Goal: Task Accomplishment & Management: Use online tool/utility

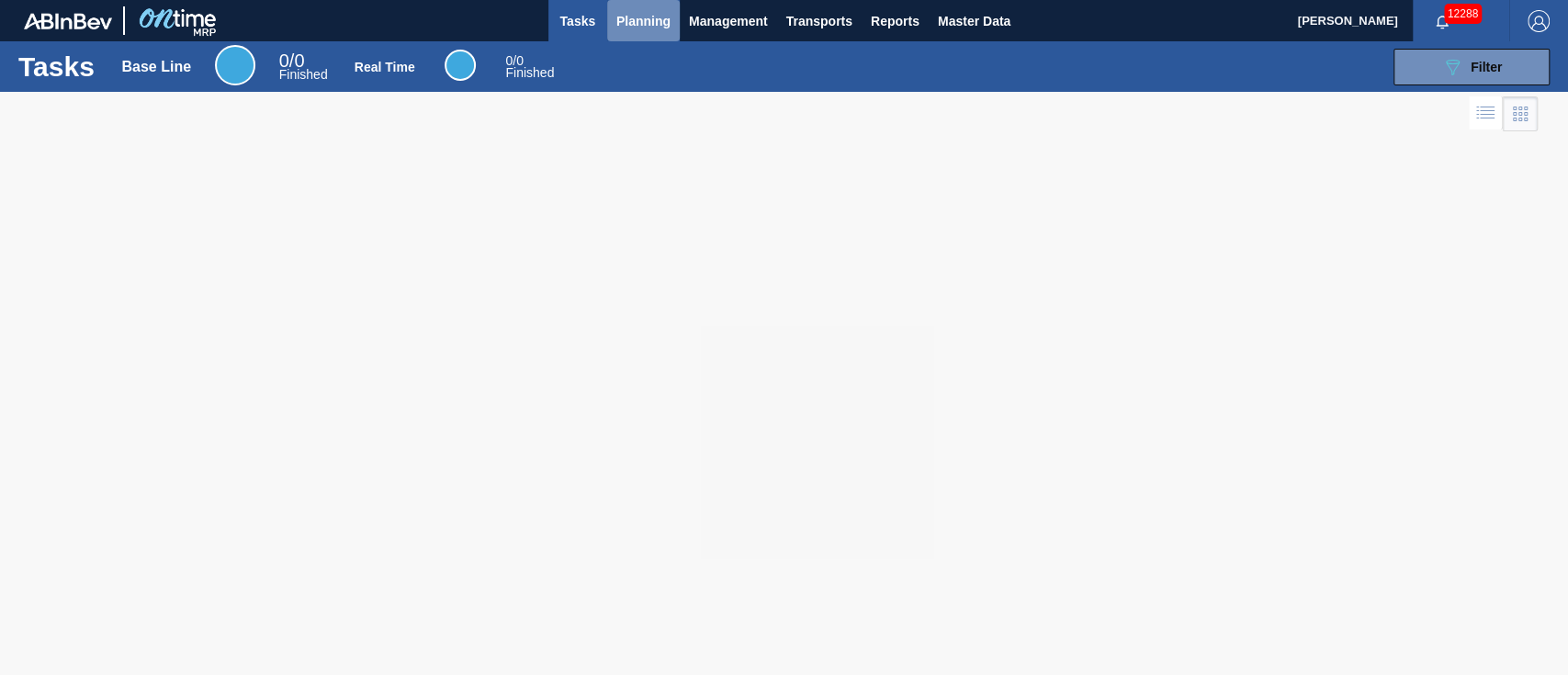
click at [640, 31] on span "Planning" at bounding box center [643, 21] width 55 height 22
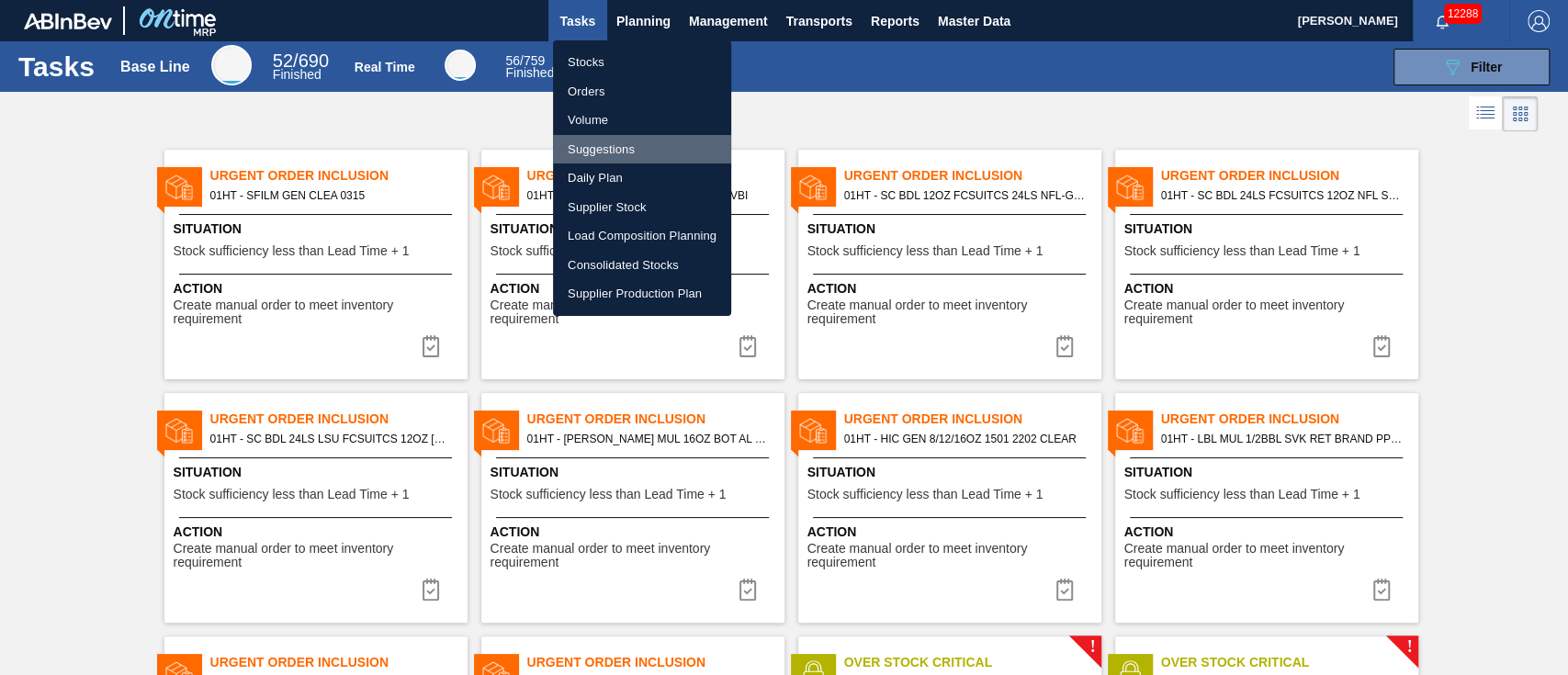
click at [582, 149] on li "Suggestions" at bounding box center [641, 150] width 178 height 30
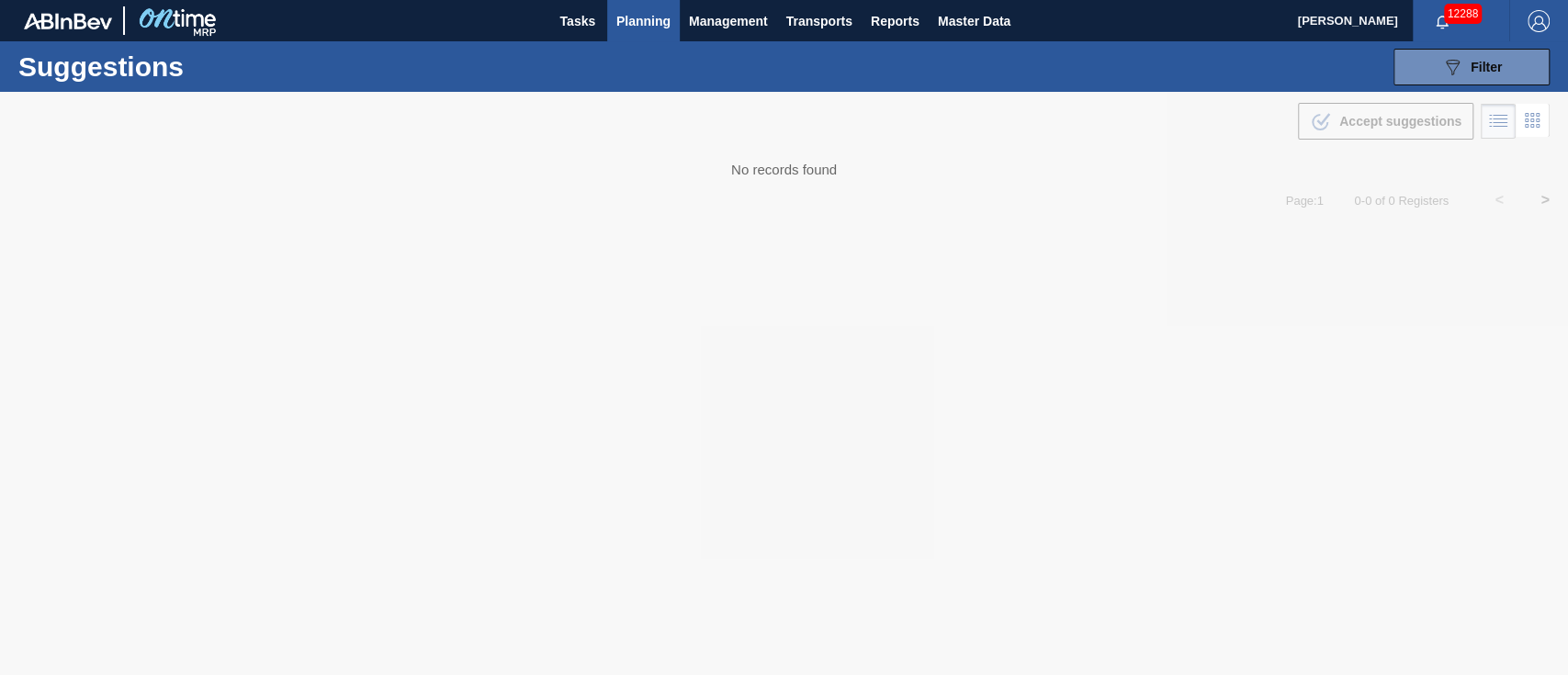
type from "[DATE]"
type to "[DATE]"
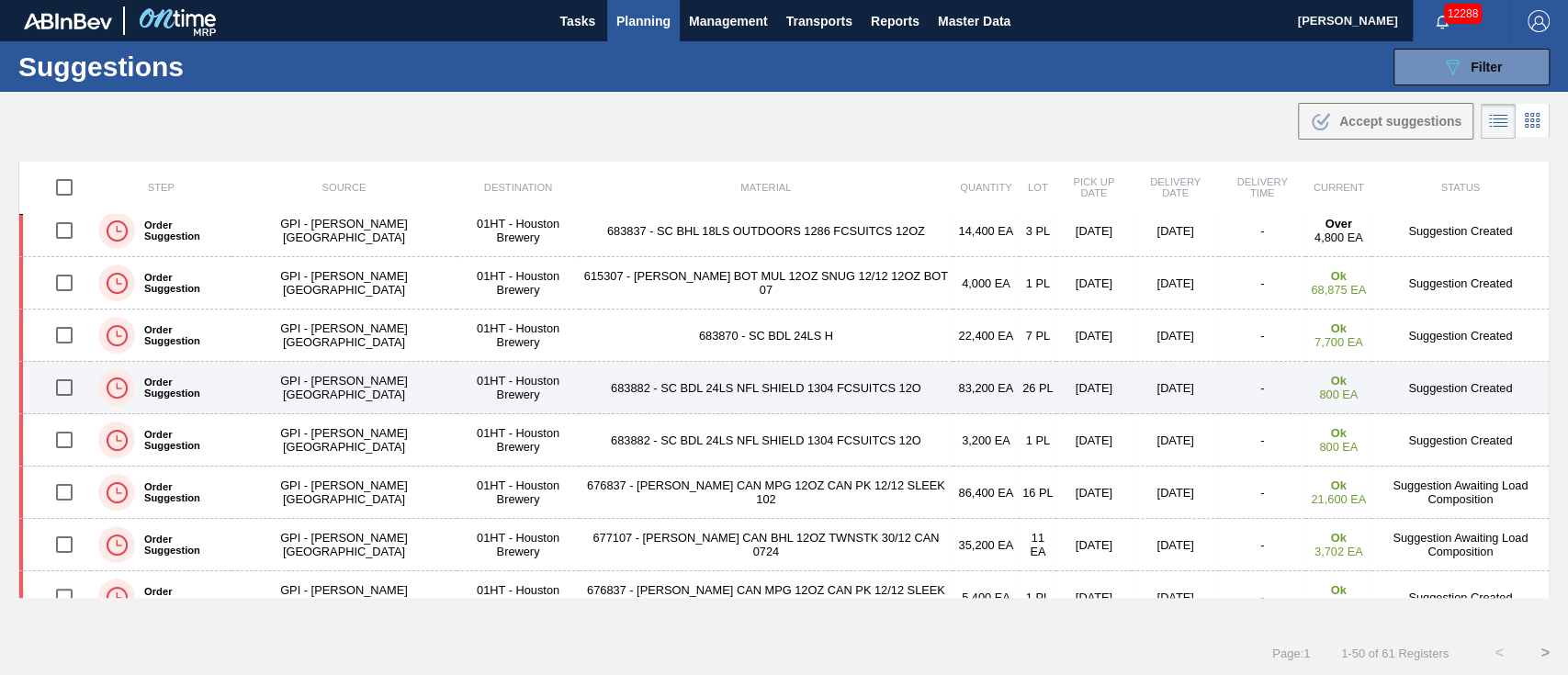
scroll to position [244, 0]
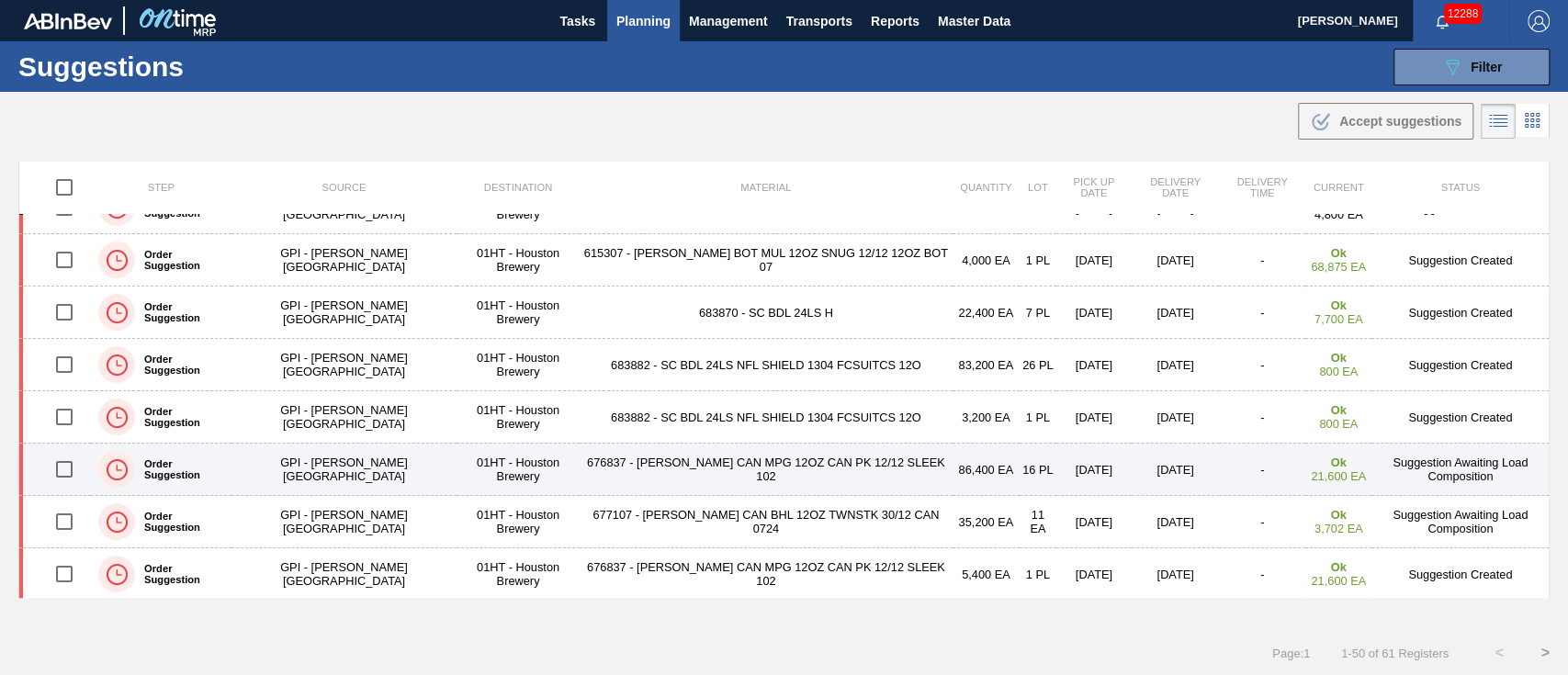
click at [66, 466] on input "checkbox" at bounding box center [65, 469] width 39 height 39
checkbox input "true"
drag, startPoint x: 62, startPoint y: 520, endPoint x: 167, endPoint y: 488, distance: 109.8
click at [64, 519] on input "checkbox" at bounding box center [65, 522] width 39 height 39
checkbox input "true"
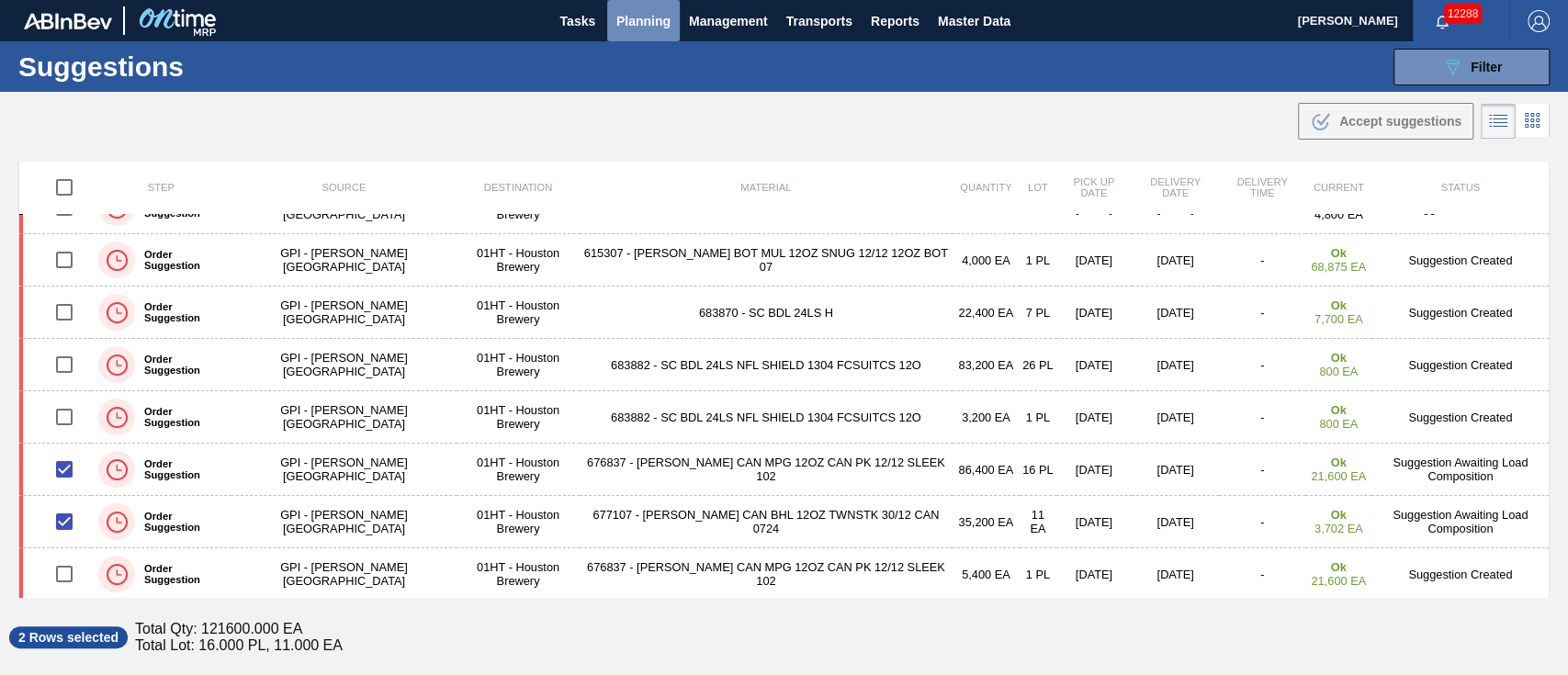
click at [638, 18] on span "Planning" at bounding box center [643, 21] width 55 height 22
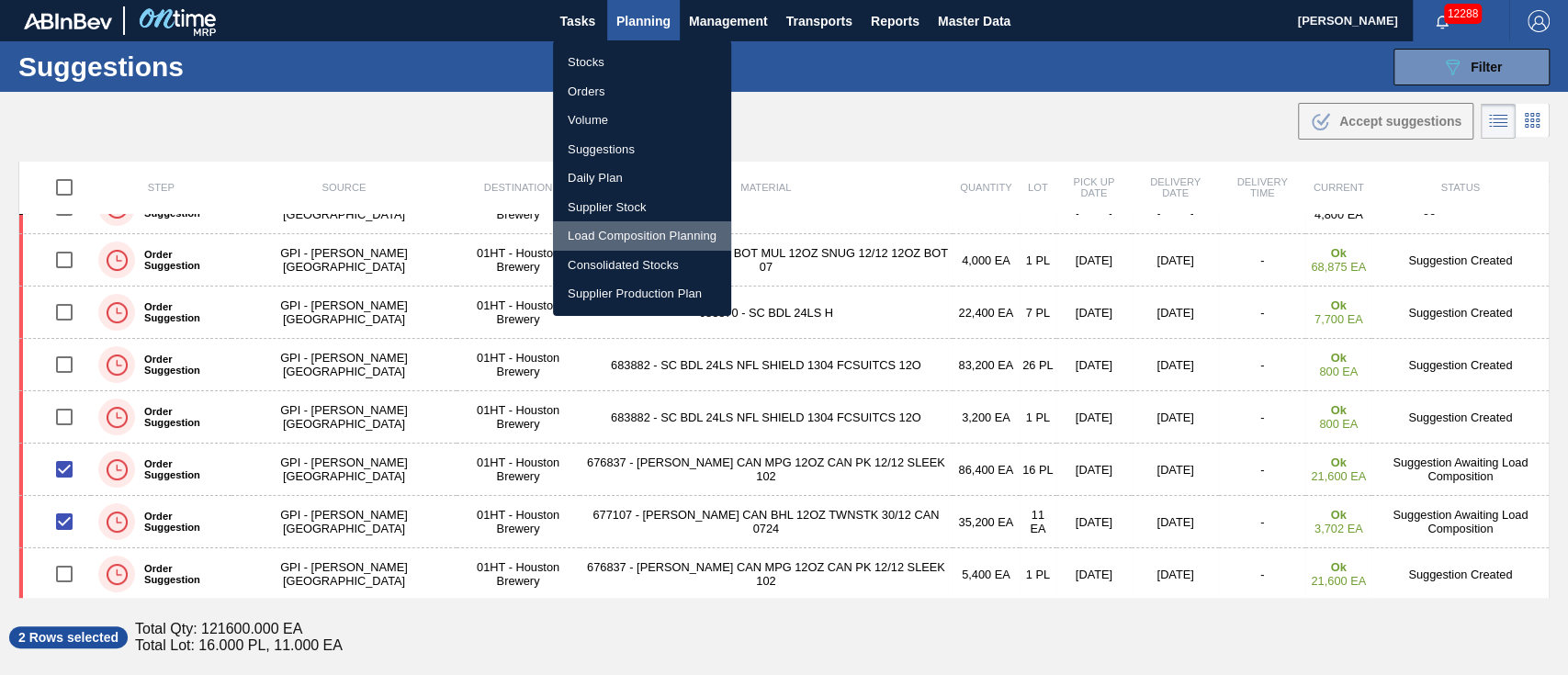
click at [628, 230] on li "Load Composition Planning" at bounding box center [641, 236] width 178 height 30
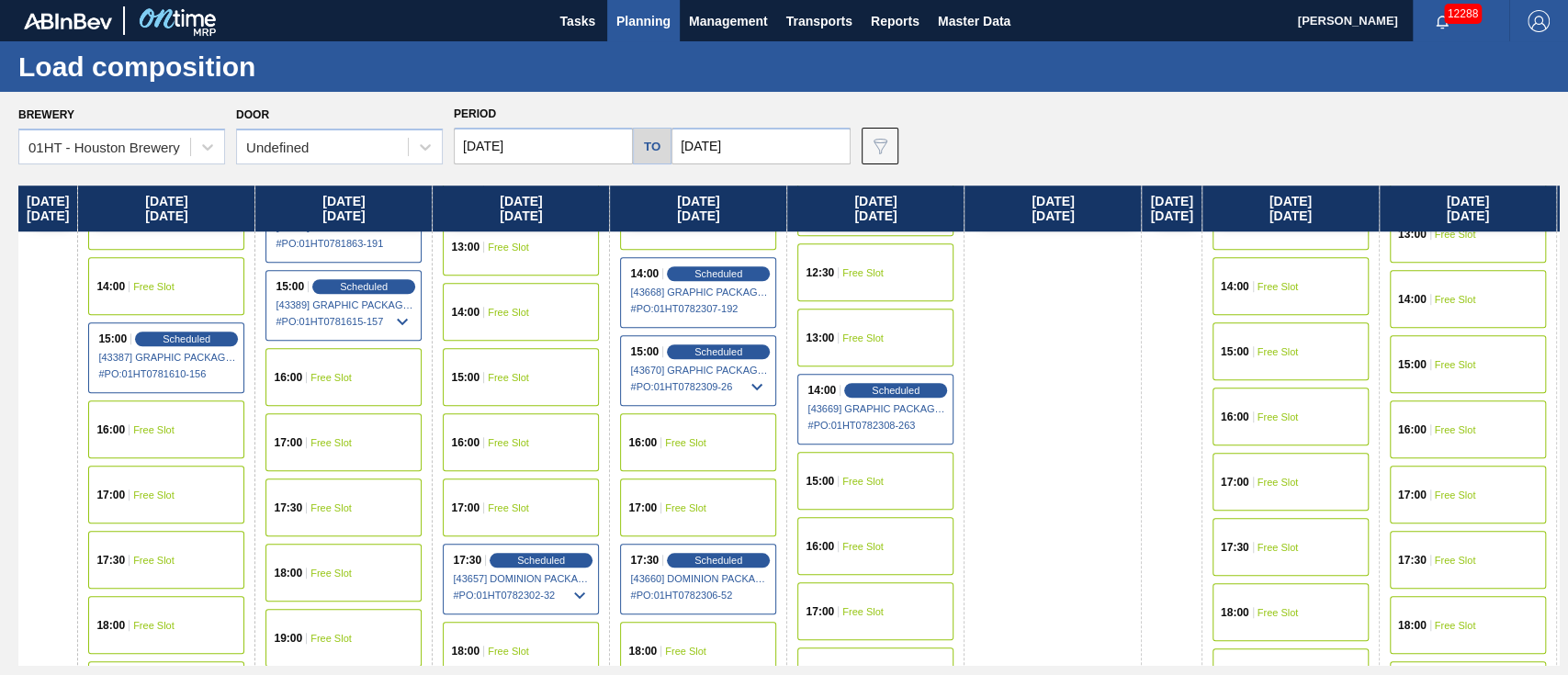
scroll to position [979, 0]
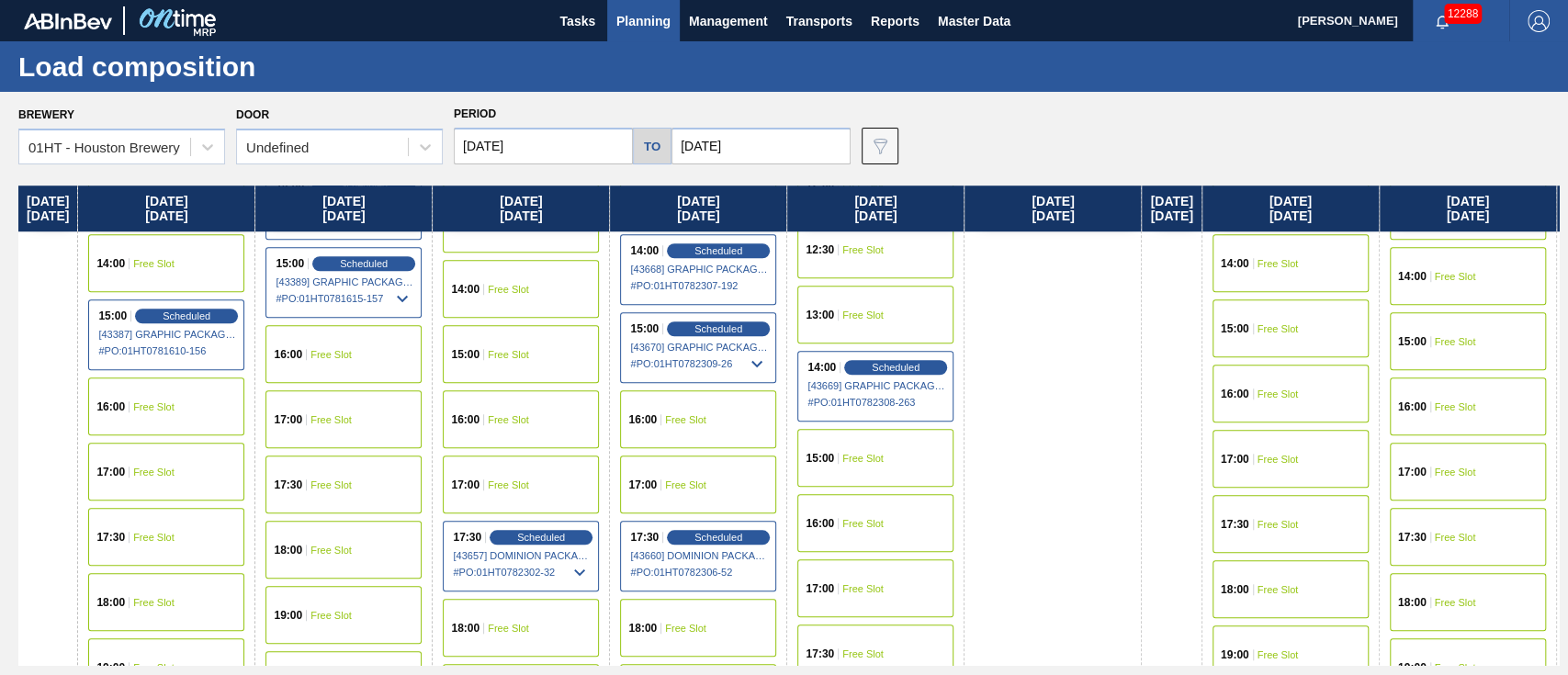
click at [881, 459] on span "Free Slot" at bounding box center [863, 458] width 42 height 11
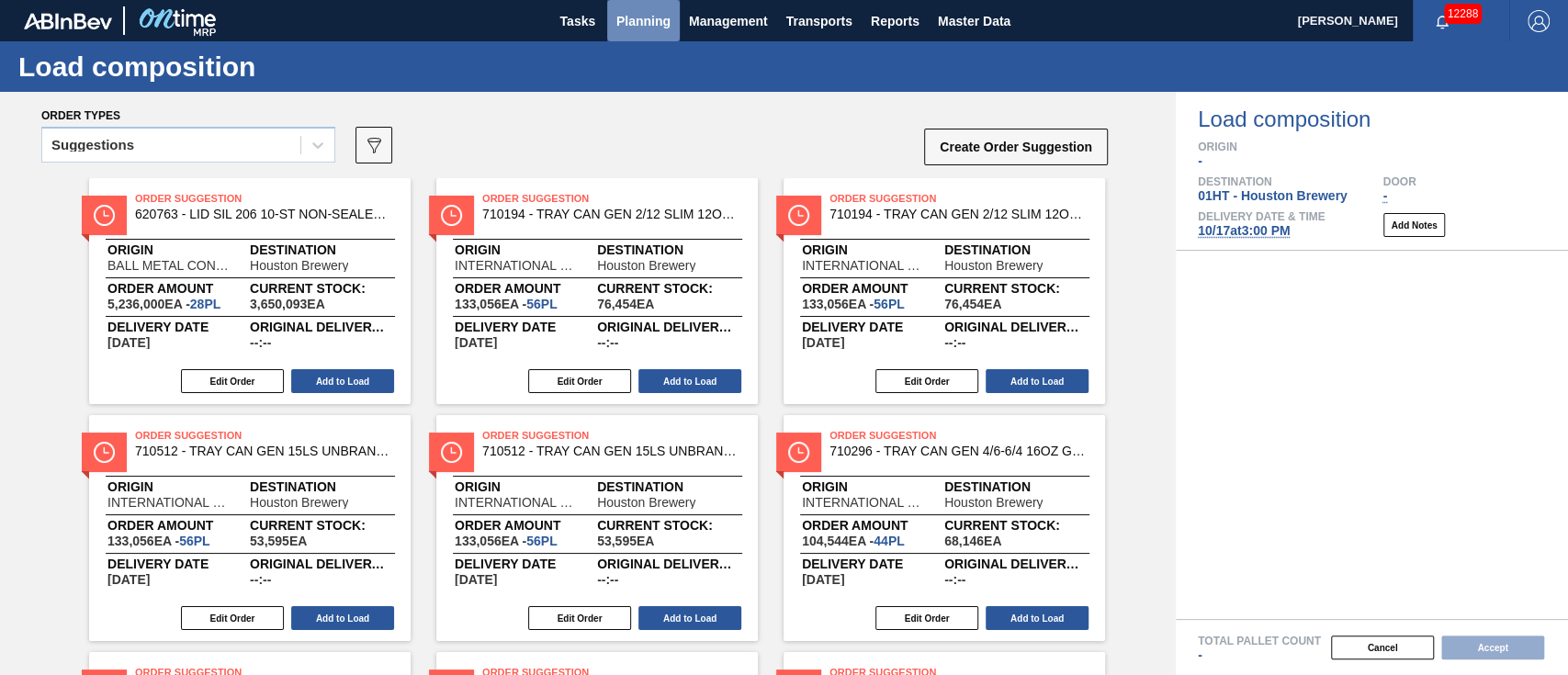
click at [649, 18] on span "Planning" at bounding box center [643, 21] width 55 height 22
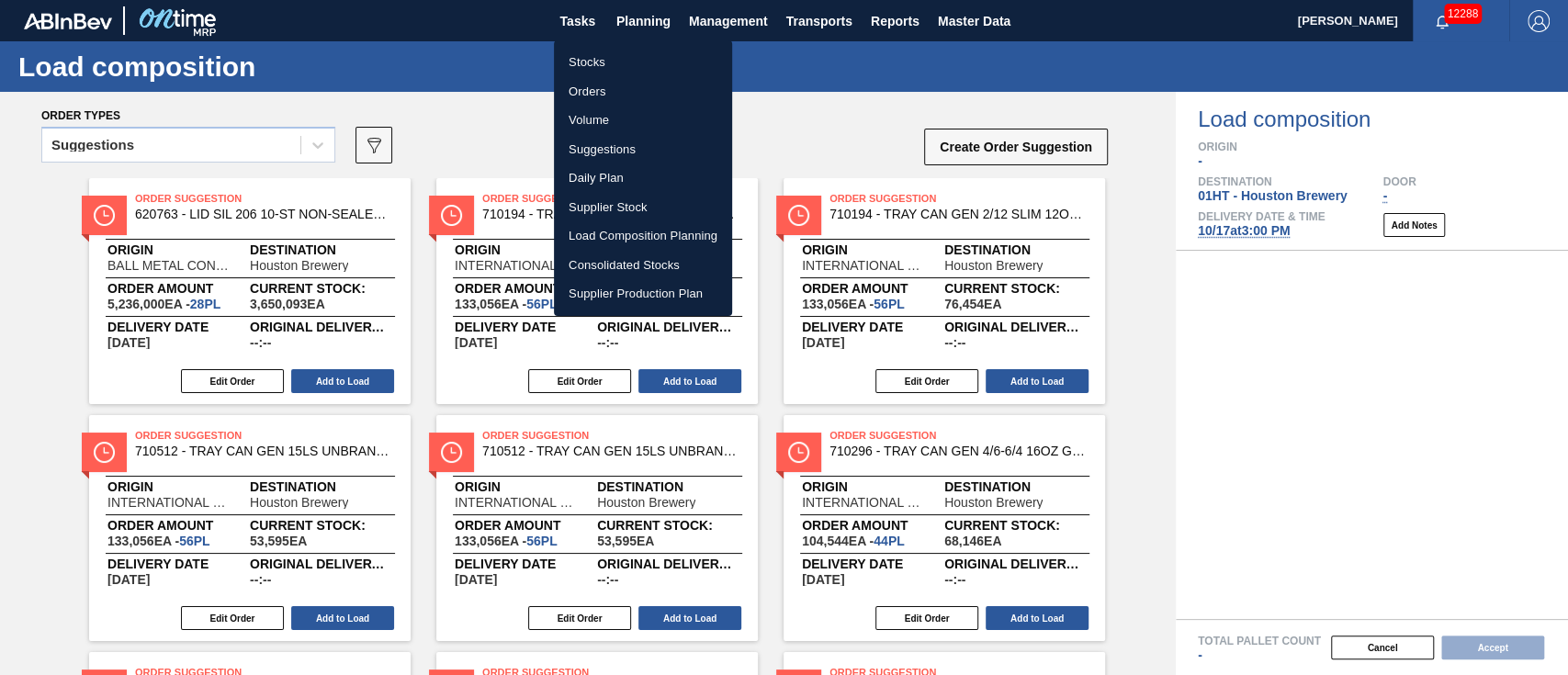
click at [177, 141] on div at bounding box center [784, 337] width 1568 height 675
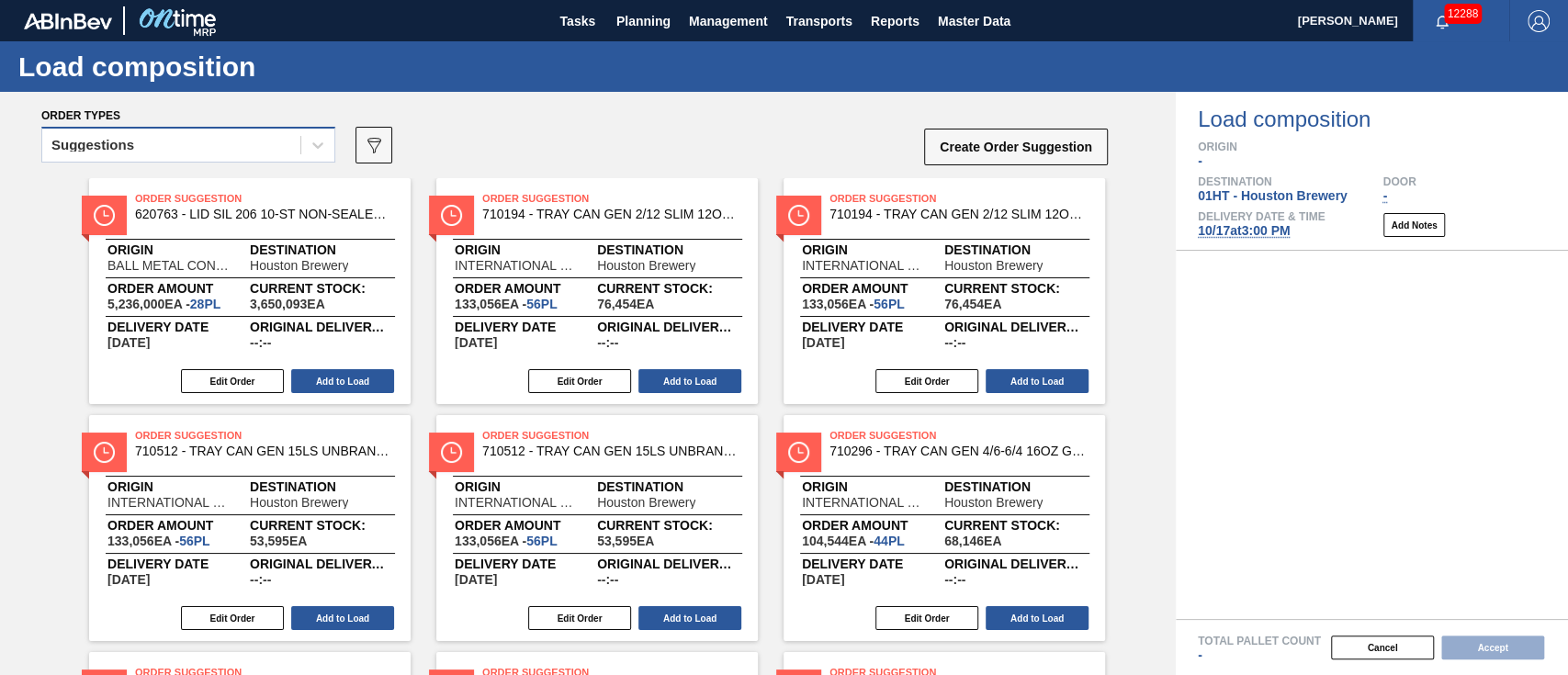
click at [192, 142] on div "Suggestions" at bounding box center [171, 145] width 258 height 27
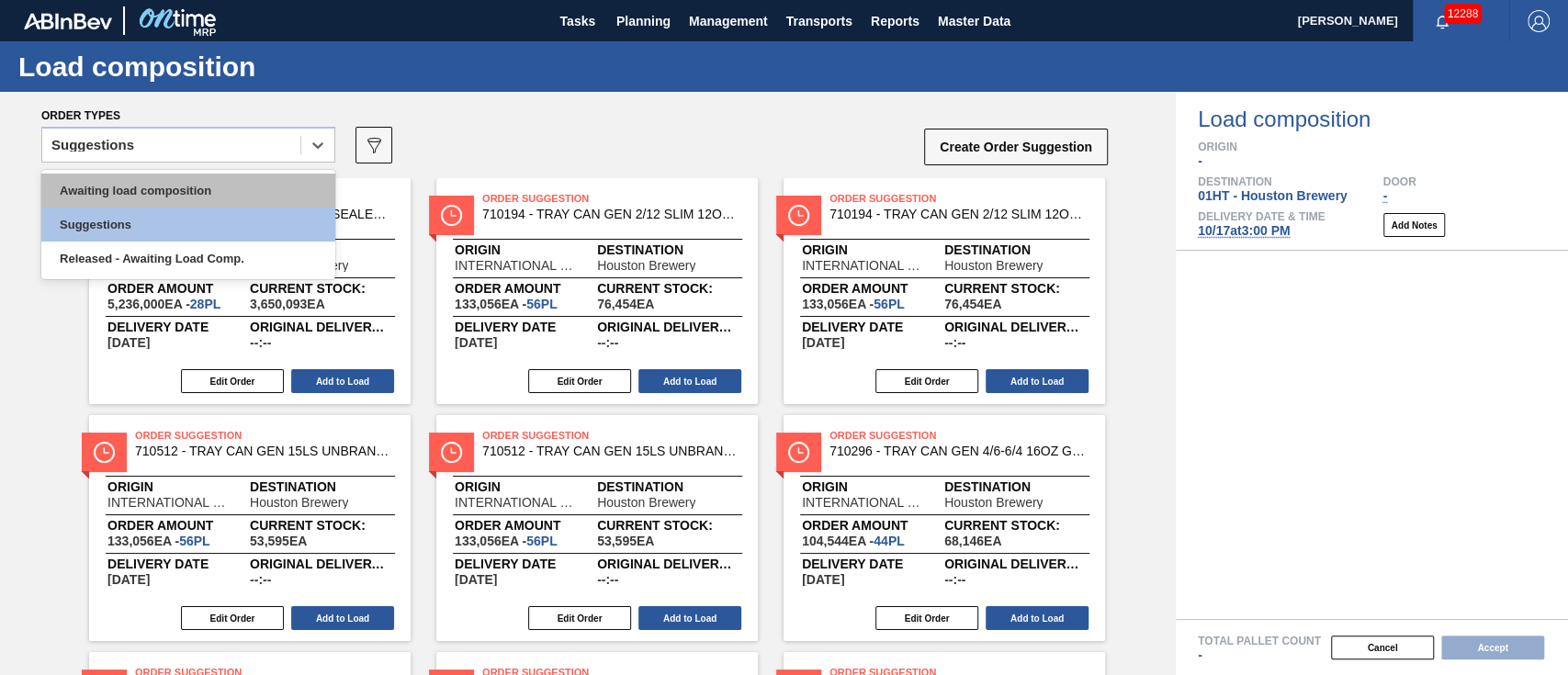
click at [188, 180] on div "Awaiting load composition" at bounding box center [188, 190] width 294 height 34
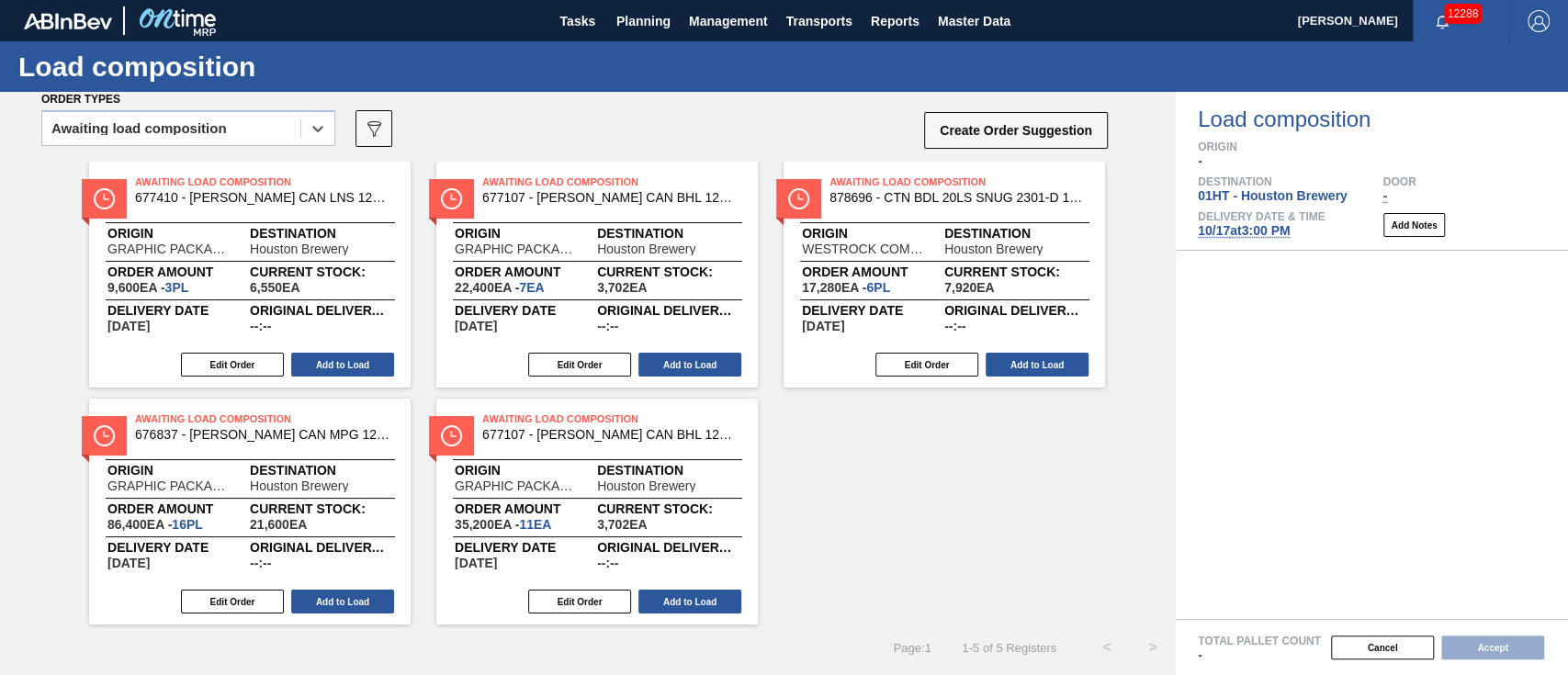
scroll to position [21, 0]
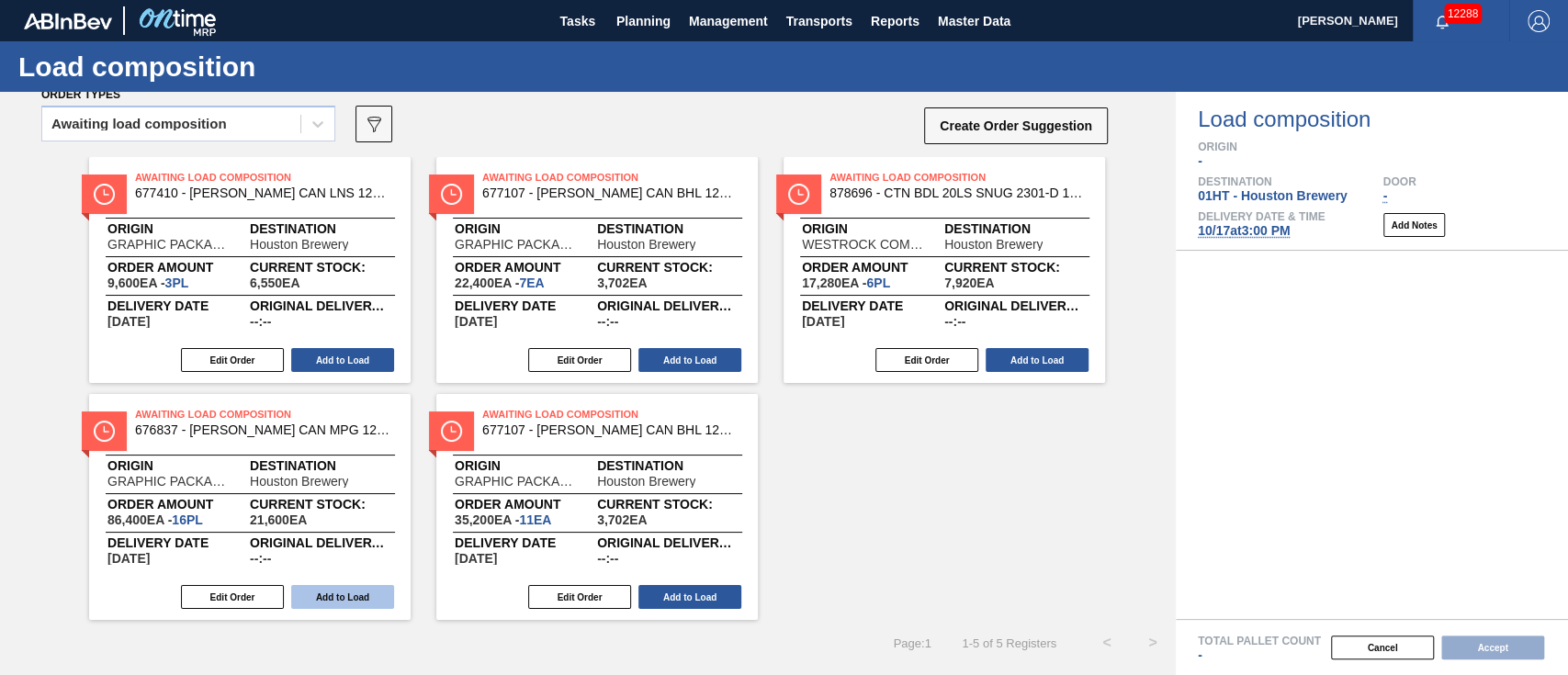
click at [354, 589] on button "Add to Load" at bounding box center [342, 597] width 103 height 24
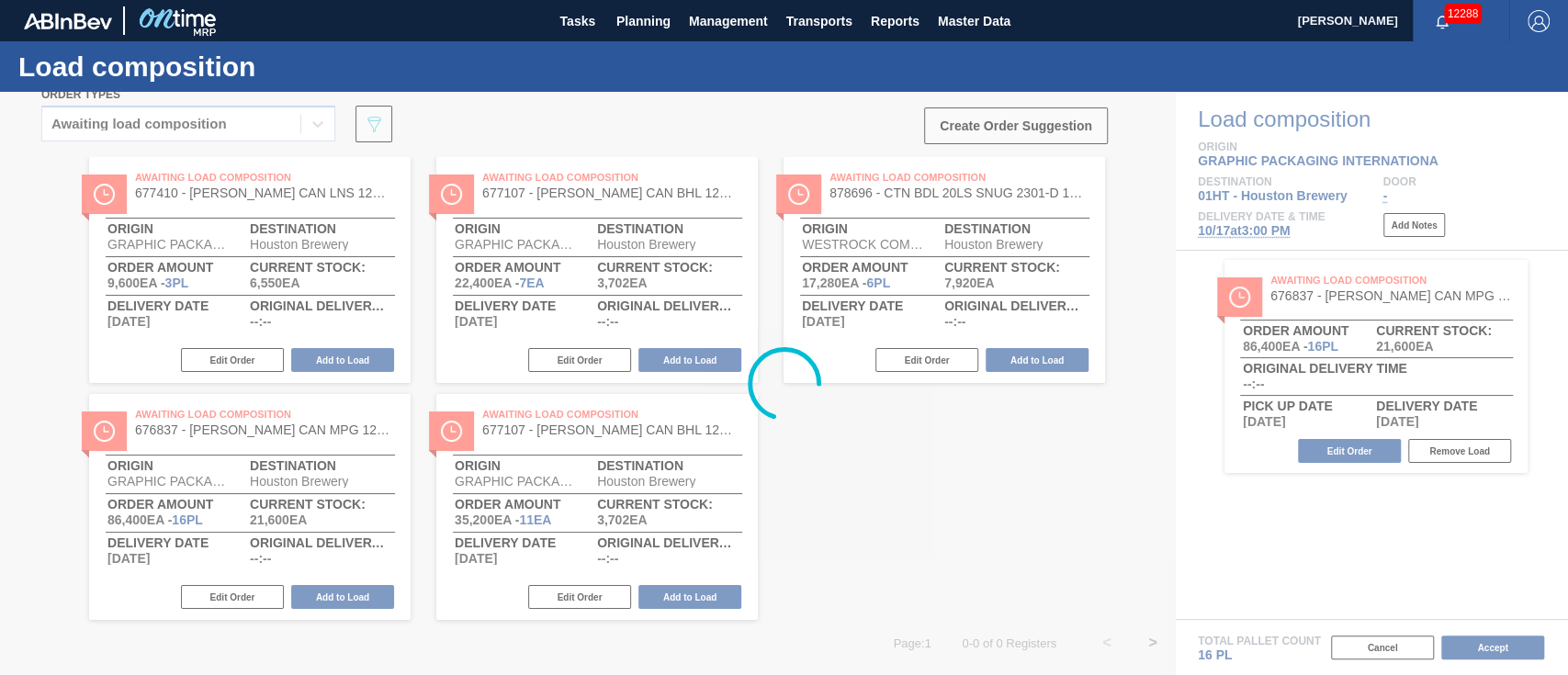
scroll to position [0, 0]
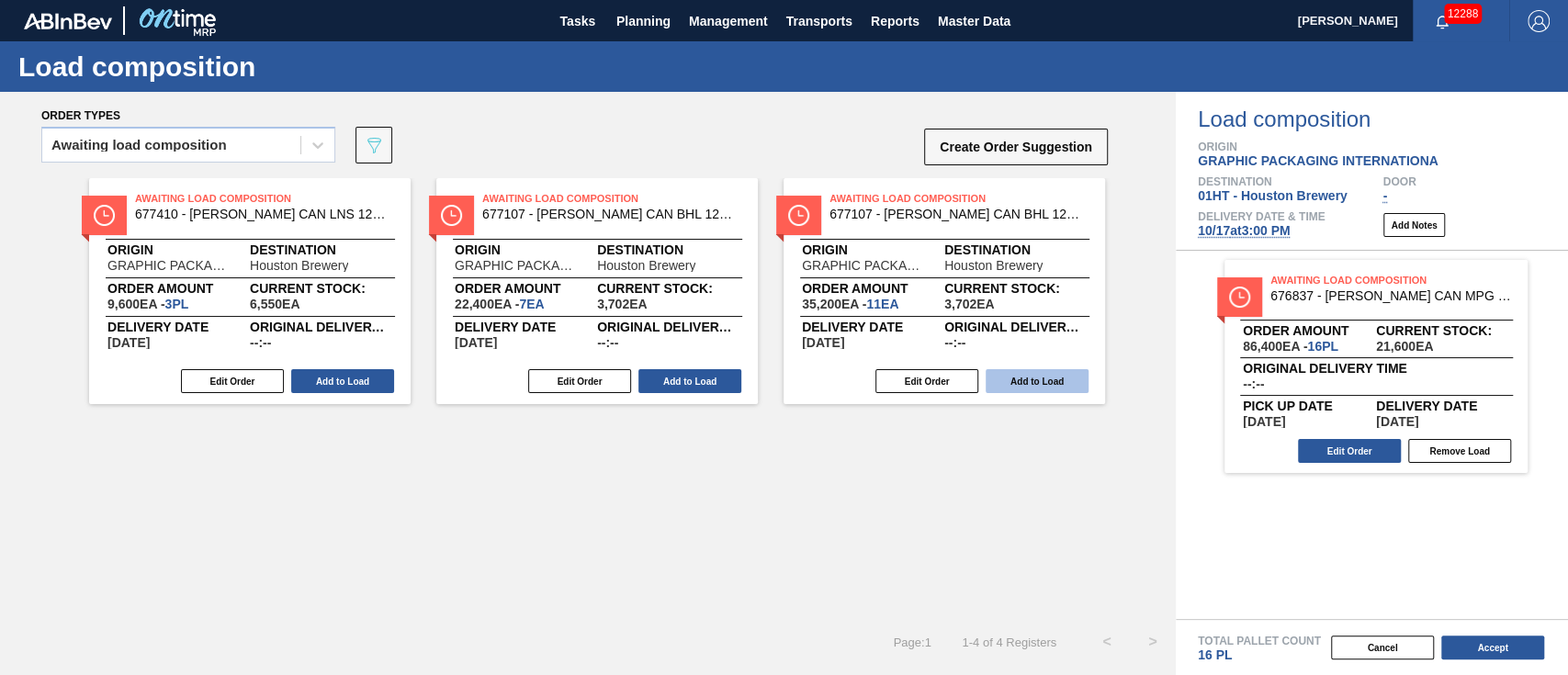
click at [1018, 382] on button "Add to Load" at bounding box center [1037, 381] width 103 height 24
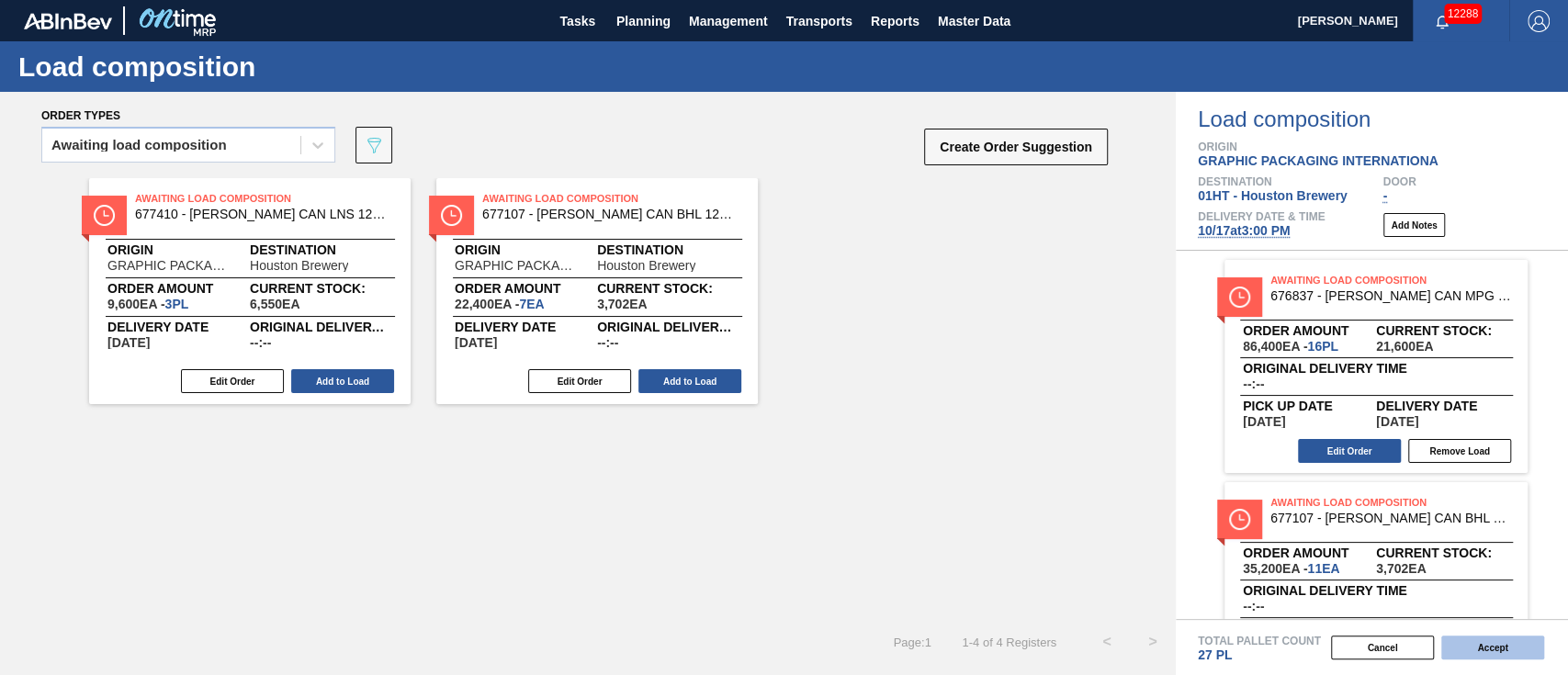
click at [1498, 643] on button "Accept" at bounding box center [1492, 647] width 103 height 24
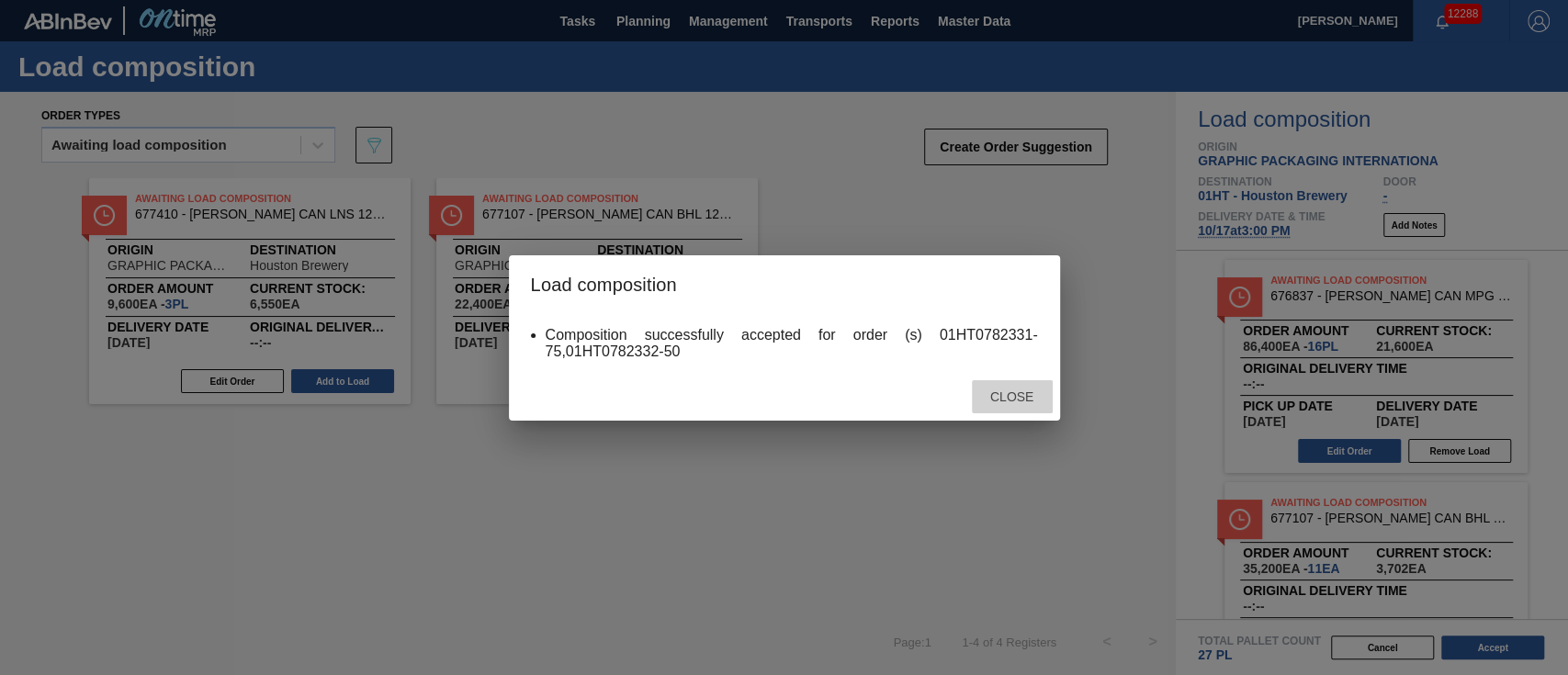
click at [1011, 397] on span "Close" at bounding box center [1012, 396] width 73 height 15
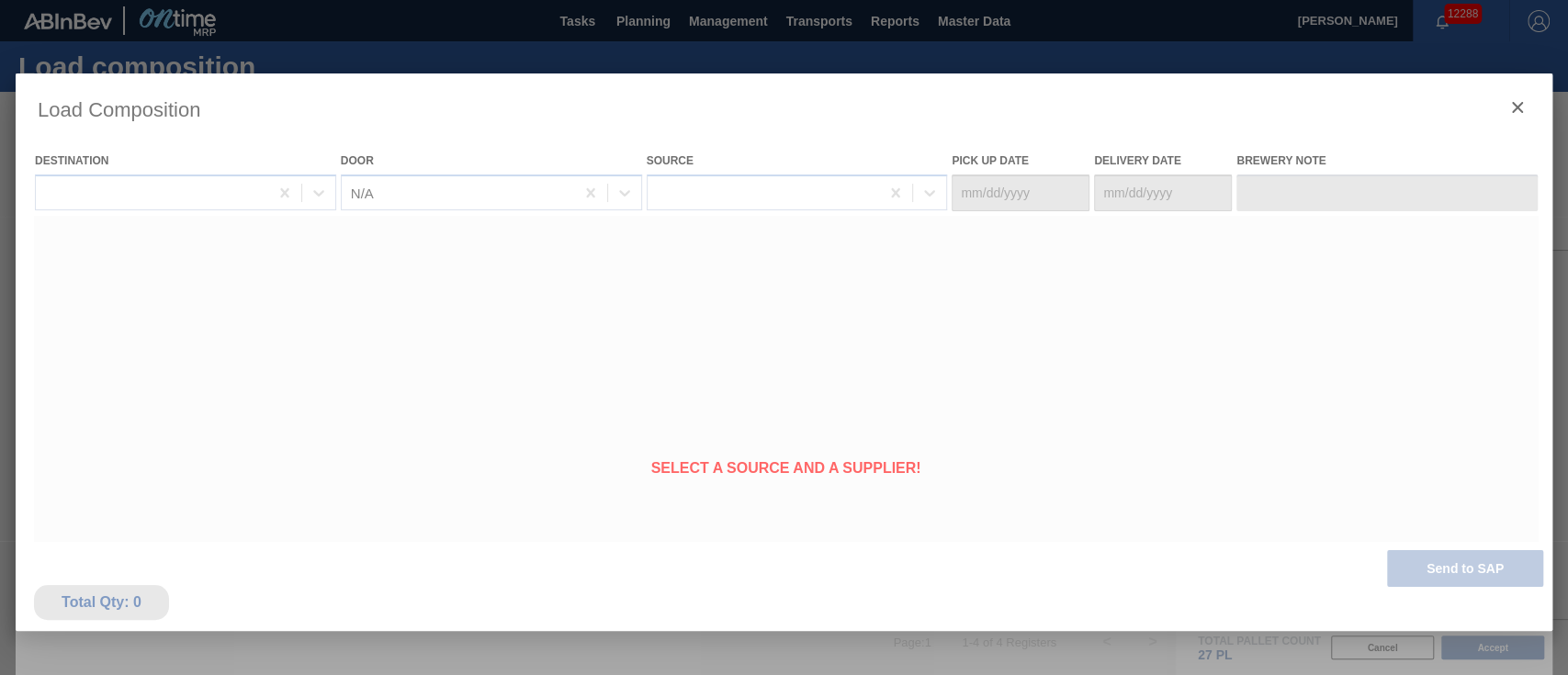
type Date "10/15/2025"
type Date "[DATE]"
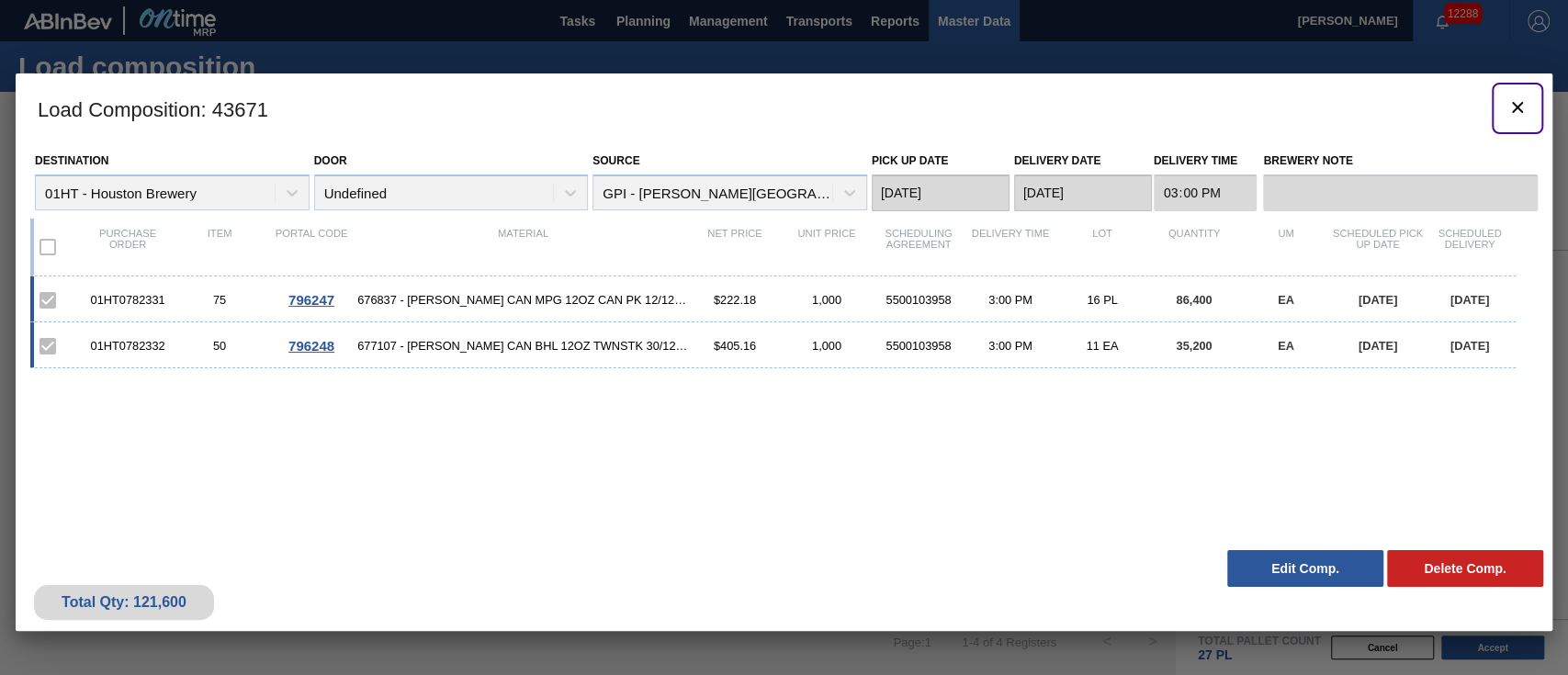
drag, startPoint x: 1509, startPoint y: 107, endPoint x: 936, endPoint y: 4, distance: 582.2
click at [1509, 107] on icon "botão de ícone" at bounding box center [1517, 107] width 22 height 22
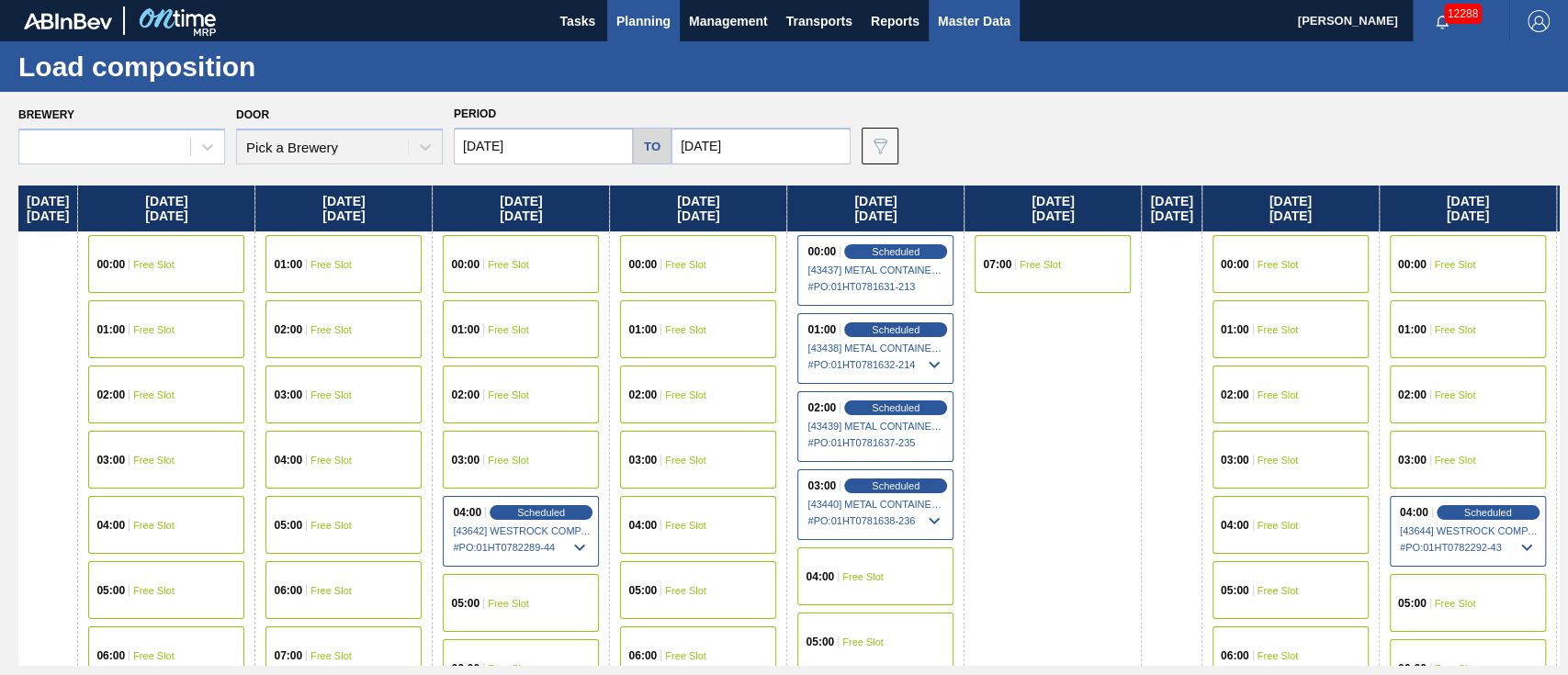
type input "10/12/2025"
type input "[DATE]"
click at [633, 15] on span "Planning" at bounding box center [643, 21] width 55 height 22
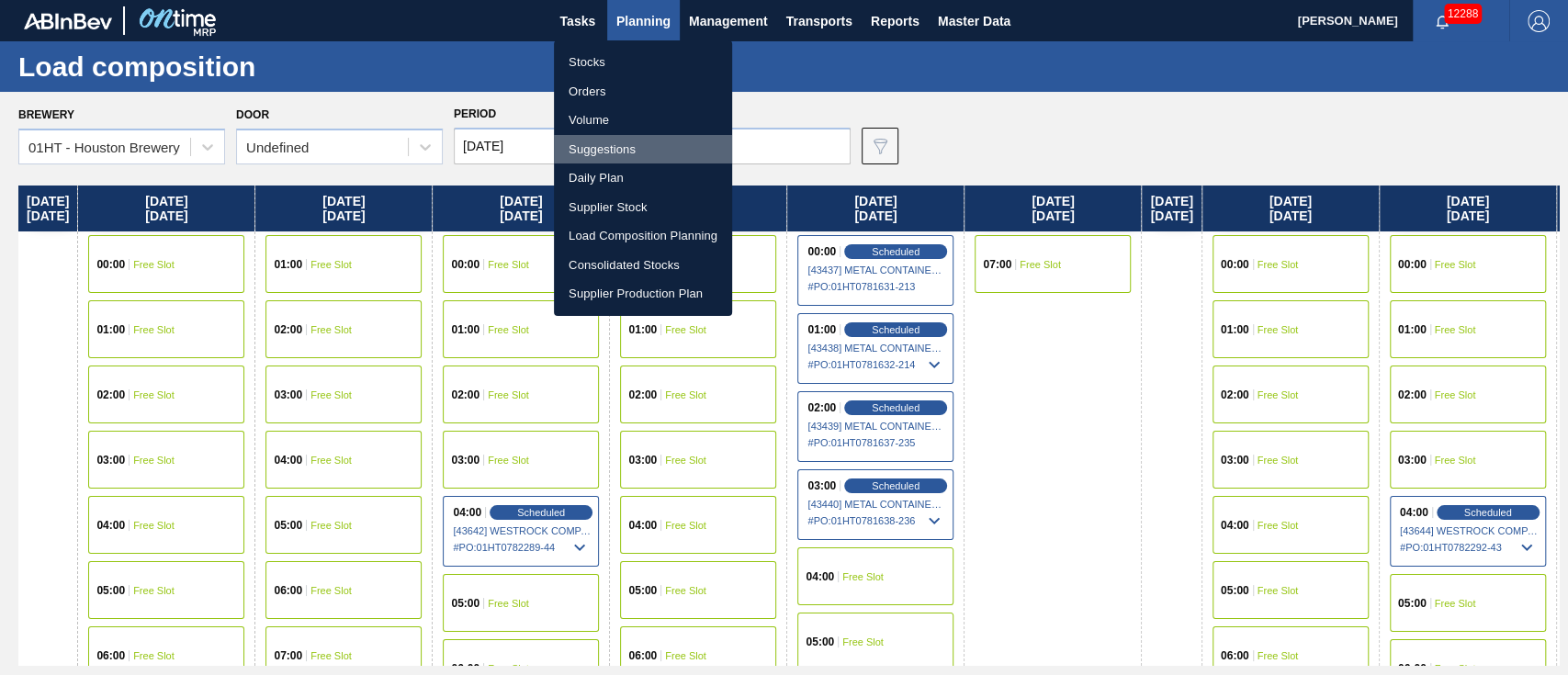
click at [587, 145] on li "Suggestions" at bounding box center [642, 150] width 178 height 30
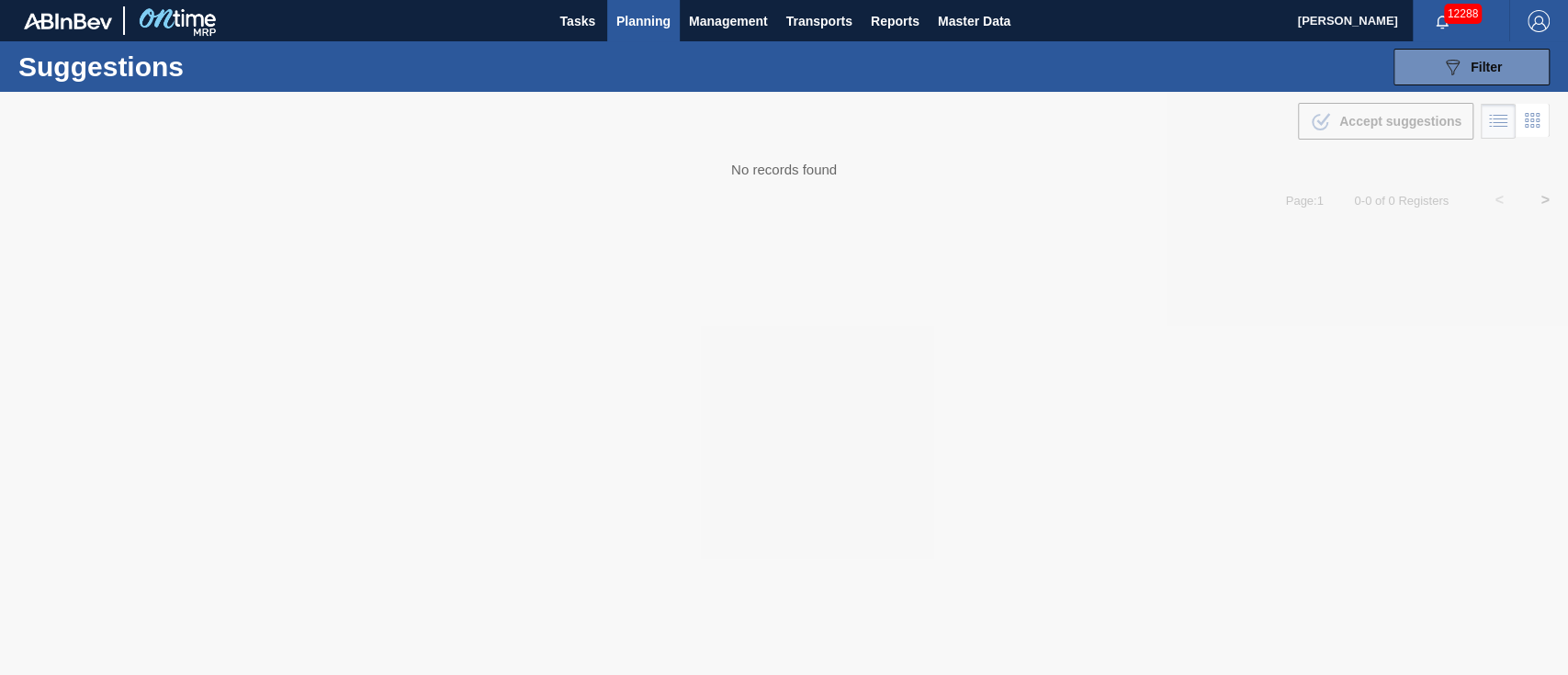
type from "[DATE]"
type to "[DATE]"
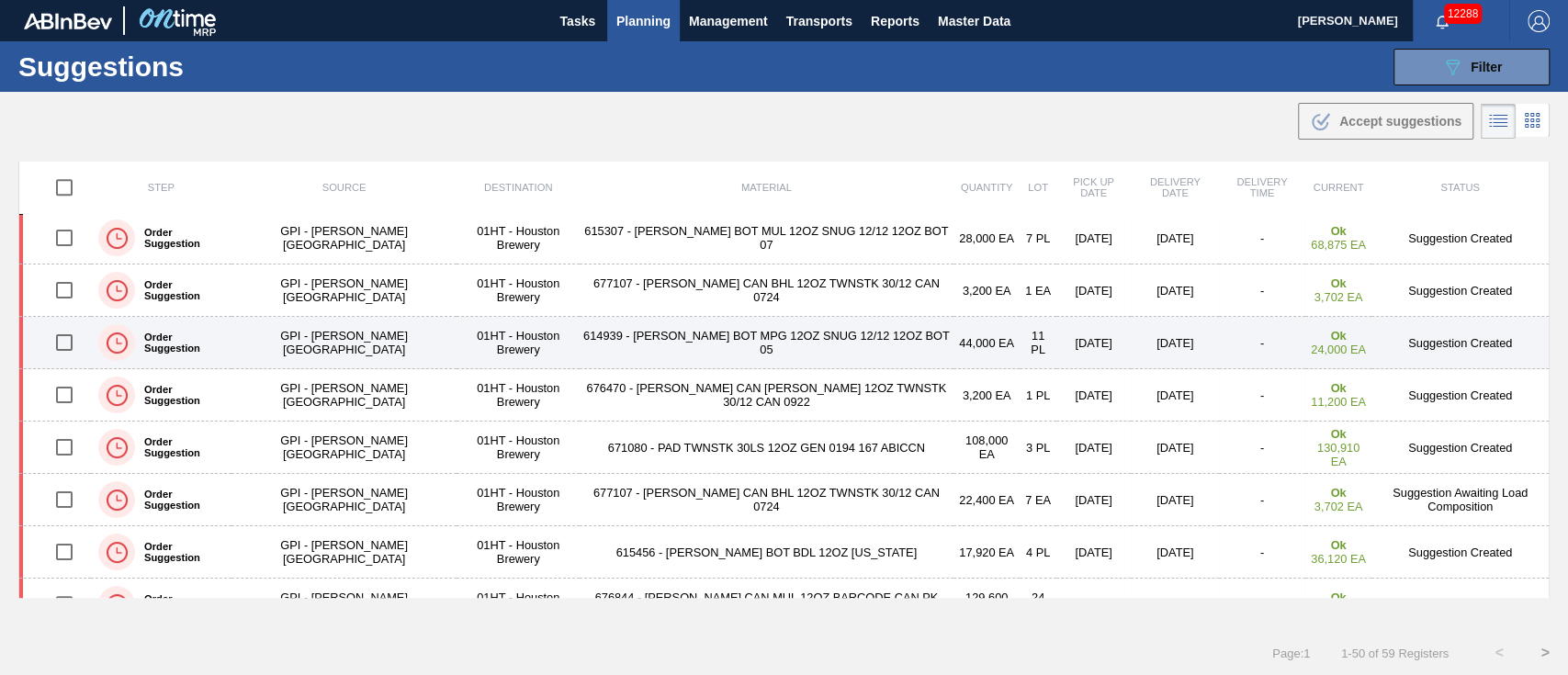
scroll to position [611, 0]
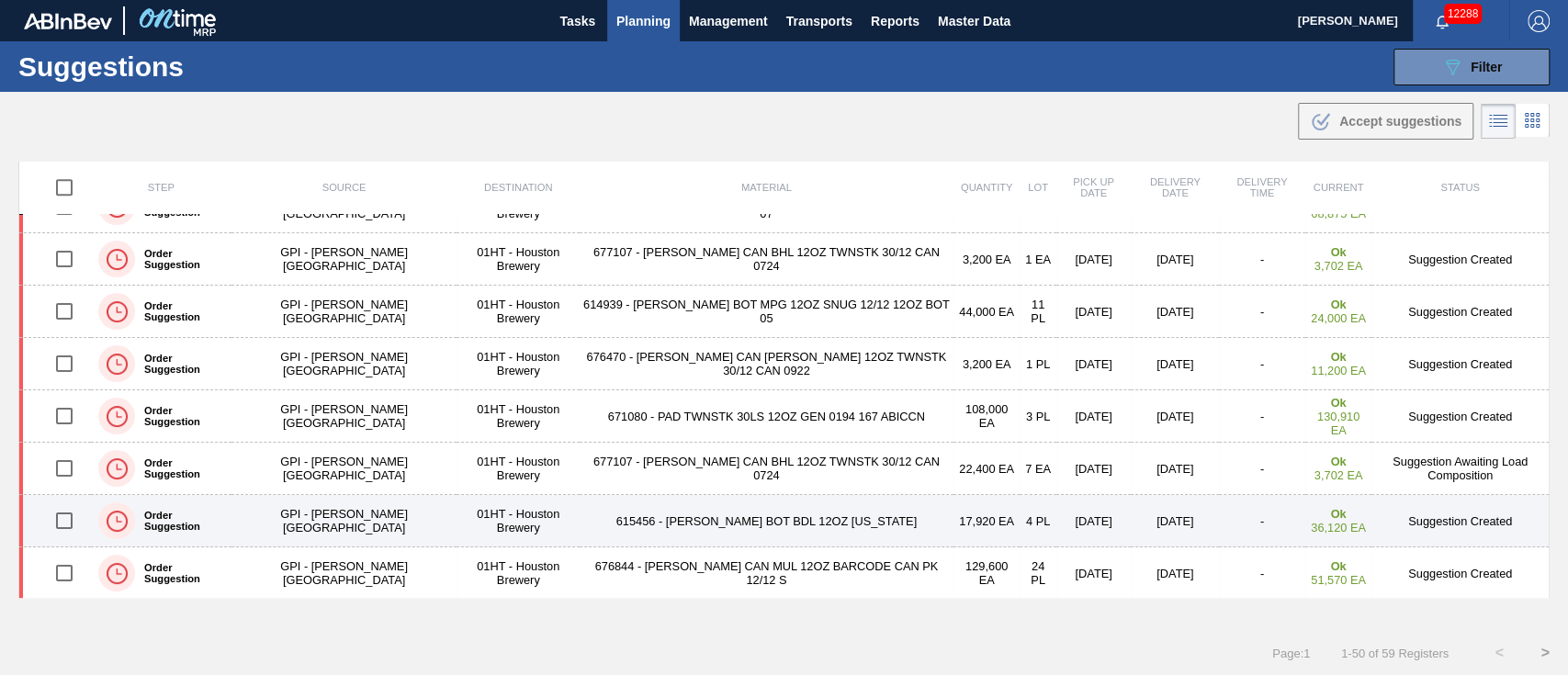
click at [67, 518] on input "checkbox" at bounding box center [65, 521] width 39 height 39
checkbox input "true"
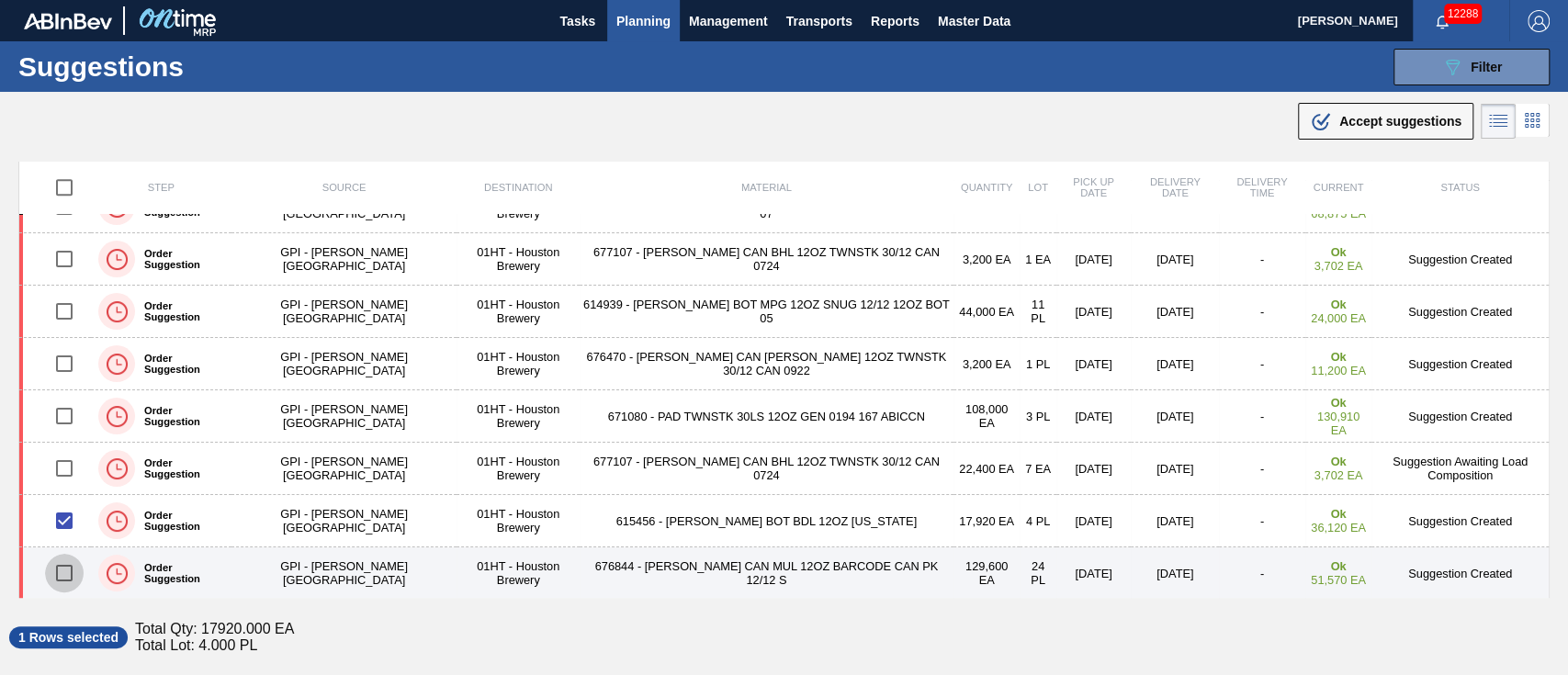
click at [61, 566] on input "checkbox" at bounding box center [65, 573] width 39 height 39
checkbox input "true"
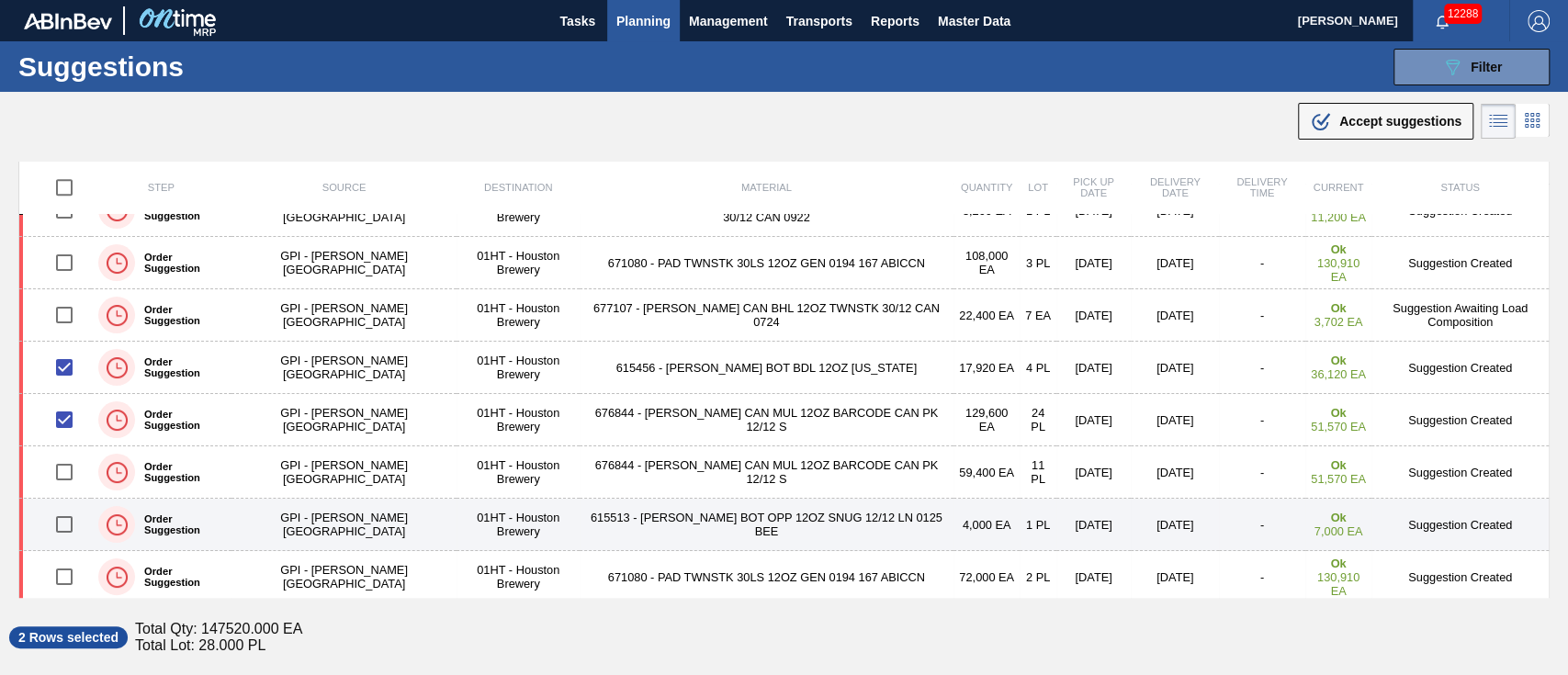
scroll to position [734, 0]
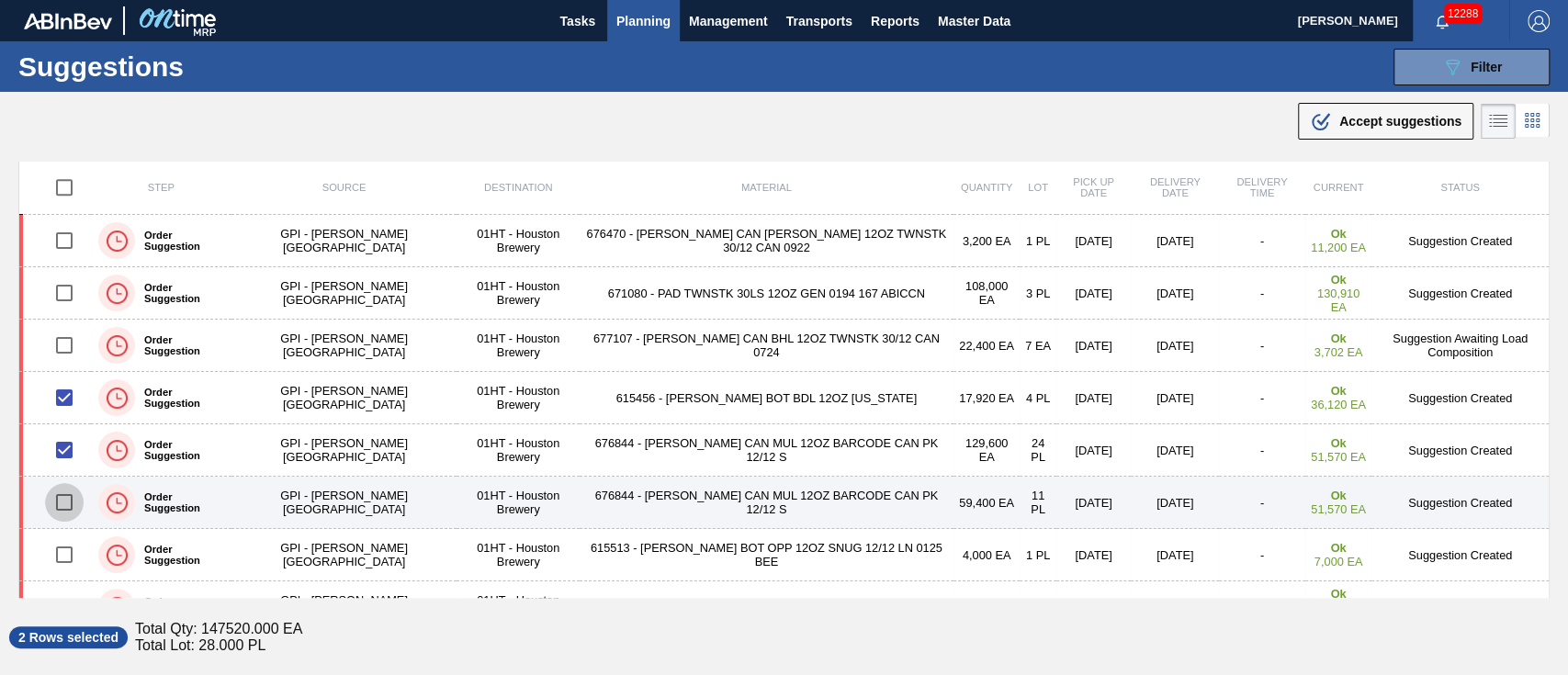
click at [67, 493] on input "checkbox" at bounding box center [65, 502] width 39 height 39
checkbox input "true"
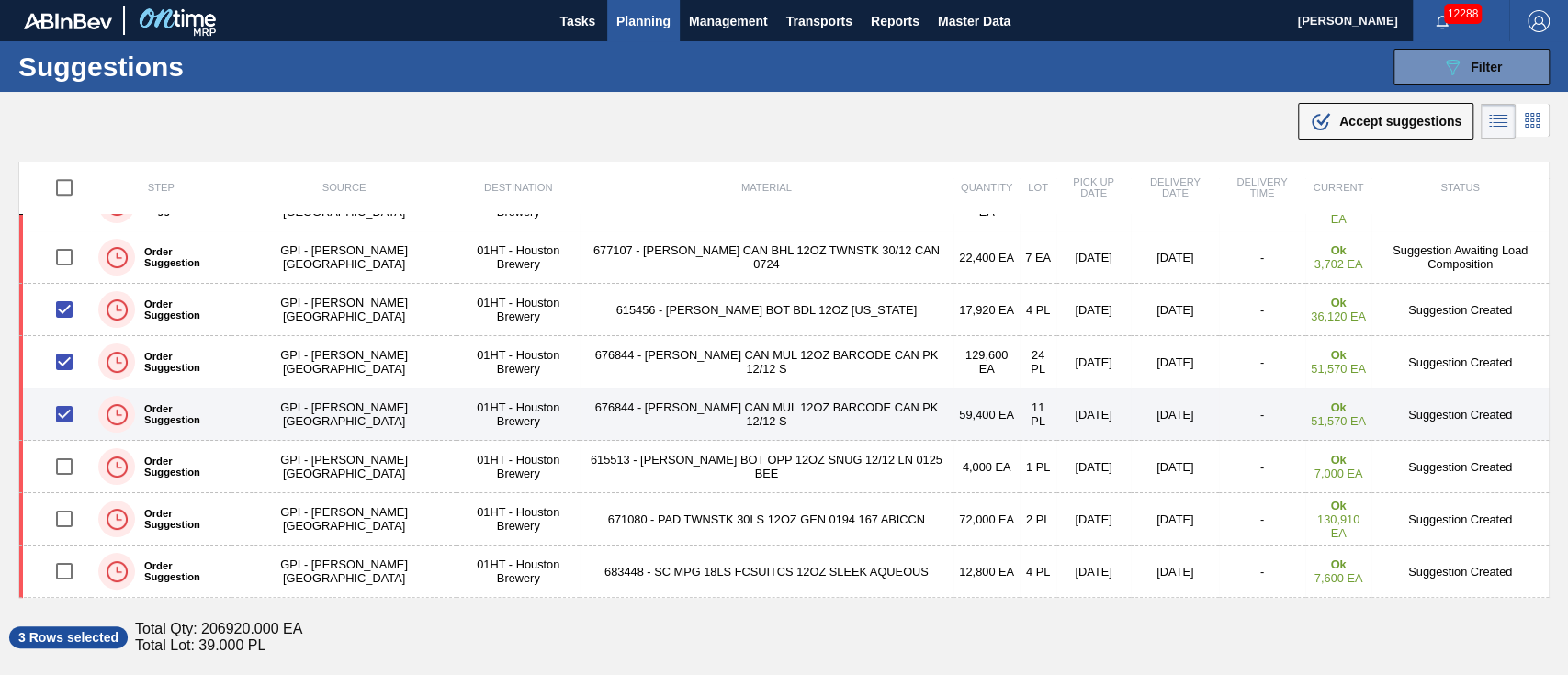
scroll to position [856, 0]
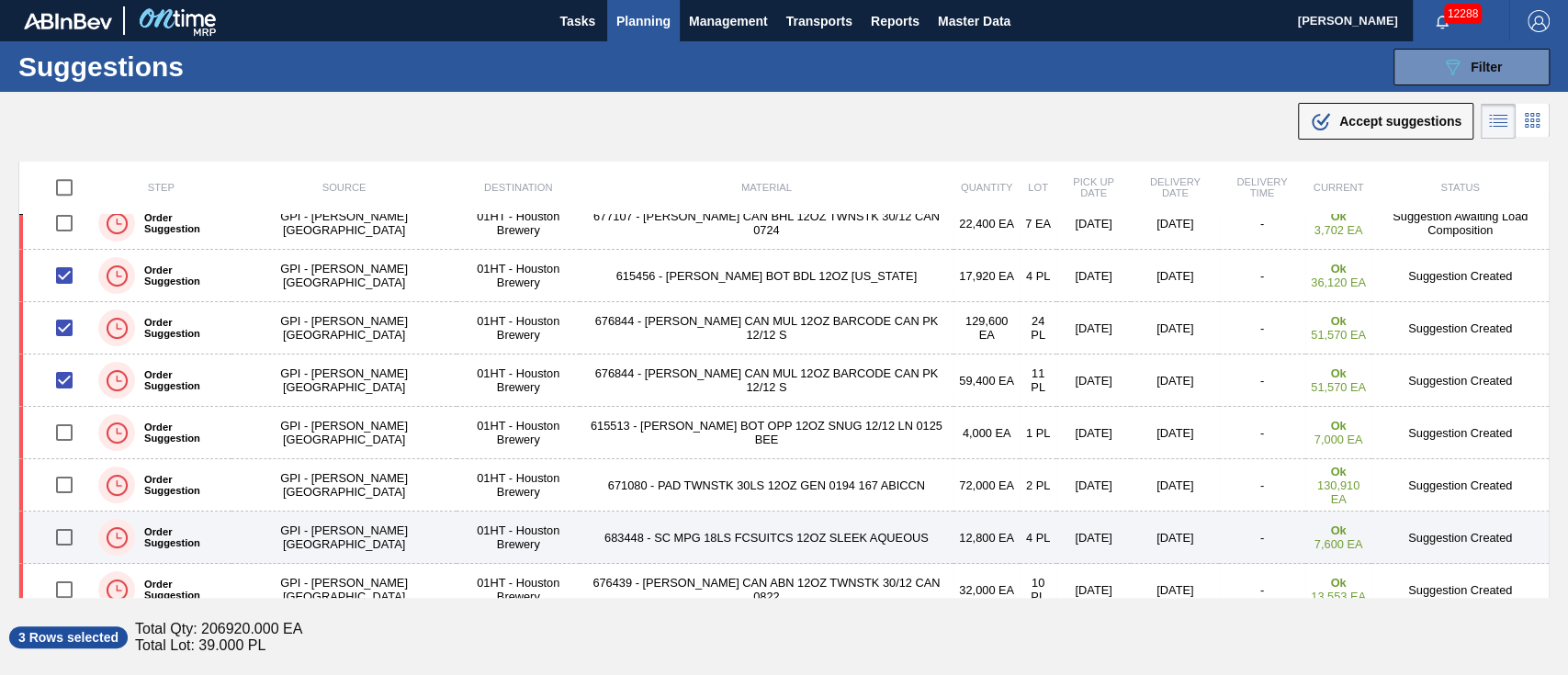
click at [67, 526] on input "checkbox" at bounding box center [65, 537] width 39 height 39
checkbox input "true"
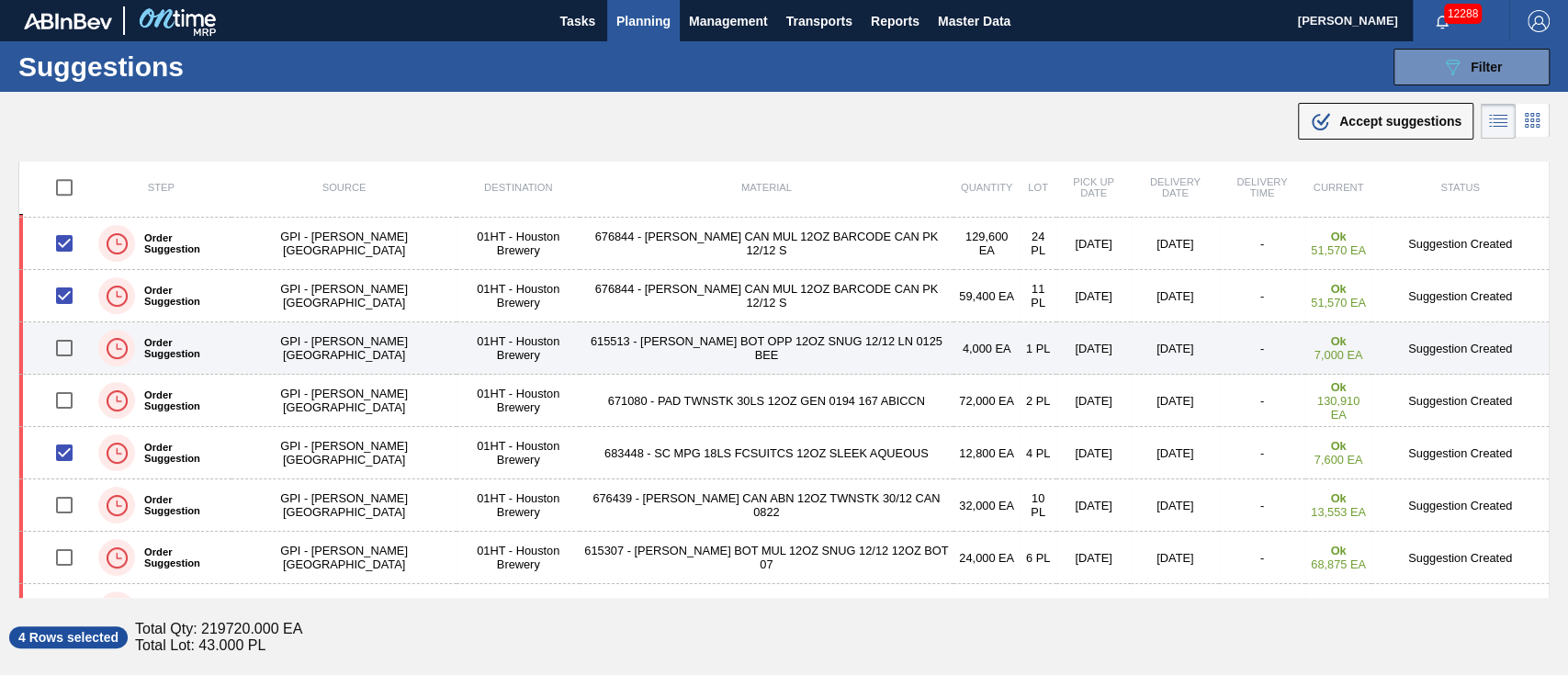
scroll to position [979, 0]
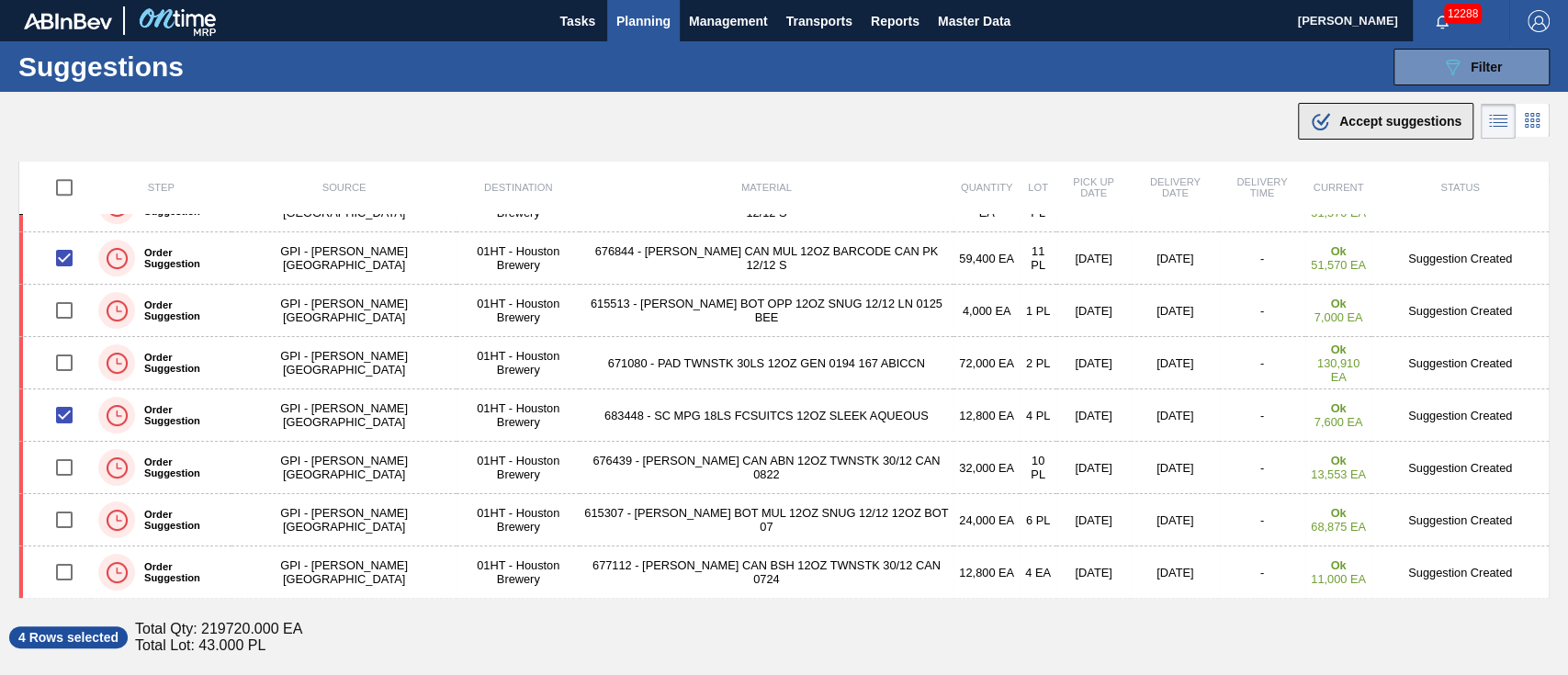
click at [1402, 122] on span "Accept suggestions" at bounding box center [1400, 121] width 122 height 15
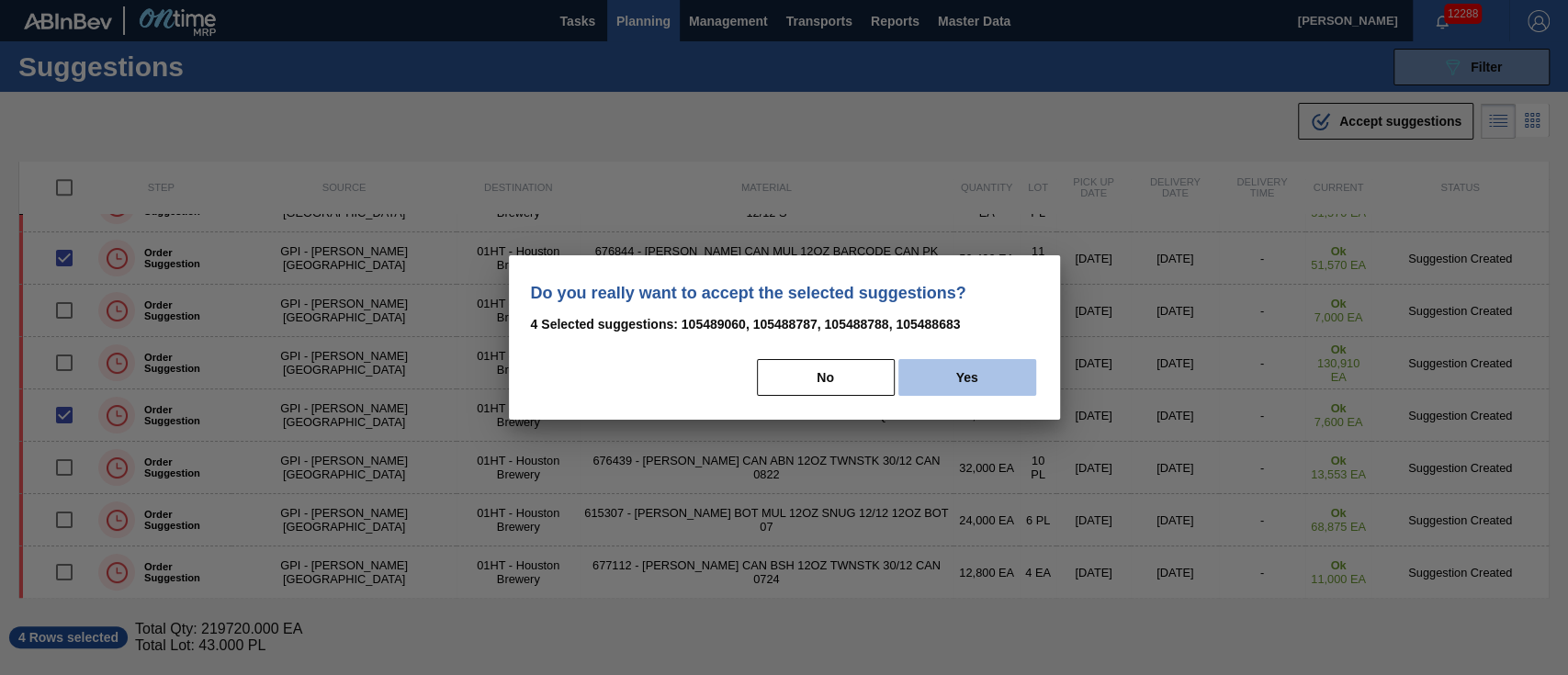
click at [1000, 392] on button "Yes" at bounding box center [966, 378] width 138 height 37
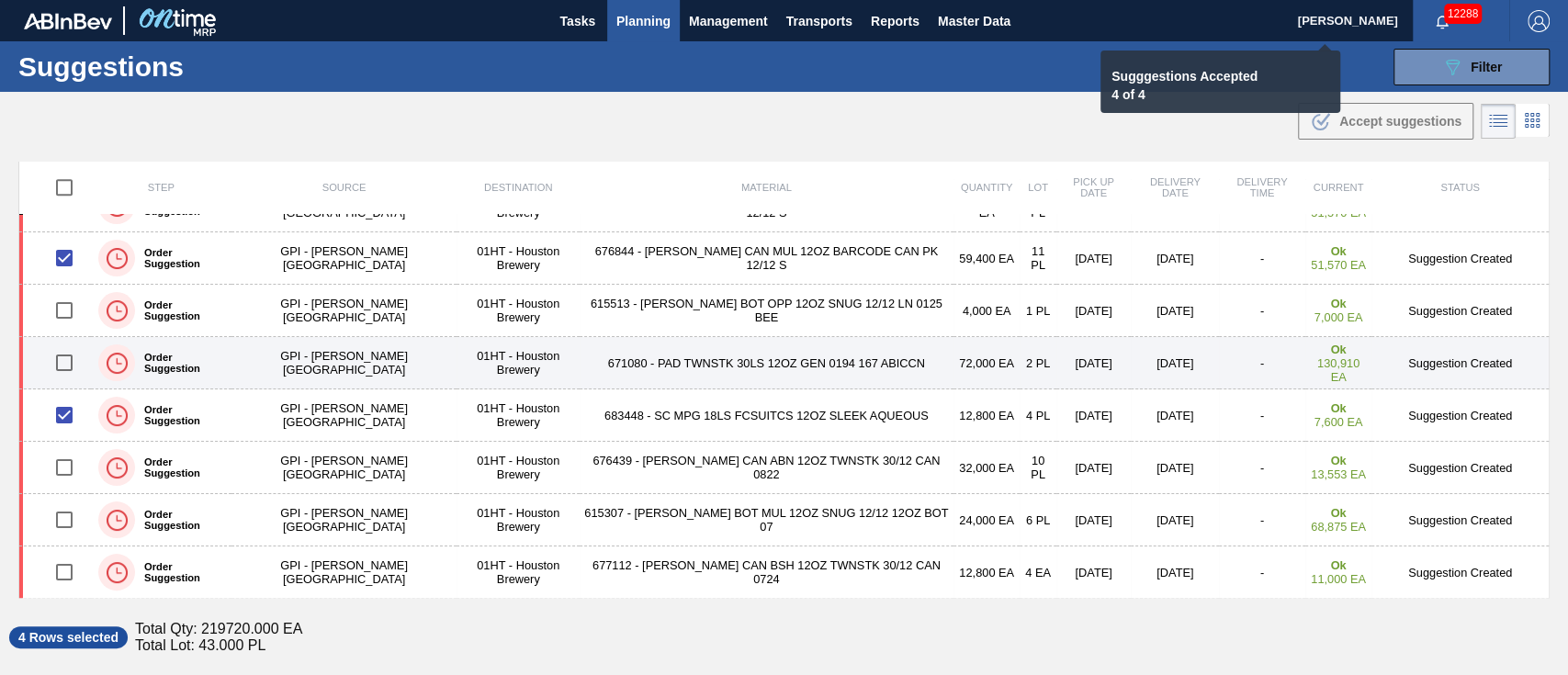
checkbox input "false"
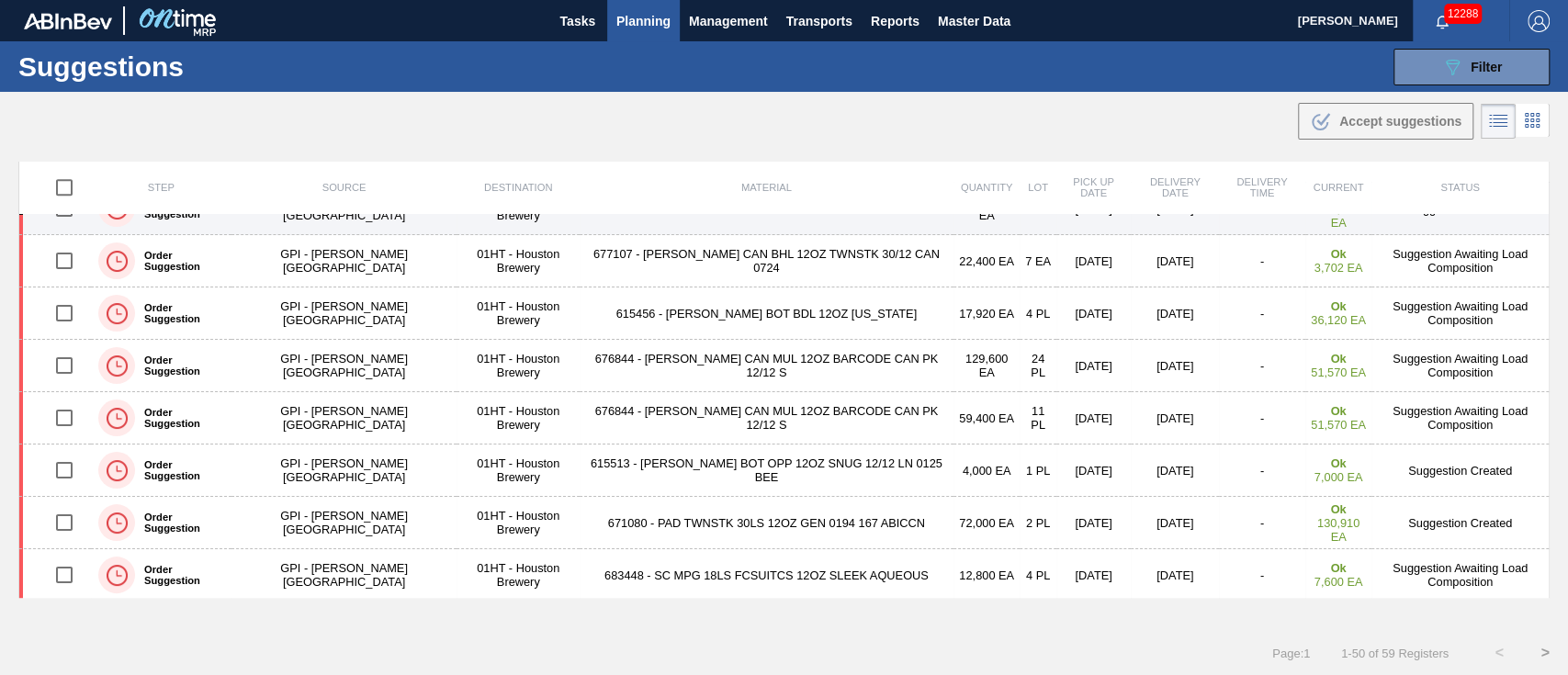
scroll to position [856, 0]
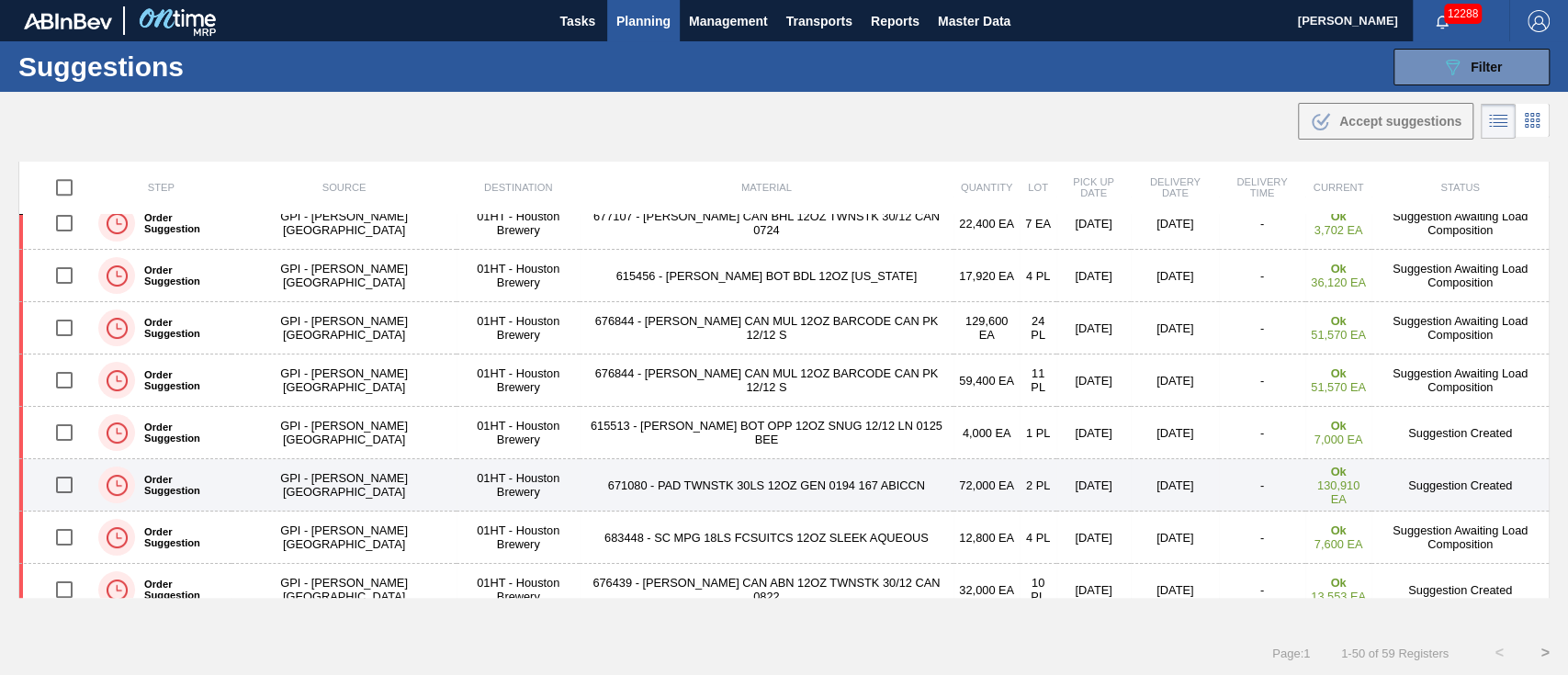
click at [59, 483] on input "checkbox" at bounding box center [65, 485] width 39 height 39
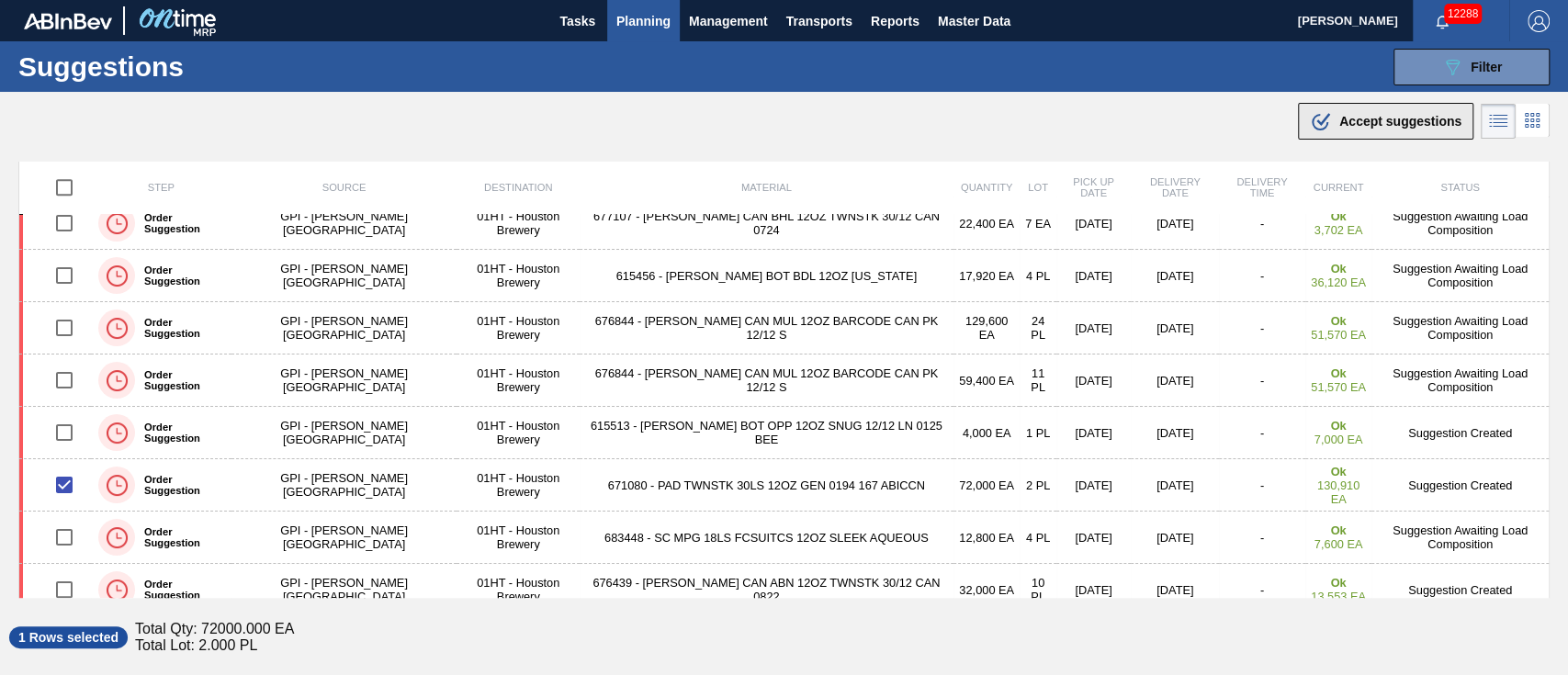
click at [1391, 121] on span "Accept suggestions" at bounding box center [1400, 121] width 122 height 15
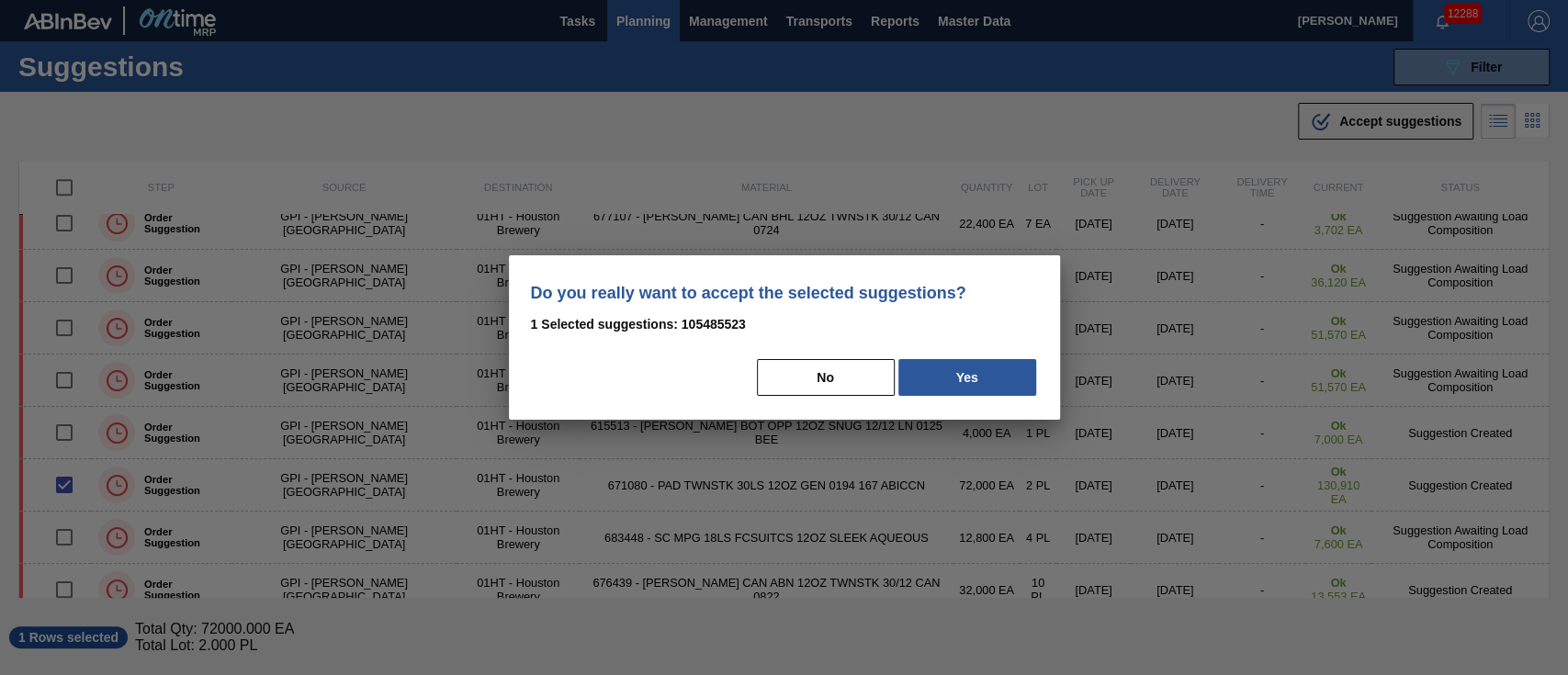
drag, startPoint x: 955, startPoint y: 376, endPoint x: 663, endPoint y: 286, distance: 305.6
click at [955, 375] on button "Yes" at bounding box center [966, 378] width 138 height 37
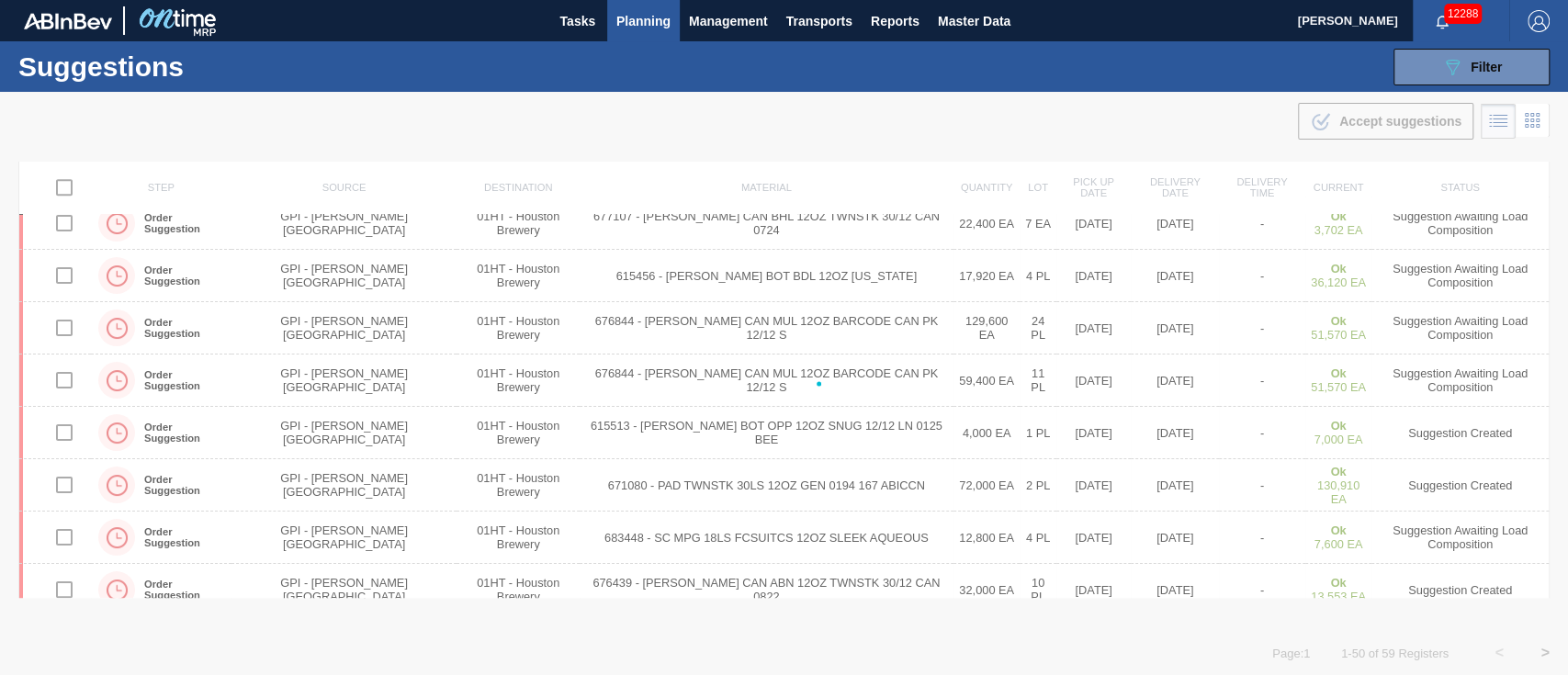
checkbox input "false"
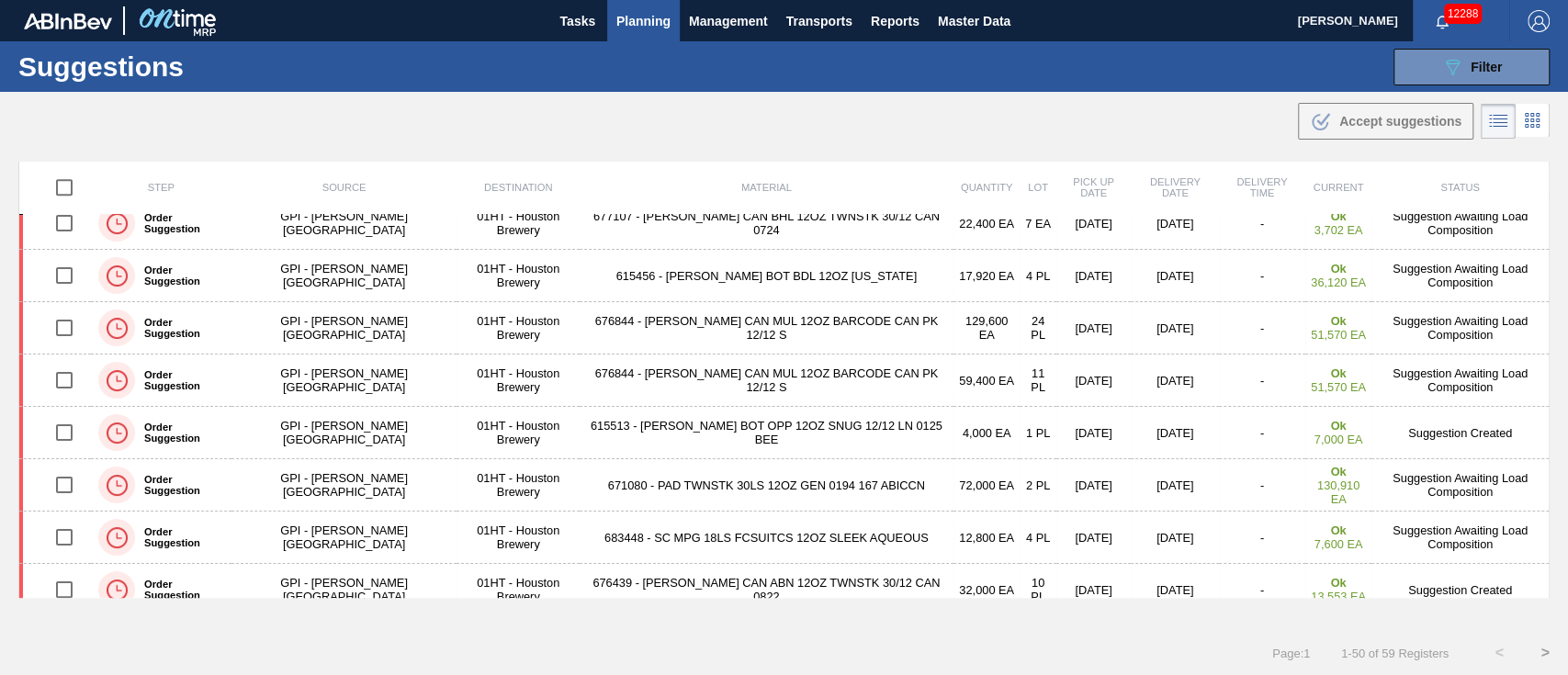
click at [660, 18] on span "Planning" at bounding box center [643, 21] width 55 height 22
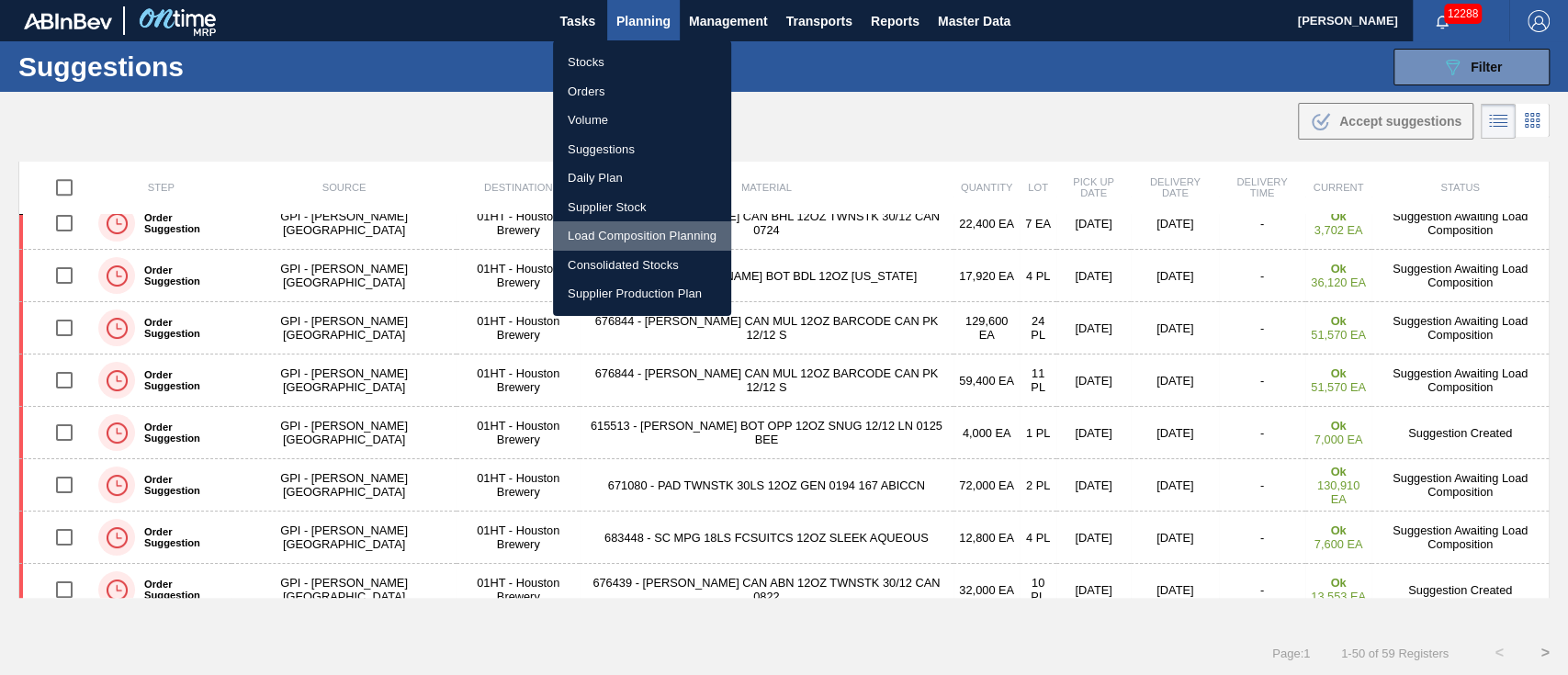
click at [612, 229] on li "Load Composition Planning" at bounding box center [641, 236] width 178 height 30
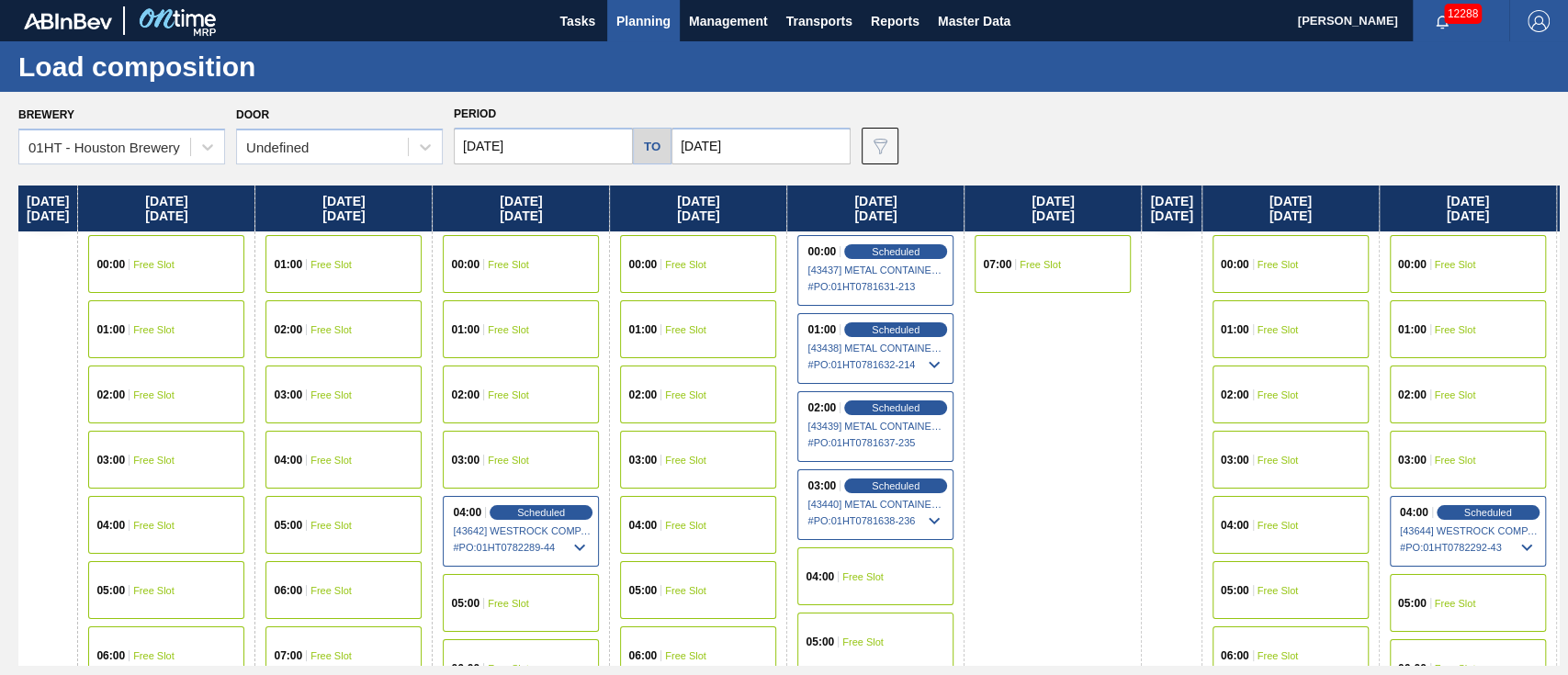
click at [707, 247] on div "00:00 Free Slot" at bounding box center [698, 263] width 156 height 58
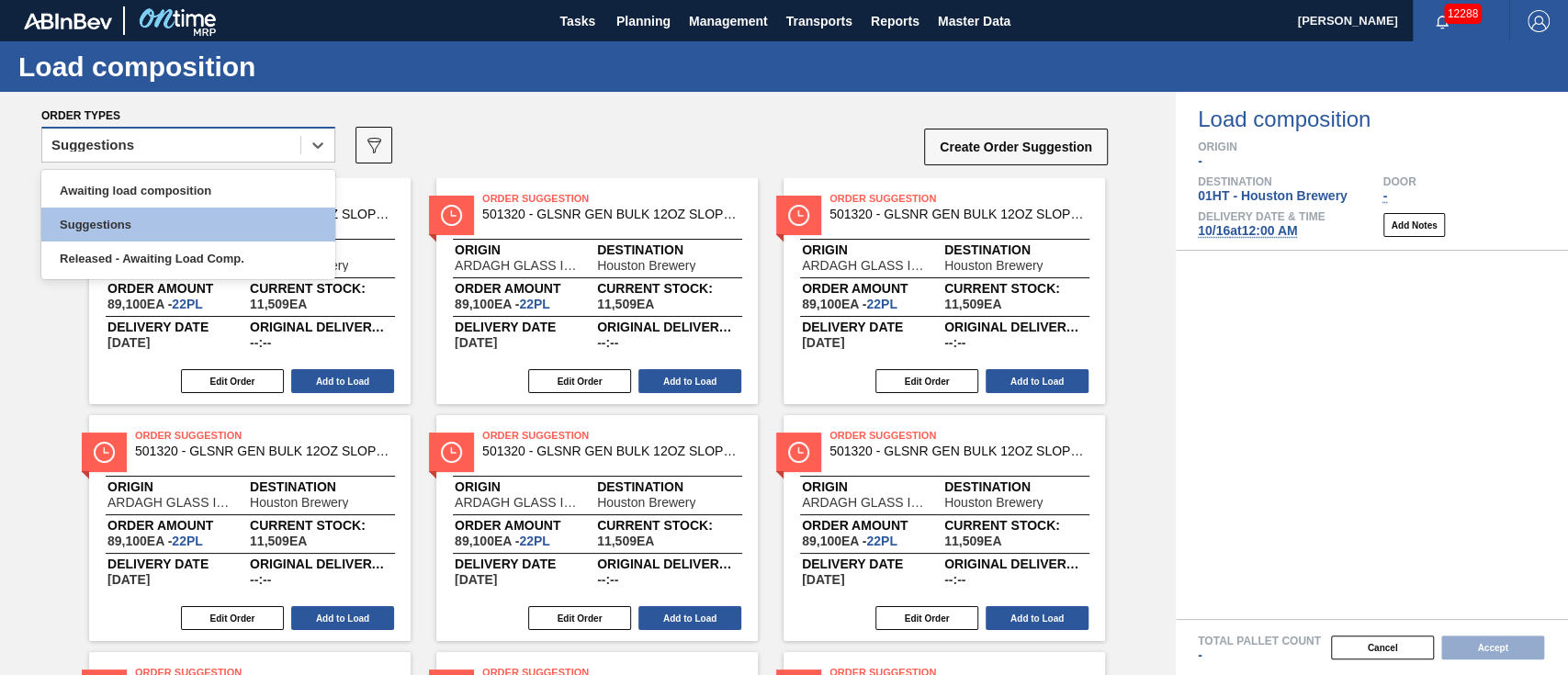
click at [240, 148] on div "Suggestions" at bounding box center [171, 145] width 258 height 27
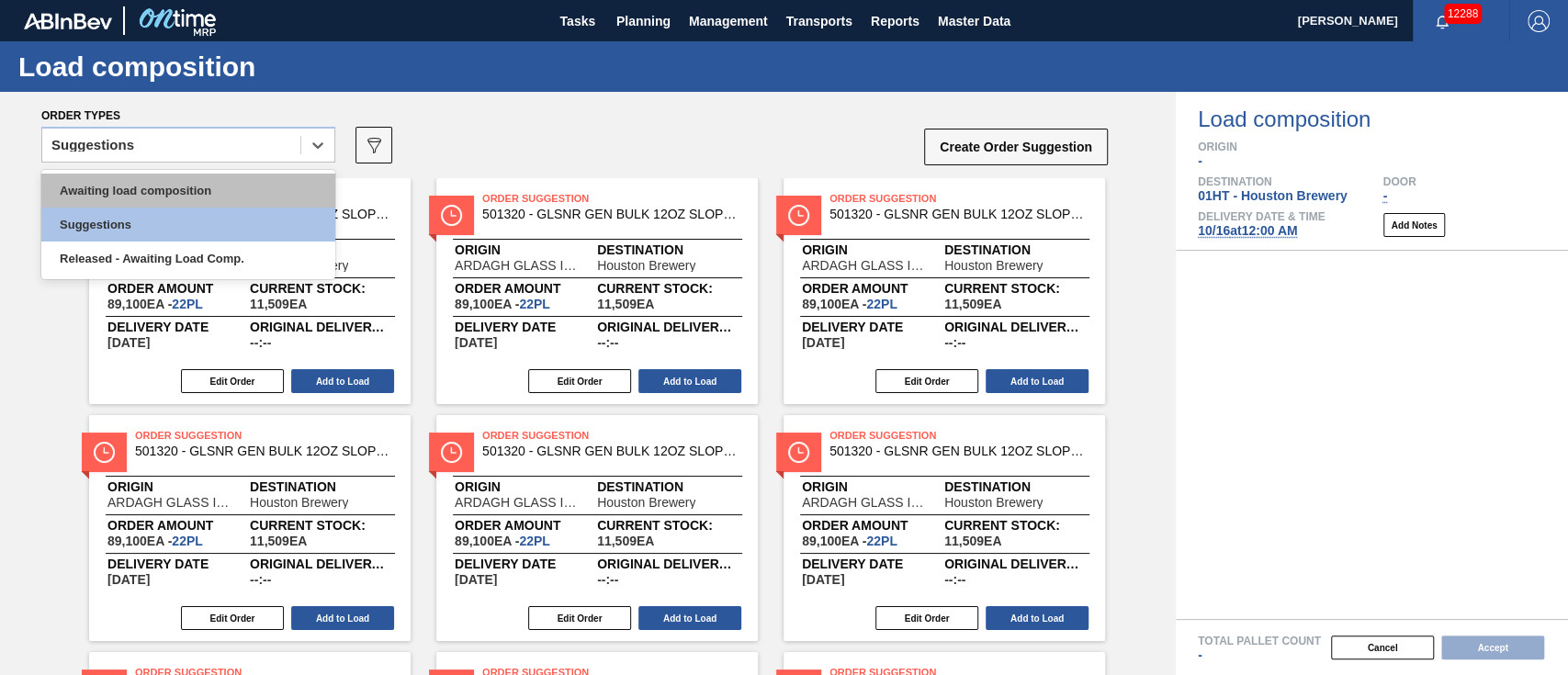
click at [234, 184] on div "Awaiting load composition" at bounding box center [188, 190] width 294 height 34
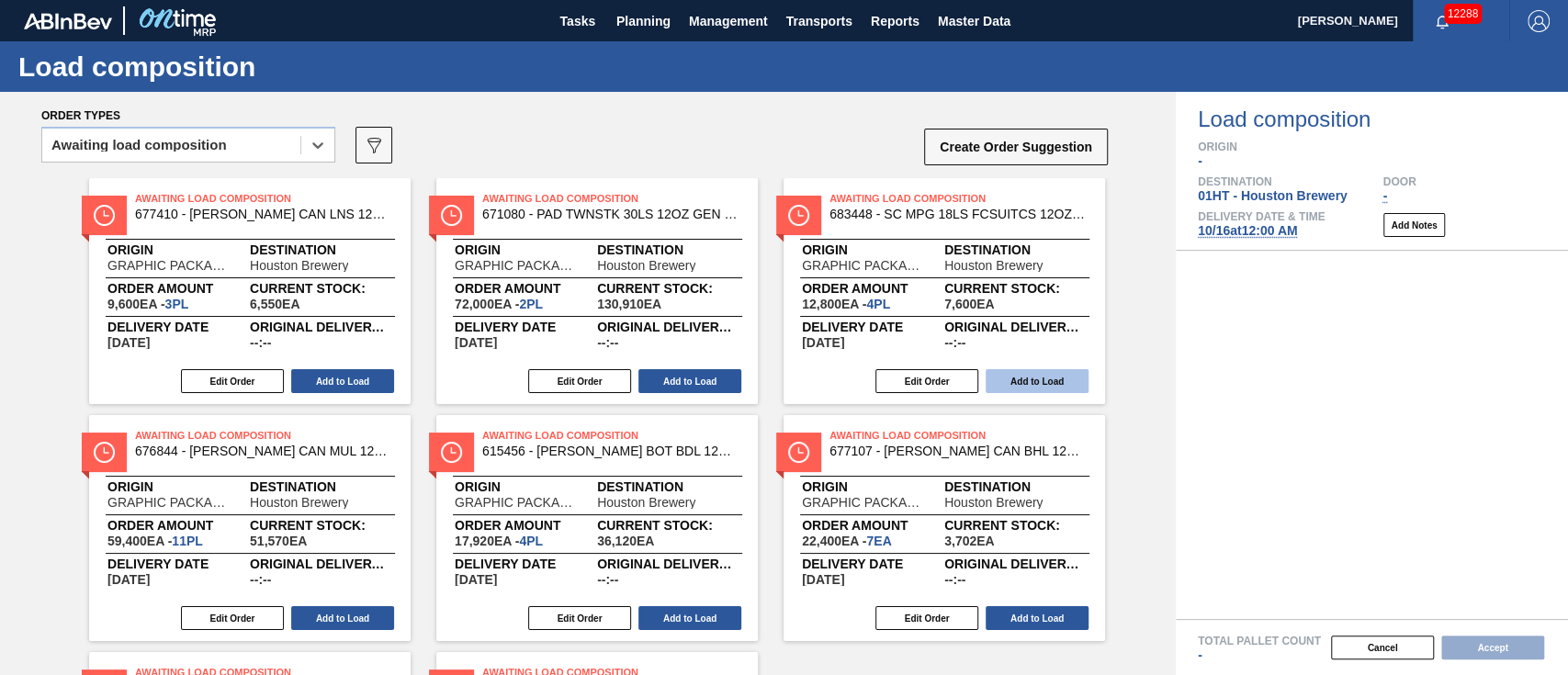
click at [1030, 371] on button "Add to Load" at bounding box center [1037, 381] width 103 height 24
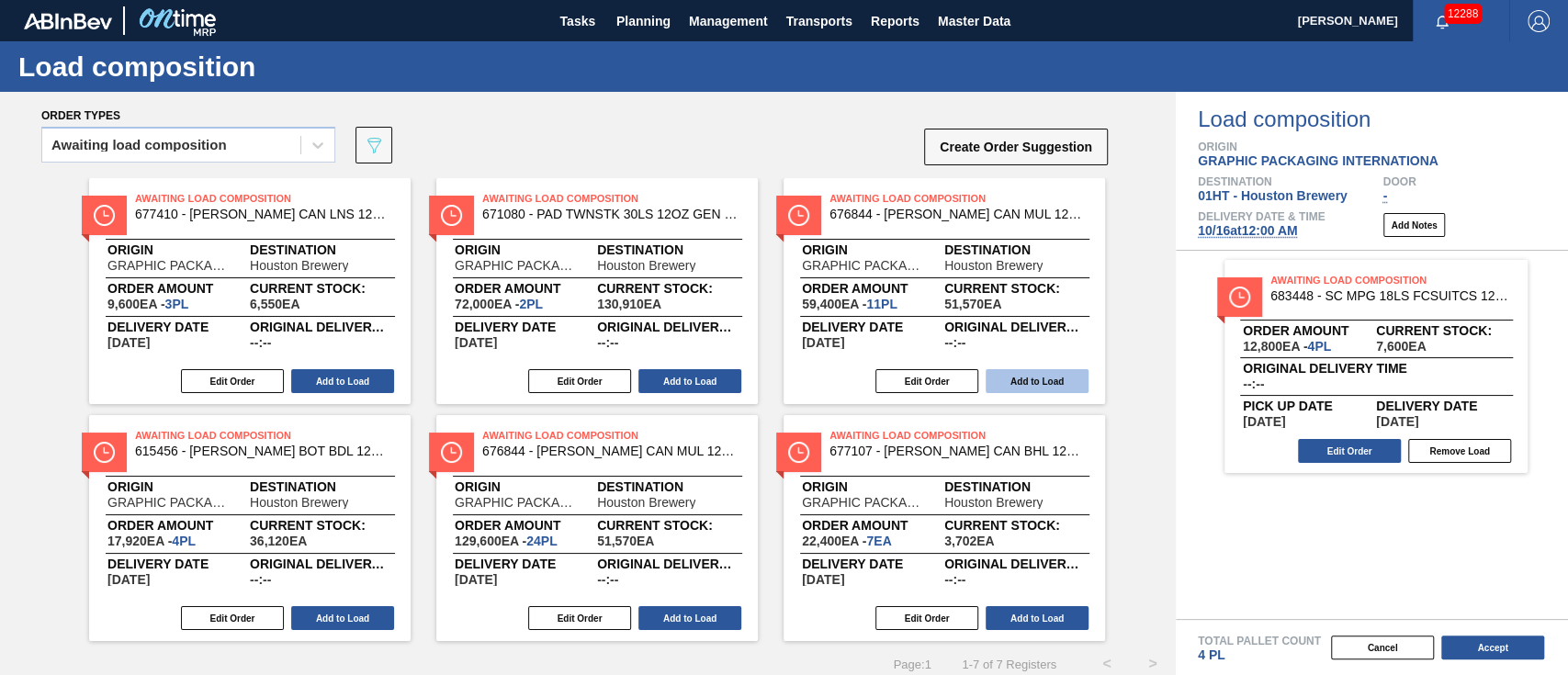
click at [1043, 389] on button "Add to Load" at bounding box center [1037, 381] width 103 height 24
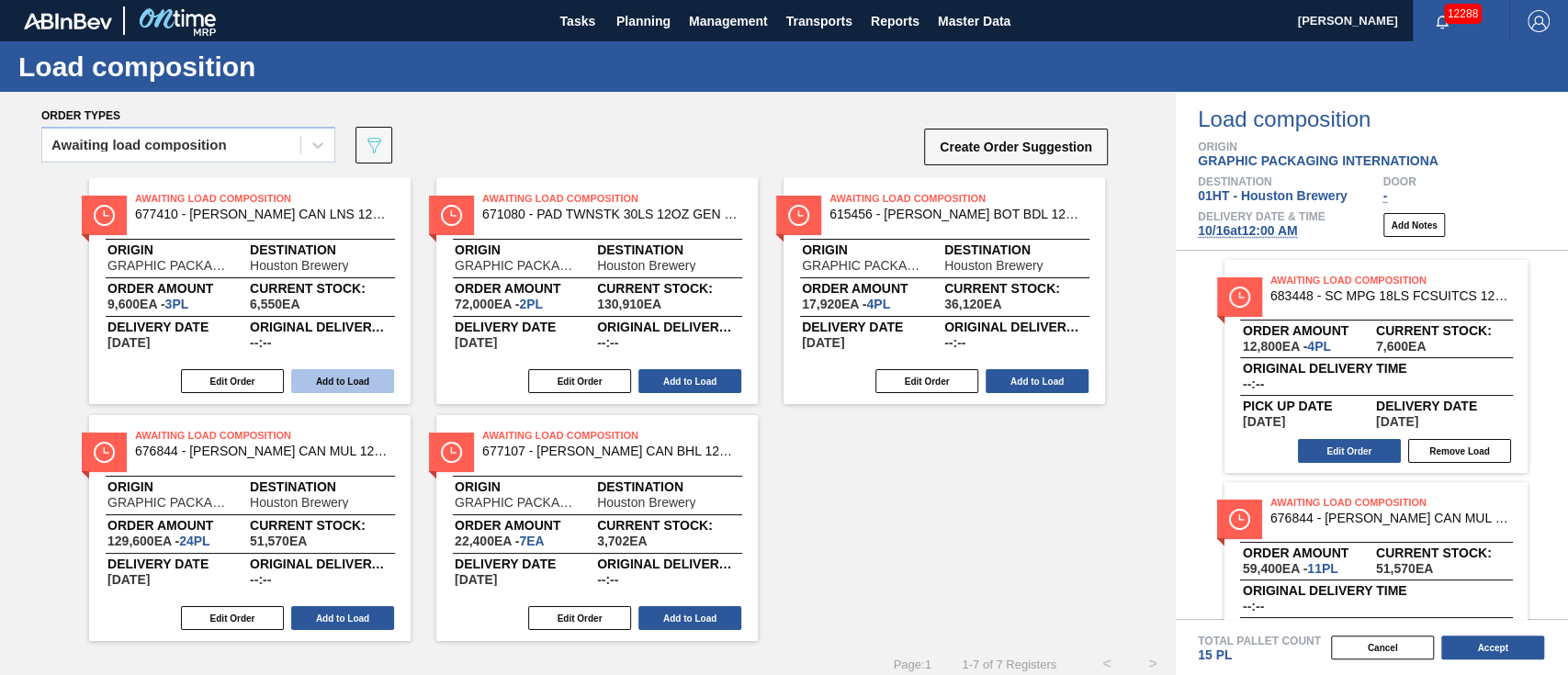
click at [337, 385] on button "Add to Load" at bounding box center [342, 381] width 103 height 24
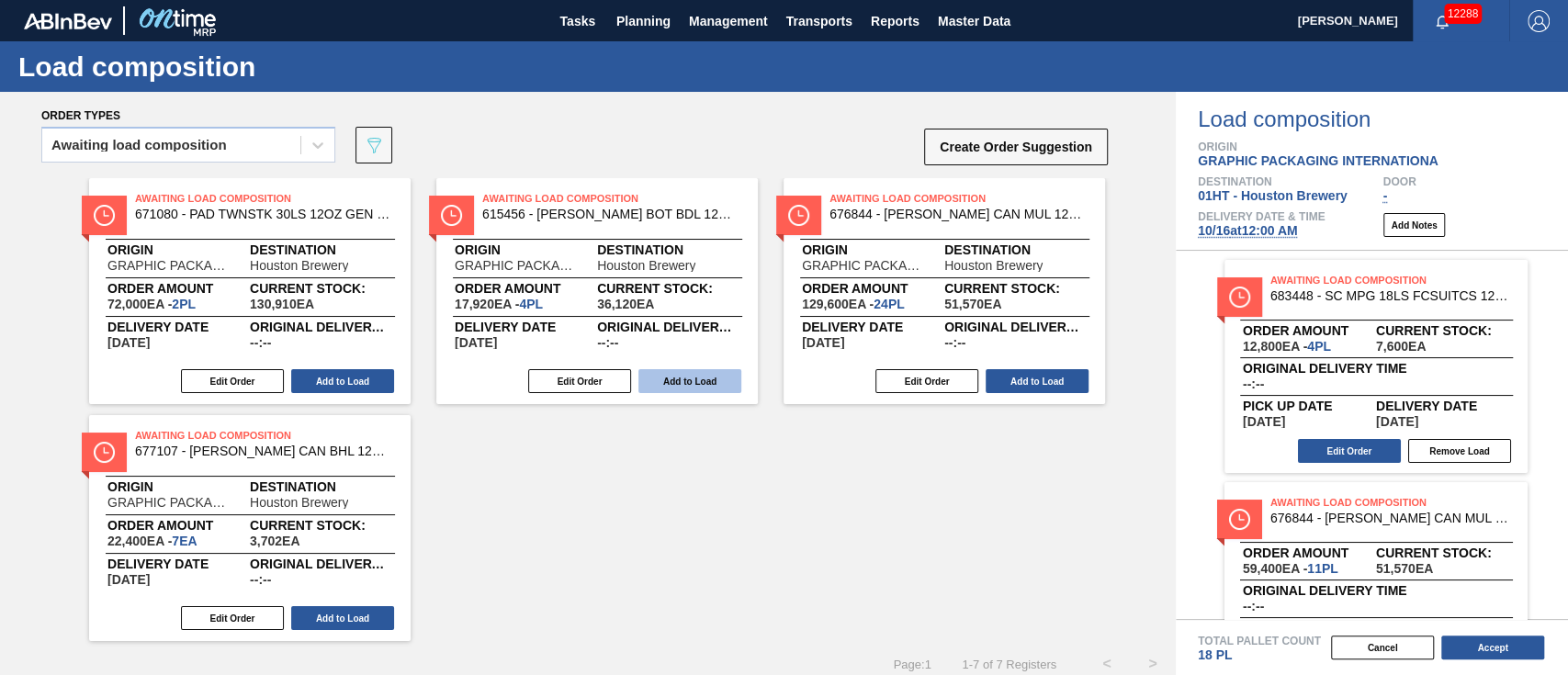
click at [678, 389] on button "Add to Load" at bounding box center [689, 381] width 103 height 24
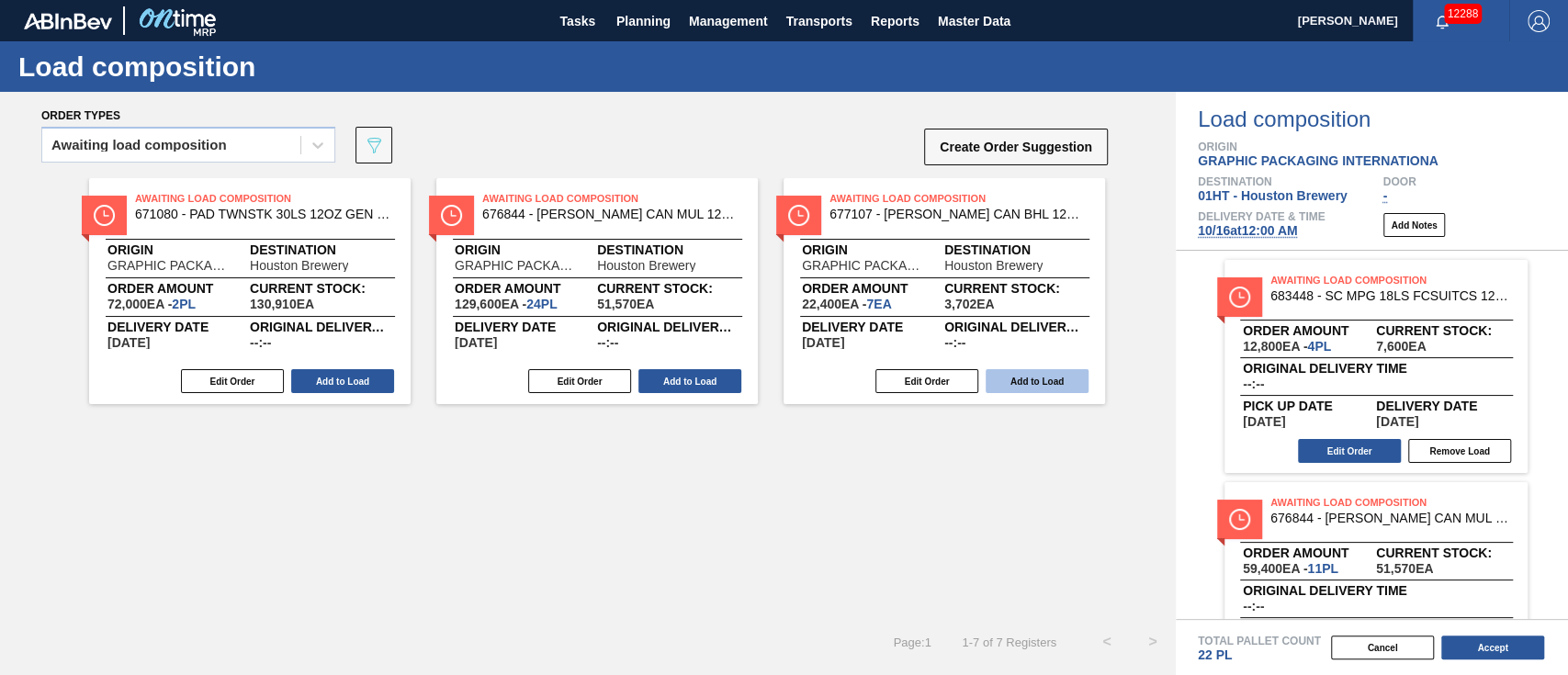
click at [1026, 388] on button "Add to Load" at bounding box center [1037, 381] width 103 height 24
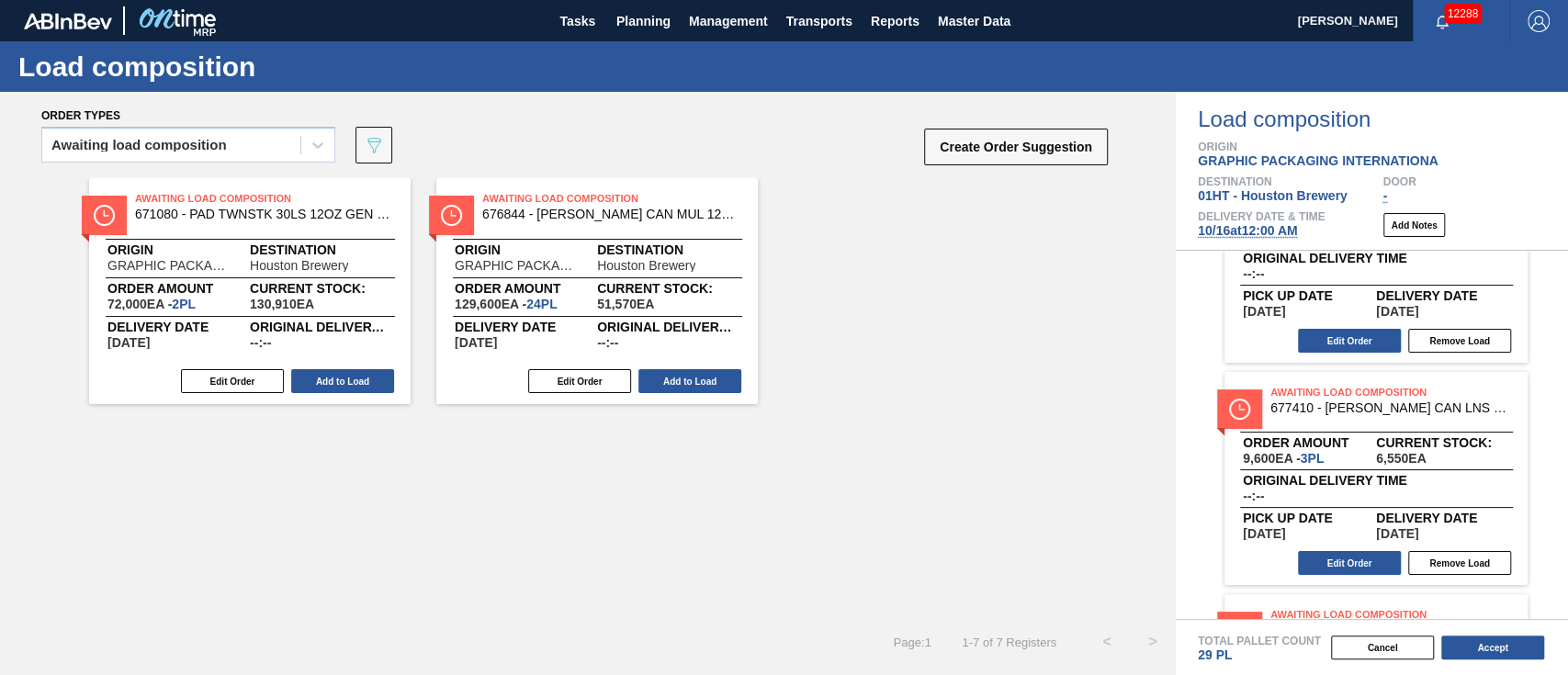
scroll to position [368, 0]
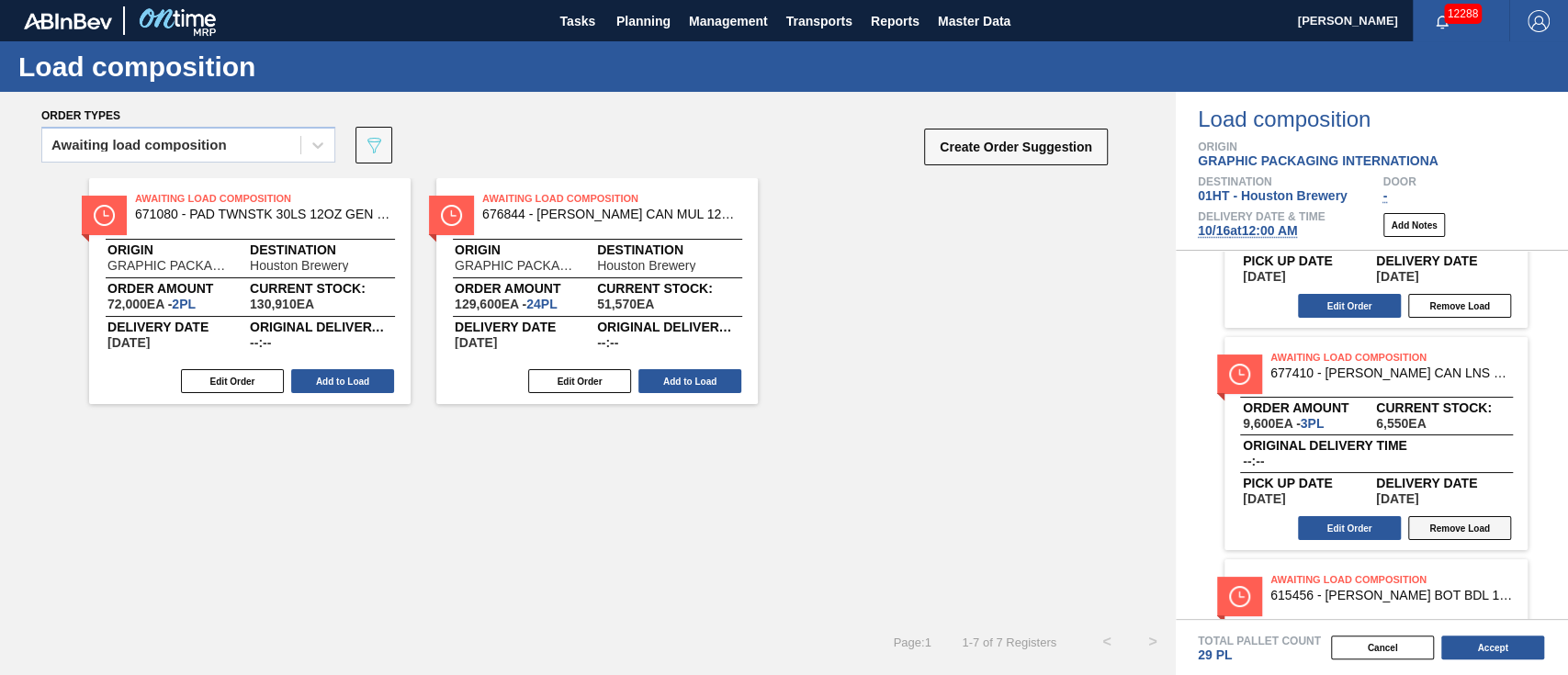
click at [1447, 525] on button "Remove Load" at bounding box center [1459, 528] width 103 height 24
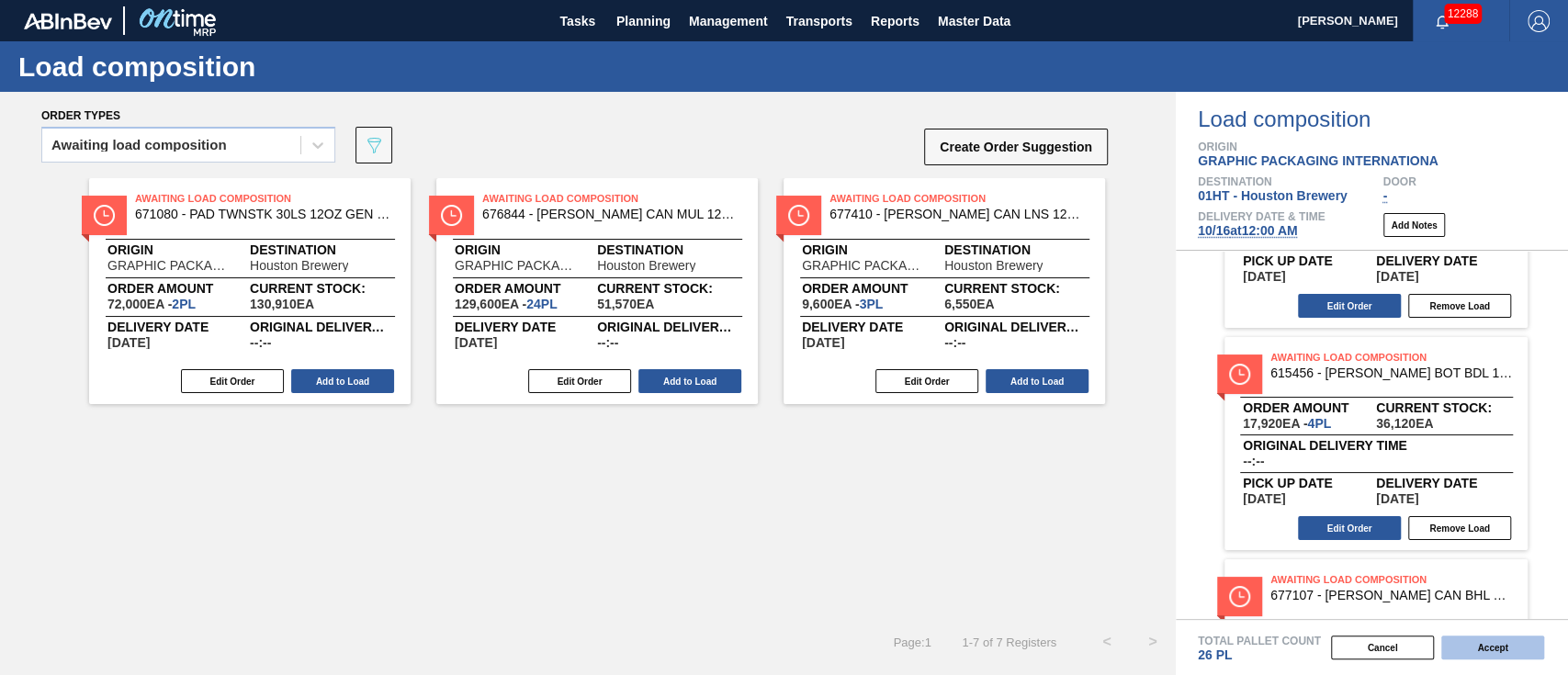
click at [1498, 645] on button "Accept" at bounding box center [1492, 647] width 103 height 24
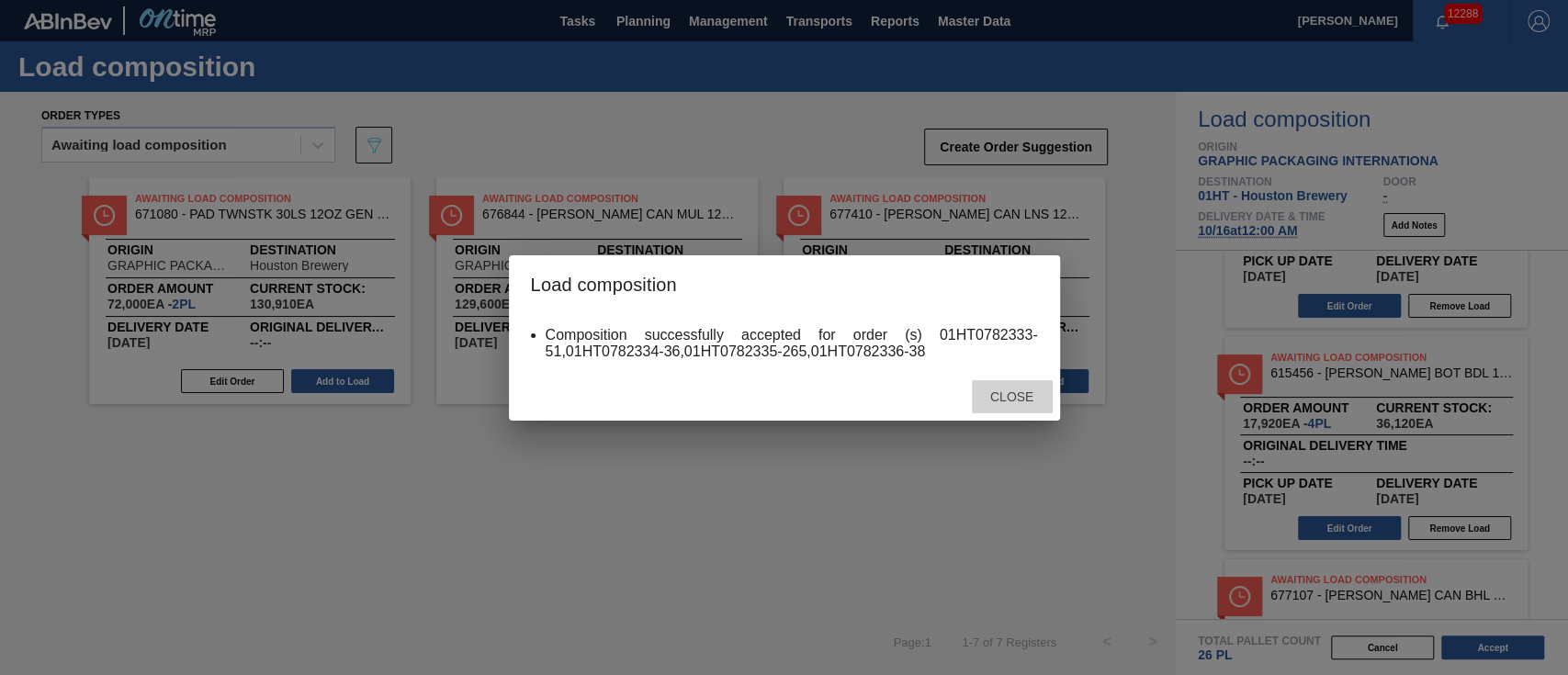
click at [1012, 387] on div "Close" at bounding box center [1012, 397] width 80 height 34
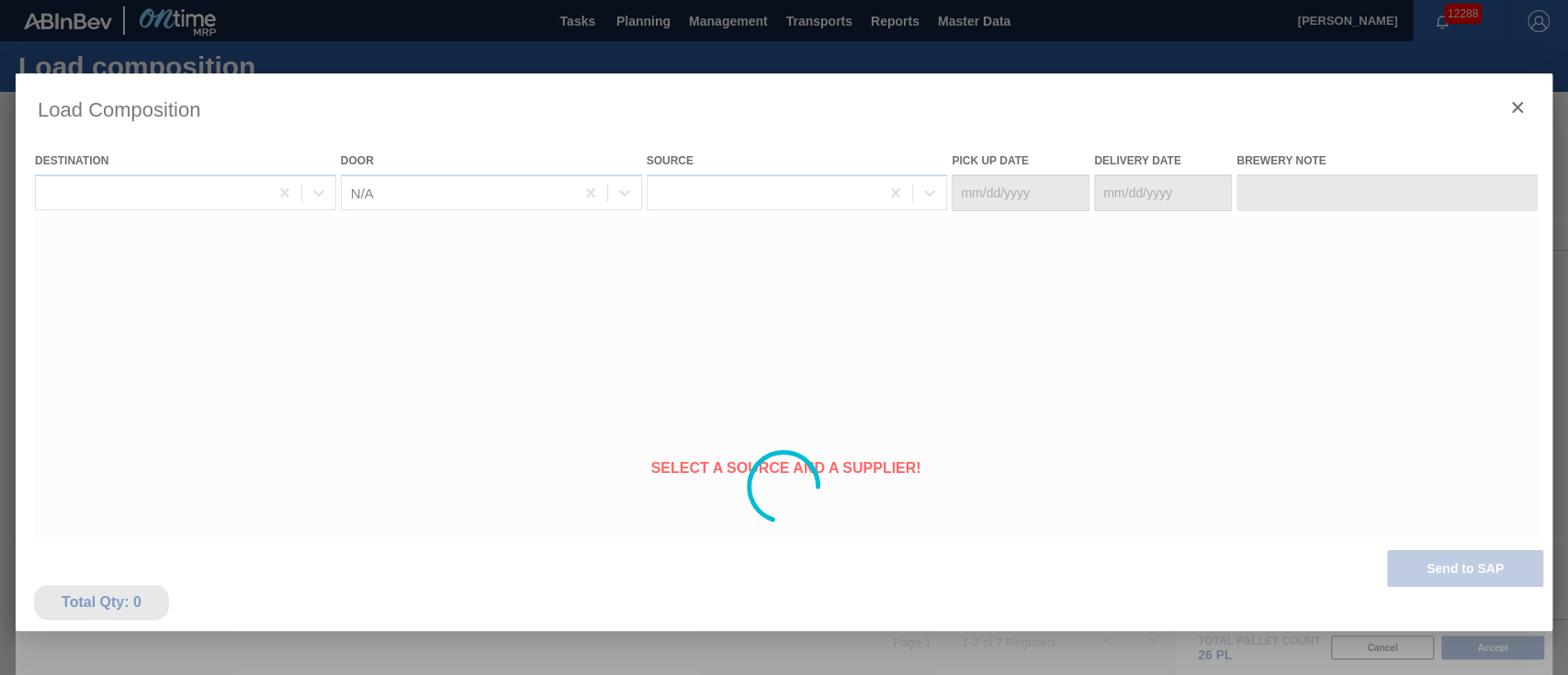
type Date "10/14/2025"
type Date "10/16/2025"
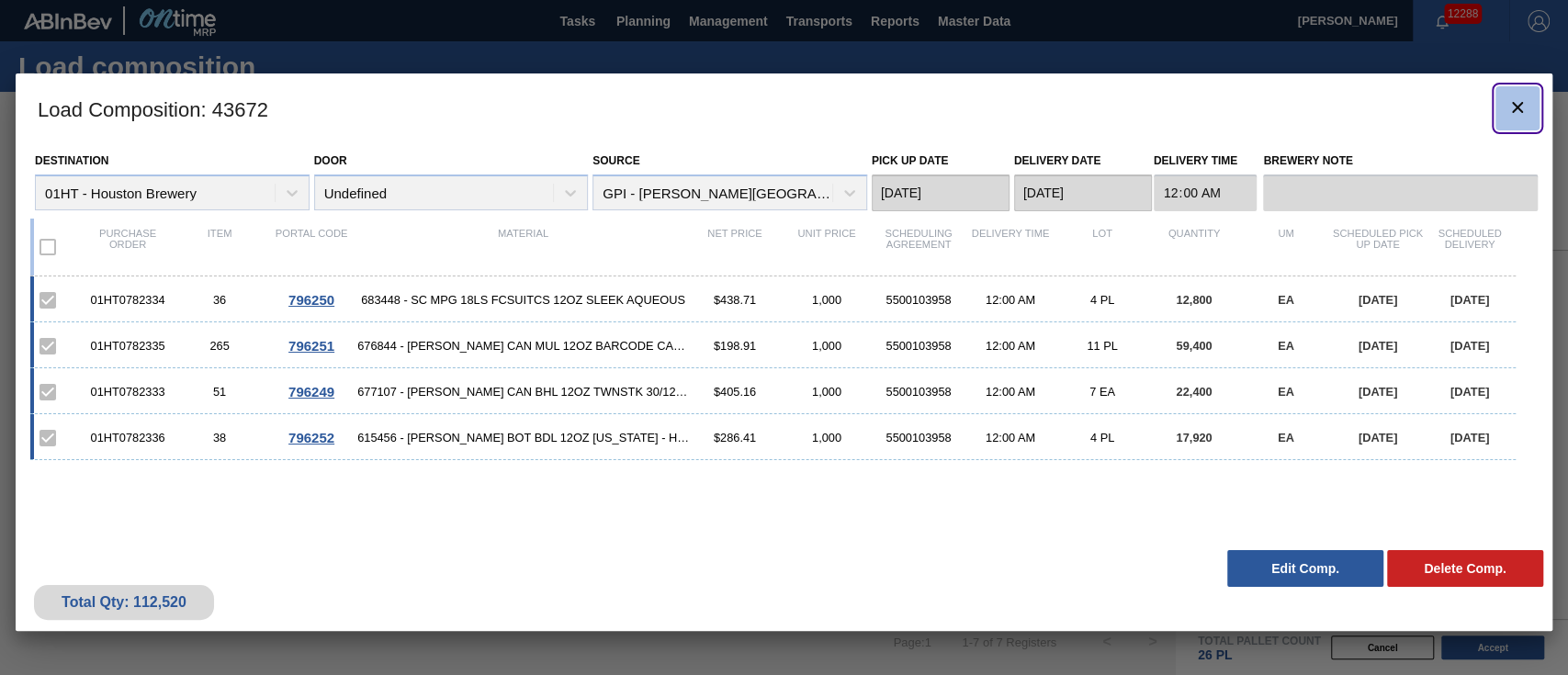
click at [1511, 100] on icon "botão de ícone" at bounding box center [1517, 107] width 22 height 22
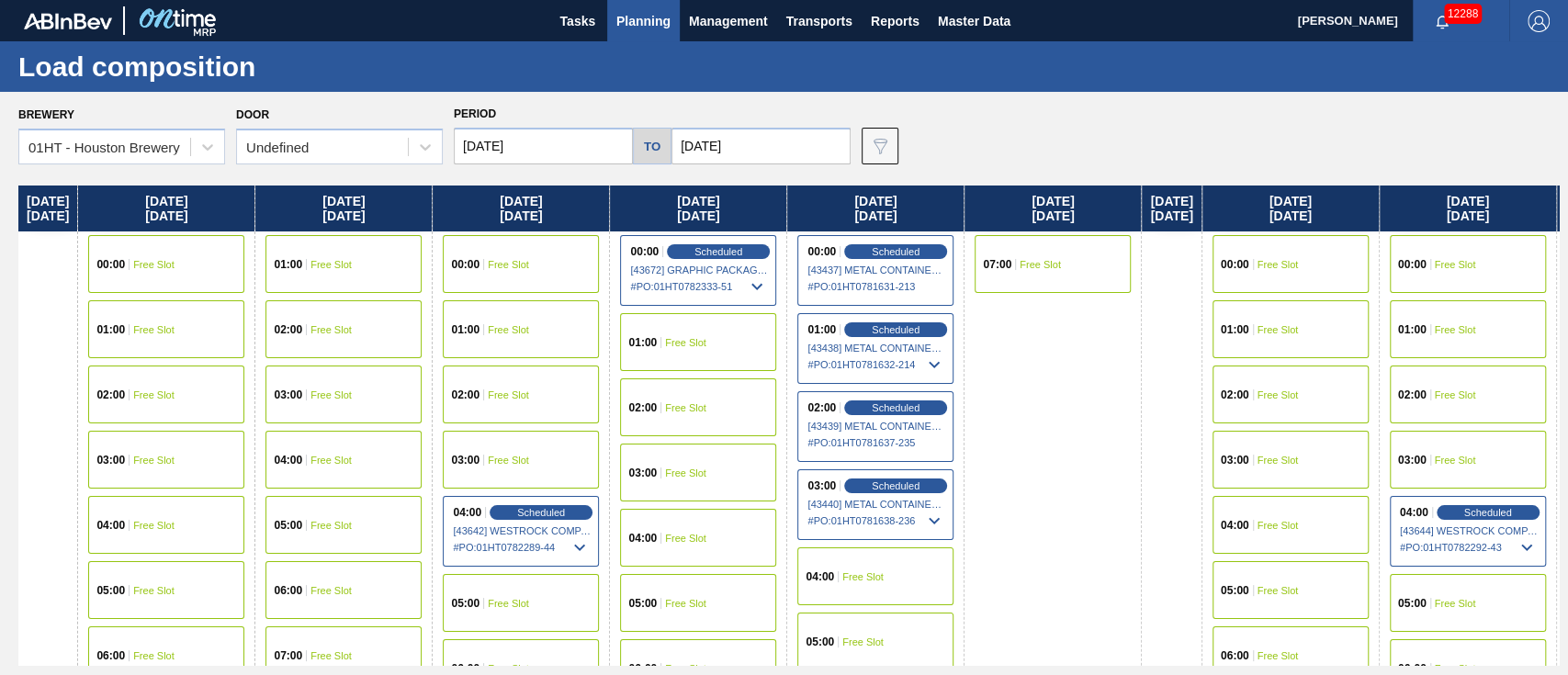
click at [728, 338] on div "01:00 Free Slot" at bounding box center [698, 342] width 156 height 58
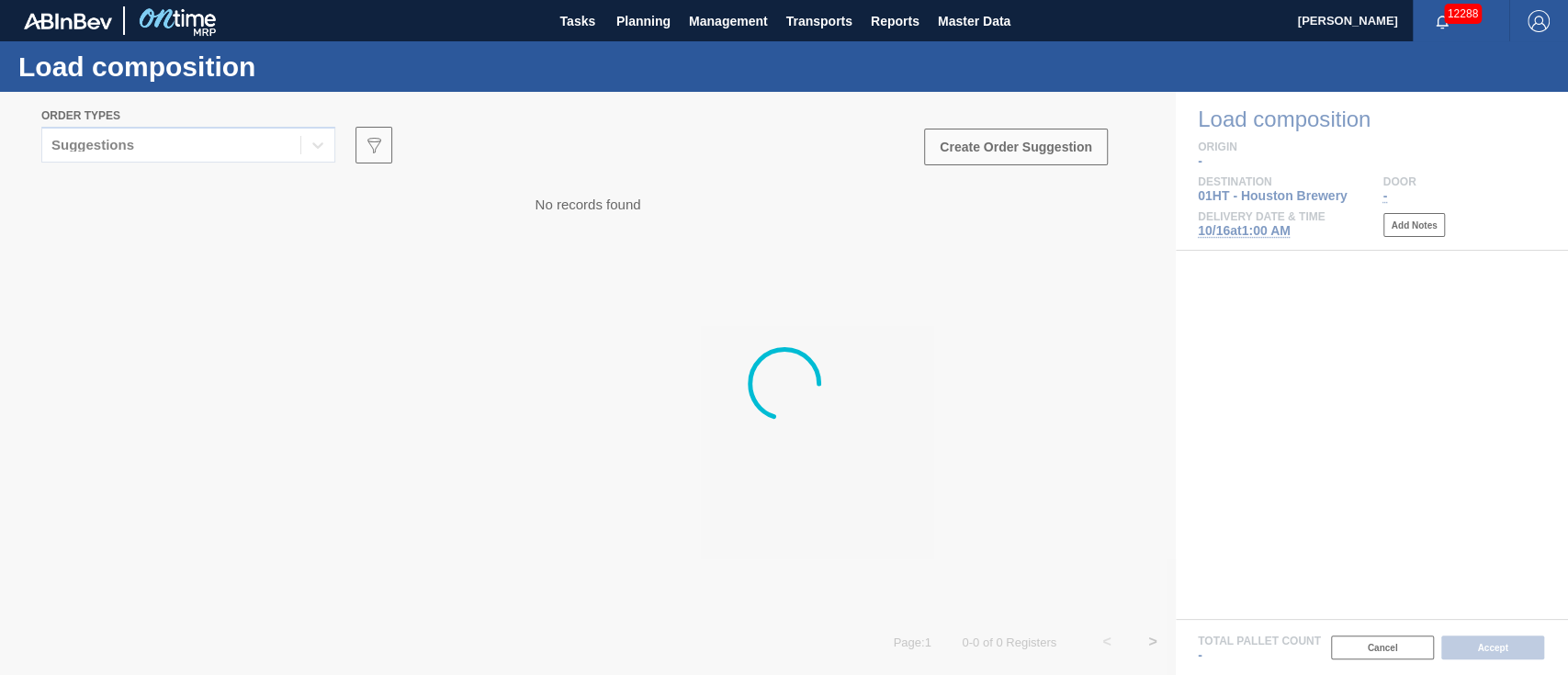
click at [165, 143] on div at bounding box center [784, 382] width 1568 height 583
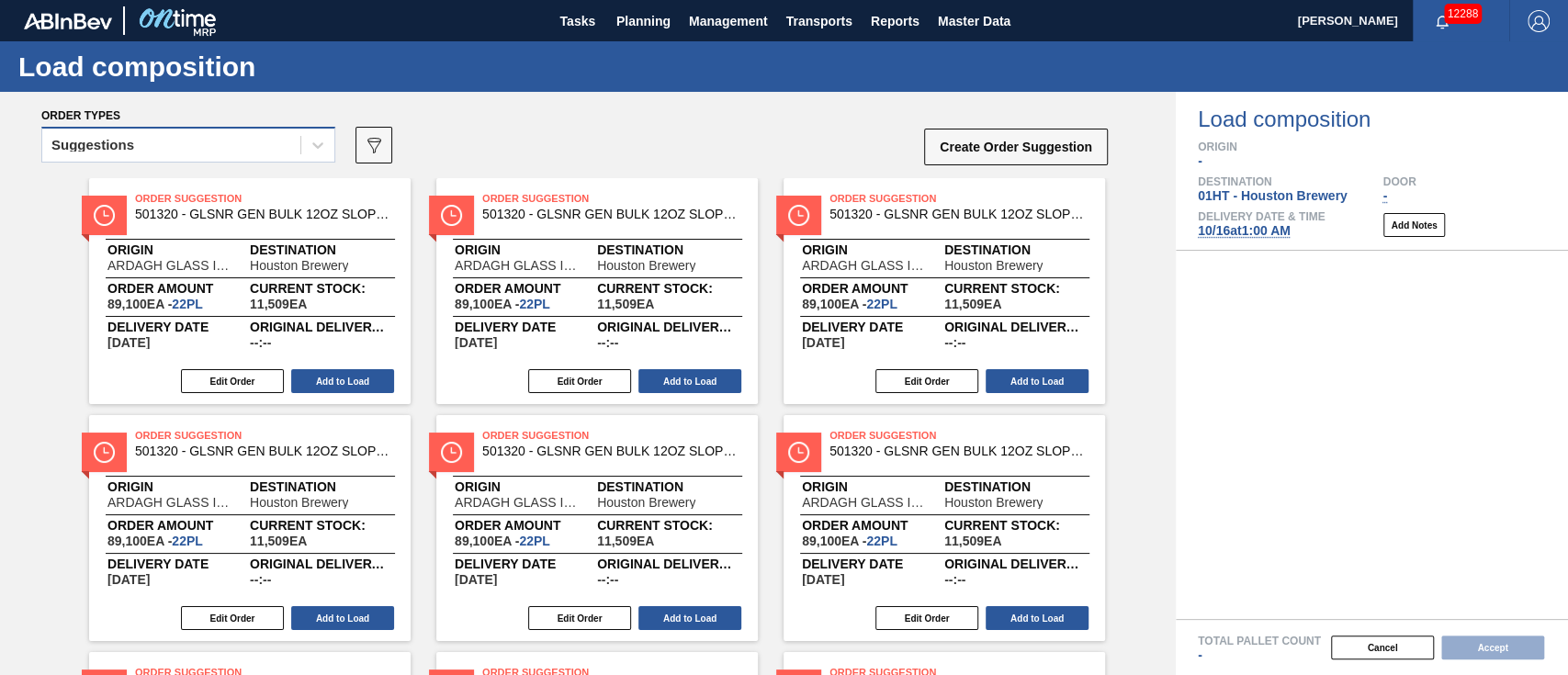
click at [182, 139] on div "Suggestions" at bounding box center [171, 145] width 258 height 27
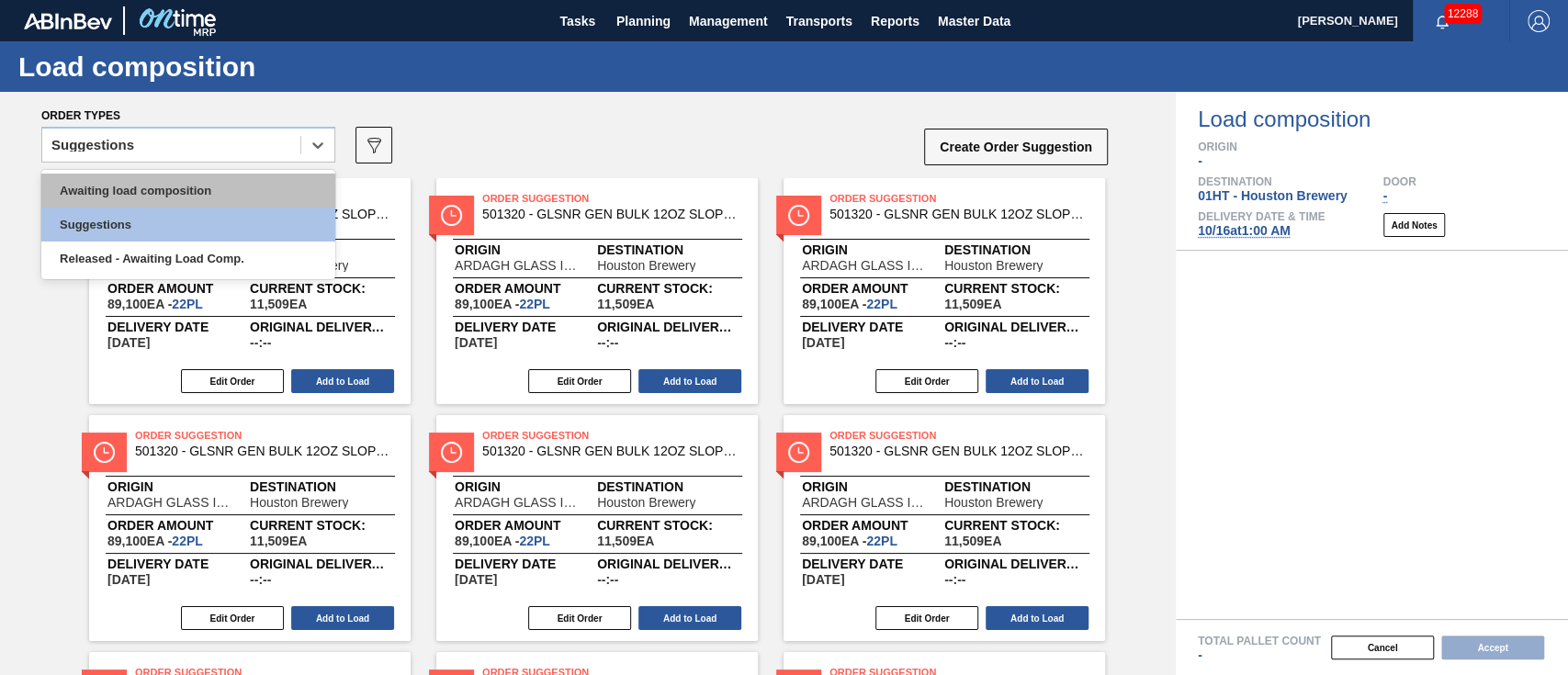
click at [183, 174] on div "Awaiting load composition" at bounding box center [188, 190] width 294 height 34
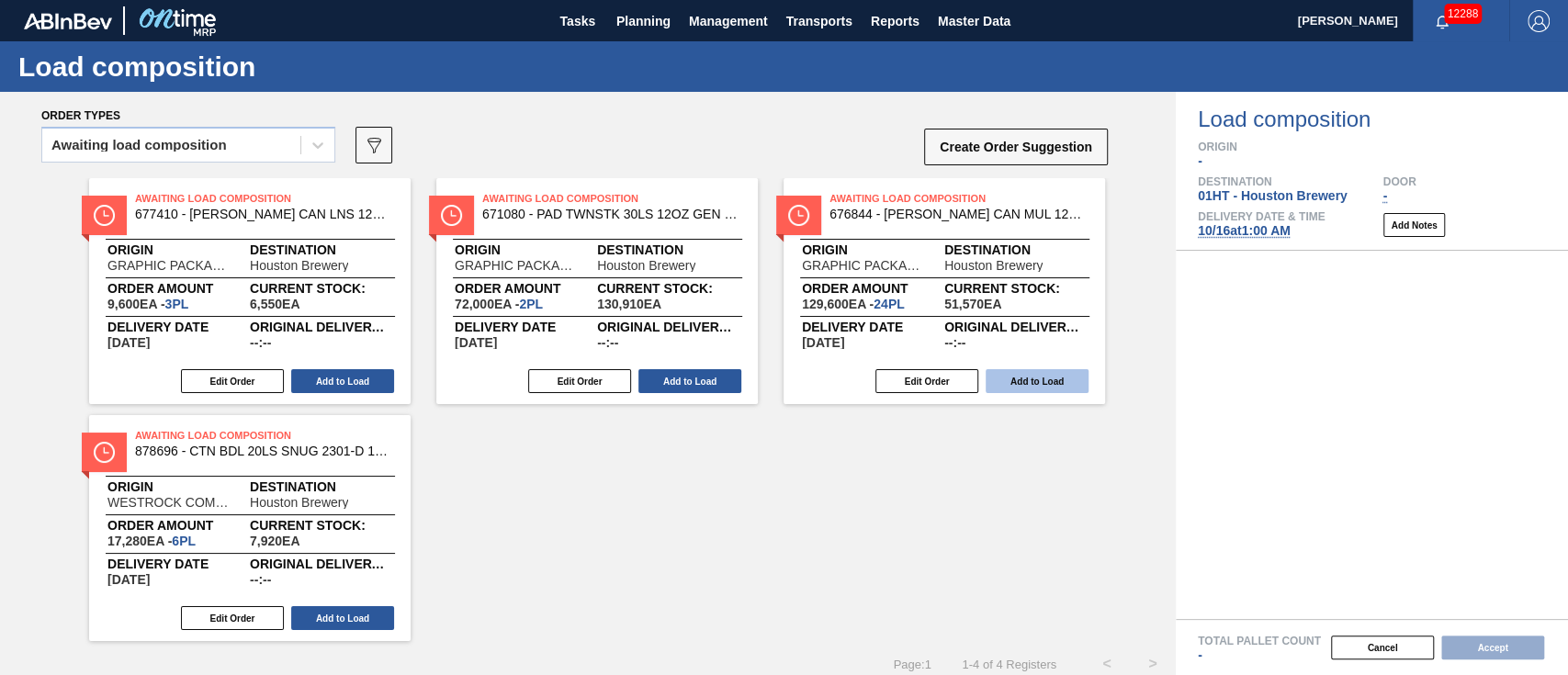
click at [1023, 386] on button "Add to Load" at bounding box center [1037, 381] width 103 height 24
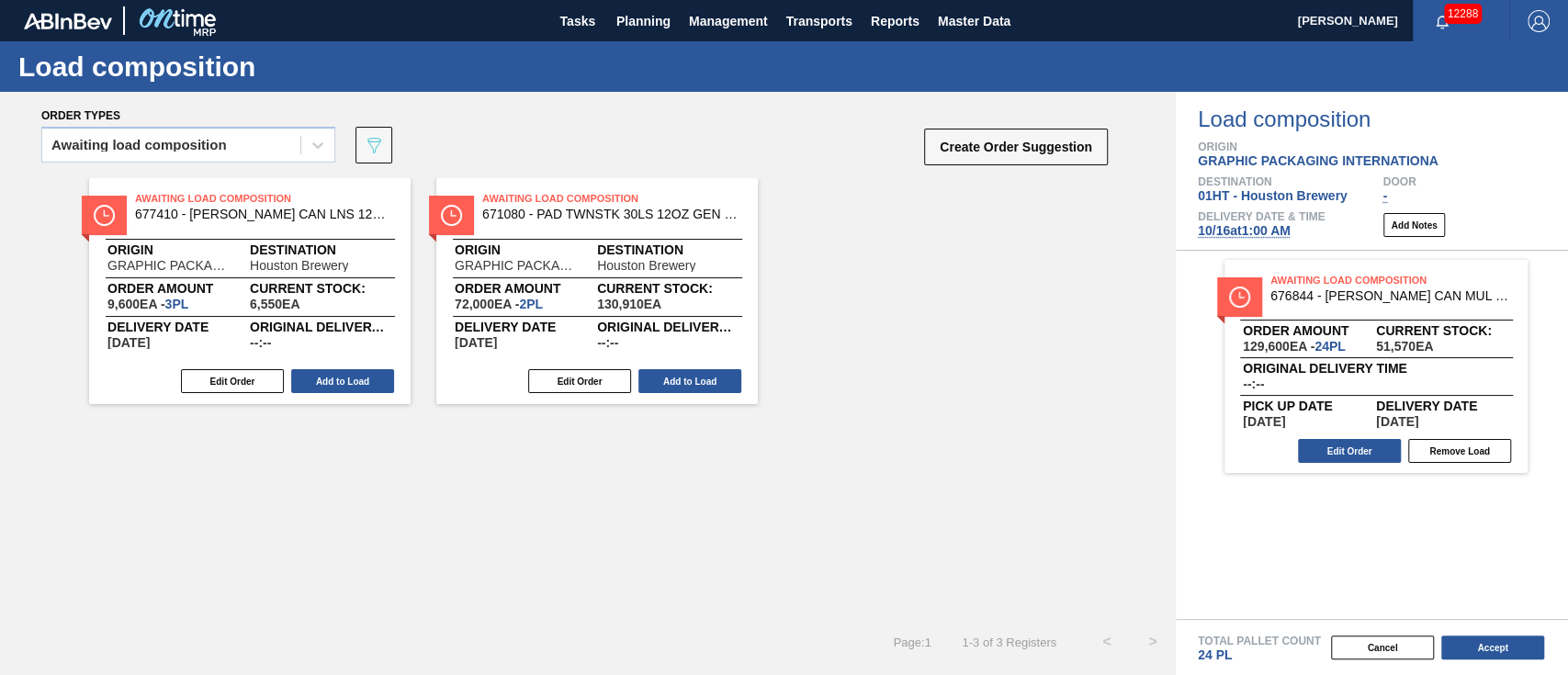
click at [667, 354] on div "Awaiting Load Composition 671080 - PAD TWNSTK 30LS 12OZ GEN 0194 167 ABICCN Ori…" at bounding box center [597, 291] width 322 height 226
click at [691, 375] on button "Add to Load" at bounding box center [689, 381] width 103 height 24
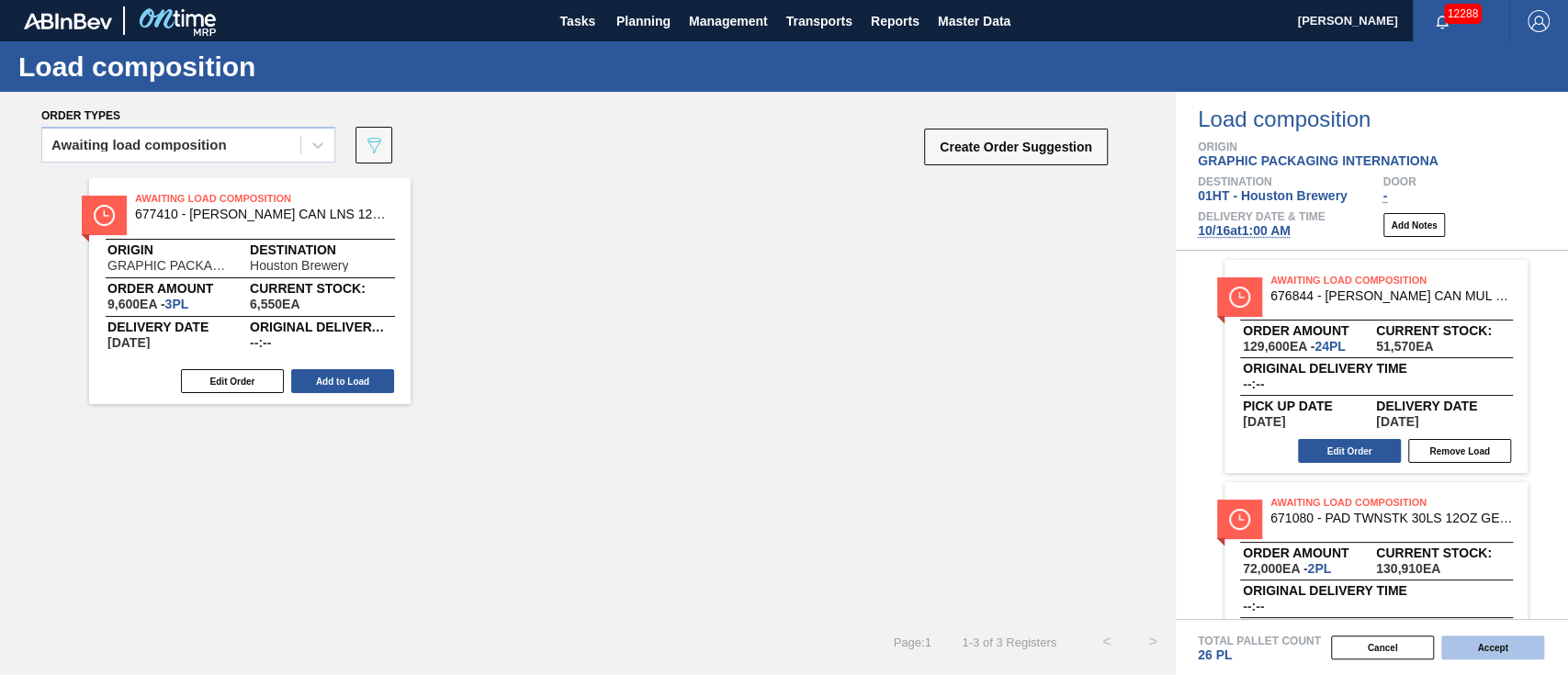
click at [1519, 639] on button "Accept" at bounding box center [1492, 647] width 103 height 24
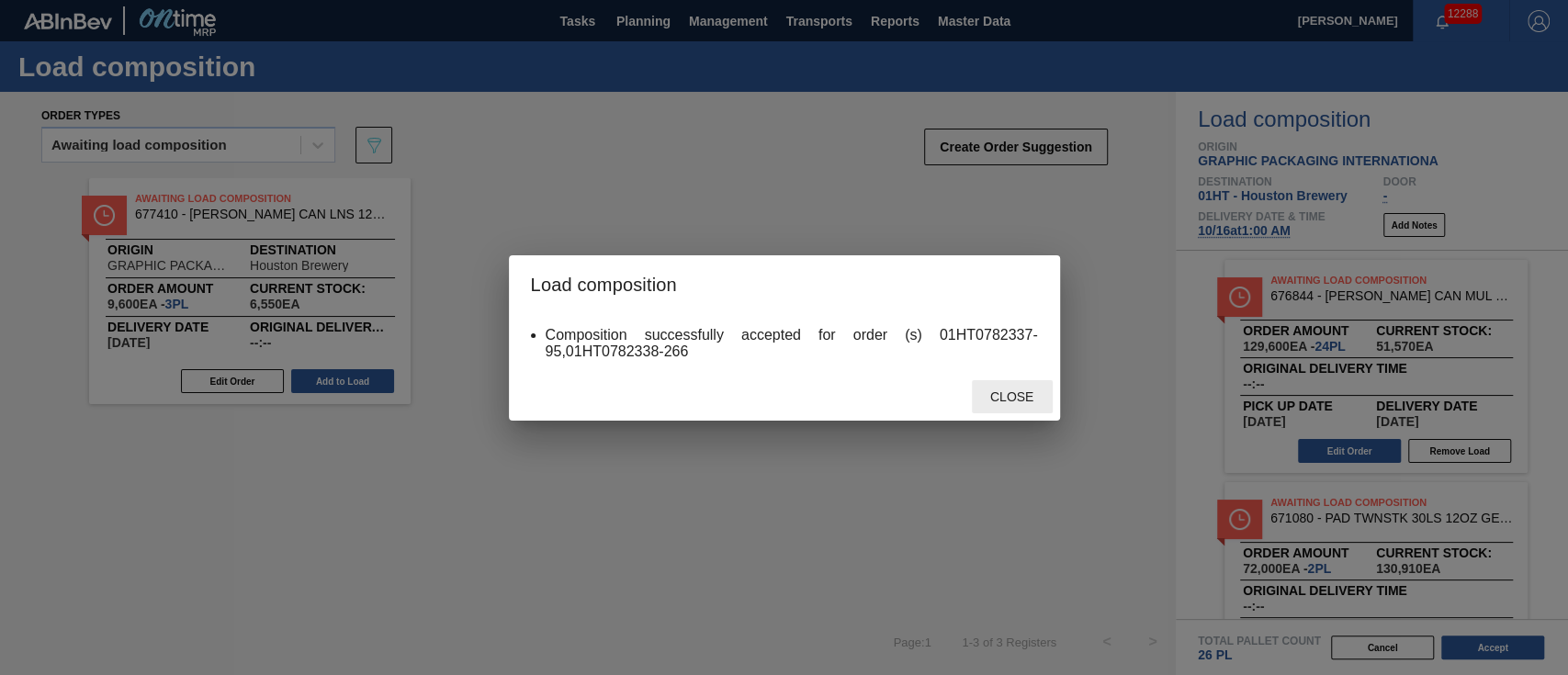
click at [1017, 392] on span "Close" at bounding box center [1012, 396] width 73 height 15
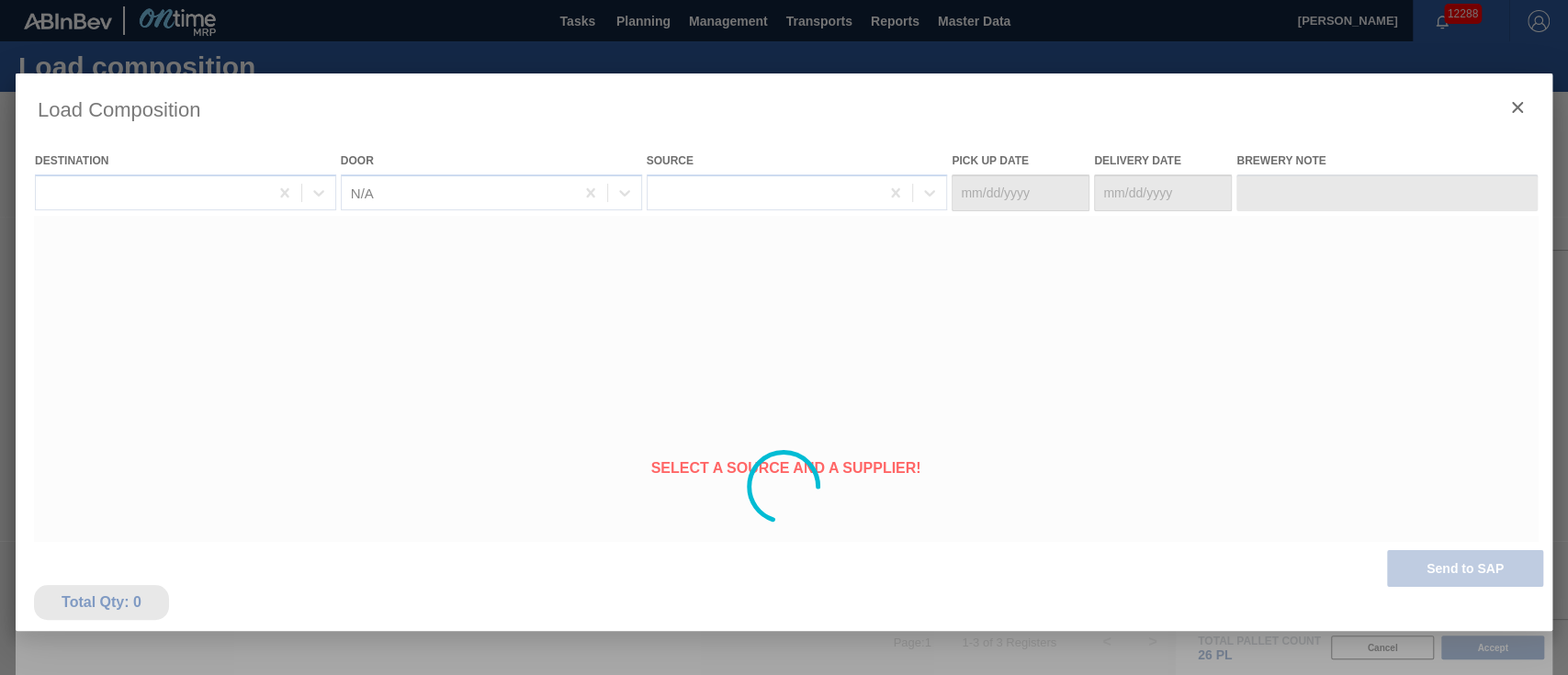
type Date "10/14/2025"
type Date "10/16/2025"
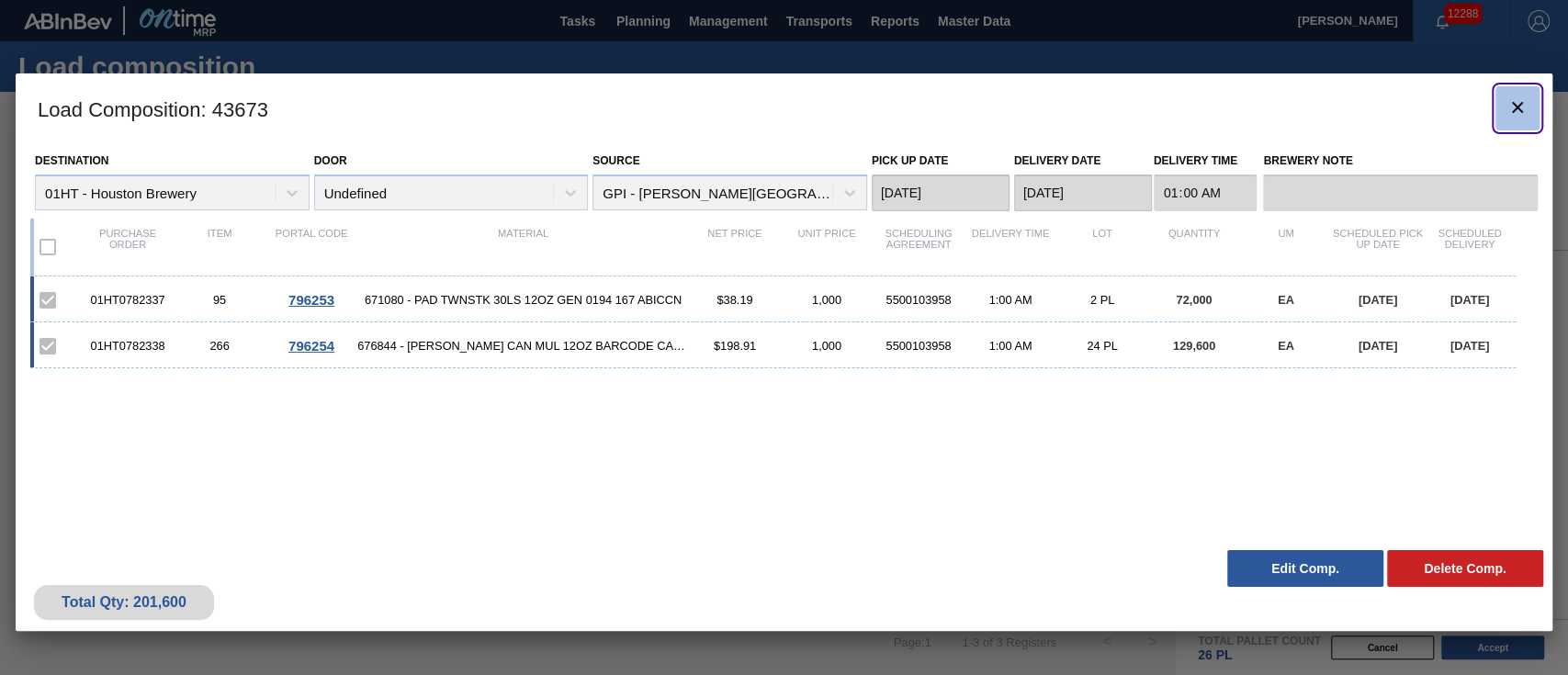
click at [1520, 99] on icon "botão de ícone" at bounding box center [1517, 107] width 22 height 22
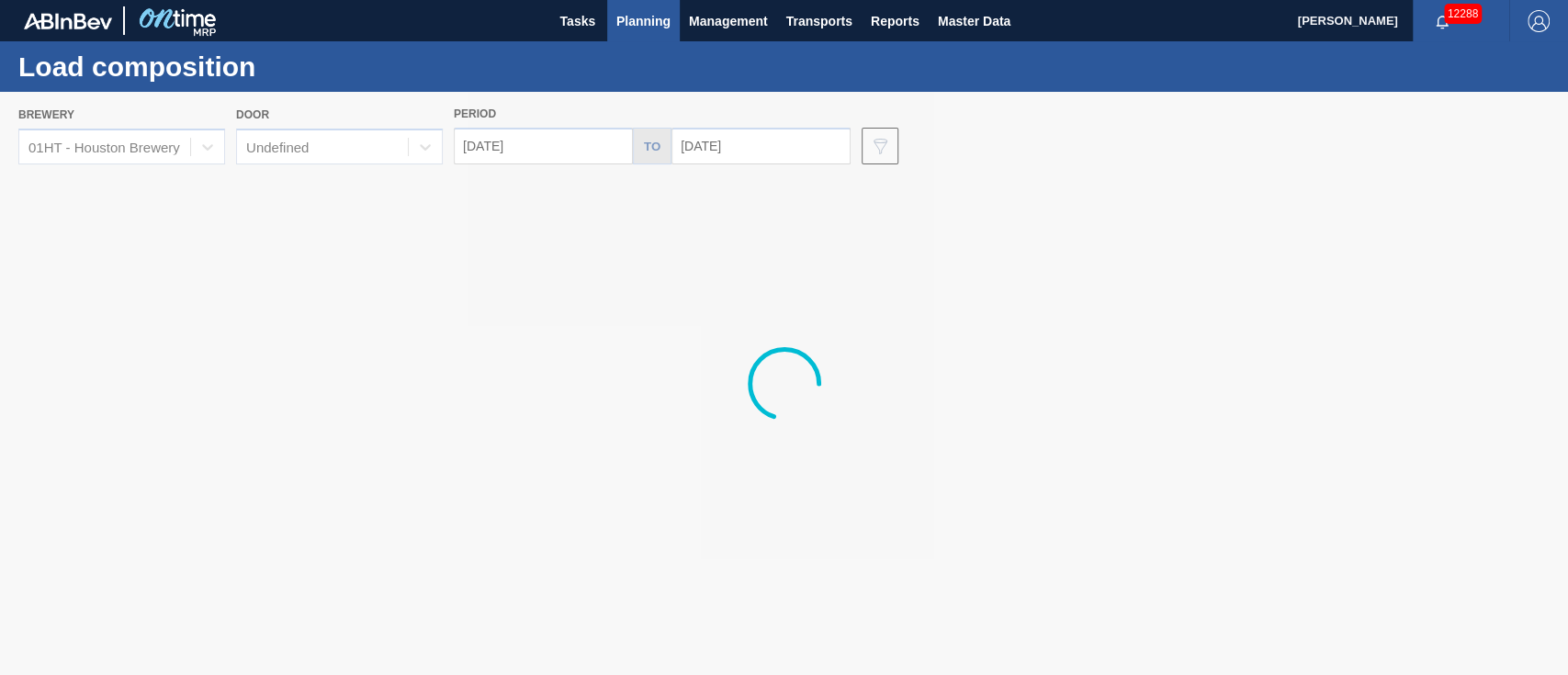
click at [642, 17] on span "Planning" at bounding box center [643, 21] width 55 height 22
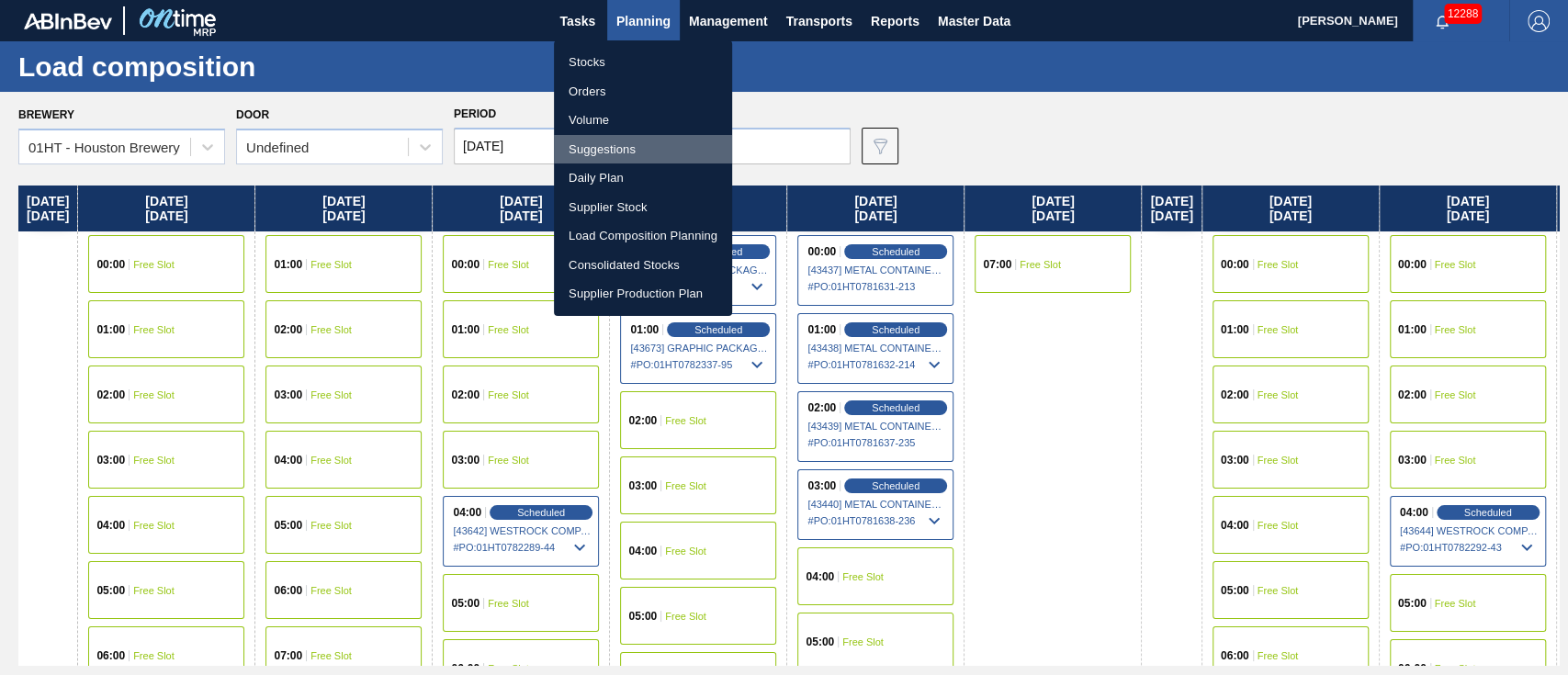
drag, startPoint x: 599, startPoint y: 152, endPoint x: 691, endPoint y: 146, distance: 92.2
click at [599, 151] on li "Suggestions" at bounding box center [642, 150] width 178 height 30
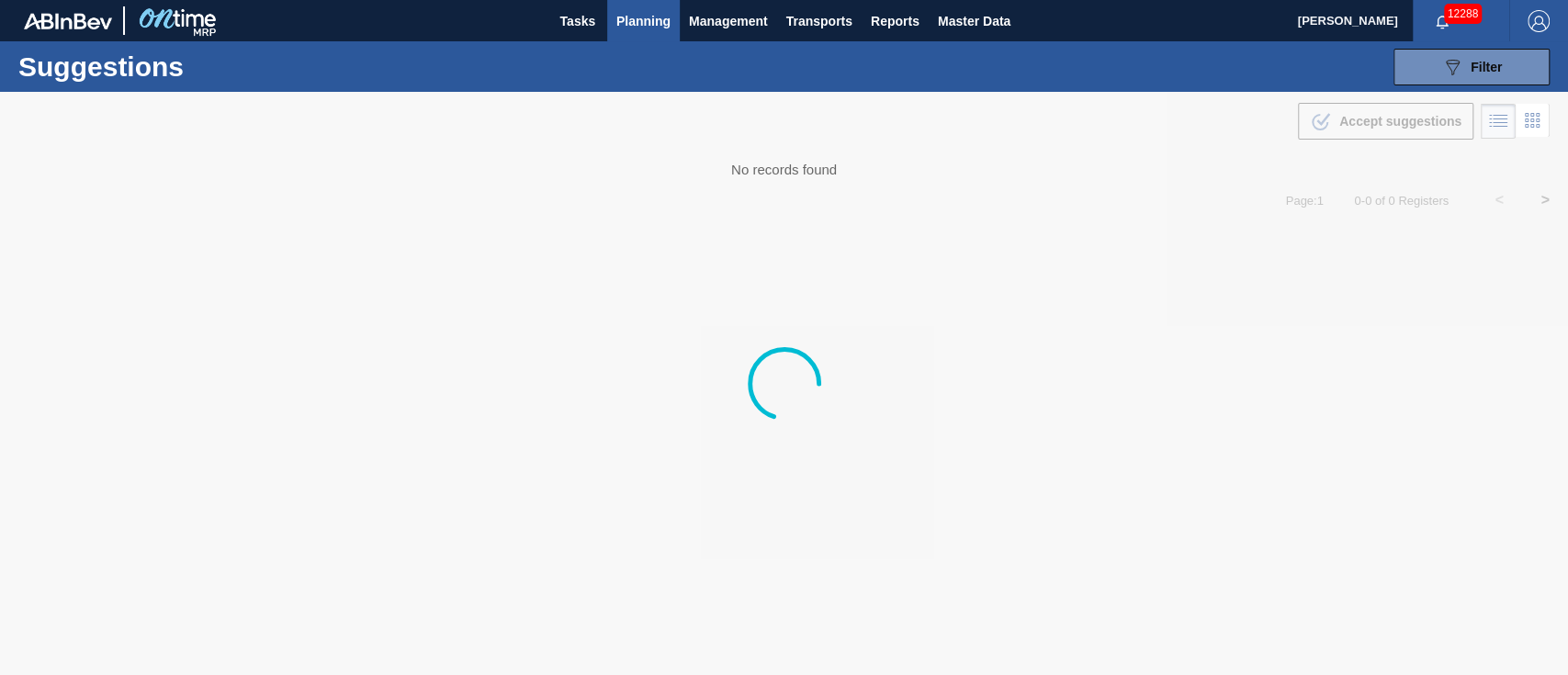
type from "[DATE]"
type to "[DATE]"
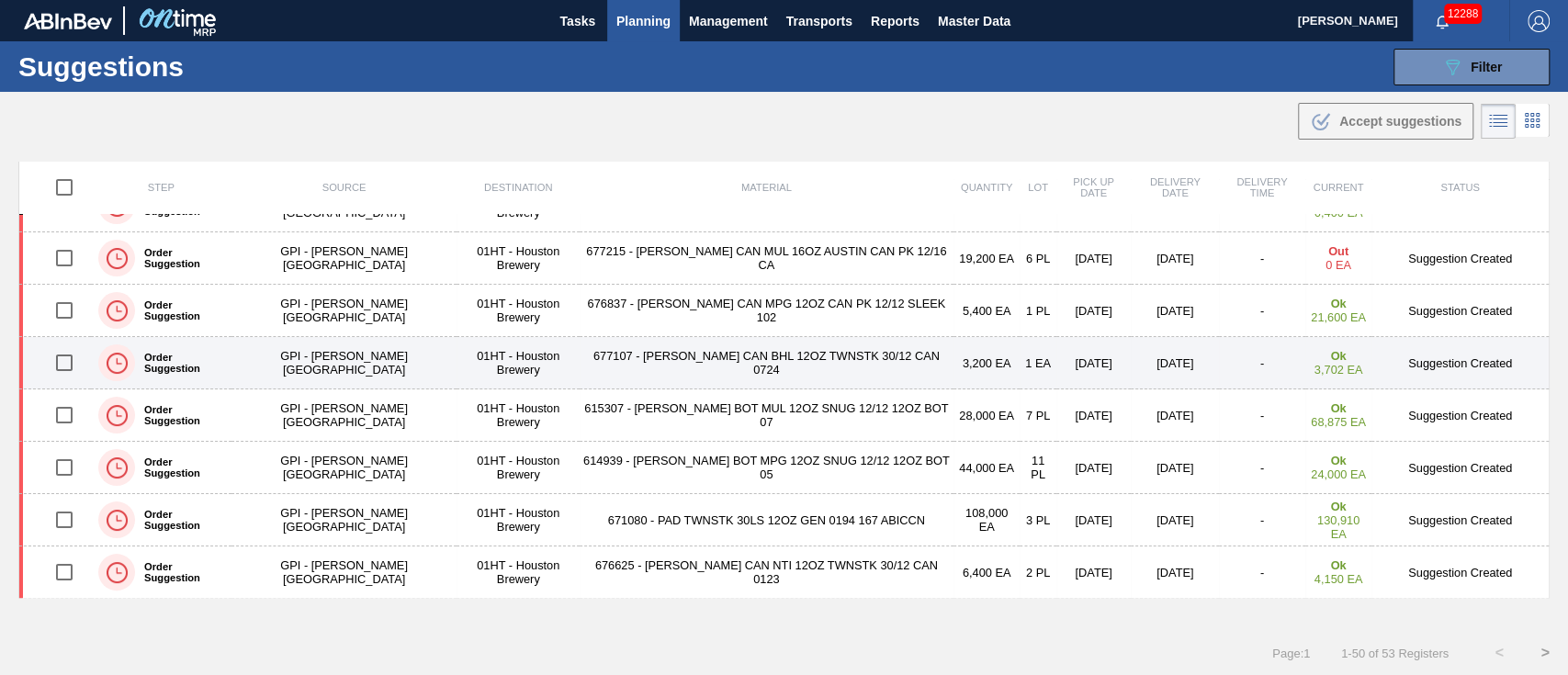
scroll to position [368, 0]
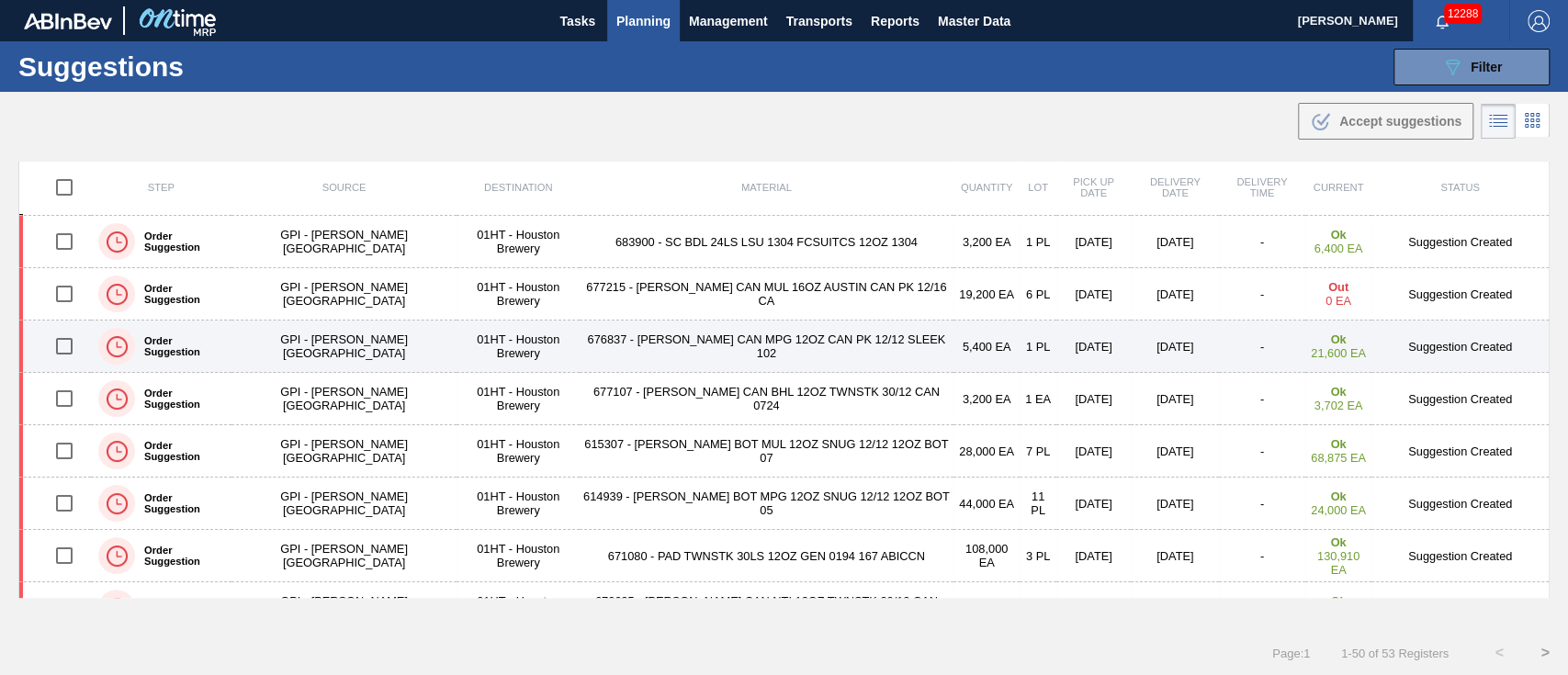
click at [724, 343] on td "676837 - [PERSON_NAME] CAN MPG 12OZ CAN PK 12/12 SLEEK 102" at bounding box center [766, 346] width 374 height 53
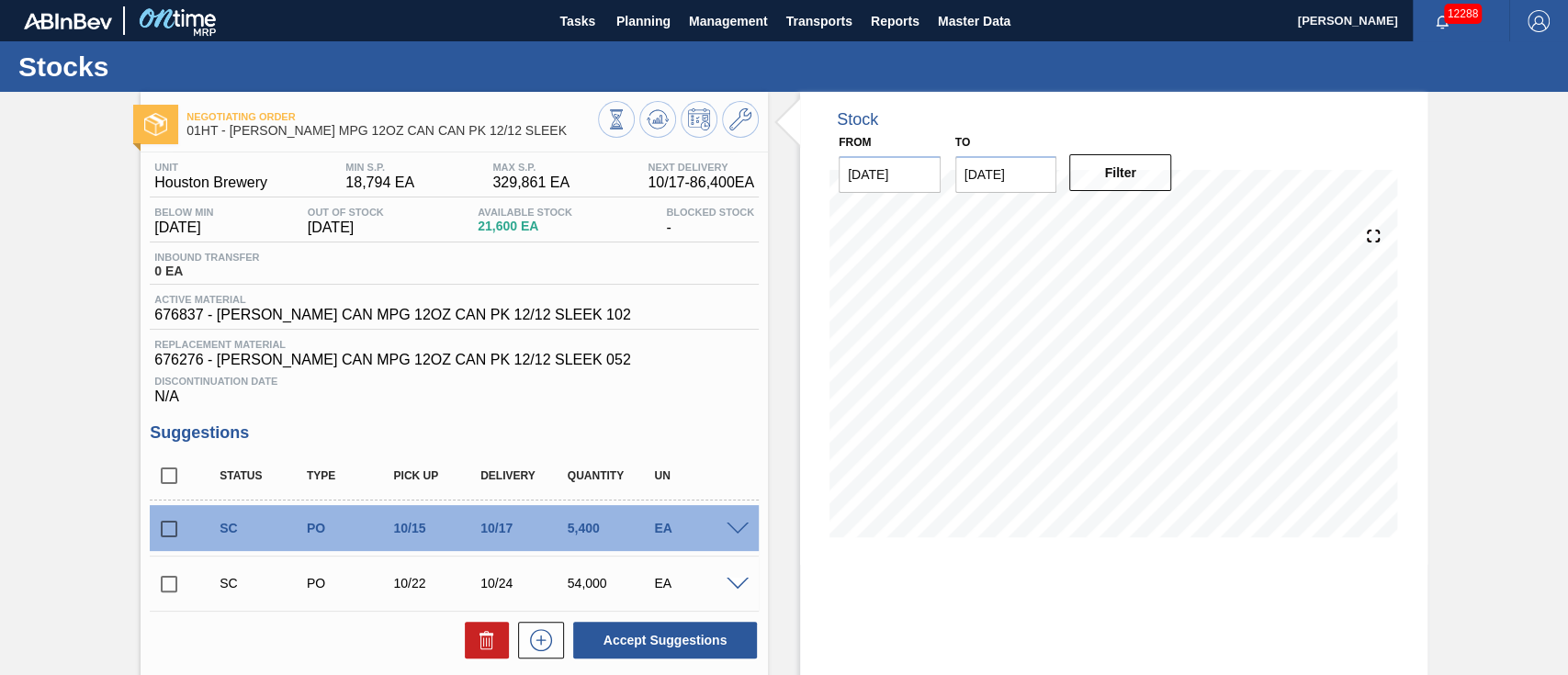
click at [0, 544] on div "Negotiating Order 01HT - CARR MPG 12OZ CAN CAN PK 12/12 SLEEK Unit Houston Brew…" at bounding box center [784, 509] width 1568 height 835
drag, startPoint x: 0, startPoint y: 526, endPoint x: 642, endPoint y: 357, distance: 663.9
click at [641, 357] on span "676276 - CARR CAN MPG 12OZ CAN PK 12/12 SLEEK 052" at bounding box center [454, 360] width 600 height 17
drag, startPoint x: 732, startPoint y: 295, endPoint x: 718, endPoint y: 253, distance: 44.3
drag, startPoint x: 718, startPoint y: 253, endPoint x: 0, endPoint y: 88, distance: 736.7
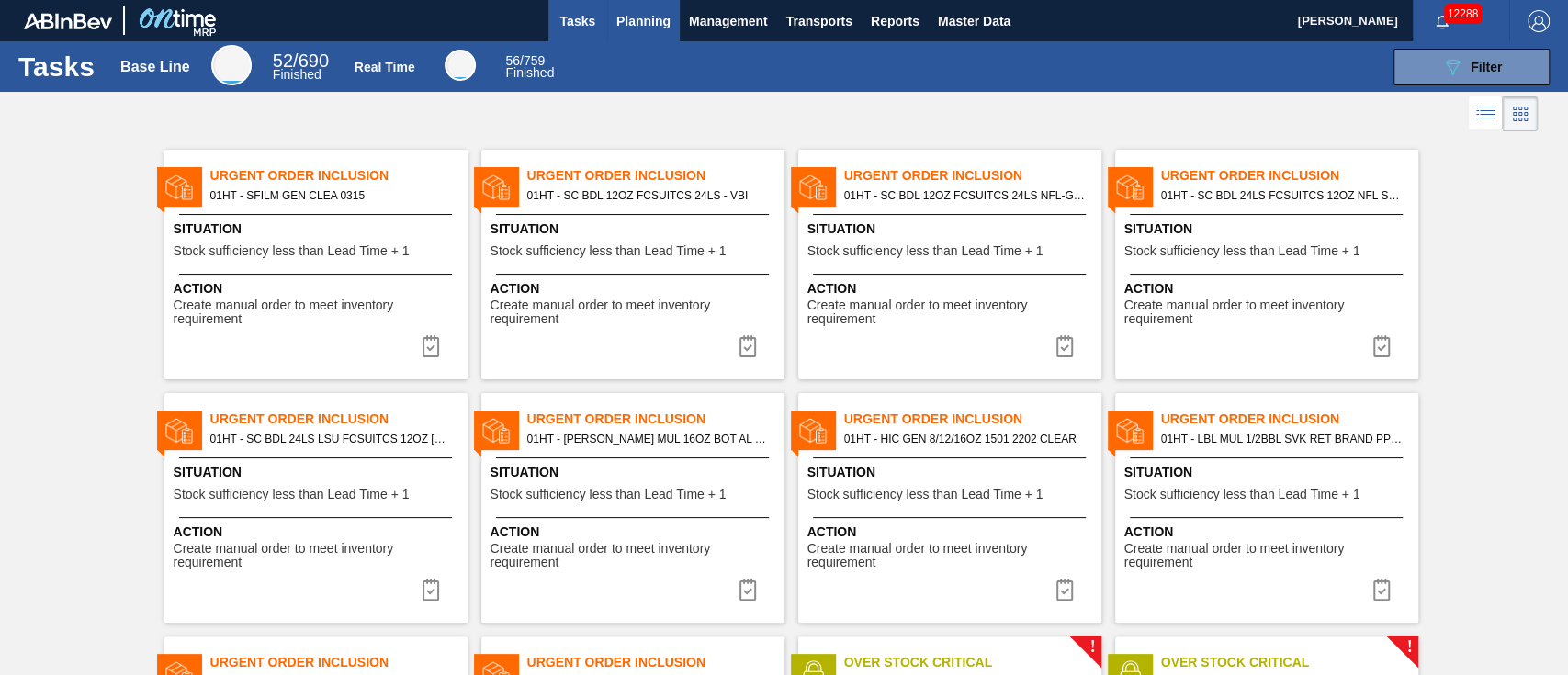
click at [630, 24] on span "Planning" at bounding box center [643, 21] width 55 height 22
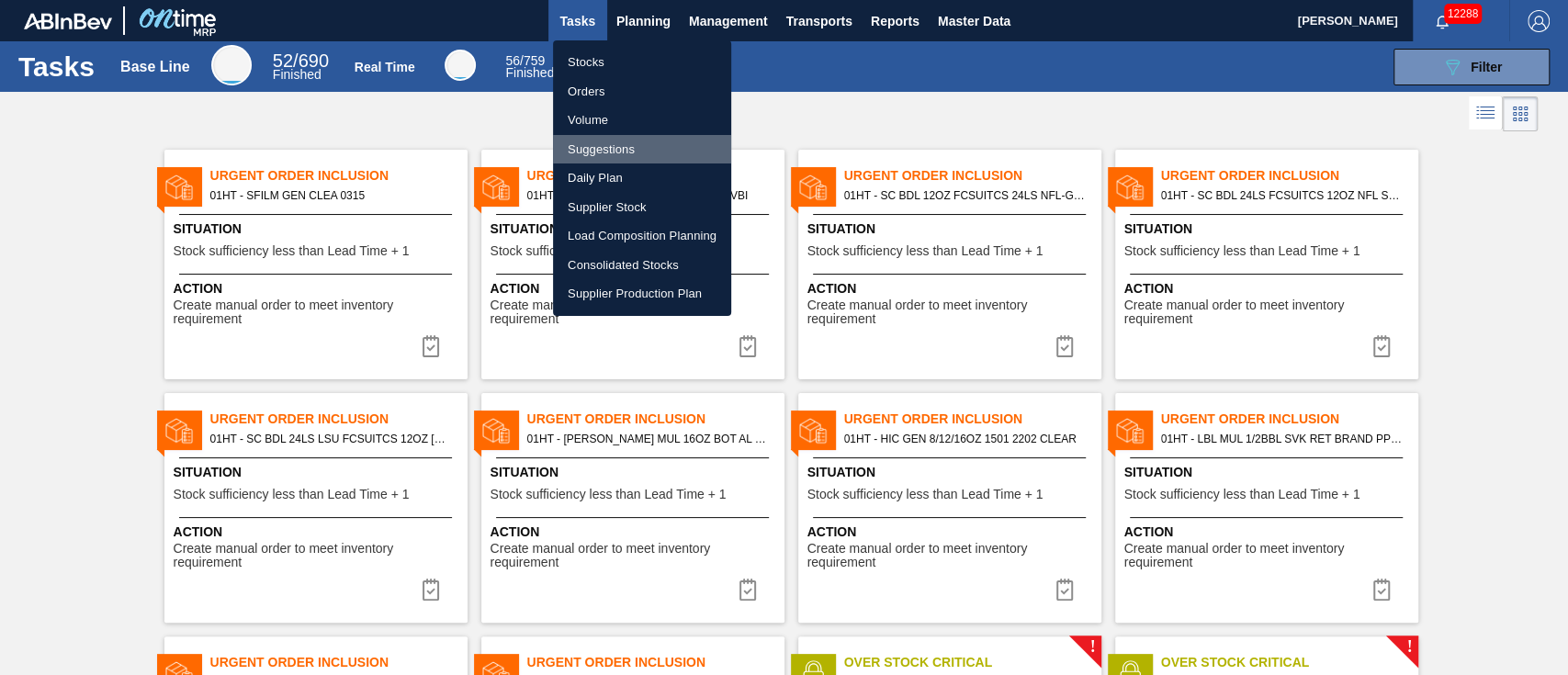
click at [602, 145] on li "Suggestions" at bounding box center [641, 150] width 178 height 30
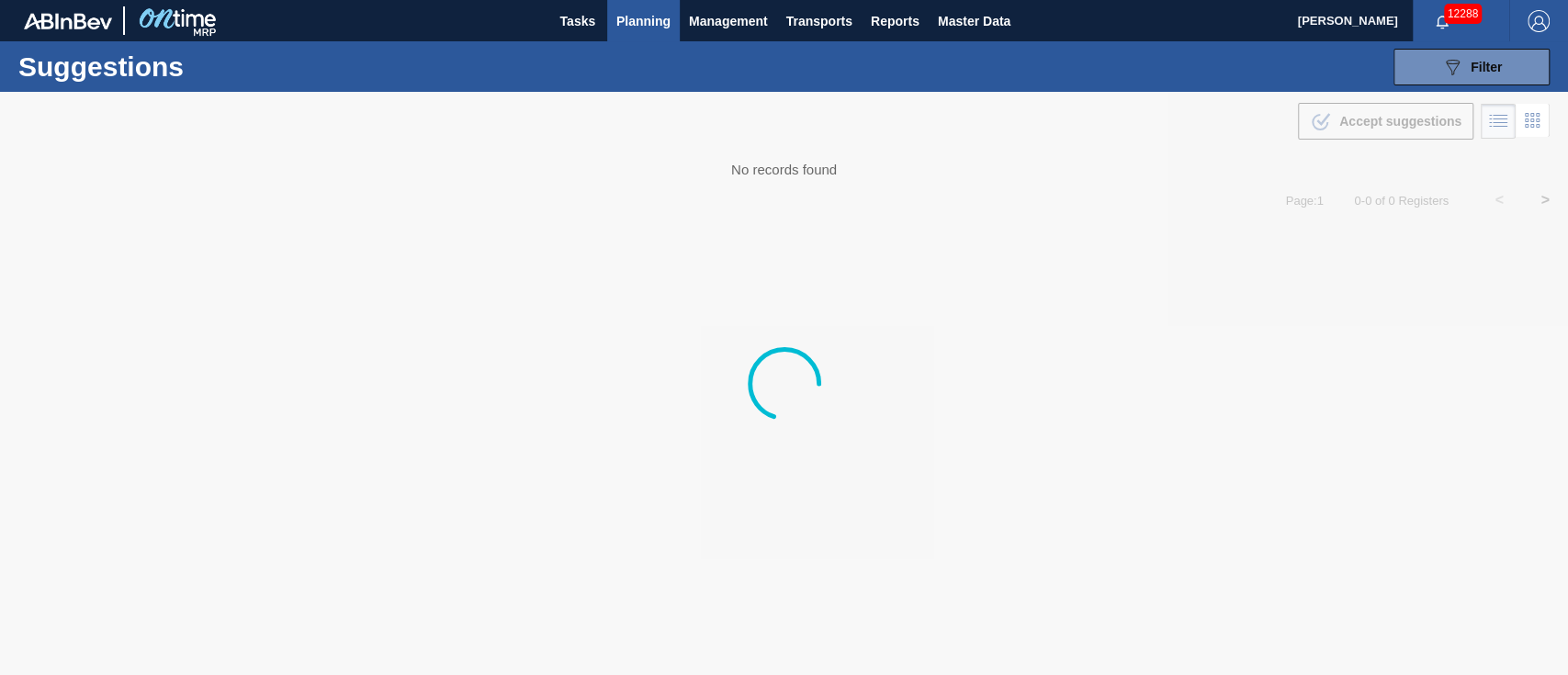
type from "[DATE]"
type to "[DATE]"
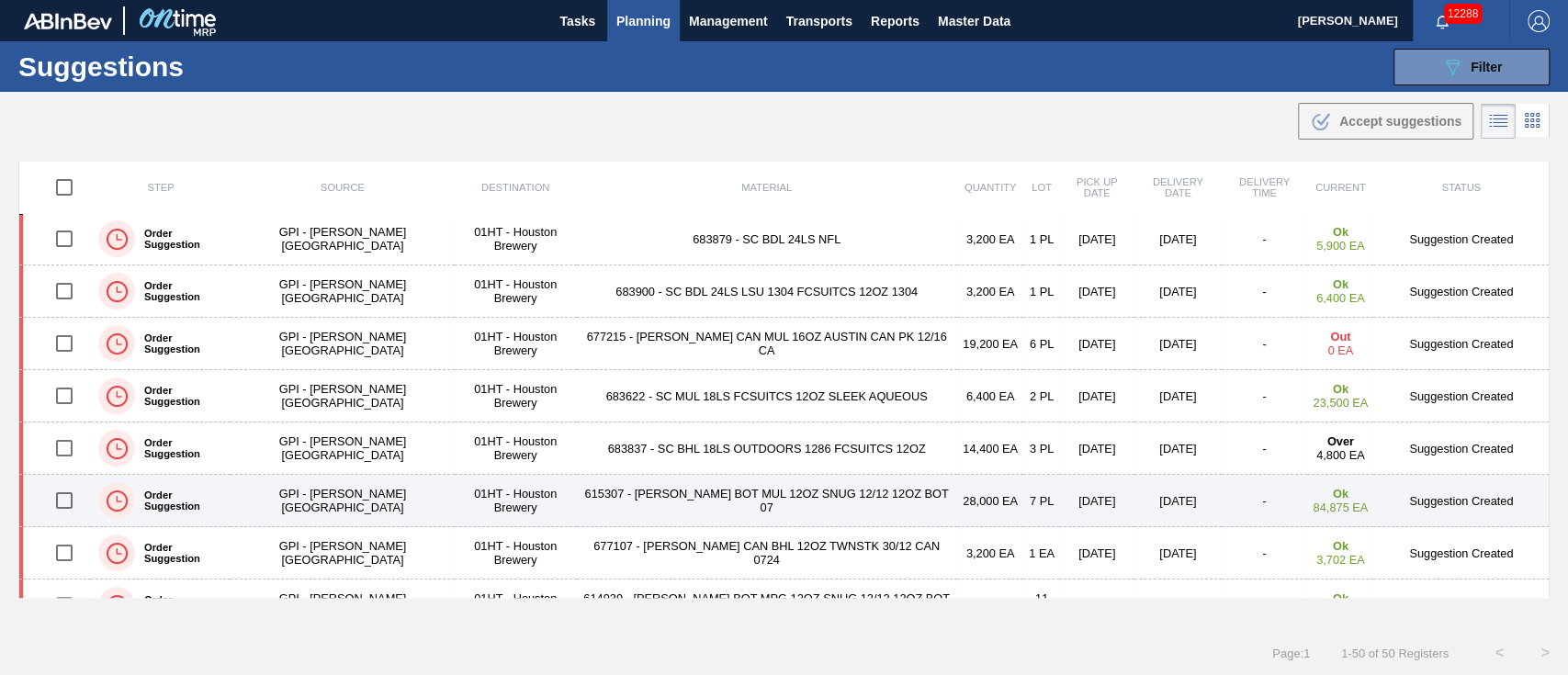
scroll to position [244, 0]
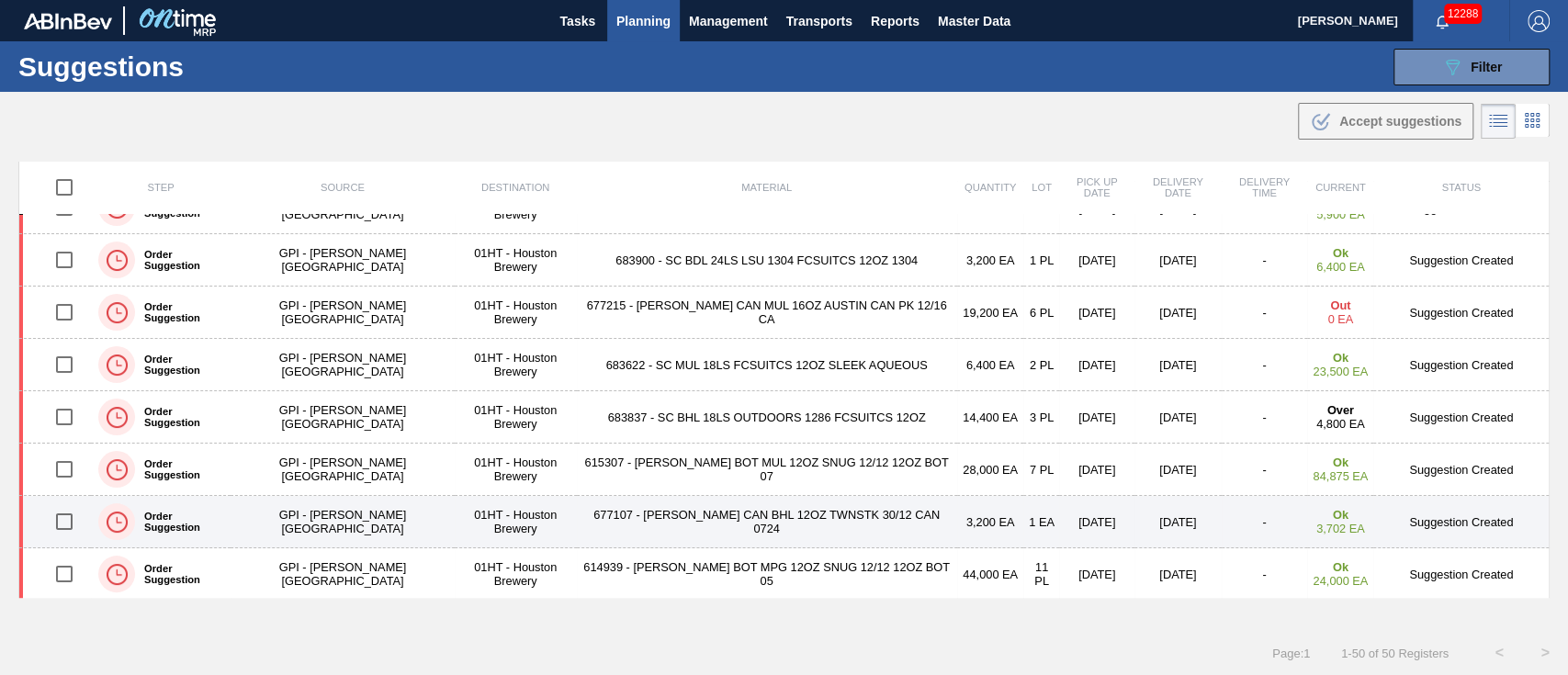
click at [610, 509] on td "677107 - CARR CAN BHL 12OZ TWNSTK 30/12 CAN 0724" at bounding box center [767, 522] width 381 height 53
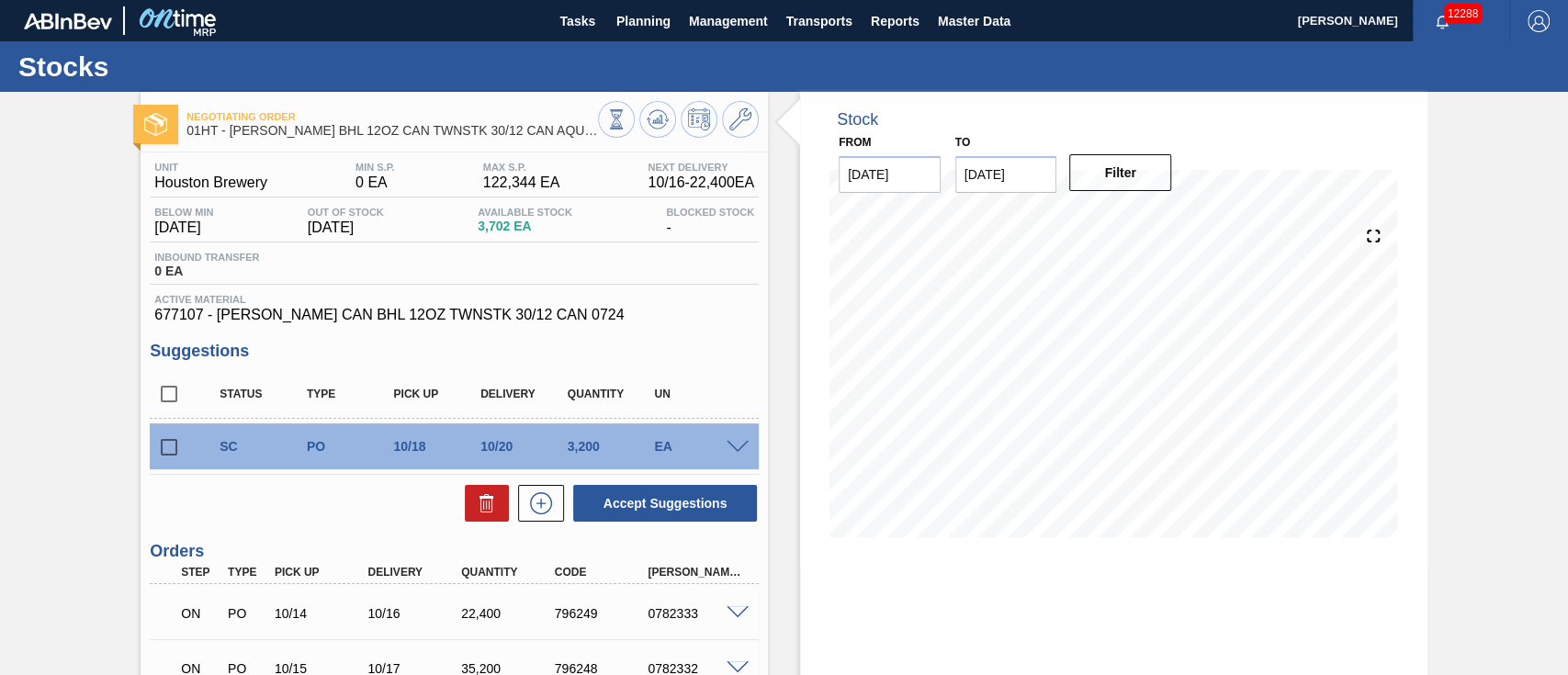
drag, startPoint x: 801, startPoint y: 476, endPoint x: 948, endPoint y: 605, distance: 195.6
click at [948, 605] on div "Stock From 10/06/2025 to 10/20/2025 Filter" at bounding box center [1113, 467] width 627 height 753
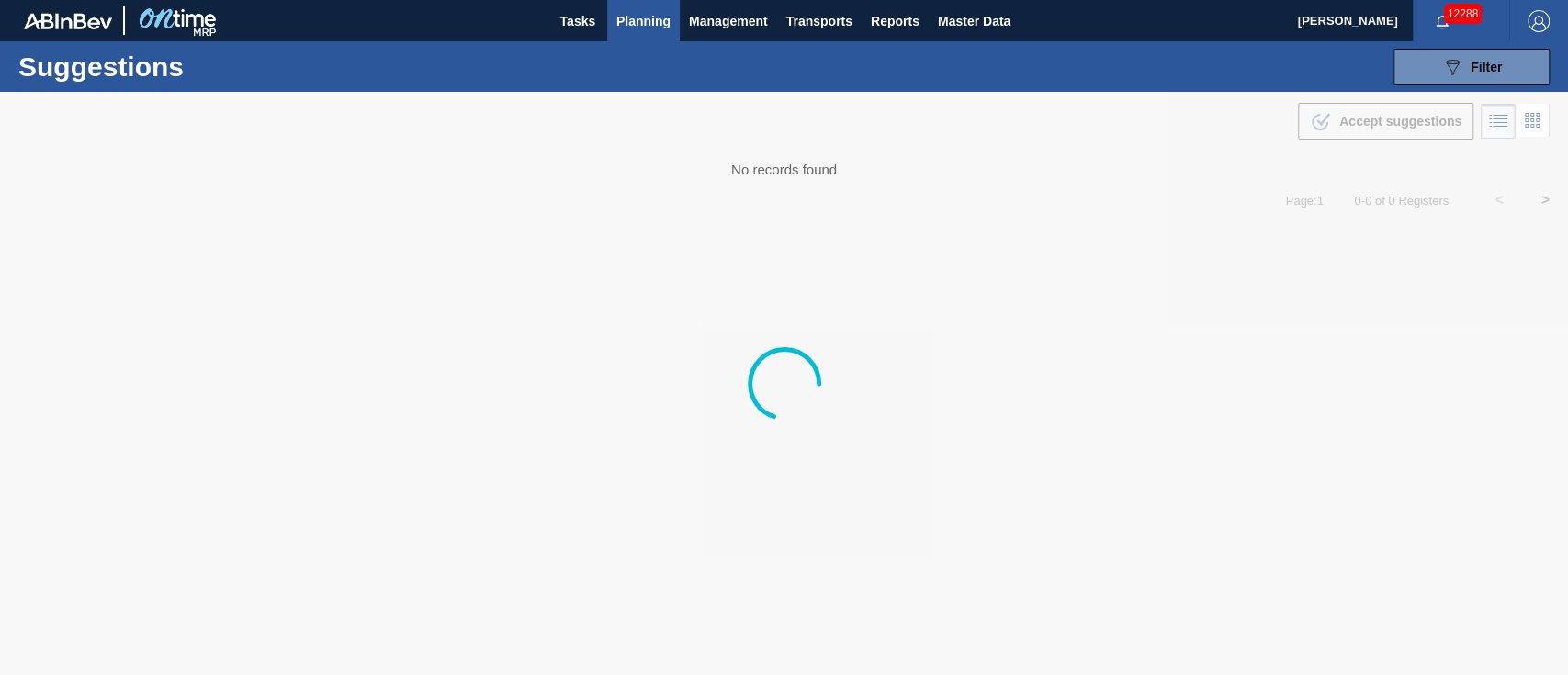
type from "[DATE]"
type to "[DATE]"
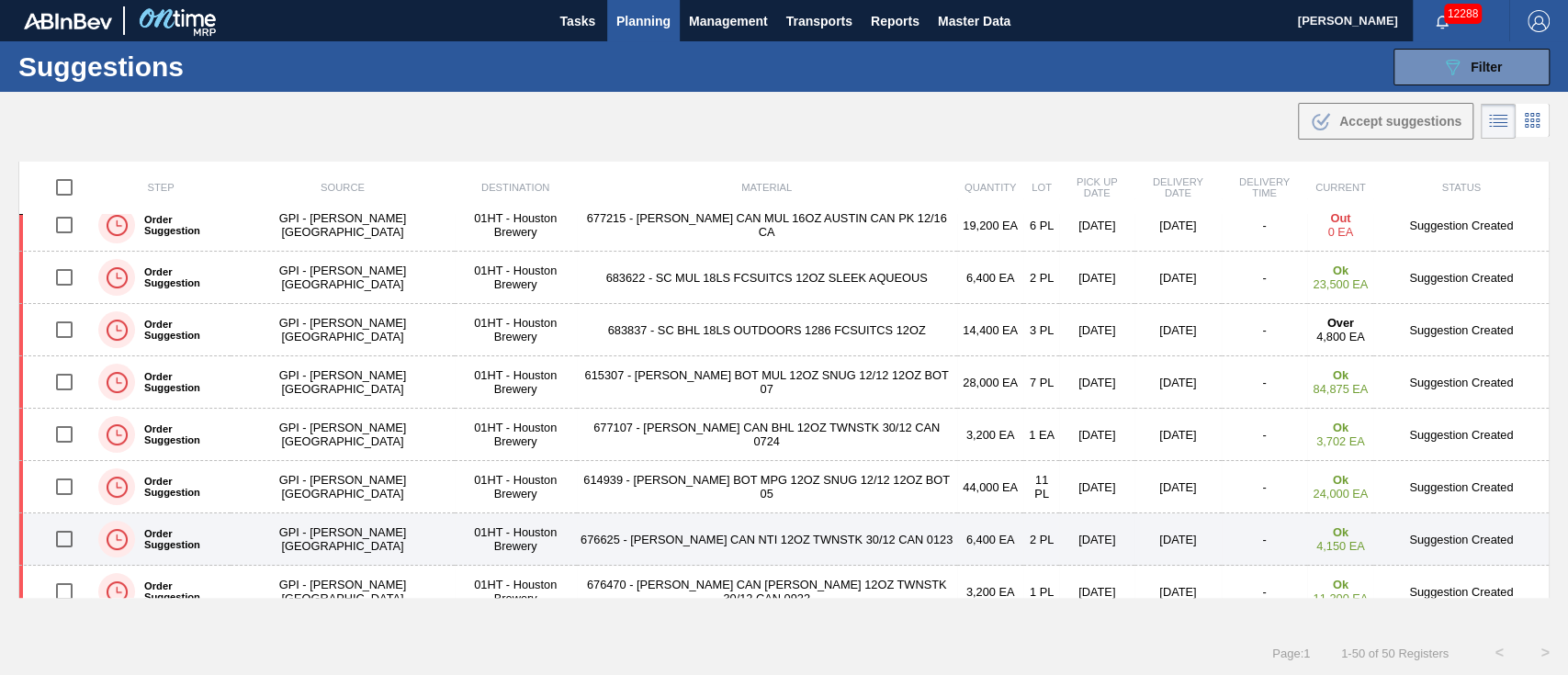
scroll to position [368, 0]
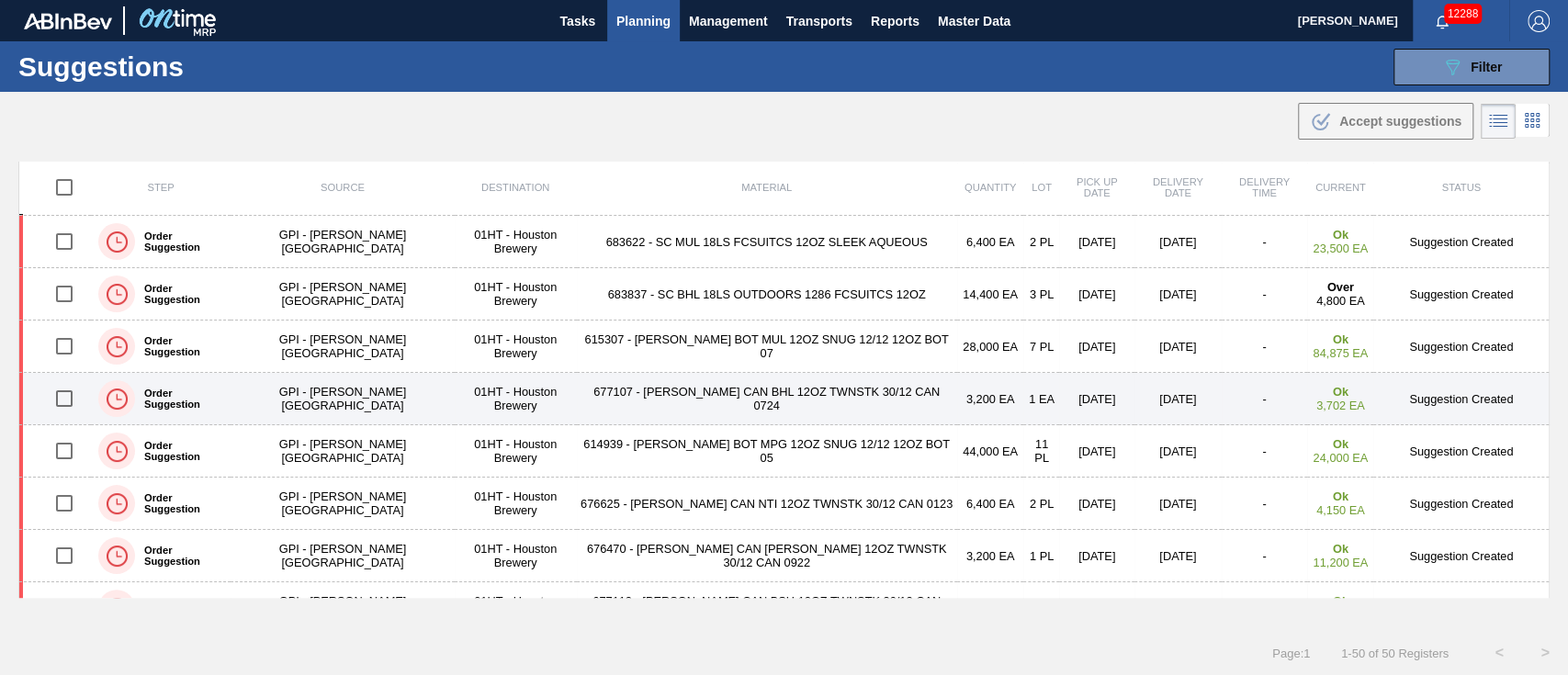
click at [66, 397] on input "checkbox" at bounding box center [65, 399] width 39 height 39
checkbox input "true"
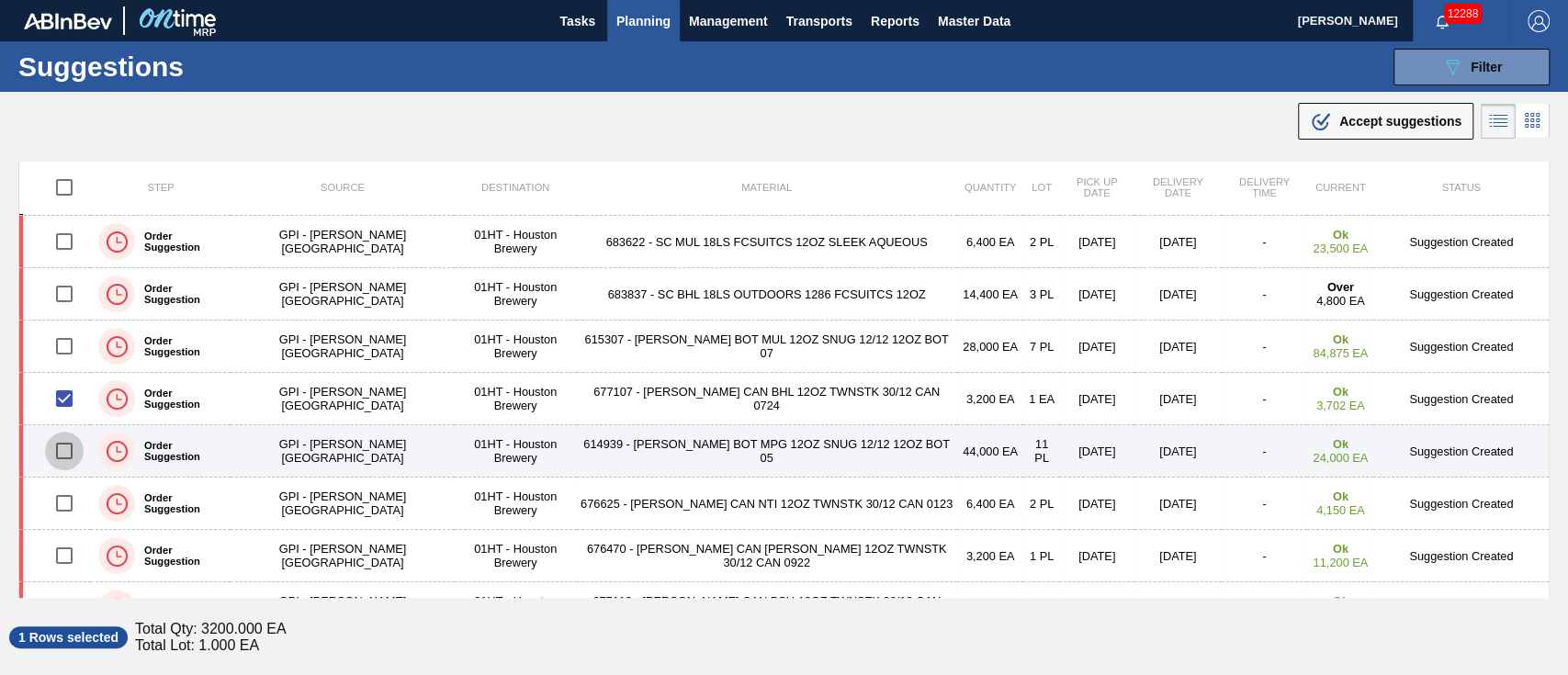
click at [63, 447] on input "checkbox" at bounding box center [65, 451] width 39 height 39
checkbox input "true"
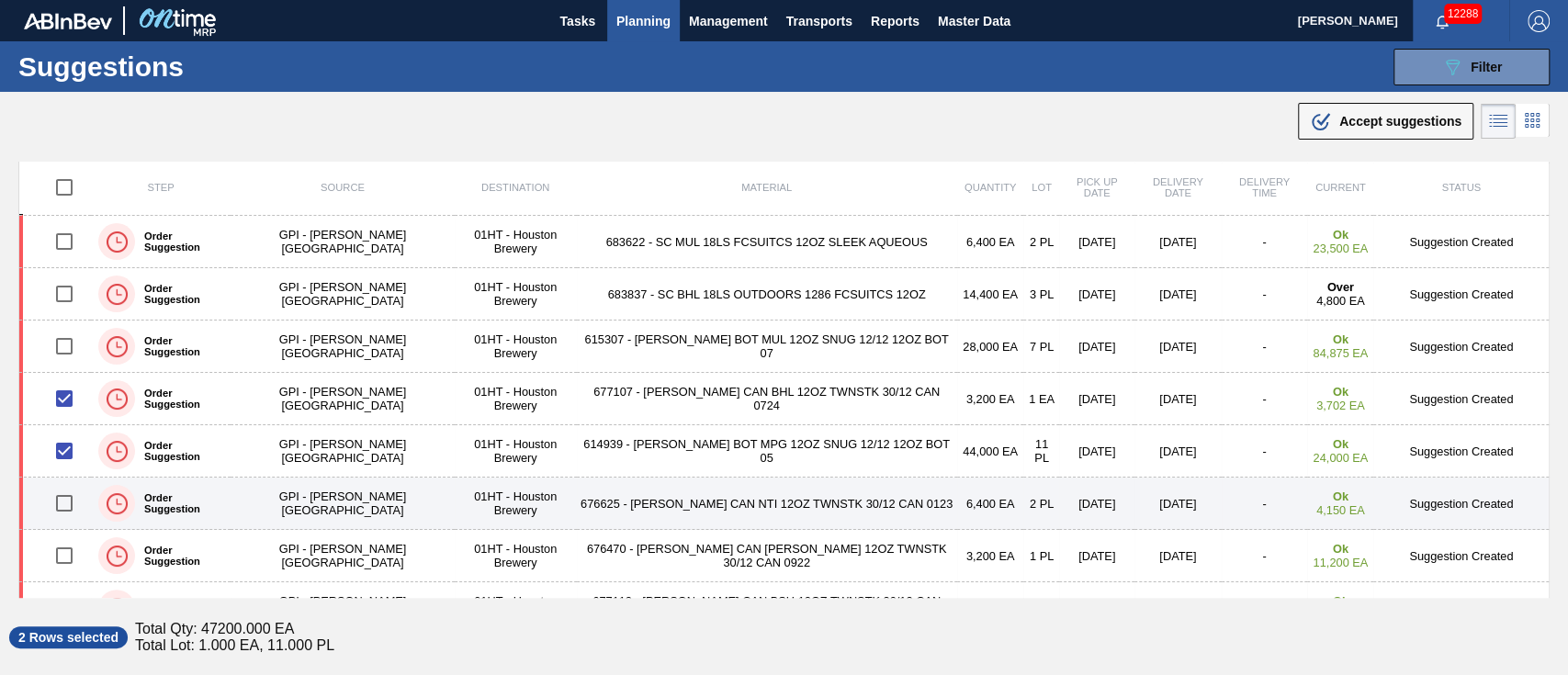
click at [66, 498] on input "checkbox" at bounding box center [65, 503] width 39 height 39
checkbox input "true"
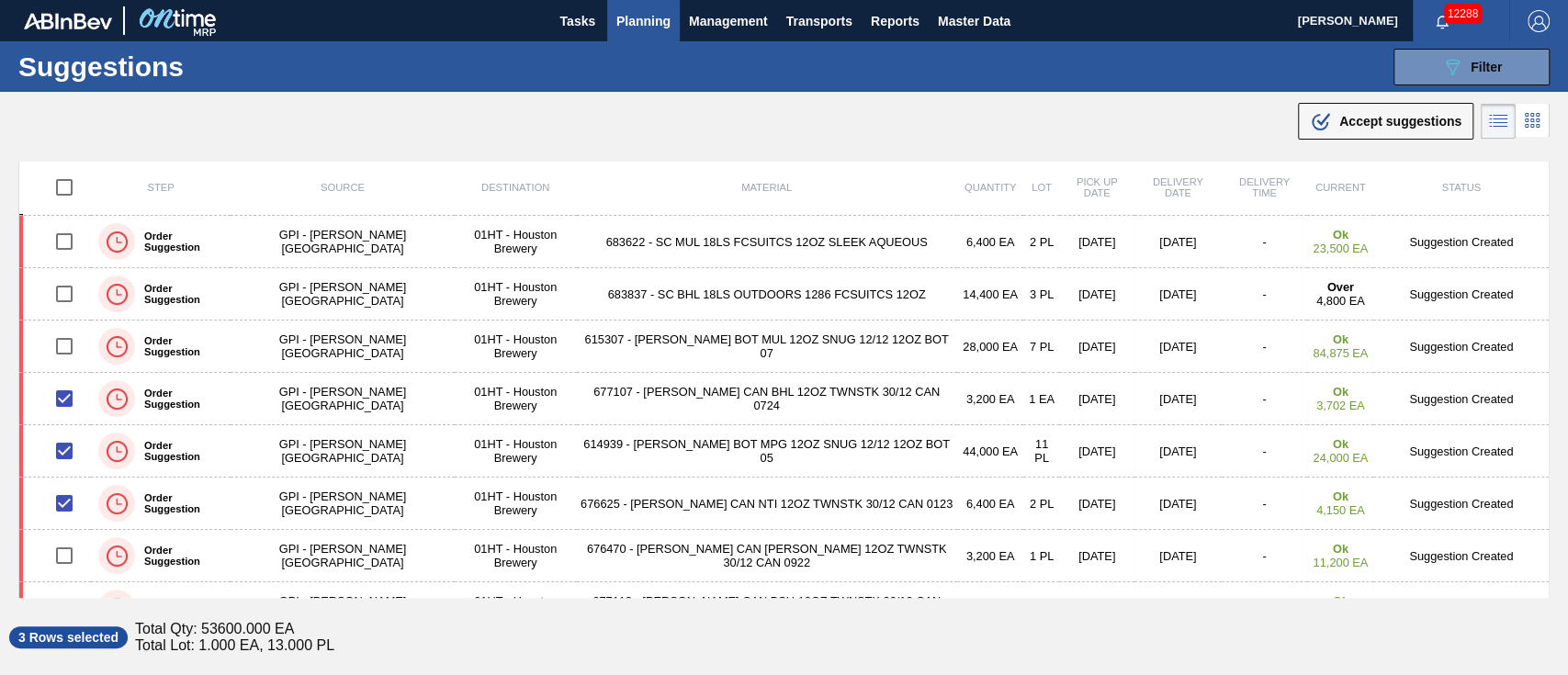
drag, startPoint x: 336, startPoint y: 463, endPoint x: 789, endPoint y: 510, distance: 455.4
click at [789, 510] on td "676625 - CARR CAN NTI 12OZ TWNSTK 30/12 CAN 0123" at bounding box center [767, 503] width 381 height 53
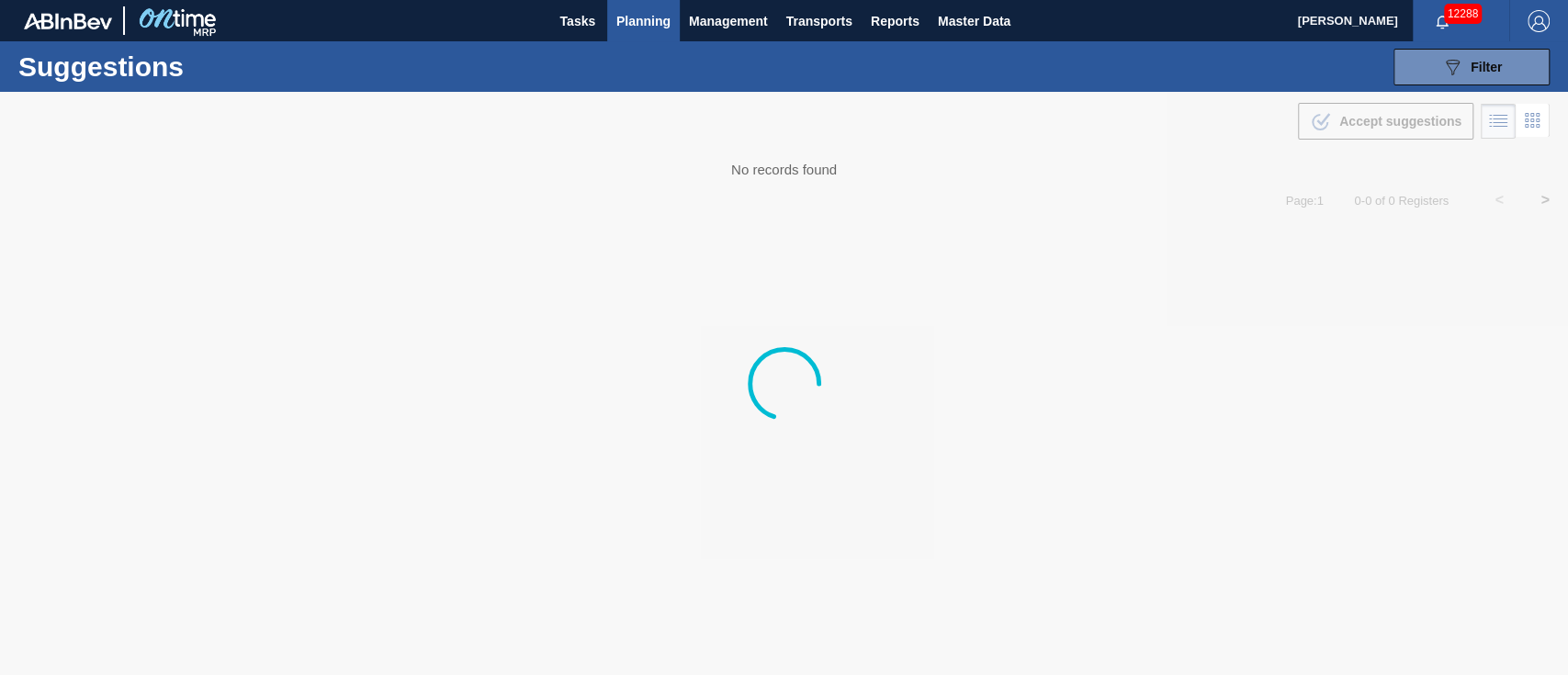
type from "[DATE]"
type to "[DATE]"
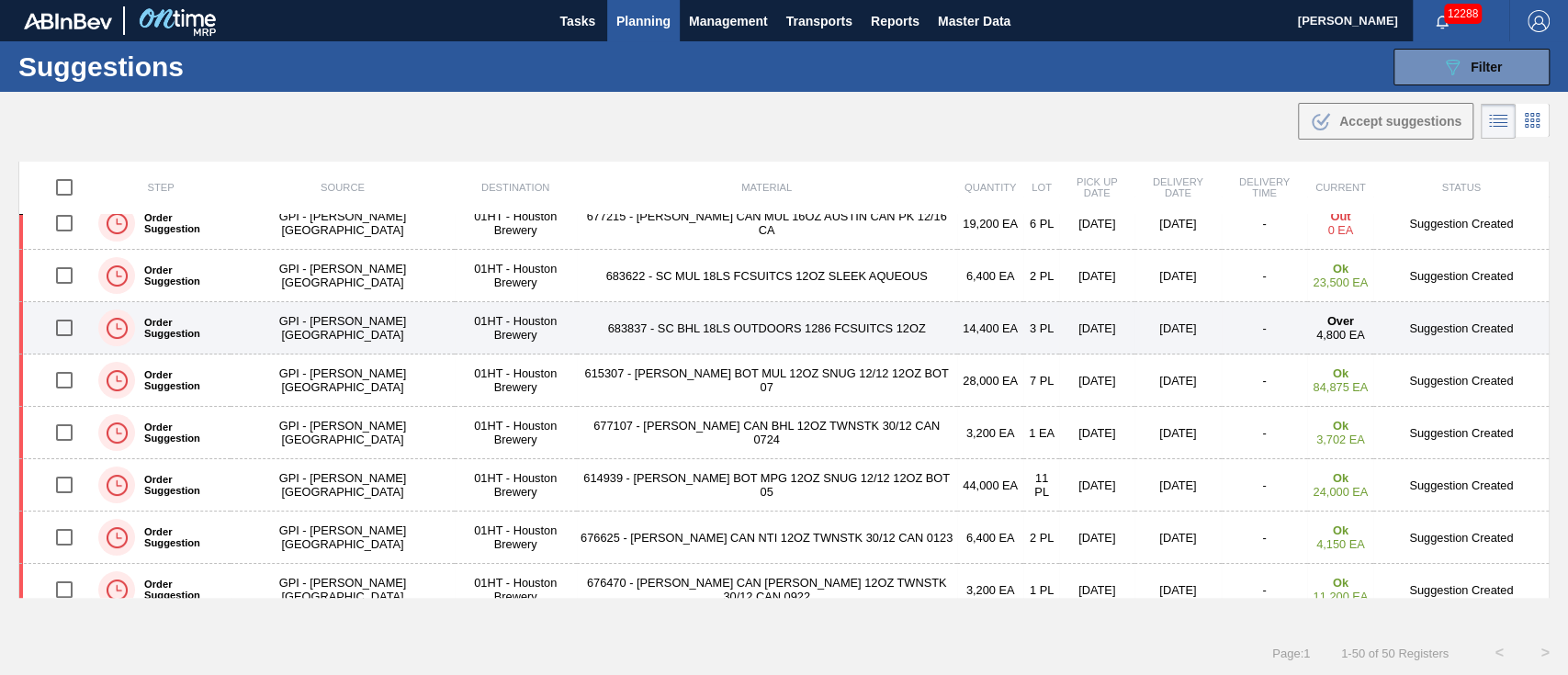
scroll to position [368, 0]
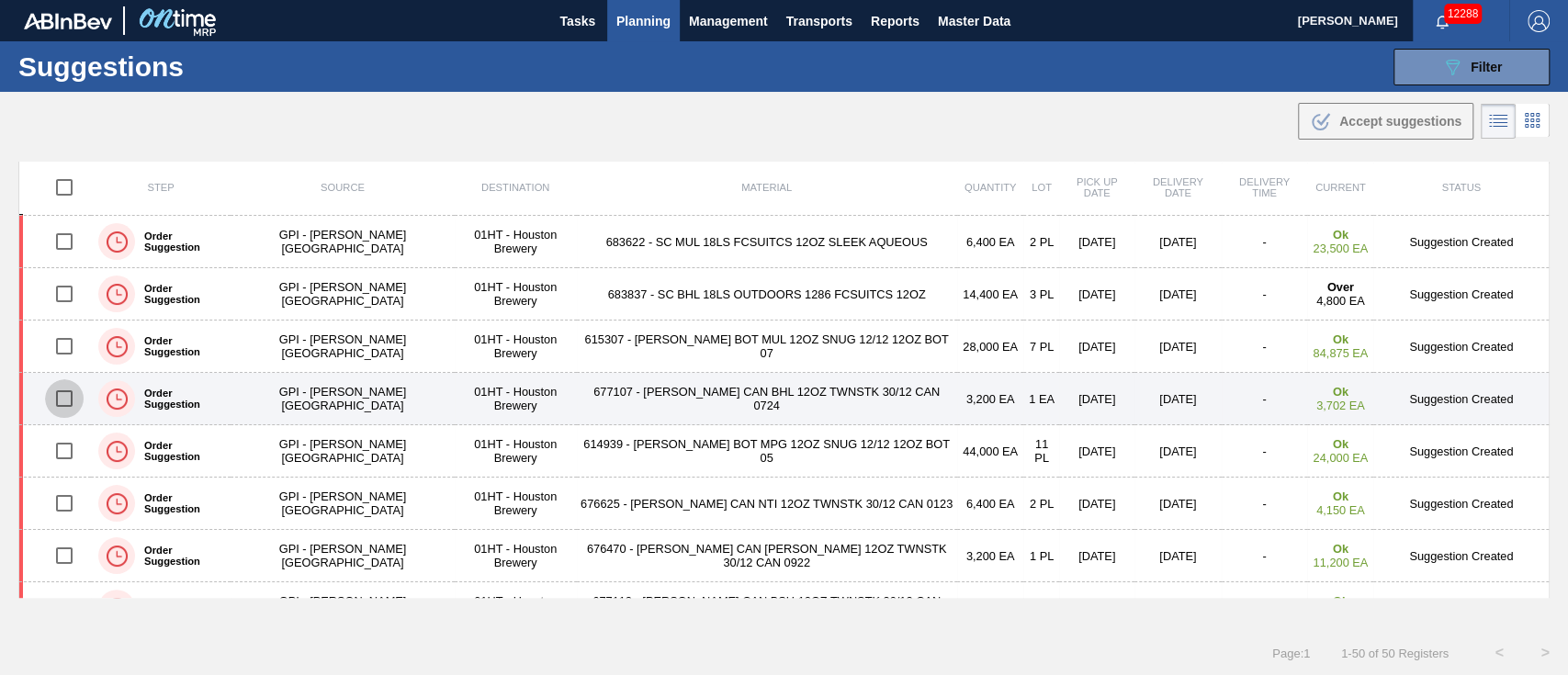
click at [63, 394] on input "checkbox" at bounding box center [65, 399] width 39 height 39
checkbox input "true"
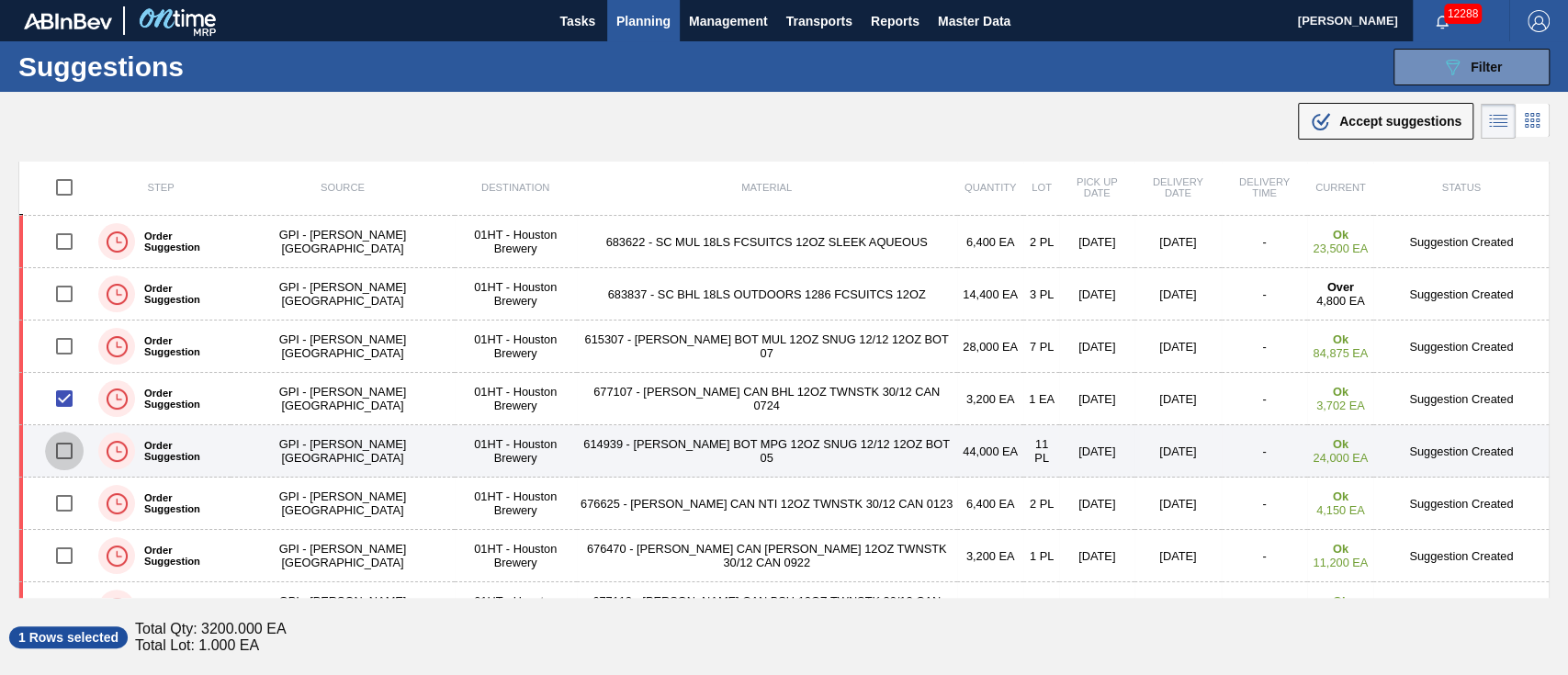
click at [69, 442] on input "checkbox" at bounding box center [65, 451] width 39 height 39
checkbox input "true"
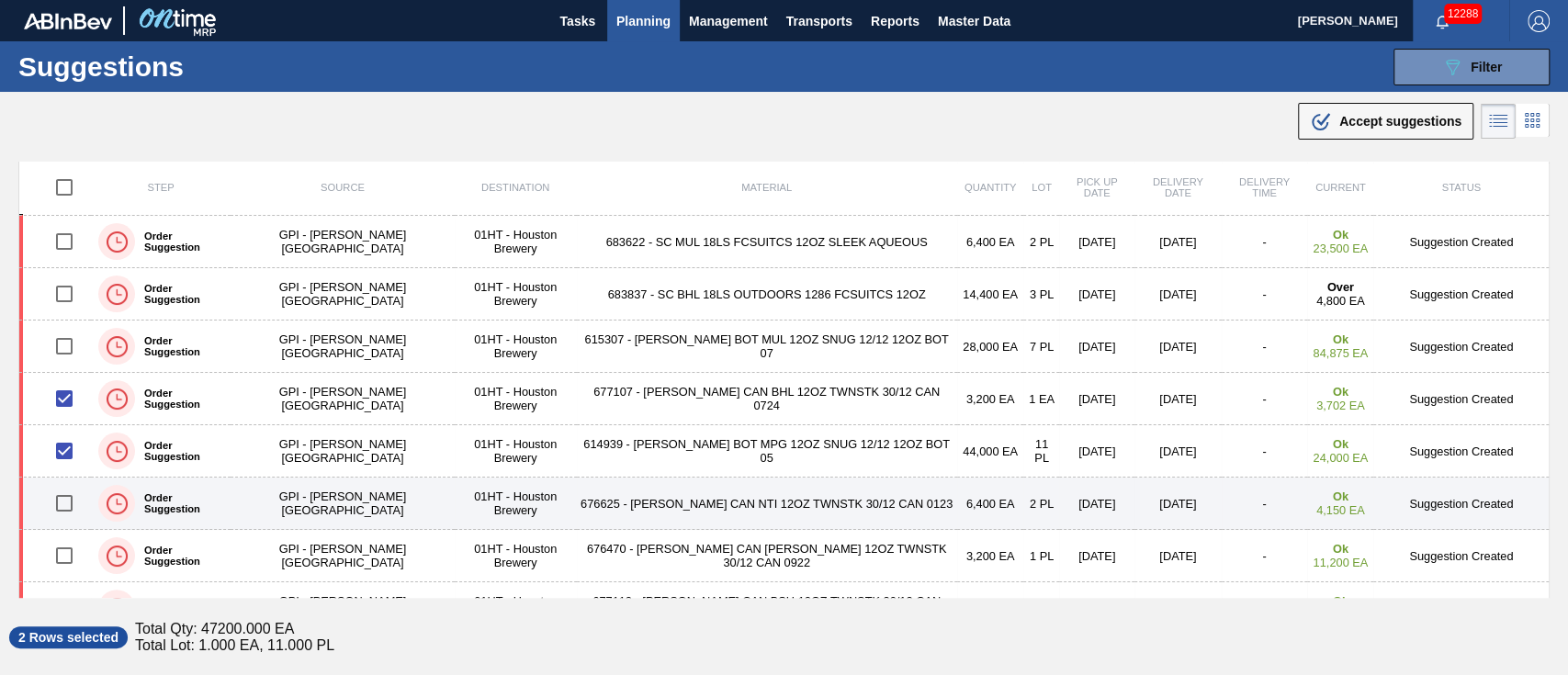
click at [79, 506] on input "checkbox" at bounding box center [65, 503] width 39 height 39
checkbox input "true"
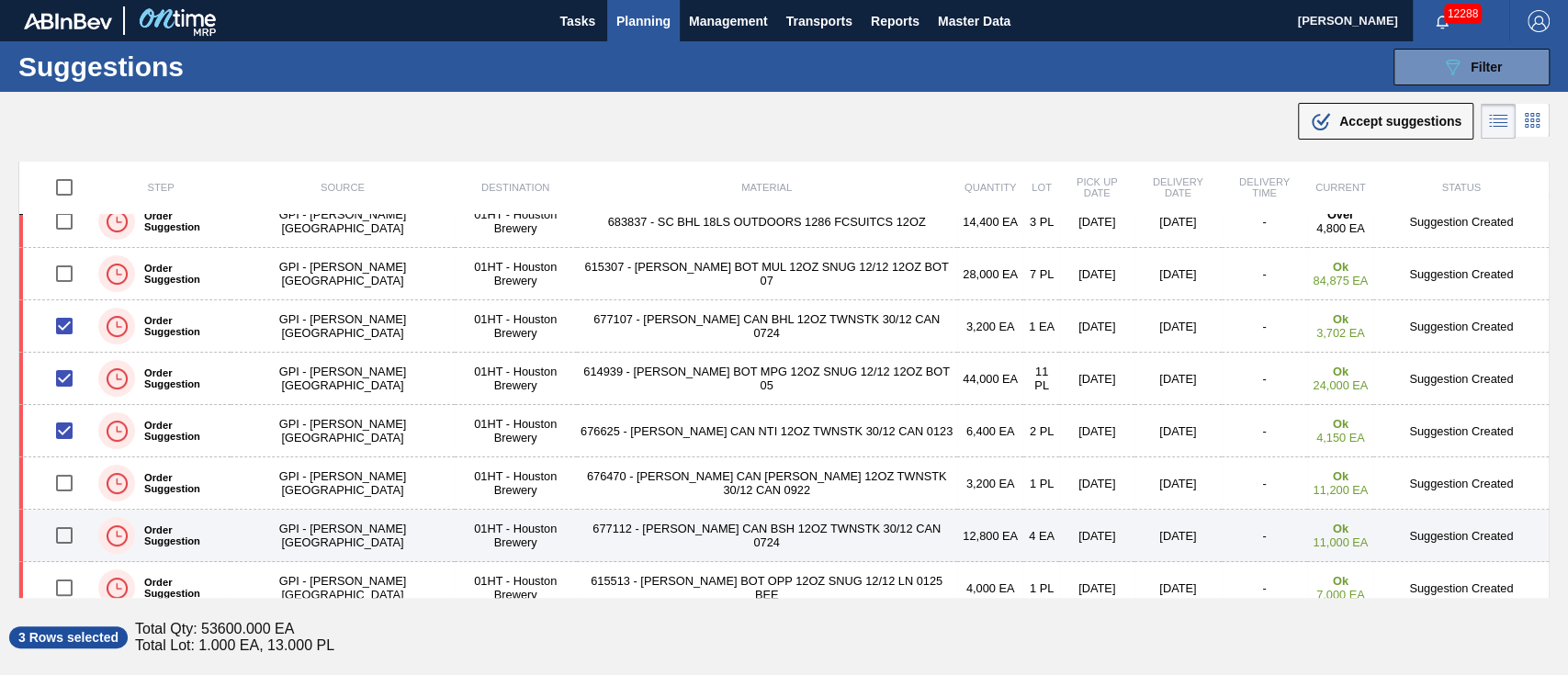
scroll to position [489, 0]
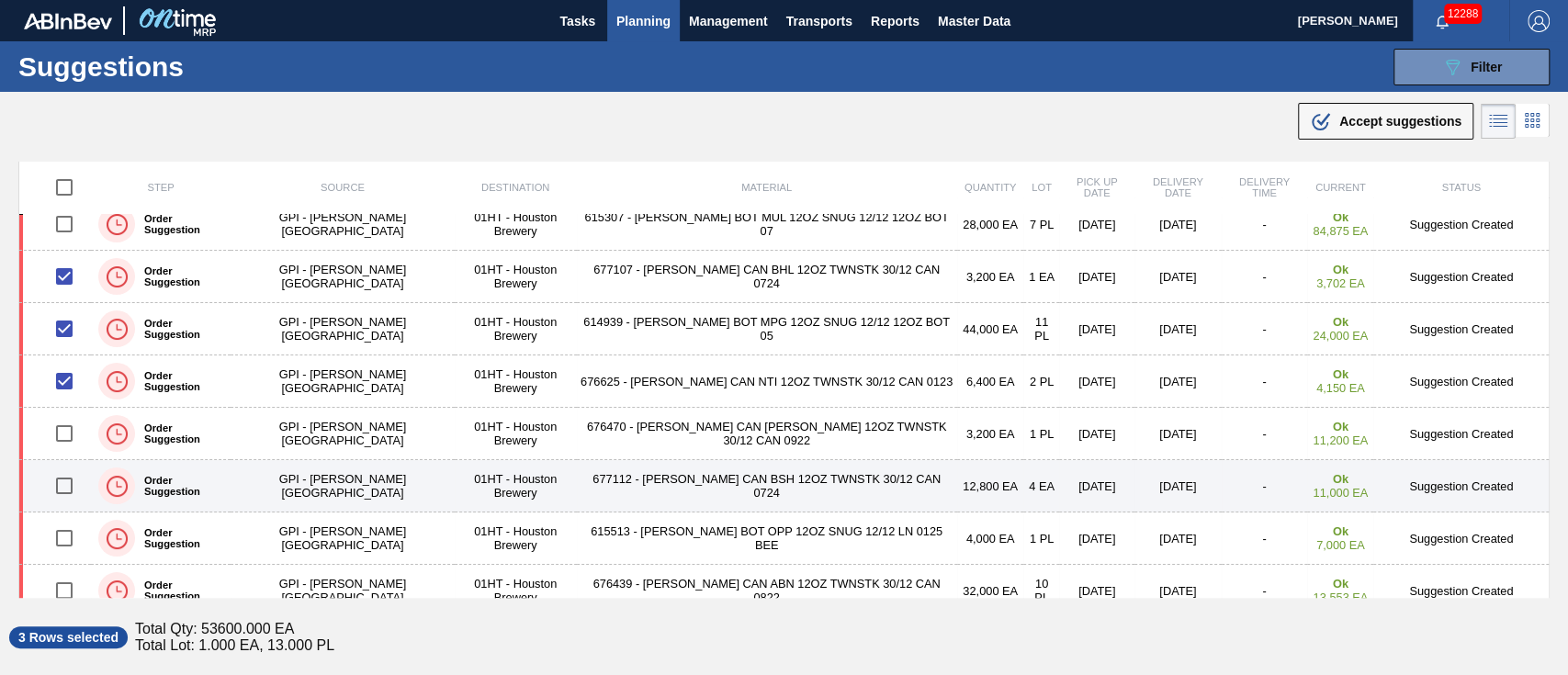
click at [67, 486] on input "checkbox" at bounding box center [65, 486] width 39 height 39
checkbox input "true"
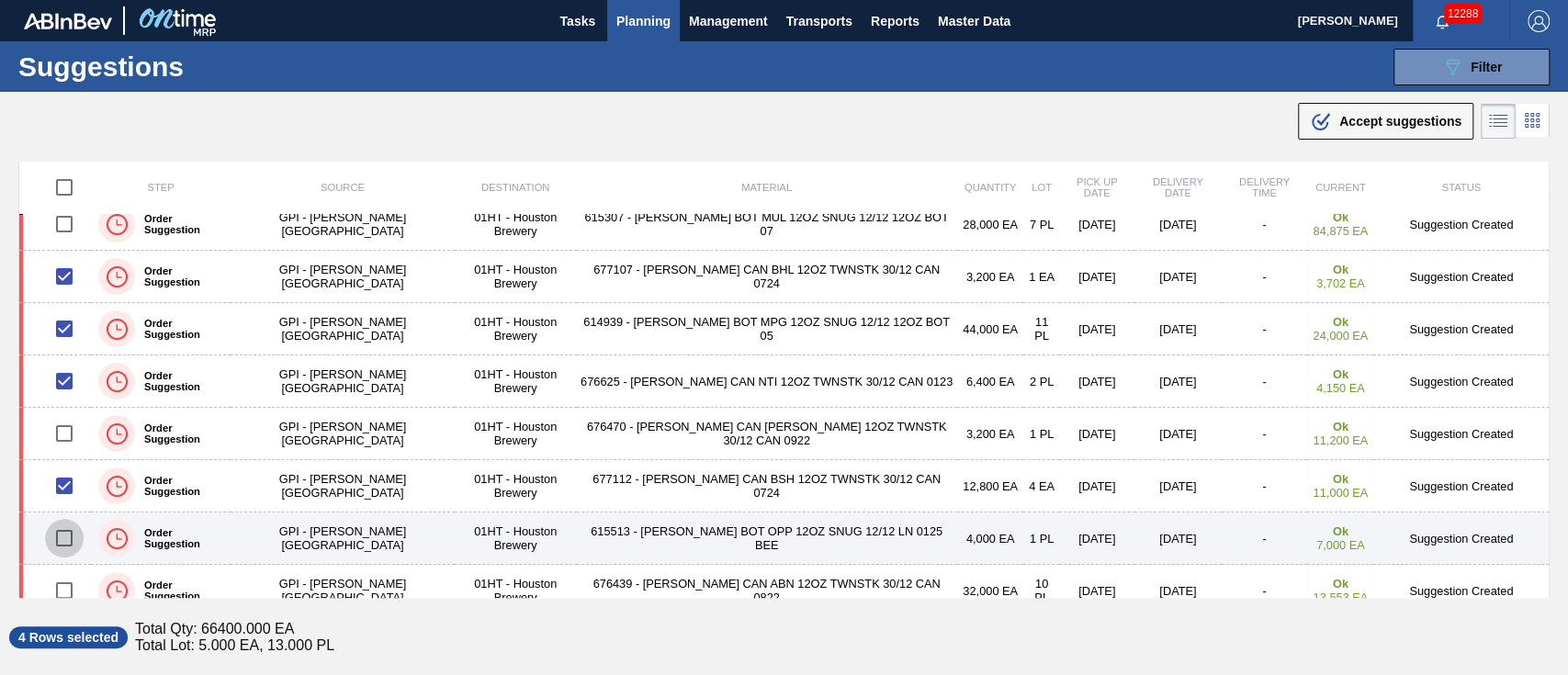
drag, startPoint x: 939, startPoint y: 511, endPoint x: 67, endPoint y: 537, distance: 872.4
click at [67, 537] on input "checkbox" at bounding box center [65, 538] width 39 height 39
checkbox input "true"
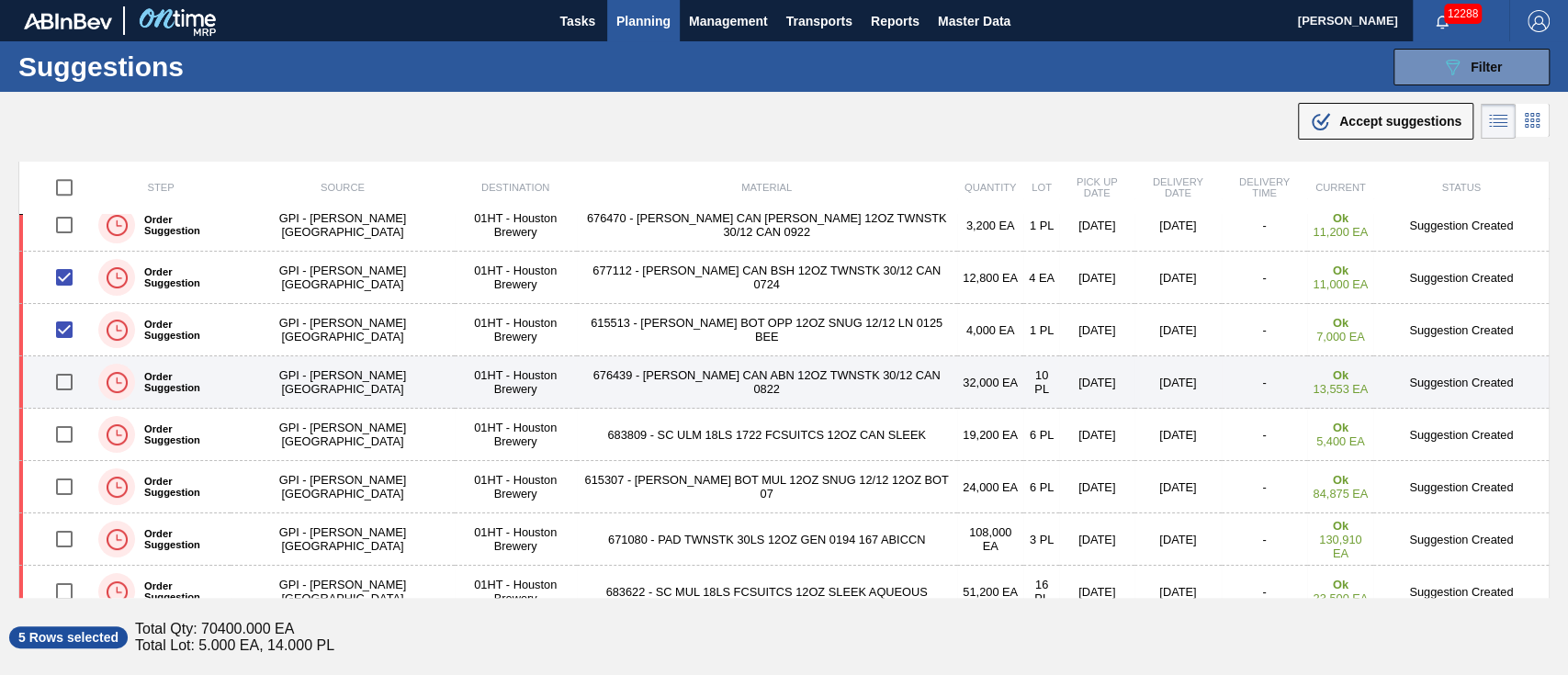
scroll to position [734, 0]
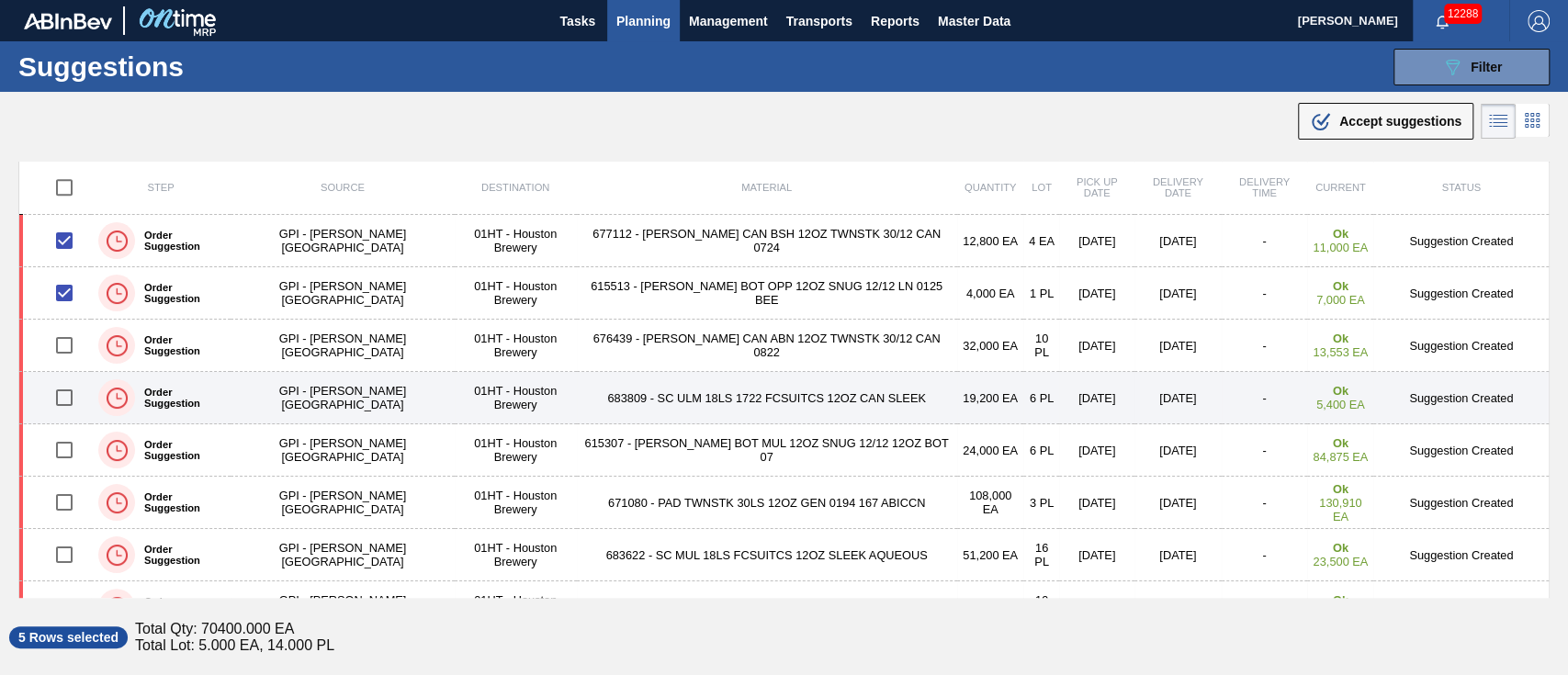
click at [69, 391] on input "checkbox" at bounding box center [65, 398] width 39 height 39
checkbox input "true"
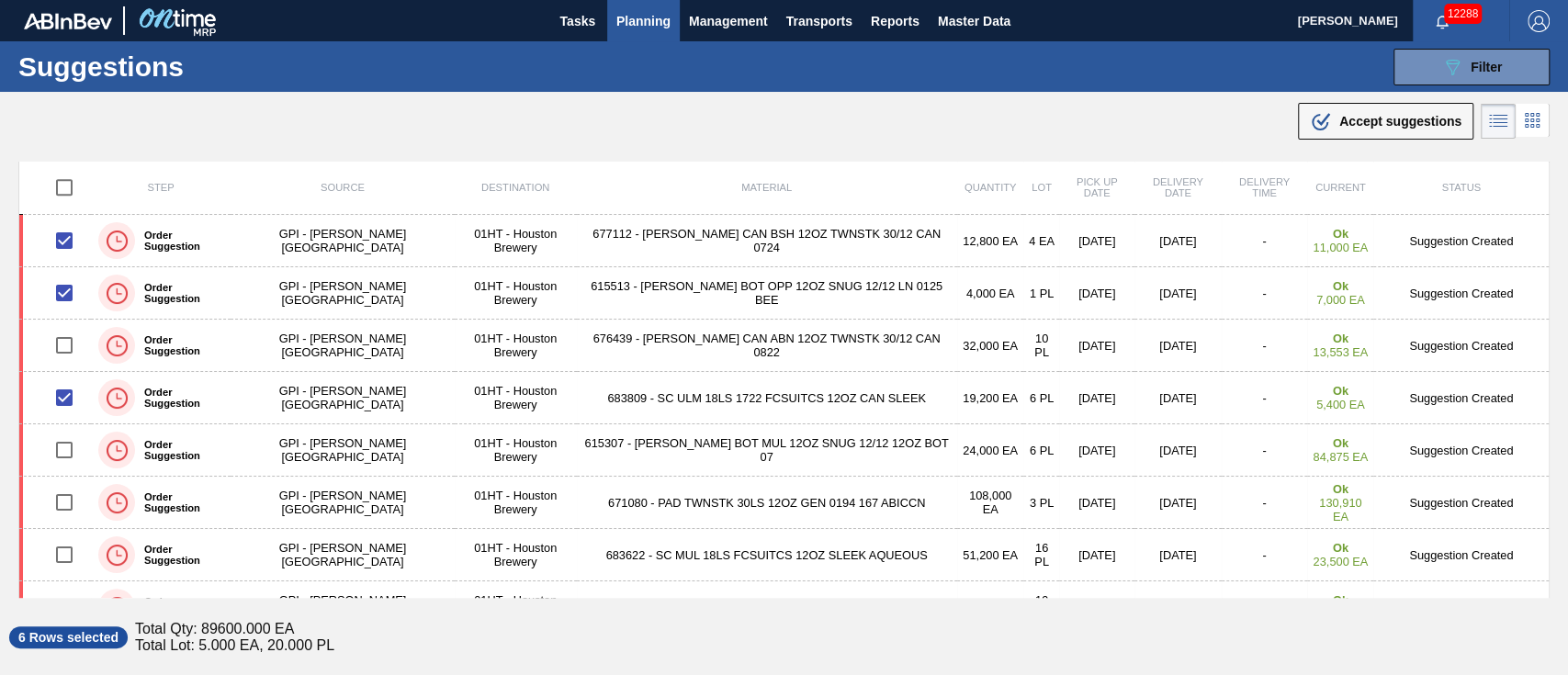
click at [1401, 123] on span "Accept suggestions" at bounding box center [1400, 121] width 122 height 15
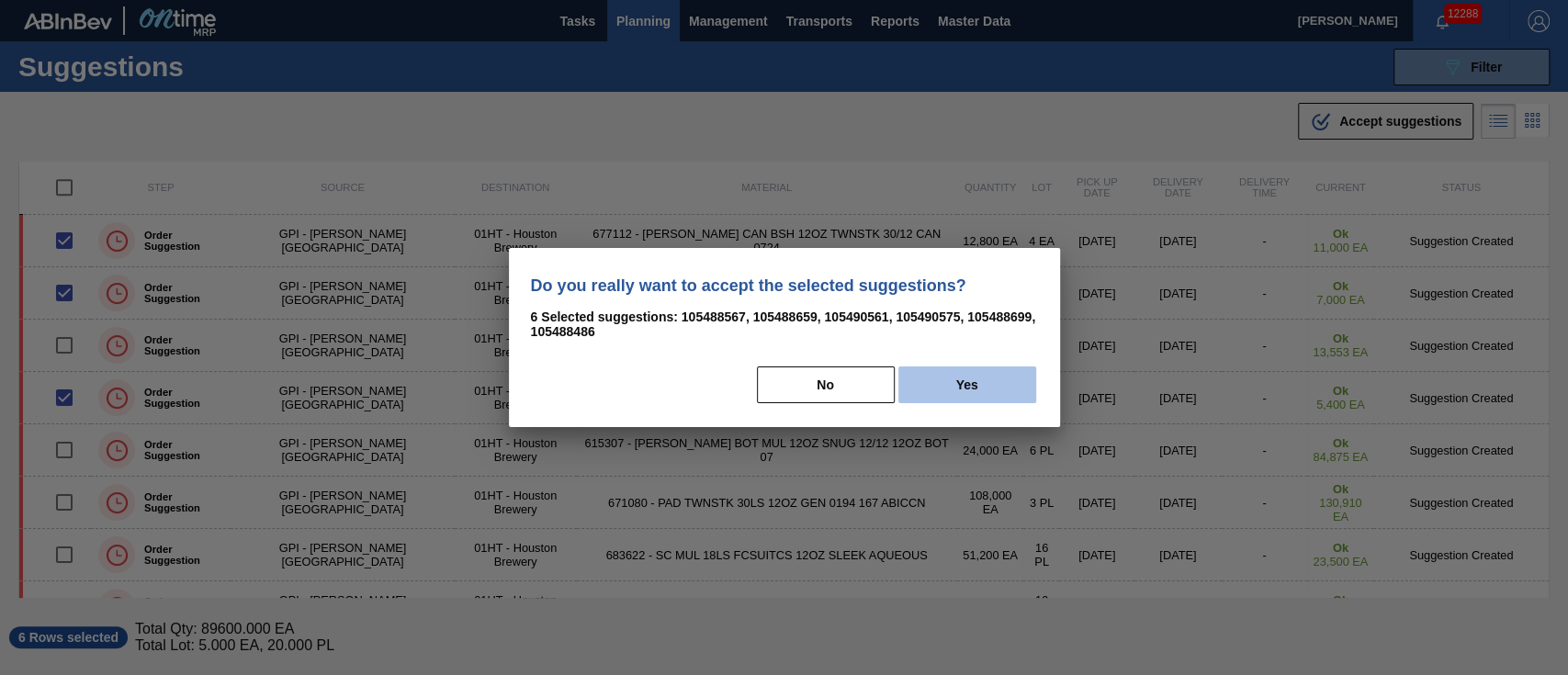
click at [941, 380] on button "Yes" at bounding box center [966, 385] width 138 height 37
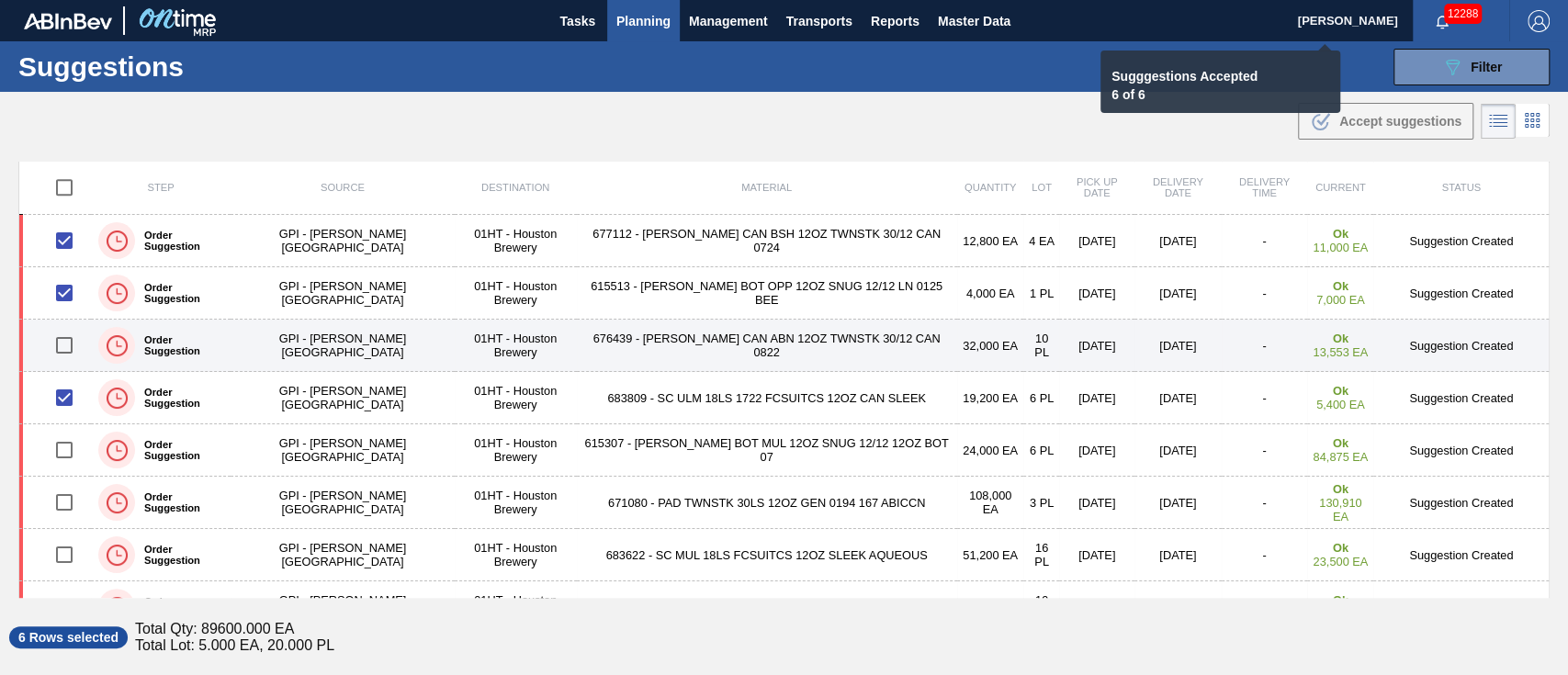
checkbox input "false"
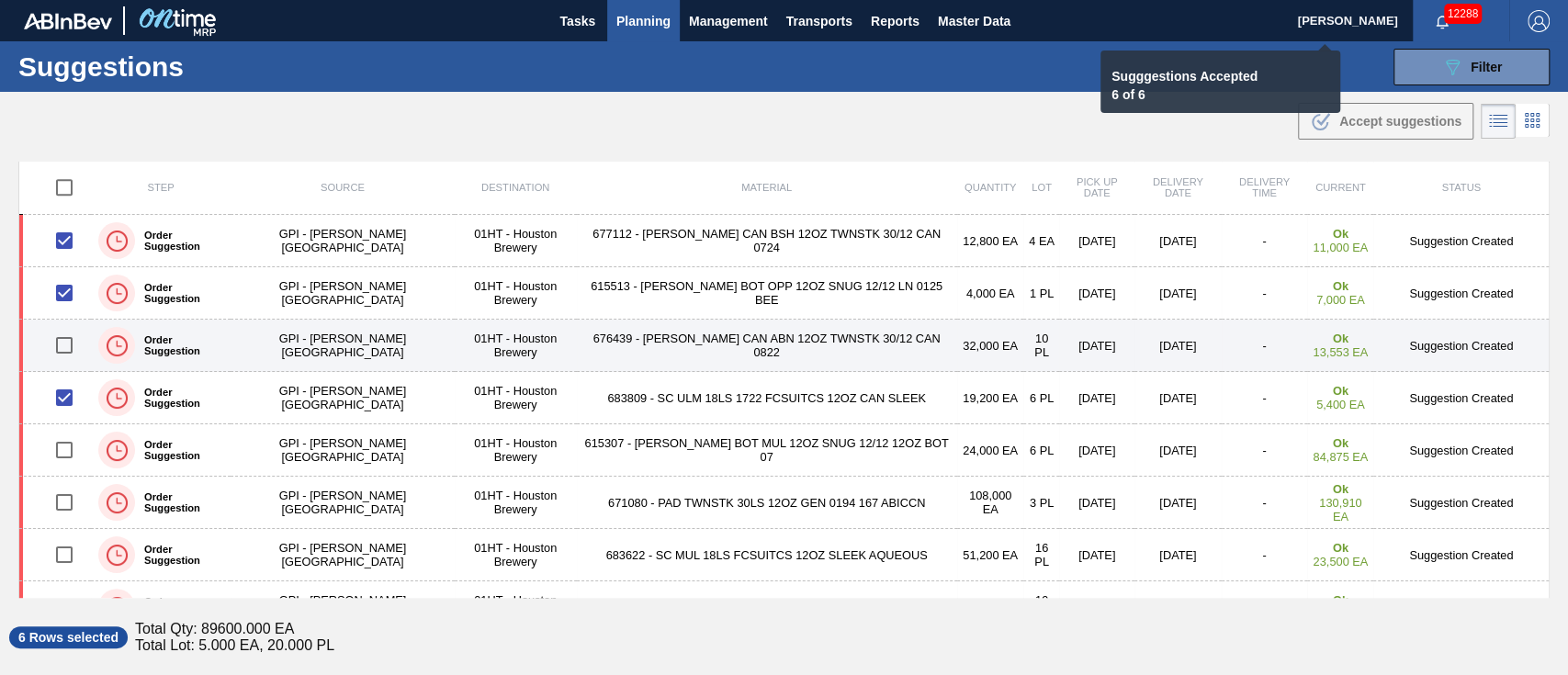
checkbox input "false"
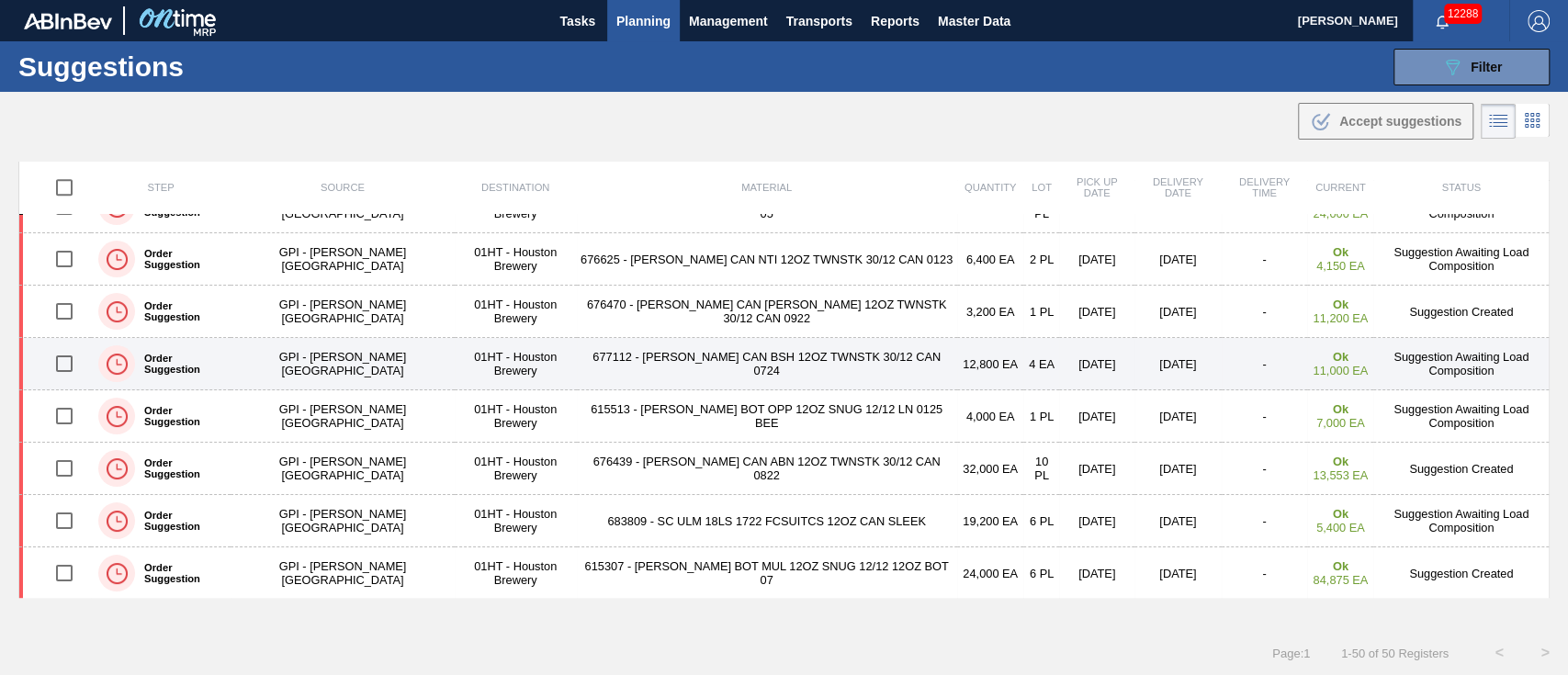
scroll to position [489, 0]
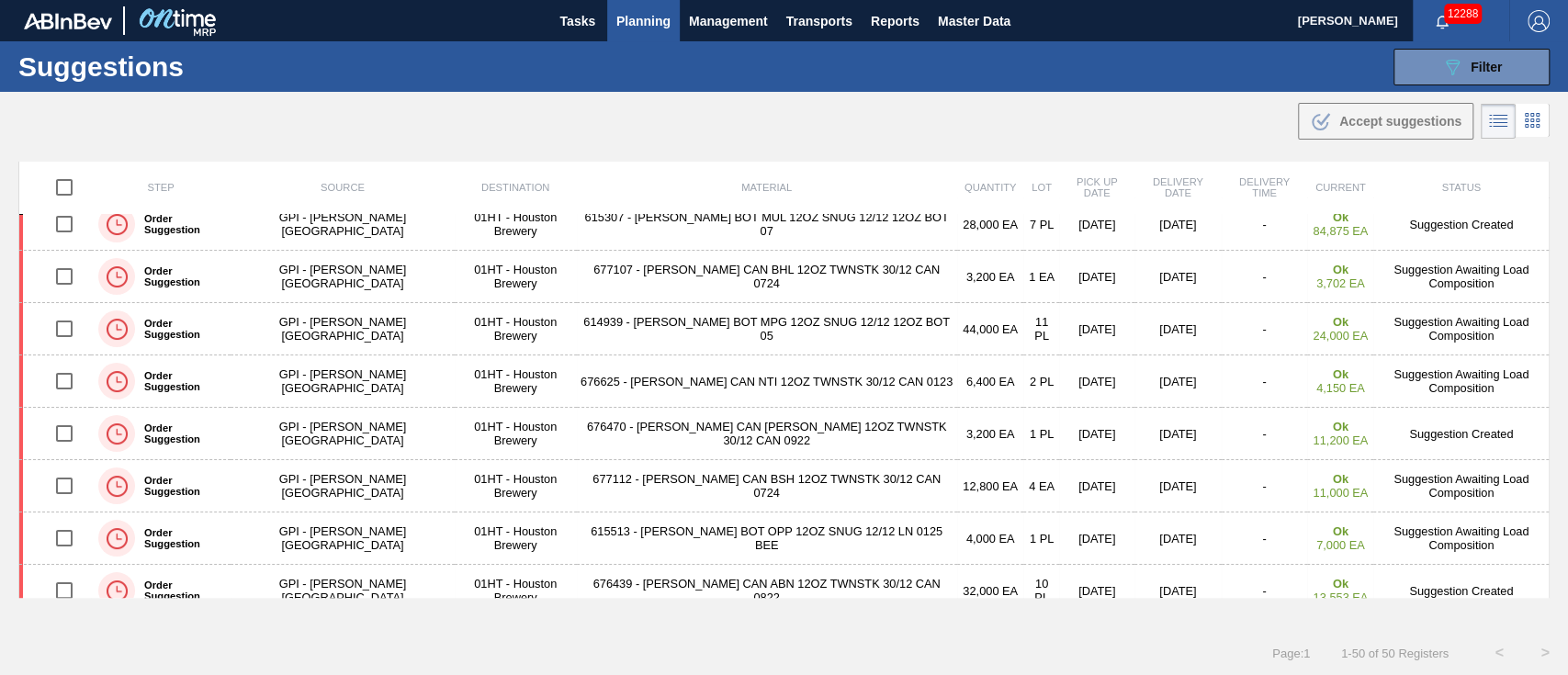
click at [637, 20] on span "Planning" at bounding box center [643, 21] width 55 height 22
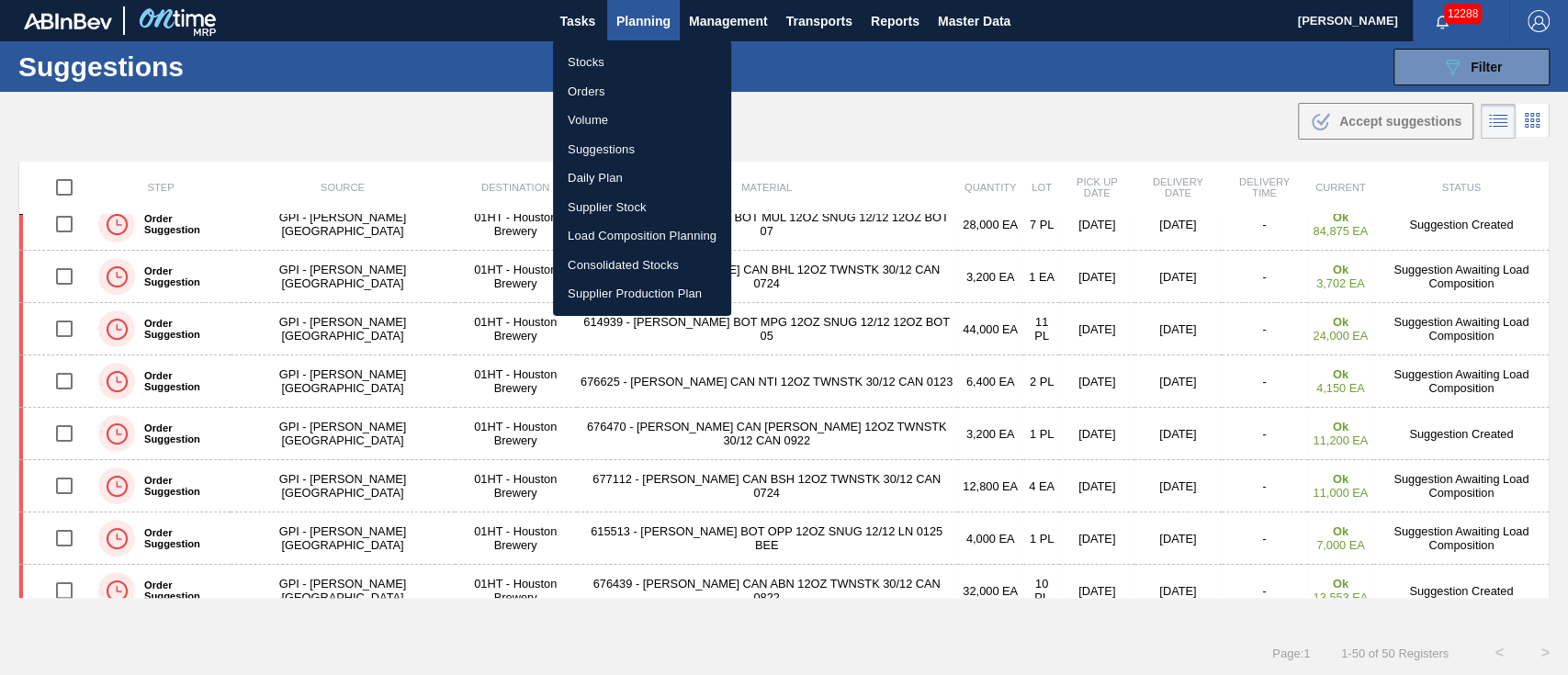
click at [646, 231] on li "Load Composition Planning" at bounding box center [641, 236] width 178 height 30
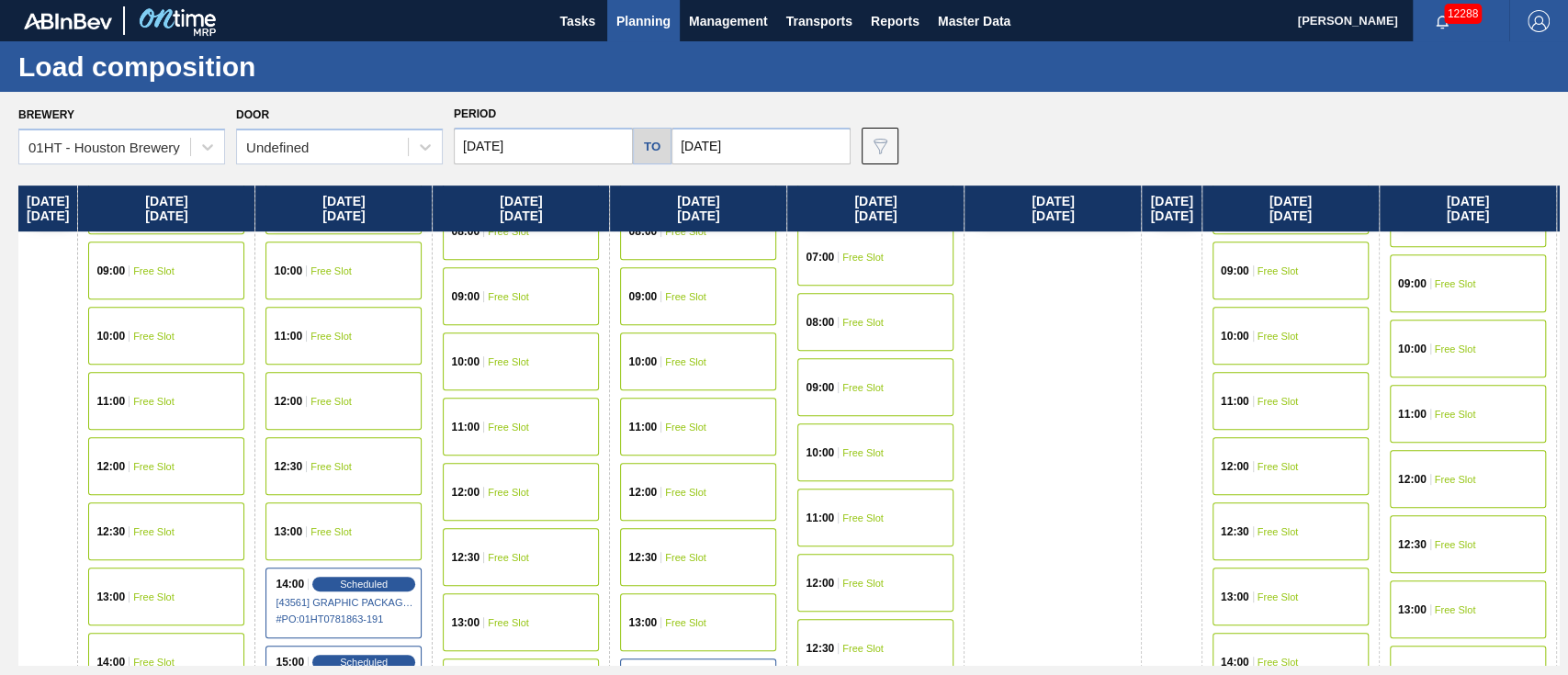
scroll to position [611, 0]
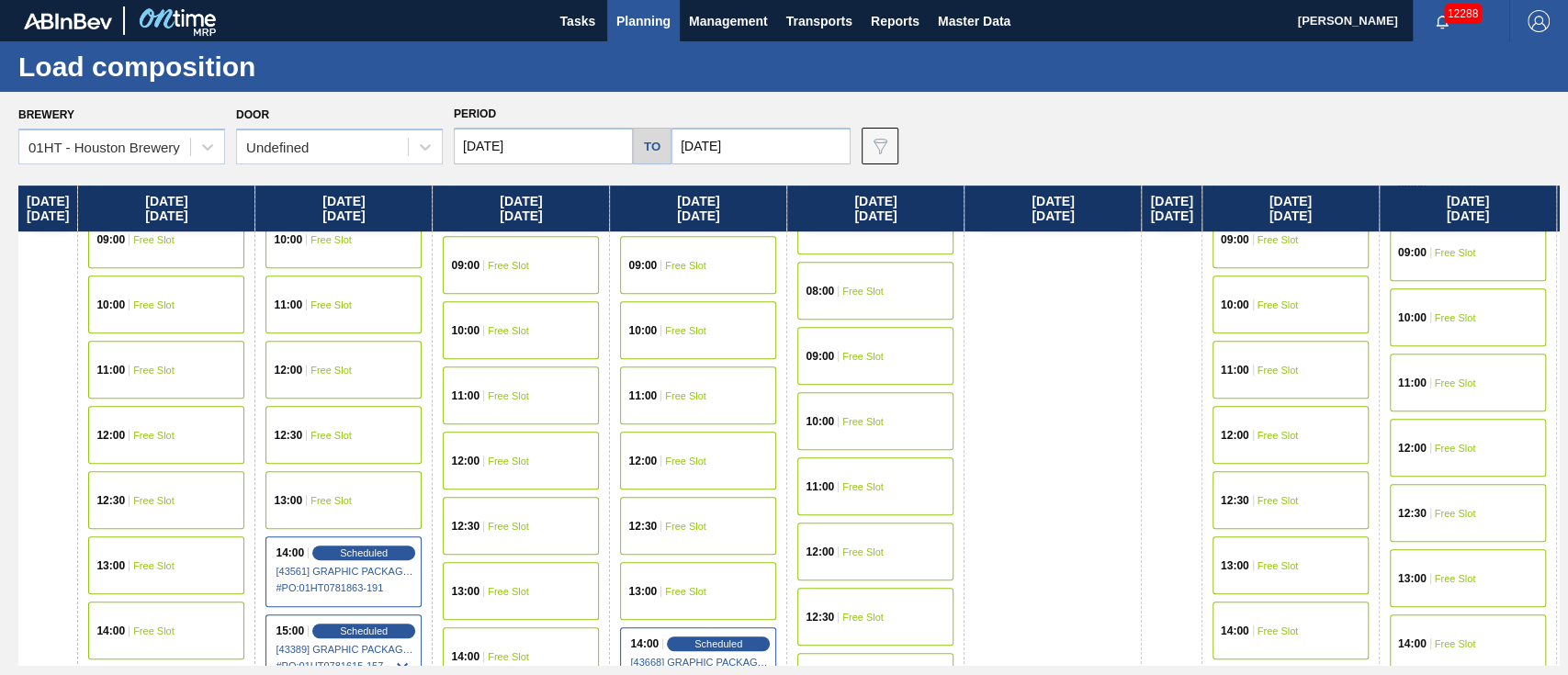
click at [1326, 620] on div "14:00 Free Slot" at bounding box center [1290, 630] width 156 height 58
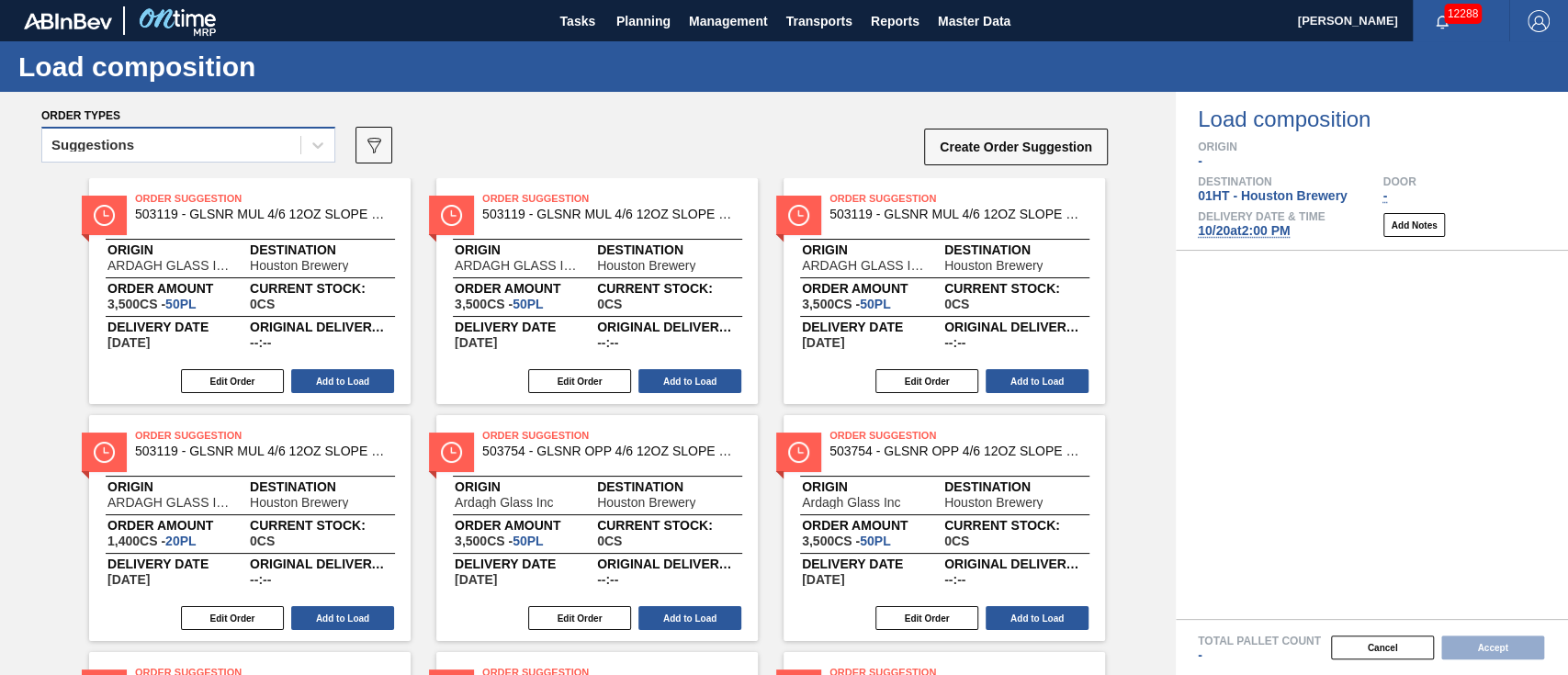
click at [264, 142] on div "Suggestions" at bounding box center [171, 145] width 258 height 27
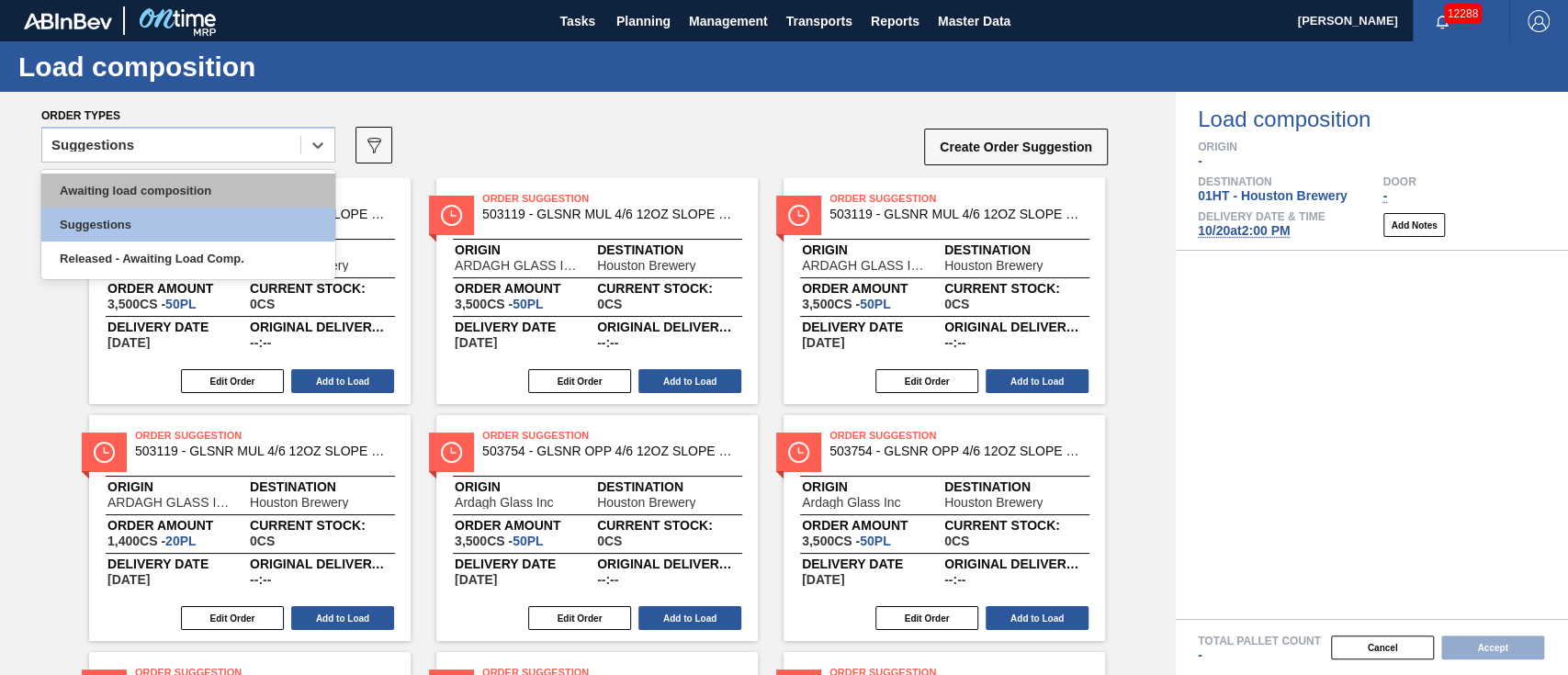
click at [259, 176] on div "Awaiting load composition" at bounding box center [188, 190] width 294 height 34
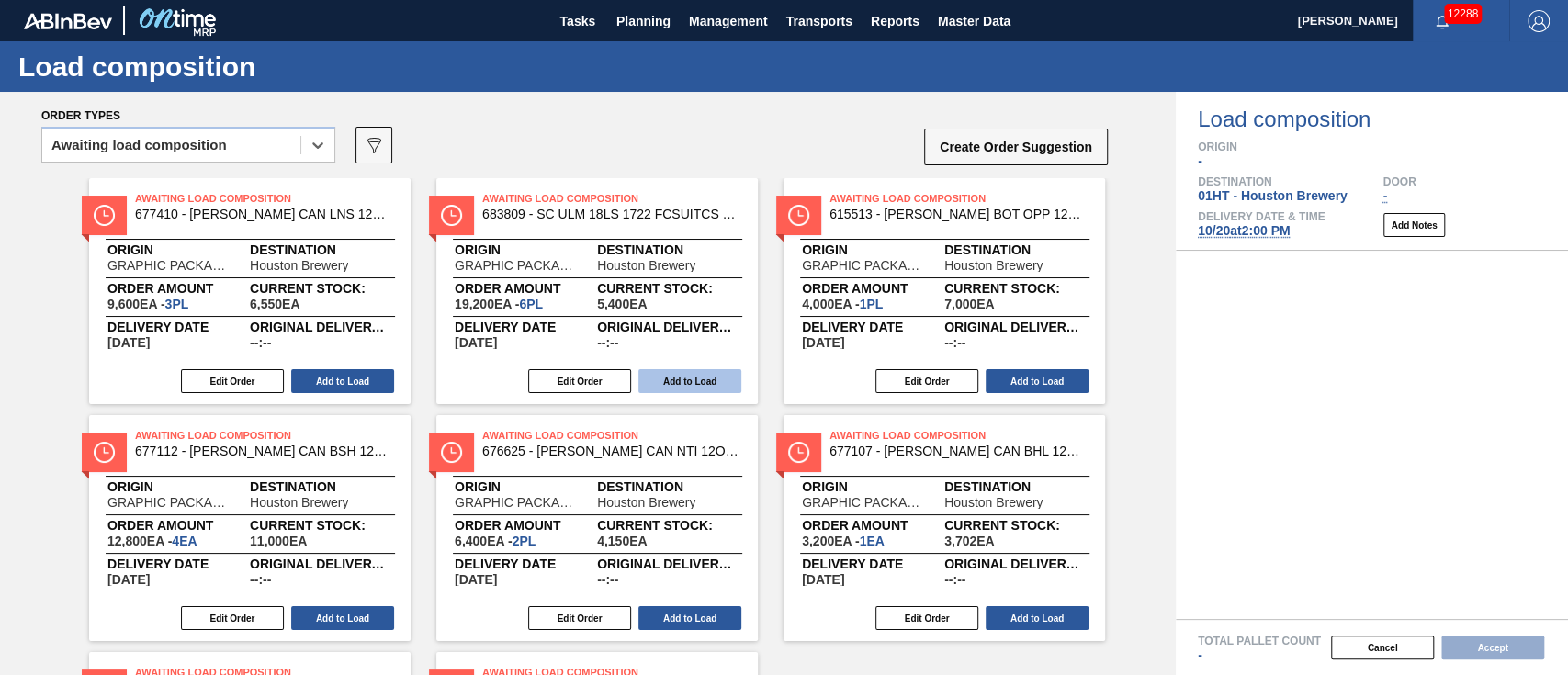
click at [696, 371] on button "Add to Load" at bounding box center [689, 381] width 103 height 24
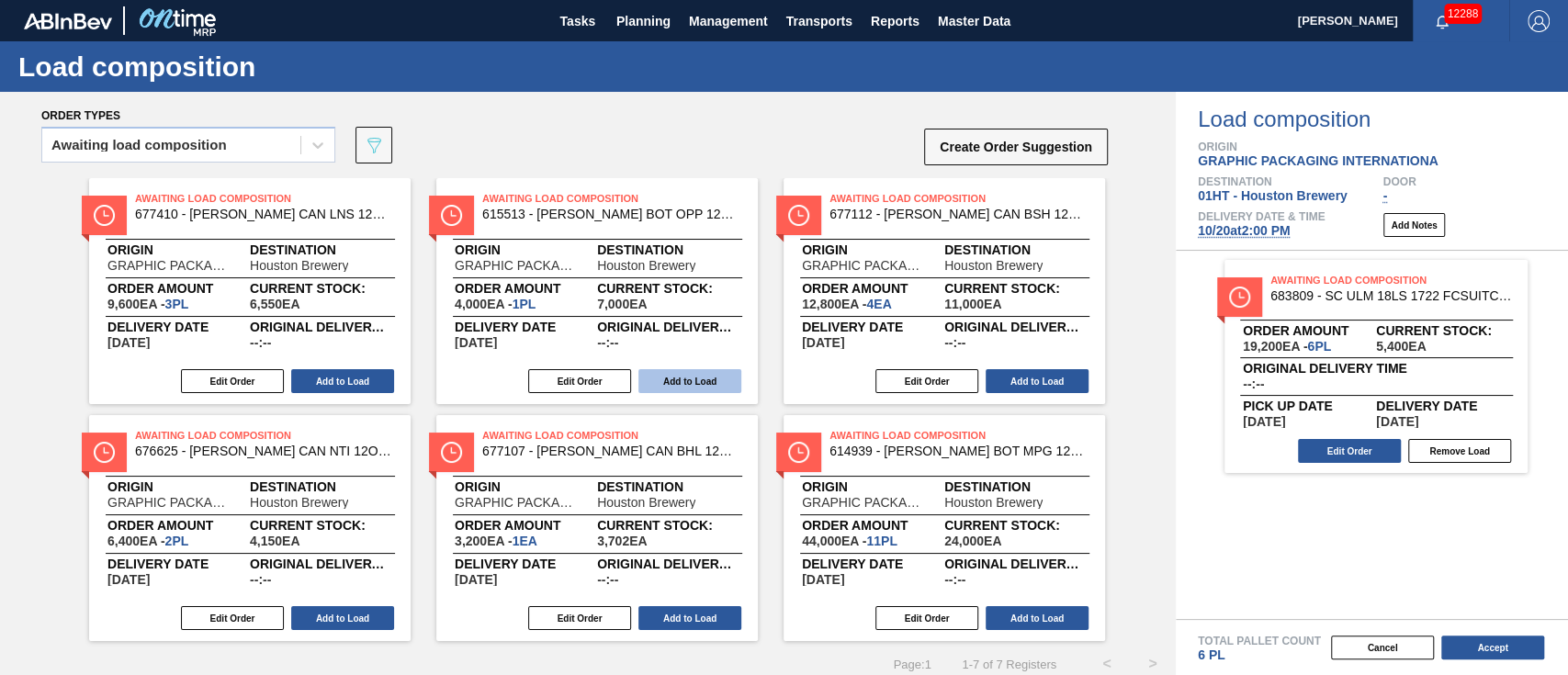
click at [669, 376] on button "Add to Load" at bounding box center [689, 381] width 103 height 24
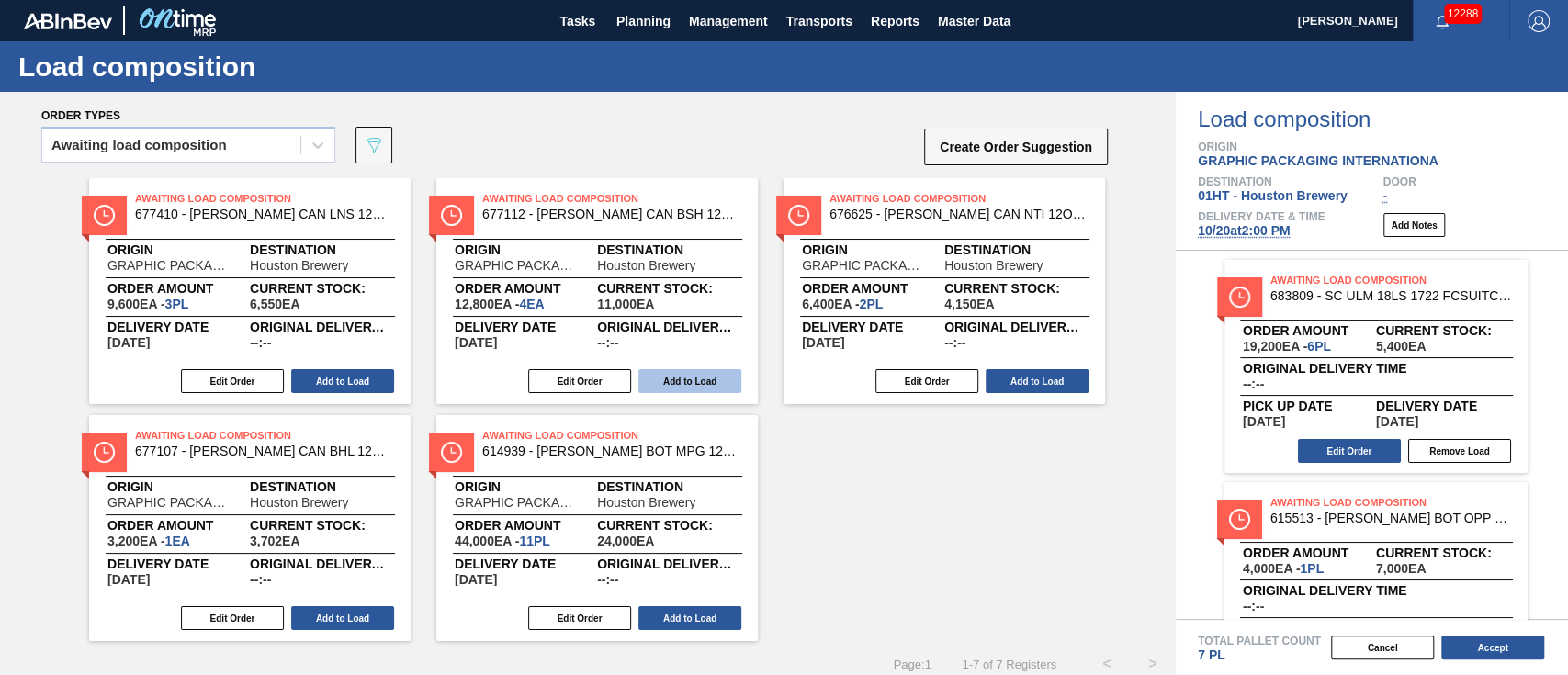
click at [668, 376] on button "Add to Load" at bounding box center [689, 381] width 103 height 24
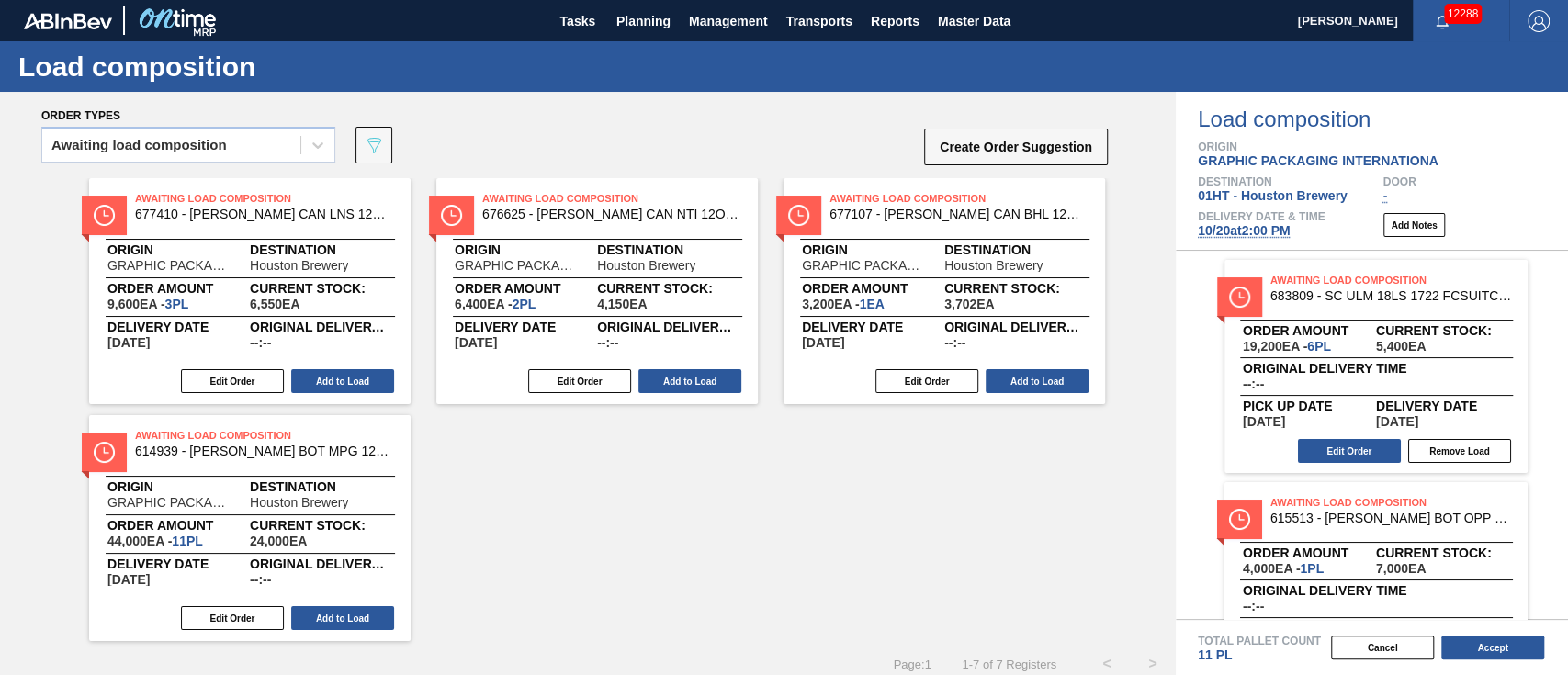
click at [668, 376] on button "Add to Load" at bounding box center [689, 381] width 103 height 24
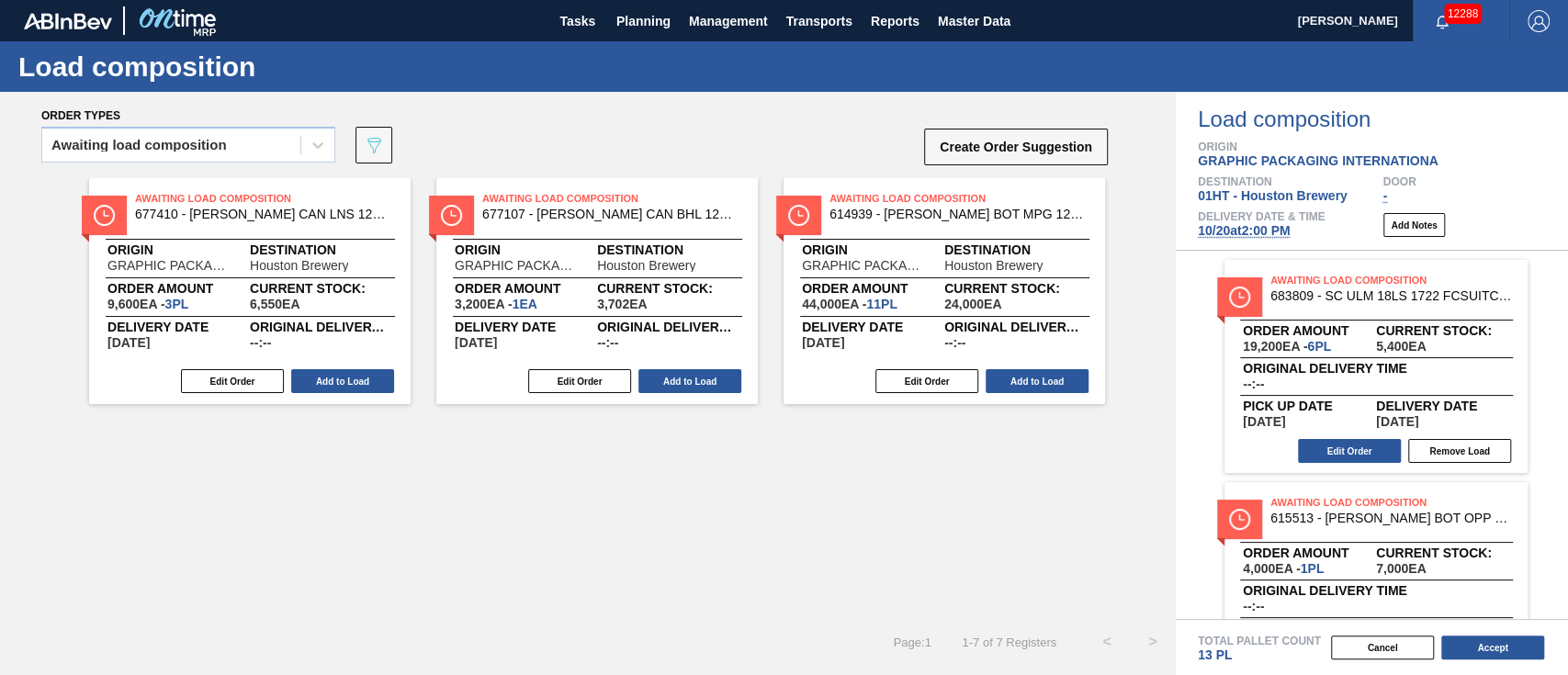
click at [668, 376] on button "Add to Load" at bounding box center [689, 381] width 103 height 24
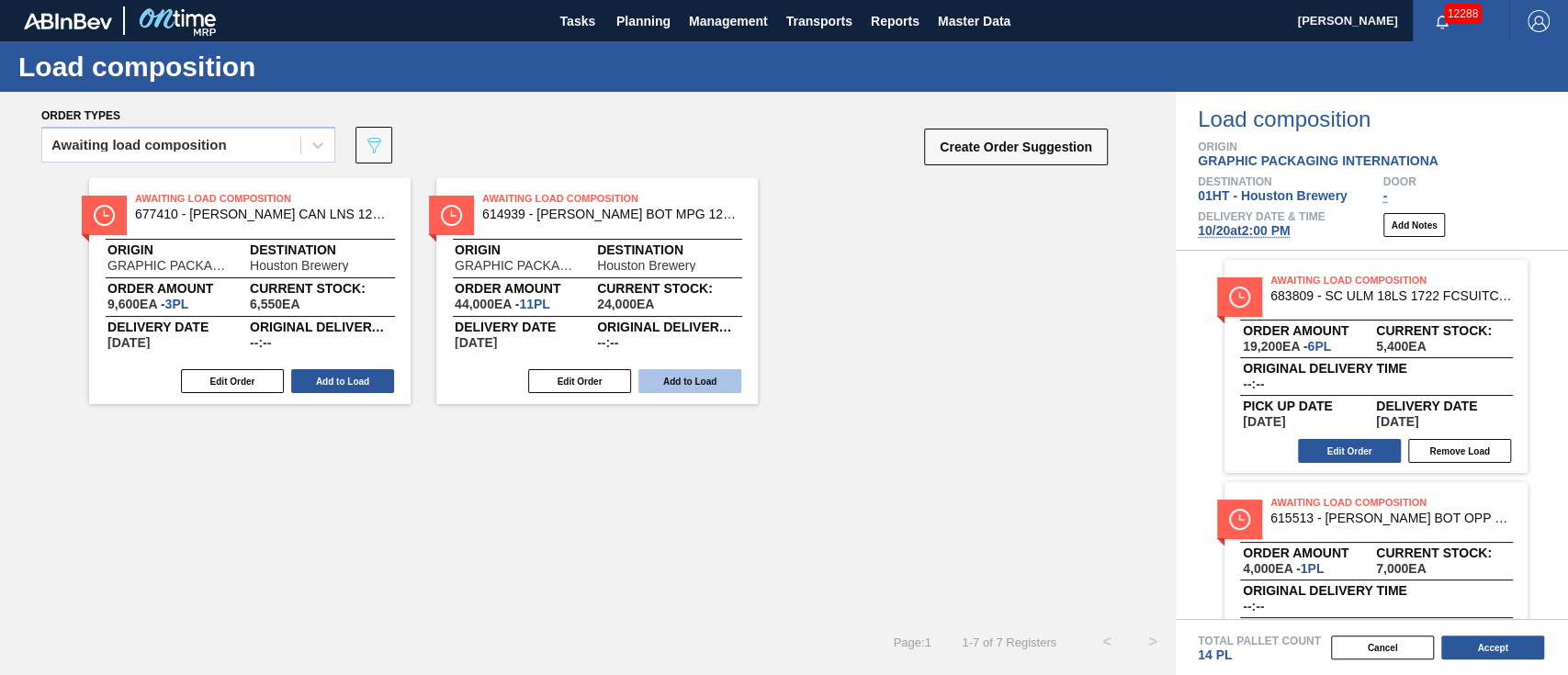
click at [668, 375] on button "Add to Load" at bounding box center [689, 381] width 103 height 24
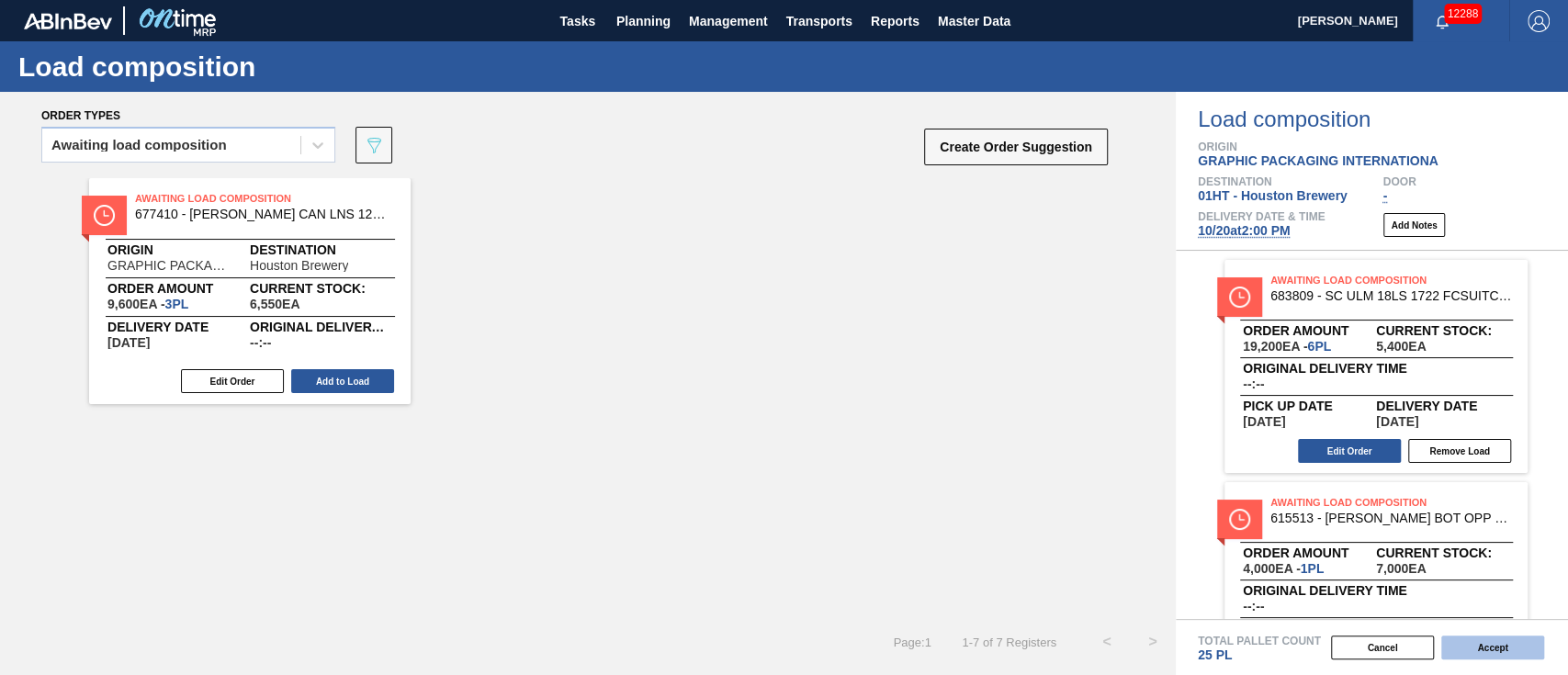
click at [1472, 645] on button "Accept" at bounding box center [1492, 647] width 103 height 24
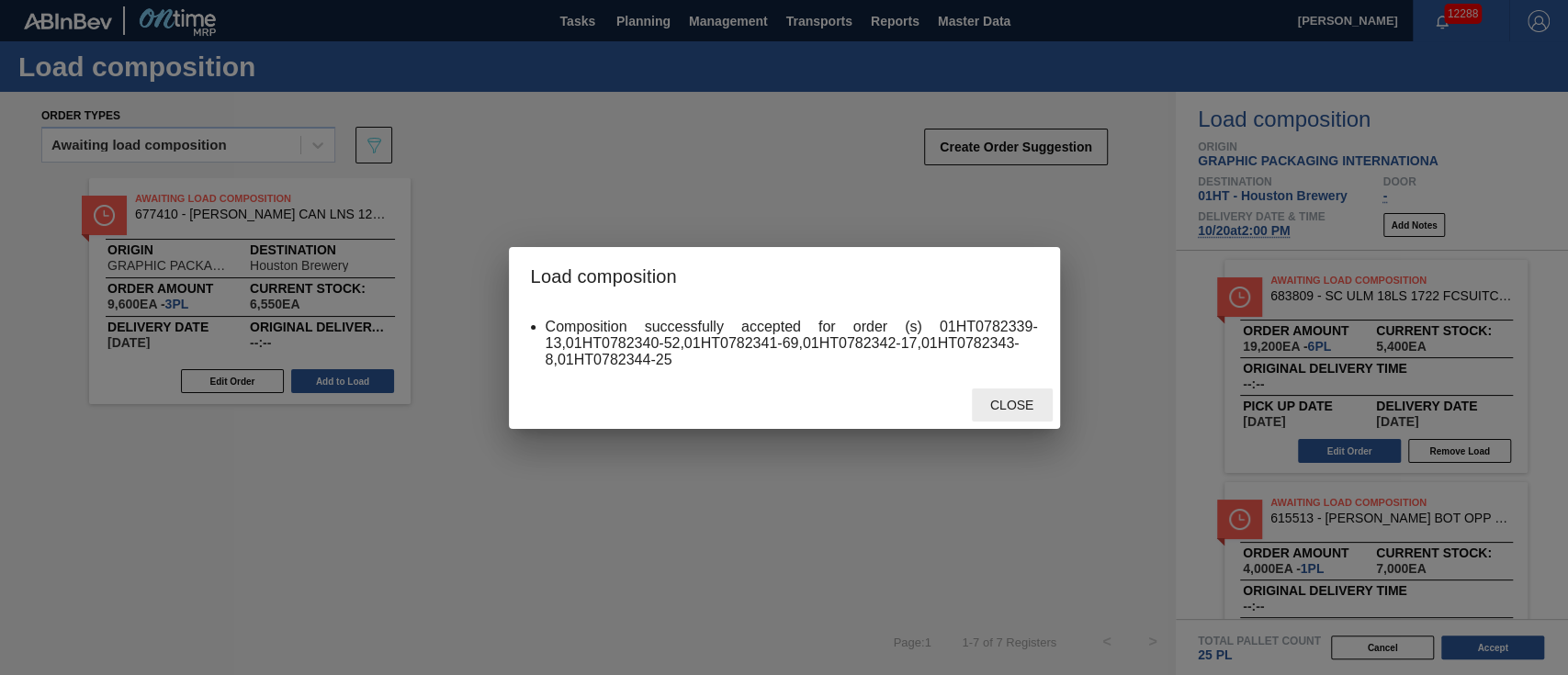
click at [1015, 401] on span "Close" at bounding box center [1012, 404] width 73 height 15
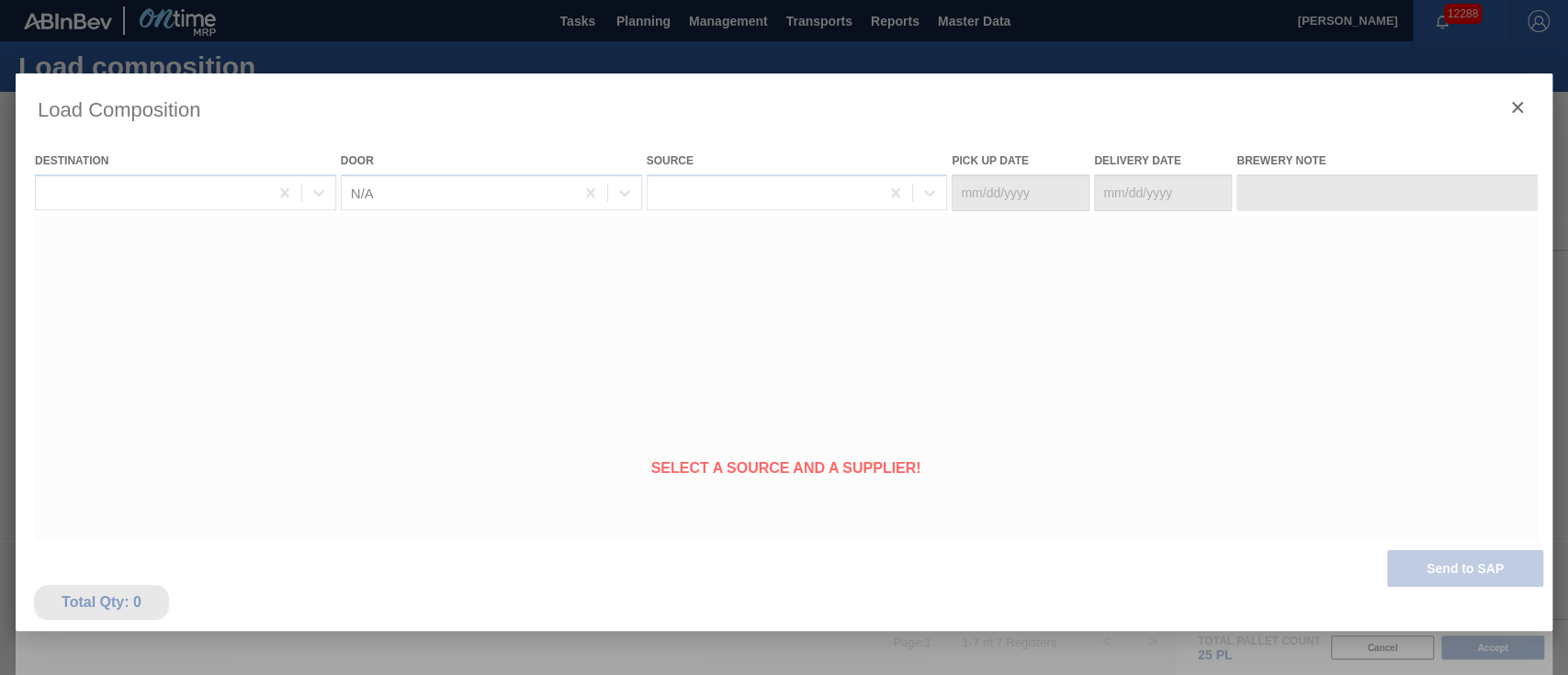
type Date "[DATE]"
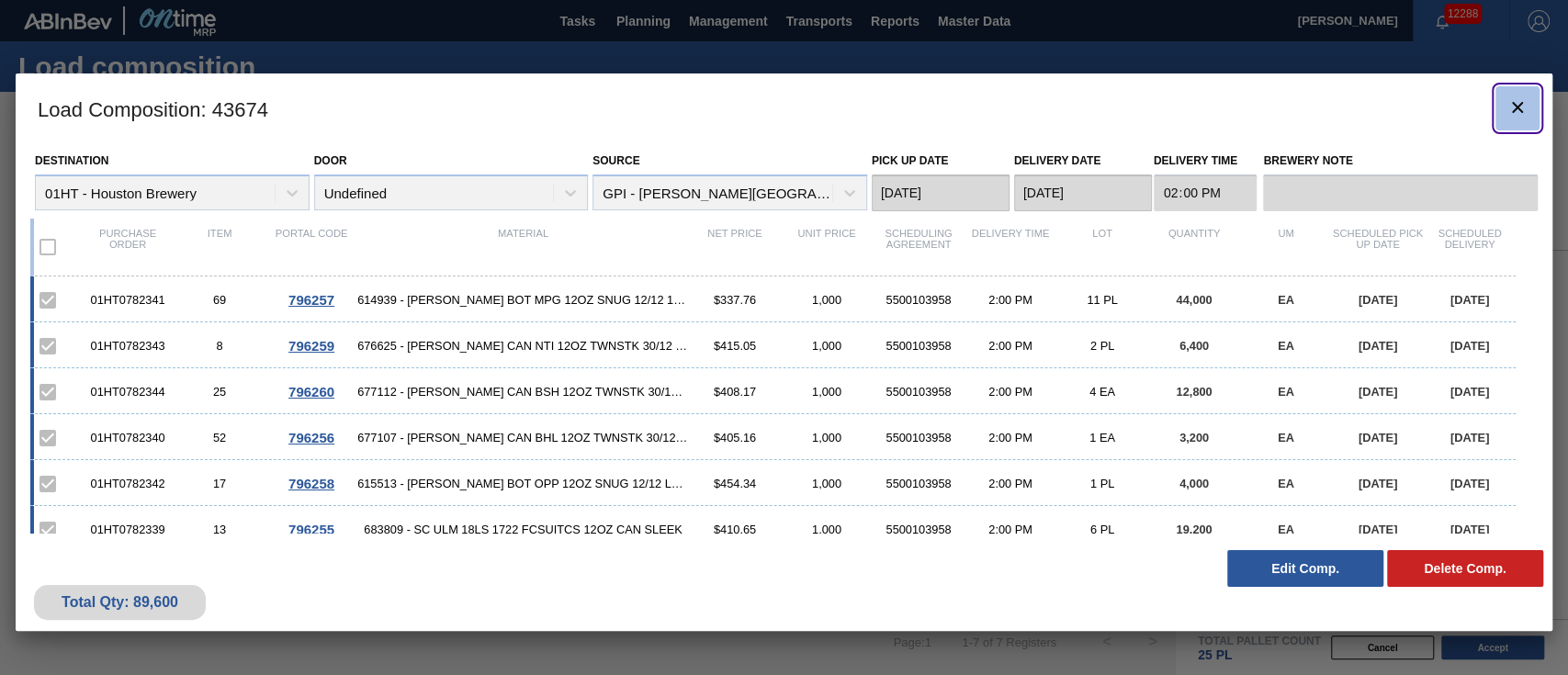
click at [1514, 107] on icon "botão de ícone" at bounding box center [1517, 107] width 11 height 11
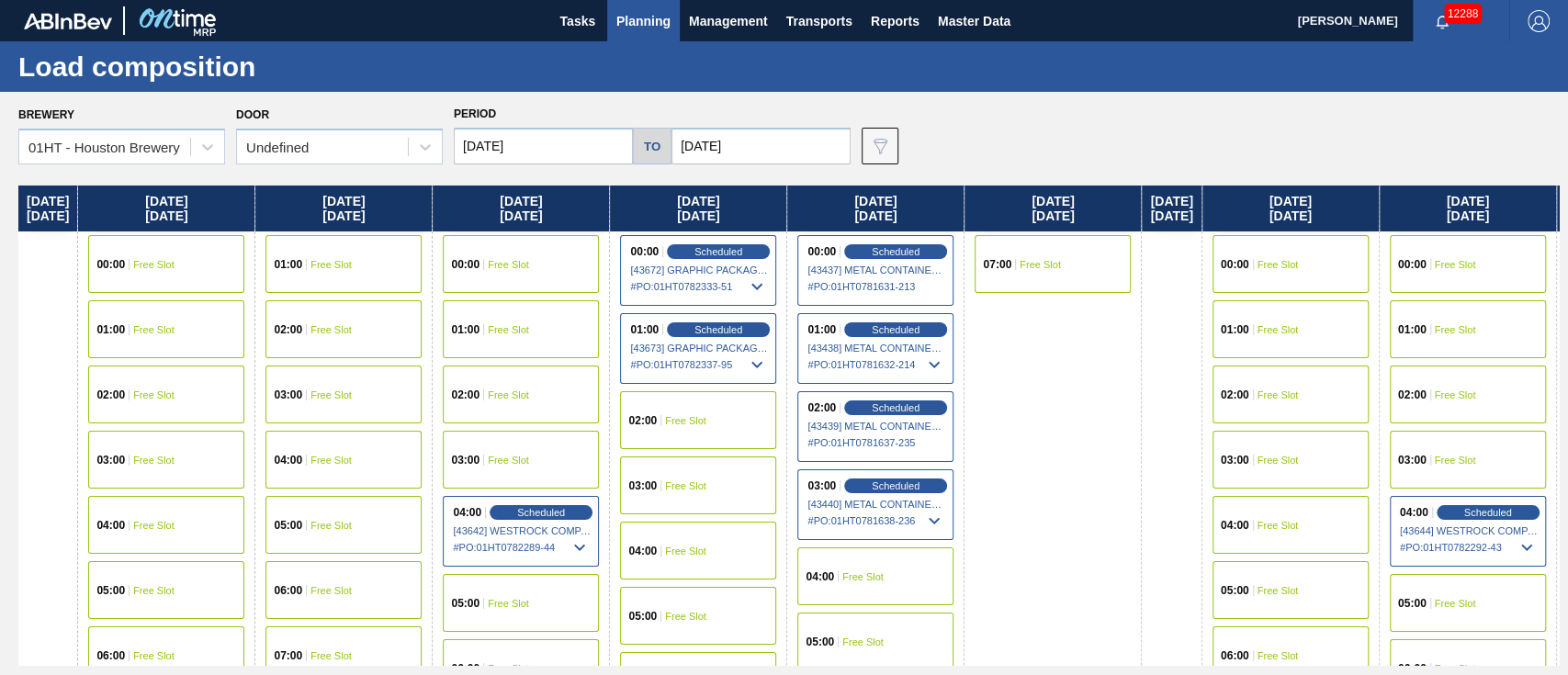
drag, startPoint x: 856, startPoint y: 219, endPoint x: 1367, endPoint y: 137, distance: 517.5
click at [1367, 134] on div "Brewery 01HT - Houston Brewery Door Undefined Period 10/12/2025 to 11/13/2025 D…" at bounding box center [788, 132] width 1540 height 64
click at [637, 18] on span "Planning" at bounding box center [643, 21] width 55 height 22
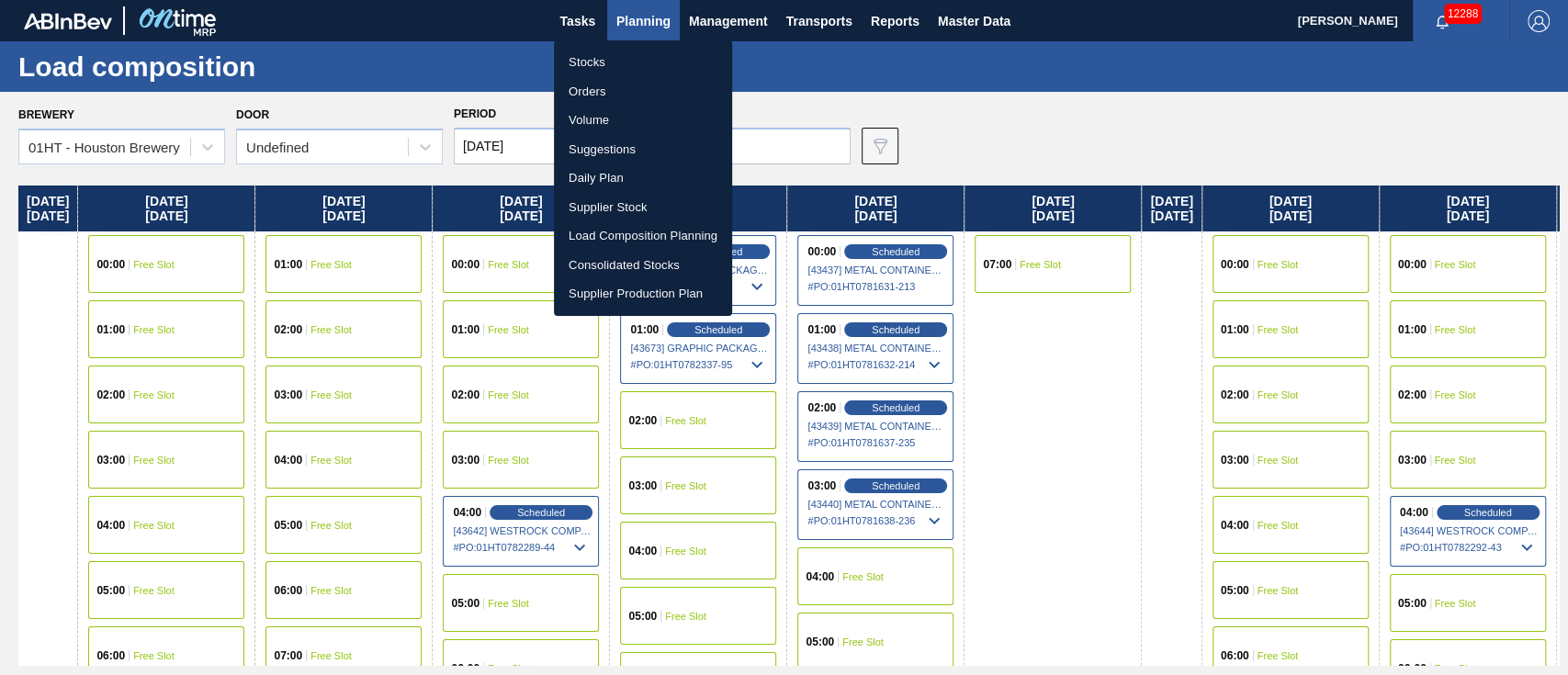
click at [603, 141] on li "Suggestions" at bounding box center [642, 150] width 178 height 30
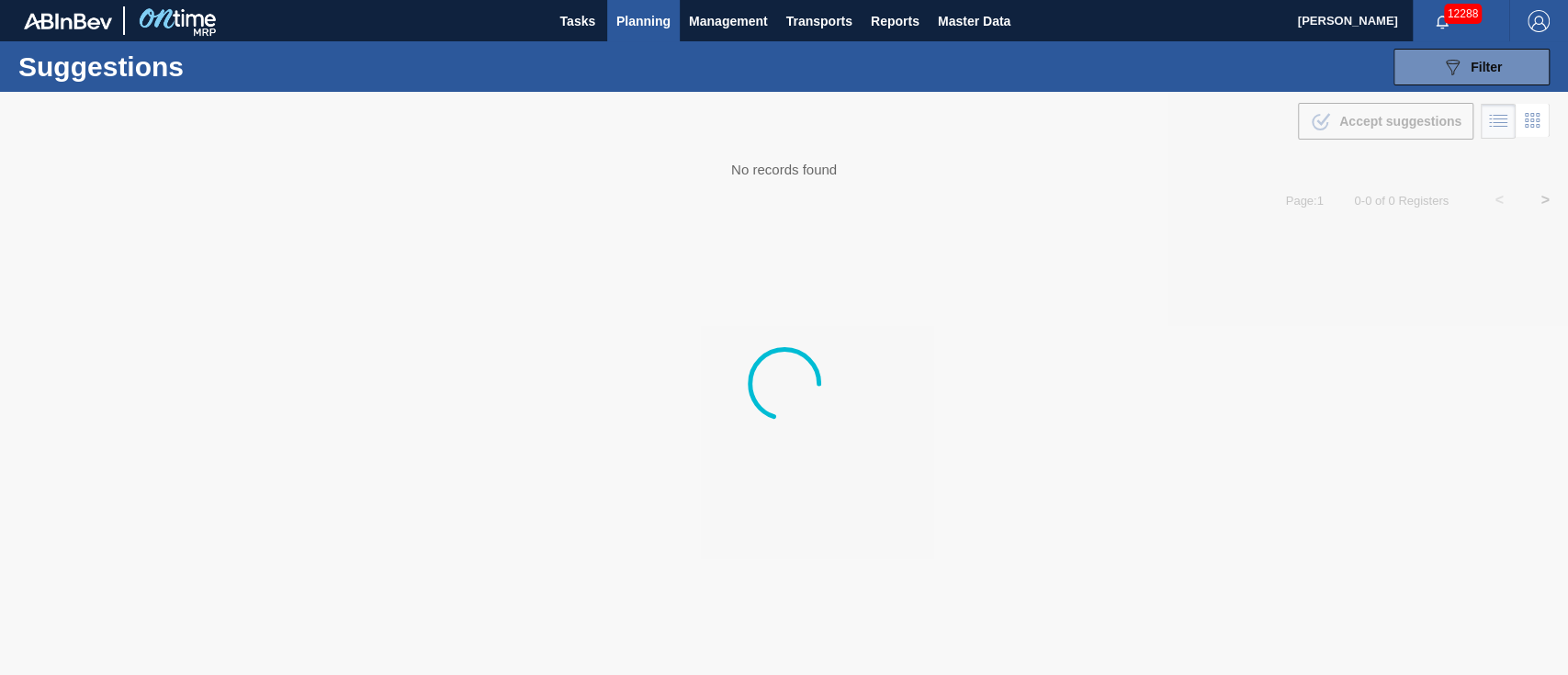
type from "[DATE]"
type to "[DATE]"
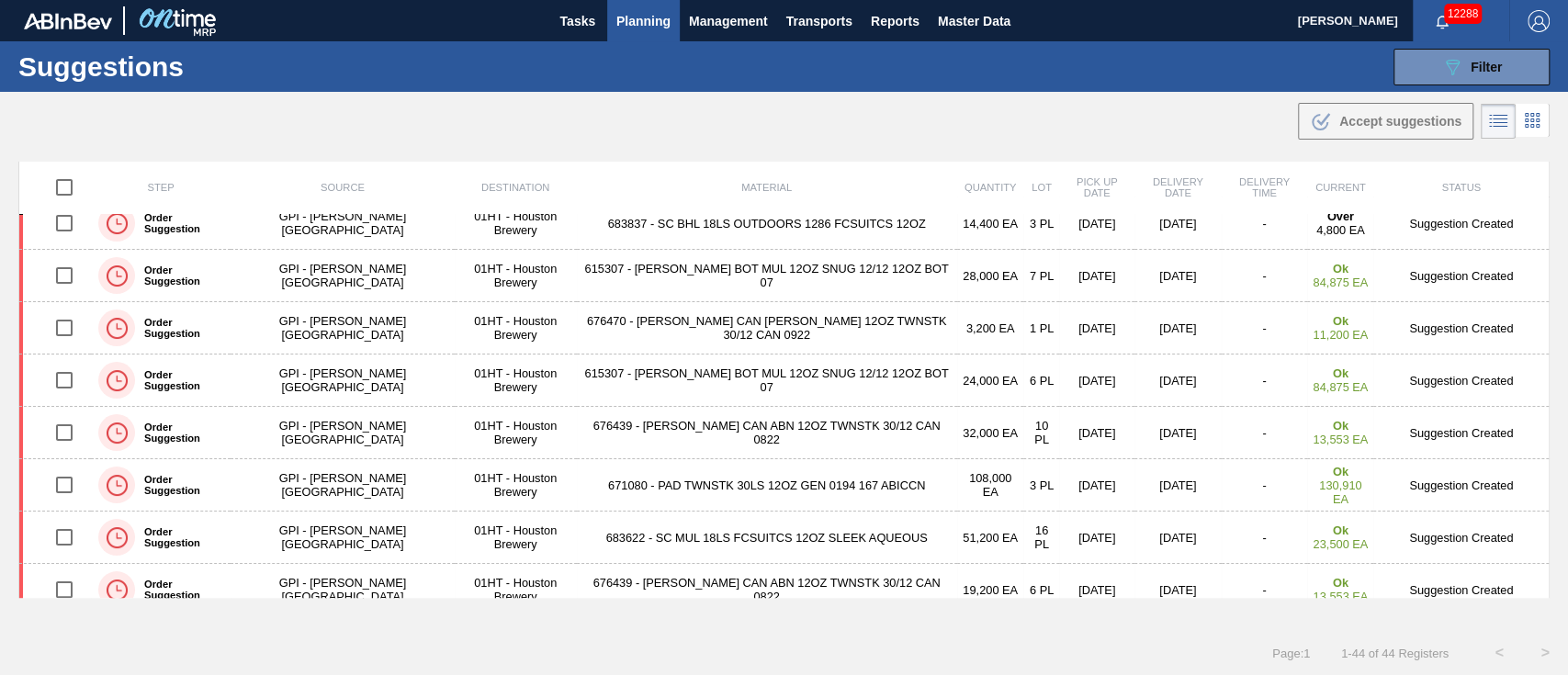
scroll to position [489, 0]
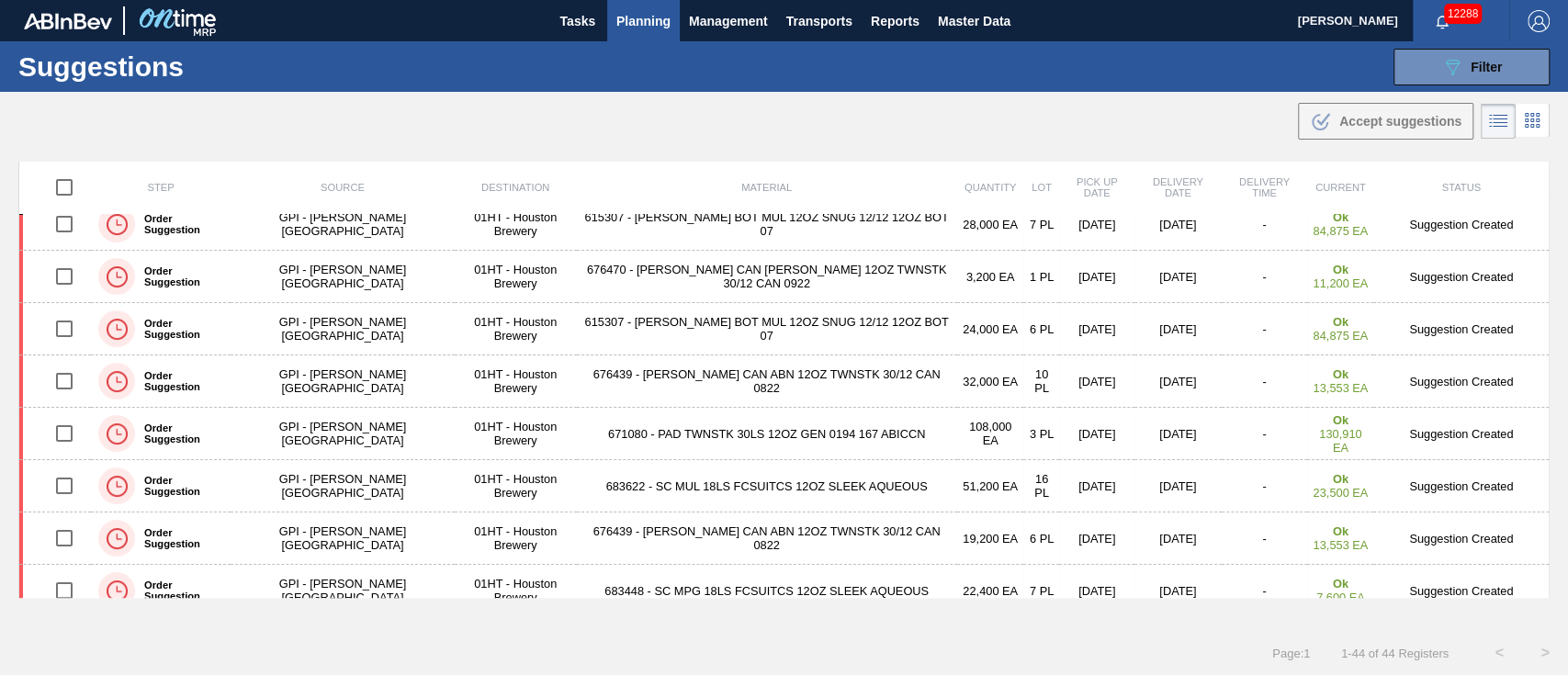
click at [653, 18] on span "Planning" at bounding box center [643, 21] width 55 height 22
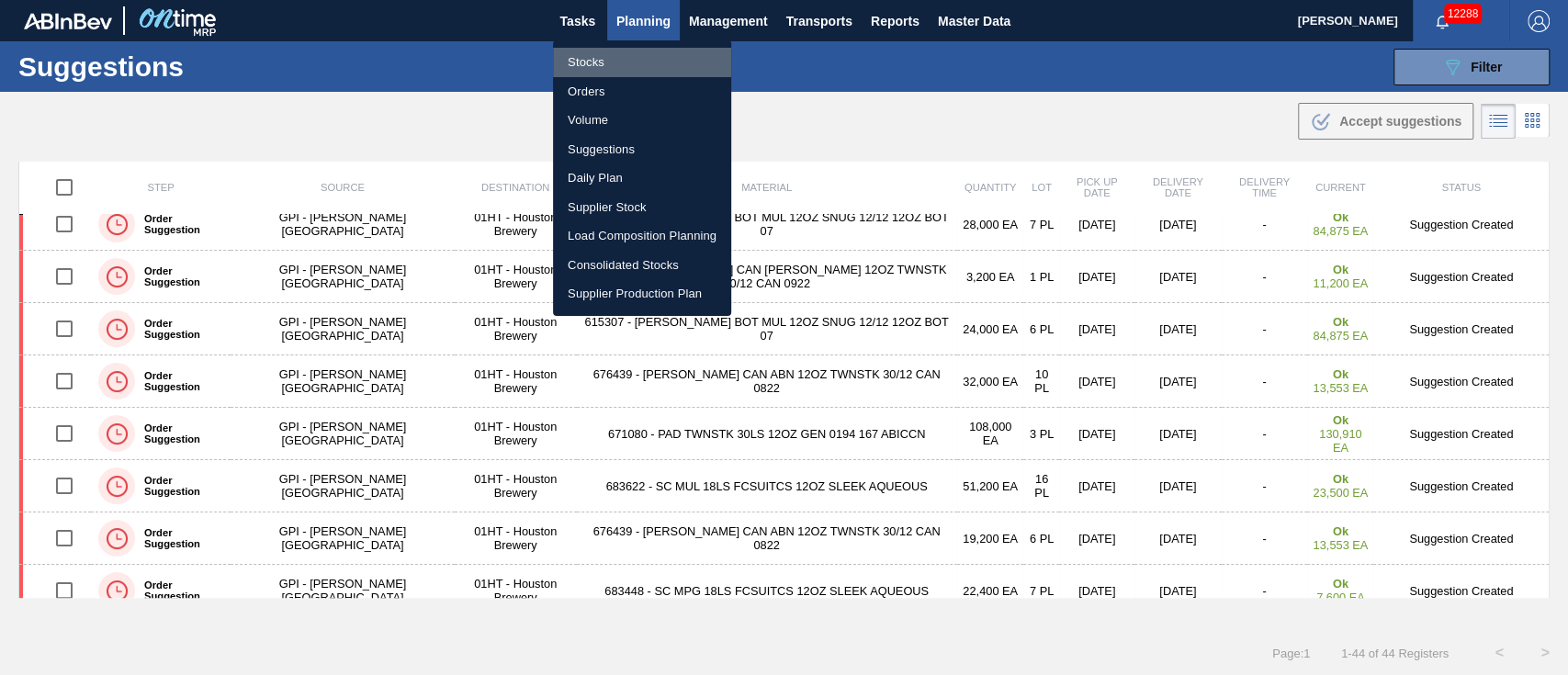
drag, startPoint x: 588, startPoint y: 57, endPoint x: 800, endPoint y: 94, distance: 215.2
click at [589, 55] on li "Stocks" at bounding box center [641, 63] width 178 height 30
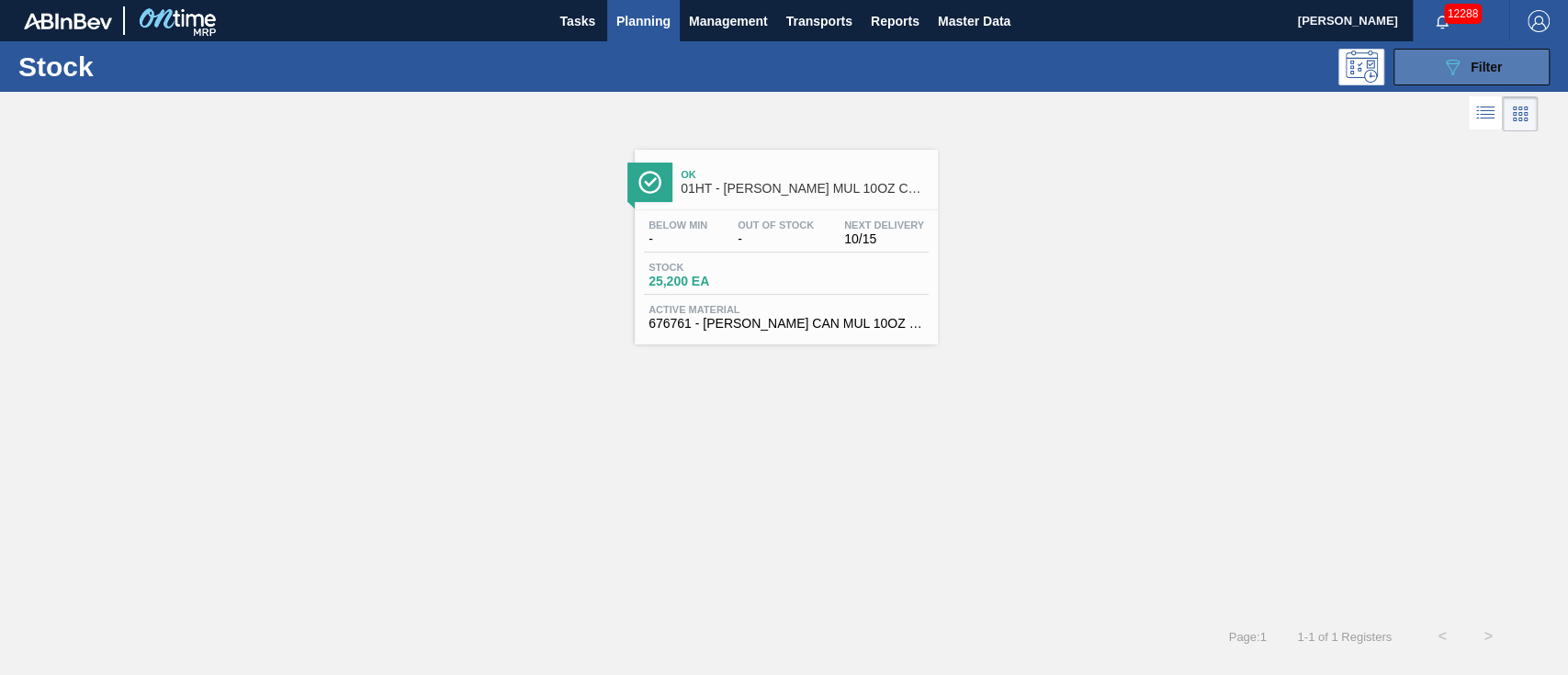
click at [1487, 67] on span "Filter" at bounding box center [1486, 67] width 31 height 15
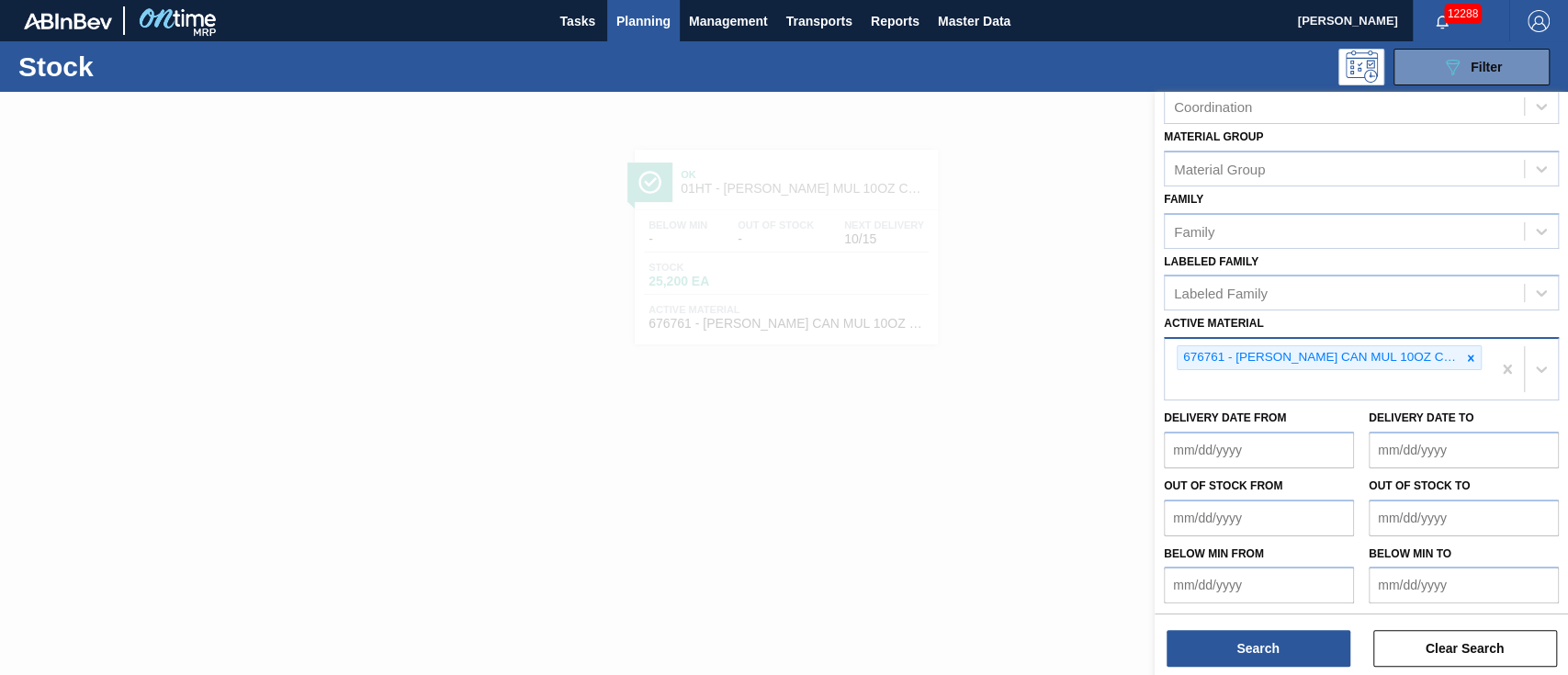
scroll to position [207, 0]
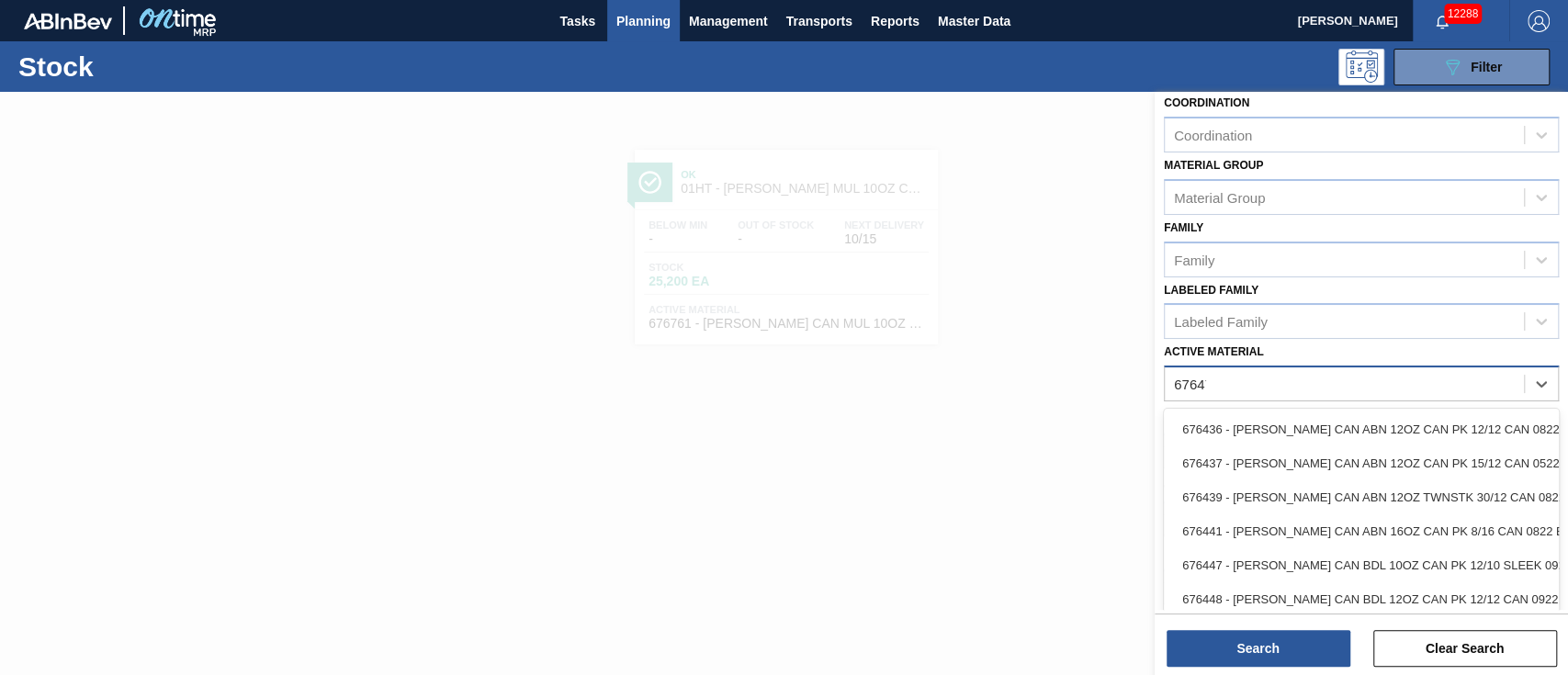
type Material "676470"
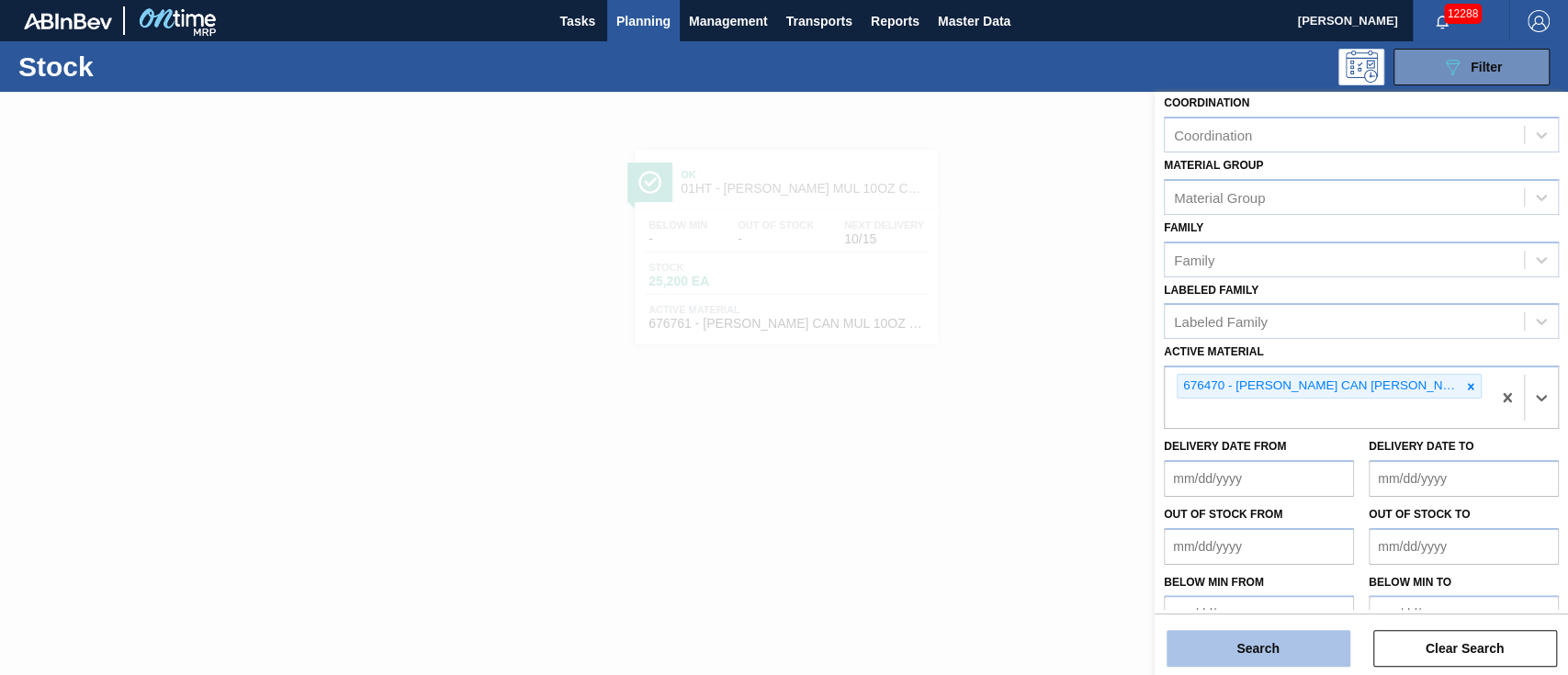
click at [1303, 636] on button "Search" at bounding box center [1258, 648] width 184 height 37
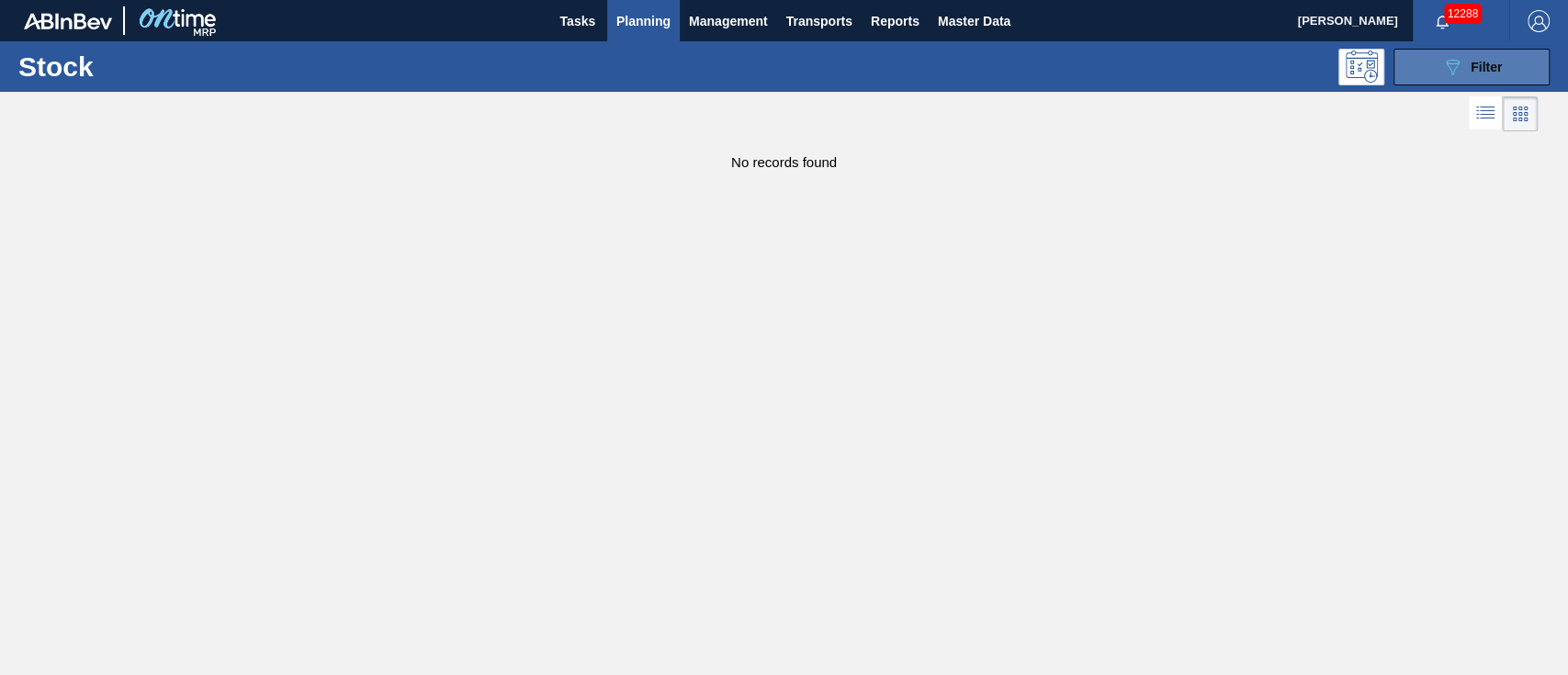
click at [1478, 64] on span "Filter" at bounding box center [1486, 67] width 31 height 15
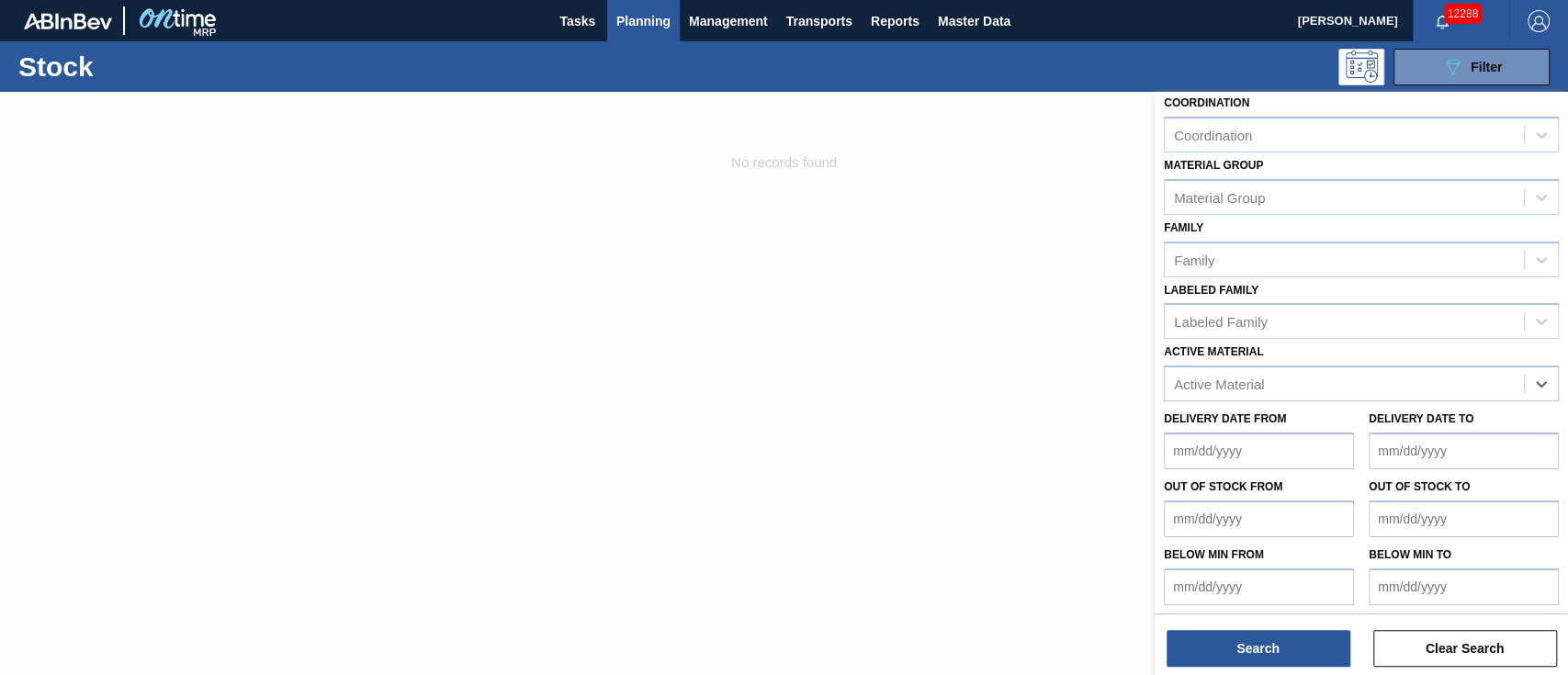
click at [1458, 401] on div "Delivery Date from Delivery Date to" at bounding box center [1360, 435] width 409 height 68
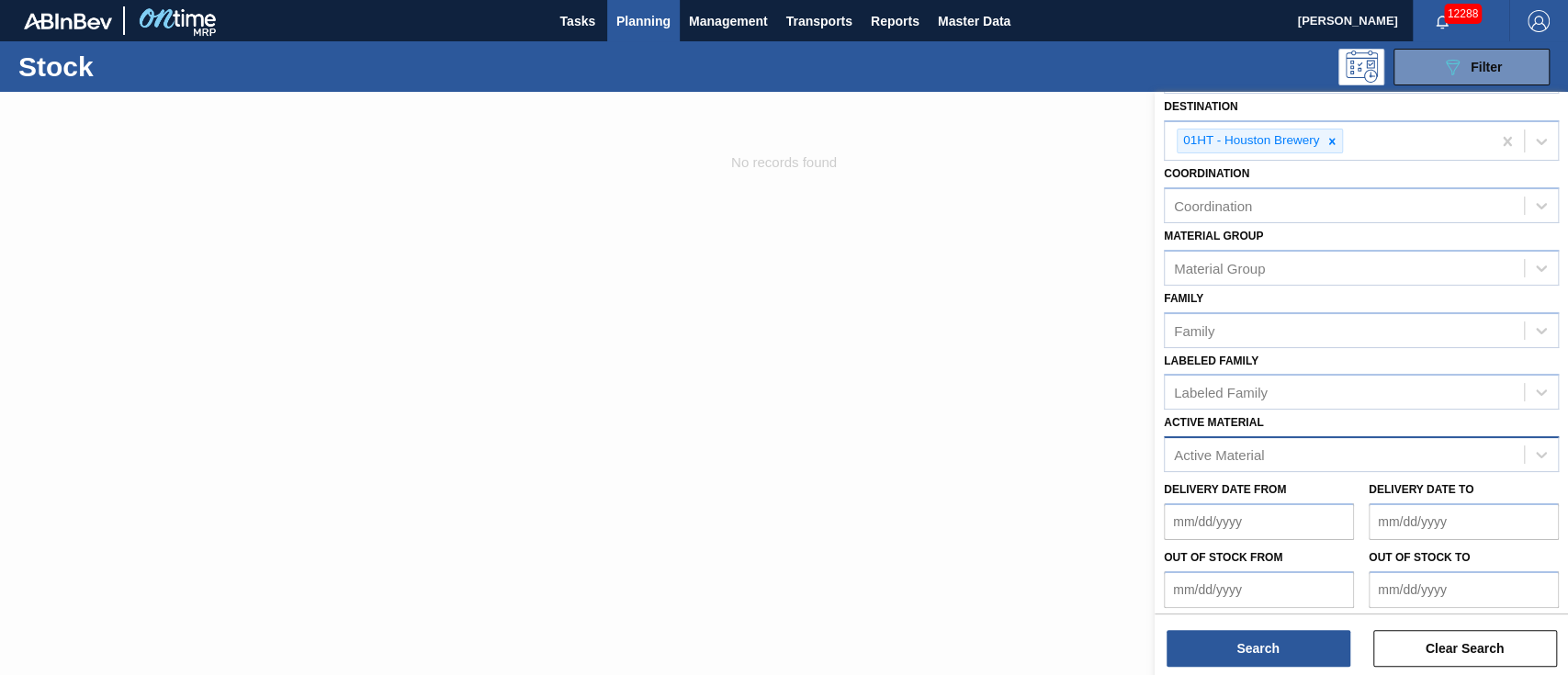
scroll to position [0, 0]
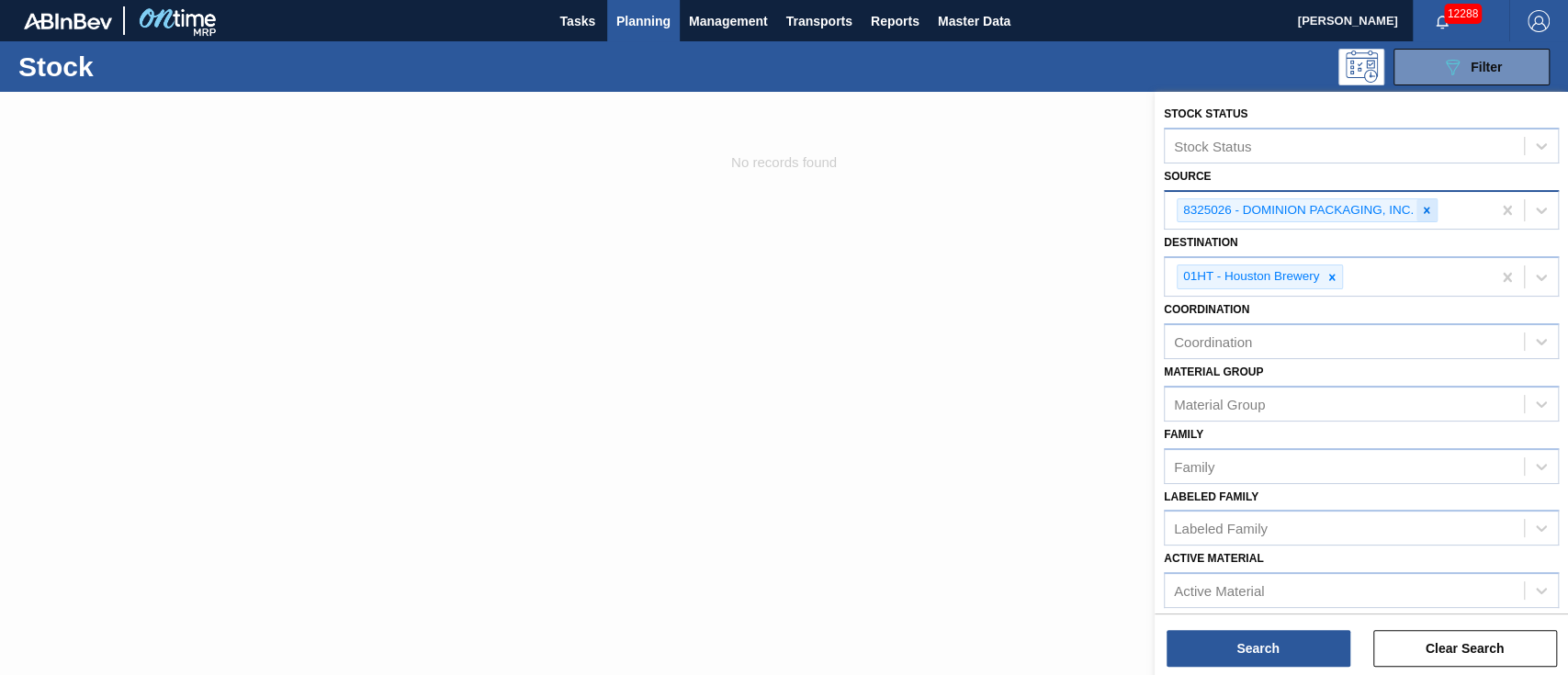
click at [1428, 212] on icon at bounding box center [1427, 210] width 6 height 6
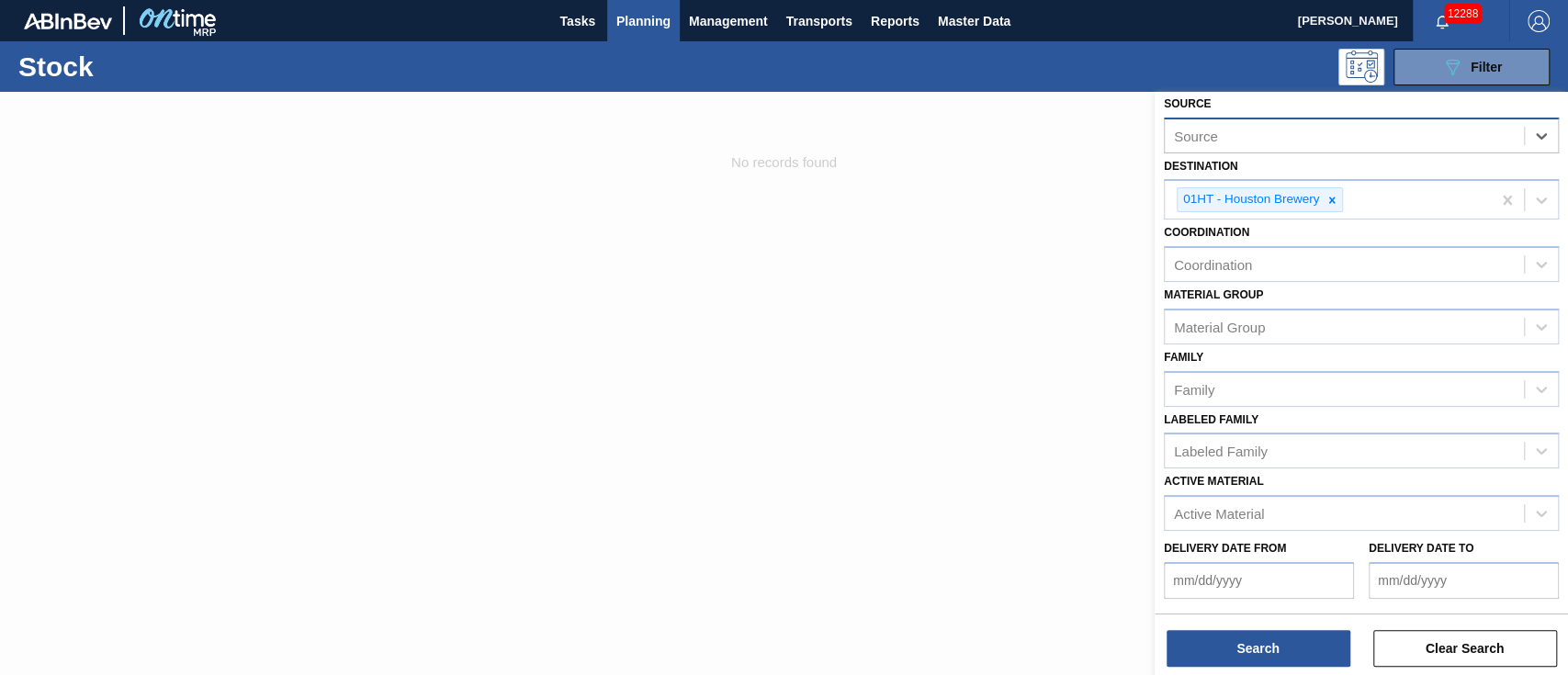
scroll to position [122, 0]
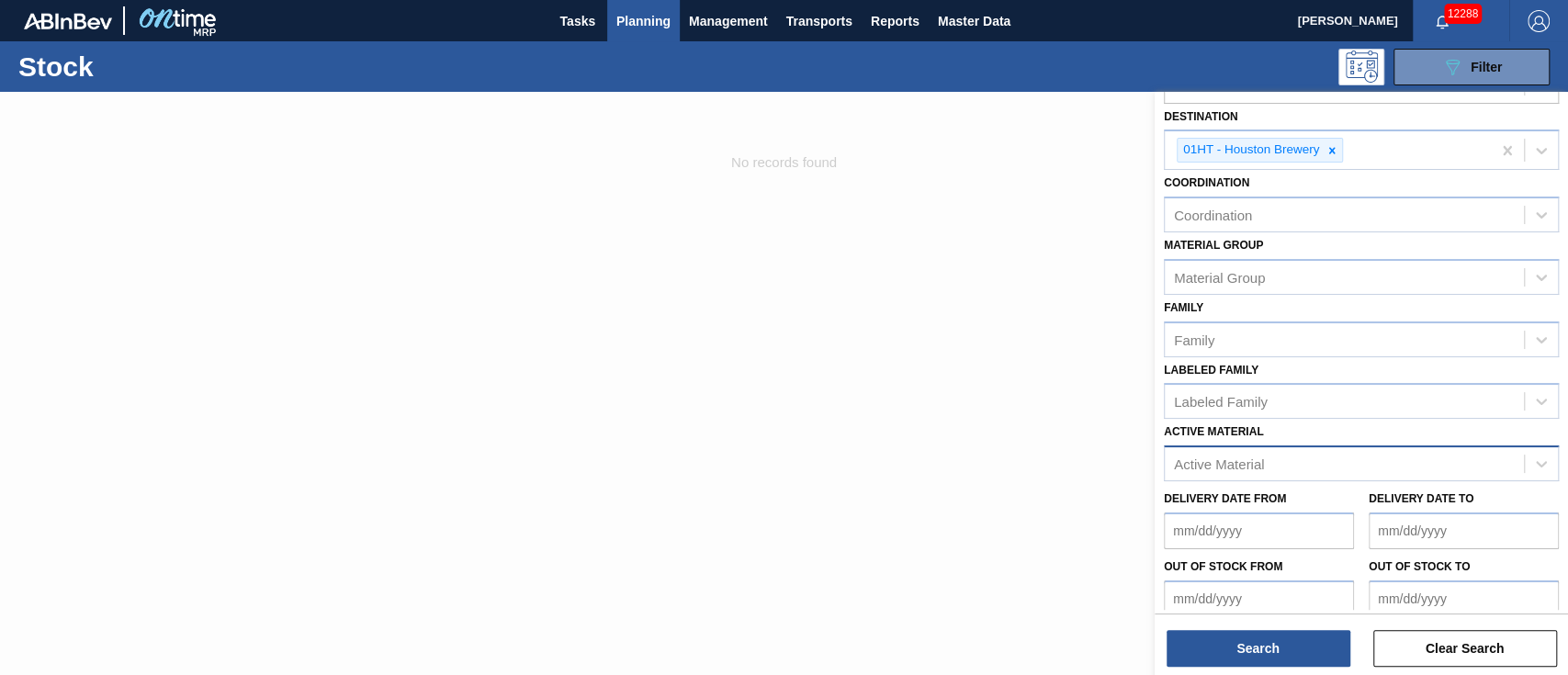
click at [1246, 466] on div "Active Material" at bounding box center [1218, 464] width 90 height 16
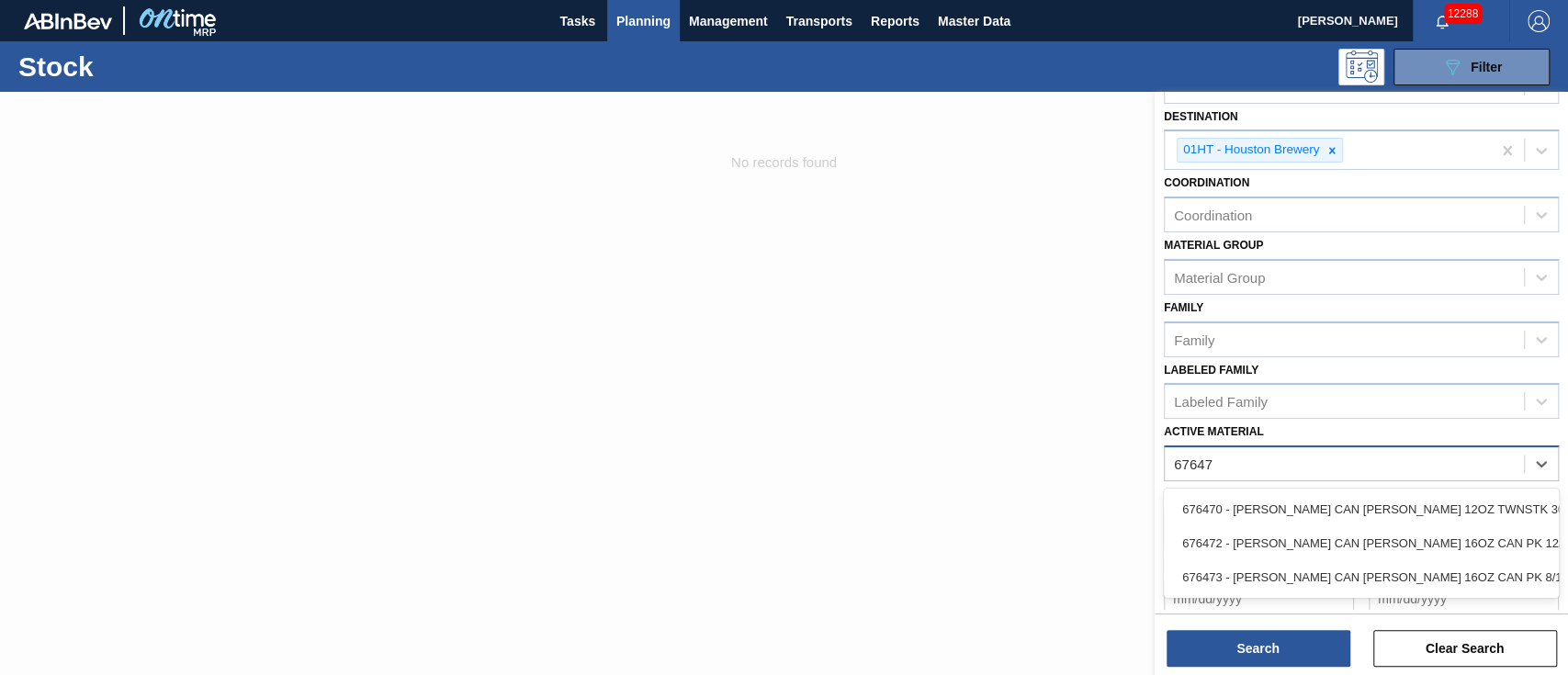
type Material "676470"
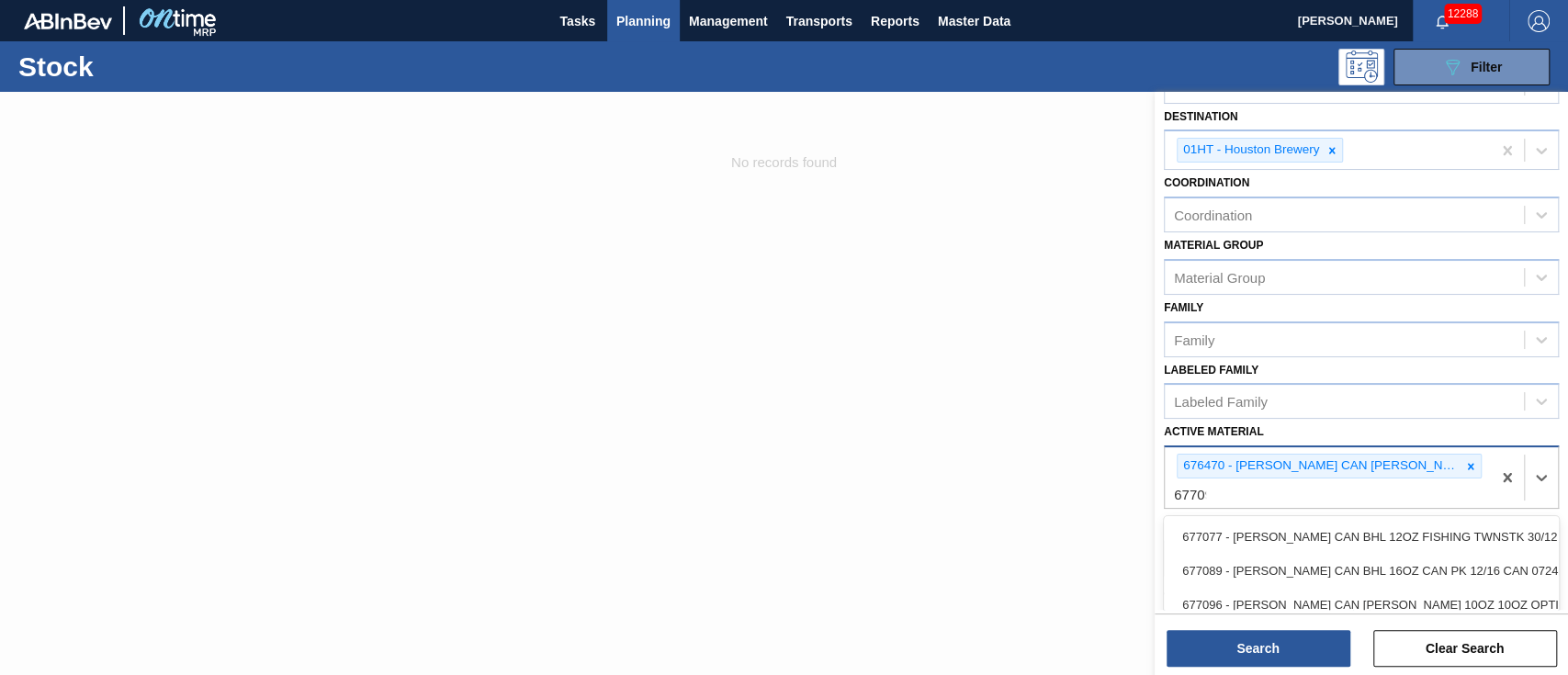
type Material "677099"
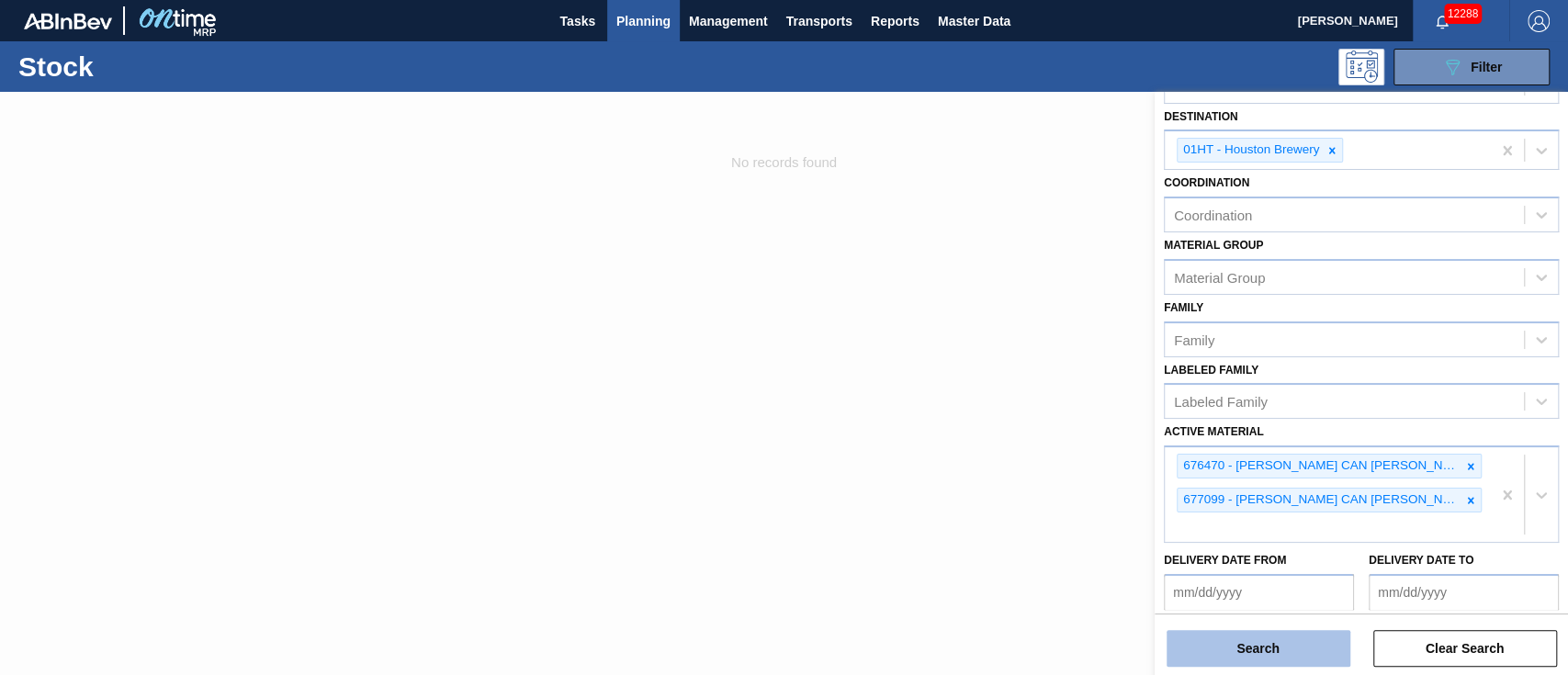
click at [1269, 645] on button "Search" at bounding box center [1258, 648] width 184 height 37
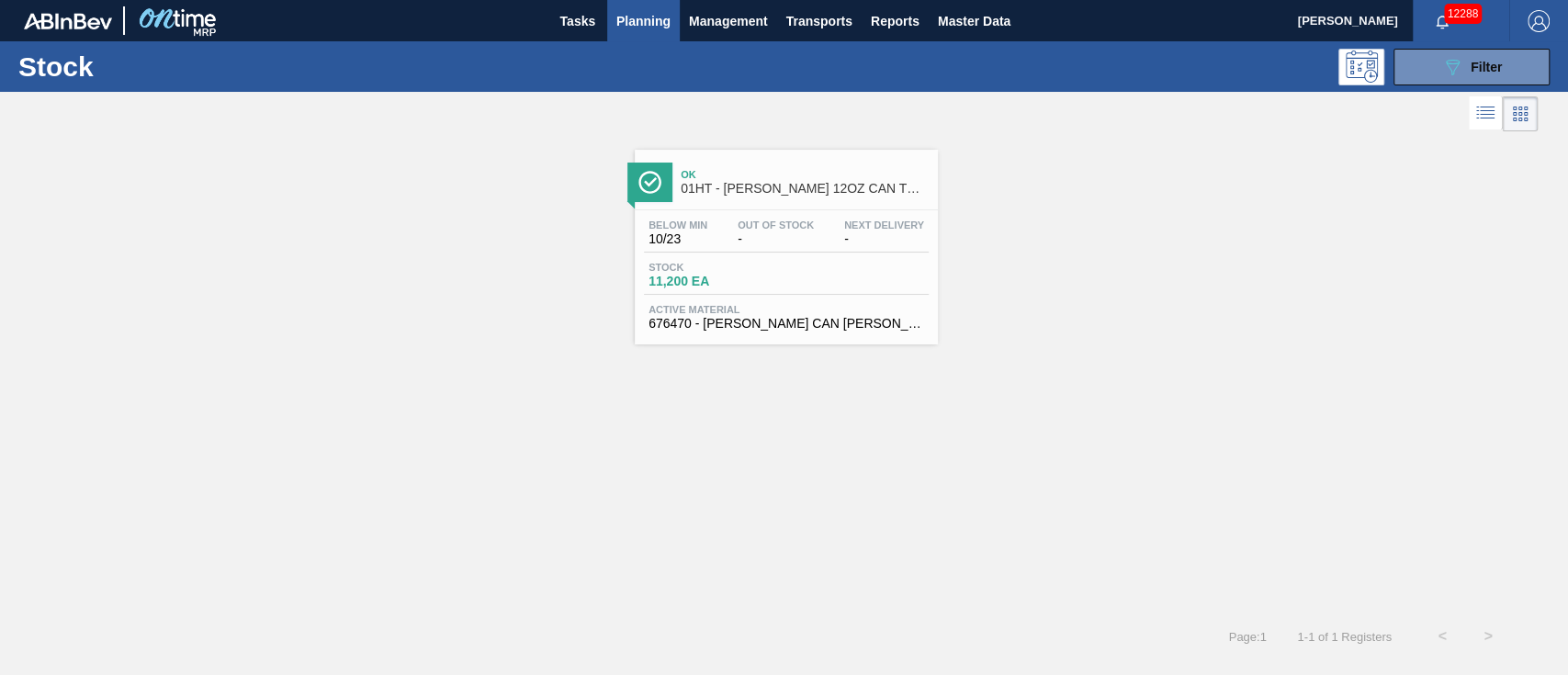
click at [859, 284] on div "Stock 11,200 EA" at bounding box center [786, 278] width 285 height 33
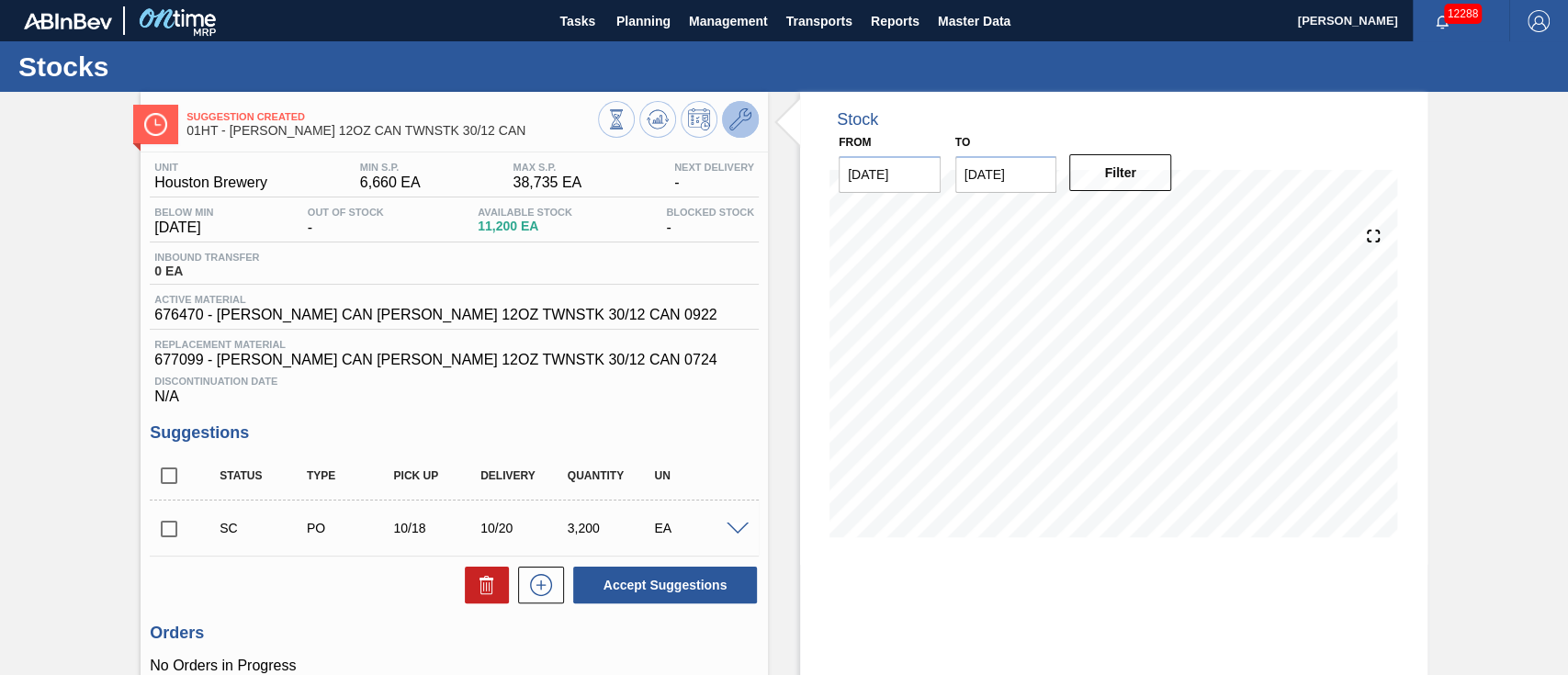
click at [747, 129] on button at bounding box center [740, 119] width 37 height 37
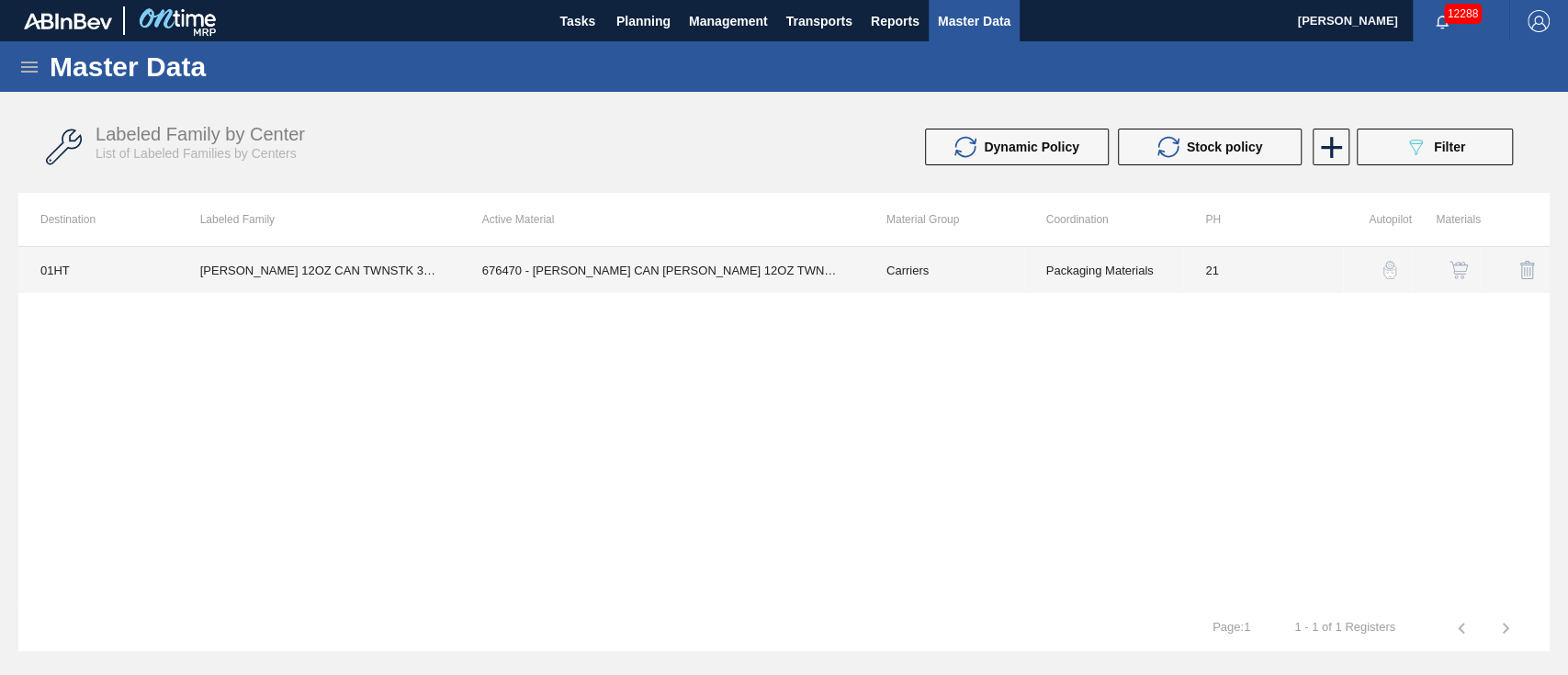
click at [635, 262] on td "676470 - CARR CAN BUD 12OZ TWNSTK 30/12 CAN 0922" at bounding box center [662, 270] width 404 height 46
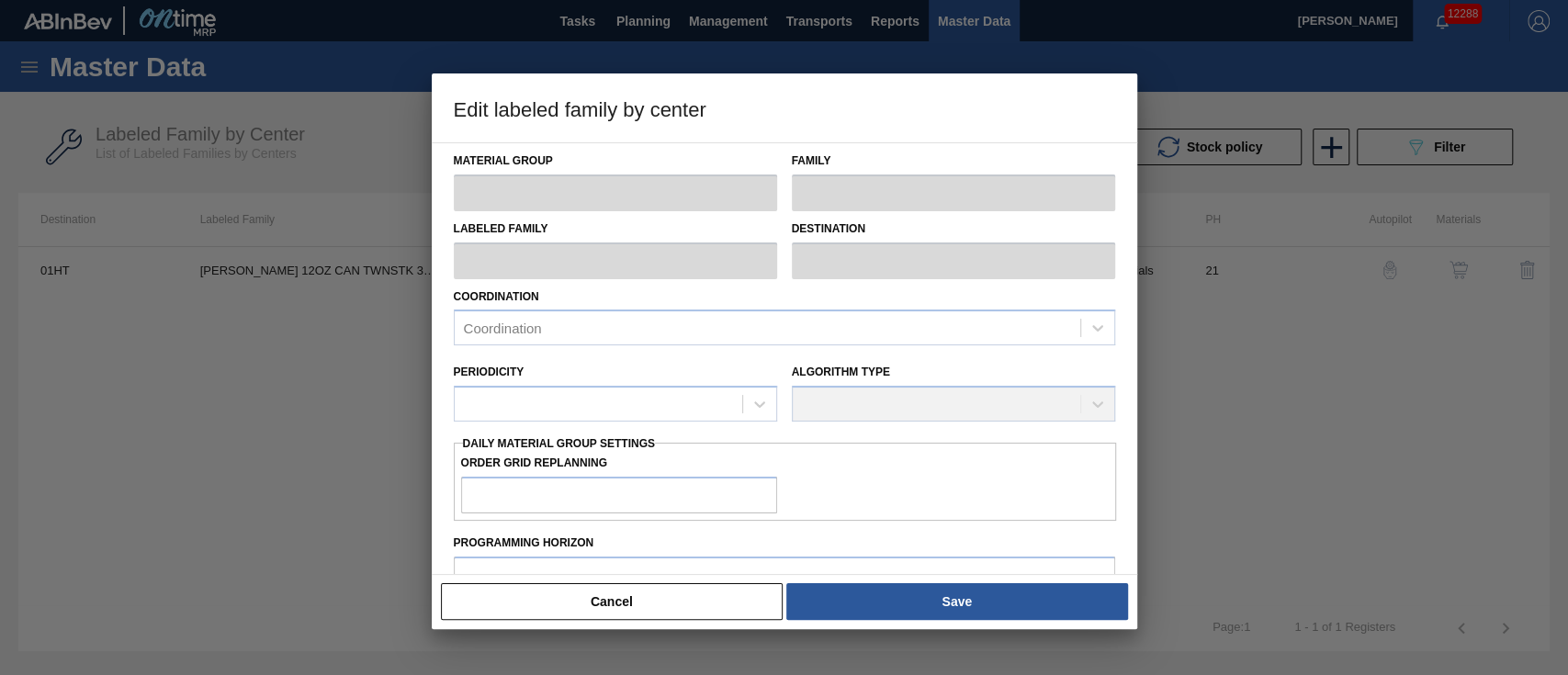
type input "Carriers"
type input "Can Carriers"
type input "CARR BUD 12OZ CAN TWNSTK 30/12 CAN"
type input "01HT - Houston Brewery"
type input "21"
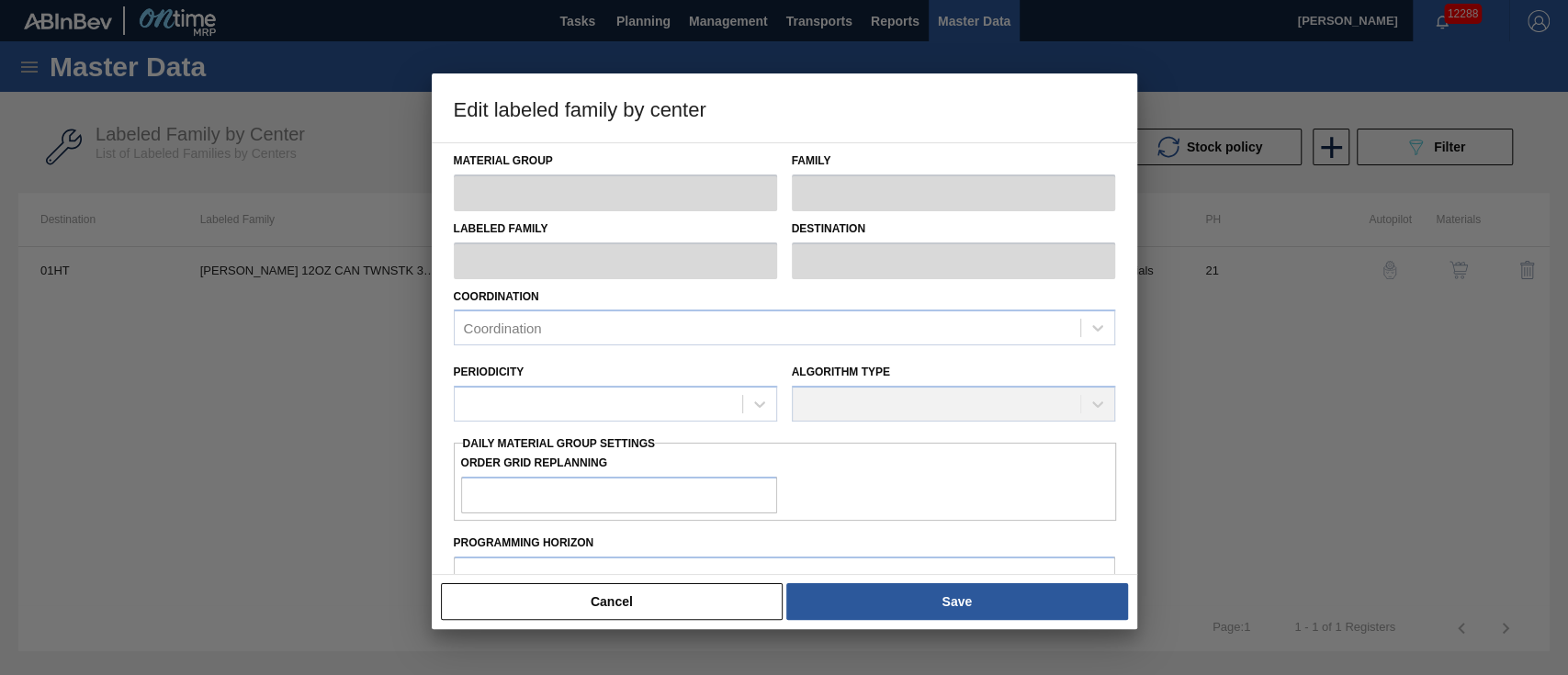
type input "6,660"
type input "38,735"
type input "11"
type input "10,188"
checkbox input "true"
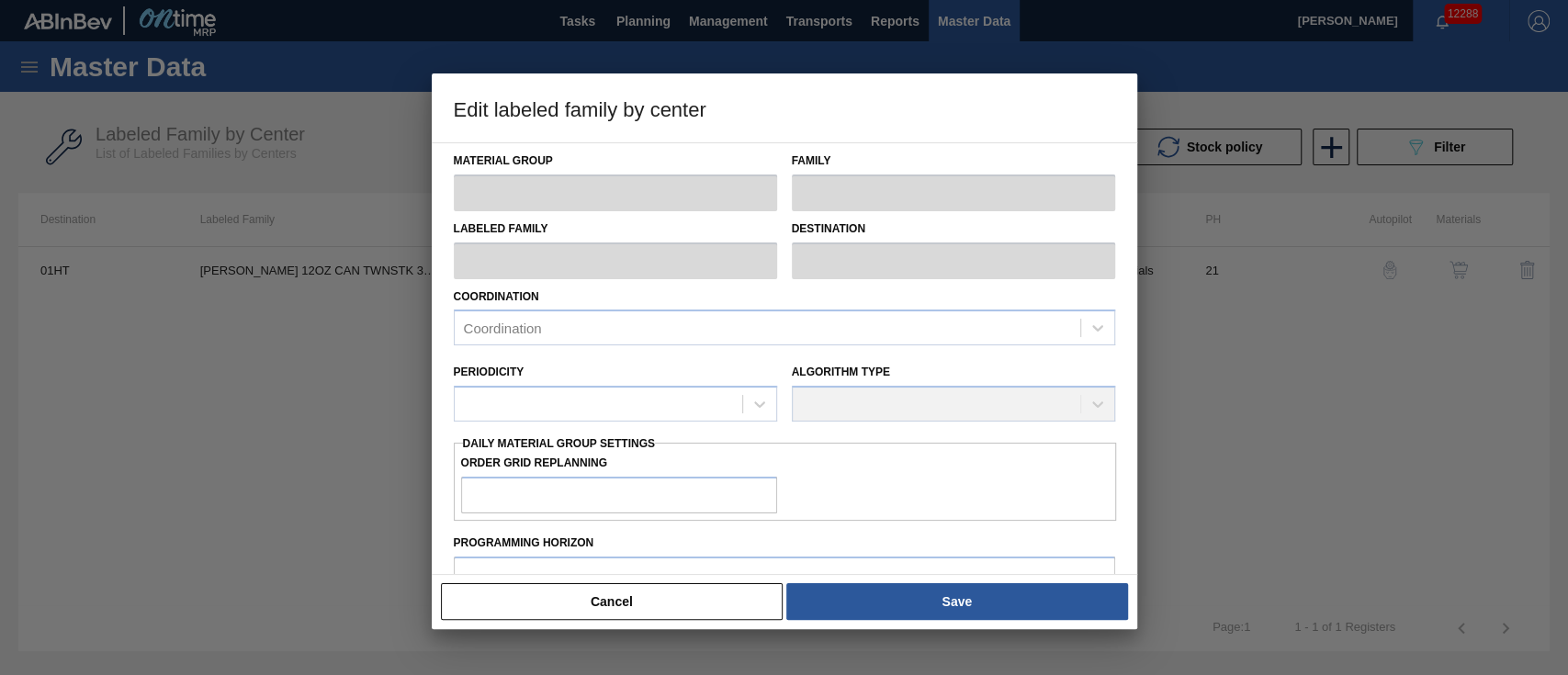
checkbox input "true"
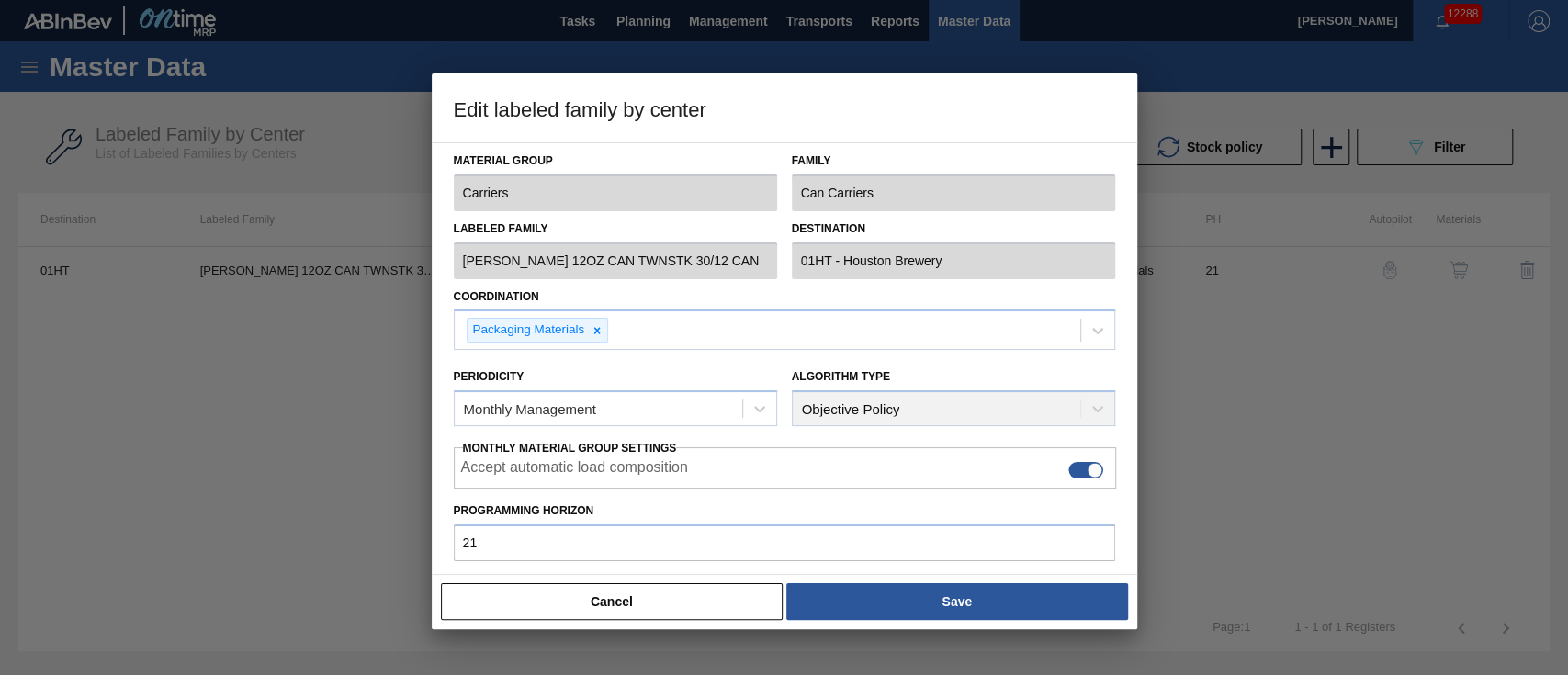
click at [632, 598] on button "Cancel" at bounding box center [612, 601] width 343 height 37
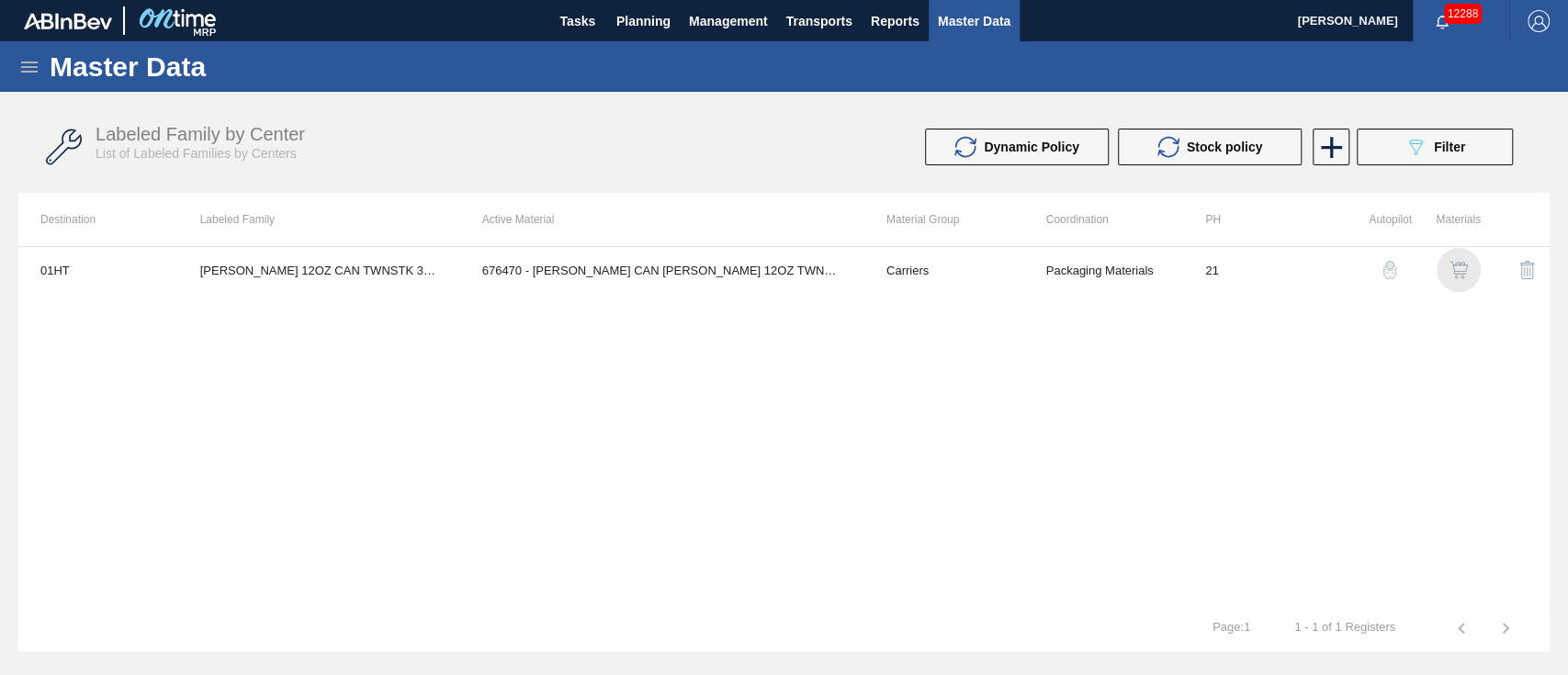
click at [1455, 264] on img "button" at bounding box center [1459, 270] width 18 height 18
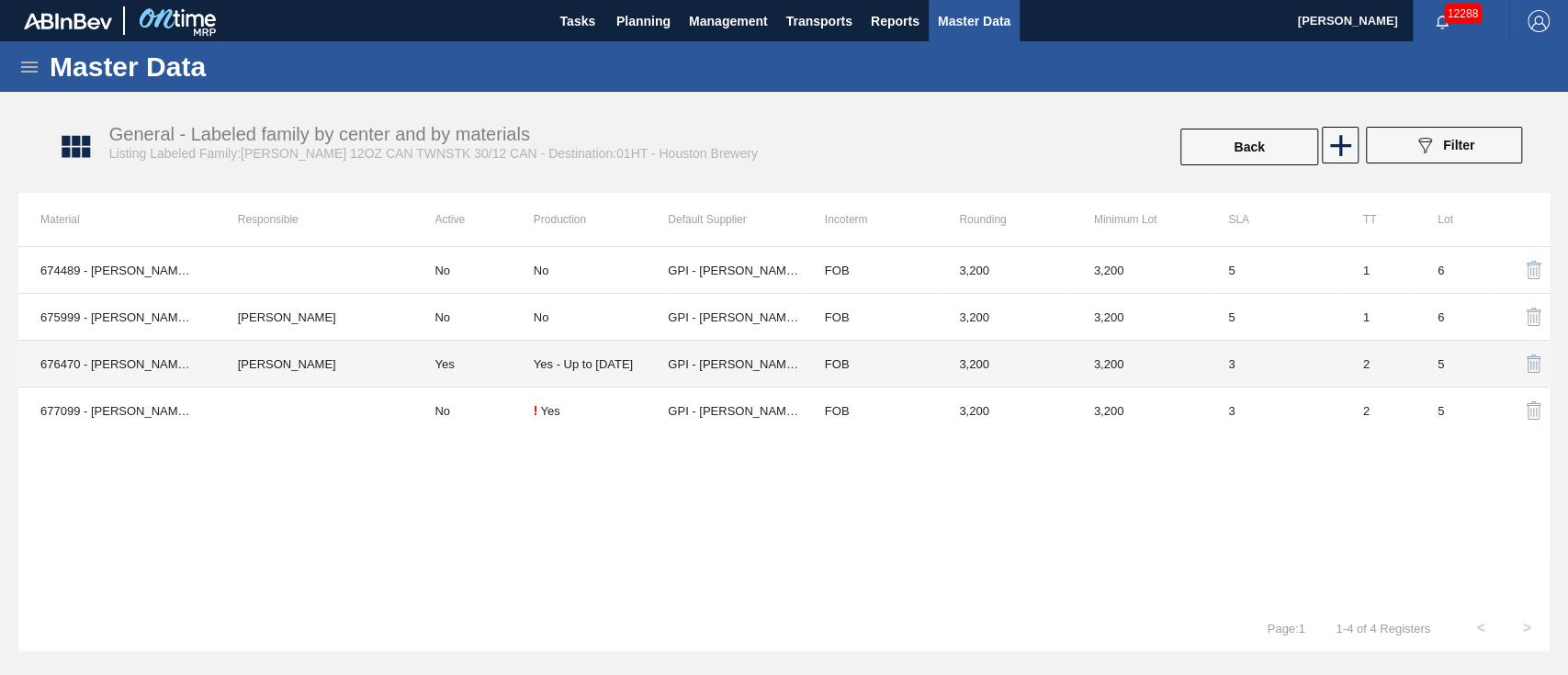
click at [459, 360] on td "Yes" at bounding box center [472, 364] width 120 height 47
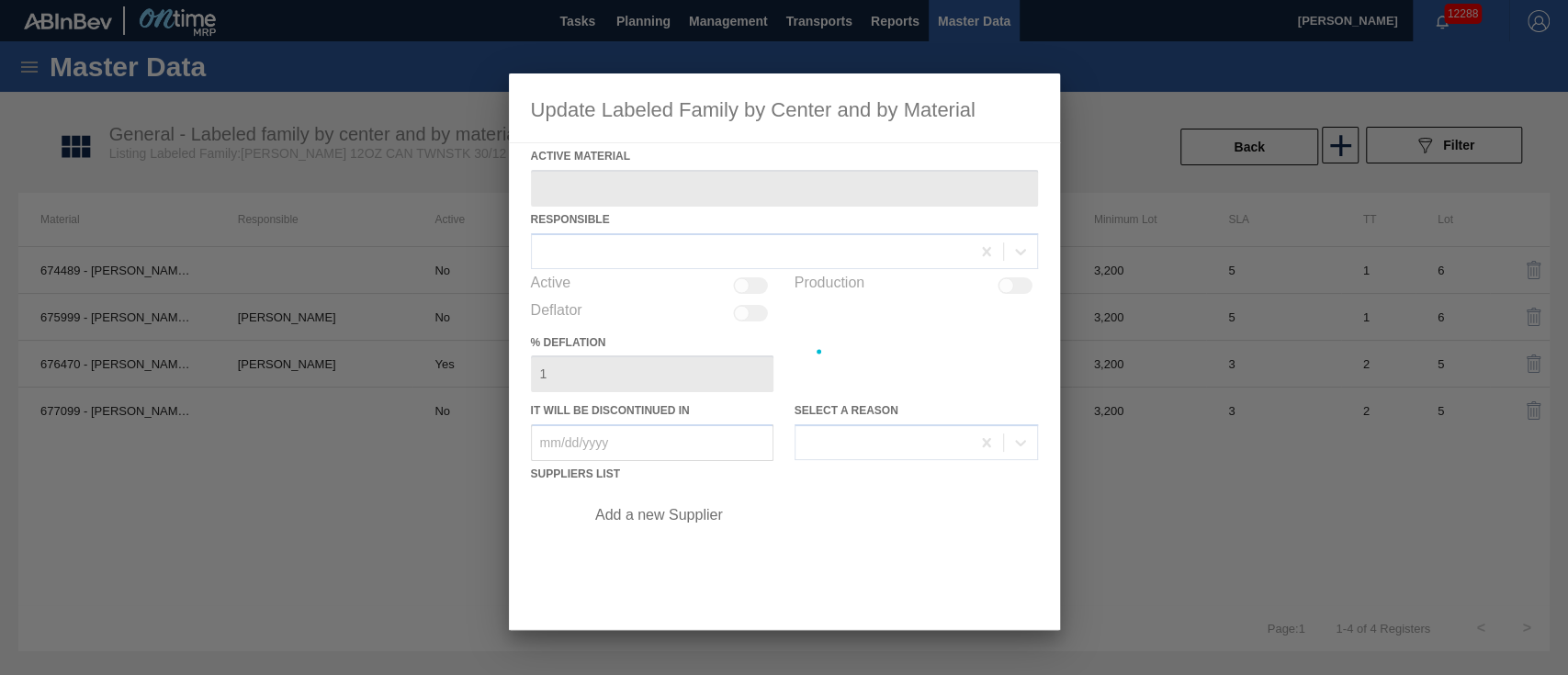
type Material "676470 - CARR CAN BUD 12OZ TWNSTK 30/12 CAN 0922"
checkbox input "true"
type in "[DATE]"
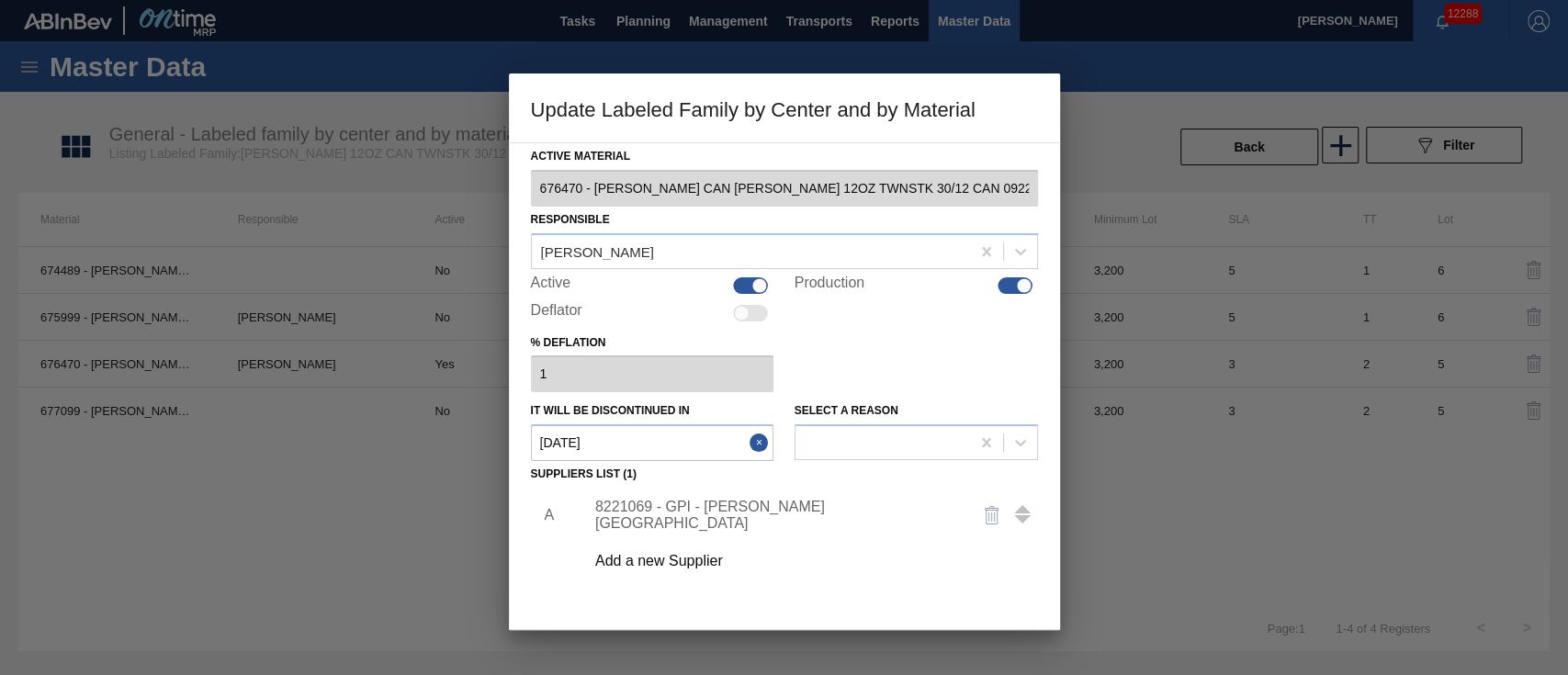
click at [747, 280] on div at bounding box center [751, 285] width 35 height 17
checkbox input "false"
click at [861, 446] on div at bounding box center [882, 442] width 175 height 27
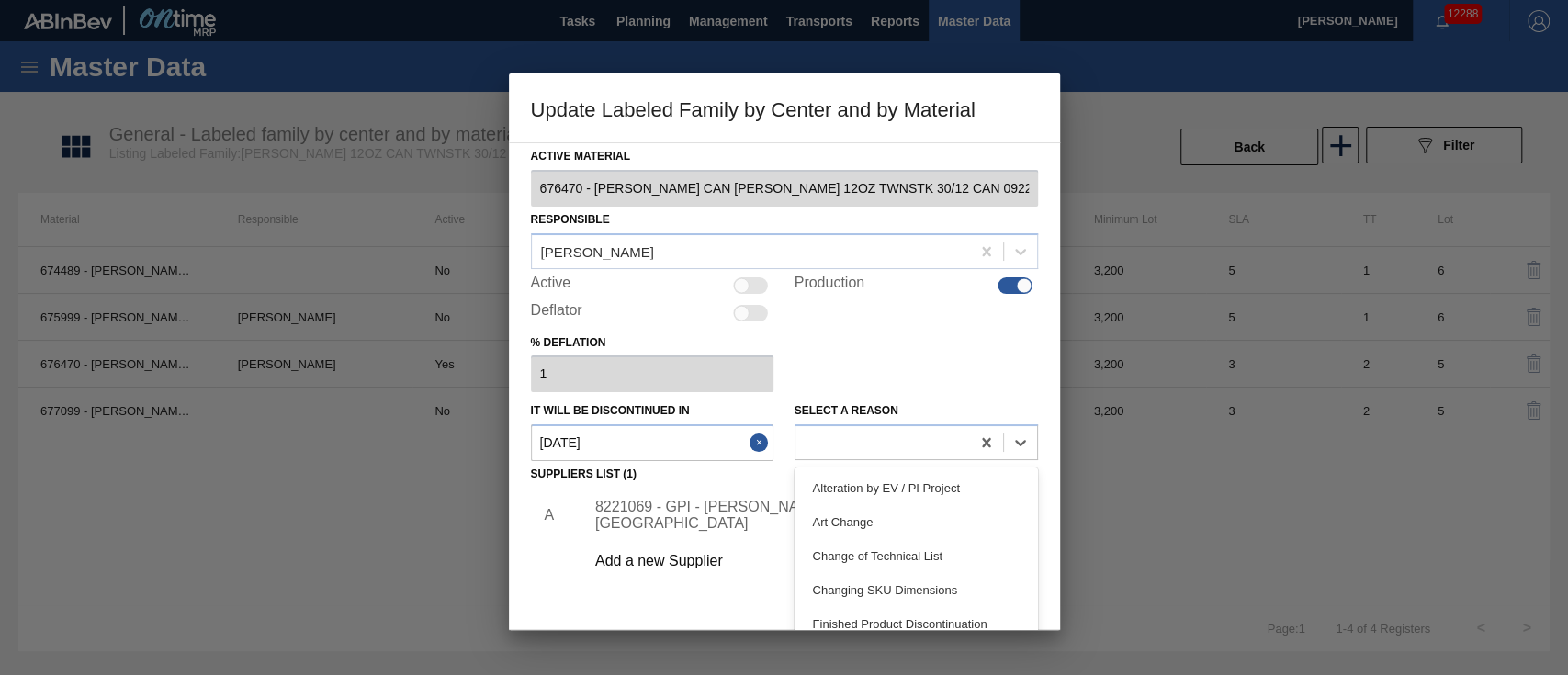
scroll to position [151, 0]
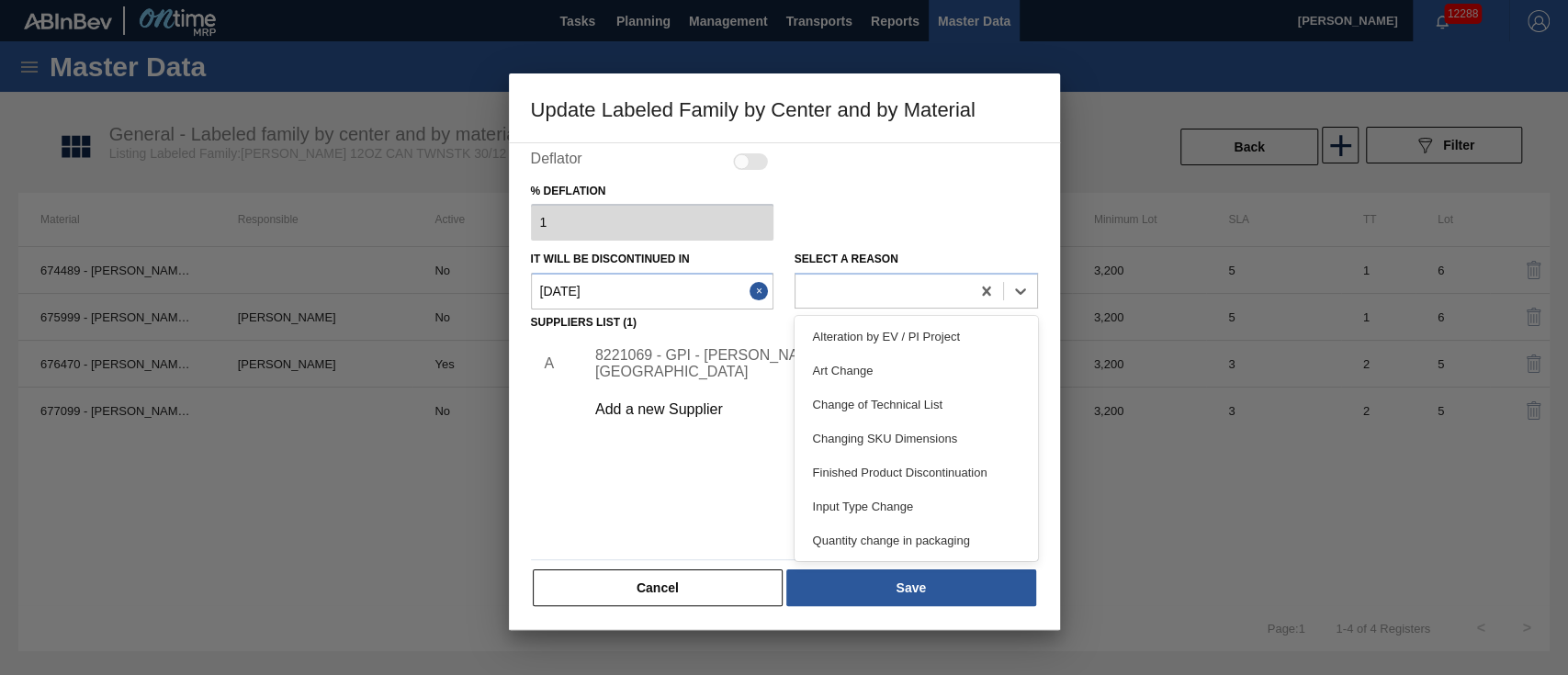
click at [859, 368] on div "Art Change" at bounding box center [916, 370] width 243 height 34
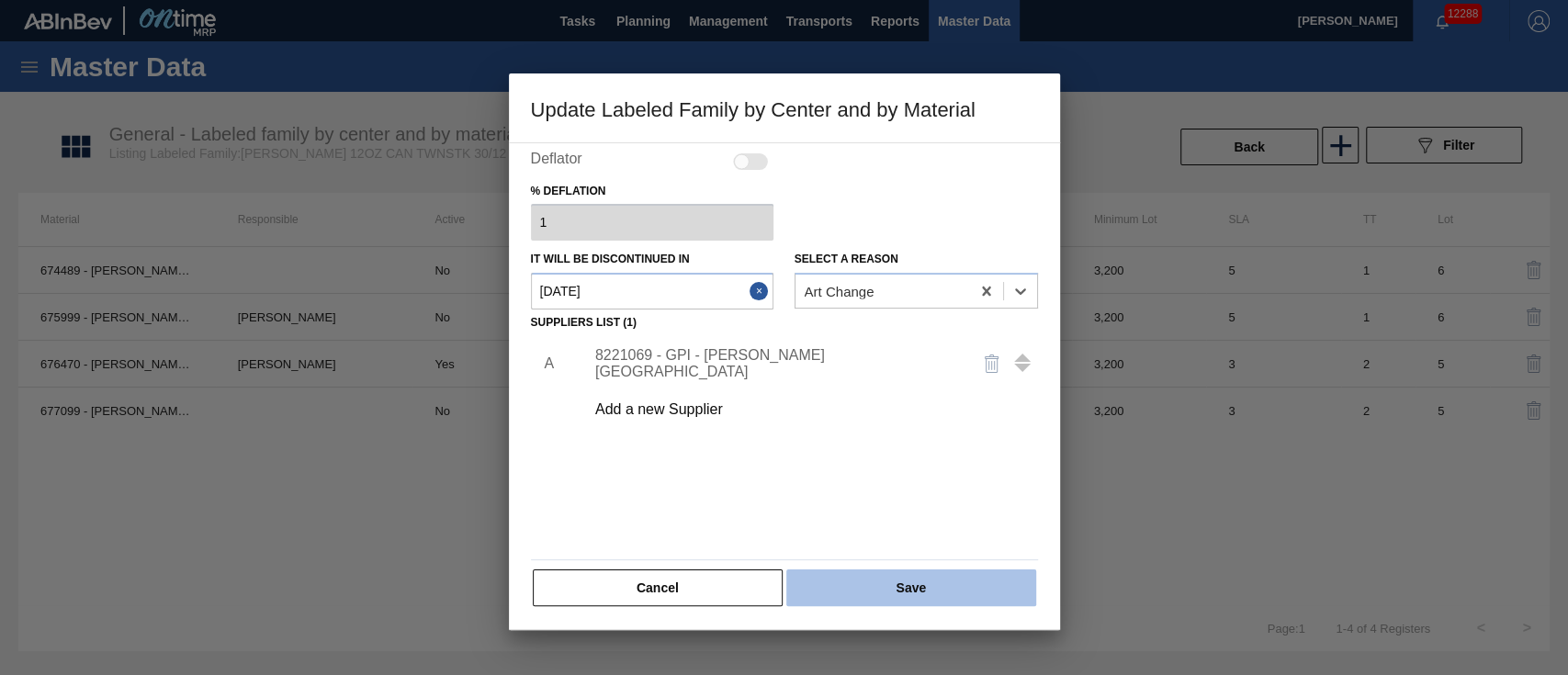
click at [933, 583] on button "Save" at bounding box center [910, 587] width 249 height 37
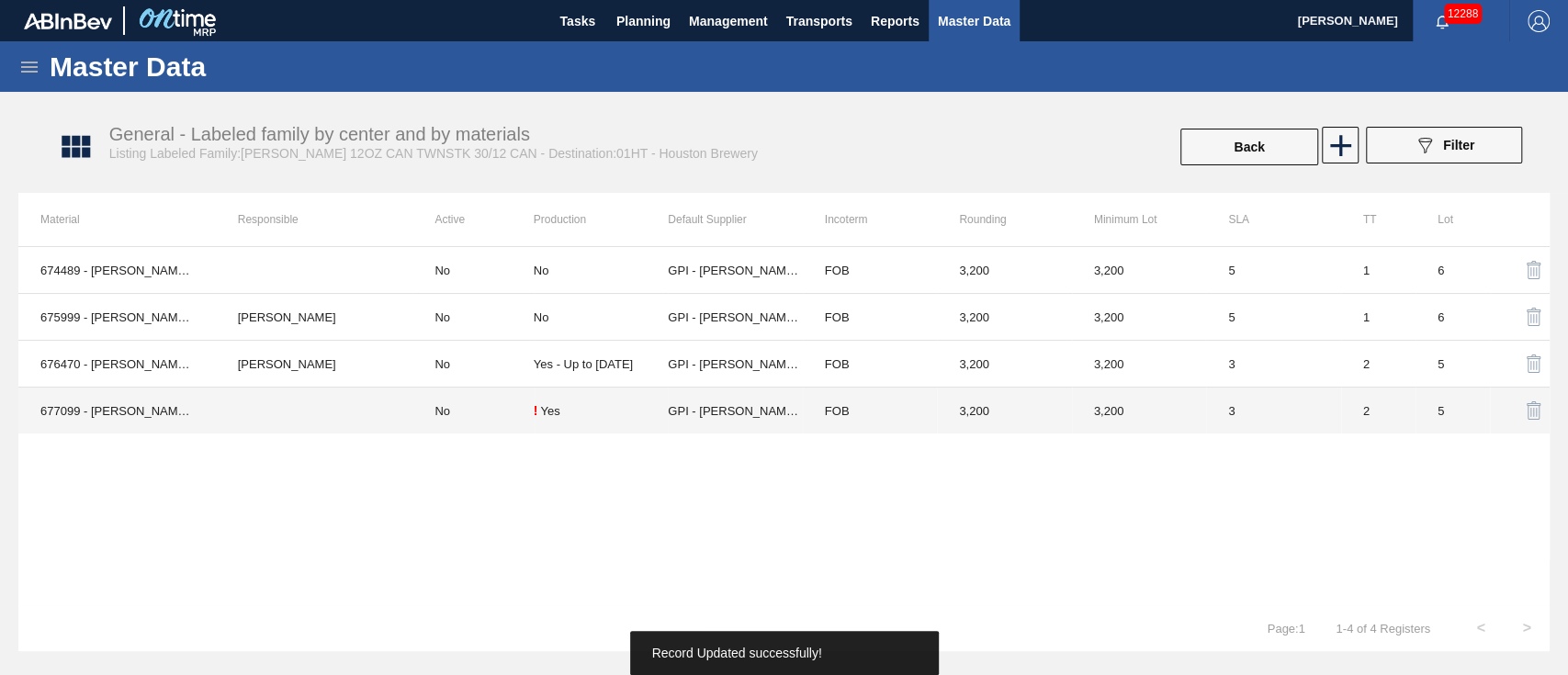
click at [328, 403] on td at bounding box center [315, 410] width 198 height 47
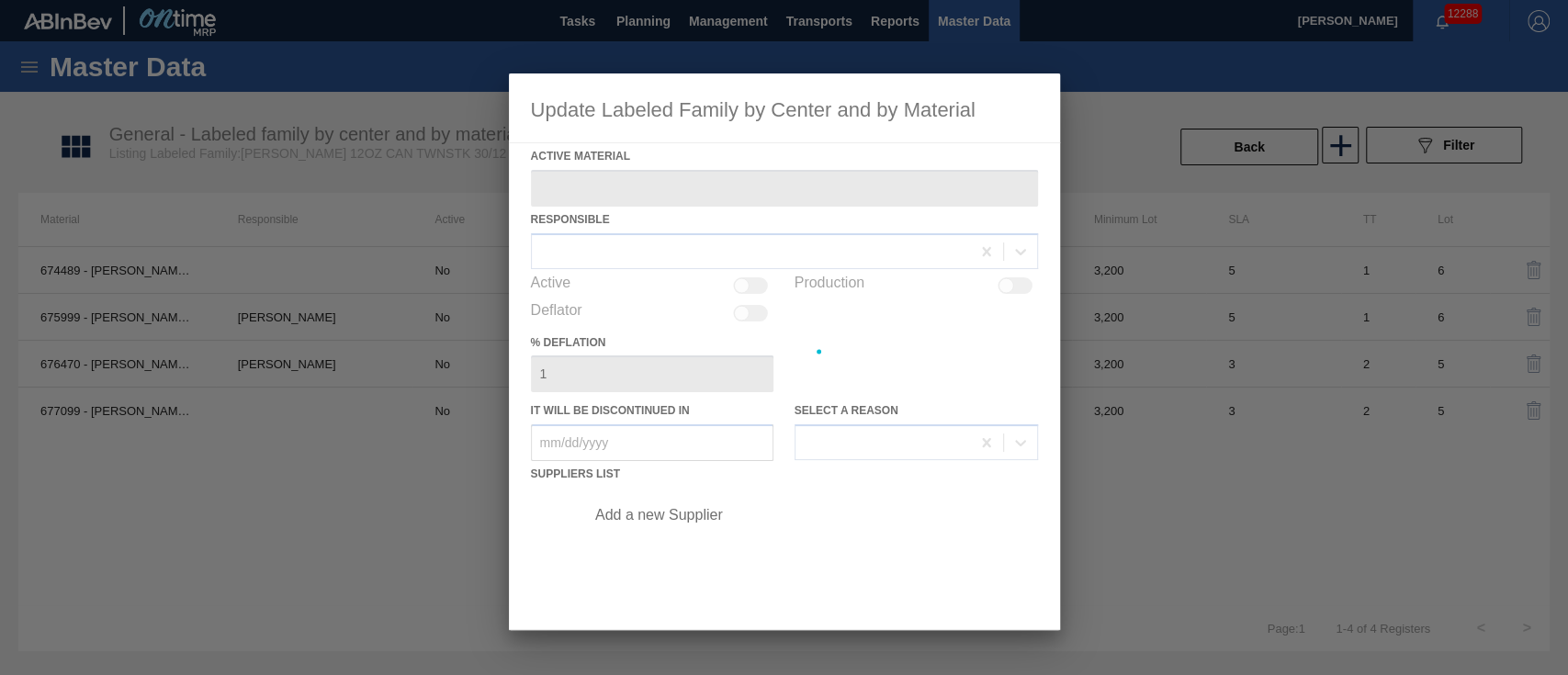
type Material "677099 - CARR CAN BUD 12OZ TWNSTK 30/12 CAN 0724"
checkbox input "true"
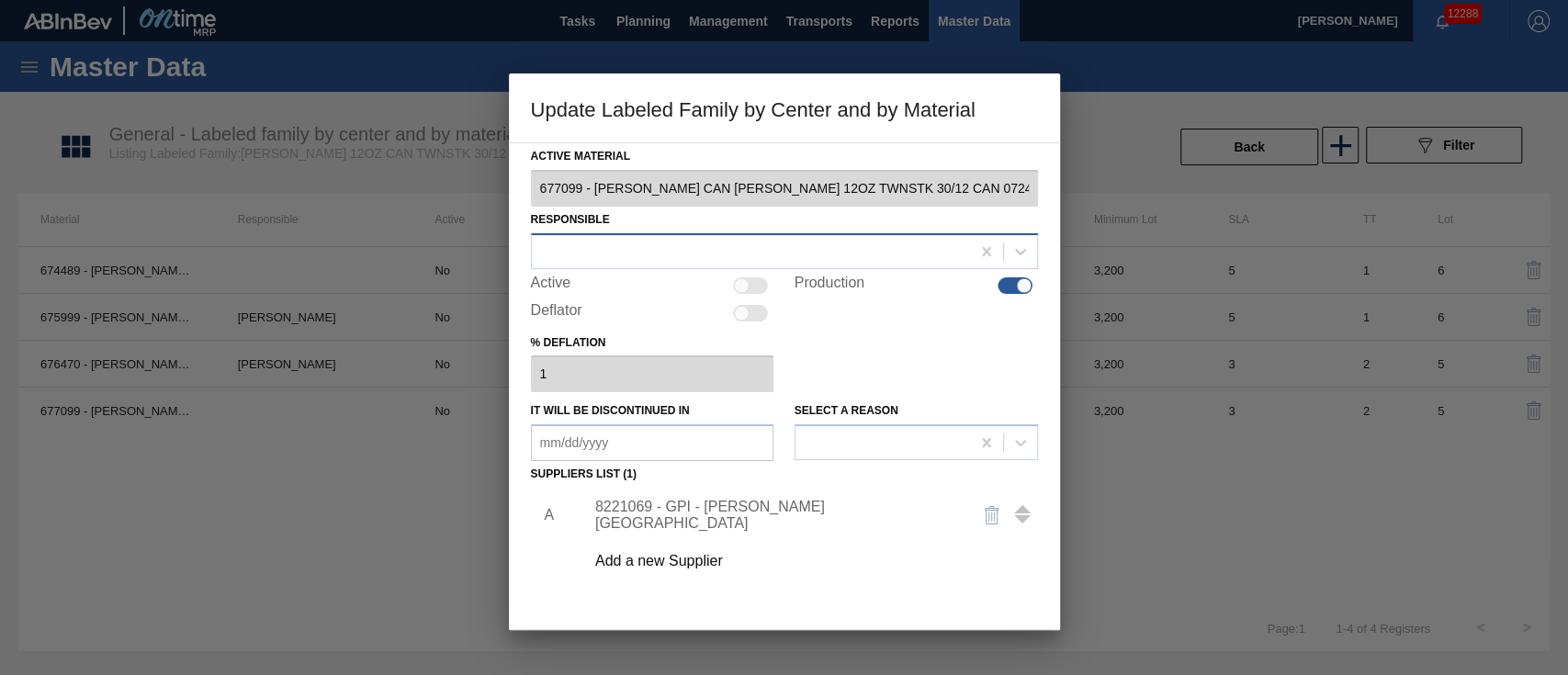
click at [772, 254] on div at bounding box center [751, 250] width 438 height 27
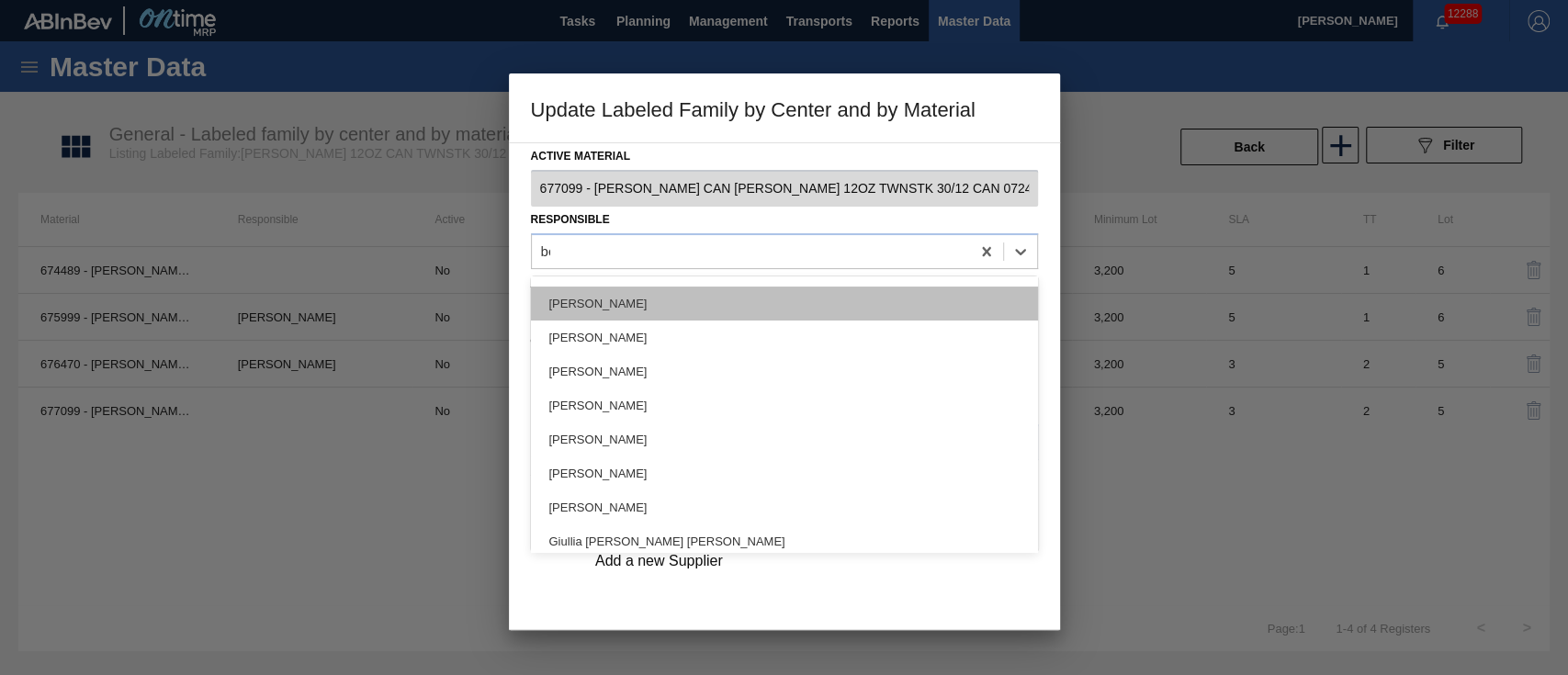
scroll to position [37, 0]
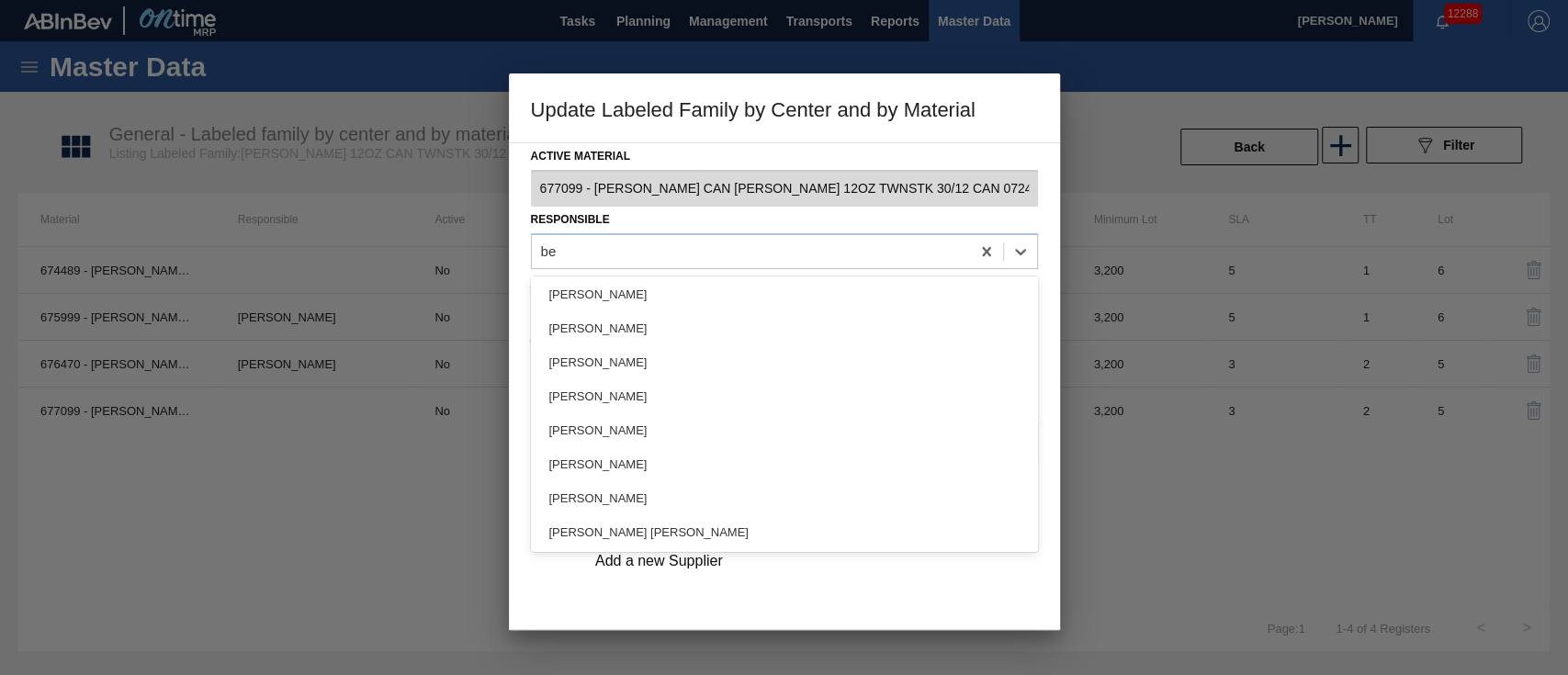
type input "bec"
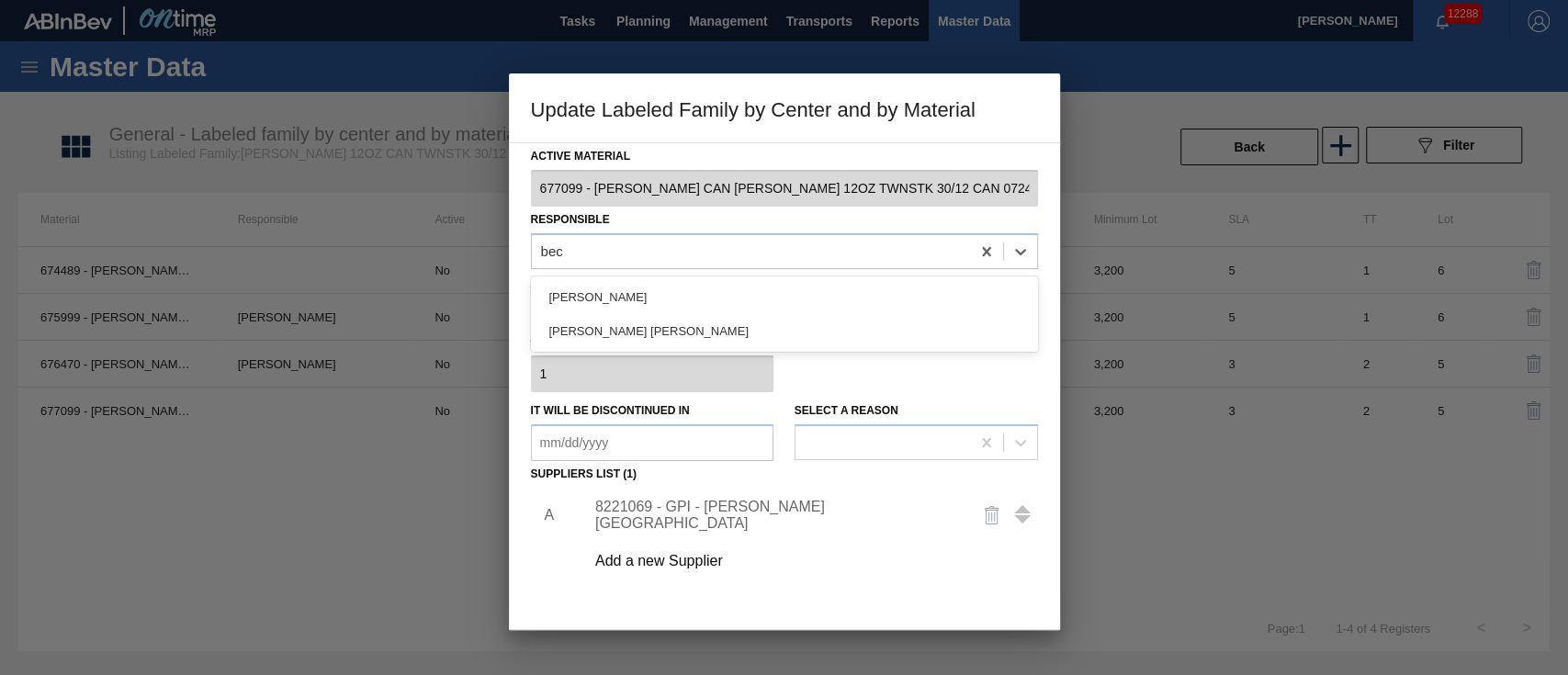
click at [569, 304] on div "[PERSON_NAME]" at bounding box center [784, 296] width 507 height 34
click at [757, 280] on div at bounding box center [751, 285] width 35 height 17
checkbox input "true"
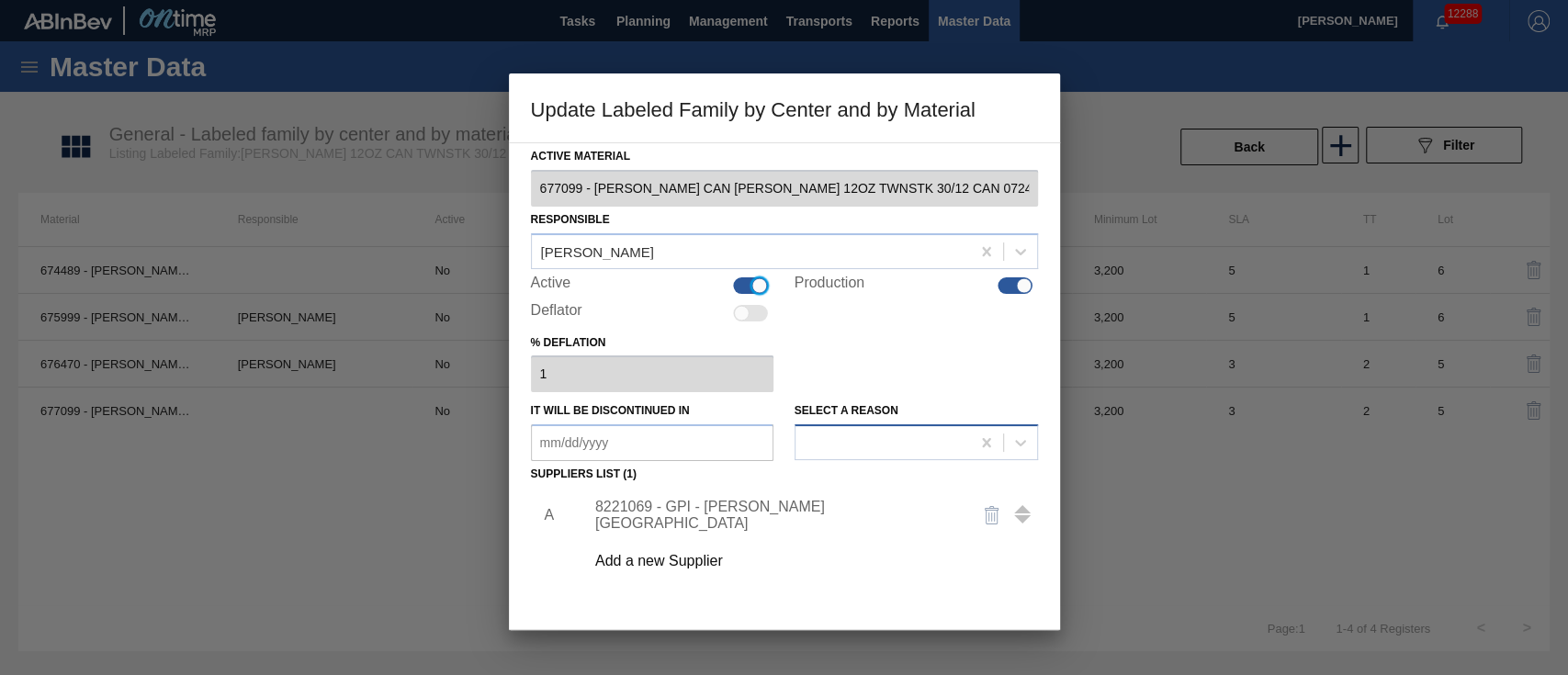
click at [920, 443] on div at bounding box center [882, 442] width 175 height 27
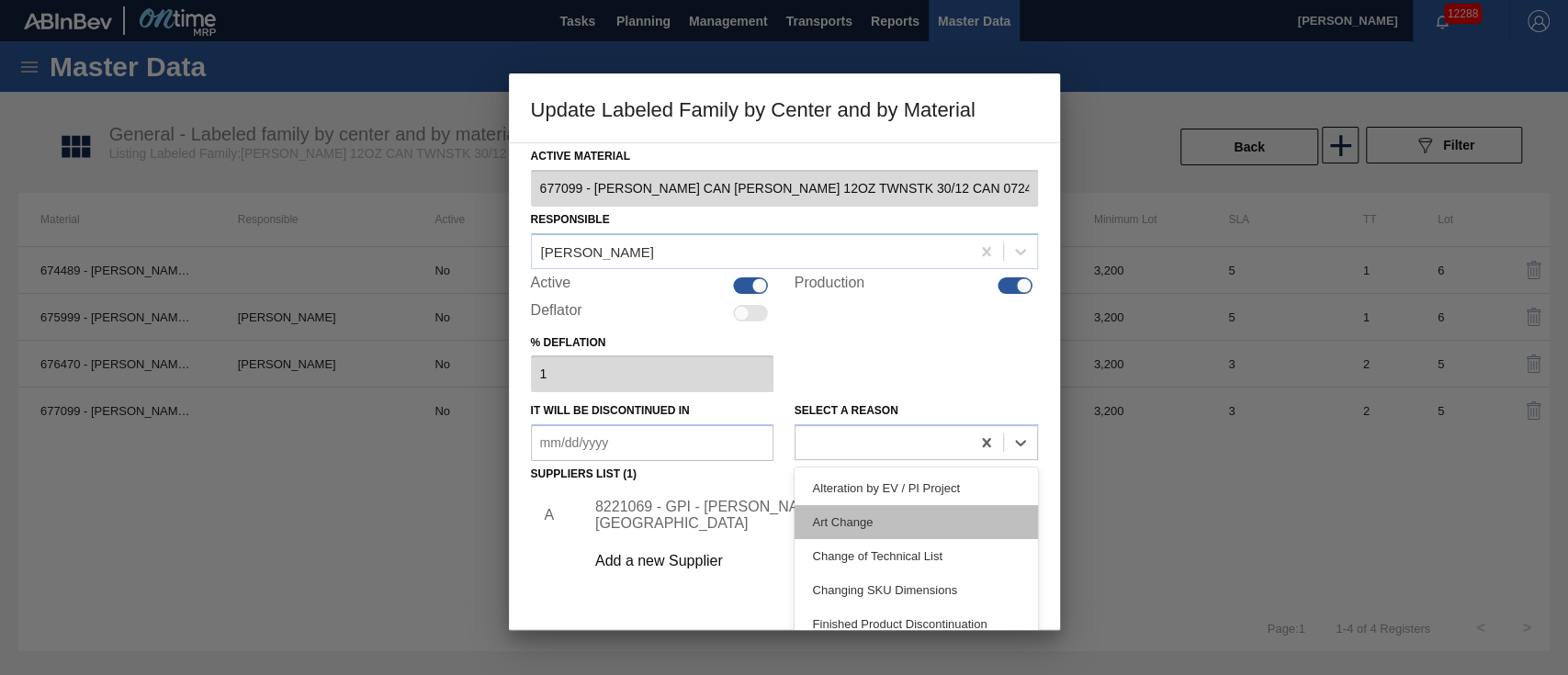
click at [896, 526] on div "Art Change" at bounding box center [916, 522] width 243 height 34
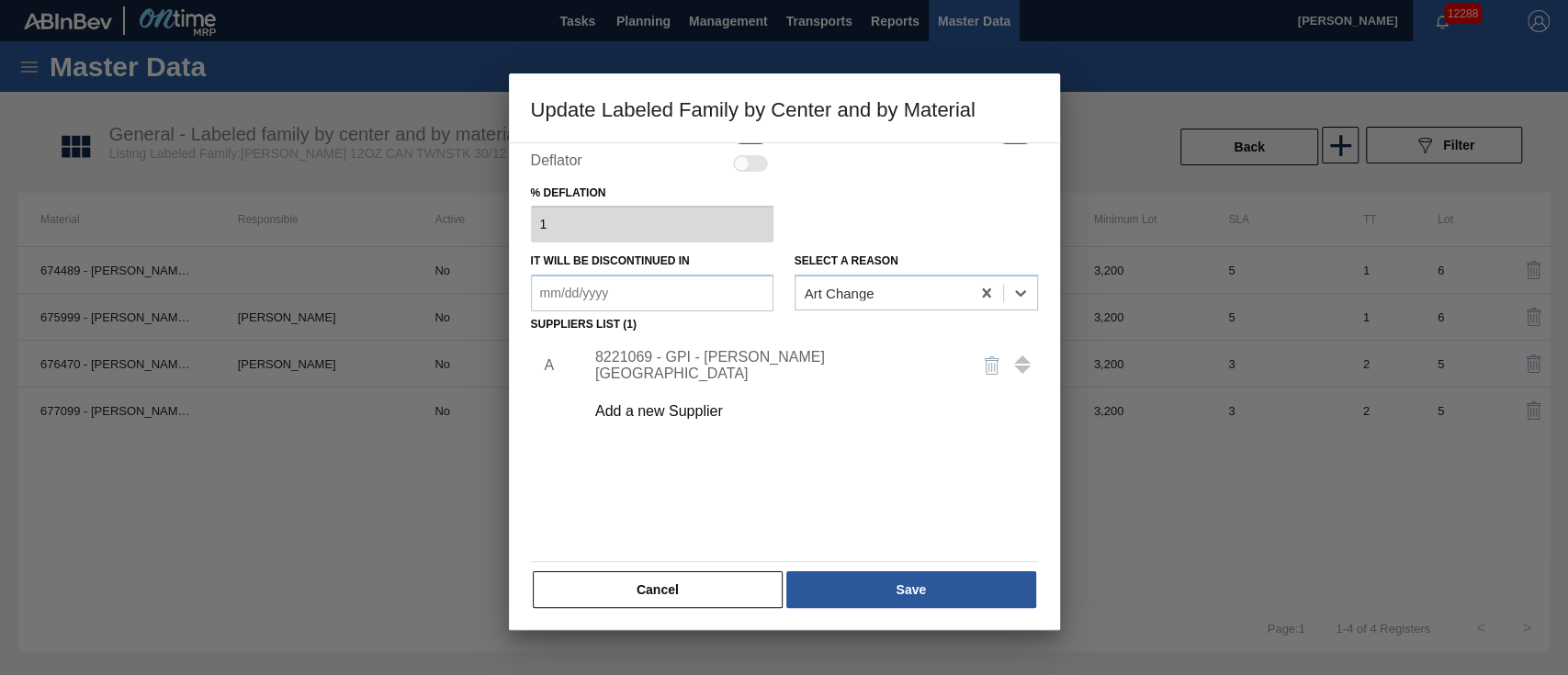
scroll to position [151, 0]
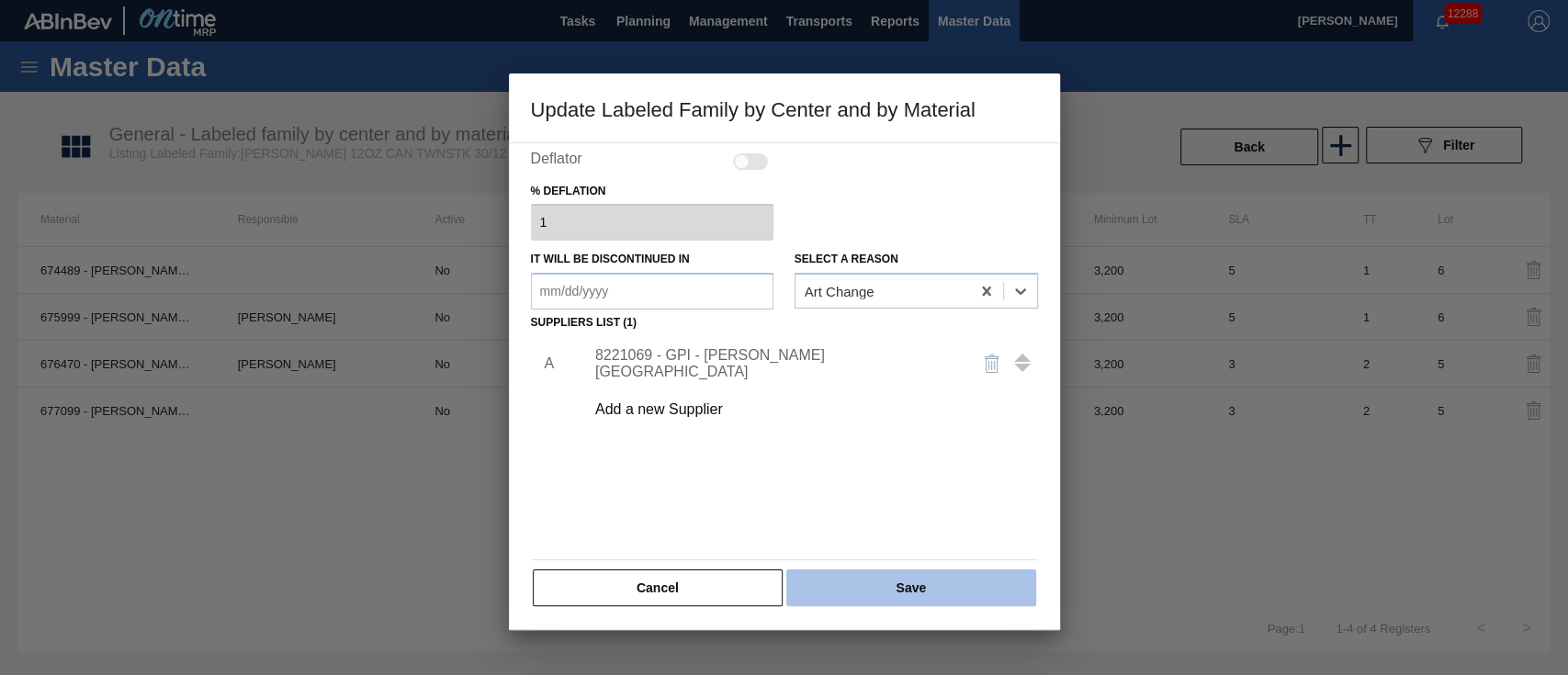
click at [922, 588] on button "Save" at bounding box center [910, 587] width 249 height 37
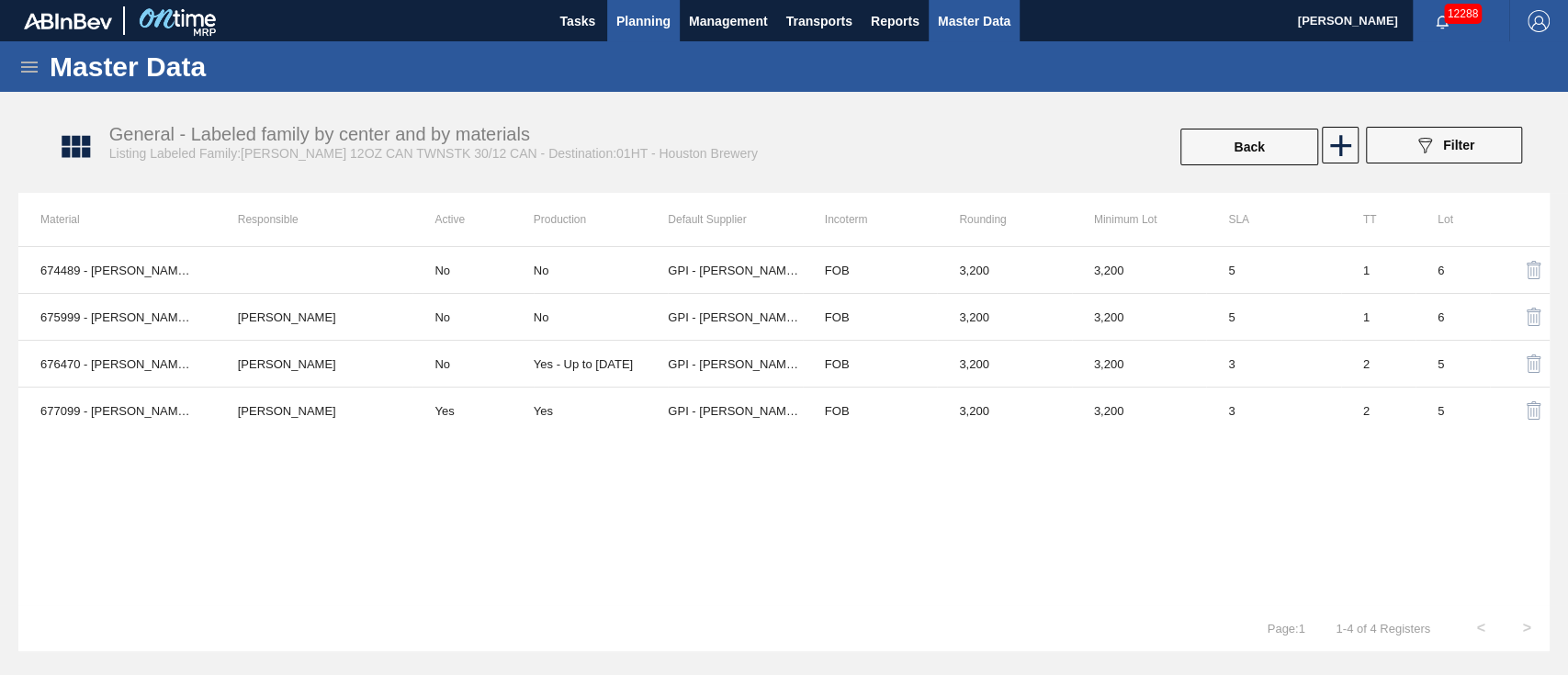
click at [662, 12] on span "Planning" at bounding box center [643, 21] width 55 height 22
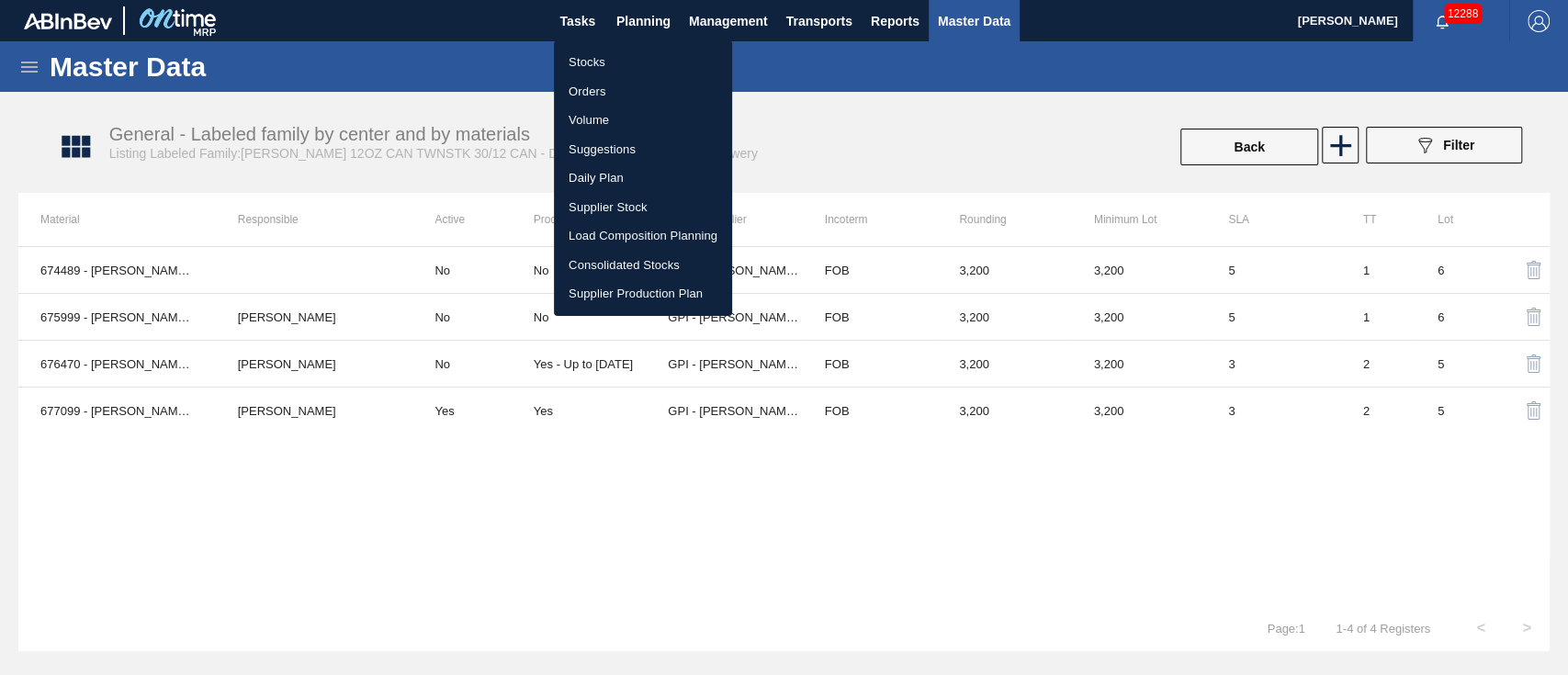
click at [614, 140] on li "Suggestions" at bounding box center [642, 150] width 178 height 30
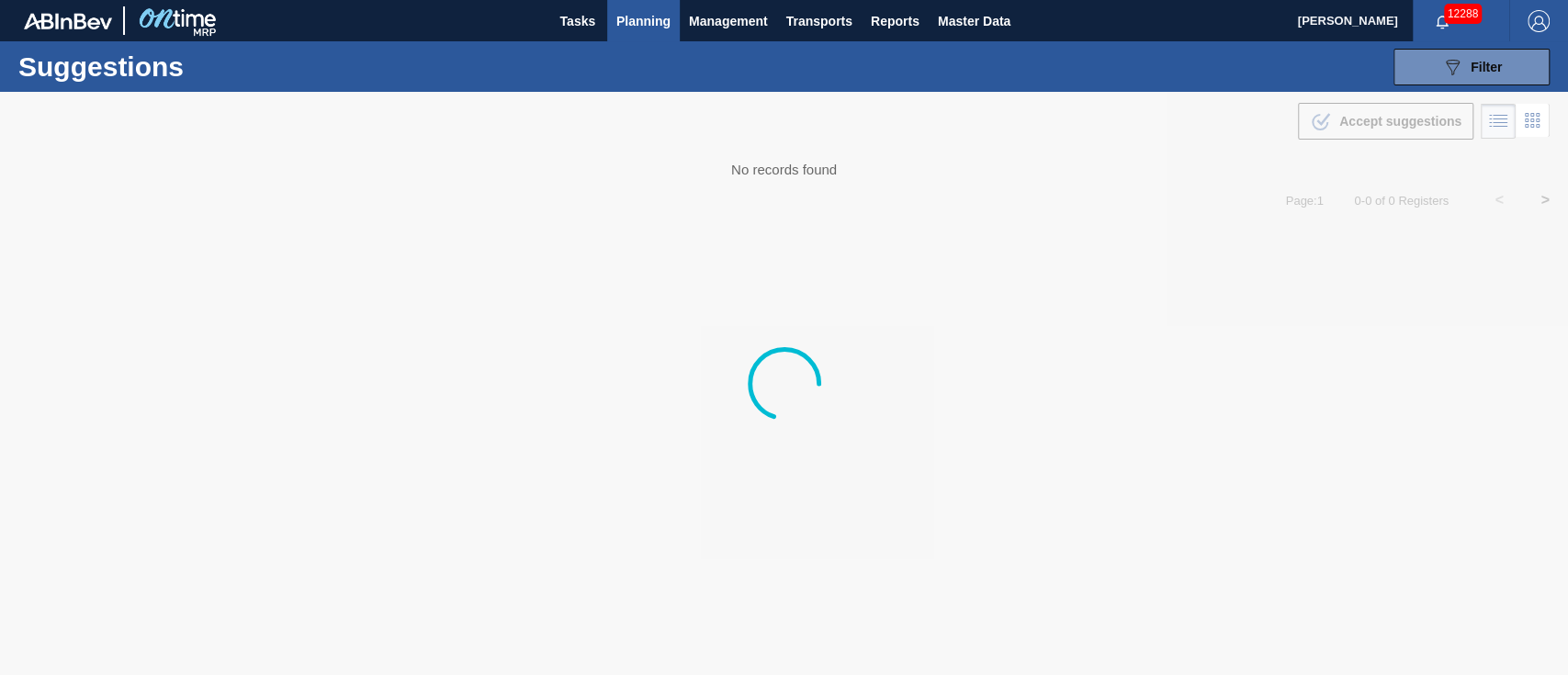
type from "[DATE]"
type to "[DATE]"
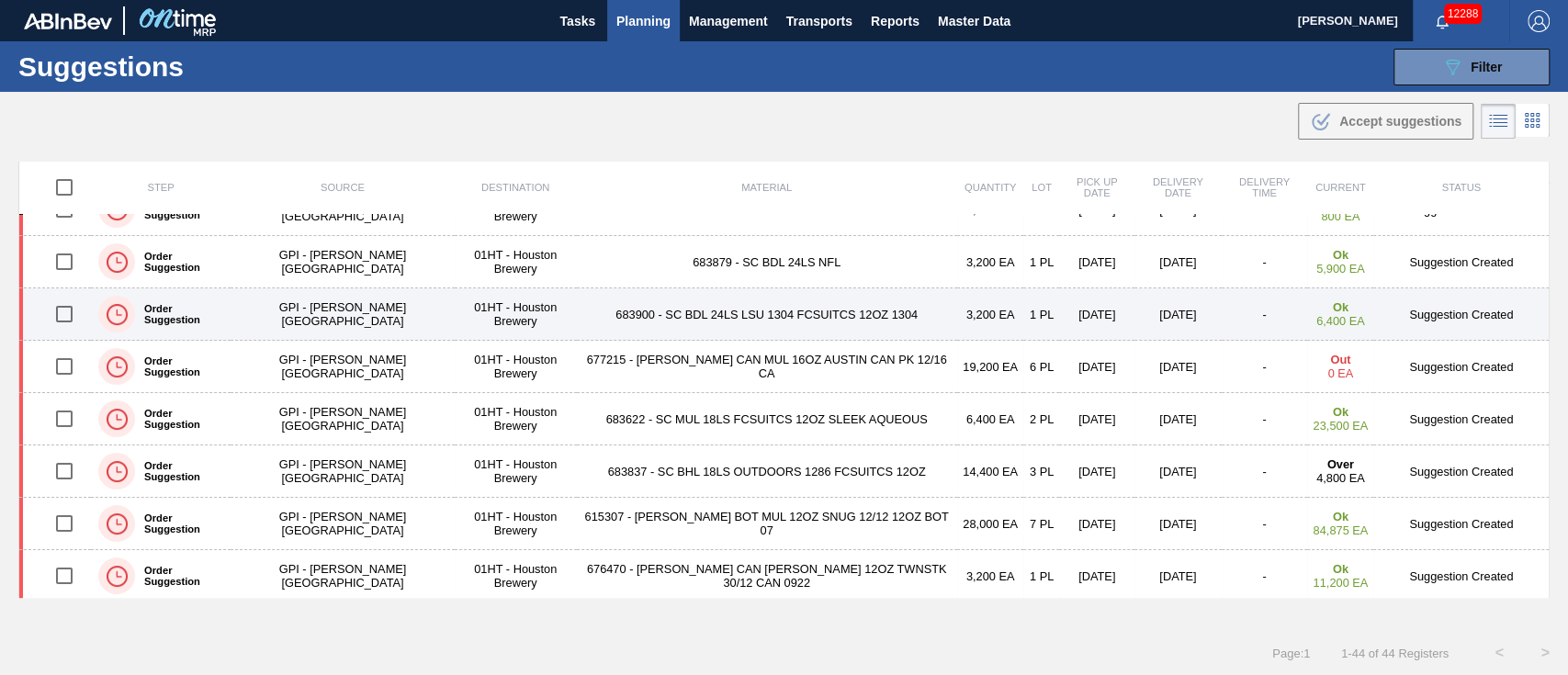
scroll to position [244, 0]
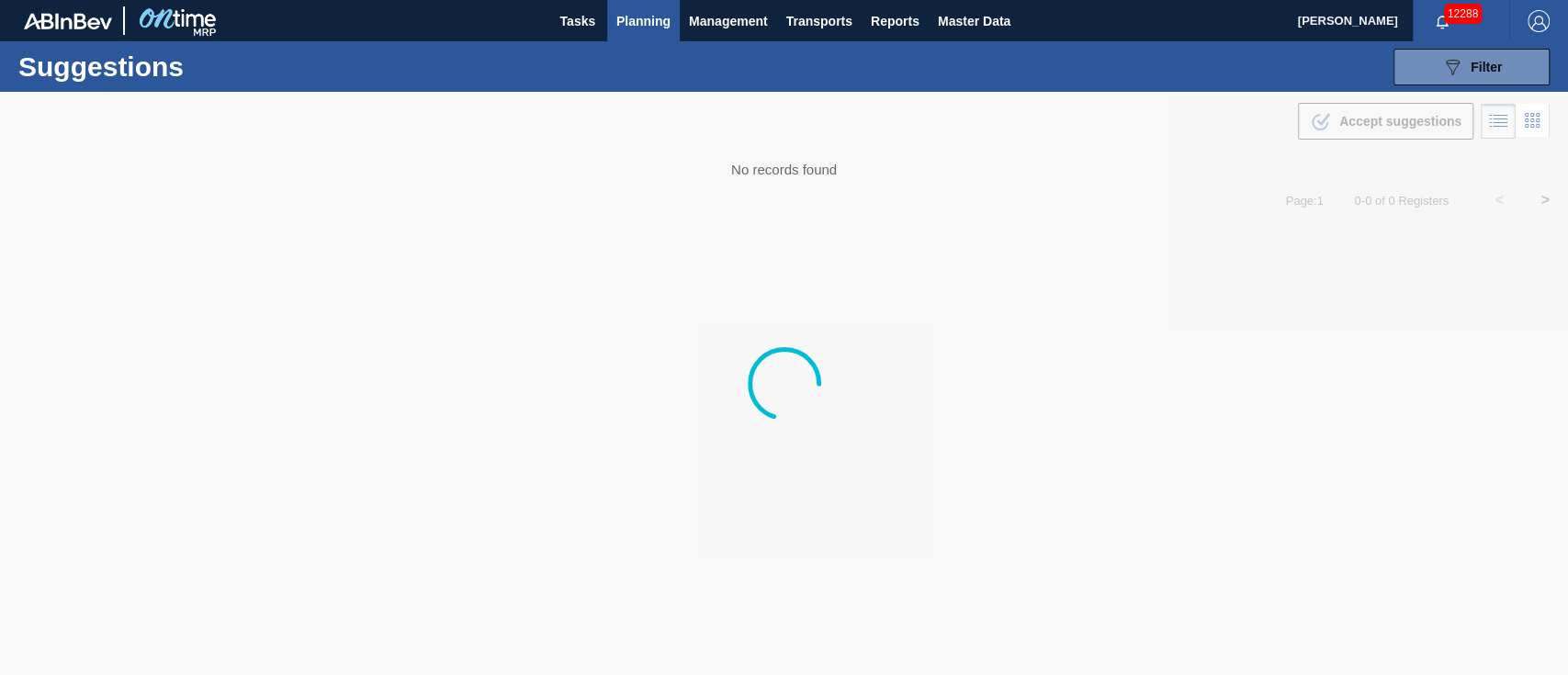
type from "[DATE]"
type to "[DATE]"
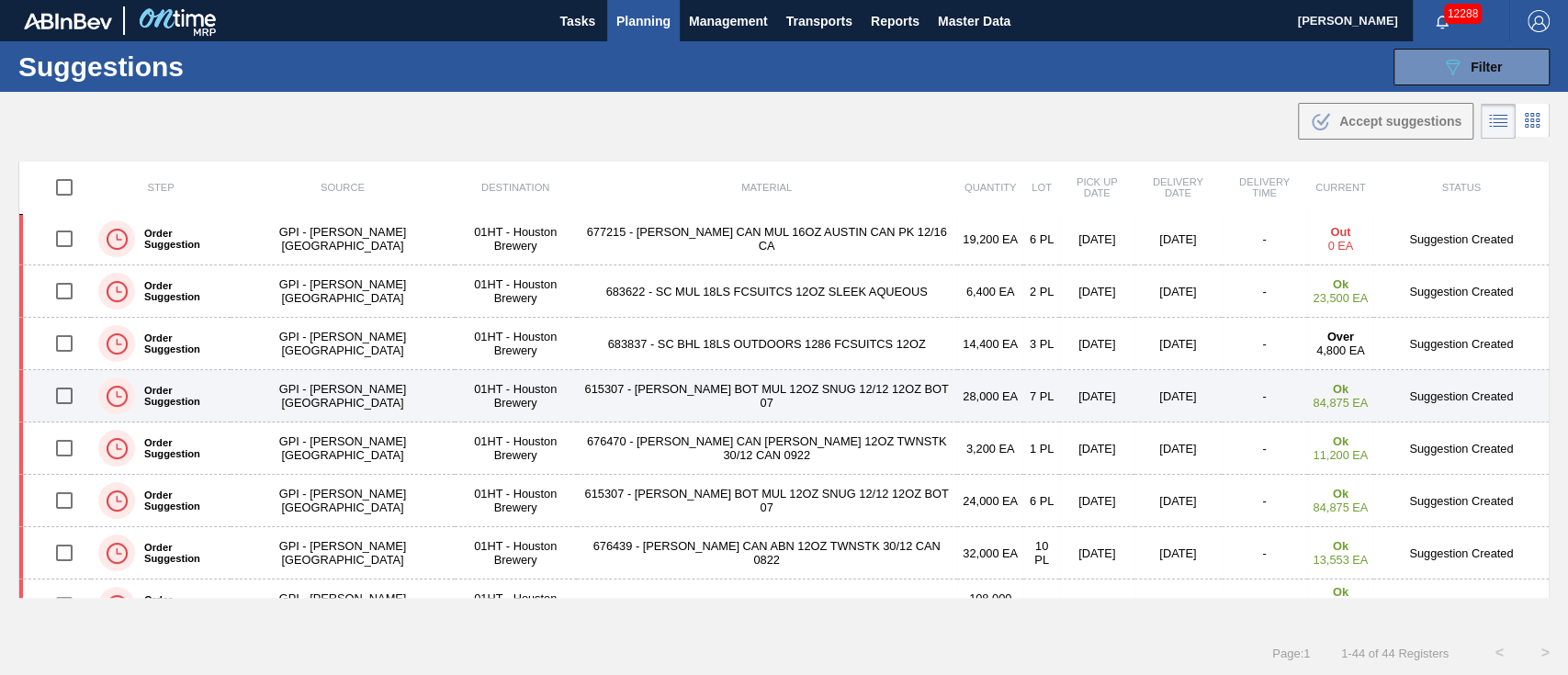
scroll to position [368, 0]
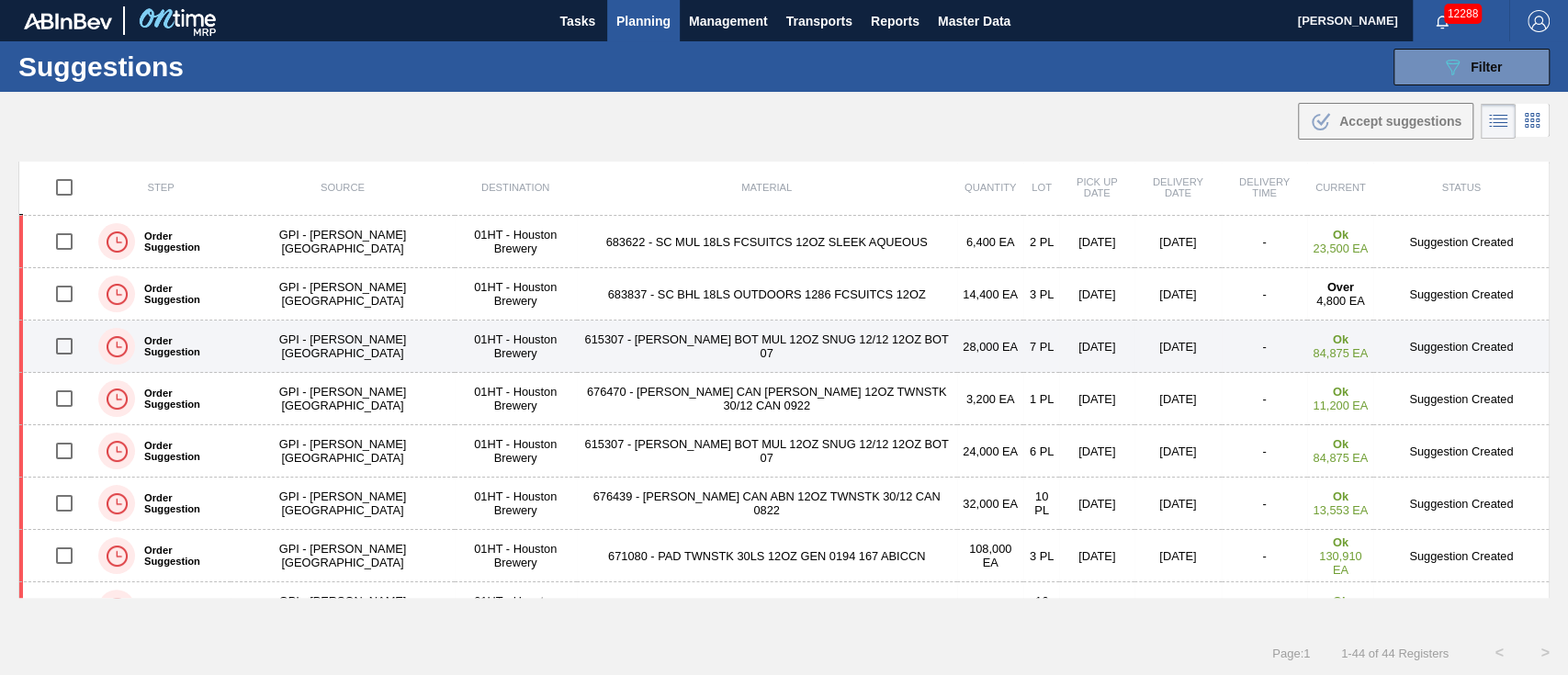
click at [75, 334] on input "checkbox" at bounding box center [65, 346] width 39 height 39
checkbox input "true"
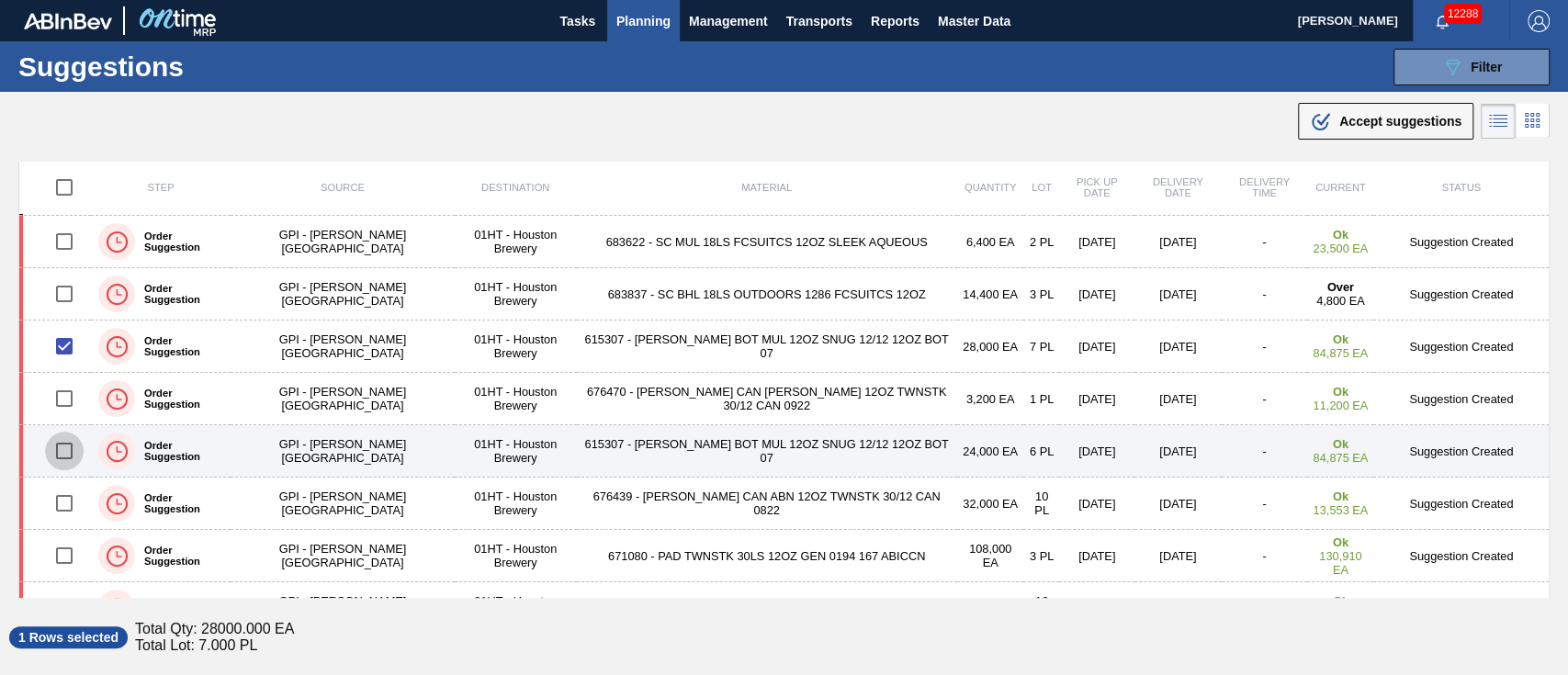
click at [62, 450] on input "checkbox" at bounding box center [65, 451] width 39 height 39
checkbox input "true"
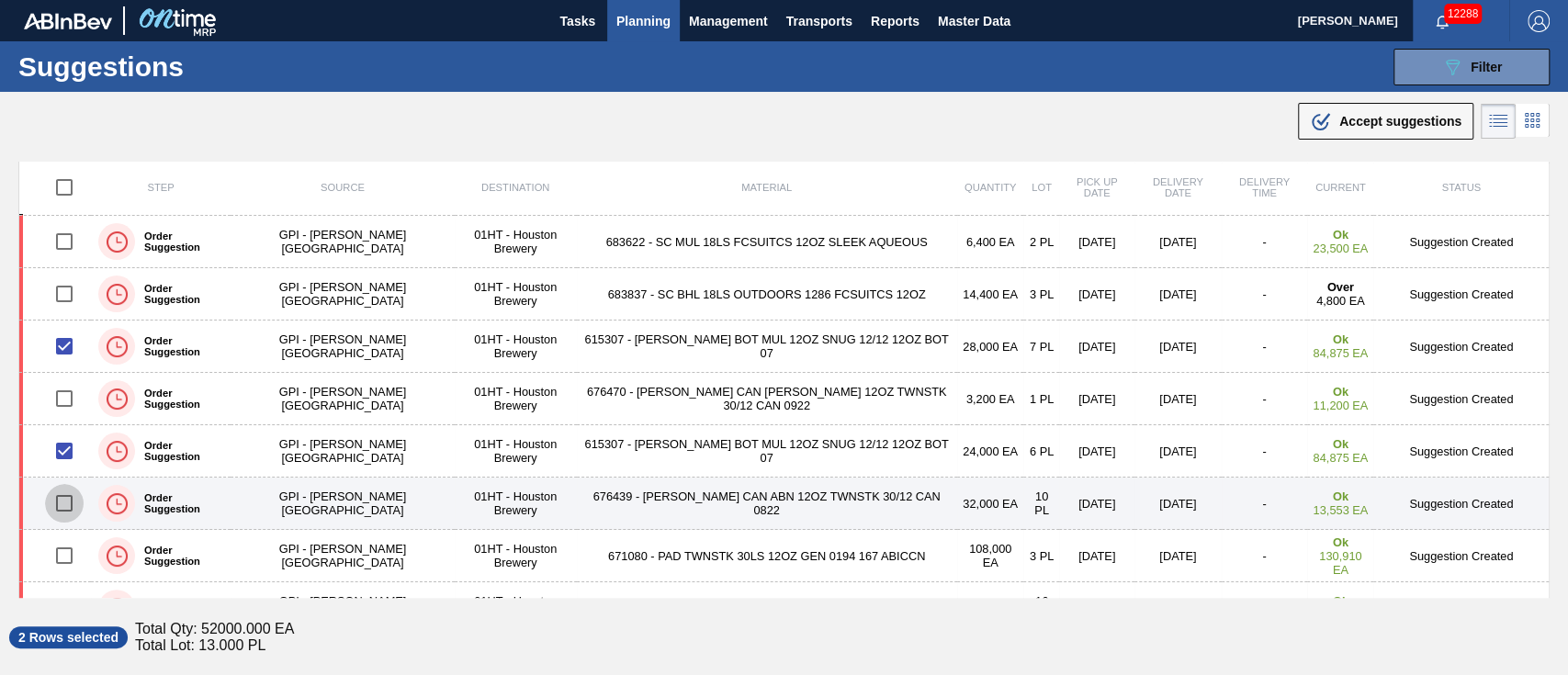
click at [55, 491] on input "checkbox" at bounding box center [65, 503] width 39 height 39
checkbox input "true"
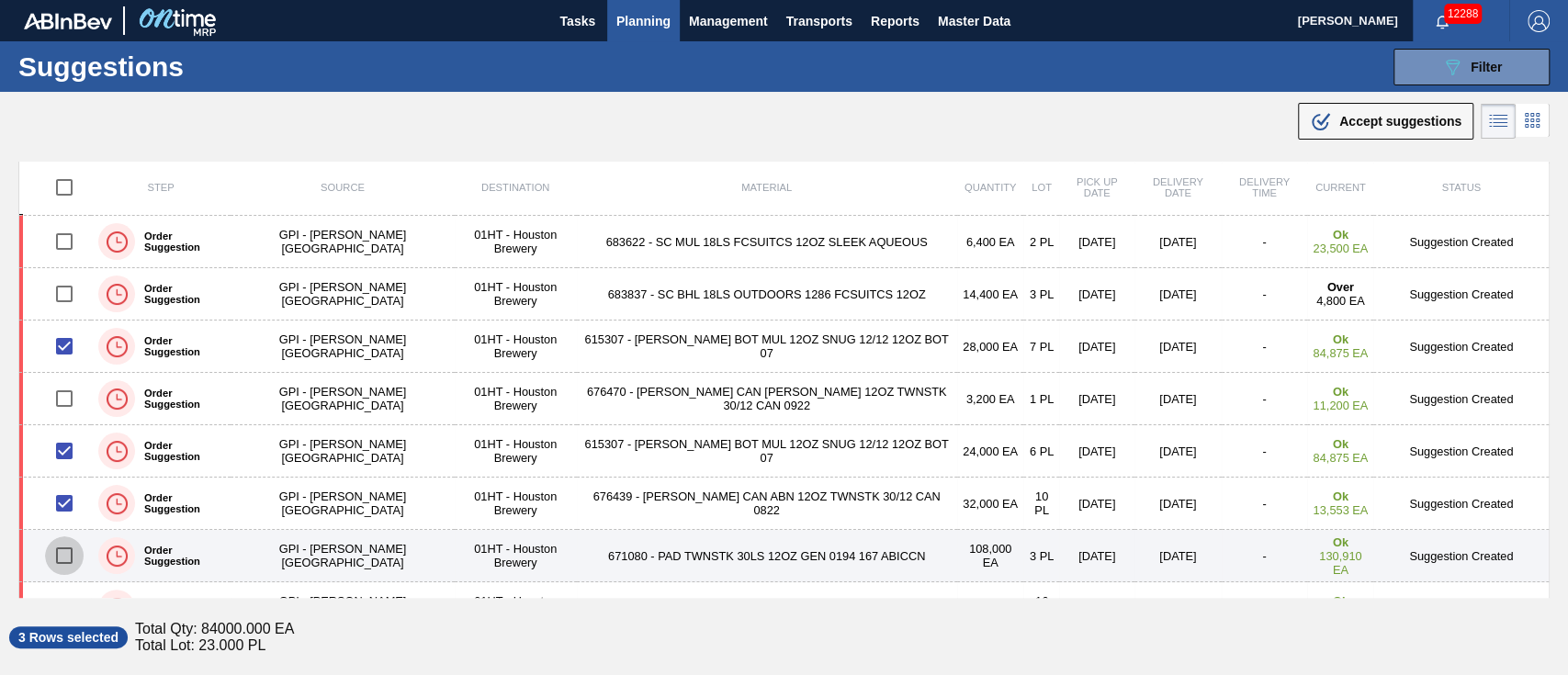
click at [61, 548] on input "checkbox" at bounding box center [65, 555] width 39 height 39
checkbox input "true"
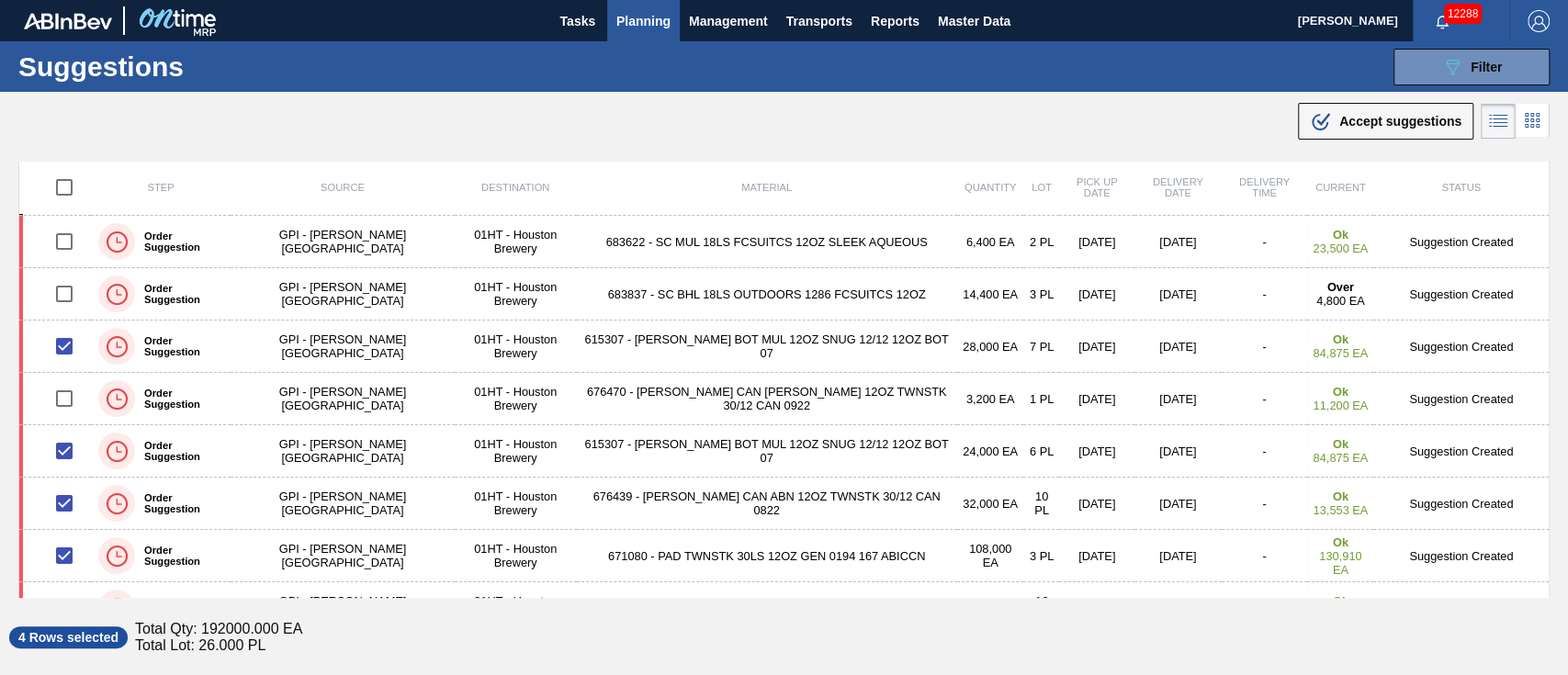
click at [1375, 119] on span "Accept suggestions" at bounding box center [1400, 121] width 122 height 15
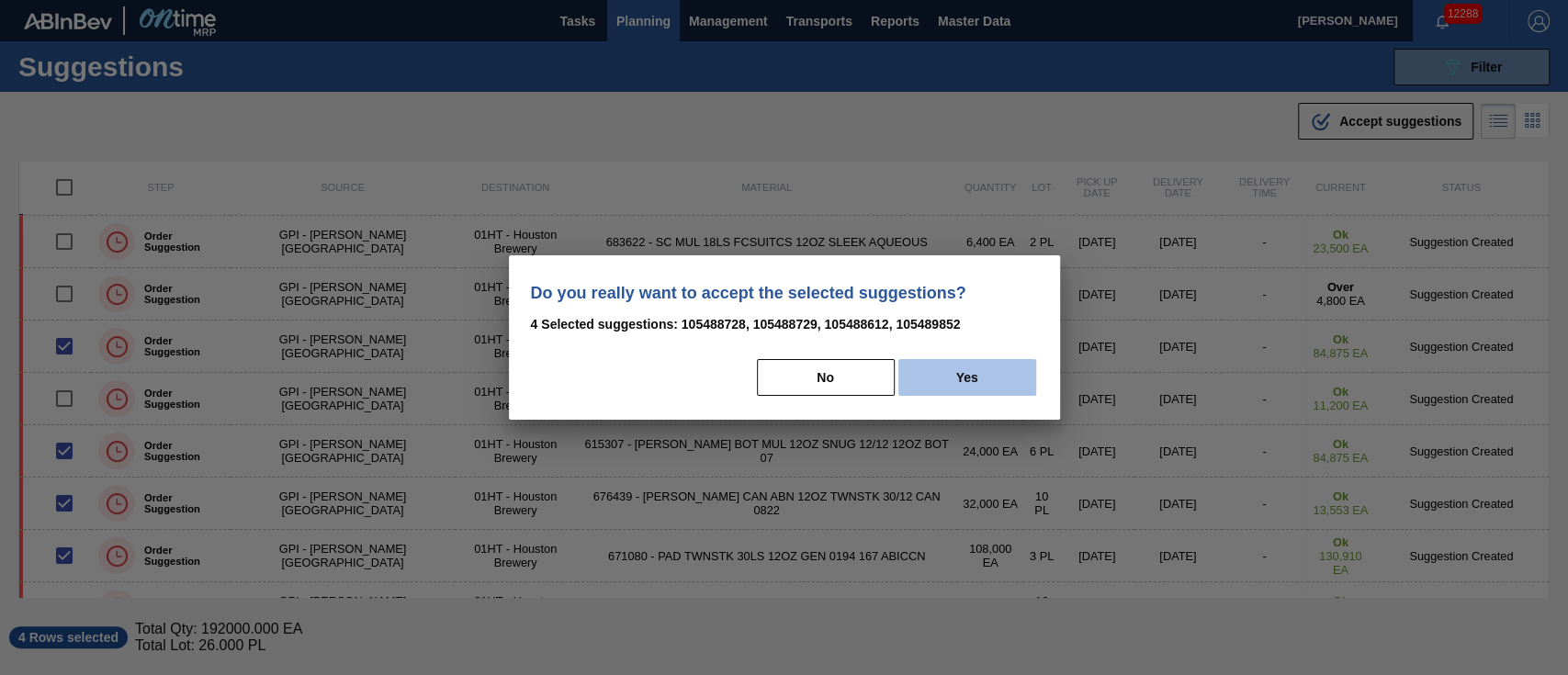
click at [969, 368] on button "Yes" at bounding box center [966, 378] width 138 height 37
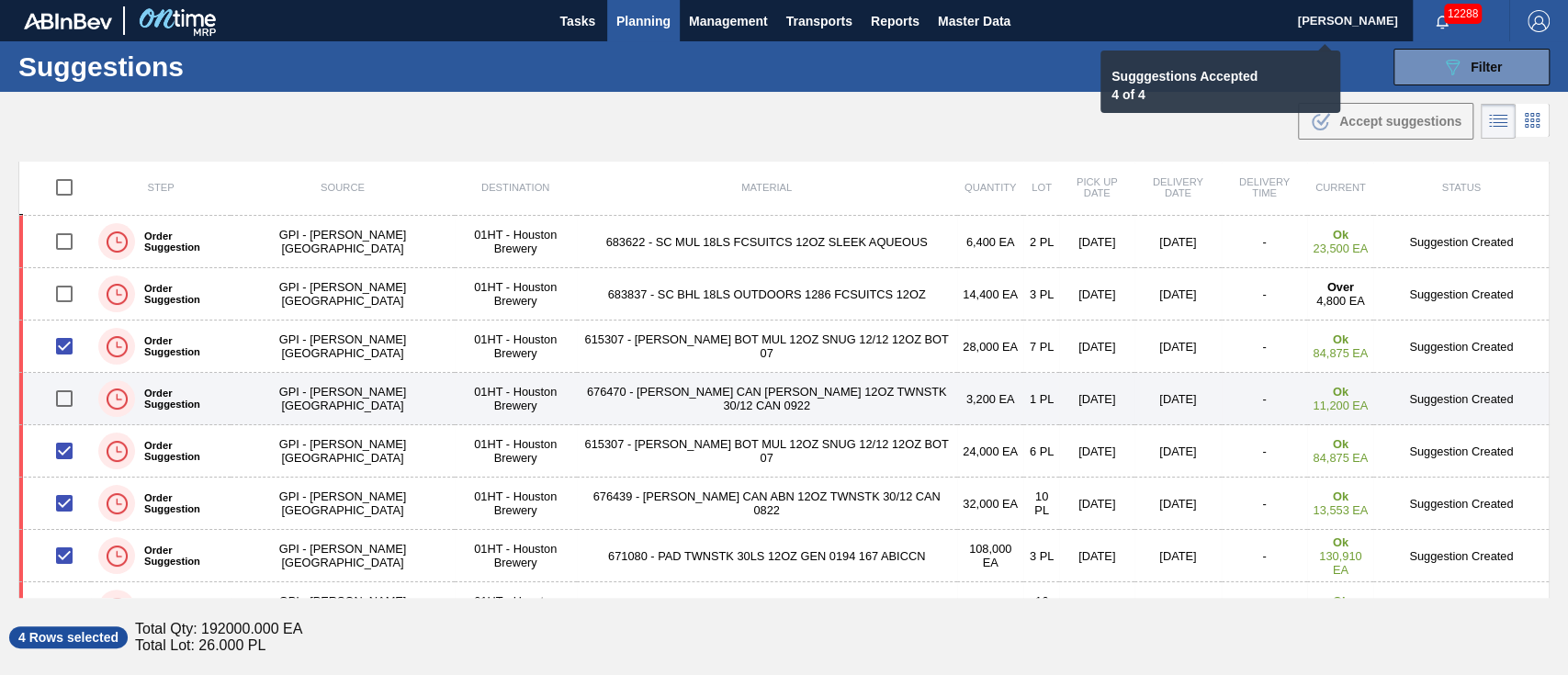
checkbox input "false"
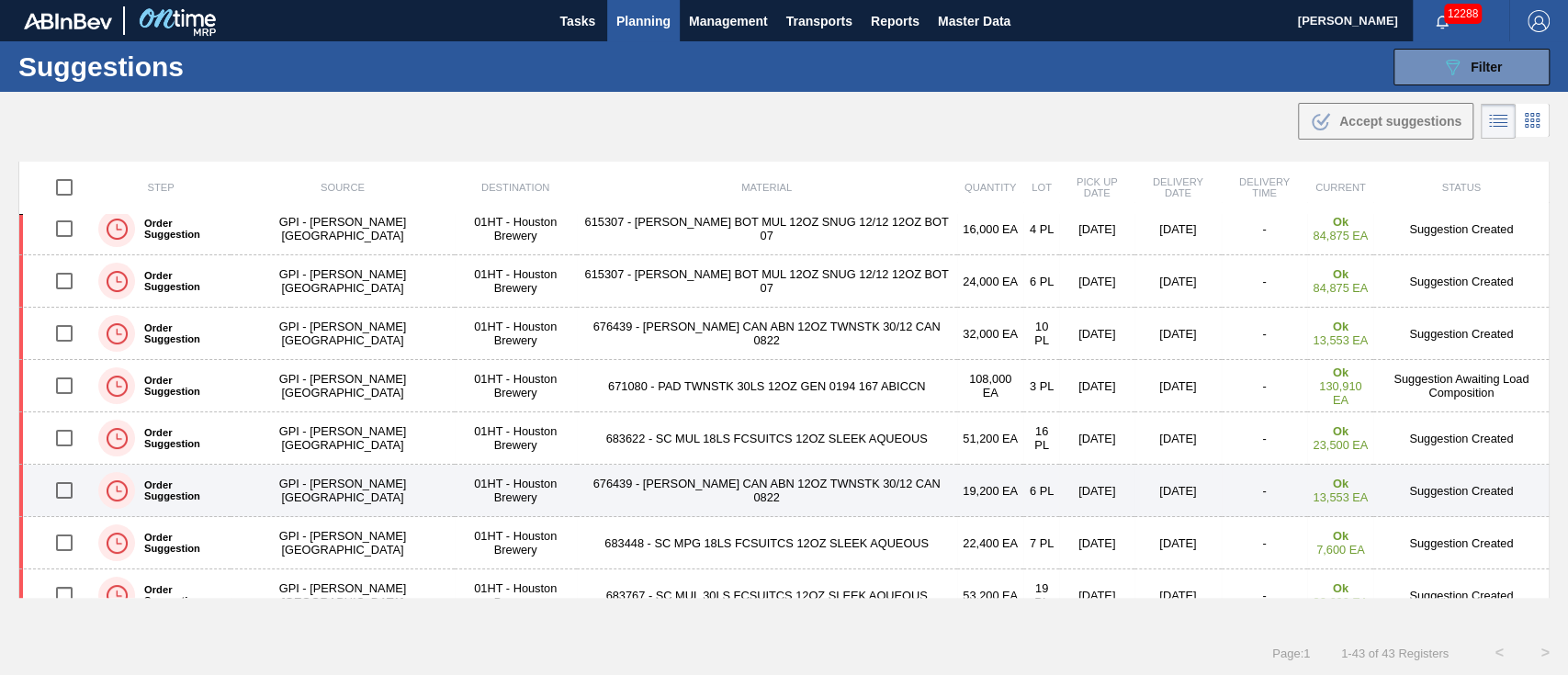
scroll to position [507, 0]
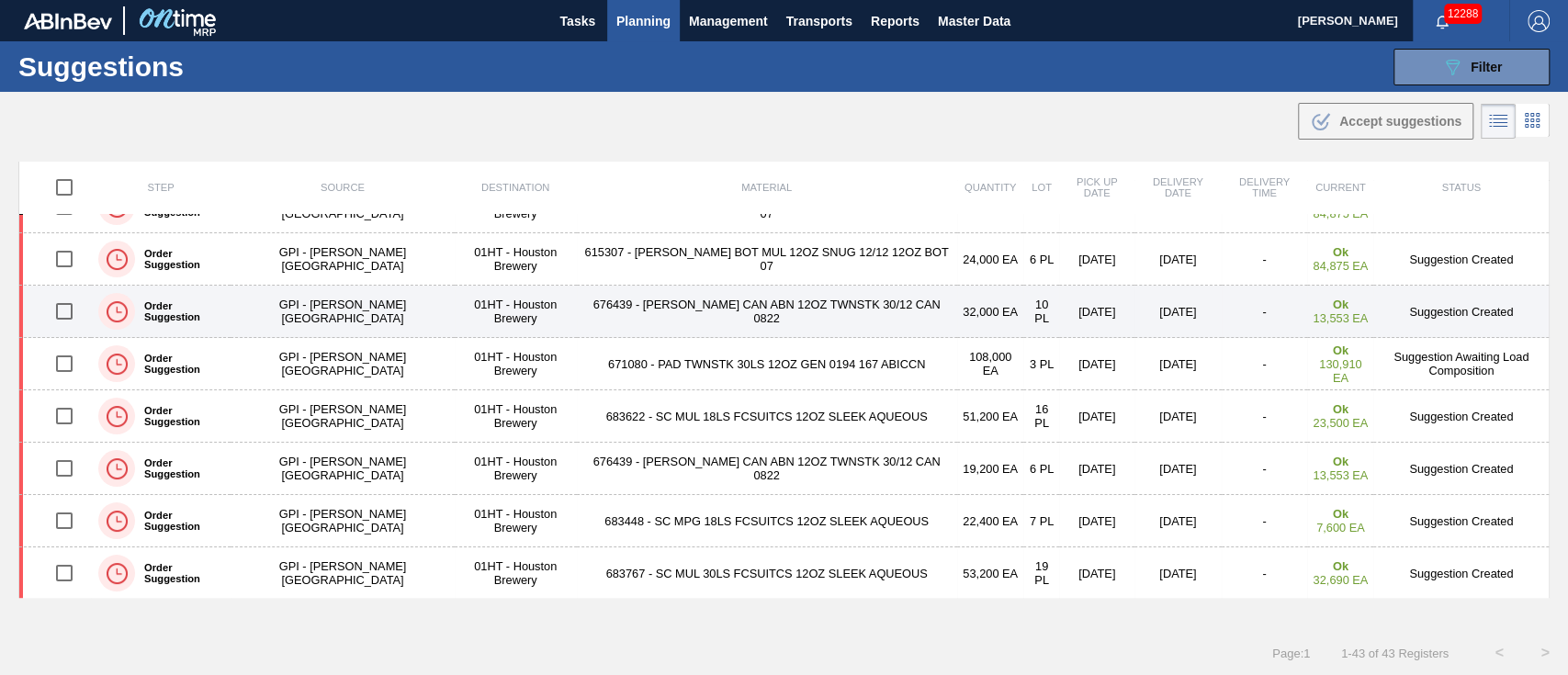
drag, startPoint x: 1086, startPoint y: 395, endPoint x: 1198, endPoint y: 322, distance: 133.7
click at [1222, 322] on td "-" at bounding box center [1264, 311] width 85 height 53
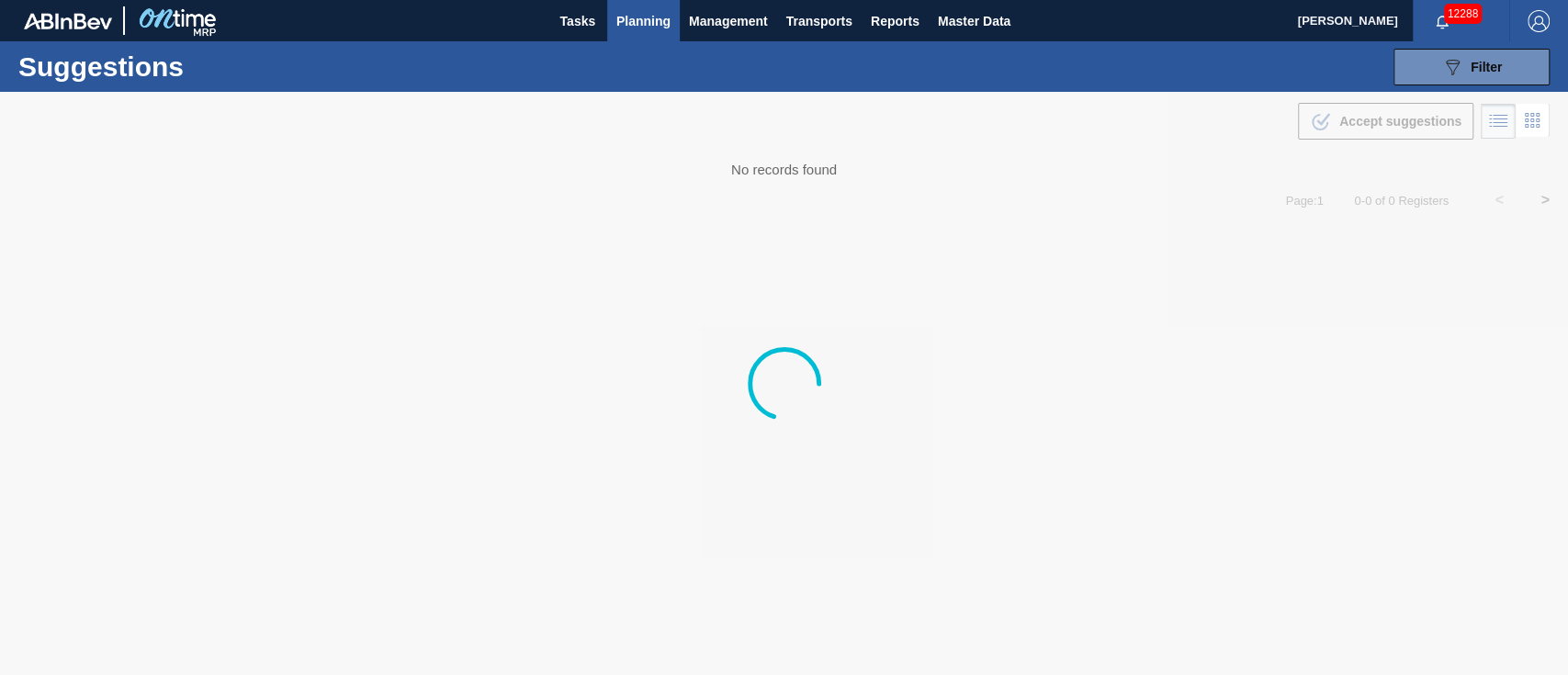
type from "[DATE]"
type to "[DATE]"
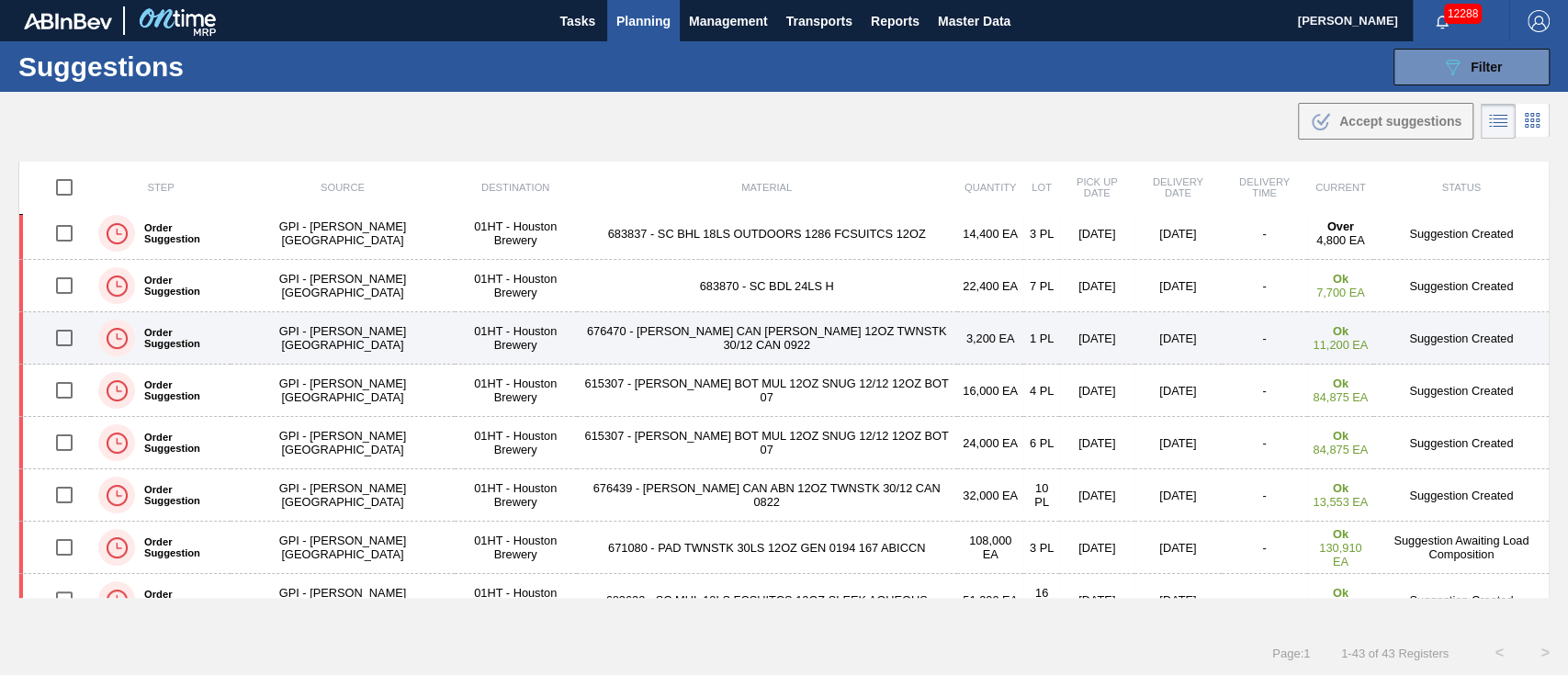
scroll to position [368, 0]
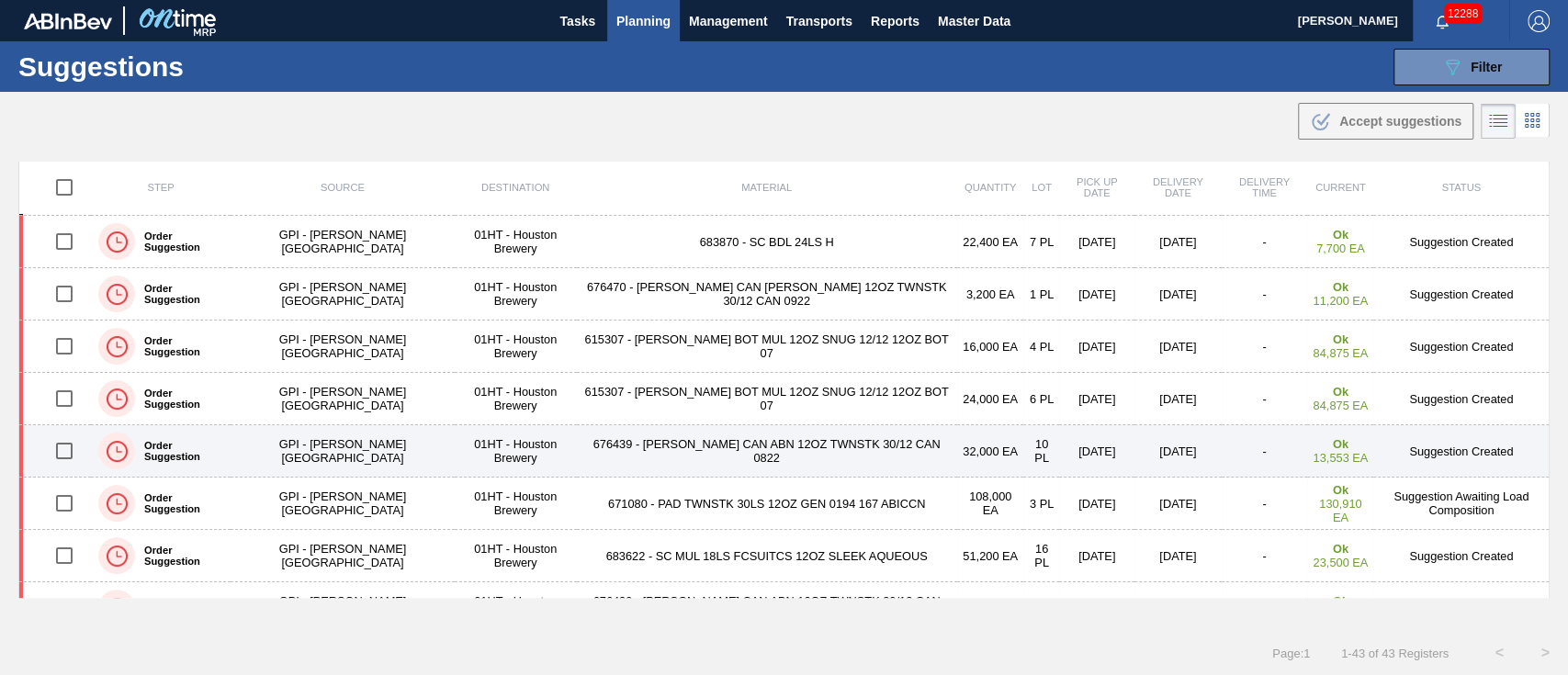
click at [67, 448] on input "checkbox" at bounding box center [65, 451] width 39 height 39
checkbox input "true"
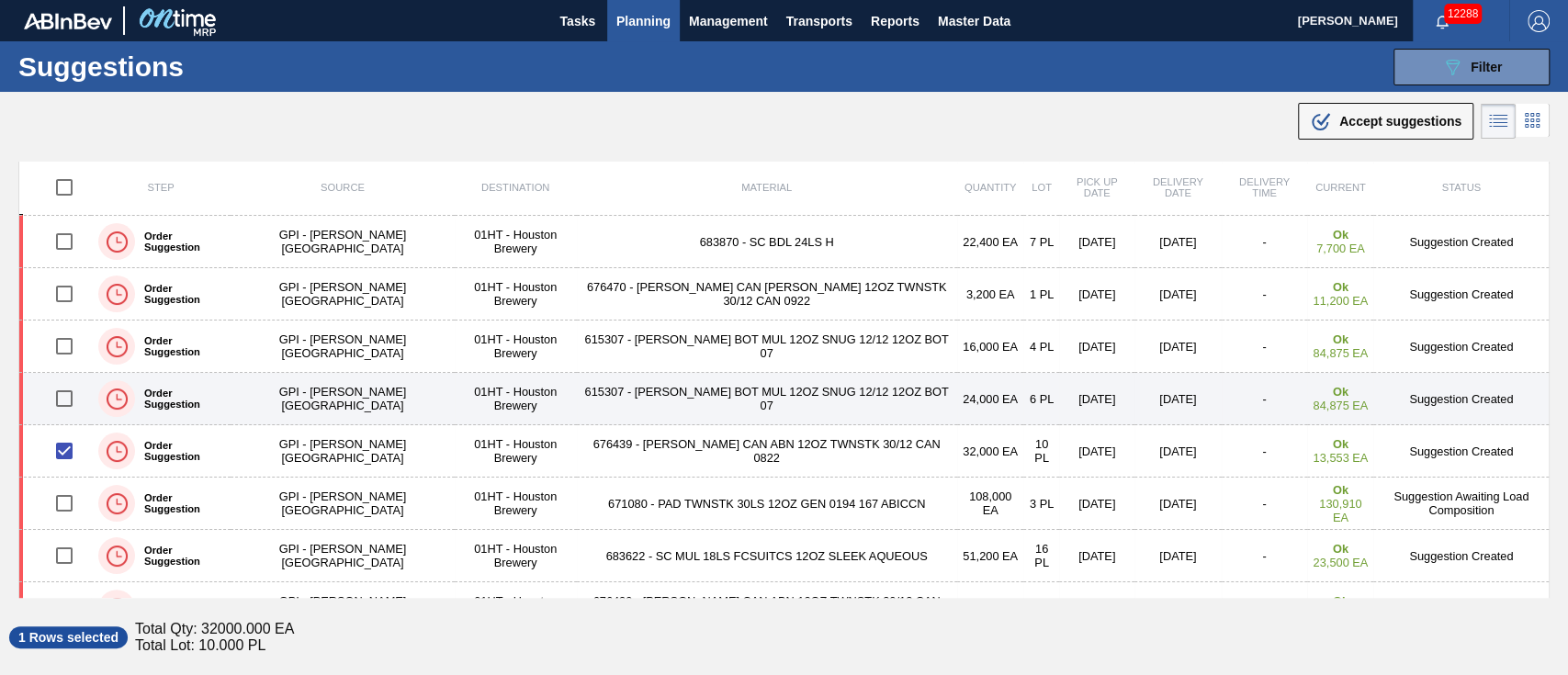
click at [68, 390] on input "checkbox" at bounding box center [65, 399] width 39 height 39
checkbox input "true"
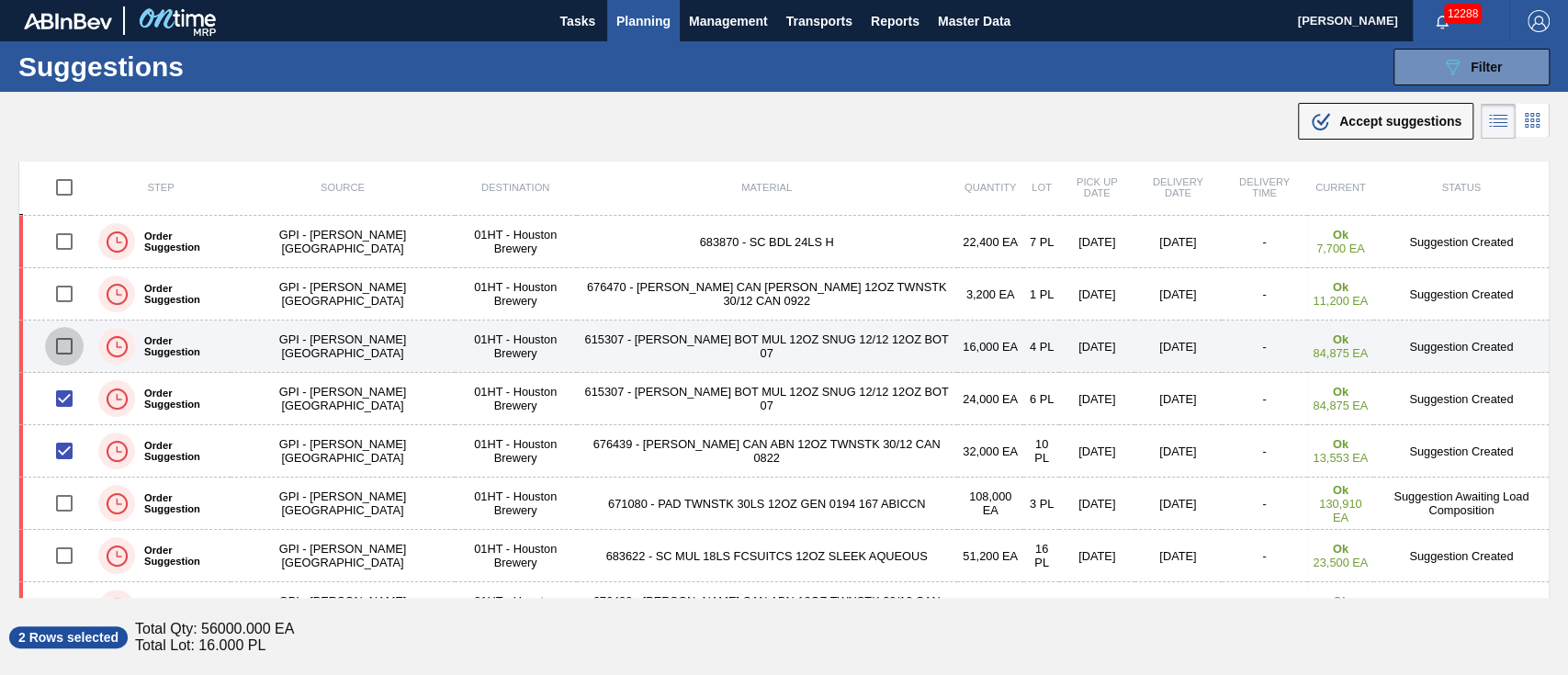
click at [67, 333] on input "checkbox" at bounding box center [65, 346] width 39 height 39
checkbox input "true"
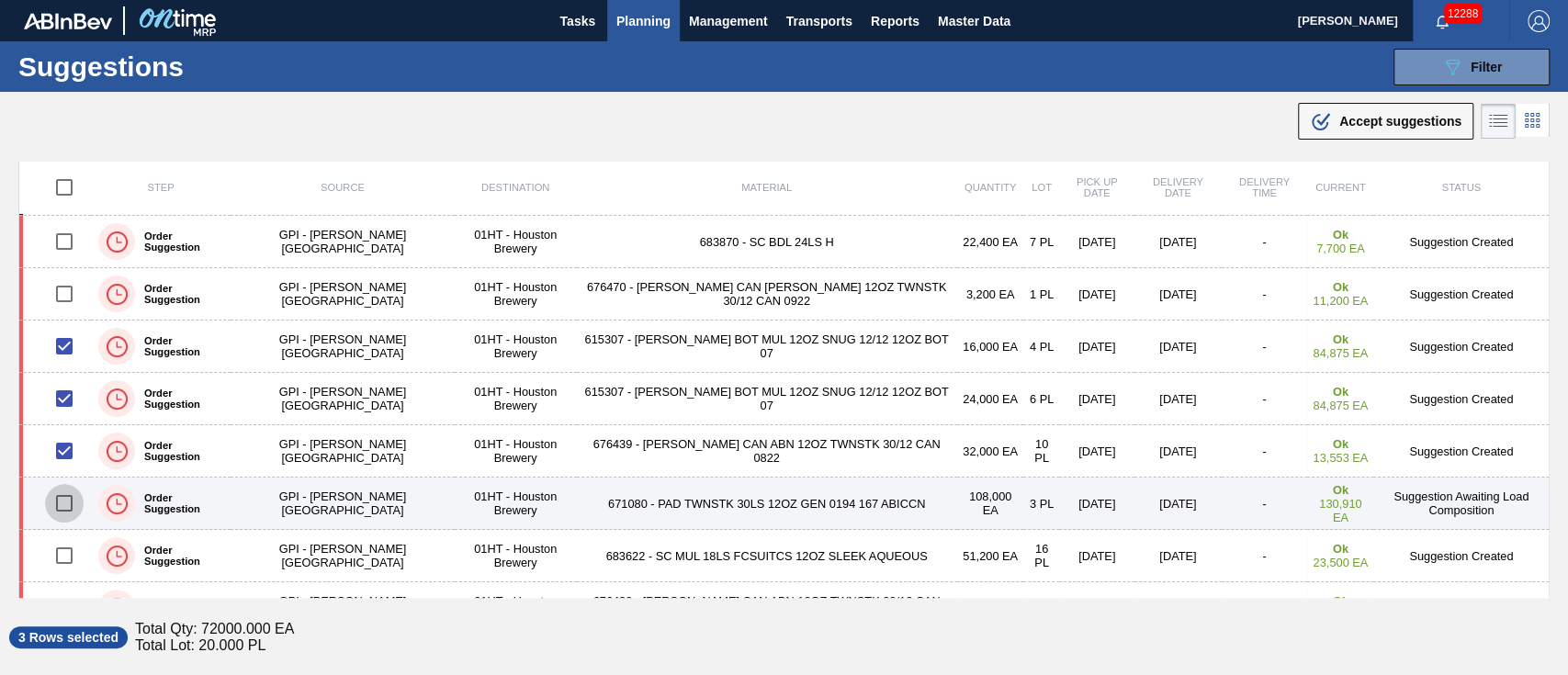
click at [71, 497] on input "checkbox" at bounding box center [65, 503] width 39 height 39
checkbox input "true"
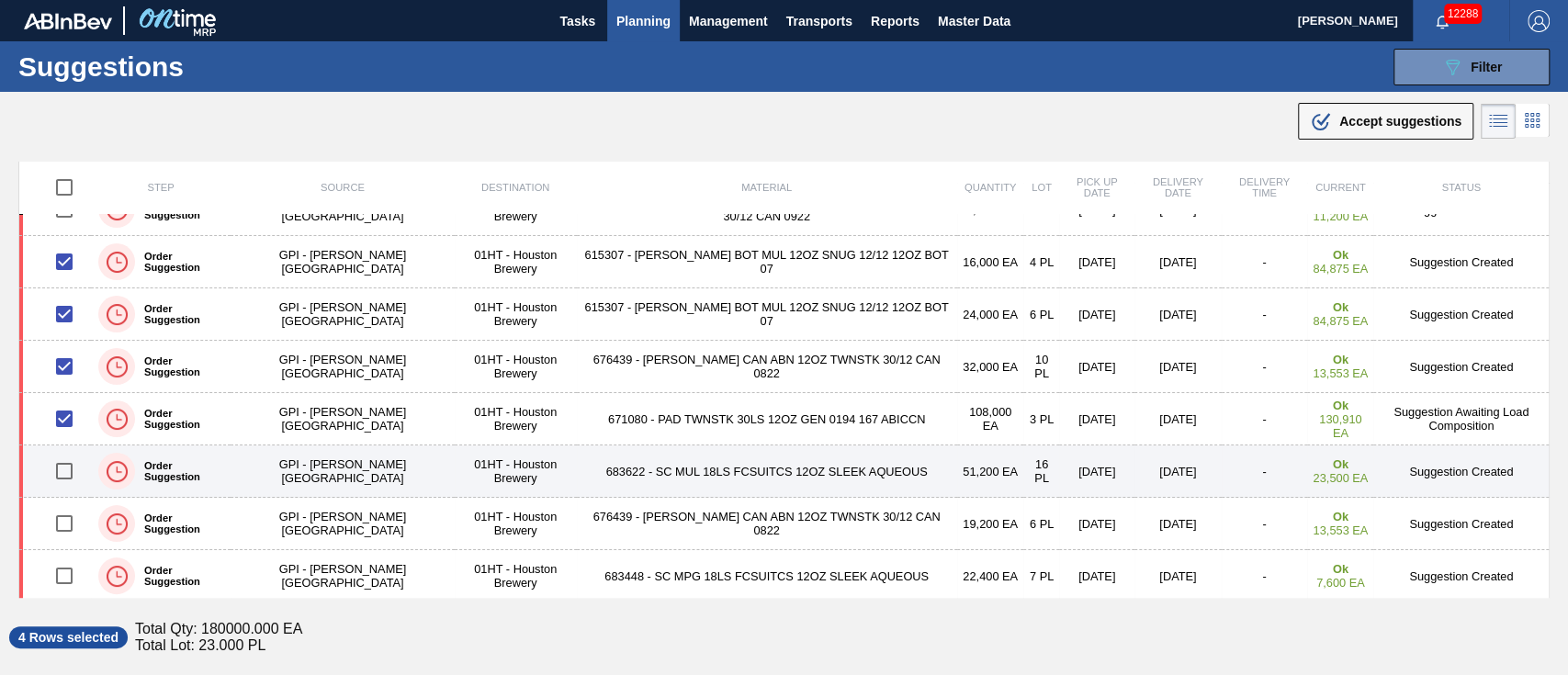
scroll to position [489, 0]
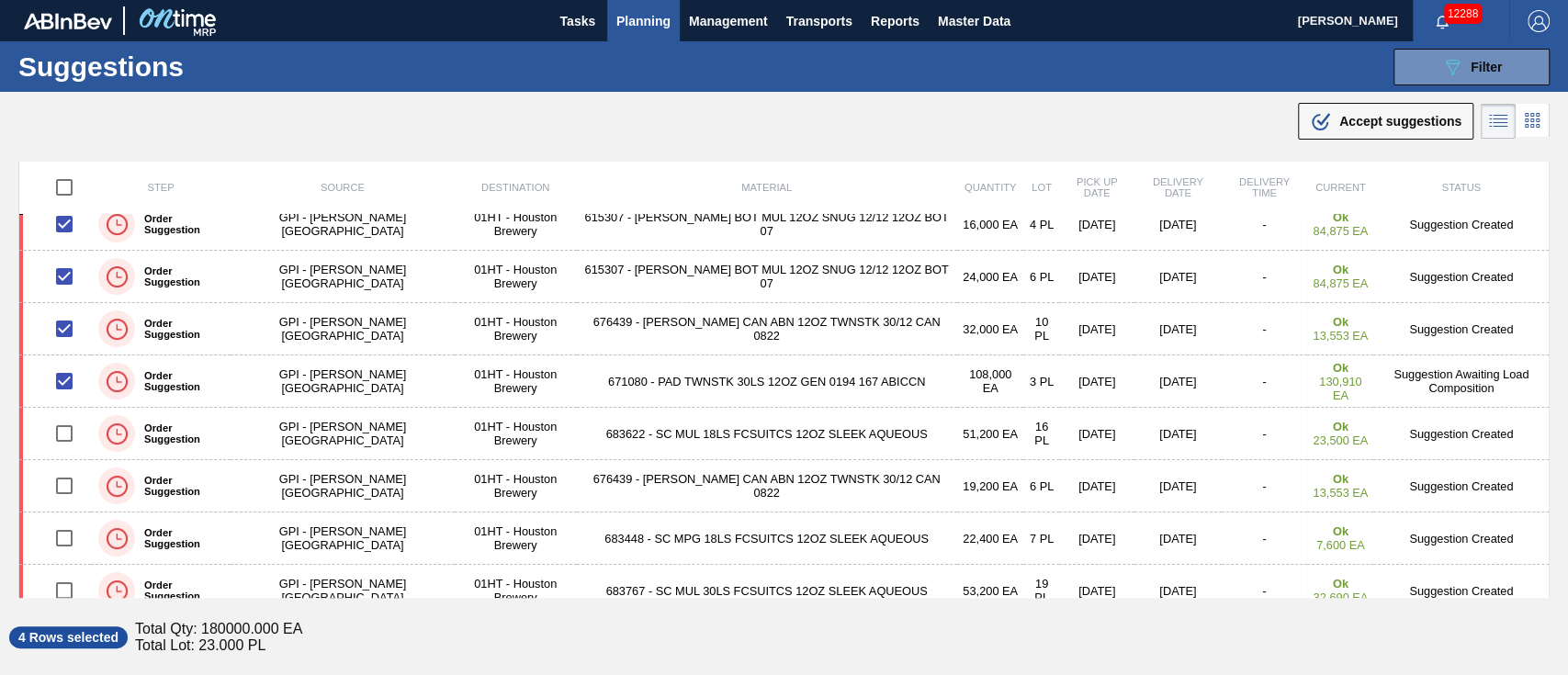
drag, startPoint x: 281, startPoint y: 328, endPoint x: 770, endPoint y: 118, distance: 532.2
click at [770, 118] on div ".b{fill:var(--color-action-default)} Accept suggestions" at bounding box center [784, 117] width 1568 height 52
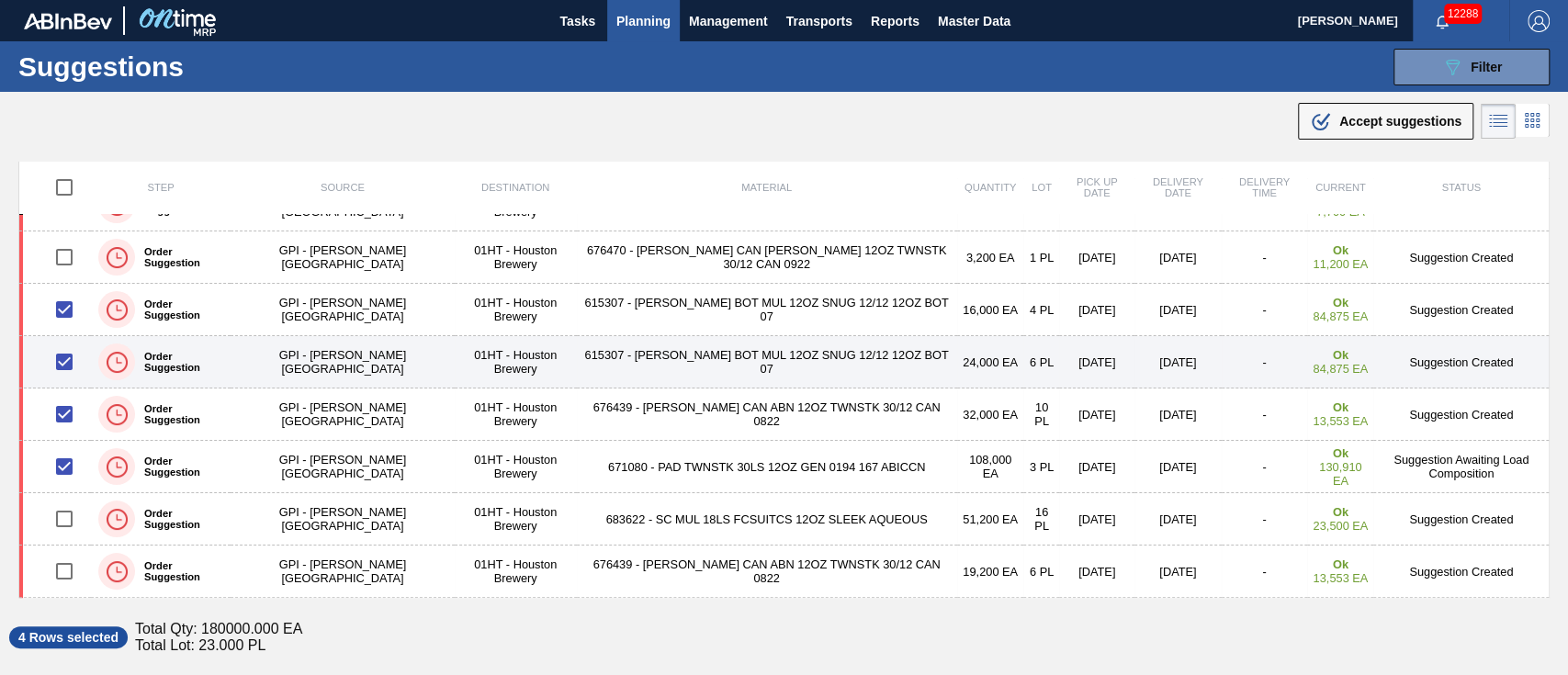
scroll to position [368, 0]
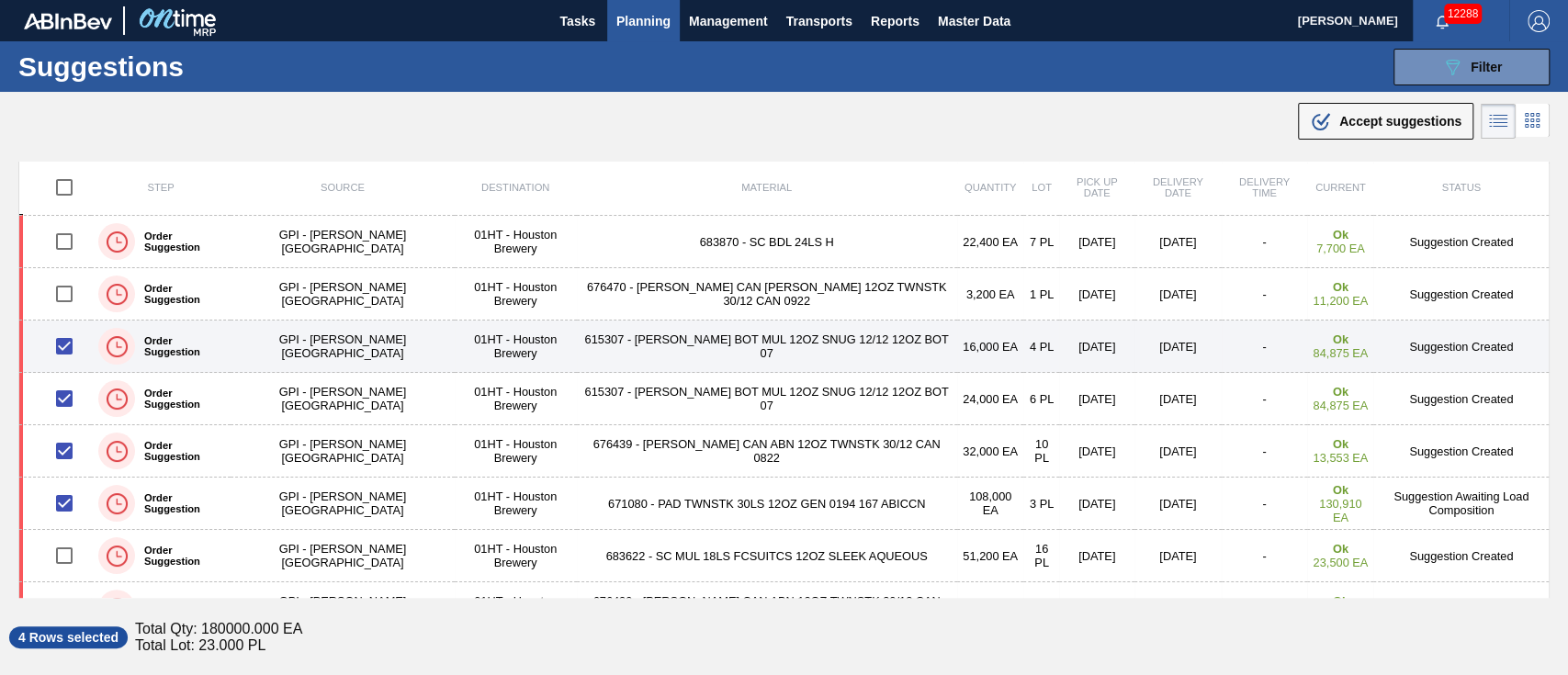
click at [577, 342] on td "615307 - [PERSON_NAME] BOT MUL 12OZ SNUG 12/12 12OZ BOT 07" at bounding box center [767, 346] width 381 height 53
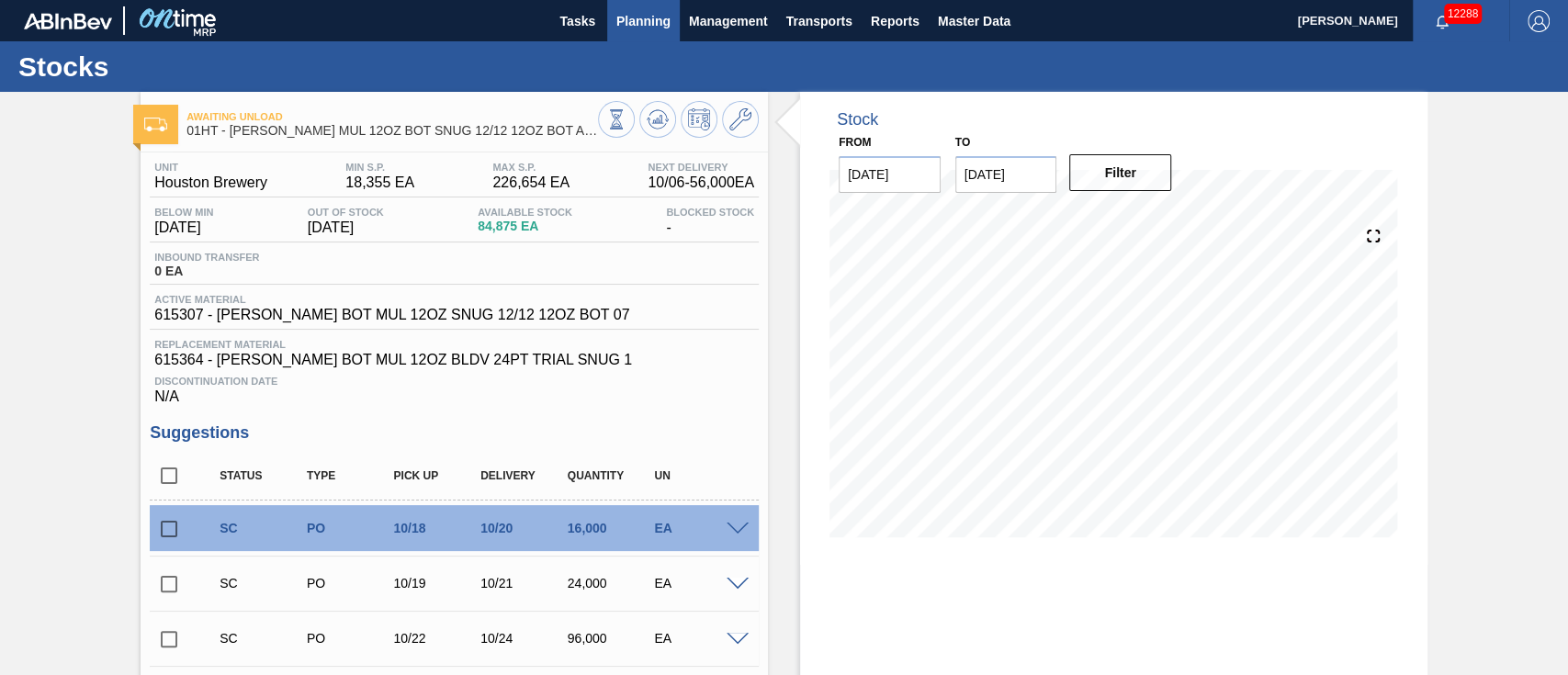
click at [632, 14] on span "Planning" at bounding box center [643, 21] width 55 height 22
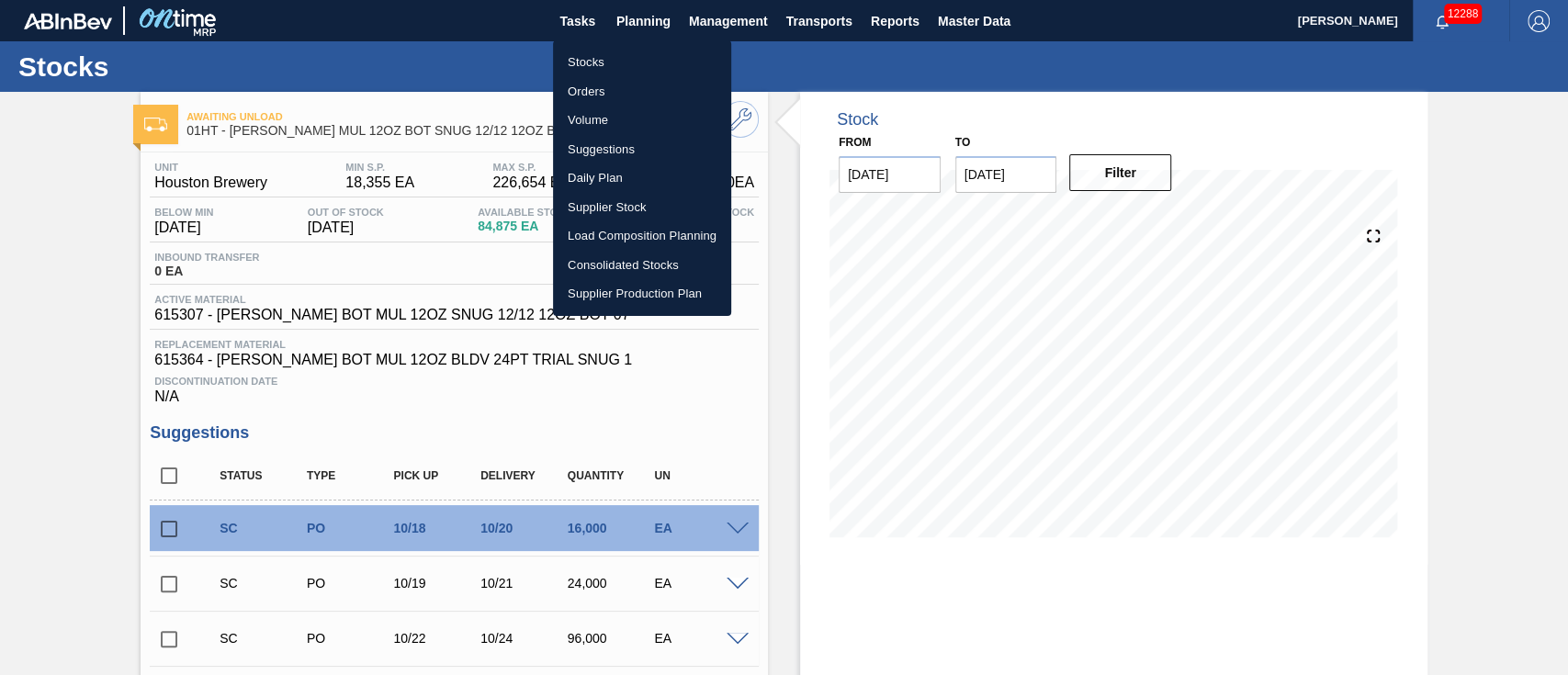
click at [617, 147] on li "Suggestions" at bounding box center [641, 150] width 178 height 30
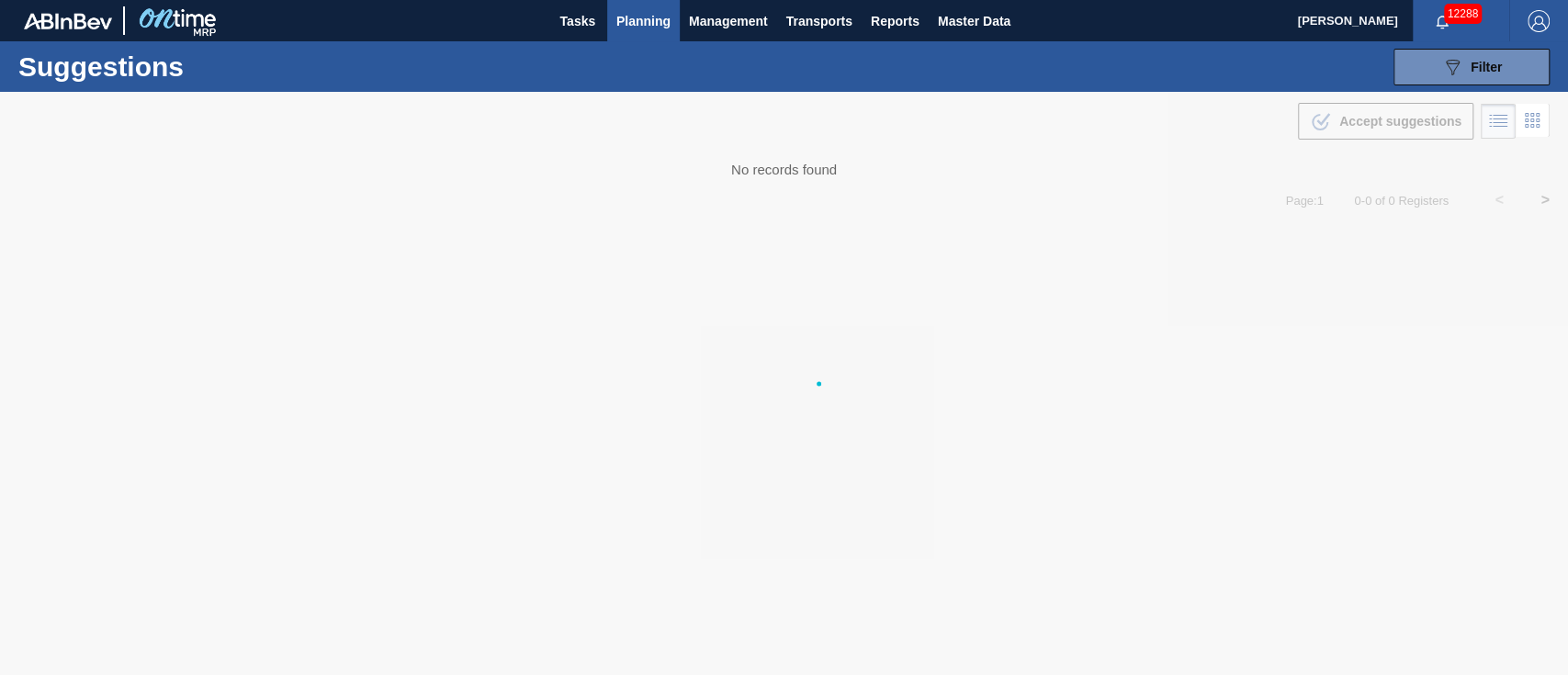
type from "[DATE]"
type to "[DATE]"
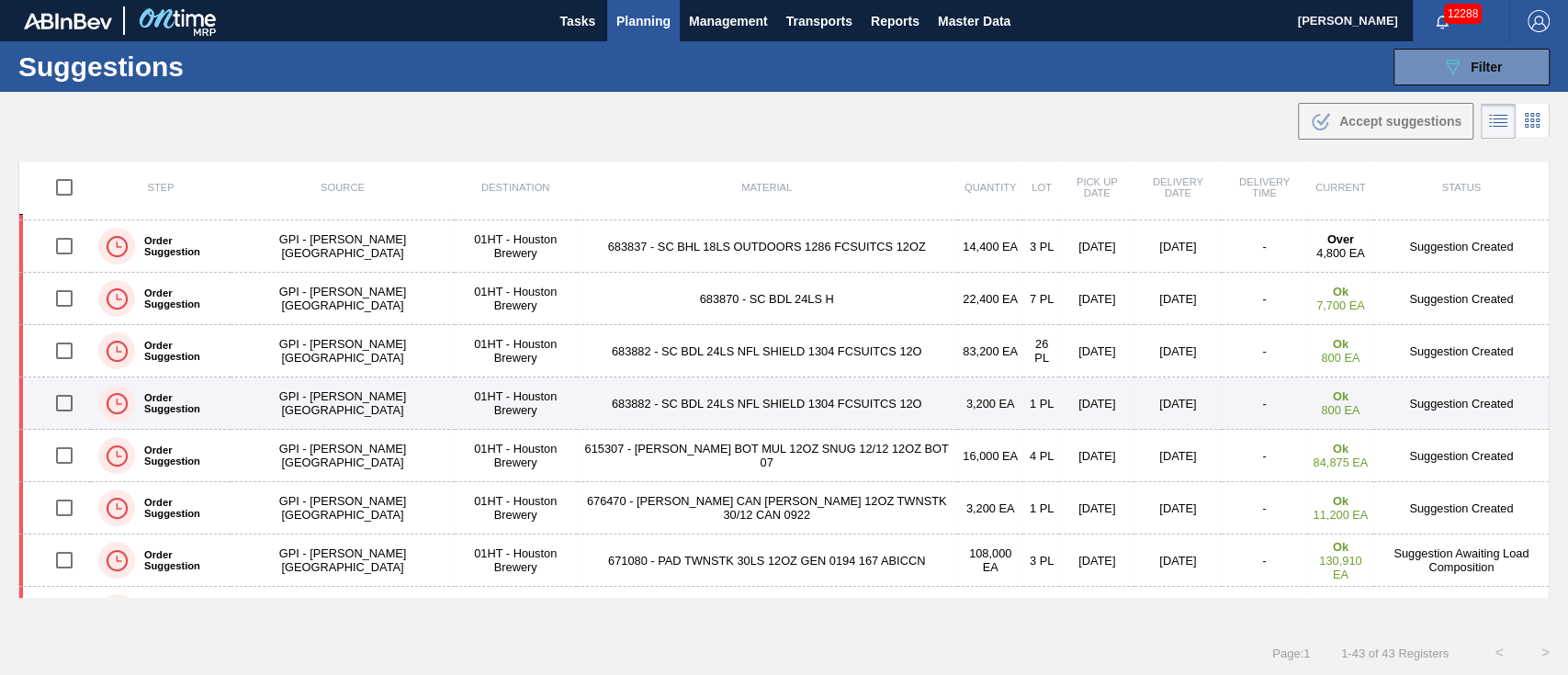
scroll to position [244, 0]
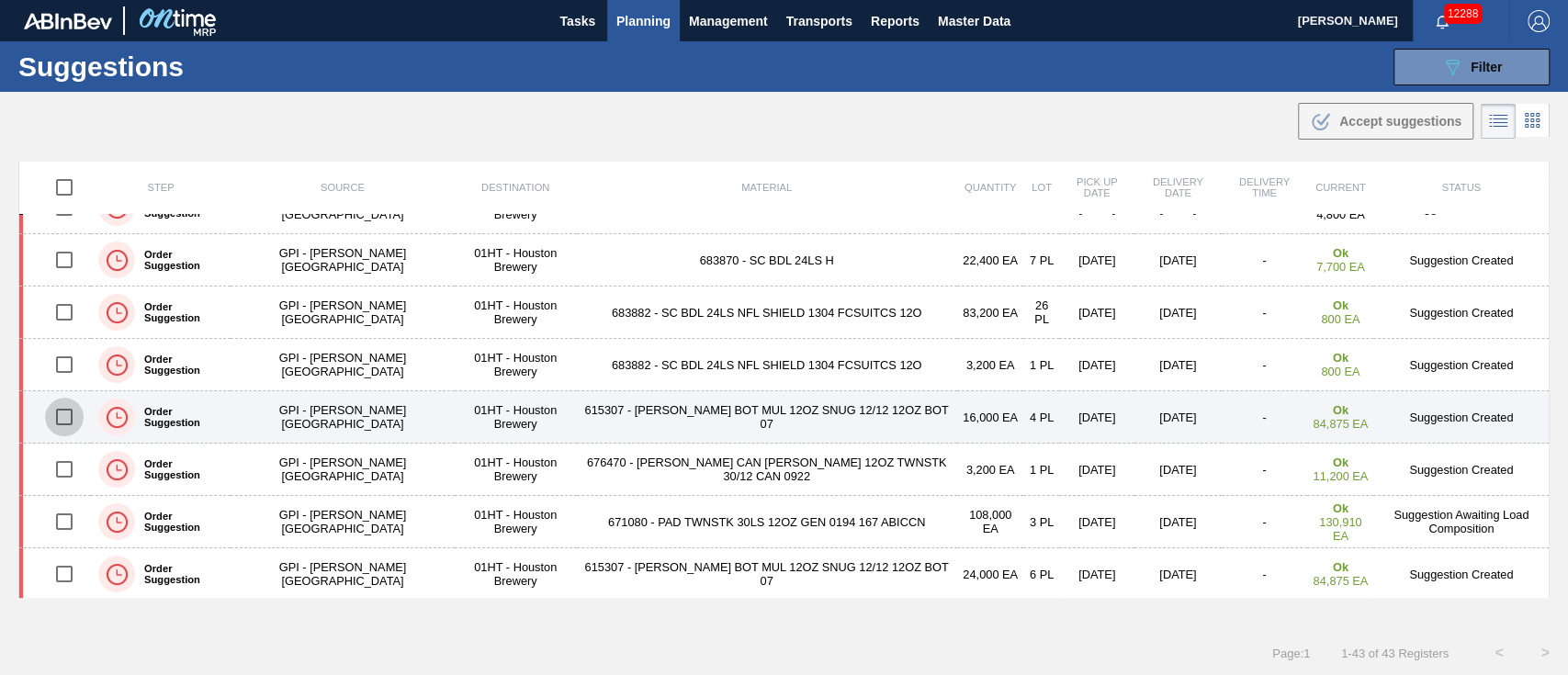
click at [57, 417] on input "checkbox" at bounding box center [65, 416] width 39 height 39
checkbox input "true"
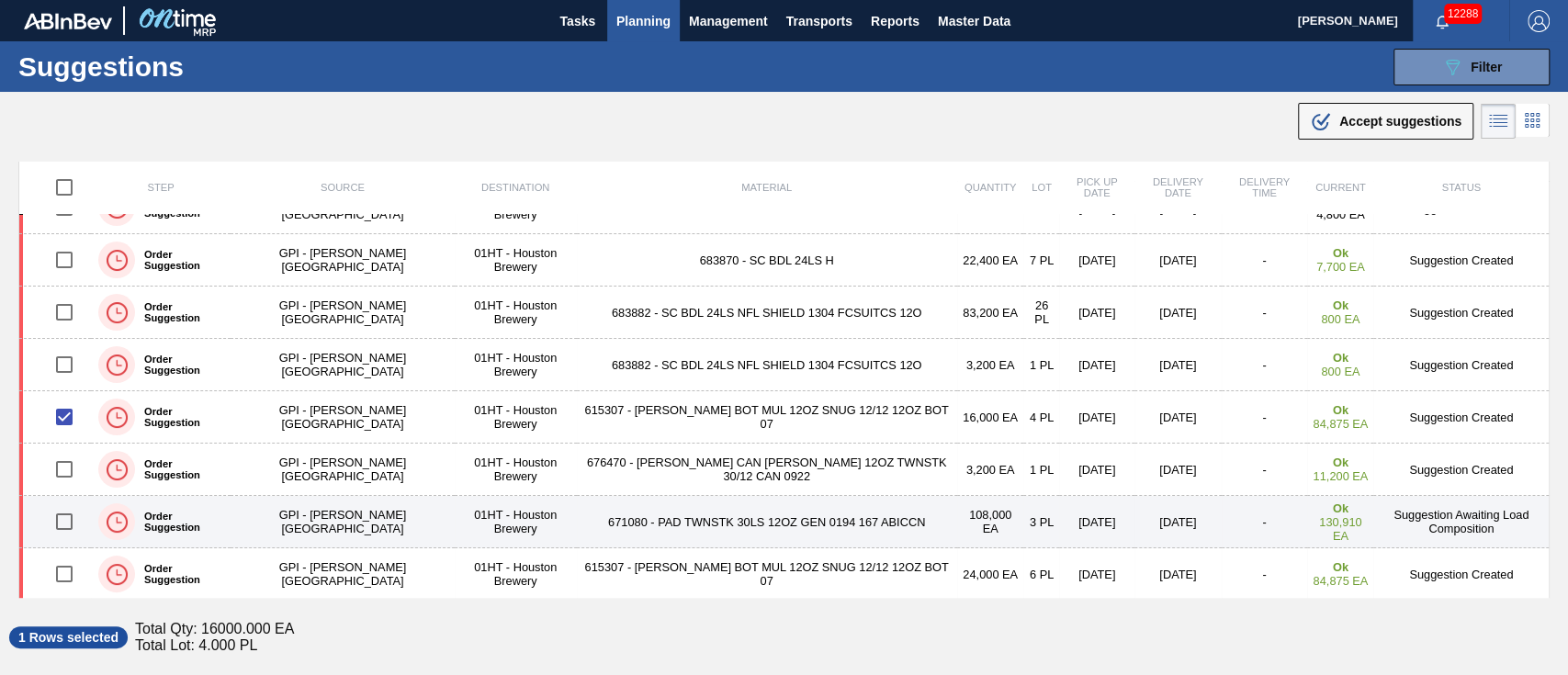
click at [61, 518] on input "checkbox" at bounding box center [65, 522] width 39 height 39
checkbox input "true"
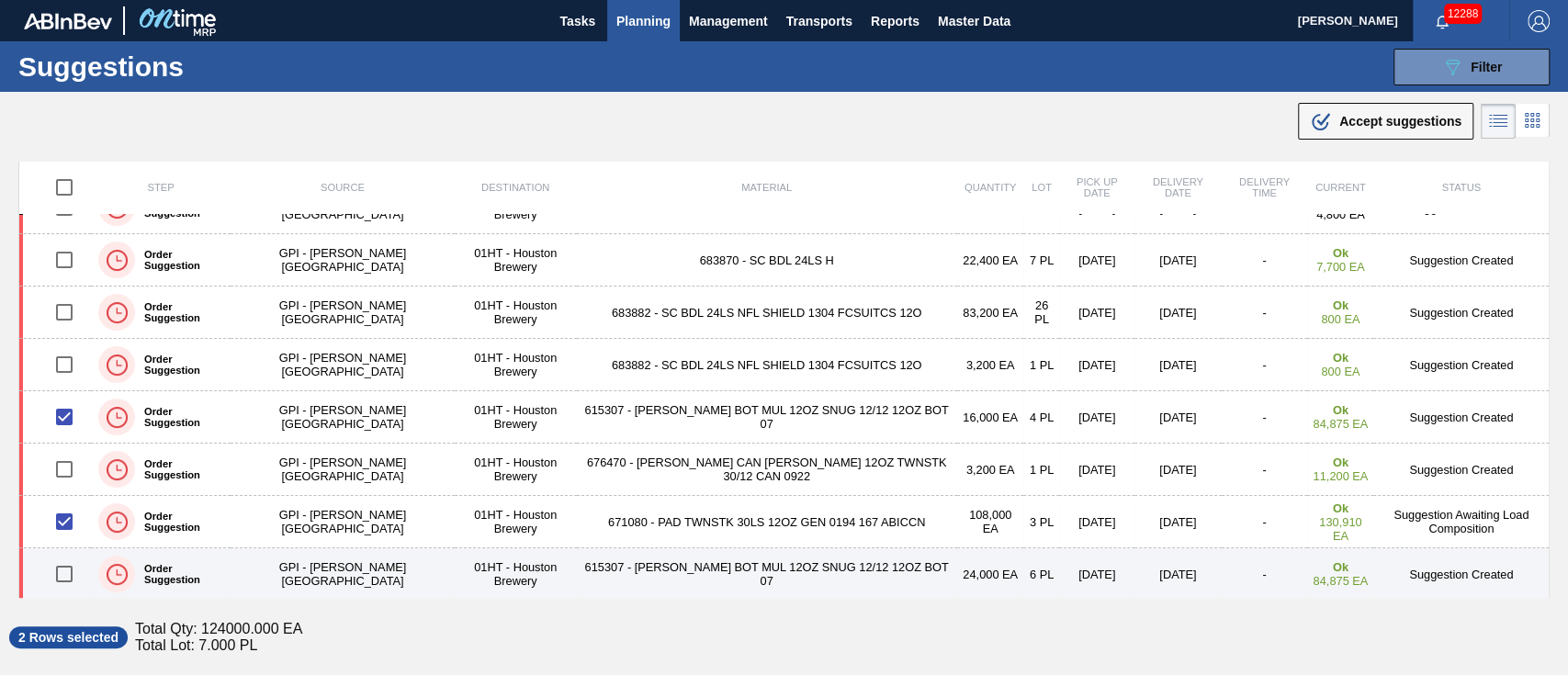
click at [74, 570] on input "checkbox" at bounding box center [65, 573] width 39 height 39
checkbox input "true"
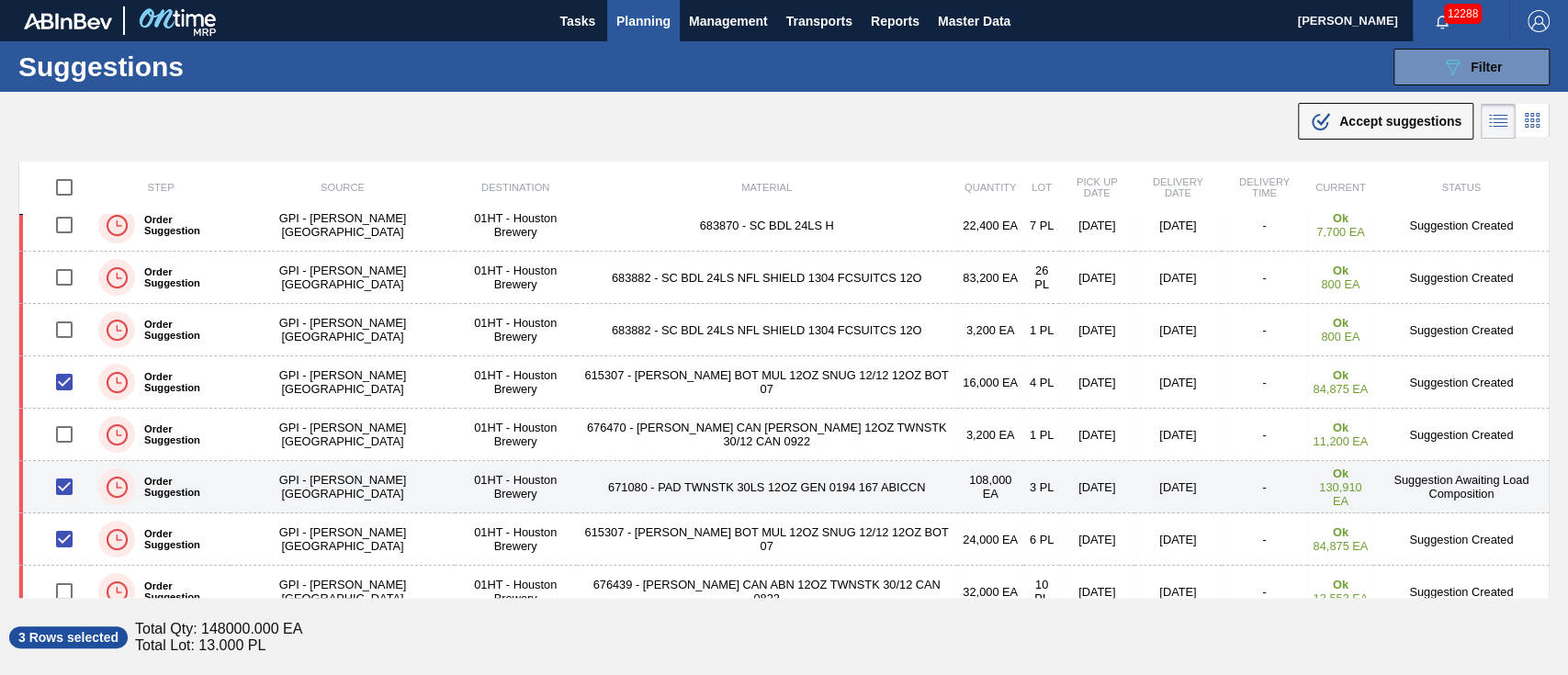
scroll to position [368, 0]
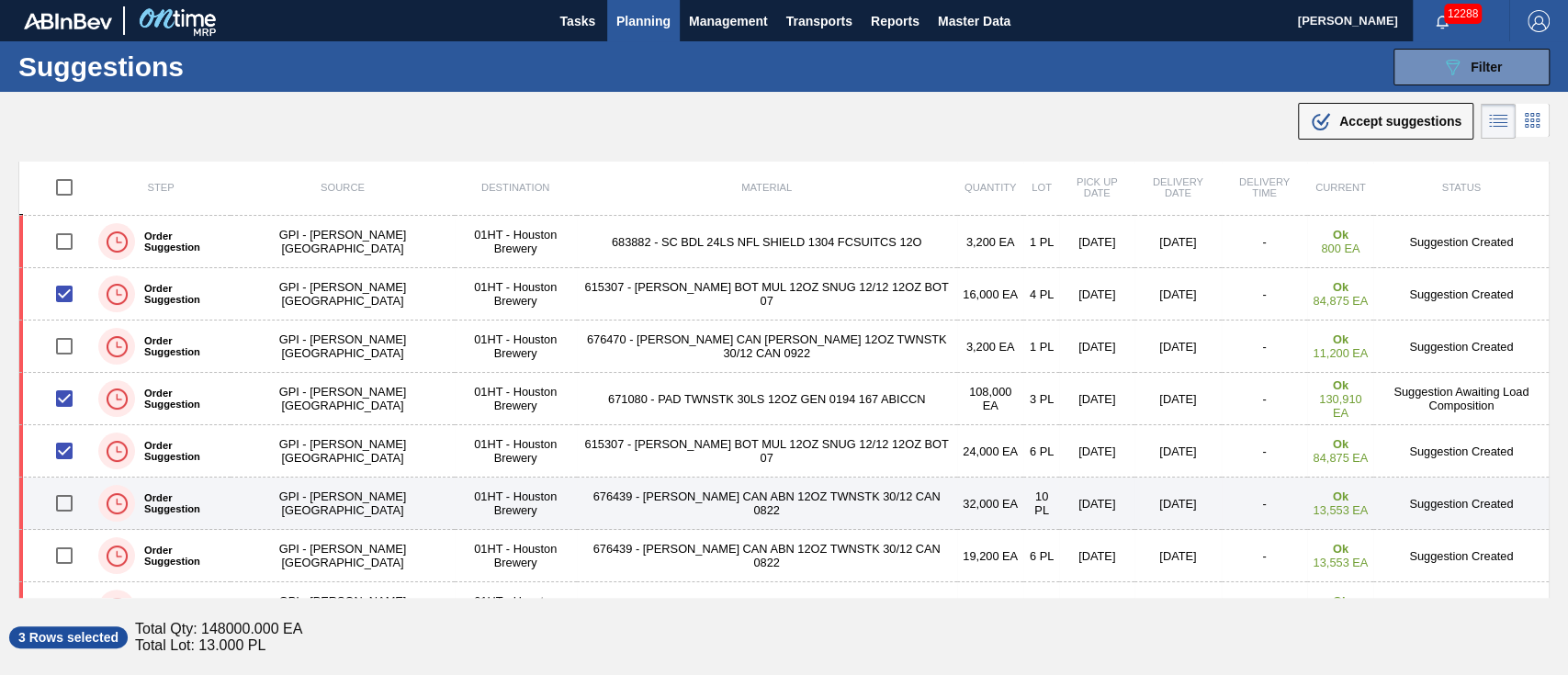
click at [62, 490] on input "checkbox" at bounding box center [65, 503] width 39 height 39
checkbox input "true"
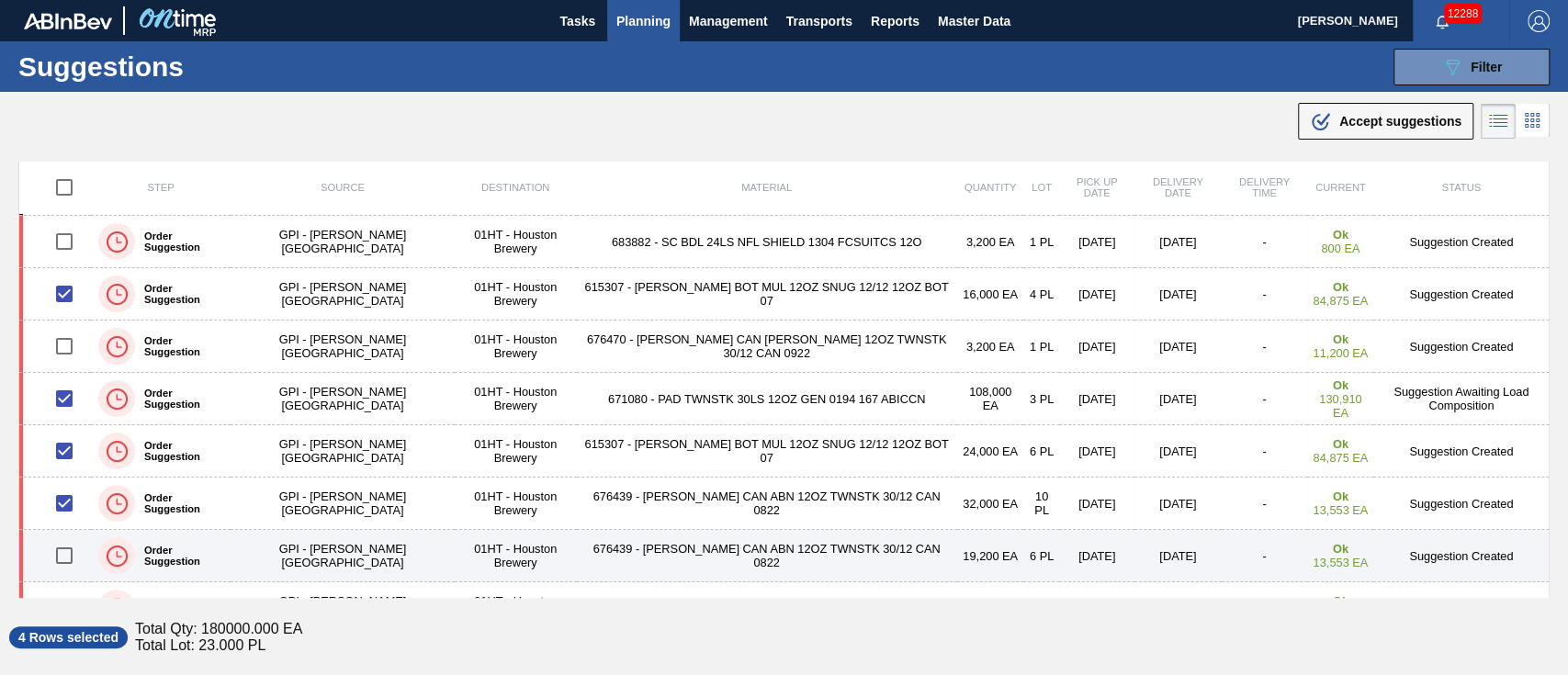
click at [67, 542] on input "checkbox" at bounding box center [65, 555] width 39 height 39
checkbox input "true"
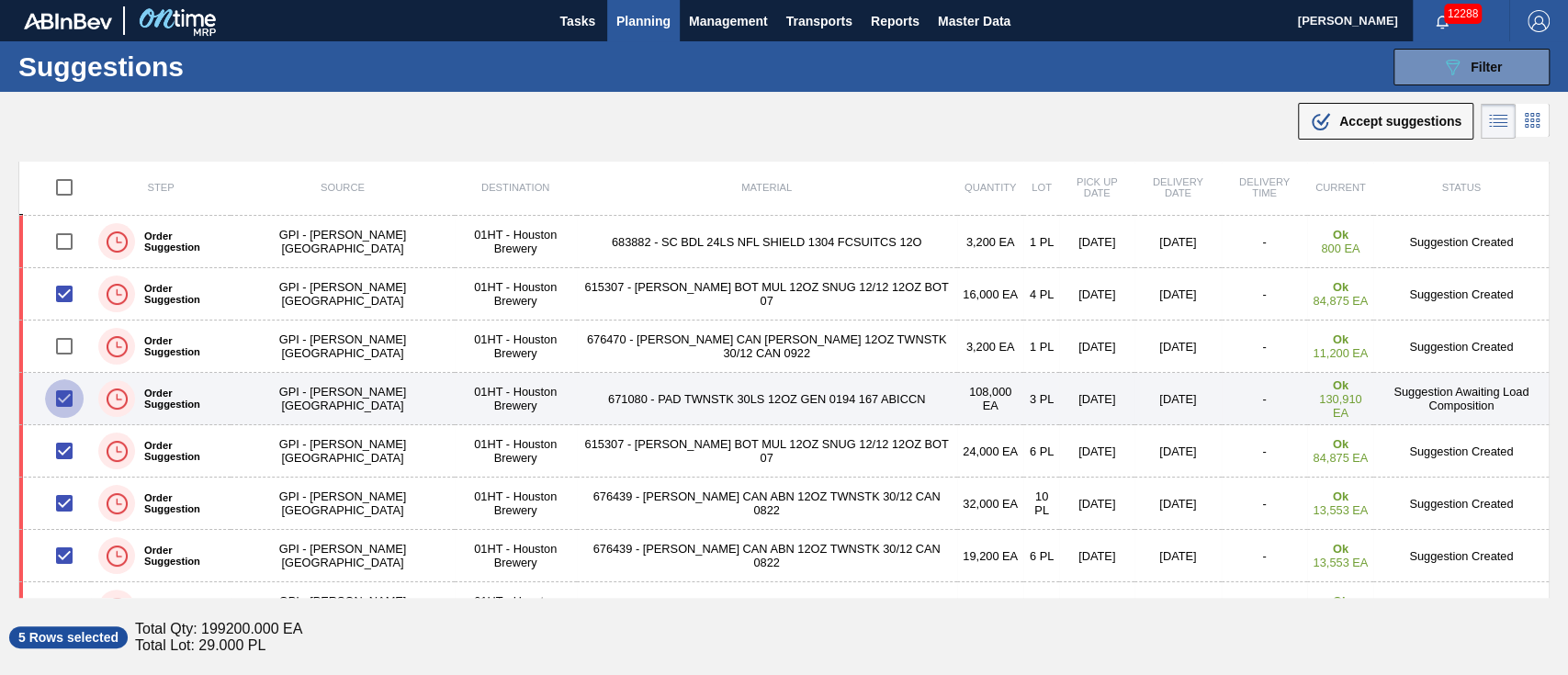
click at [65, 391] on input "checkbox" at bounding box center [65, 399] width 39 height 39
checkbox input "false"
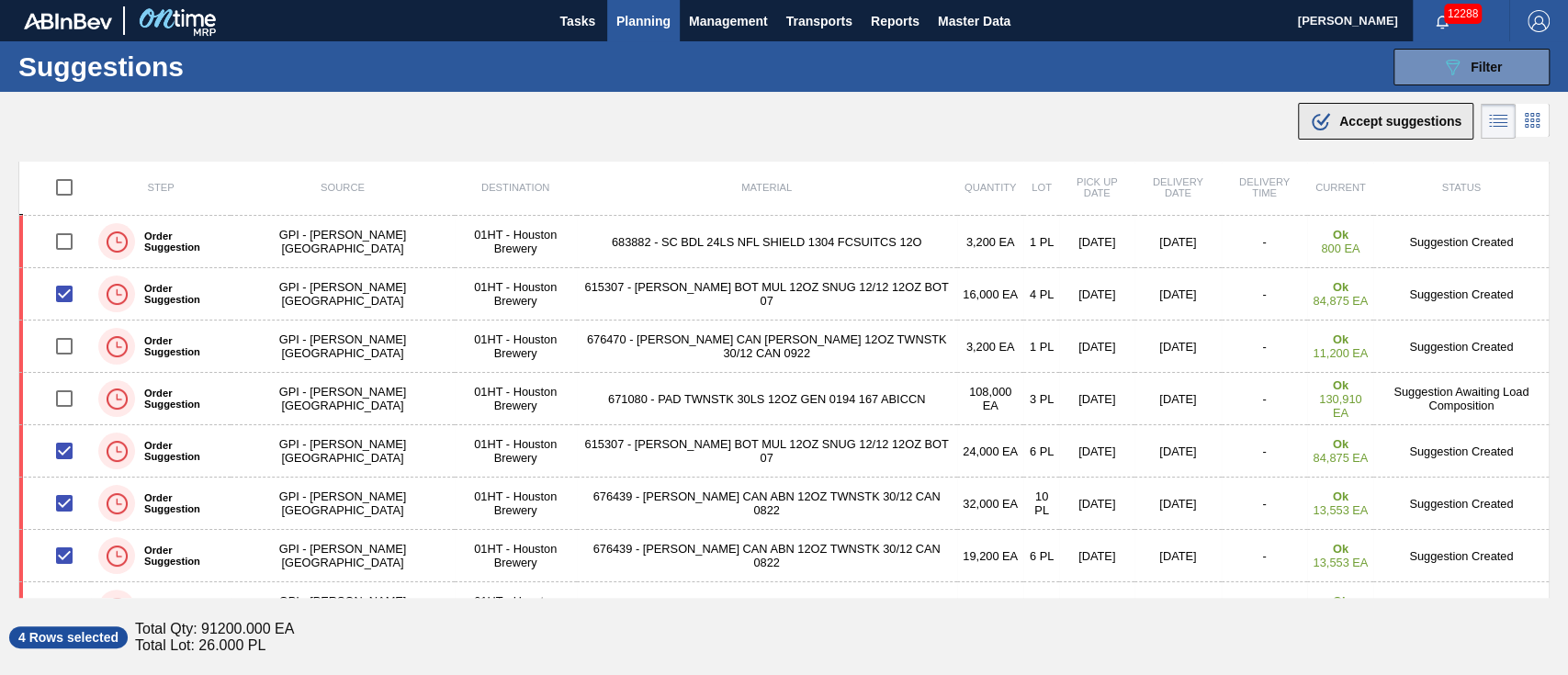
click at [1402, 116] on span "Accept suggestions" at bounding box center [1400, 121] width 122 height 15
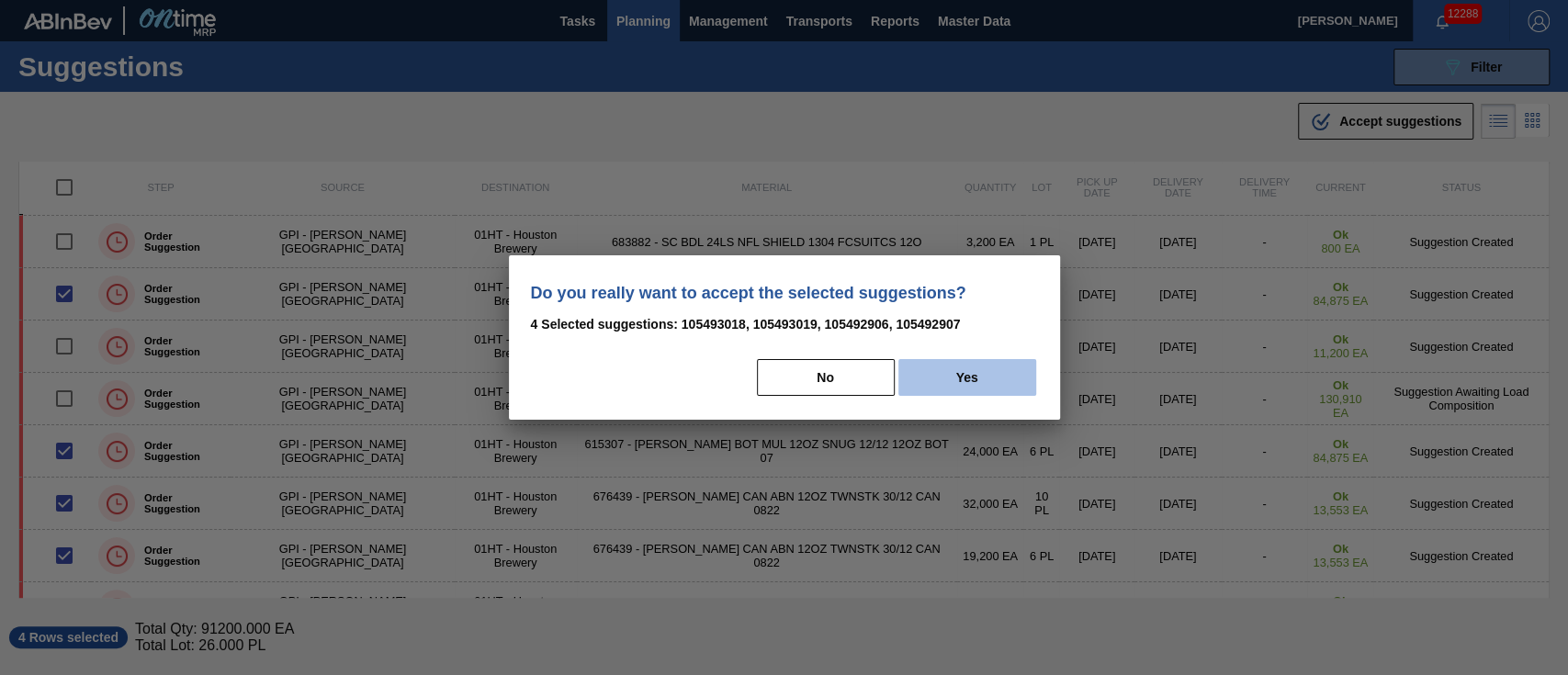
click at [972, 366] on button "Yes" at bounding box center [966, 378] width 138 height 37
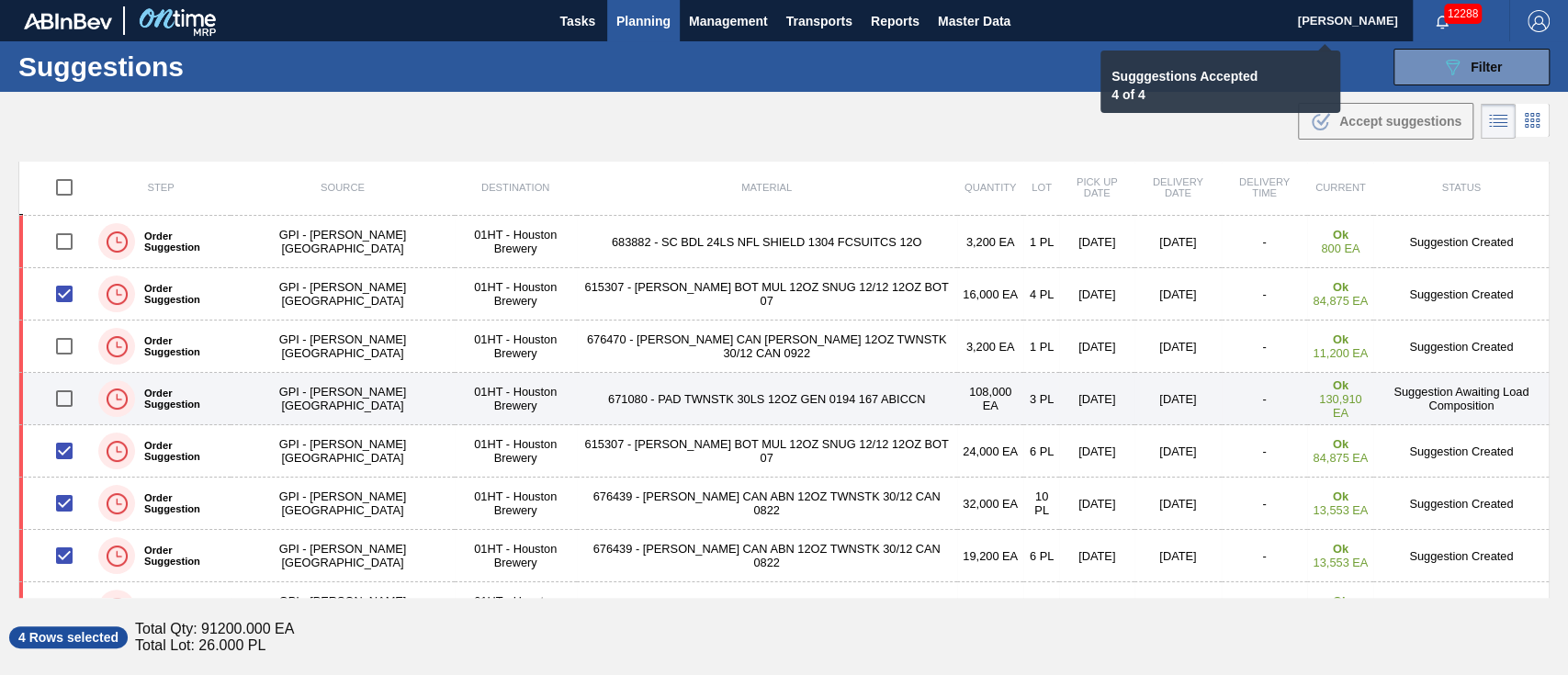
checkbox input "false"
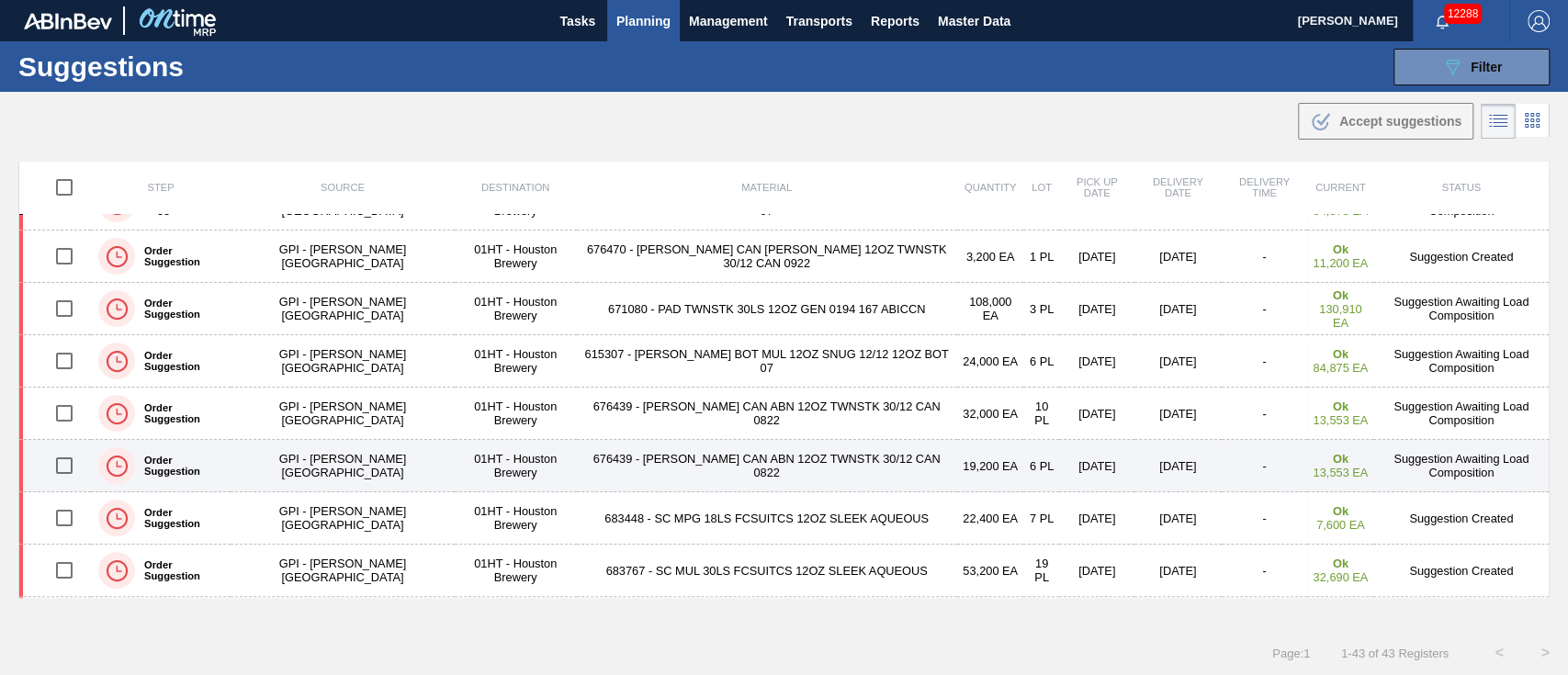
scroll to position [489, 0]
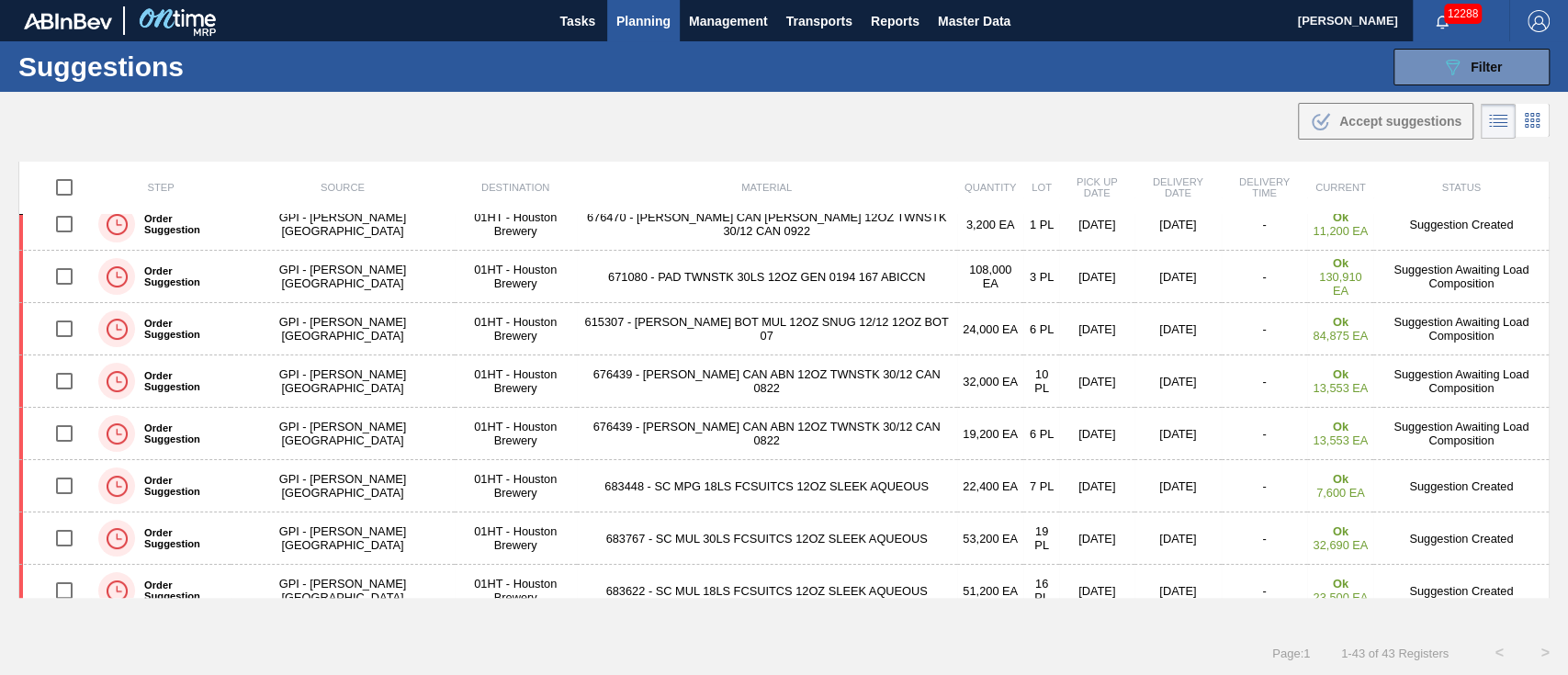
click at [654, 18] on span "Planning" at bounding box center [643, 21] width 55 height 22
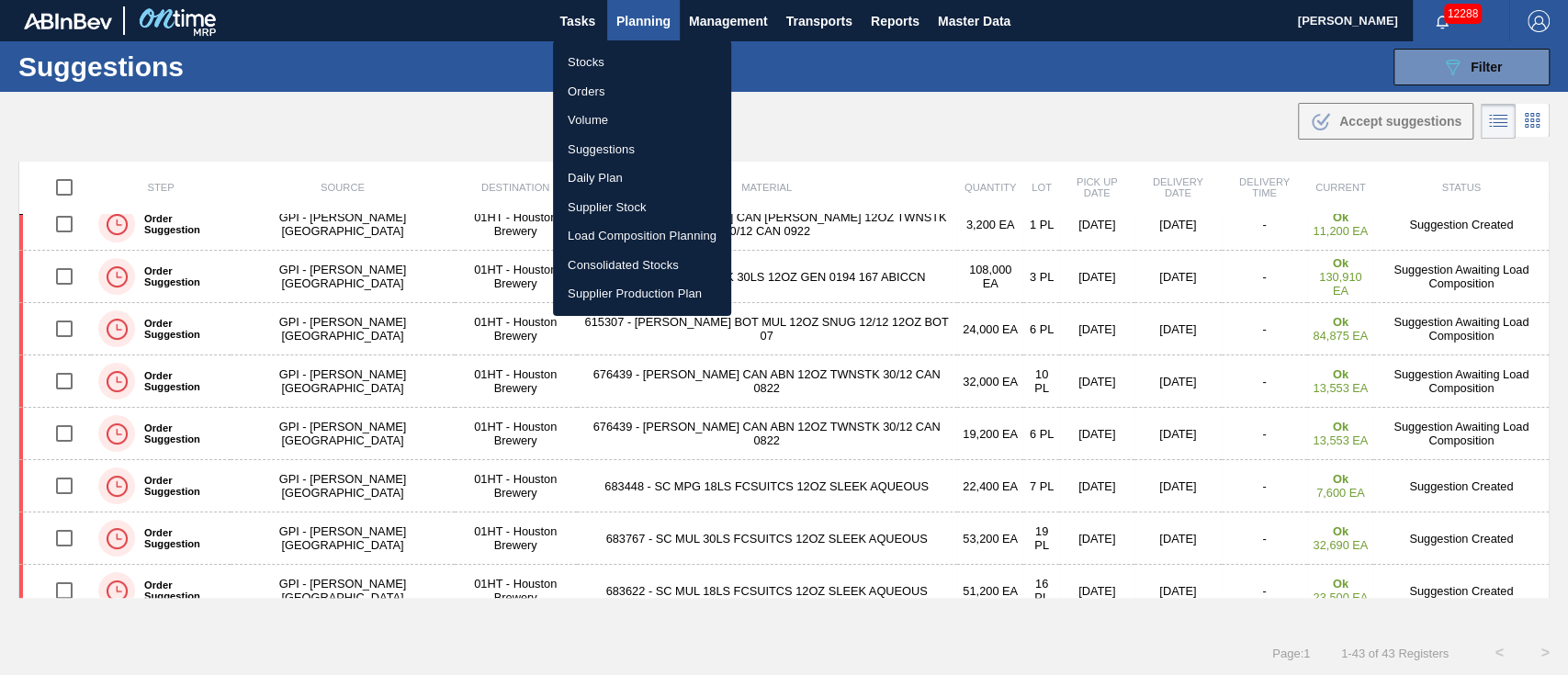
click at [615, 237] on li "Load Composition Planning" at bounding box center [641, 236] width 178 height 30
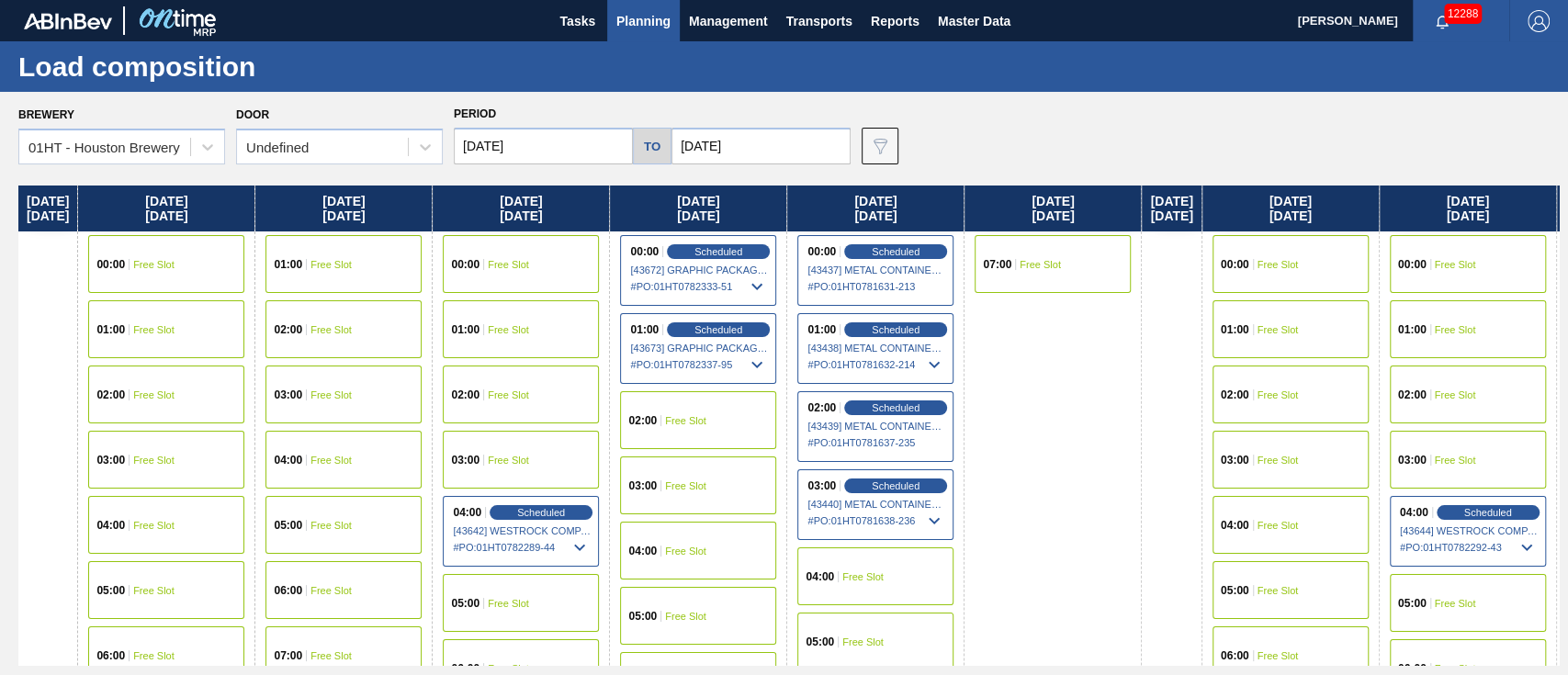
click at [542, 142] on input "10/12/2025" at bounding box center [543, 146] width 179 height 37
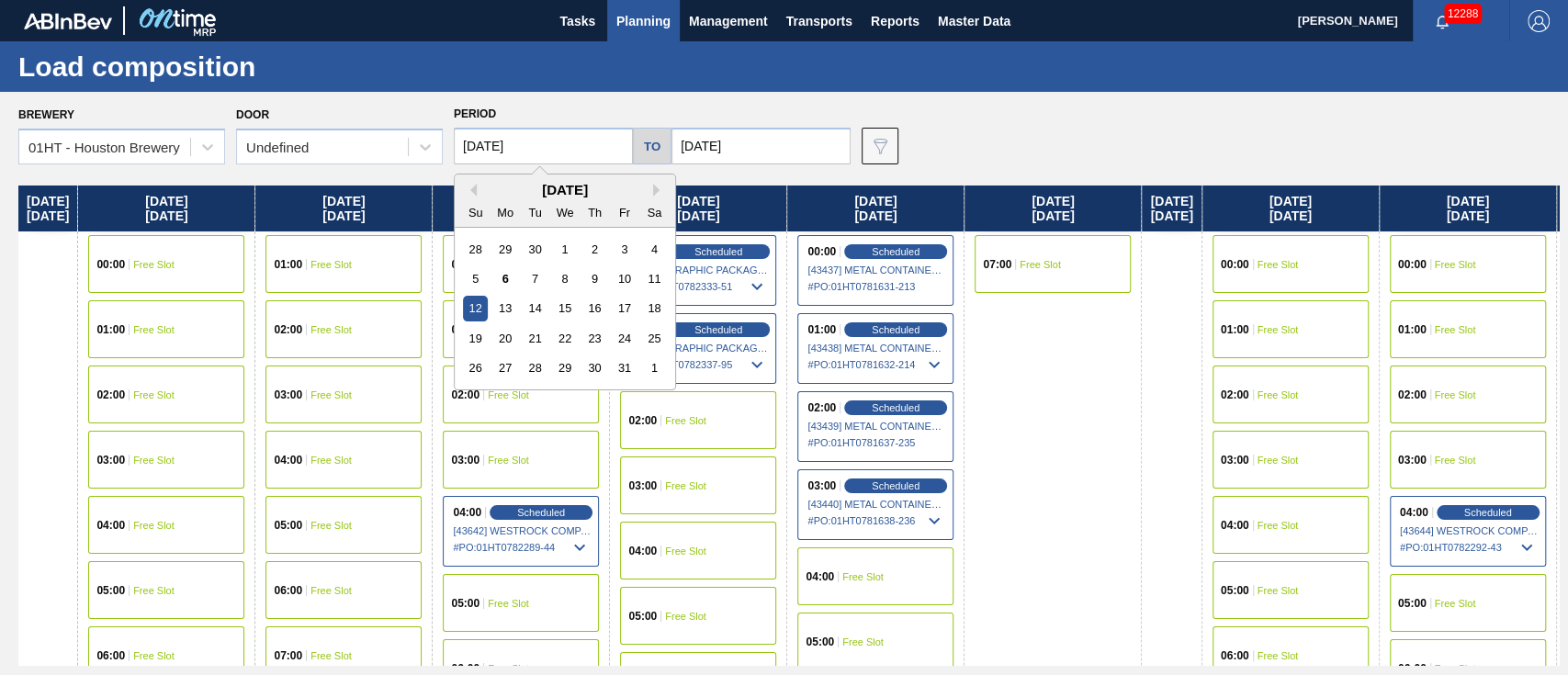
click at [501, 331] on div "20" at bounding box center [505, 338] width 25 height 25
type input "[DATE]"
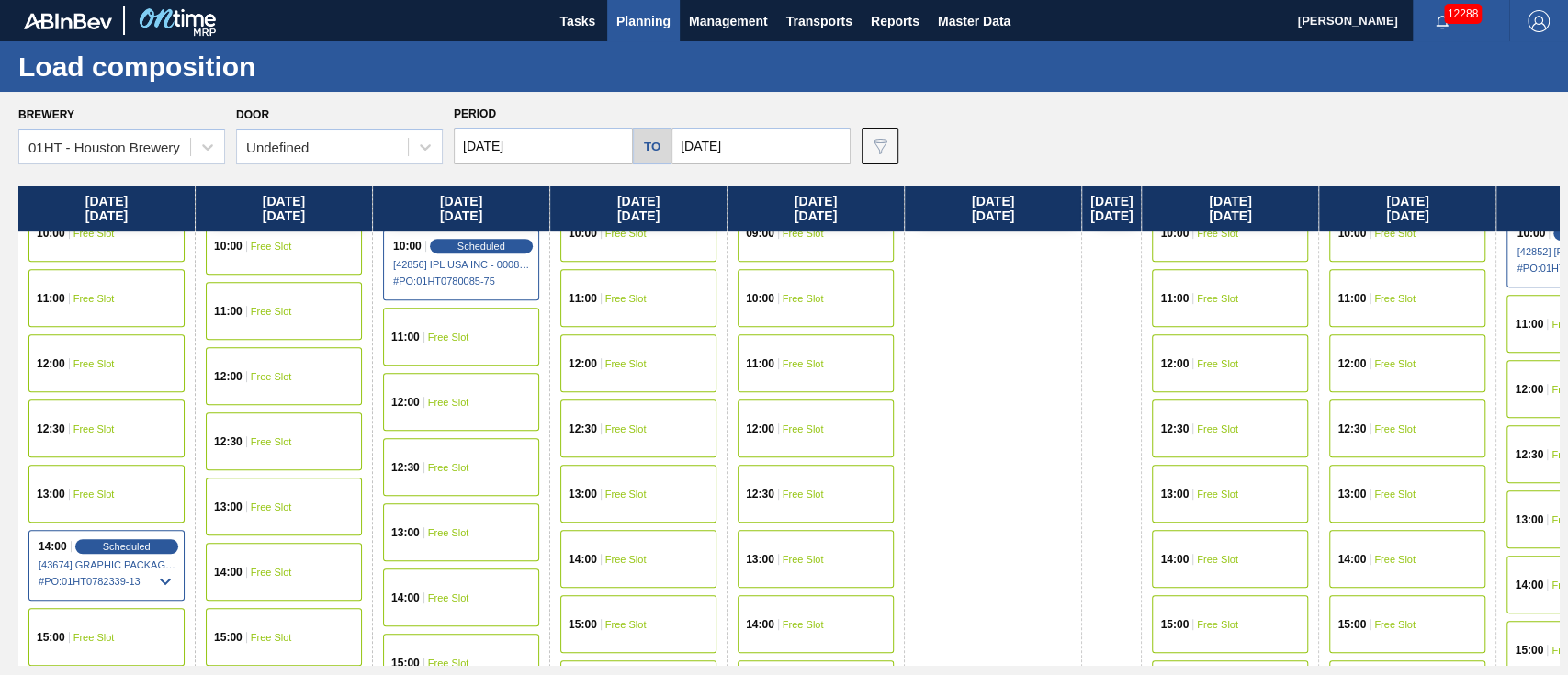
scroll to position [734, 0]
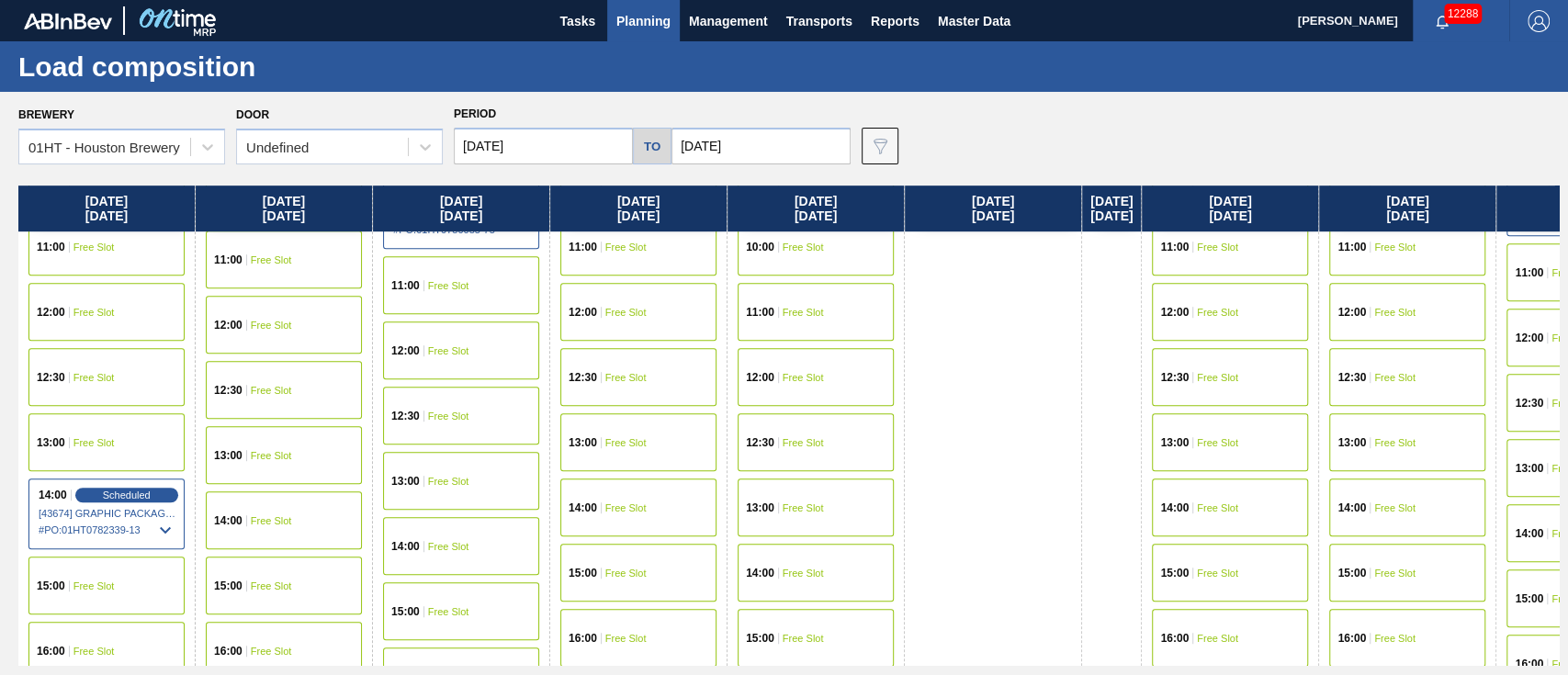
click at [273, 518] on span "Free Slot" at bounding box center [271, 521] width 42 height 11
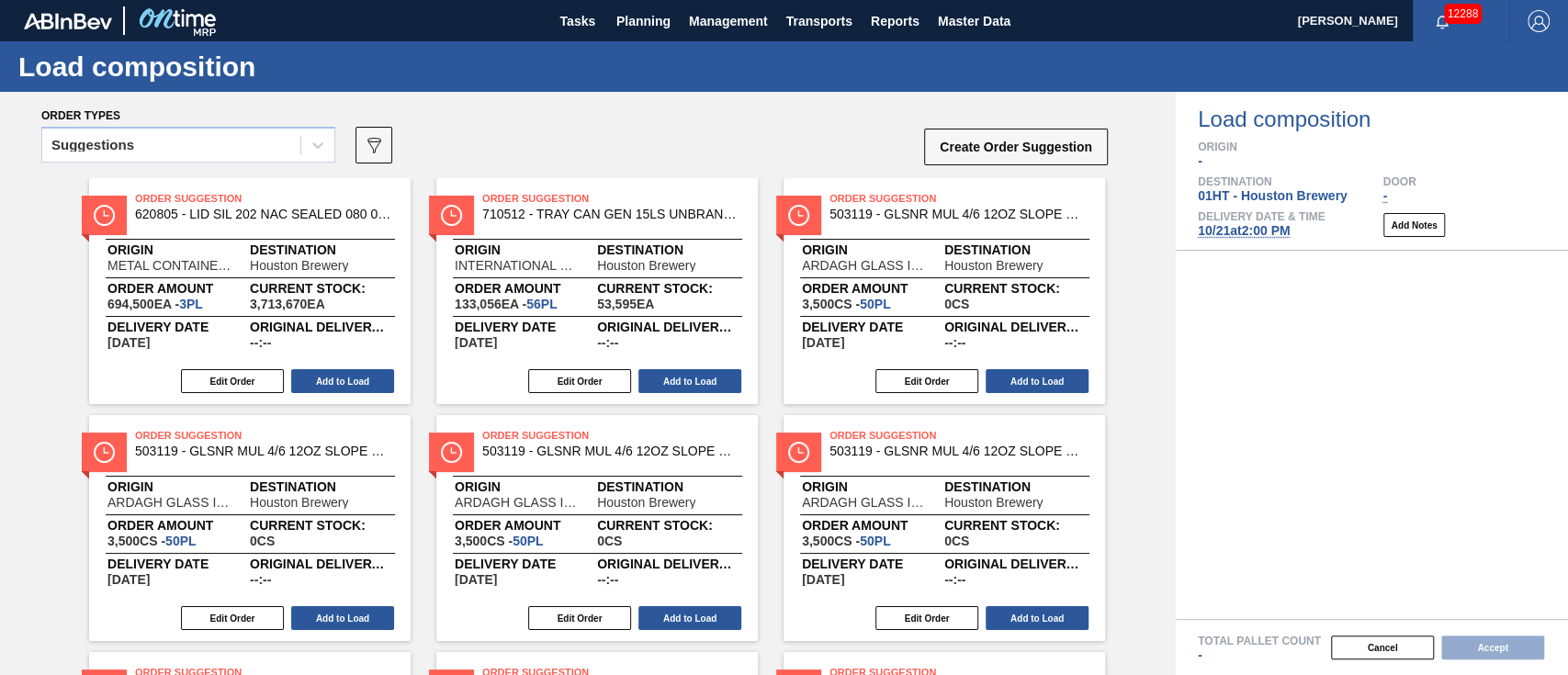
click at [227, 164] on div "Suggestions" at bounding box center [188, 151] width 294 height 48
click at [163, 140] on div "Suggestions" at bounding box center [171, 145] width 258 height 27
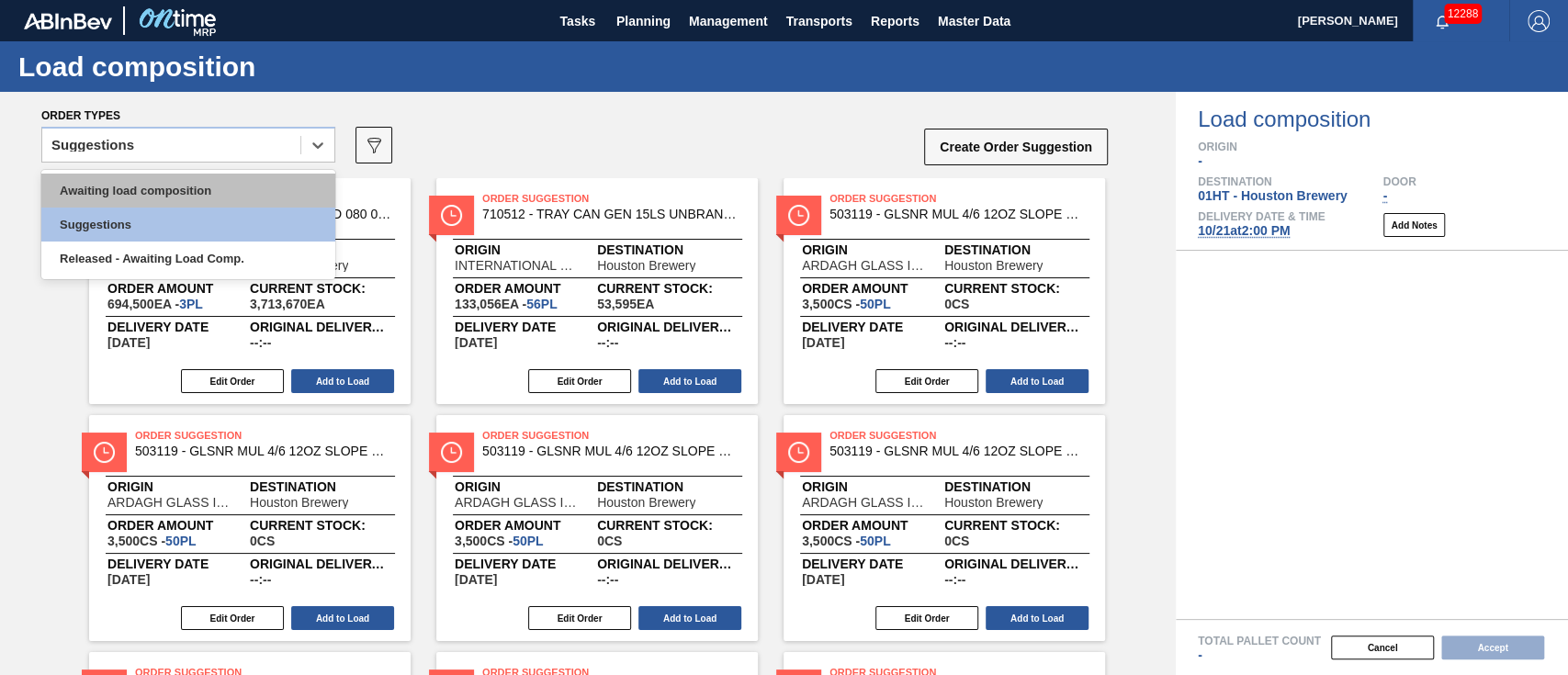
click at [154, 178] on div "Awaiting load composition" at bounding box center [188, 190] width 294 height 34
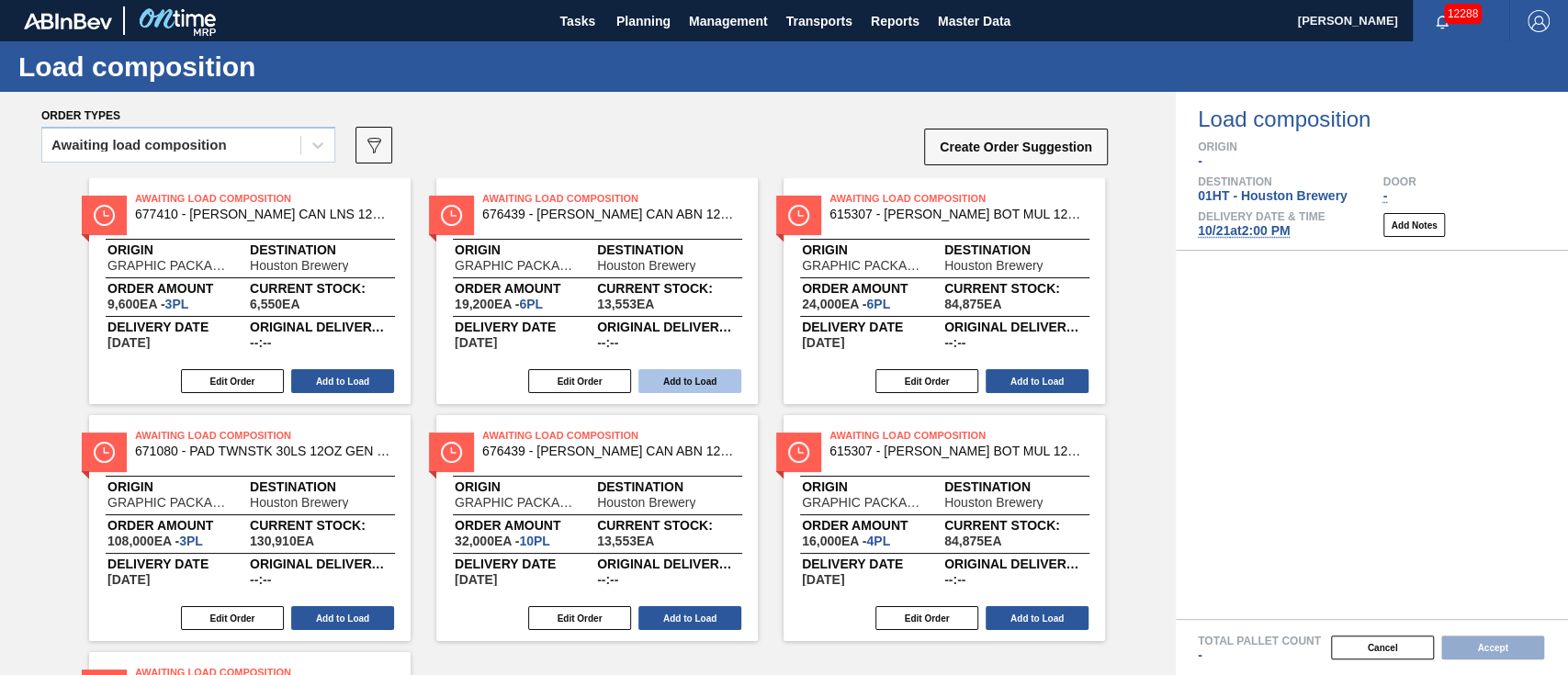
click at [688, 376] on button "Add to Load" at bounding box center [689, 381] width 103 height 24
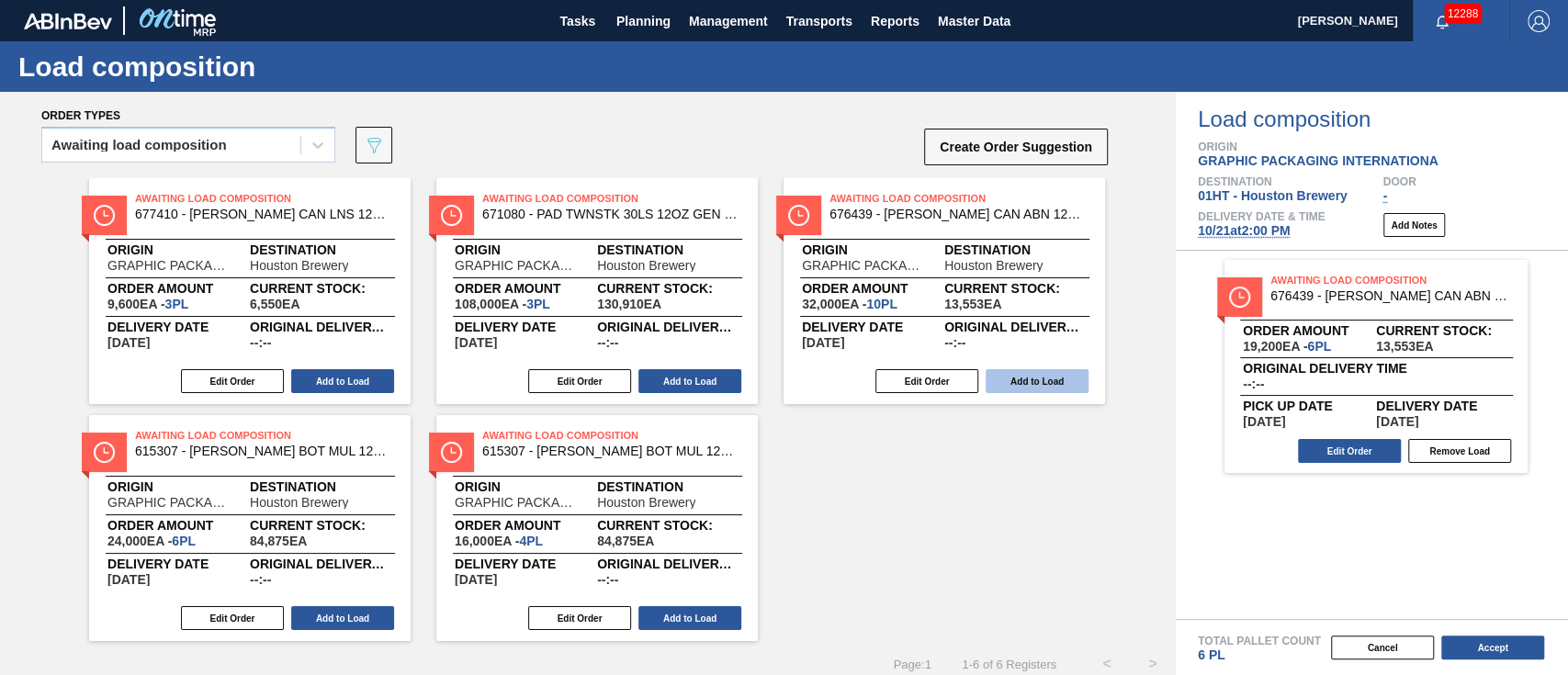
click at [1062, 380] on button "Add to Load" at bounding box center [1037, 381] width 103 height 24
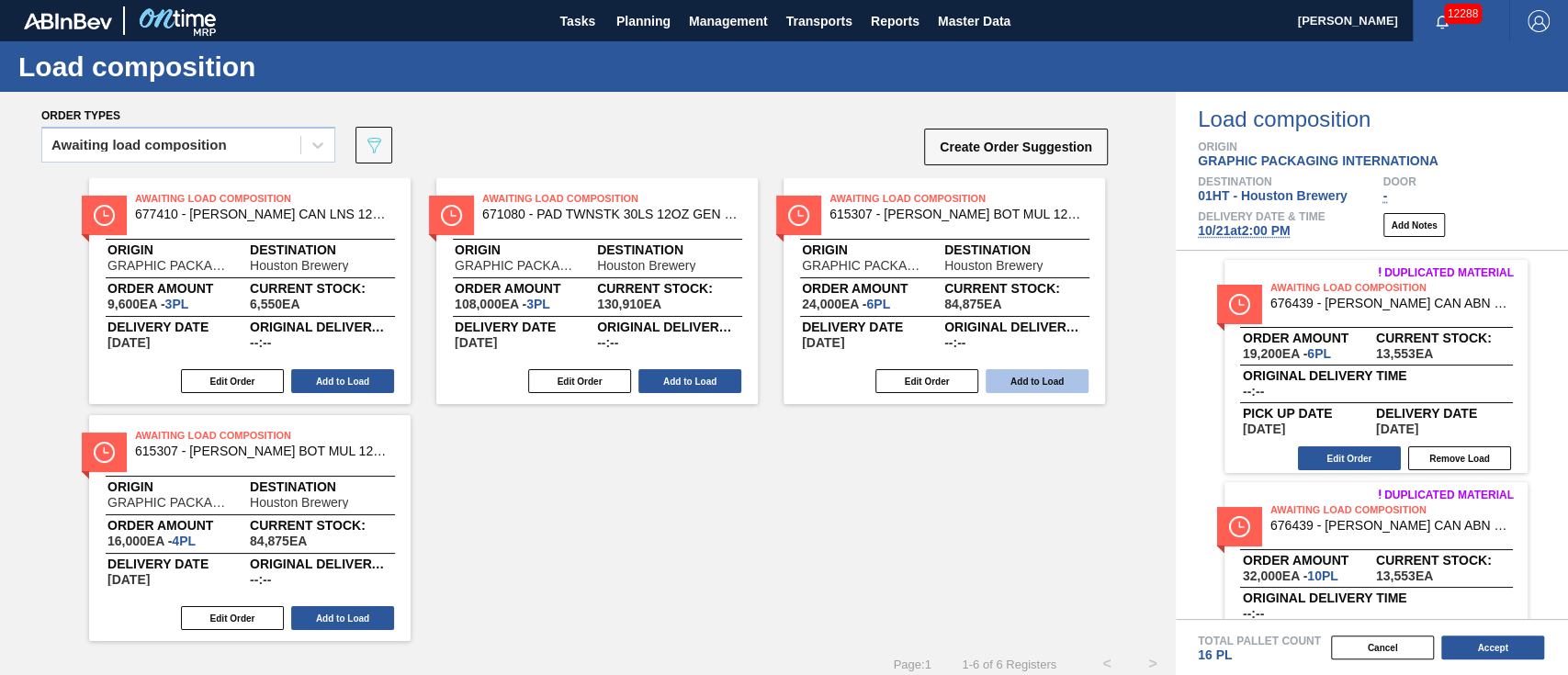
click at [681, 371] on button "Add to Load" at bounding box center [689, 381] width 103 height 24
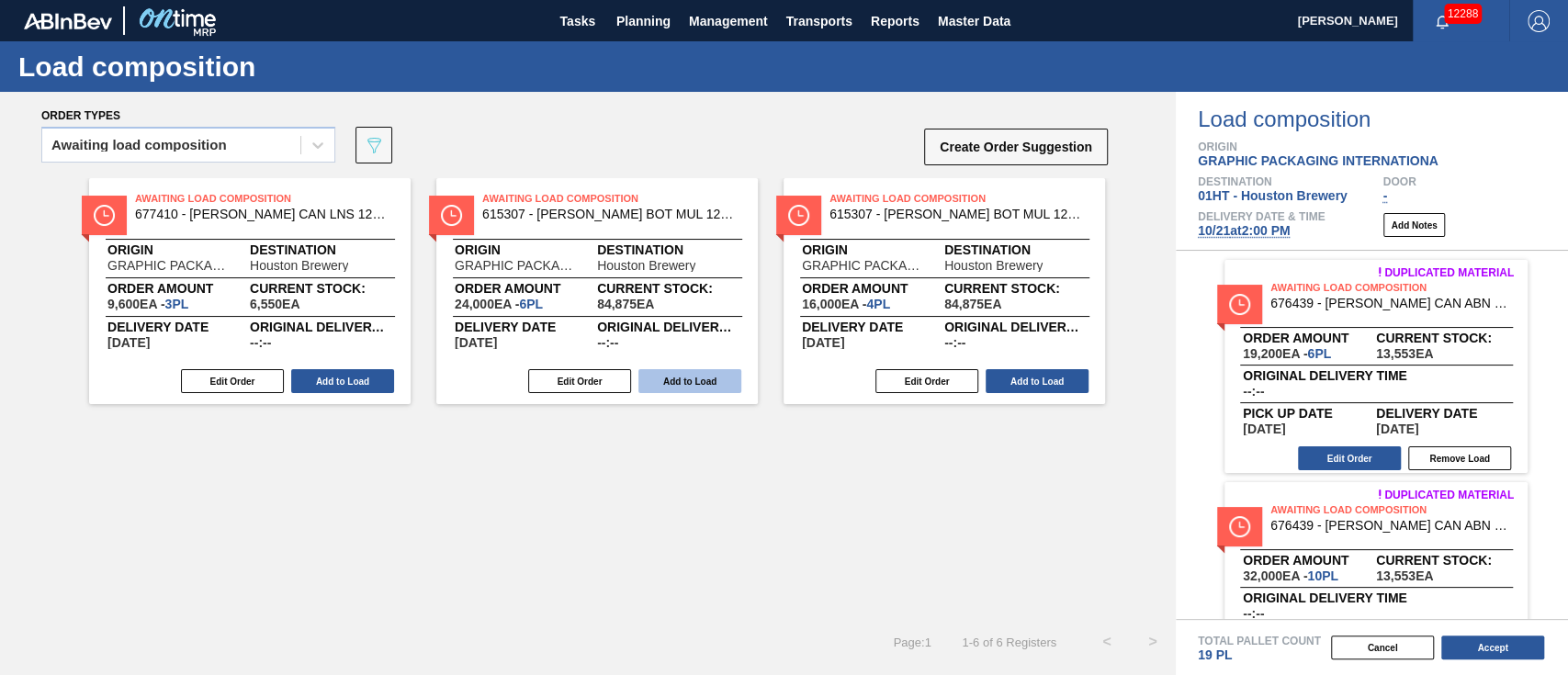
click at [683, 371] on button "Add to Load" at bounding box center [689, 381] width 103 height 24
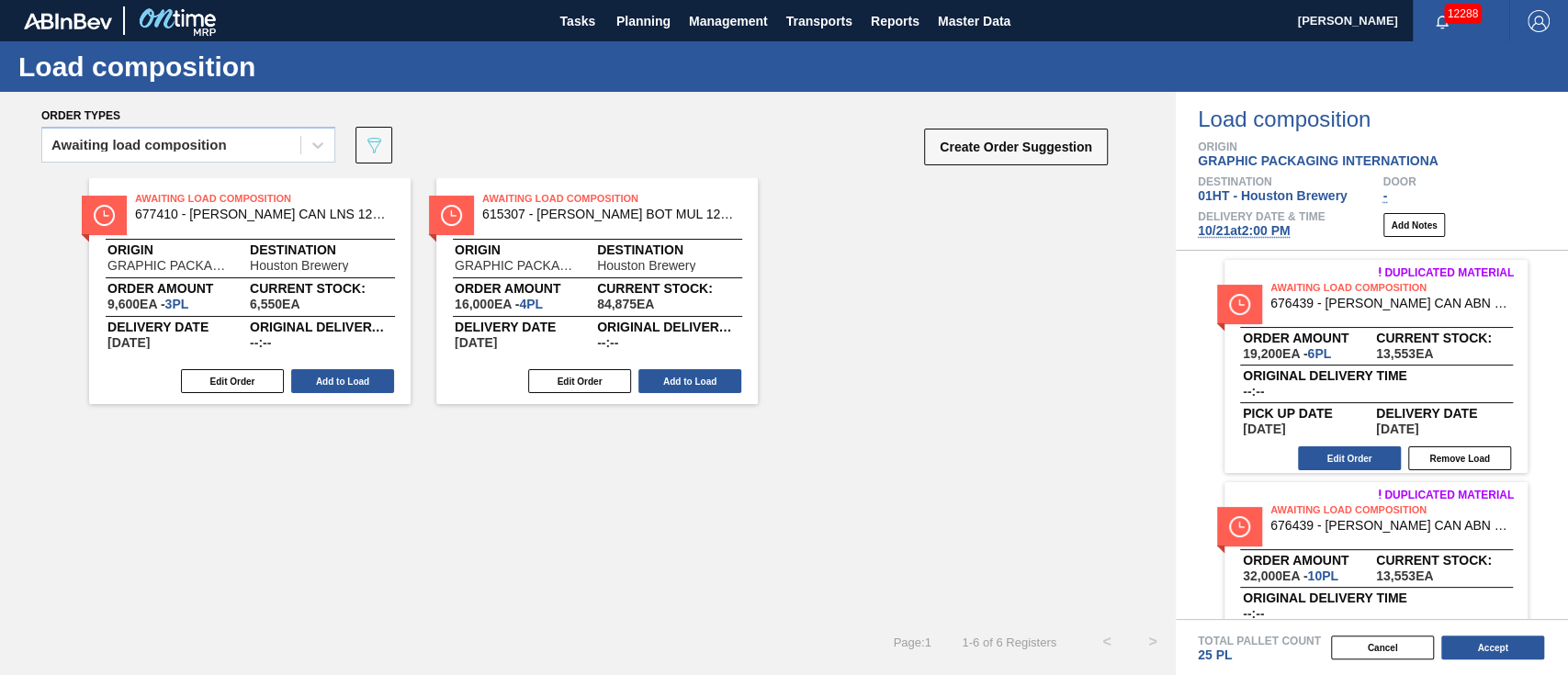
click at [684, 371] on button "Add to Load" at bounding box center [689, 381] width 103 height 24
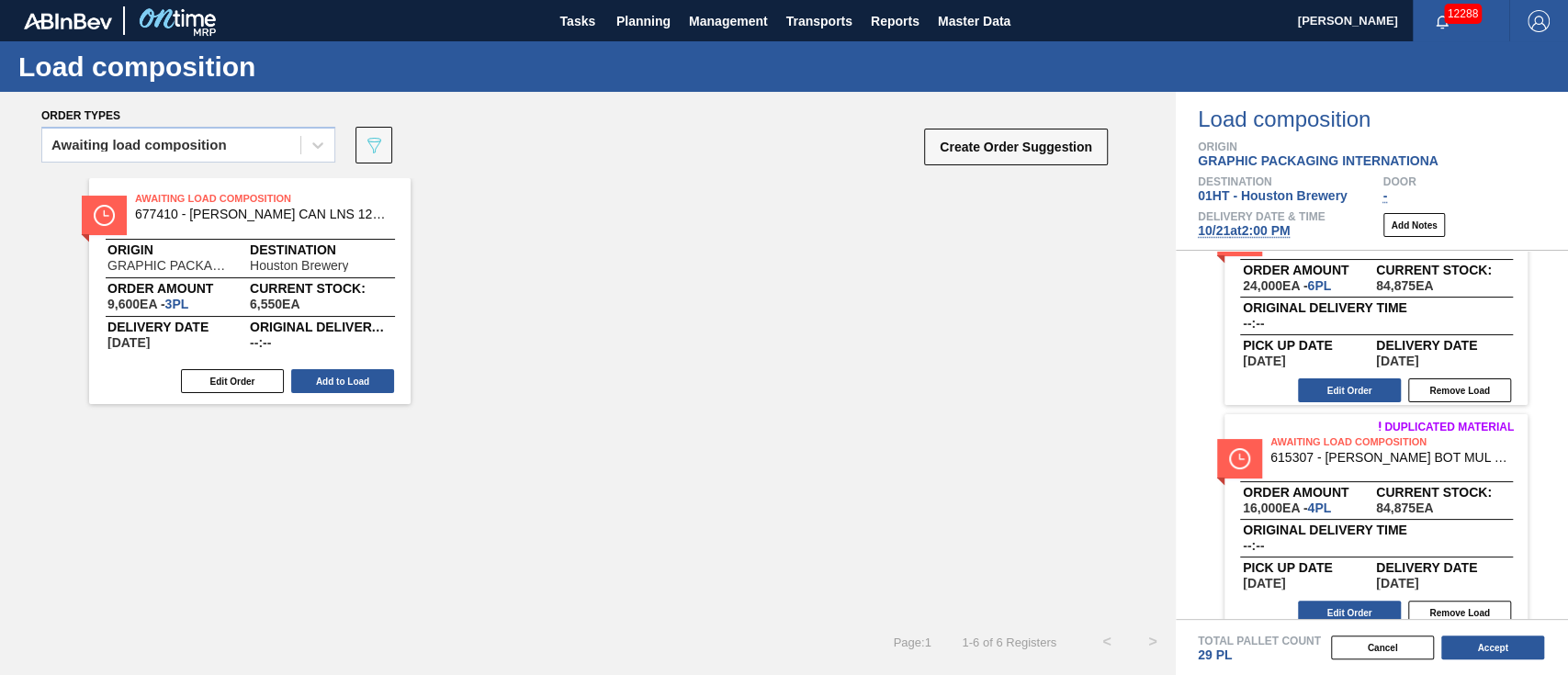
scroll to position [753, 0]
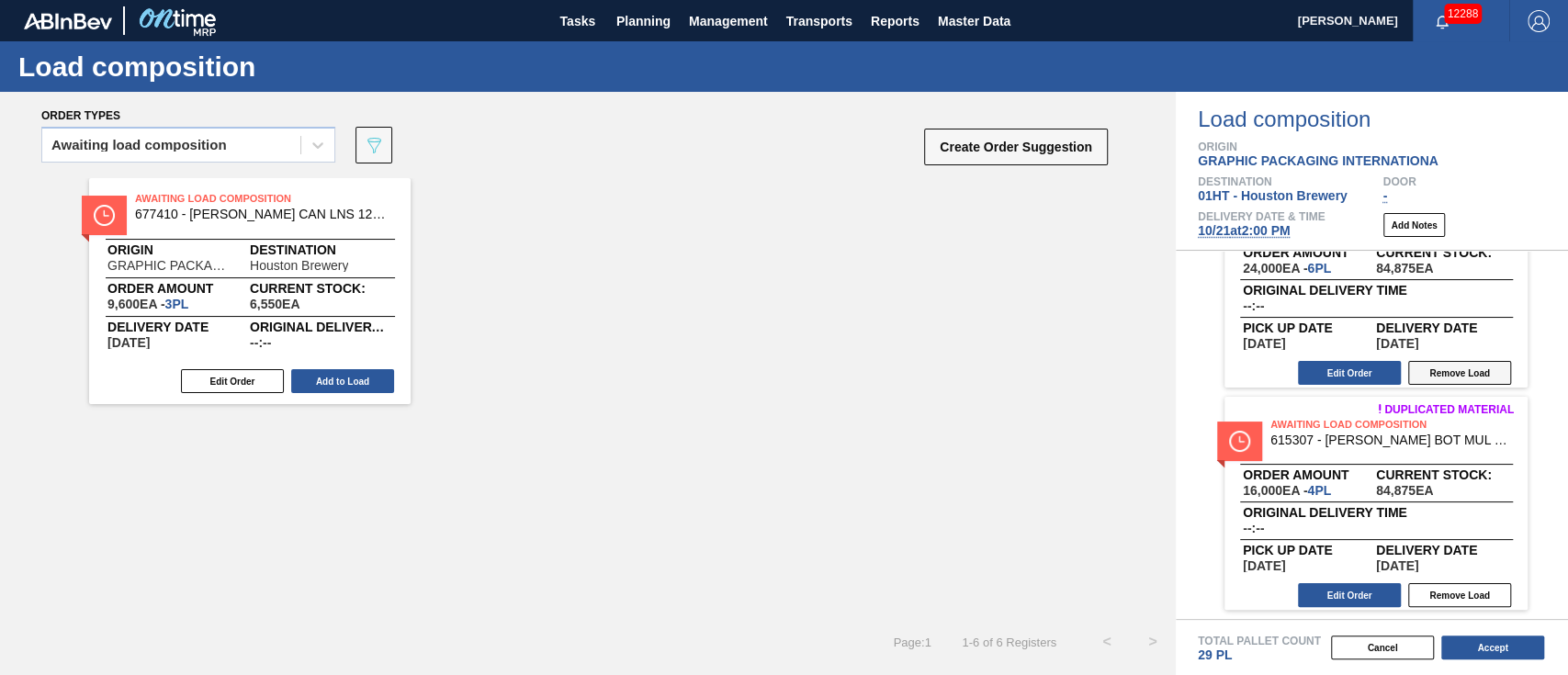
click at [1429, 374] on button "Remove Load" at bounding box center [1459, 373] width 103 height 24
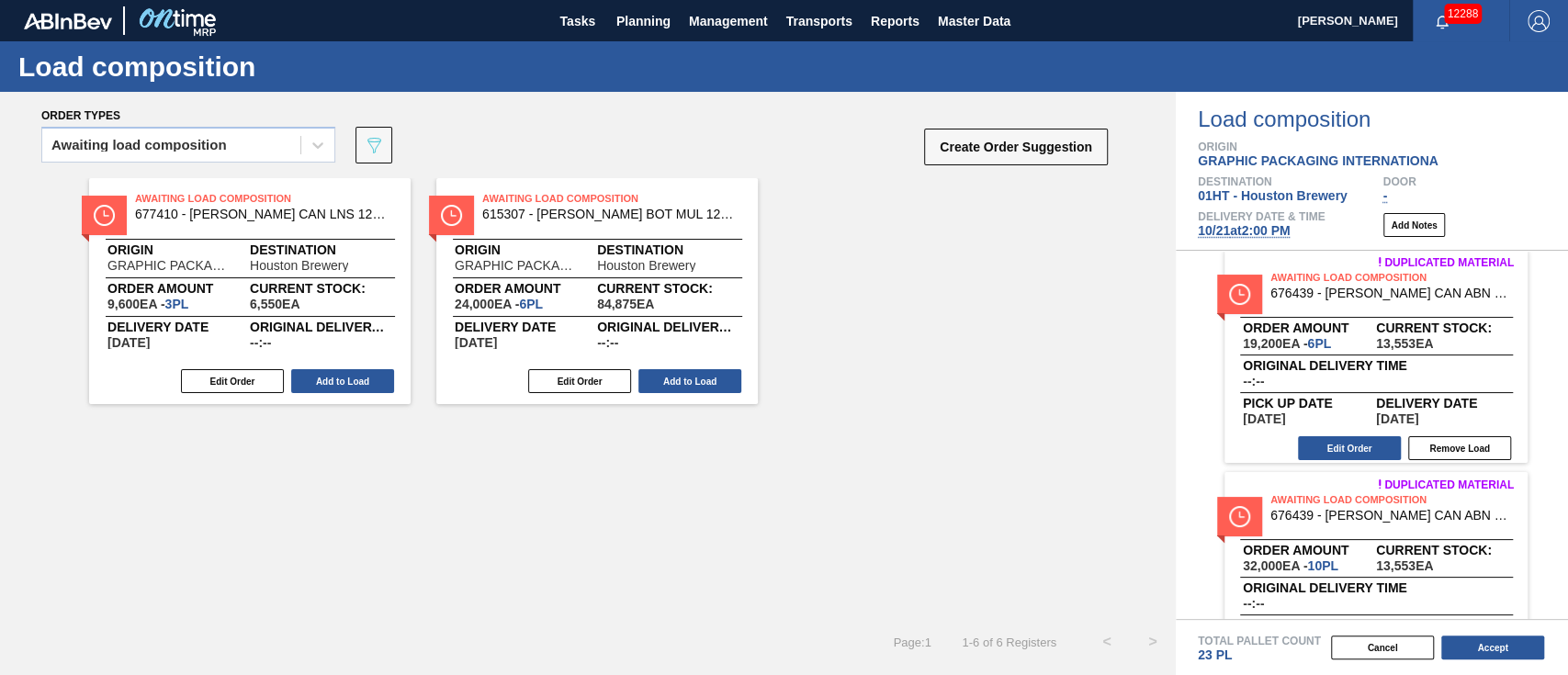
scroll to position [0, 0]
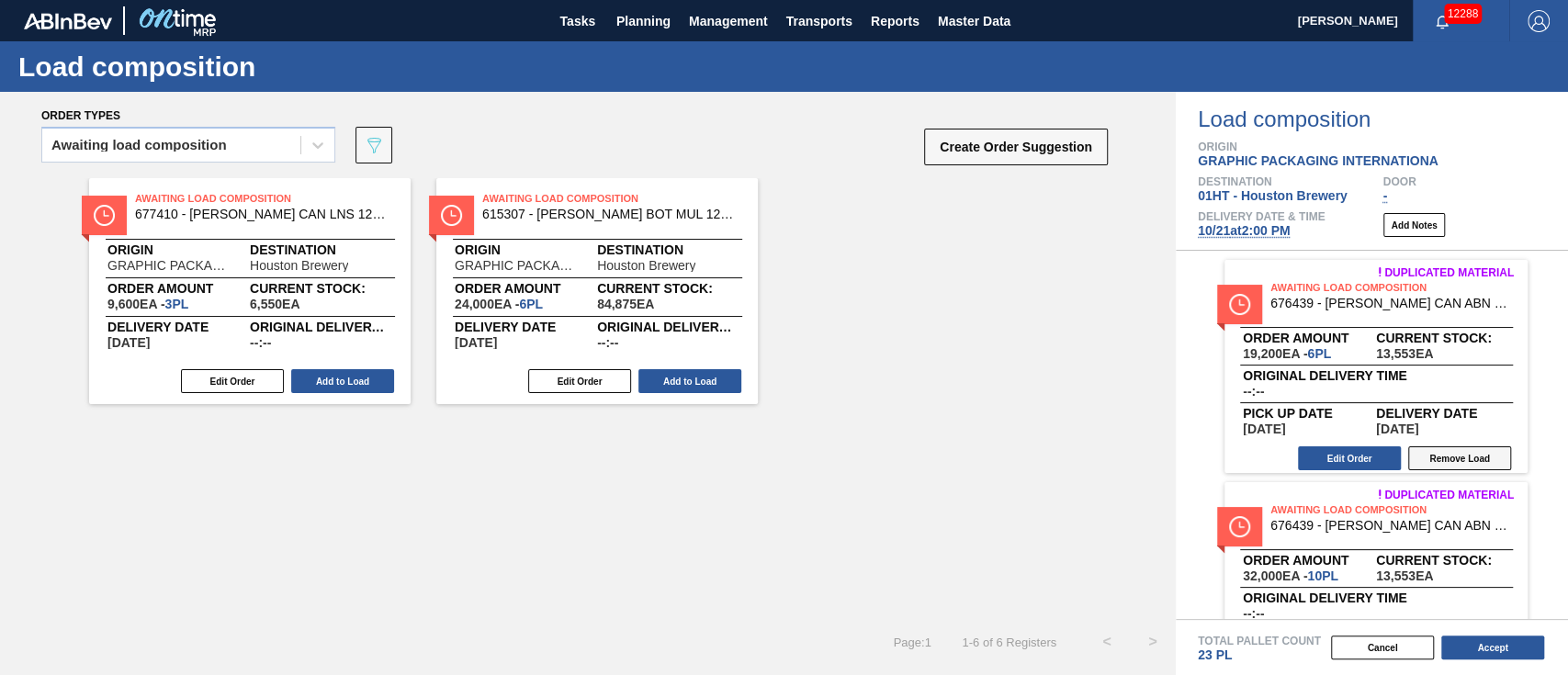
click at [1443, 456] on button "Remove Load" at bounding box center [1459, 458] width 103 height 24
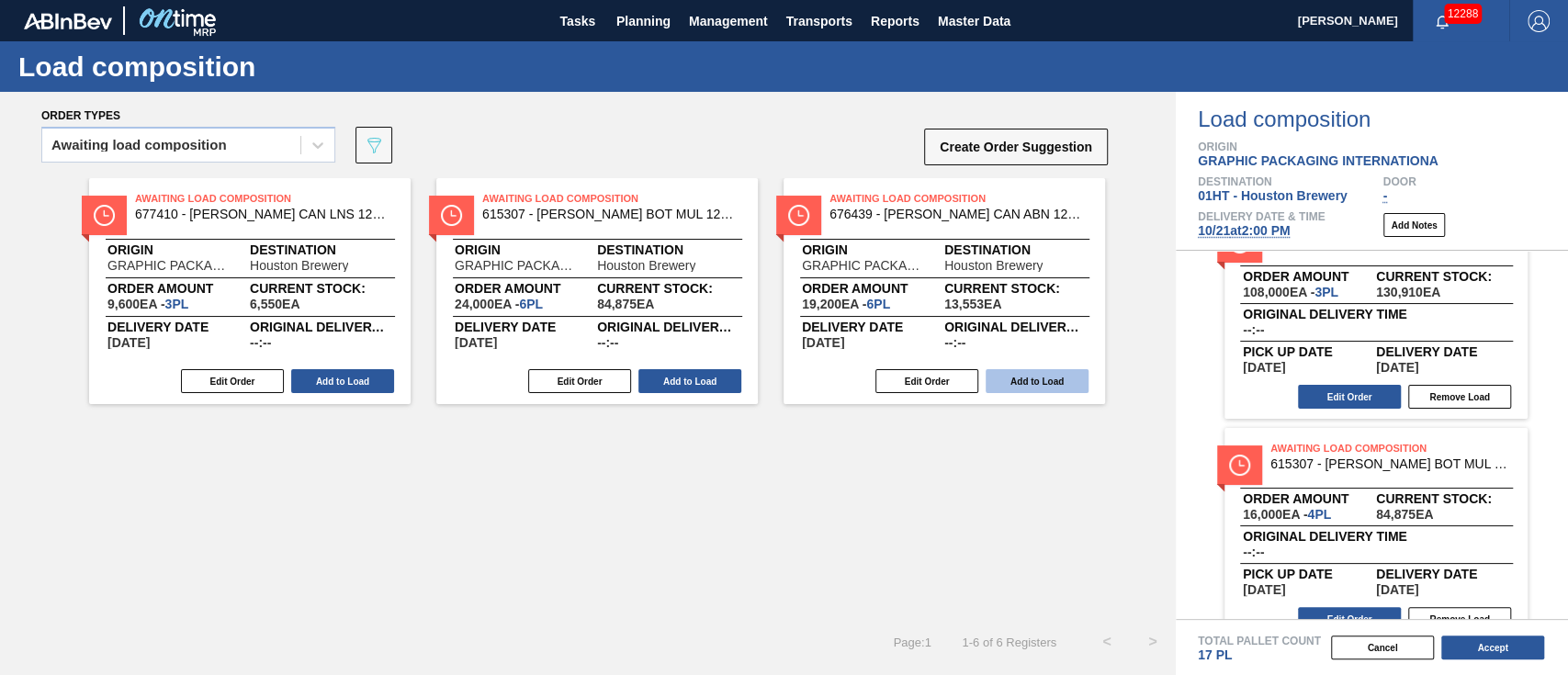
scroll to position [308, 0]
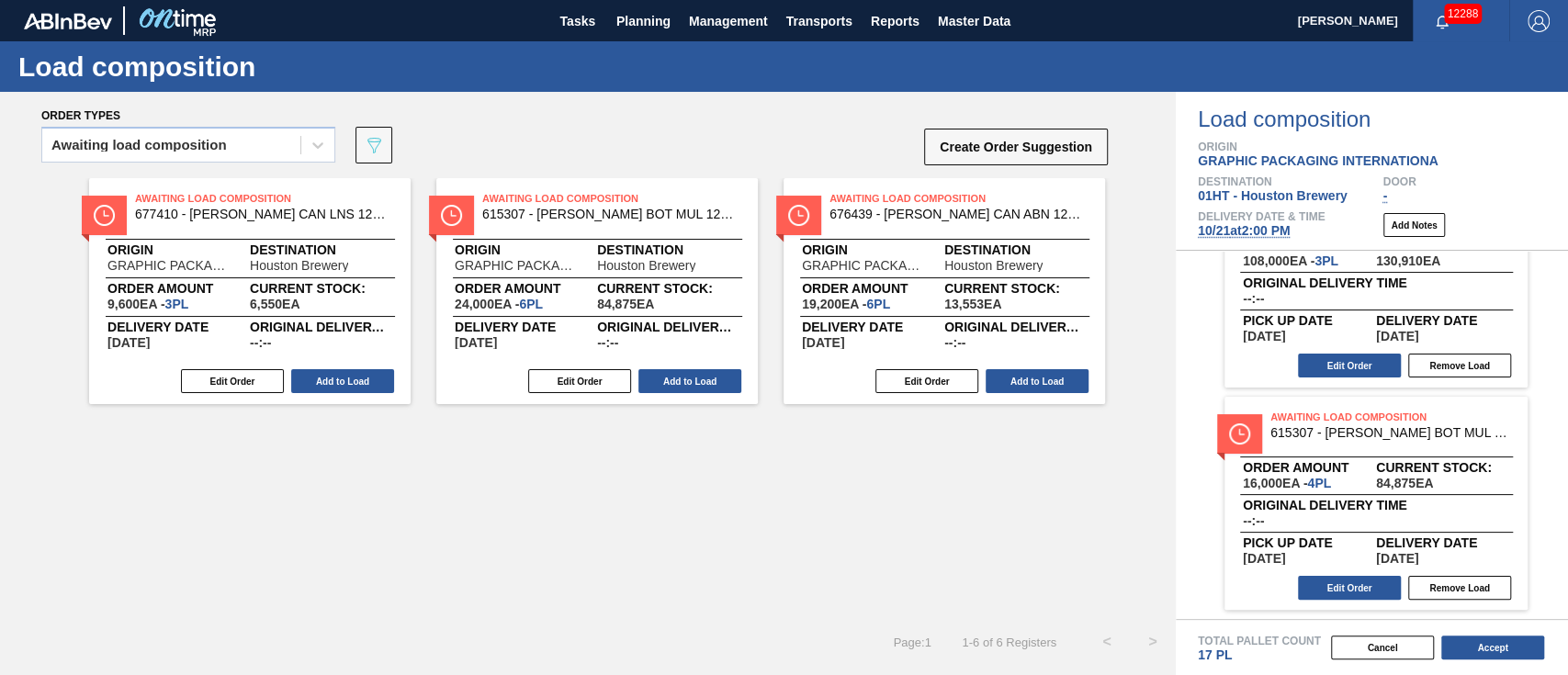
click at [1058, 373] on button "Add to Load" at bounding box center [1037, 381] width 103 height 24
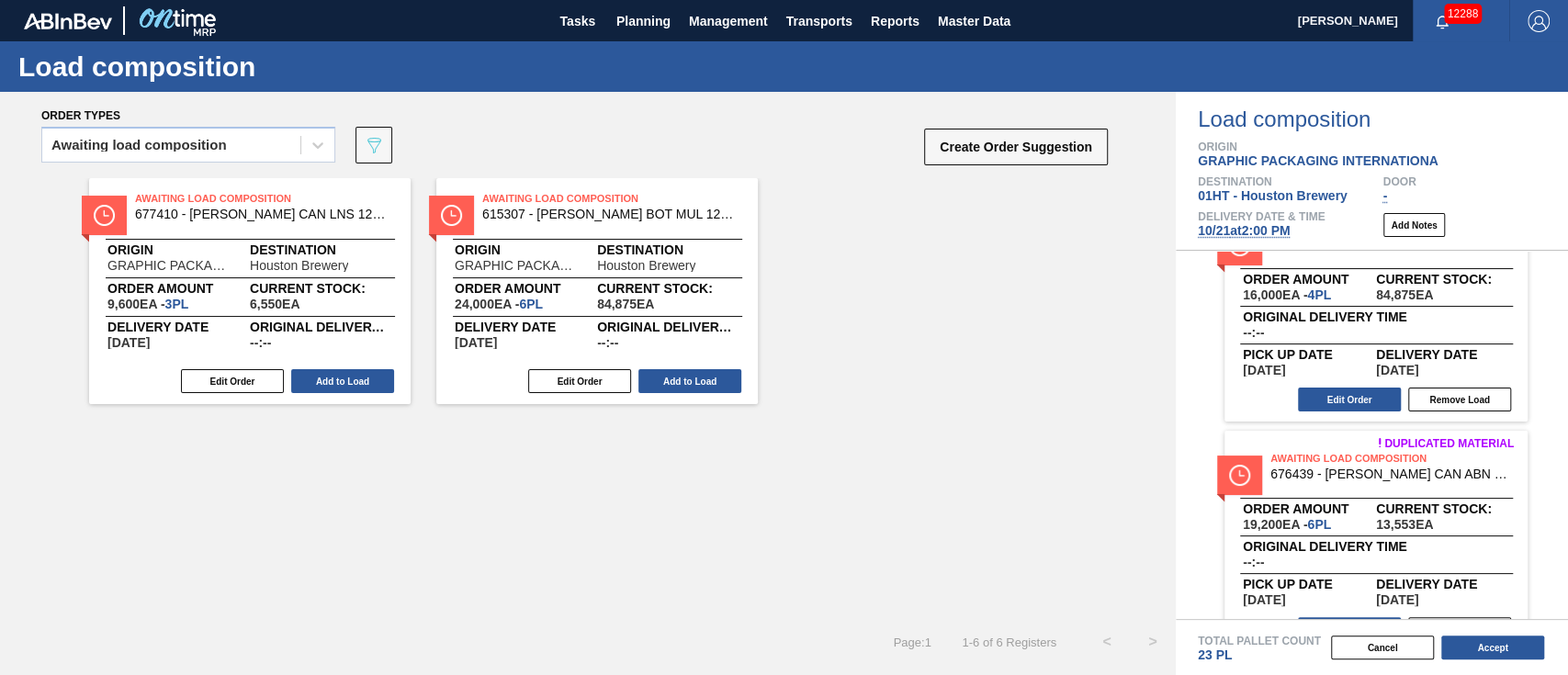
scroll to position [531, 0]
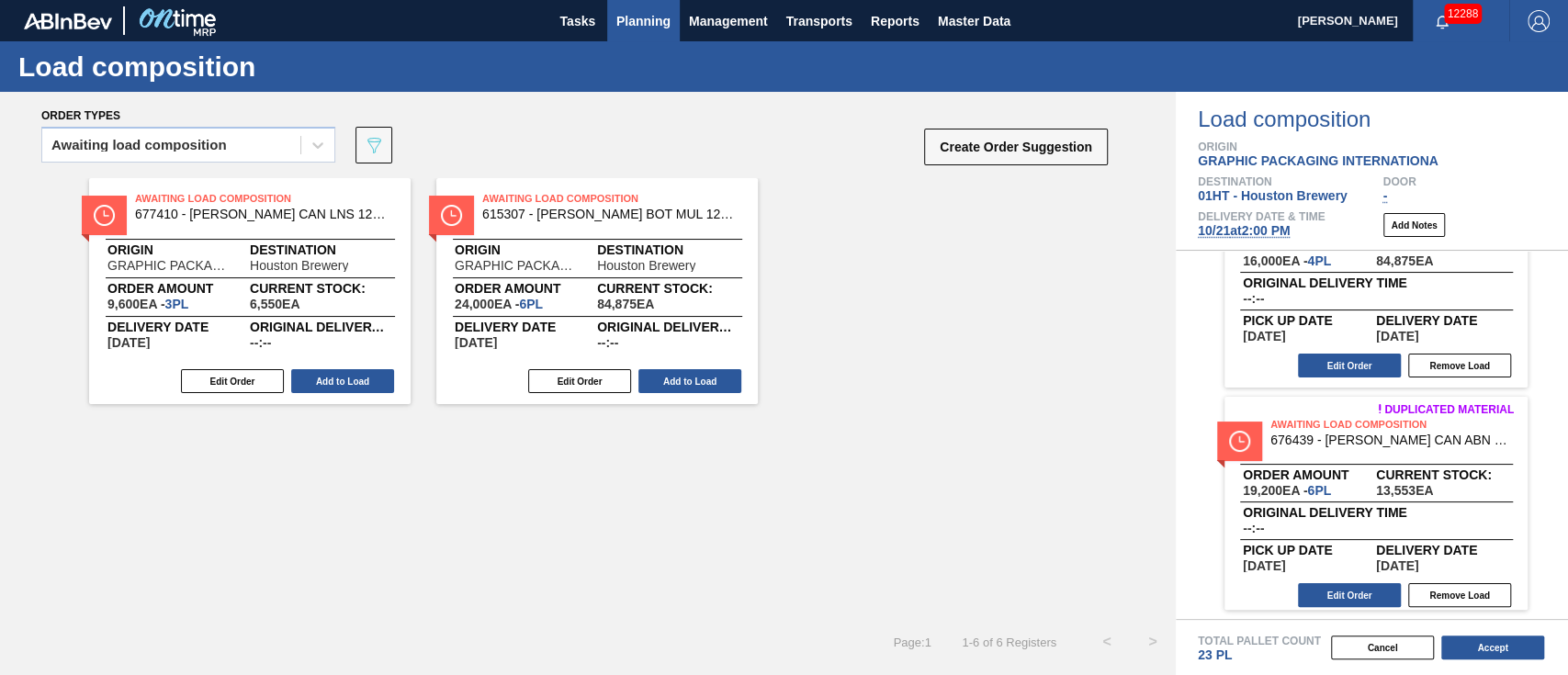
click at [639, 16] on span "Planning" at bounding box center [643, 21] width 55 height 22
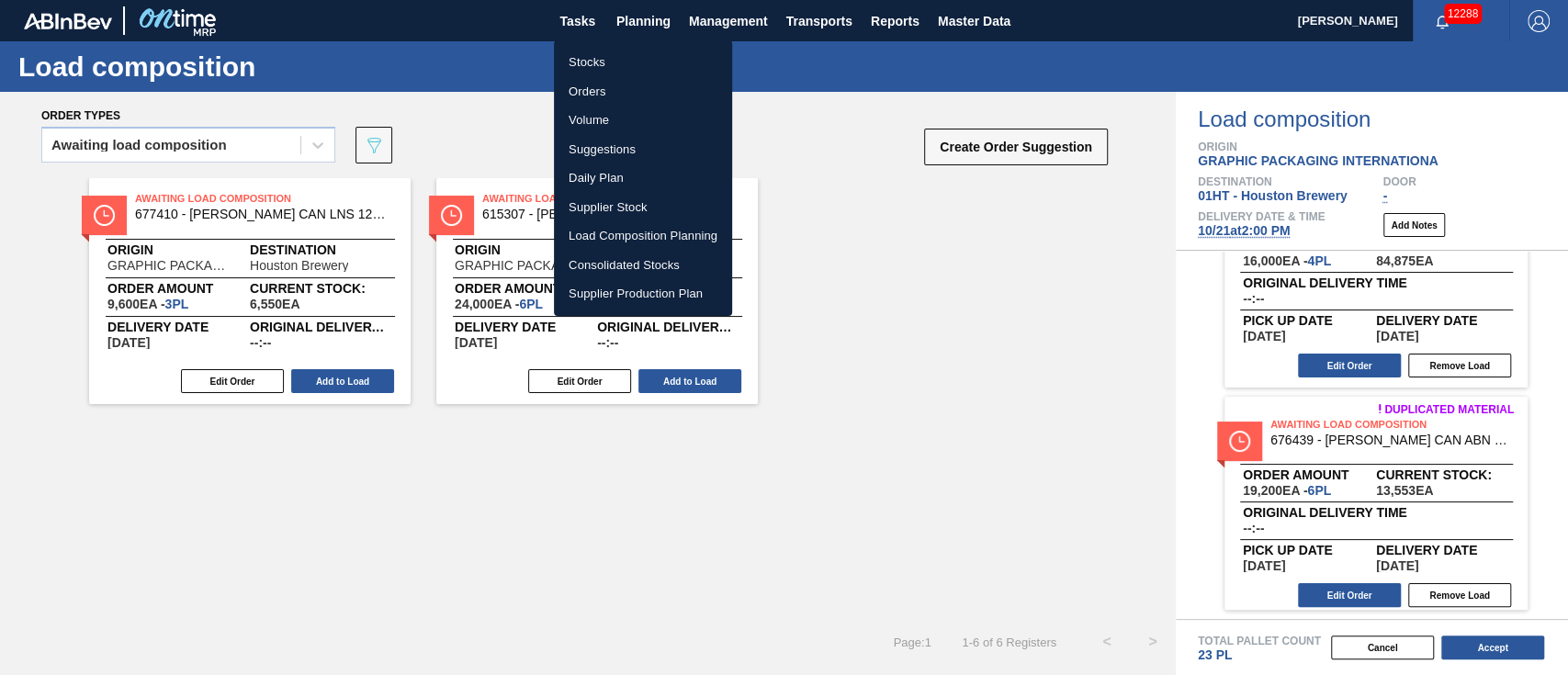
click at [592, 57] on li "Stocks" at bounding box center [642, 63] width 178 height 30
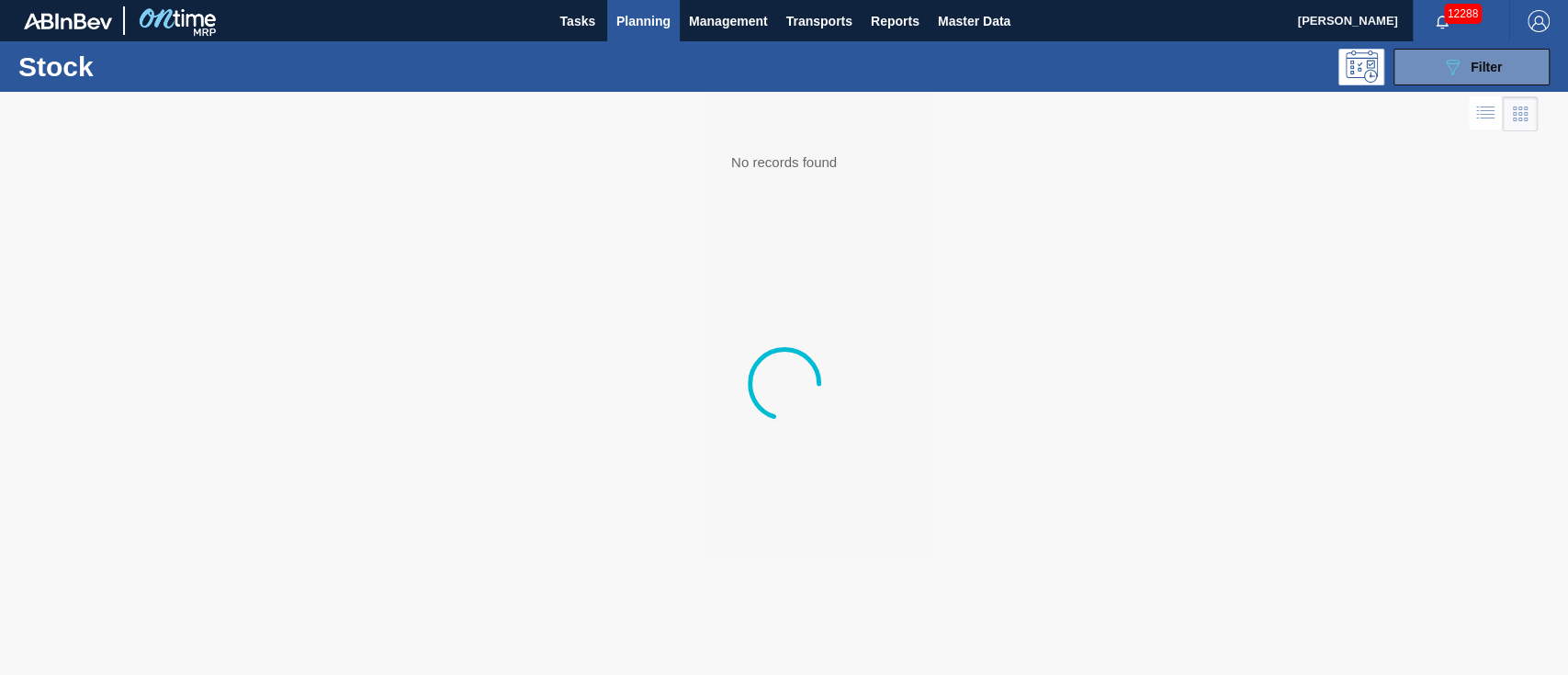
drag, startPoint x: 659, startPoint y: 61, endPoint x: 1242, endPoint y: 223, distance: 605.1
click at [1246, 221] on div at bounding box center [784, 382] width 1568 height 583
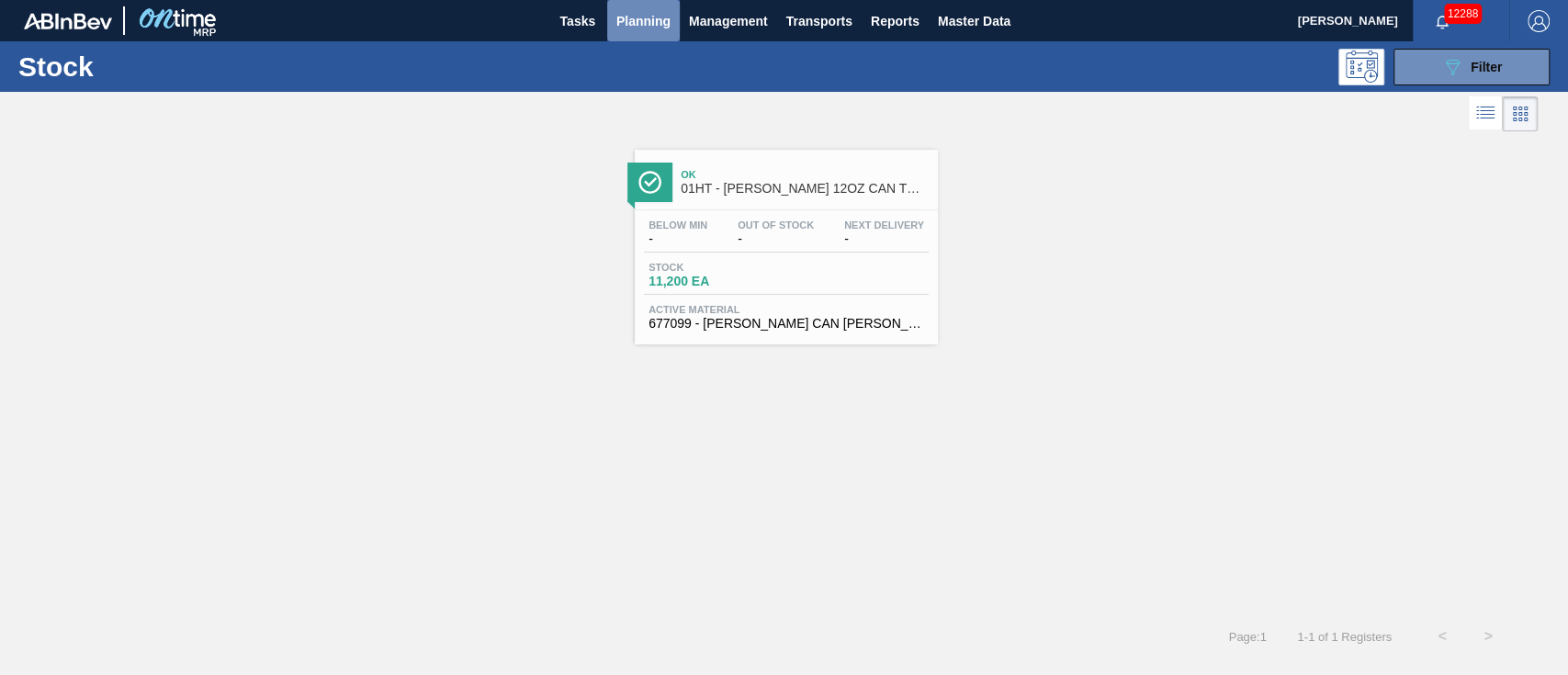
click at [642, 15] on span "Planning" at bounding box center [643, 21] width 55 height 22
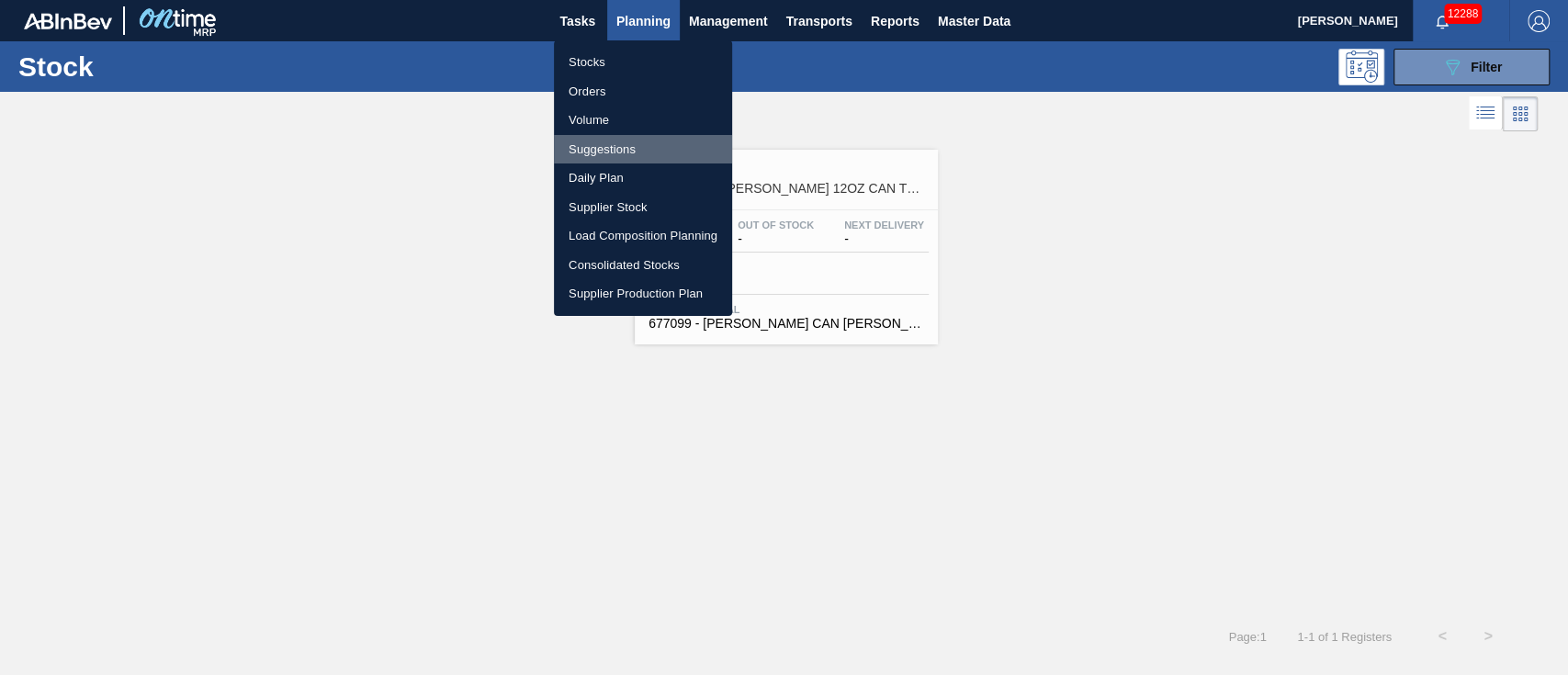
click at [602, 145] on li "Suggestions" at bounding box center [642, 150] width 178 height 30
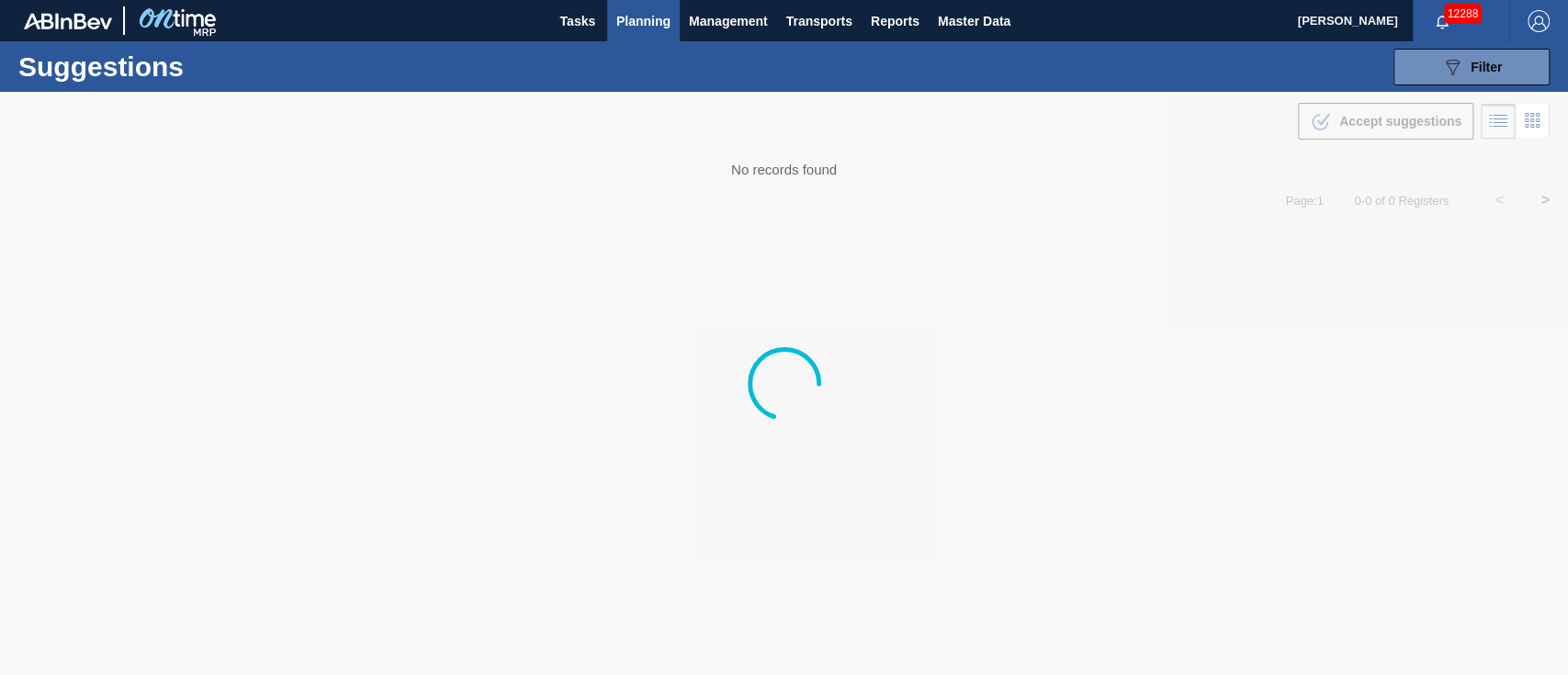
type from "[DATE]"
type to "[DATE]"
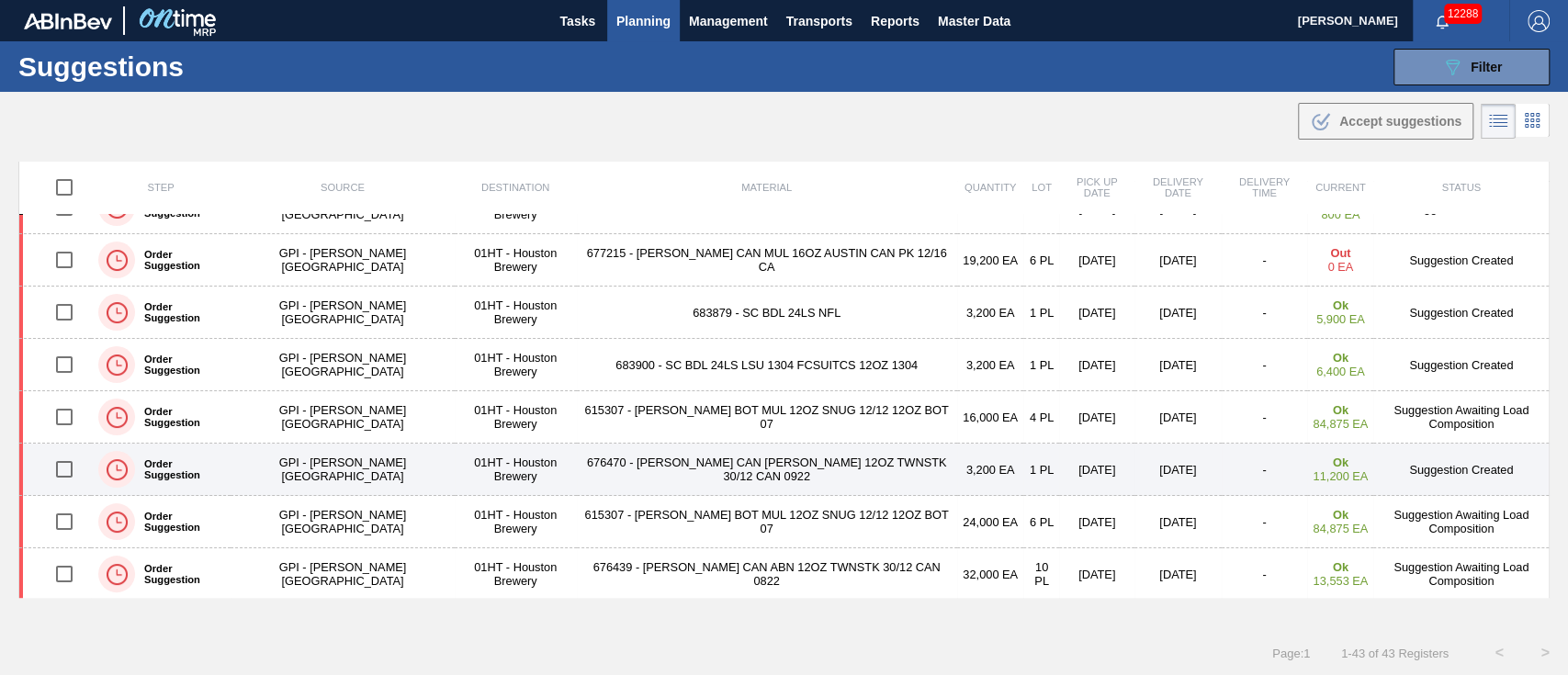
scroll to position [368, 0]
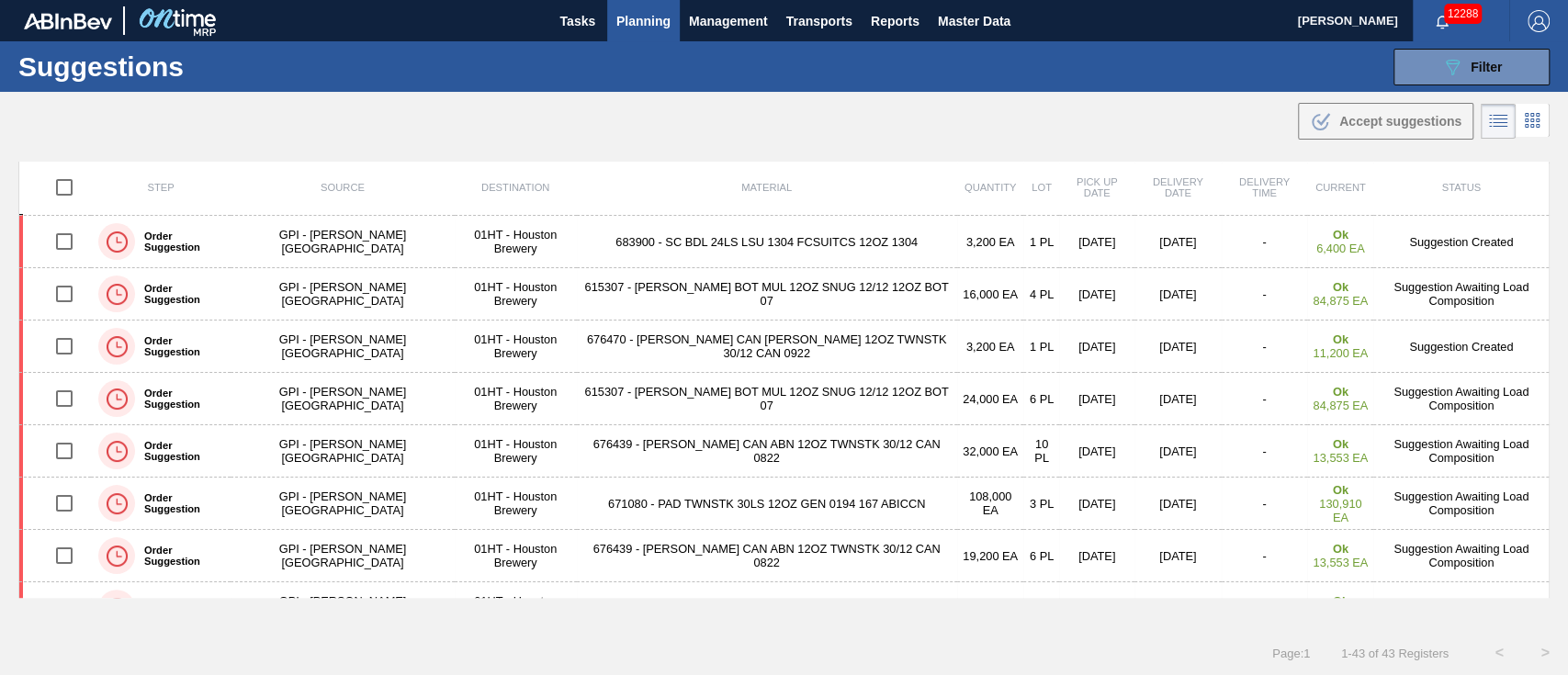
click at [620, 22] on span "Planning" at bounding box center [643, 21] width 55 height 22
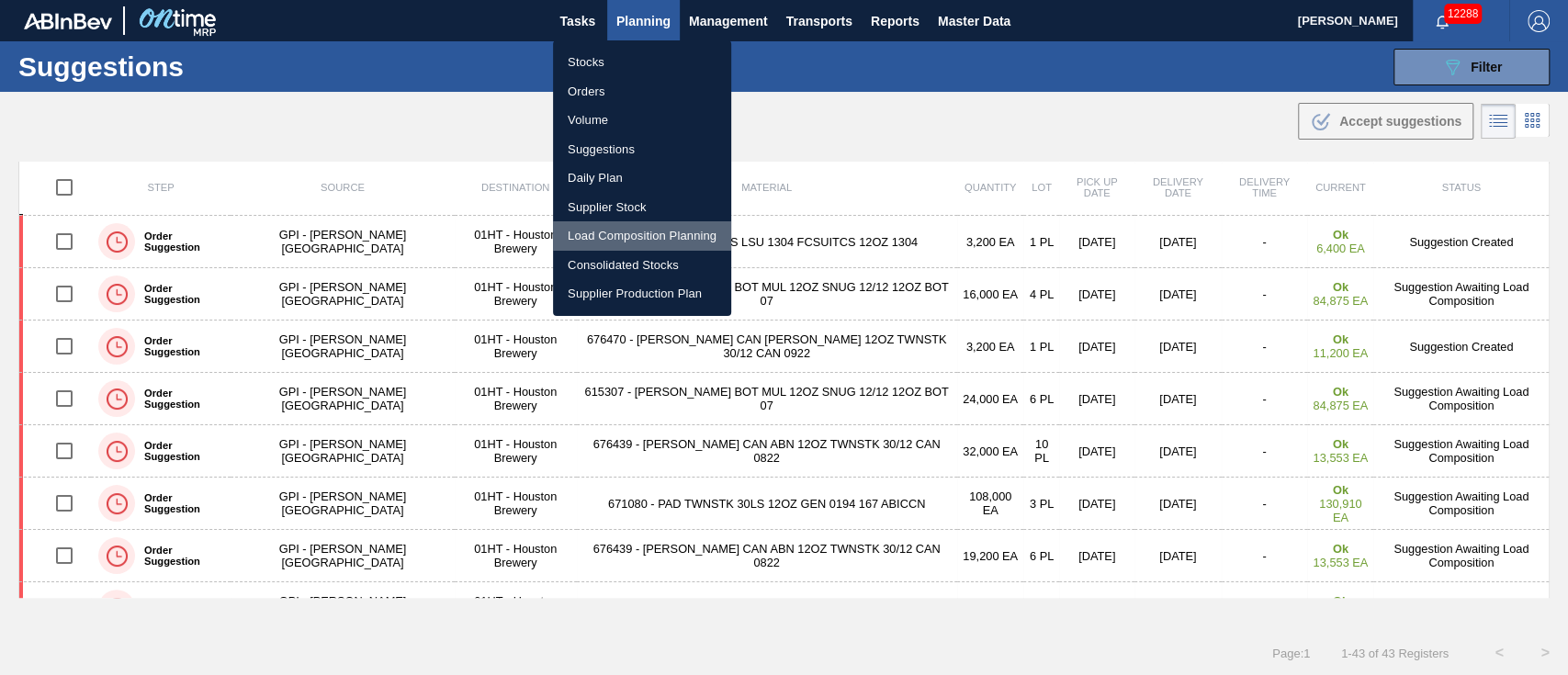
click at [625, 234] on li "Load Composition Planning" at bounding box center [641, 236] width 178 height 30
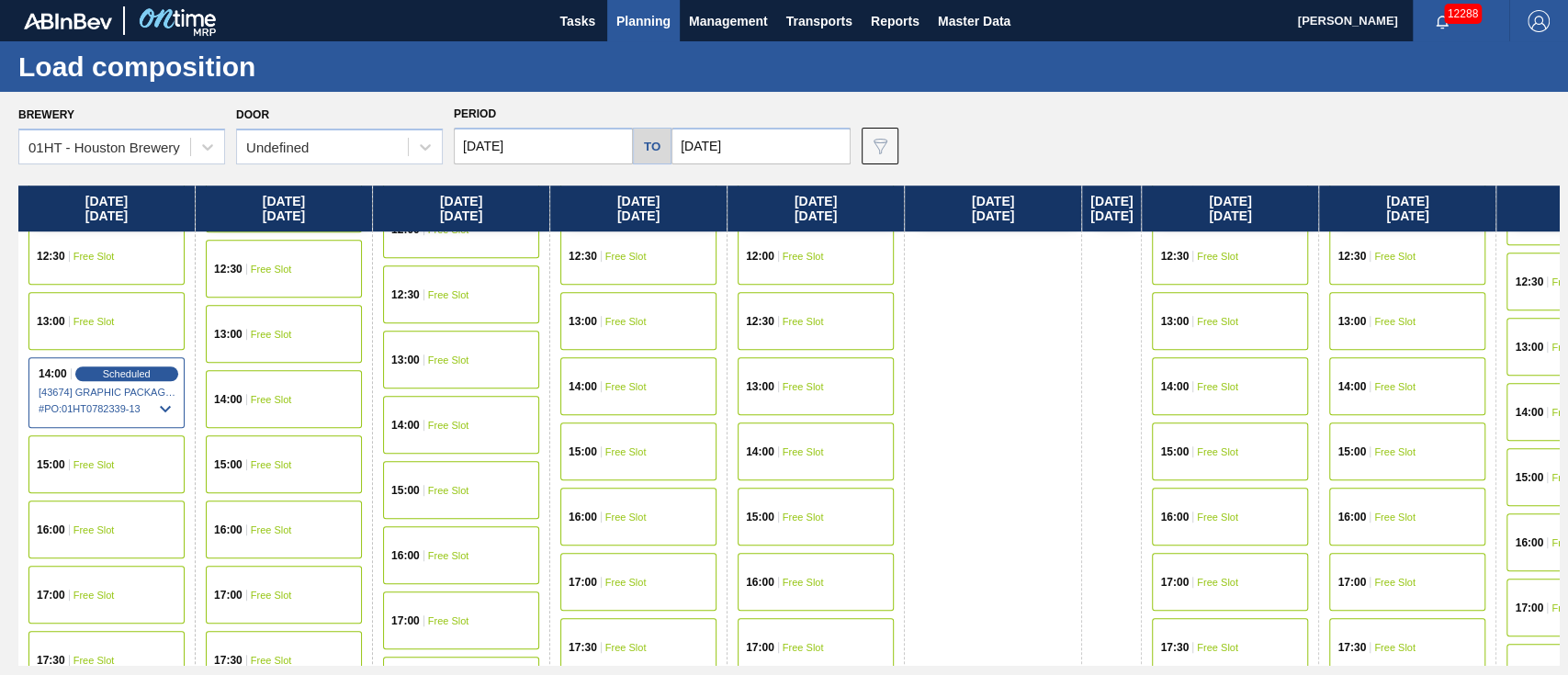
scroll to position [856, 0]
click at [288, 384] on div "14:00 Free Slot" at bounding box center [284, 398] width 156 height 58
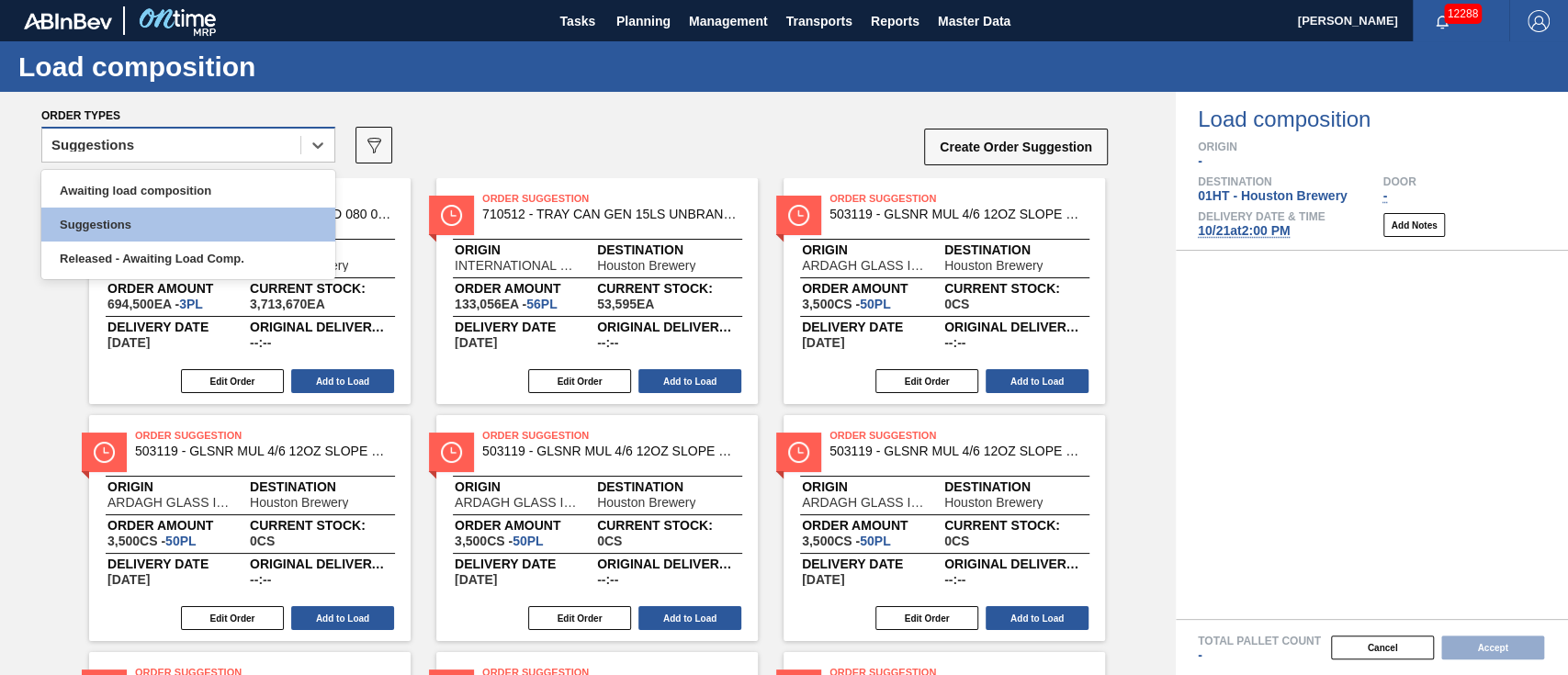
click at [172, 149] on div "Suggestions" at bounding box center [171, 145] width 258 height 27
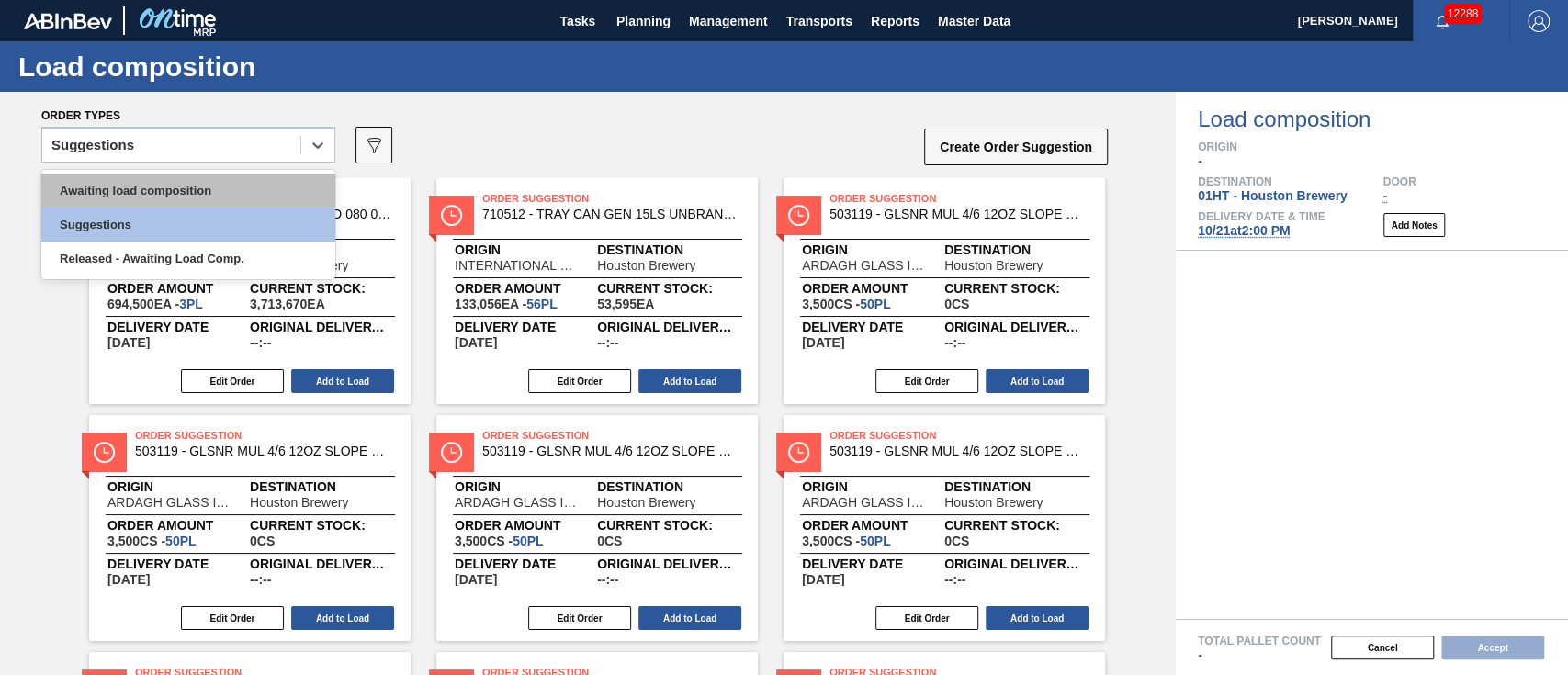
click at [189, 187] on div "Awaiting load composition" at bounding box center [188, 190] width 294 height 34
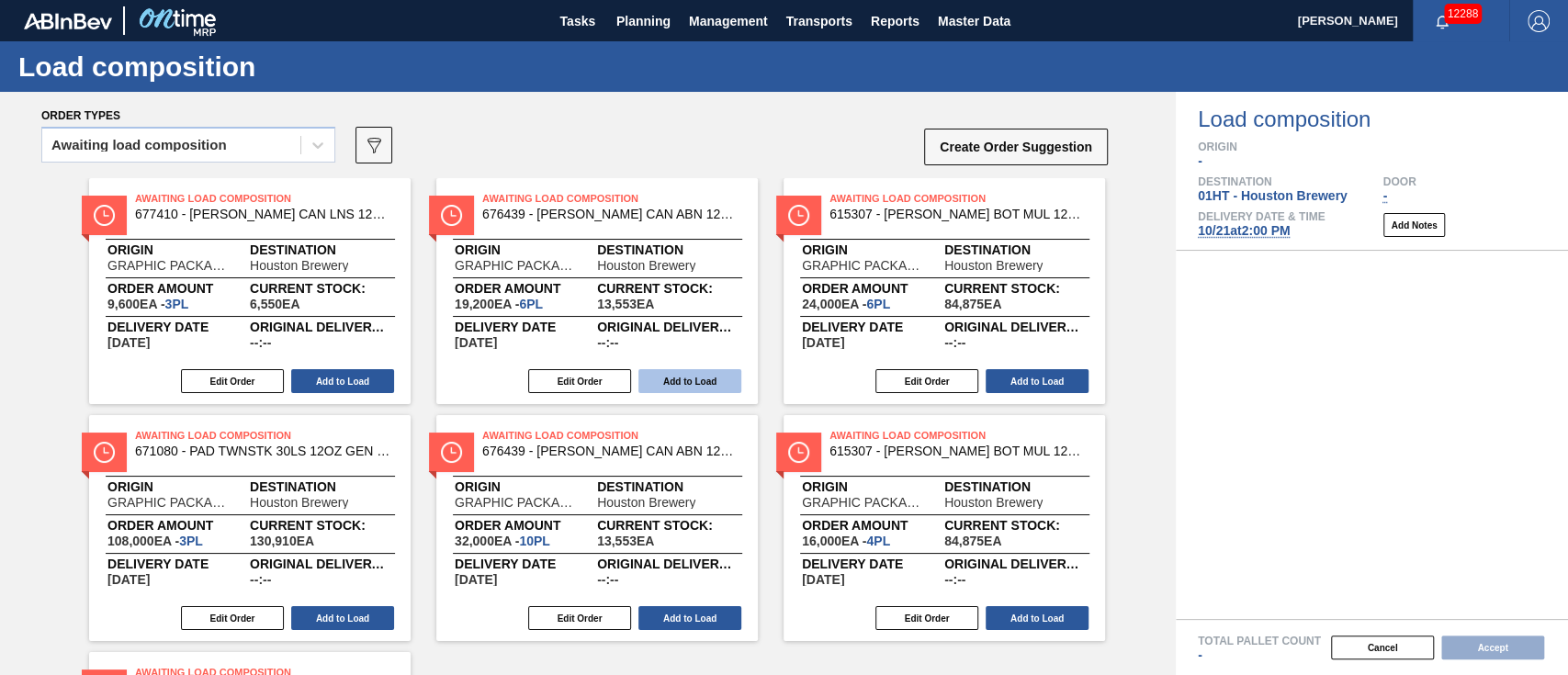
click at [688, 373] on button "Add to Load" at bounding box center [689, 381] width 103 height 24
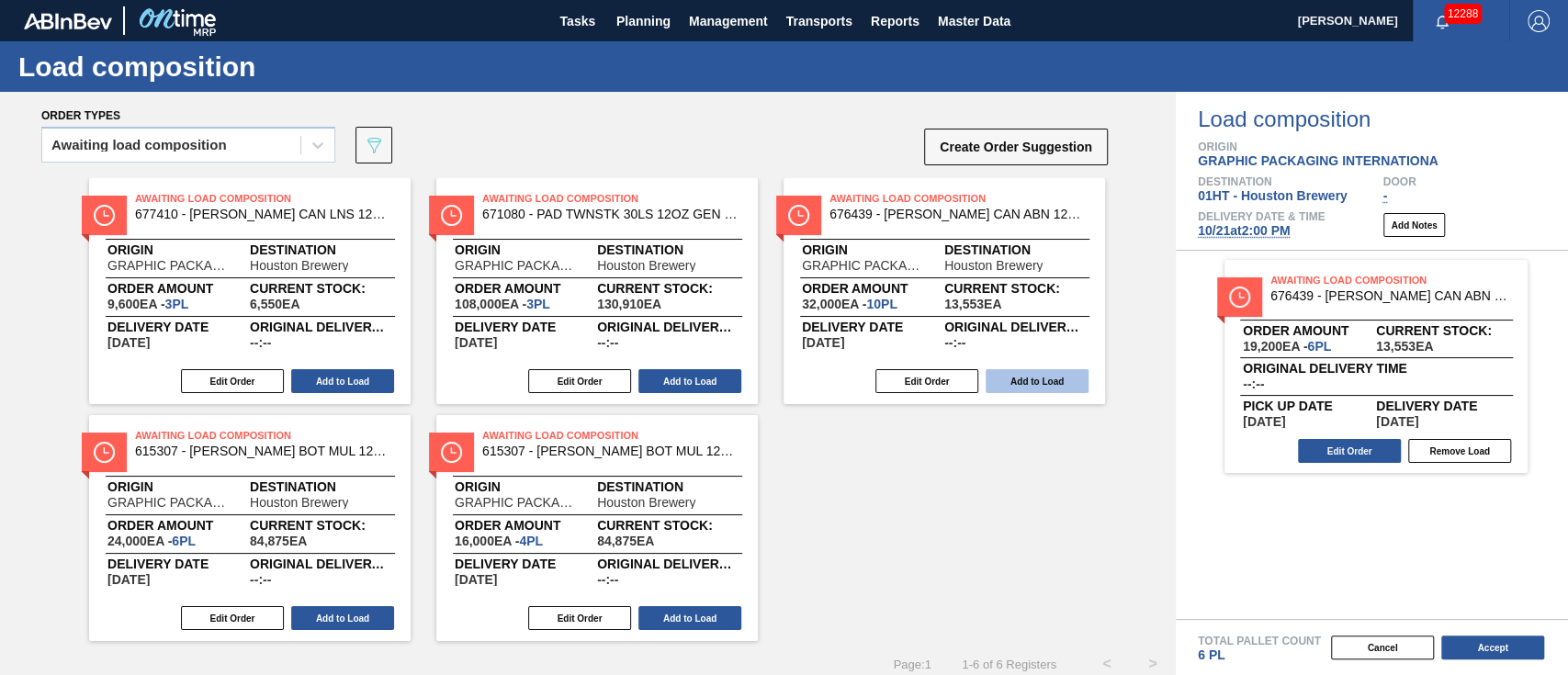
click at [1039, 384] on button "Add to Load" at bounding box center [1037, 381] width 103 height 24
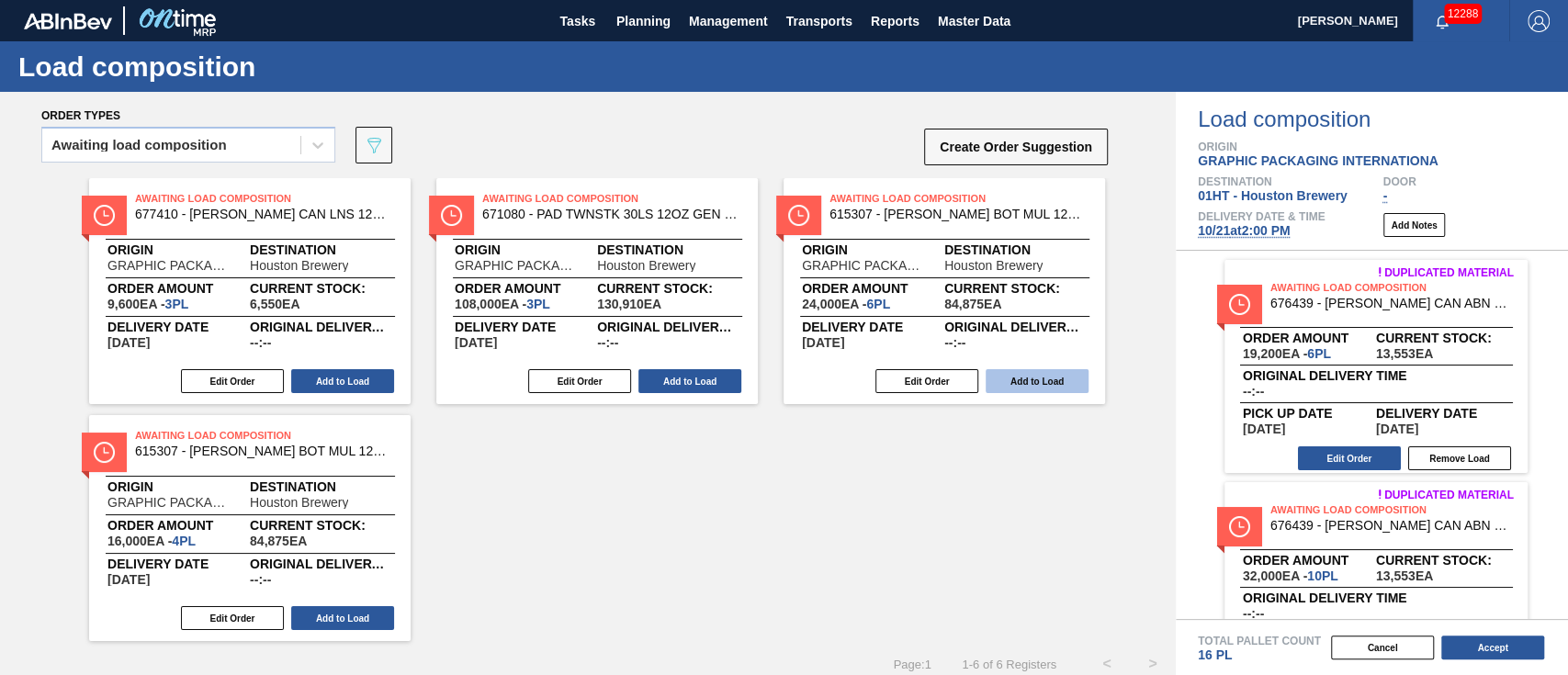
click at [1007, 374] on button "Add to Load" at bounding box center [1037, 381] width 103 height 24
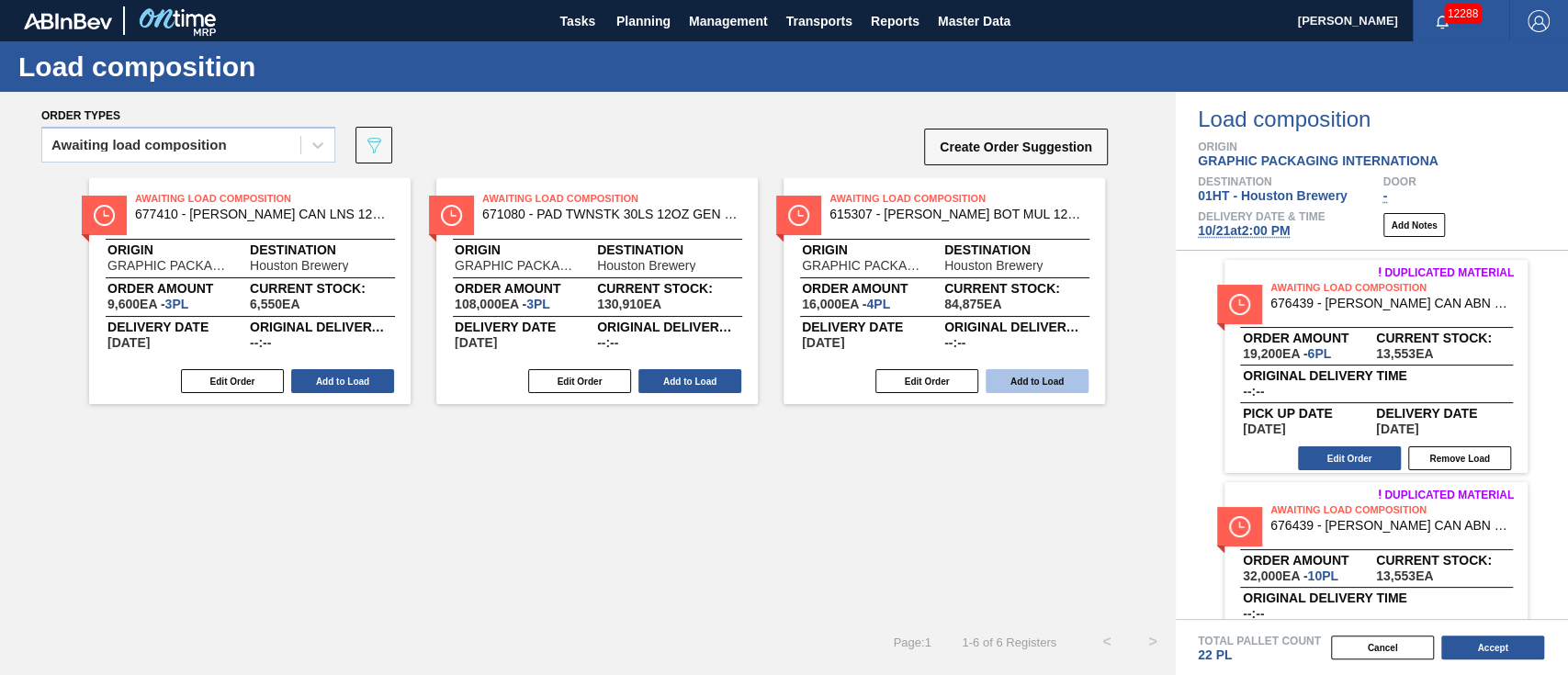
click at [1003, 375] on button "Add to Load" at bounding box center [1037, 381] width 103 height 24
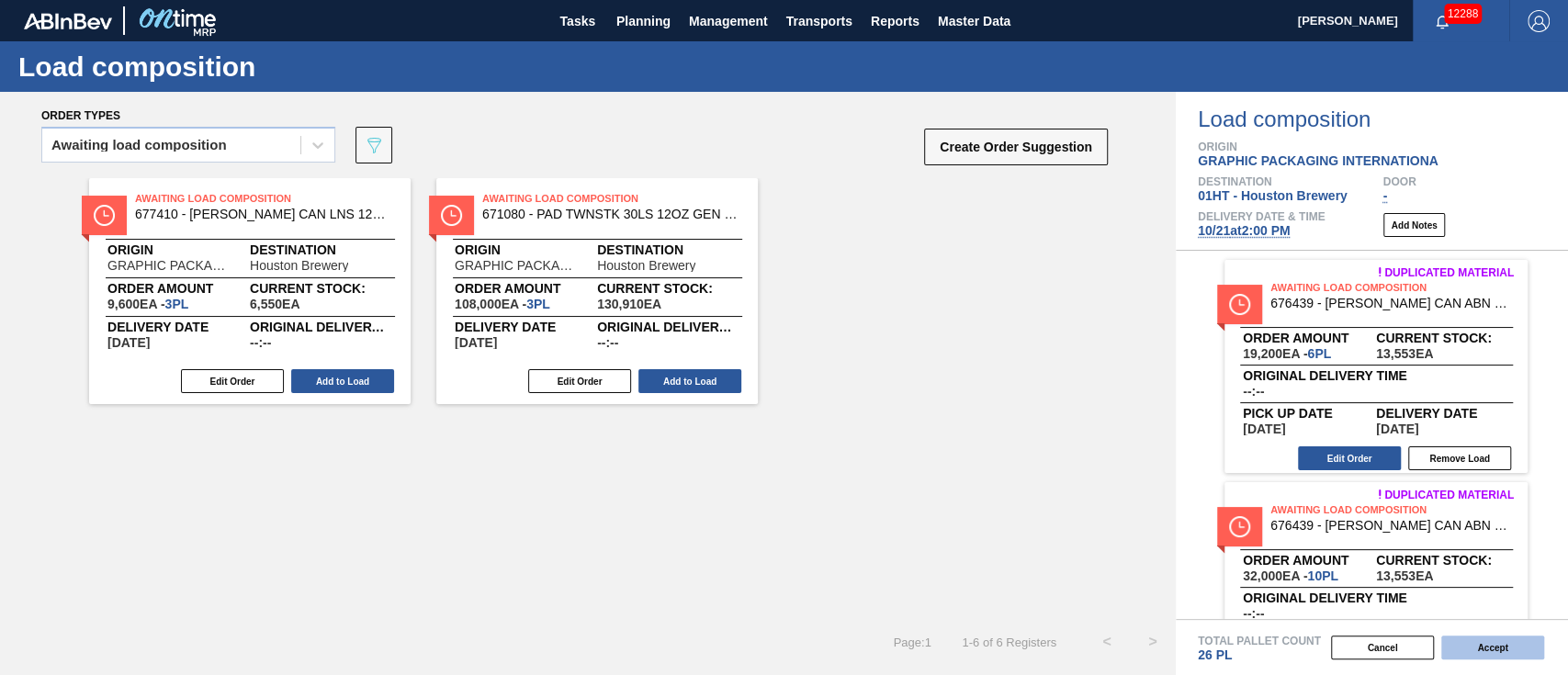
click at [1468, 642] on button "Accept" at bounding box center [1492, 647] width 103 height 24
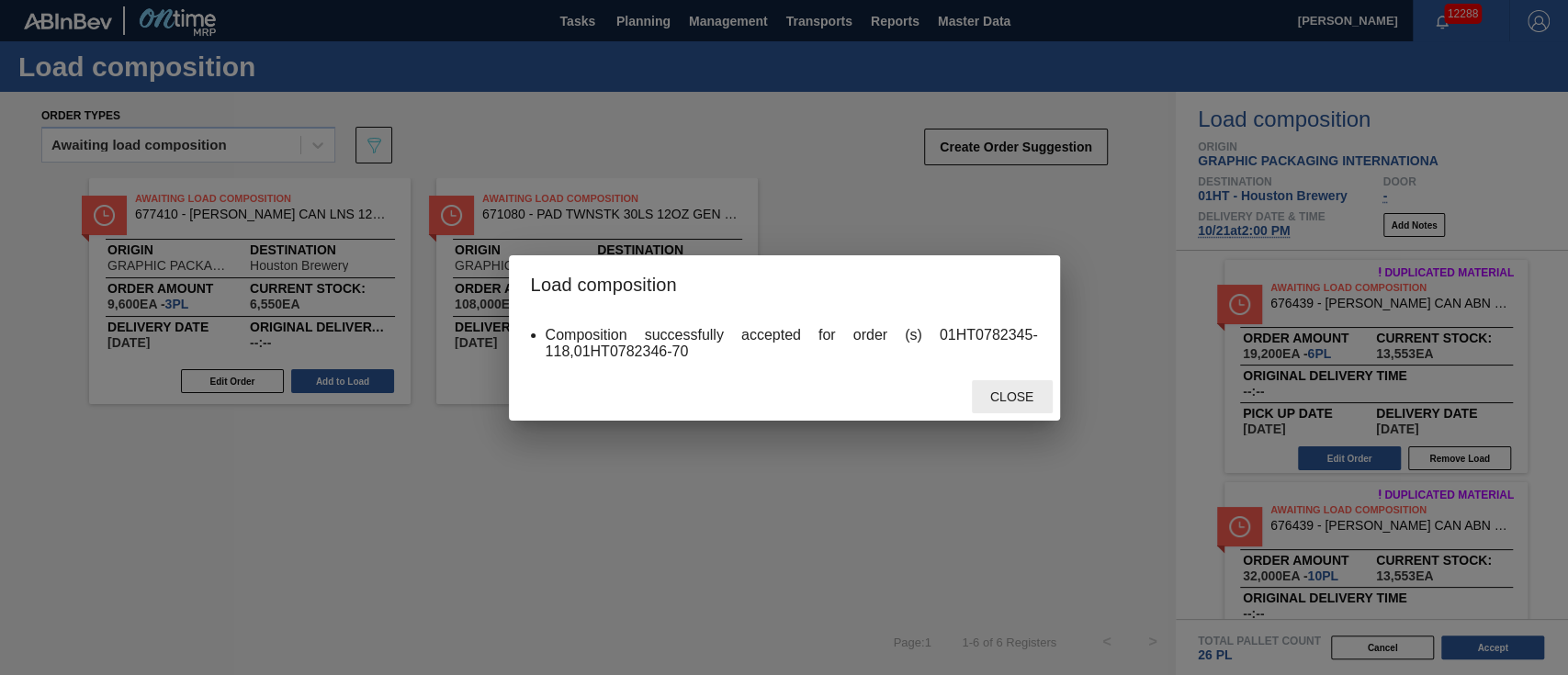
click at [1016, 387] on div "Close" at bounding box center [1012, 397] width 80 height 34
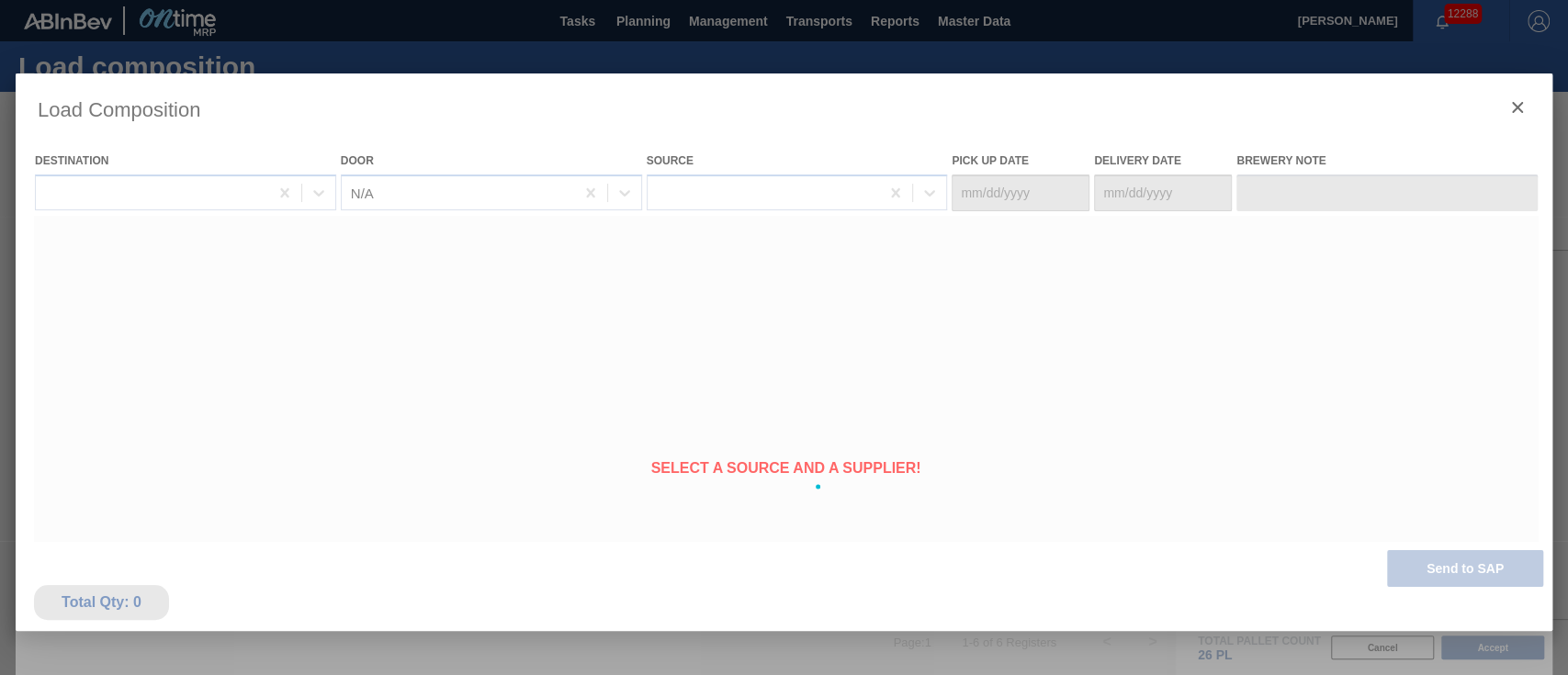
type Date "[DATE]"
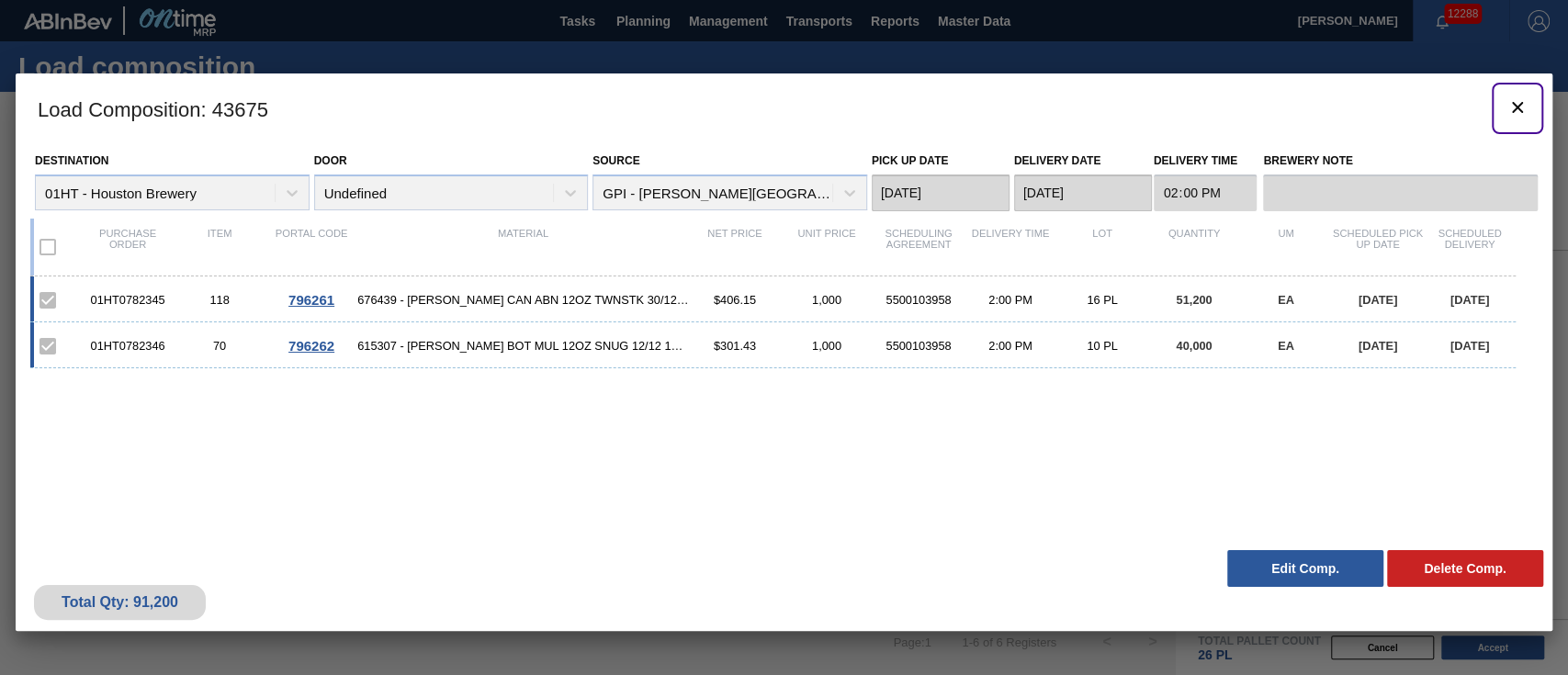
drag, startPoint x: 1522, startPoint y: 109, endPoint x: 1058, endPoint y: 11, distance: 474.2
click at [1522, 109] on icon "botão de ícone" at bounding box center [1517, 107] width 22 height 22
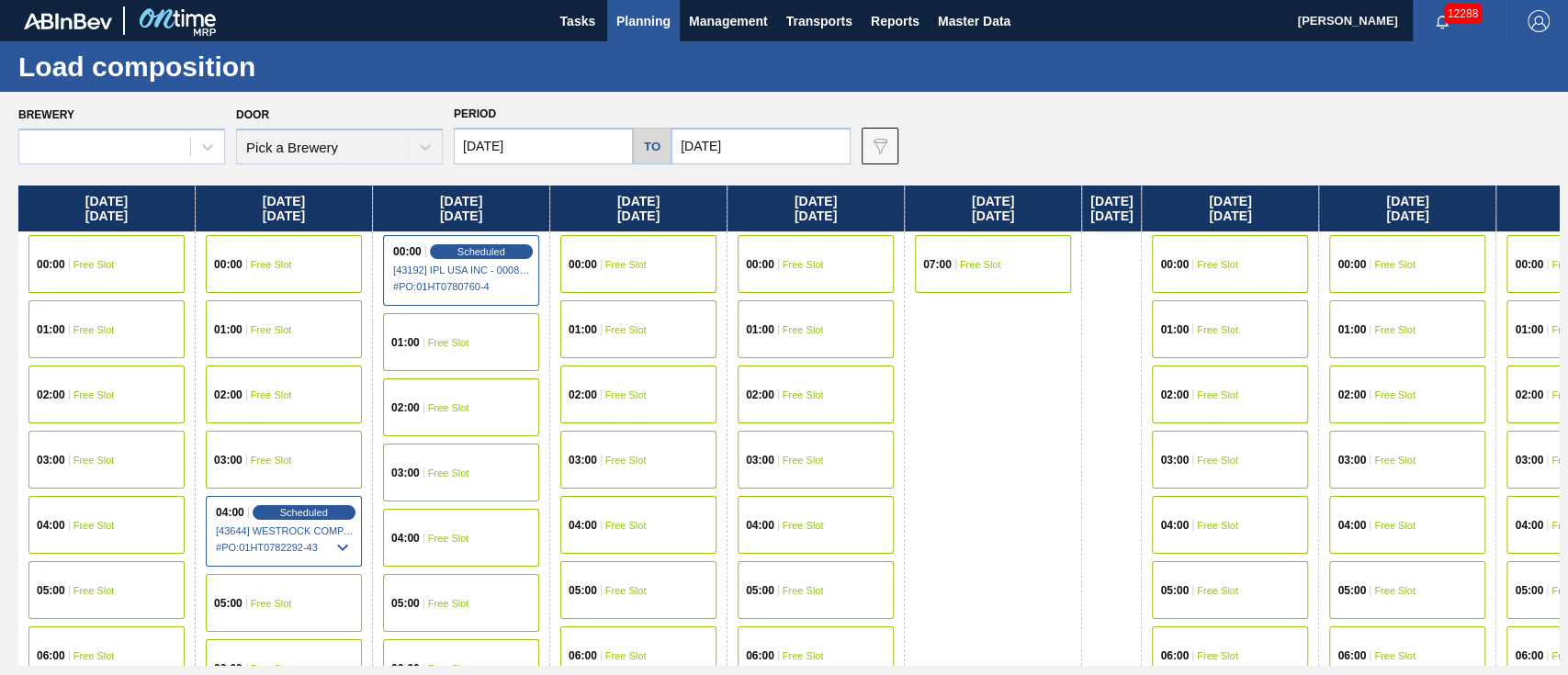
click at [644, 15] on span "Planning" at bounding box center [643, 21] width 55 height 22
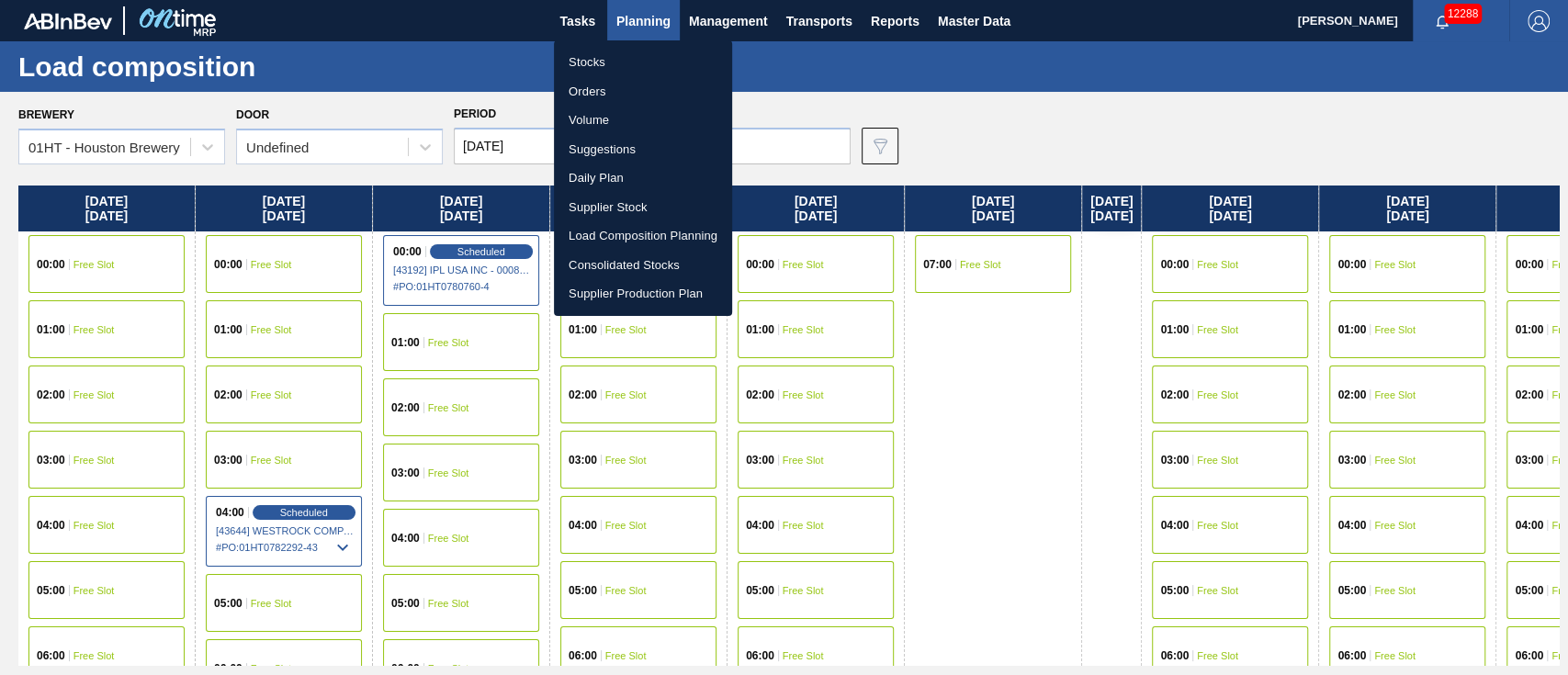
click at [592, 138] on li "Suggestions" at bounding box center [642, 150] width 178 height 30
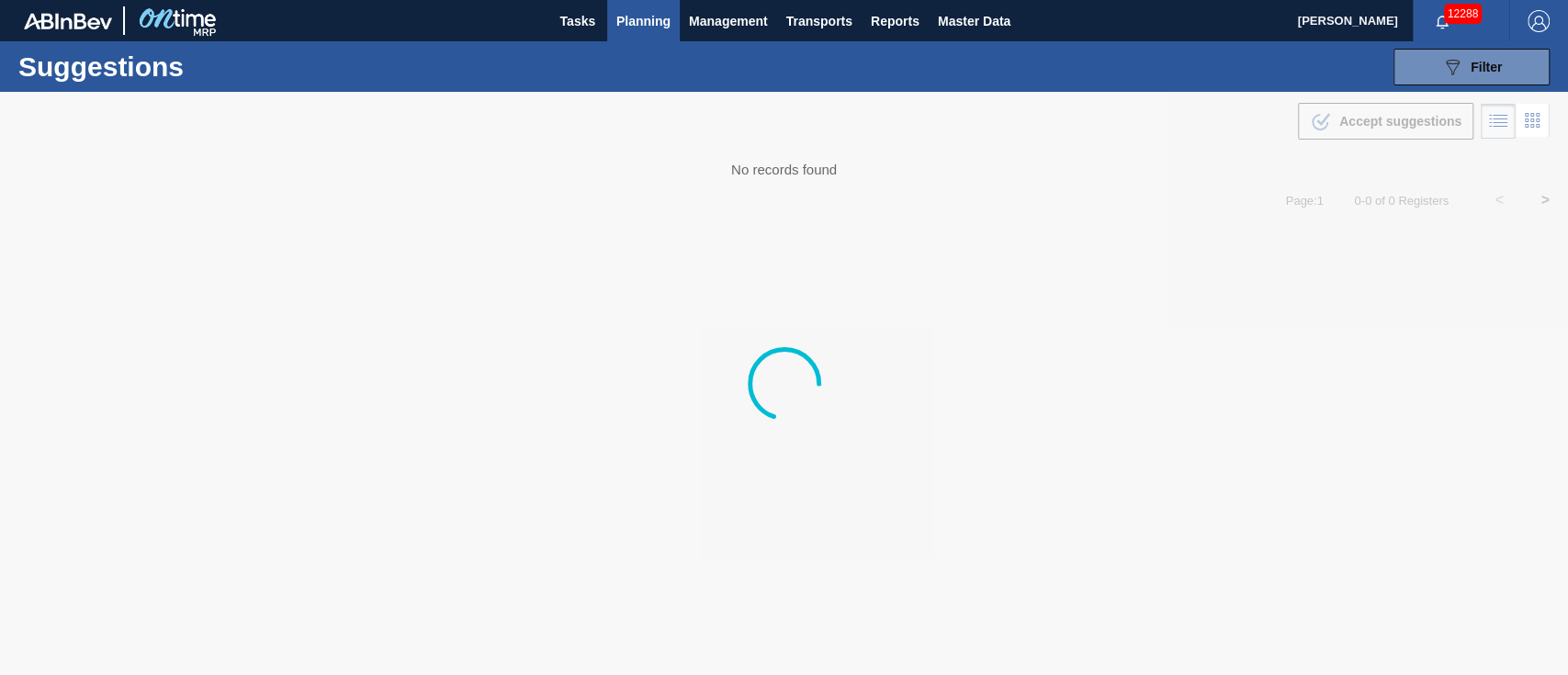
type from "[DATE]"
type to "[DATE]"
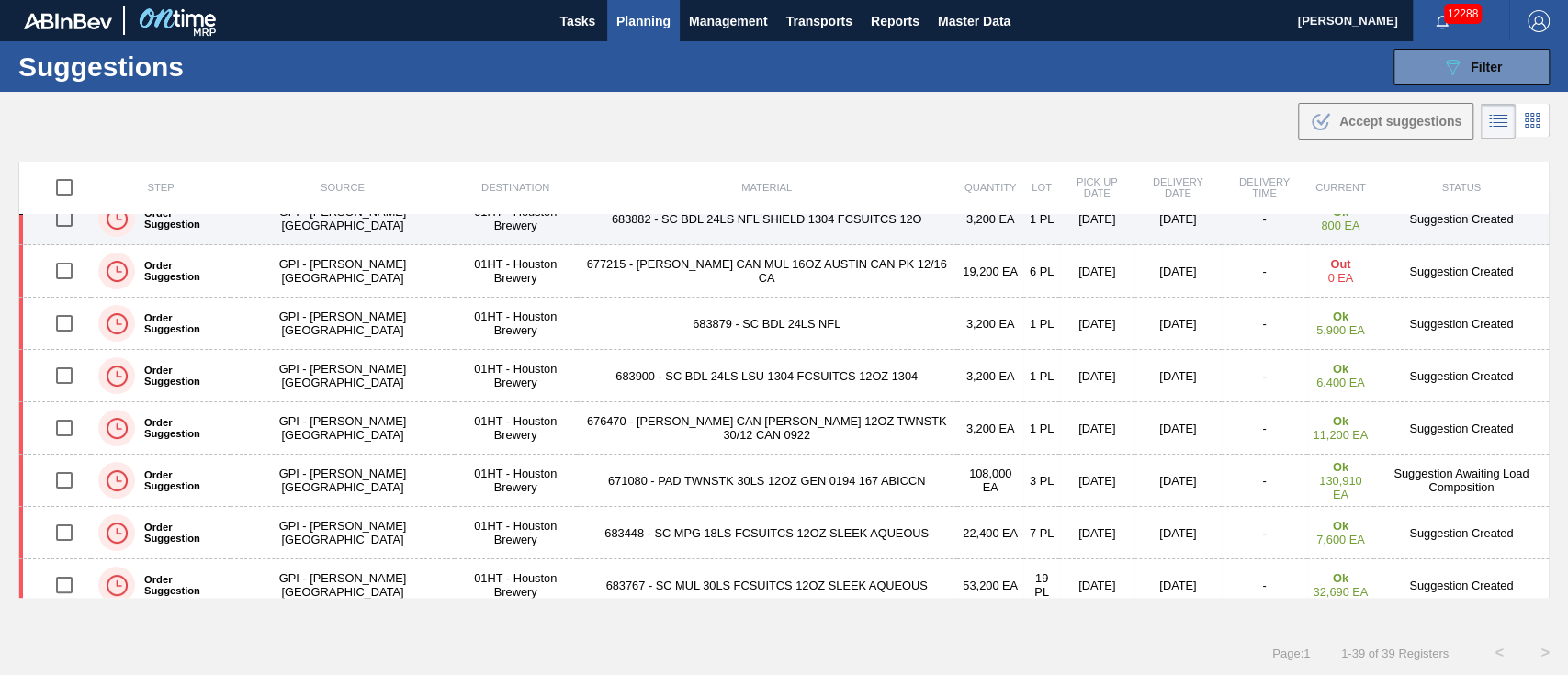
scroll to position [244, 0]
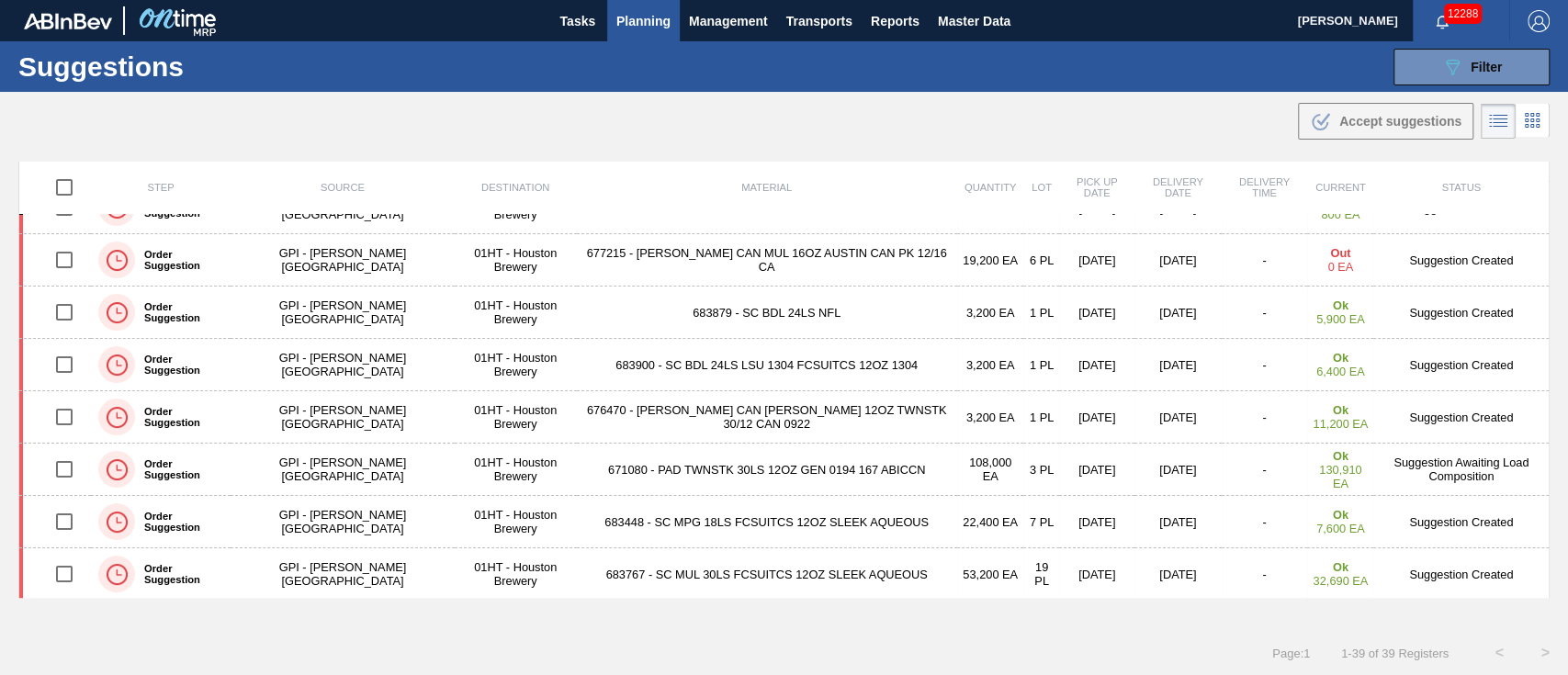
click at [455, 518] on td "01HT - Houston Brewery" at bounding box center [516, 522] width 122 height 53
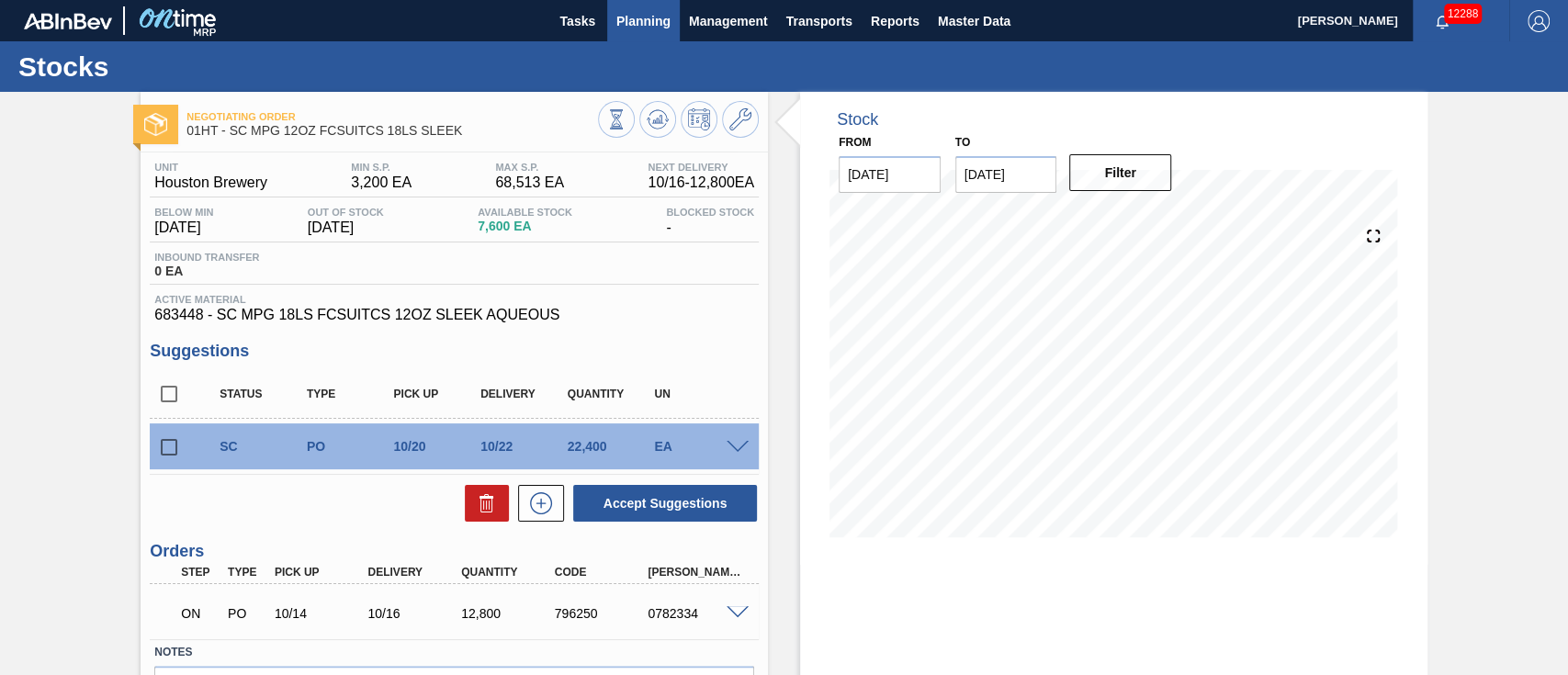
click at [641, 26] on span "Planning" at bounding box center [643, 21] width 55 height 22
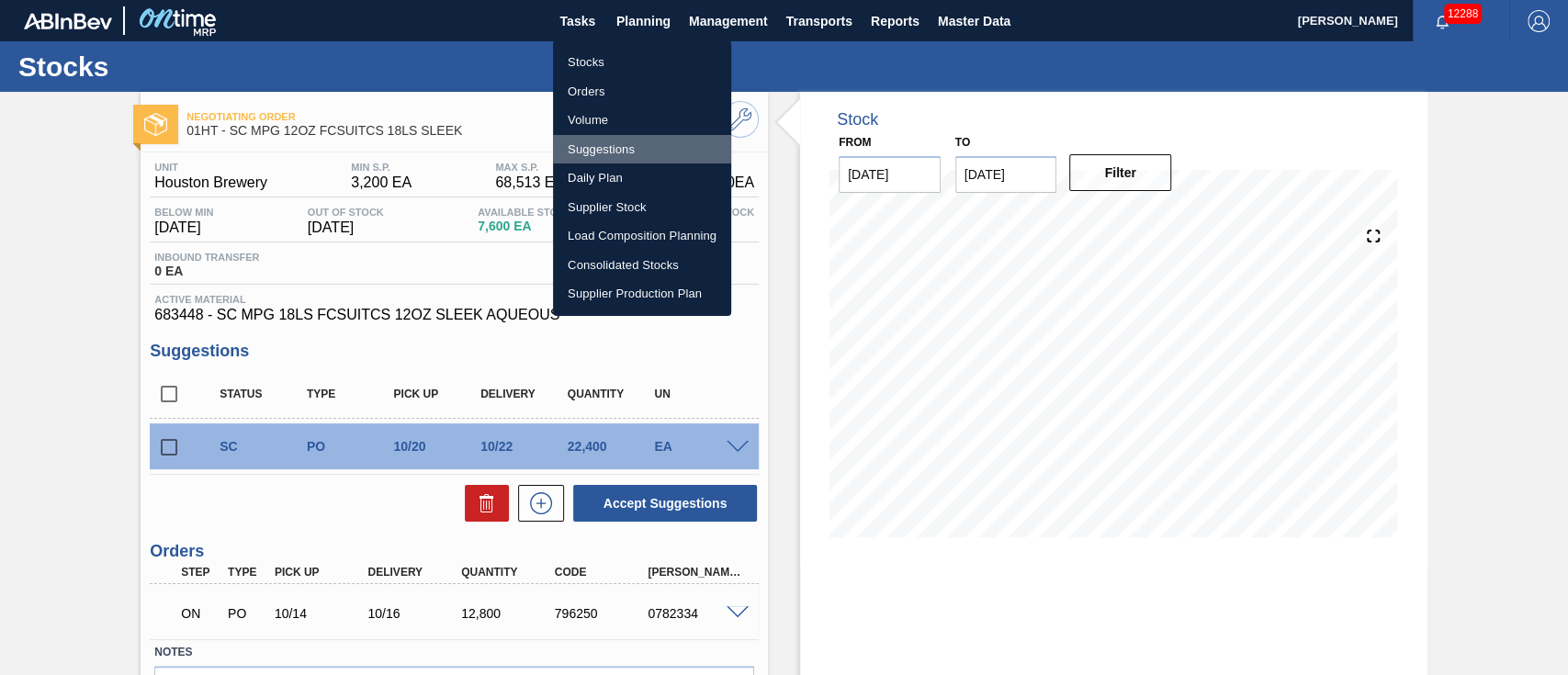
click at [610, 147] on li "Suggestions" at bounding box center [641, 150] width 178 height 30
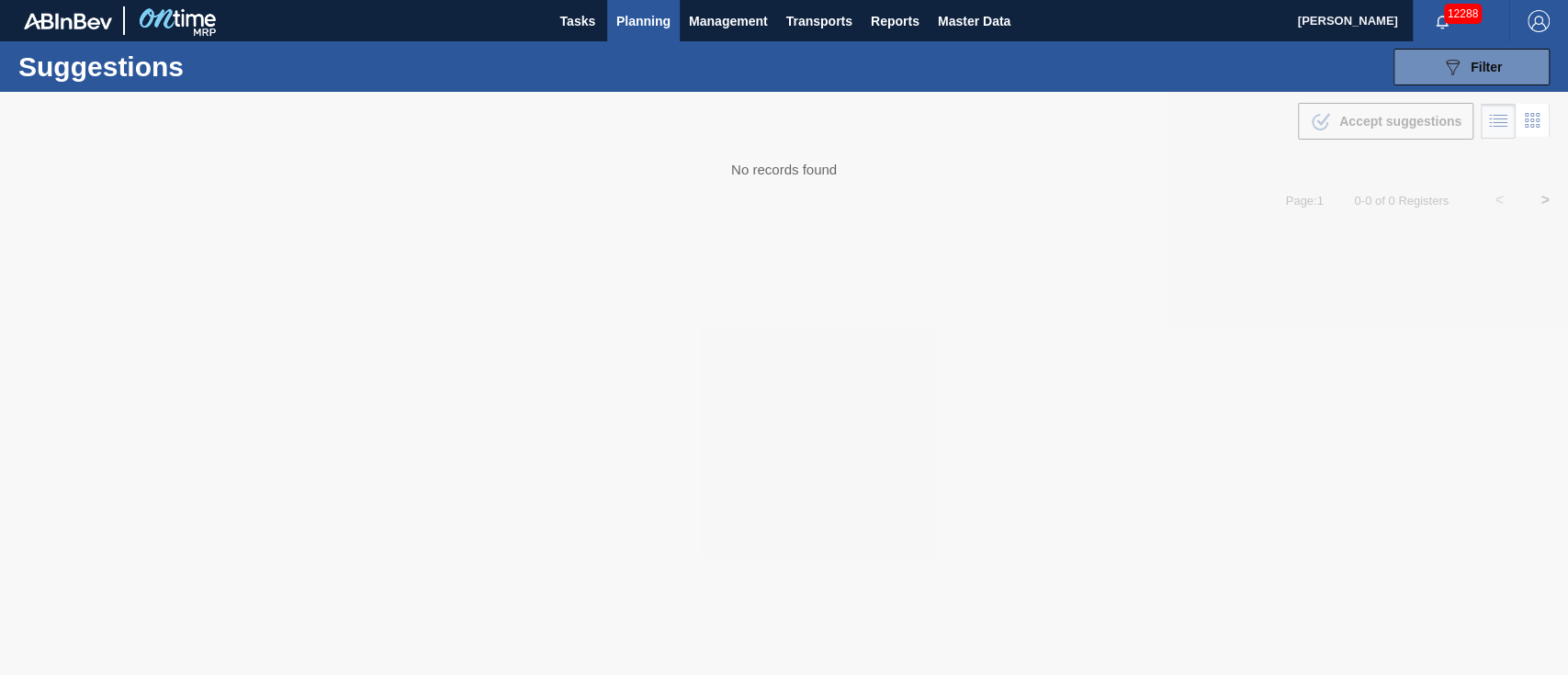
type from "[DATE]"
type to "[DATE]"
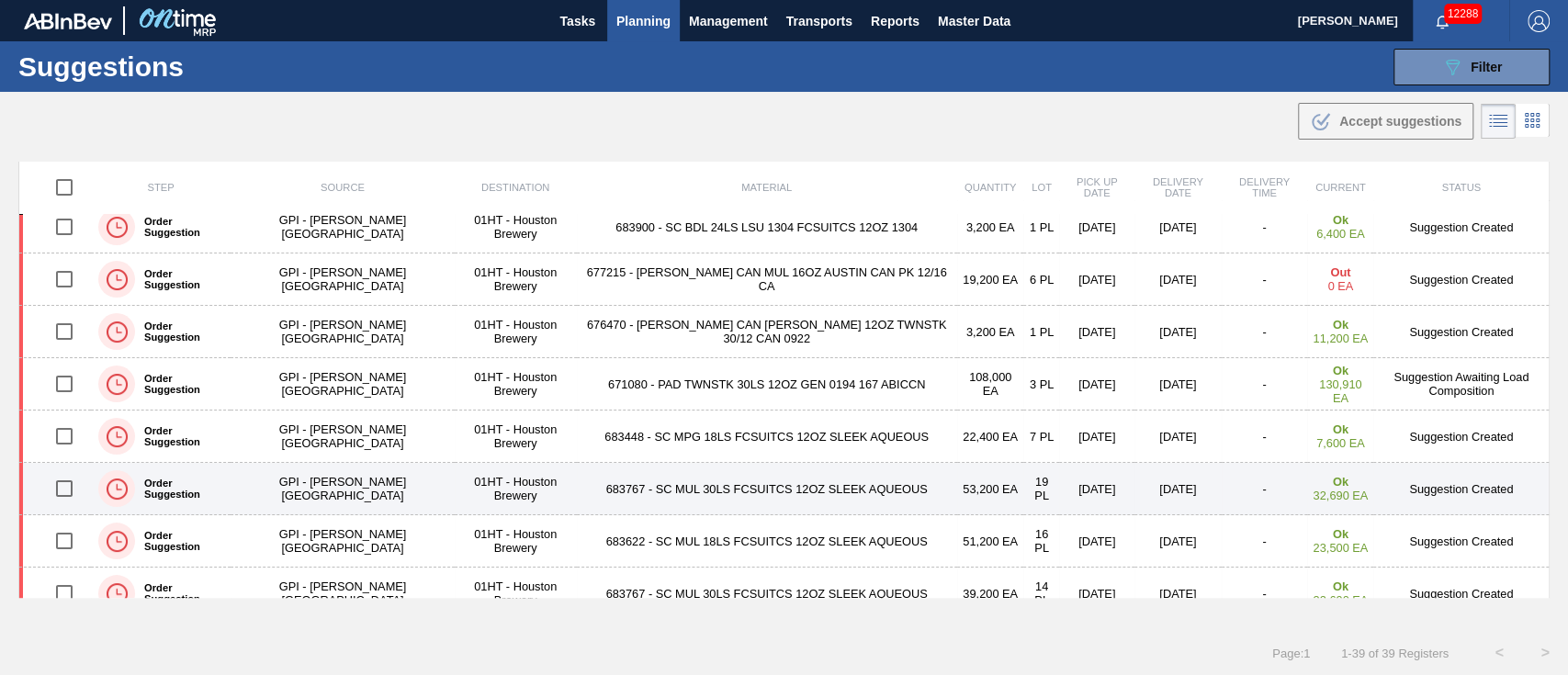
scroll to position [368, 0]
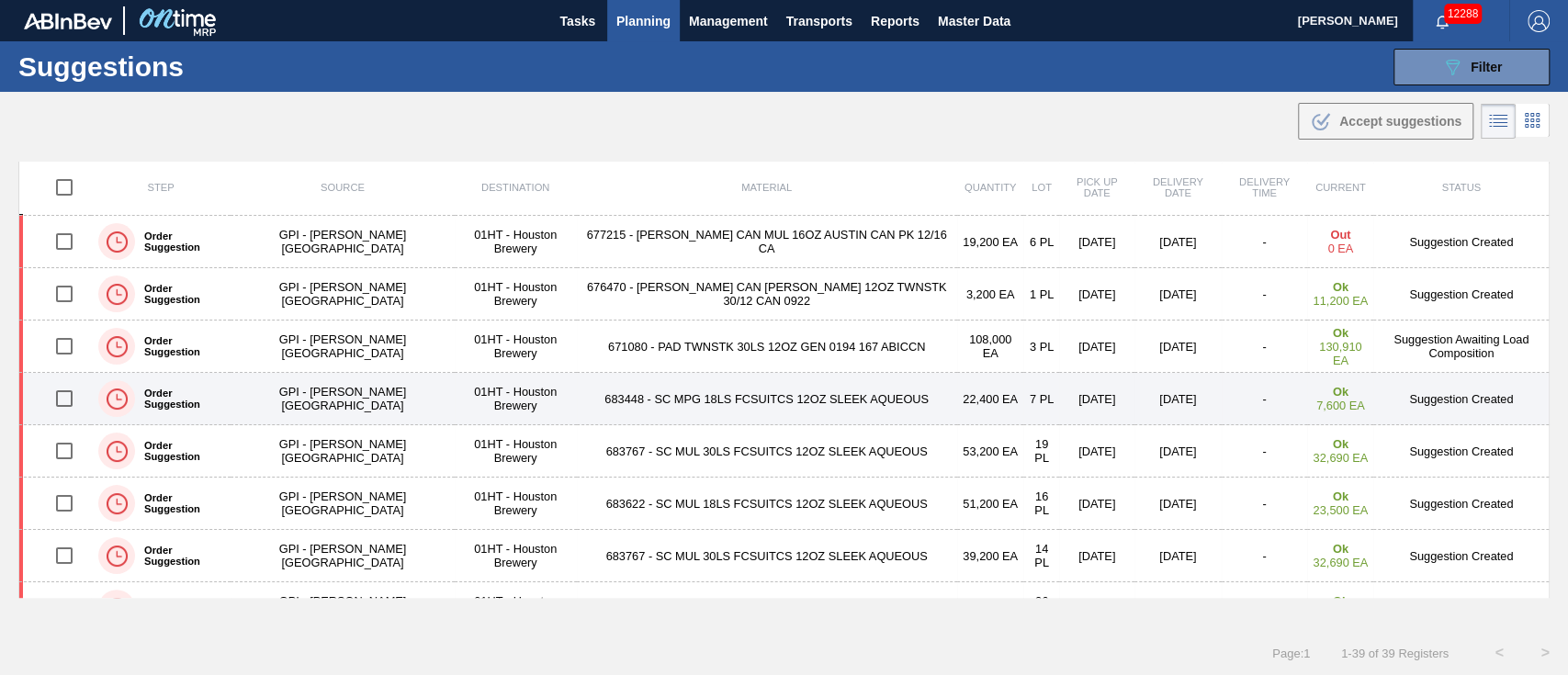
click at [65, 395] on input "checkbox" at bounding box center [65, 399] width 39 height 39
checkbox input "true"
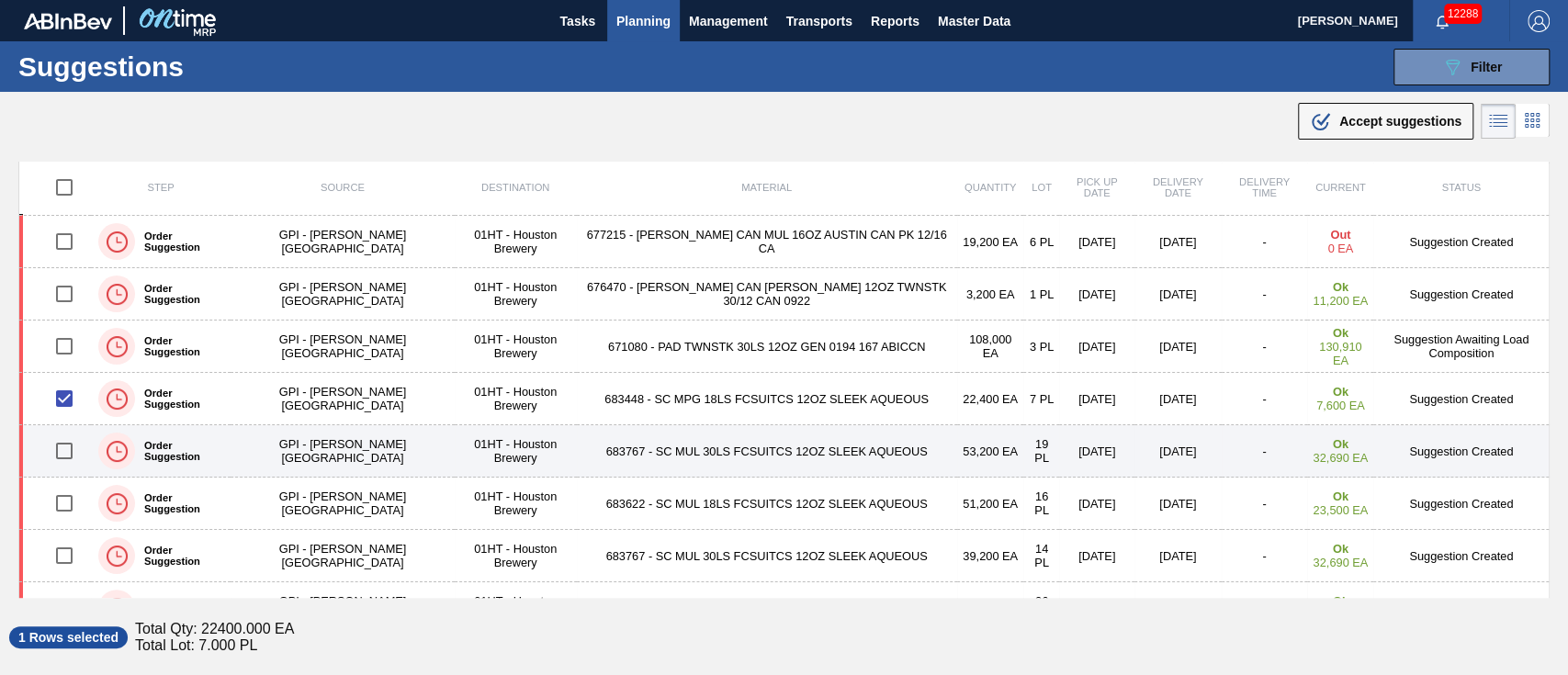
click at [59, 449] on input "checkbox" at bounding box center [65, 451] width 39 height 39
checkbox input "true"
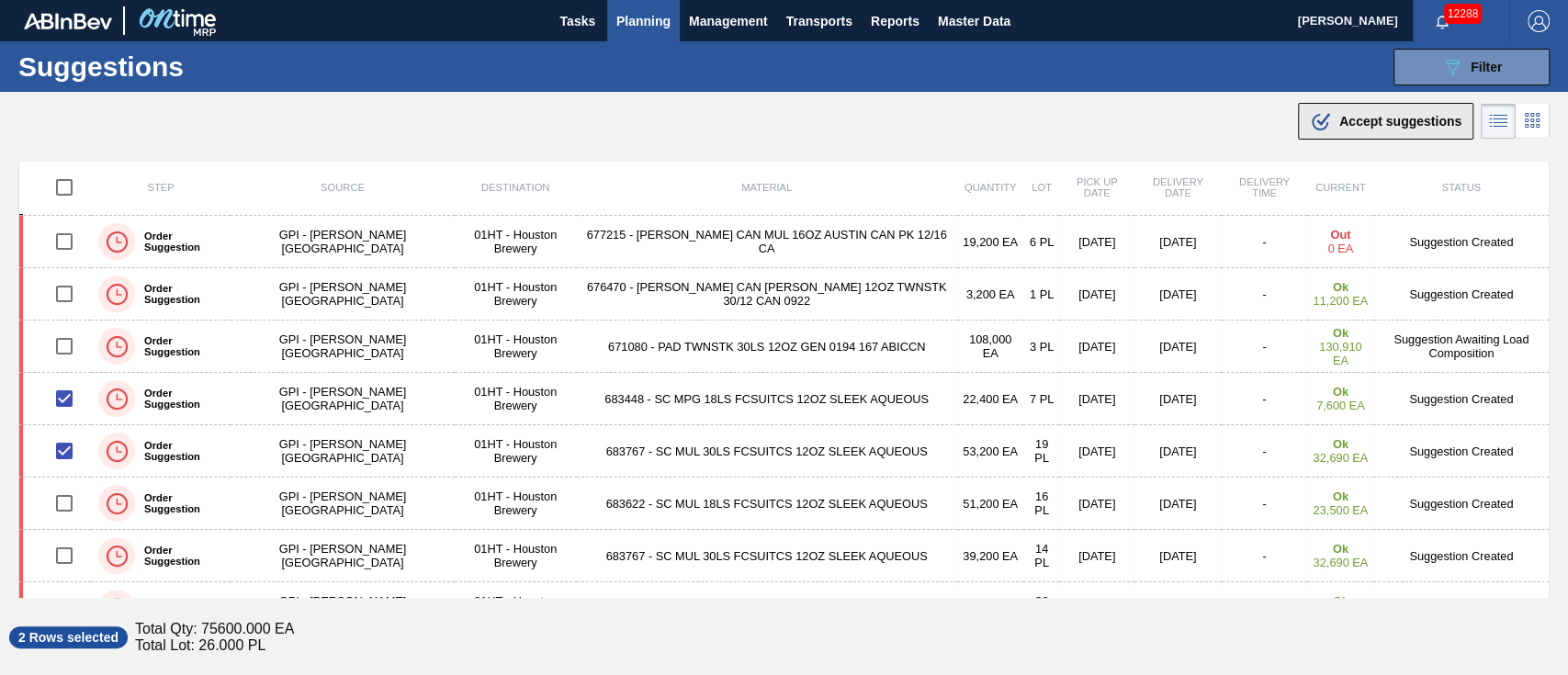
click at [1401, 119] on span "Accept suggestions" at bounding box center [1400, 121] width 122 height 15
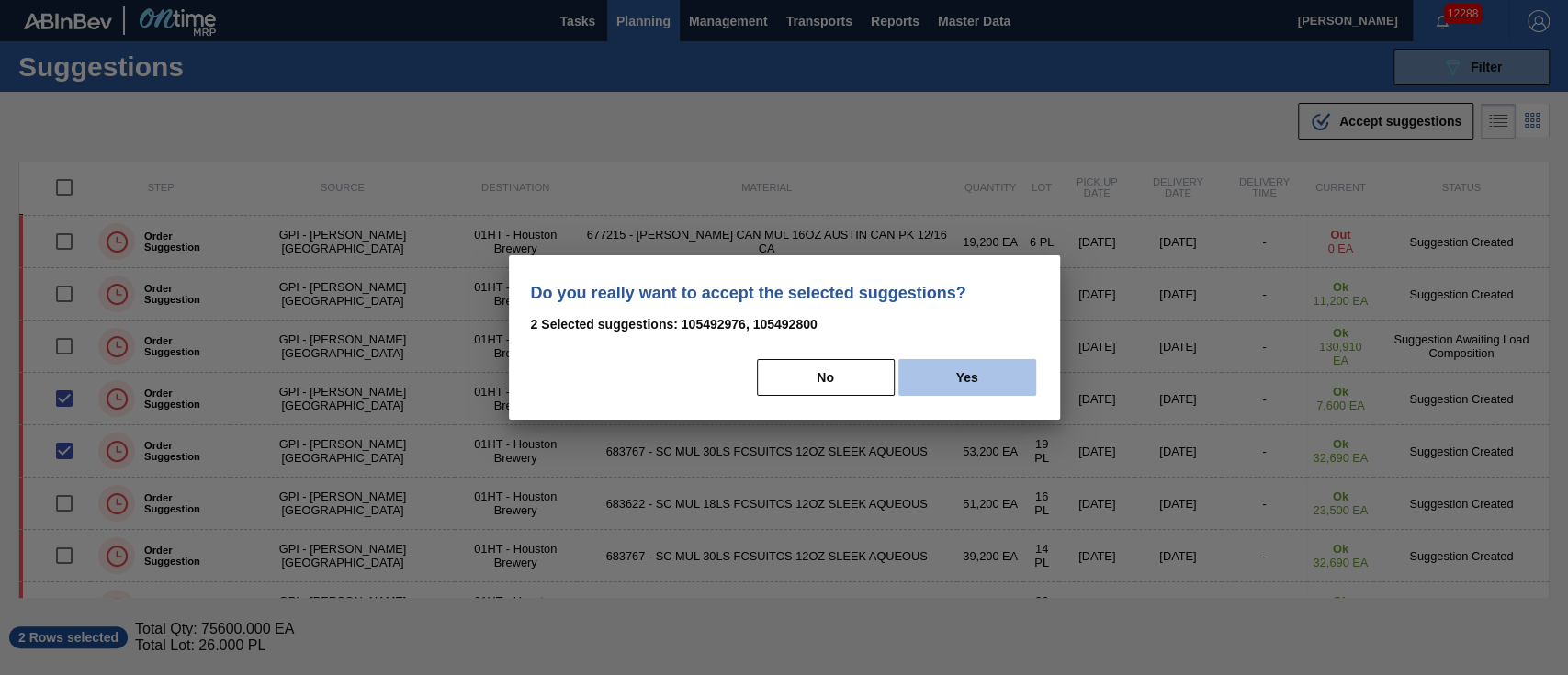
click at [939, 384] on button "Yes" at bounding box center [966, 378] width 138 height 37
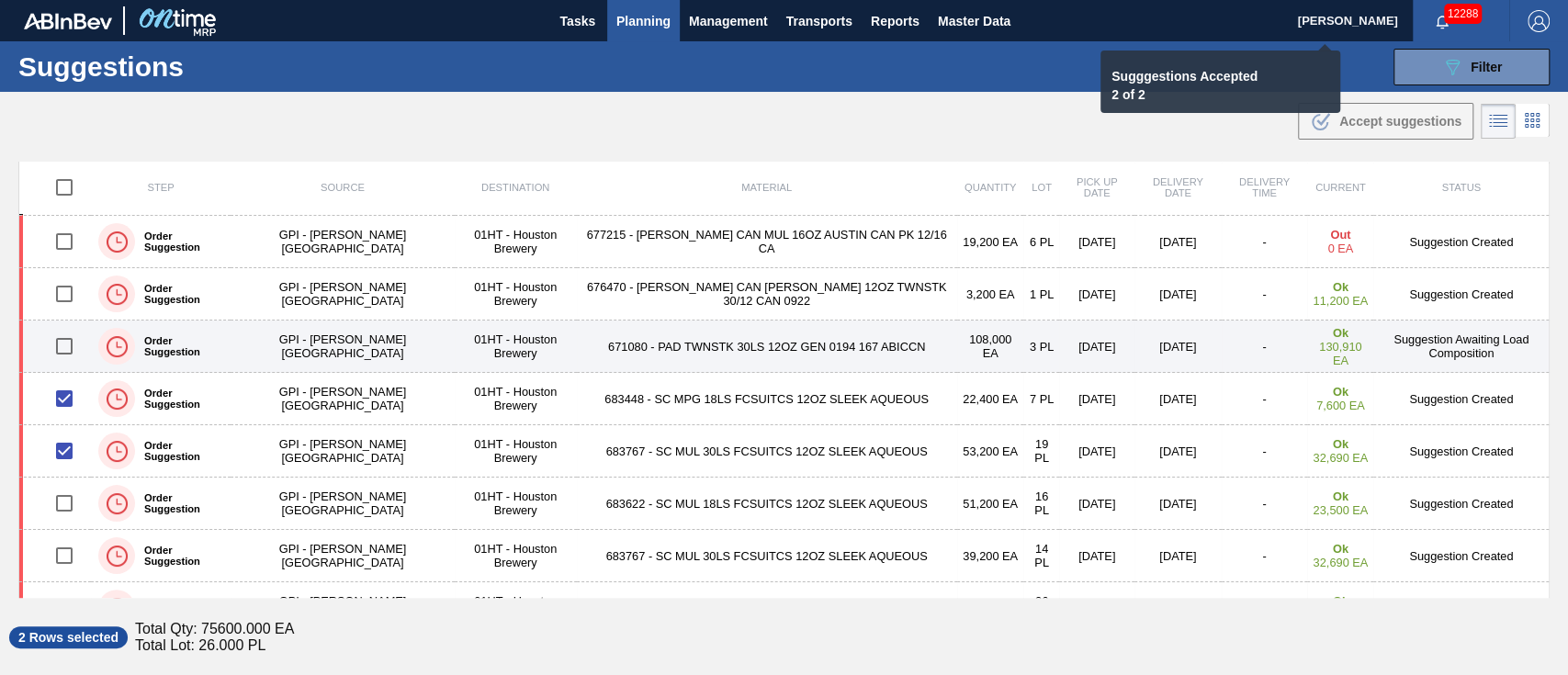
checkbox input "false"
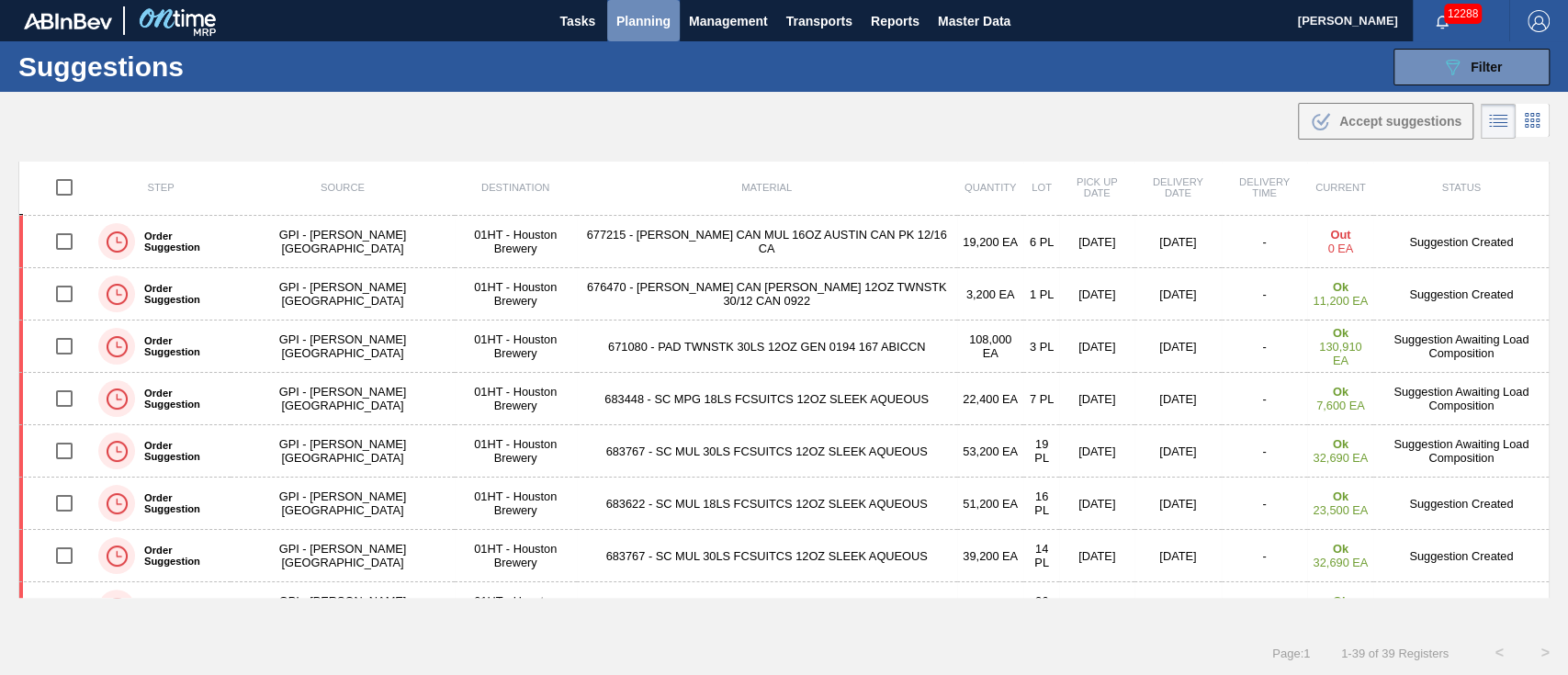
click at [638, 18] on span "Planning" at bounding box center [643, 21] width 55 height 22
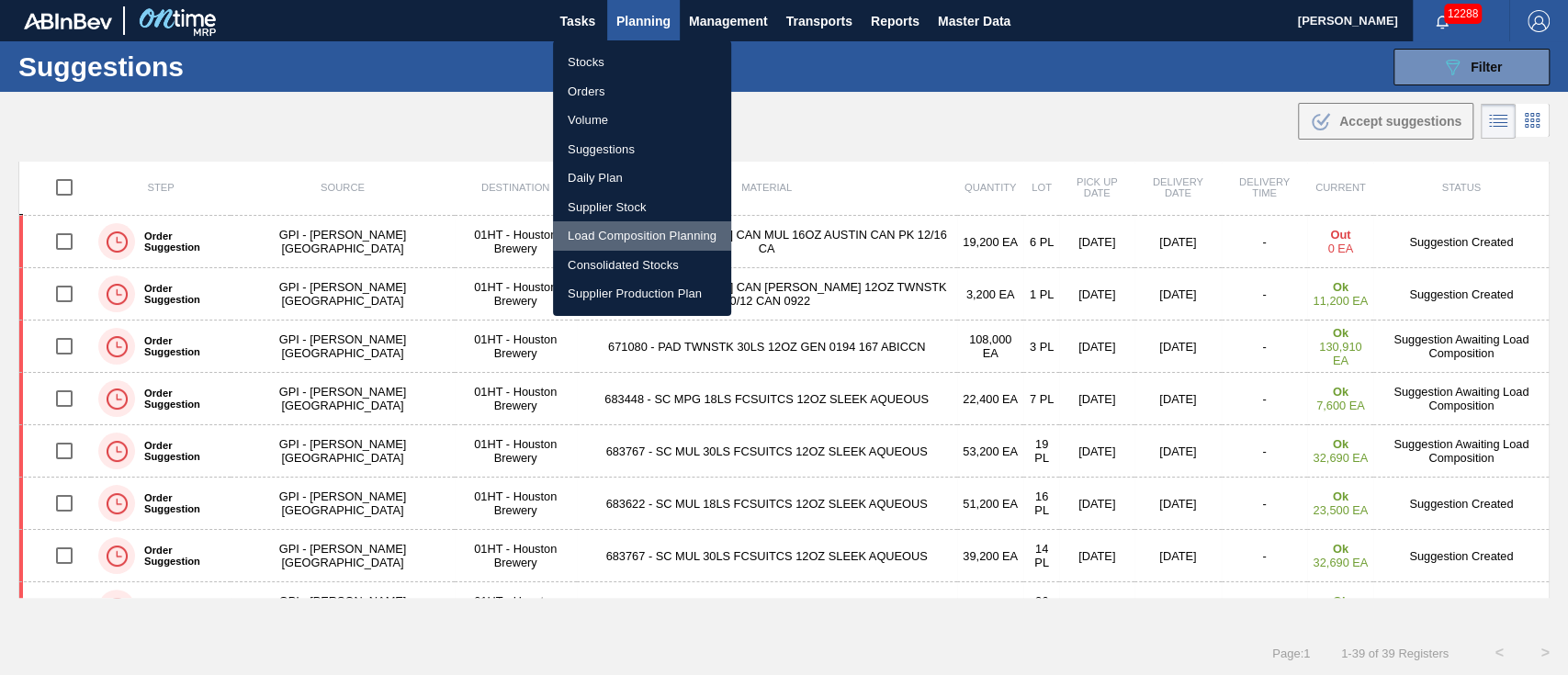
click at [650, 231] on li "Load Composition Planning" at bounding box center [641, 236] width 178 height 30
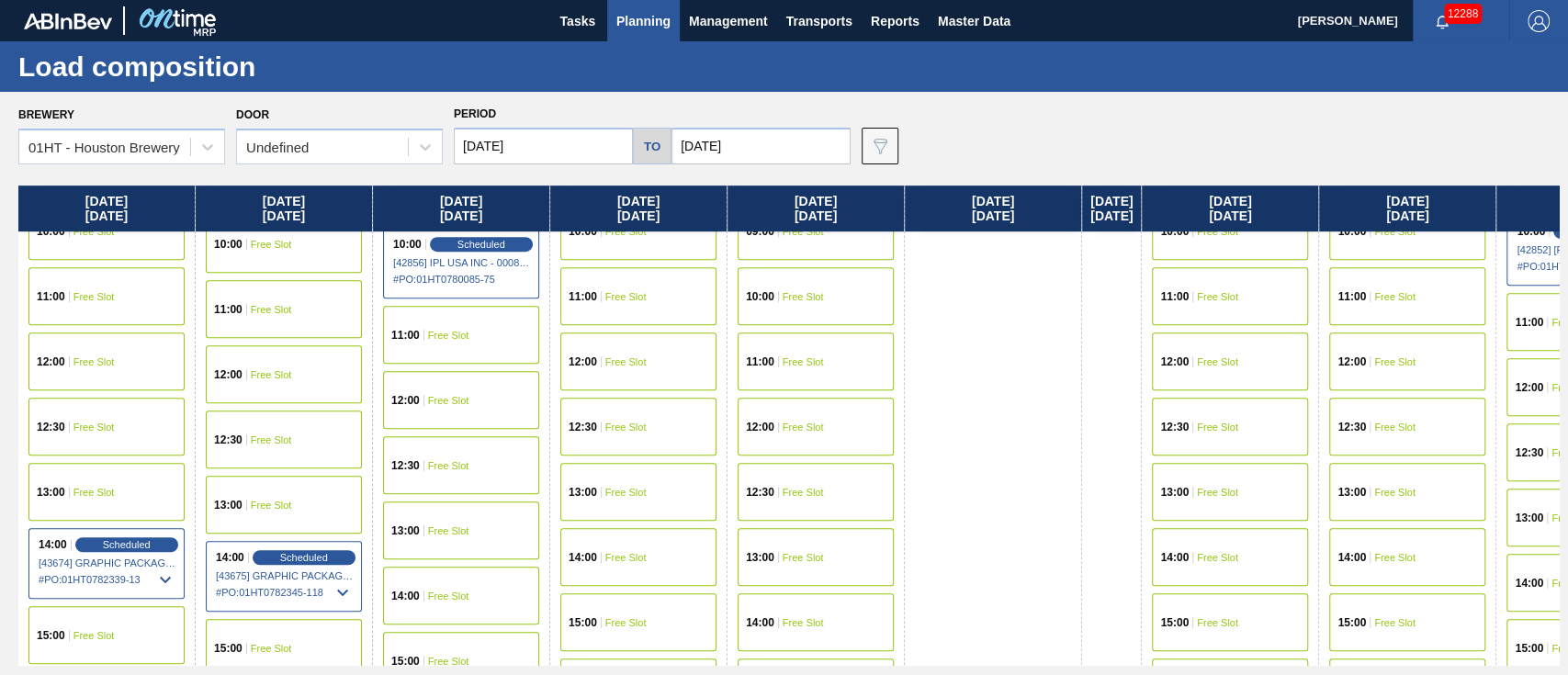
scroll to position [856, 0]
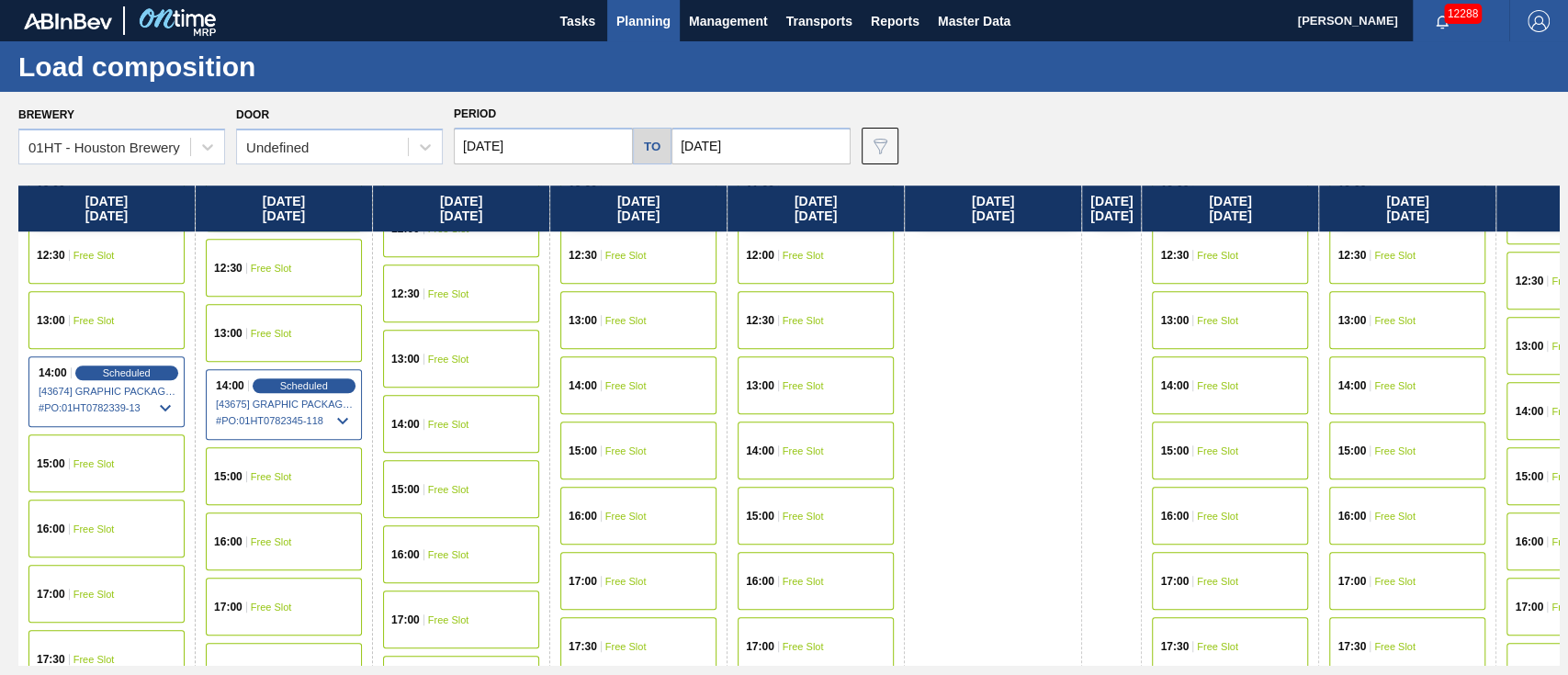
click at [444, 427] on div "14:00 Free Slot" at bounding box center [461, 423] width 156 height 58
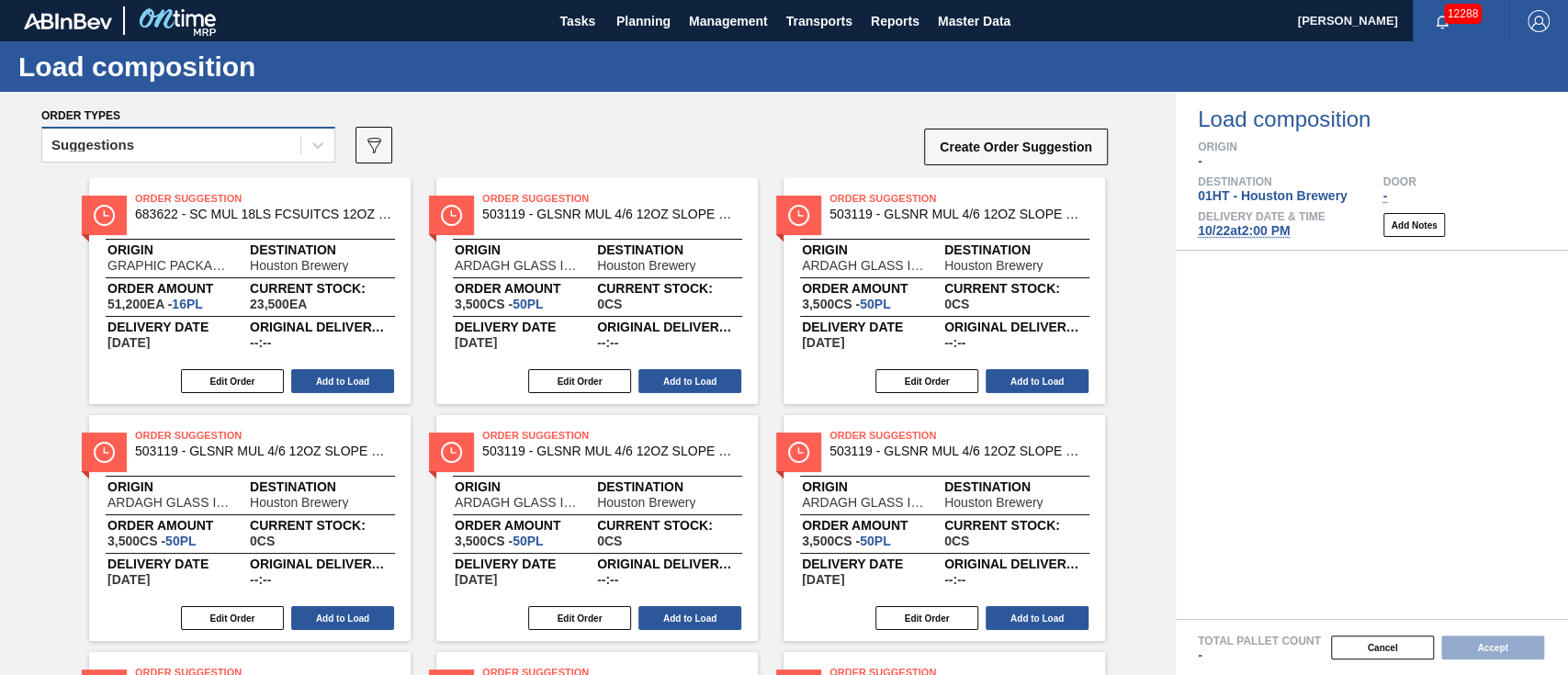
click at [249, 151] on div "Suggestions" at bounding box center [171, 145] width 258 height 27
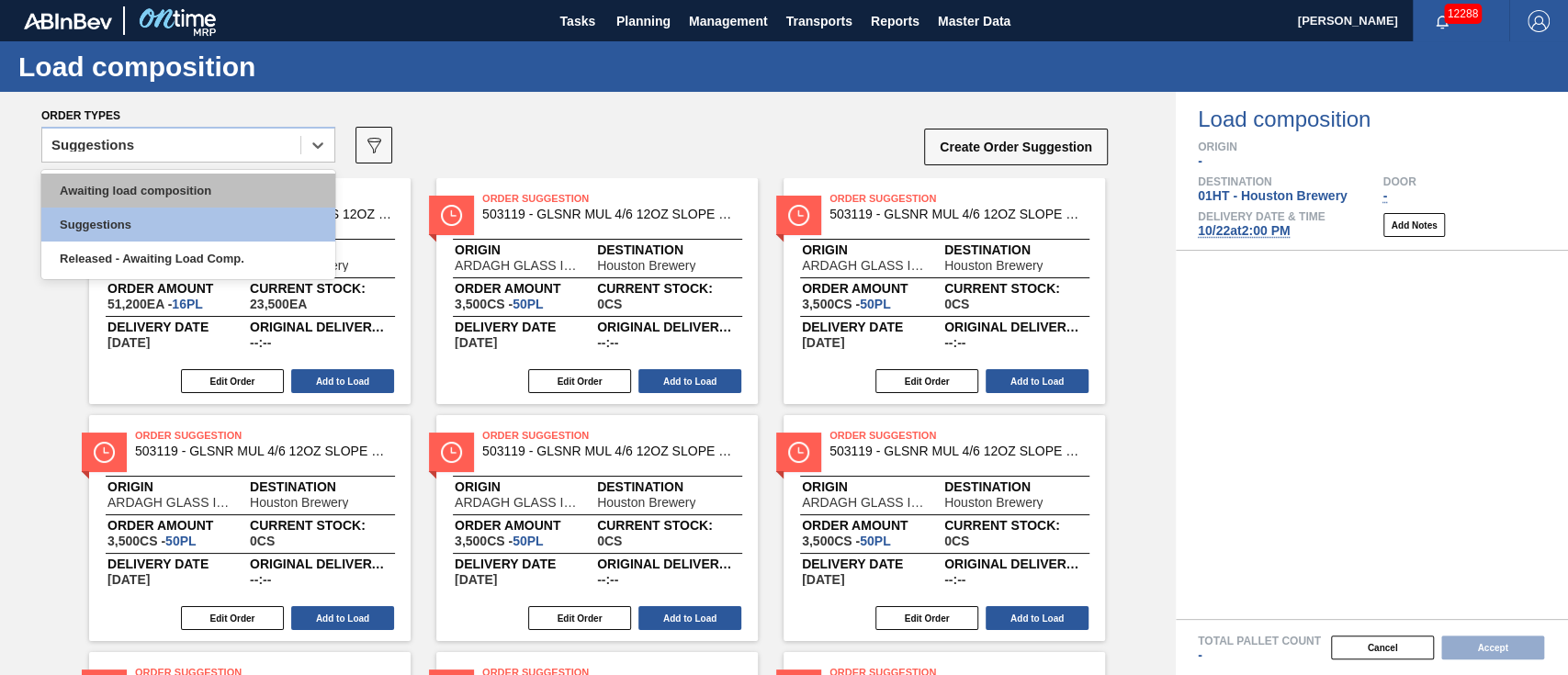
click at [231, 185] on div "Awaiting load composition" at bounding box center [188, 190] width 294 height 34
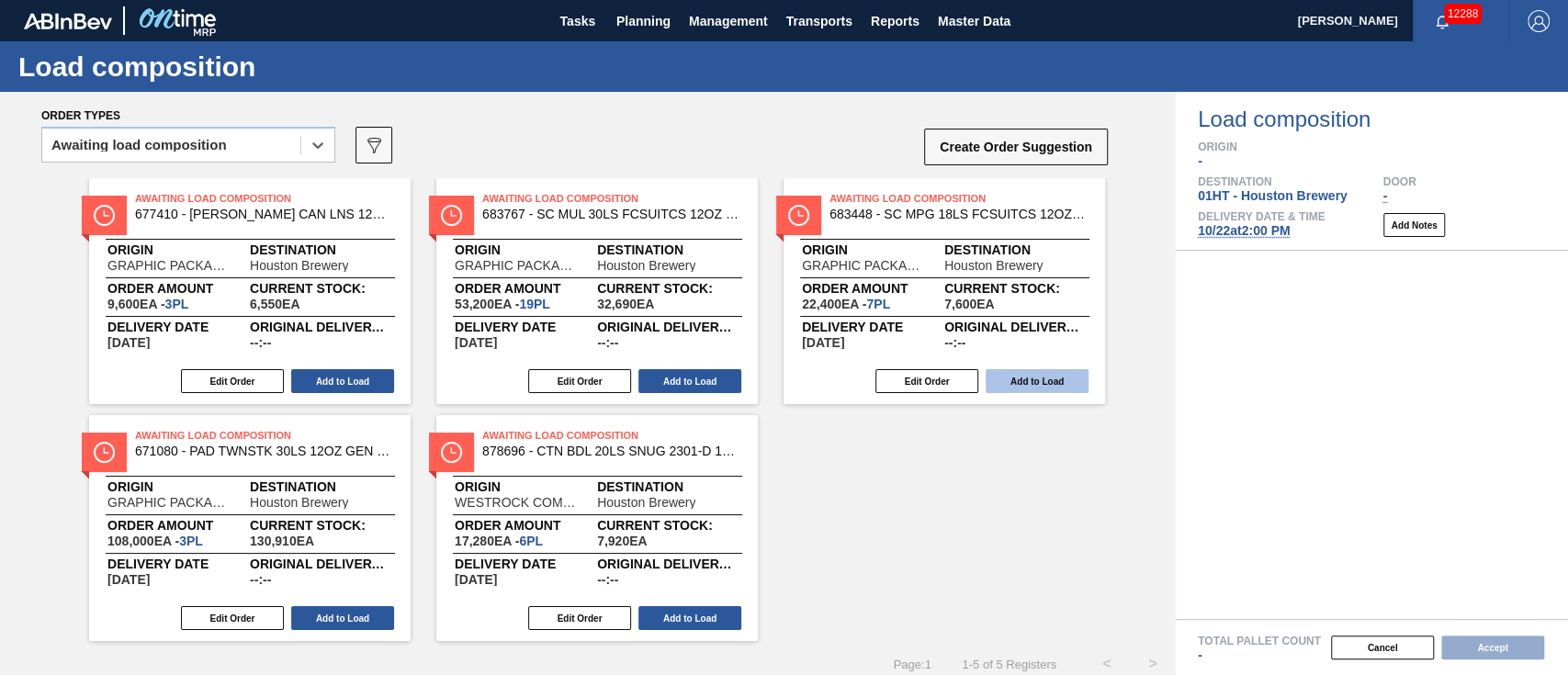
click at [1066, 378] on button "Add to Load" at bounding box center [1037, 381] width 103 height 24
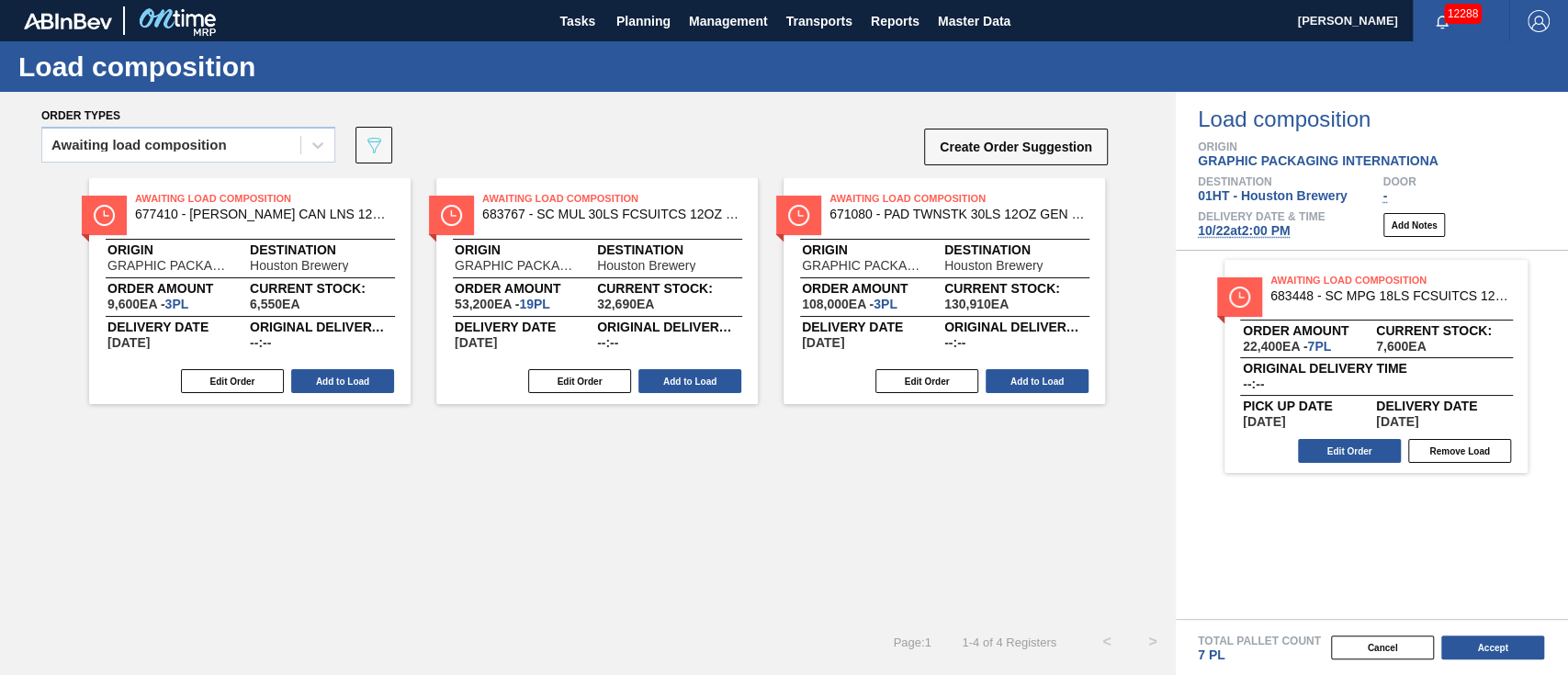
click at [697, 357] on div "Awaiting Load Composition 683767 - SC MUL 30LS FCSUITCS 12OZ SLEEK AQUEOUS Orig…" at bounding box center [597, 291] width 322 height 226
click at [700, 374] on button "Add to Load" at bounding box center [689, 381] width 103 height 24
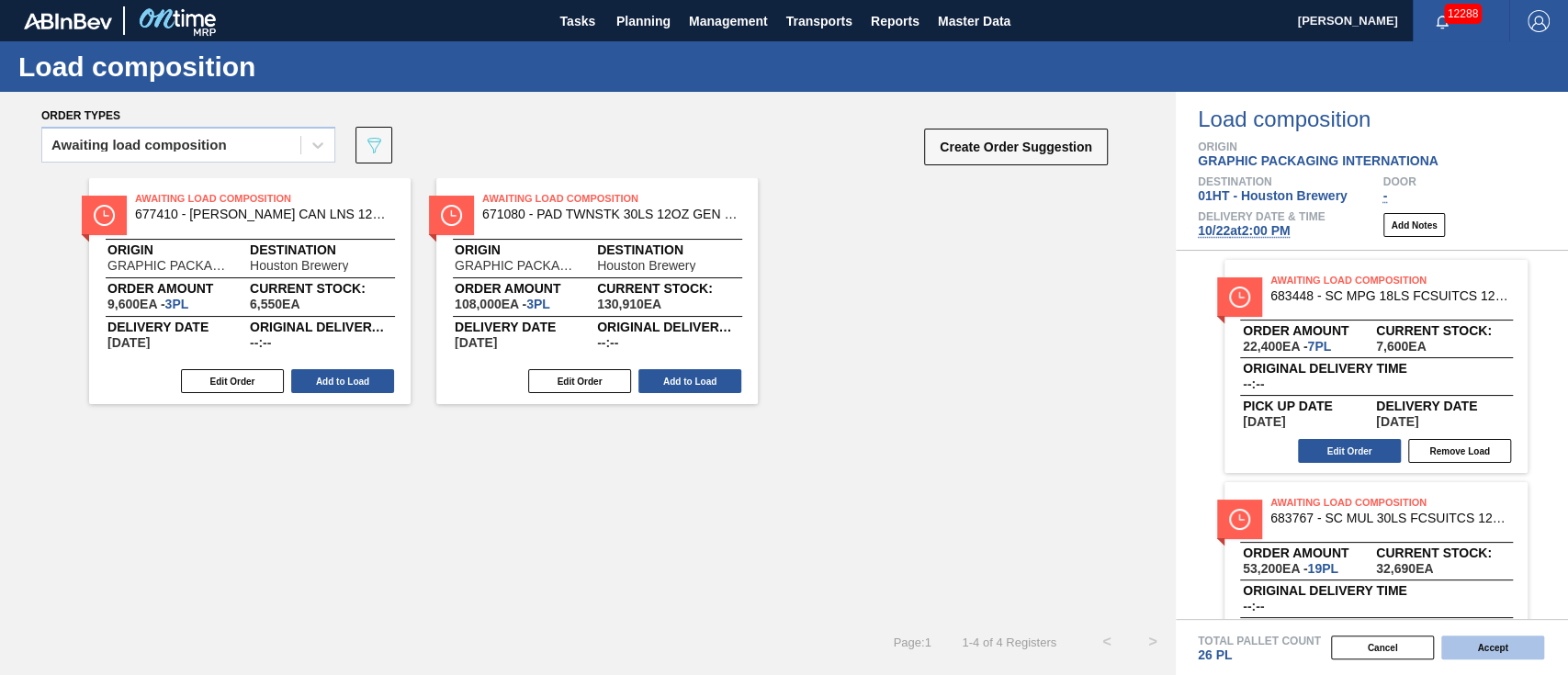
click at [1523, 650] on button "Accept" at bounding box center [1492, 647] width 103 height 24
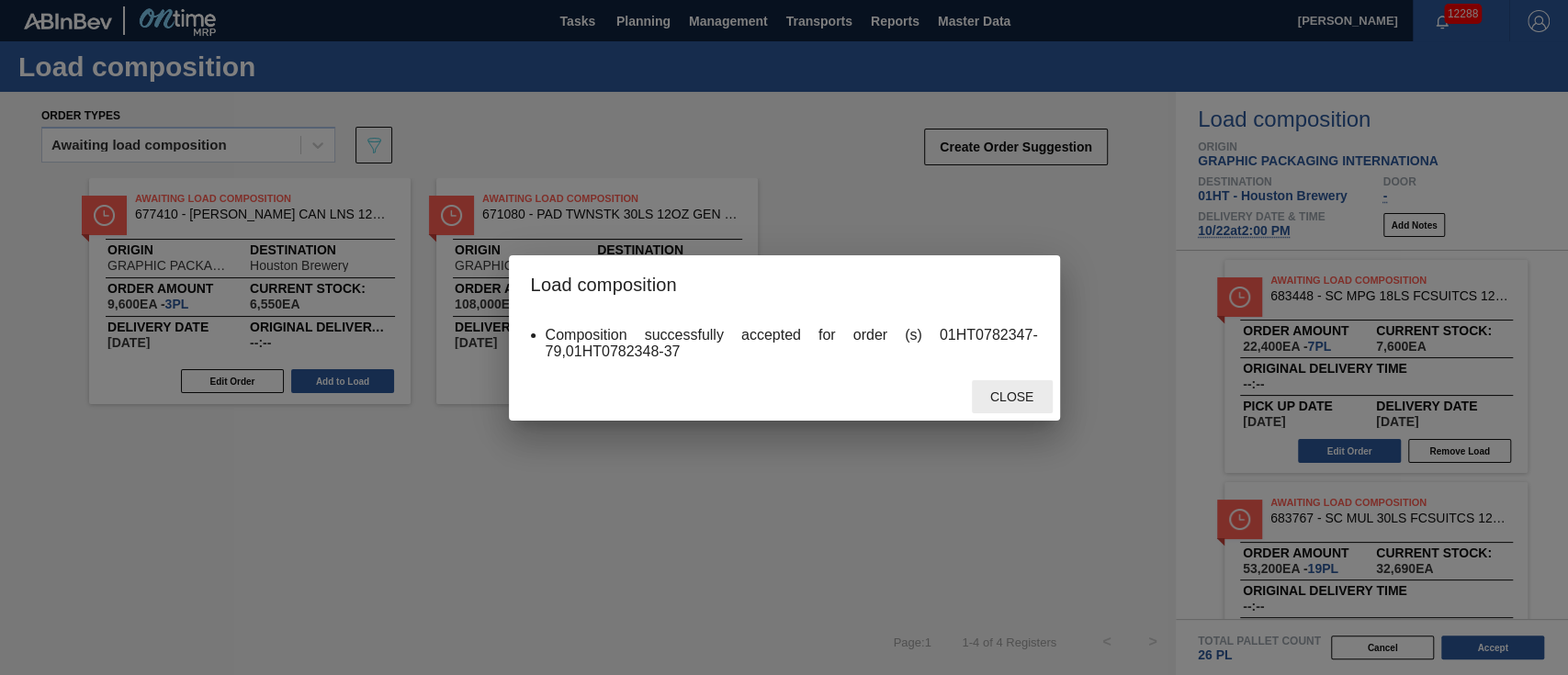
click at [1021, 385] on div "Close" at bounding box center [1012, 397] width 80 height 34
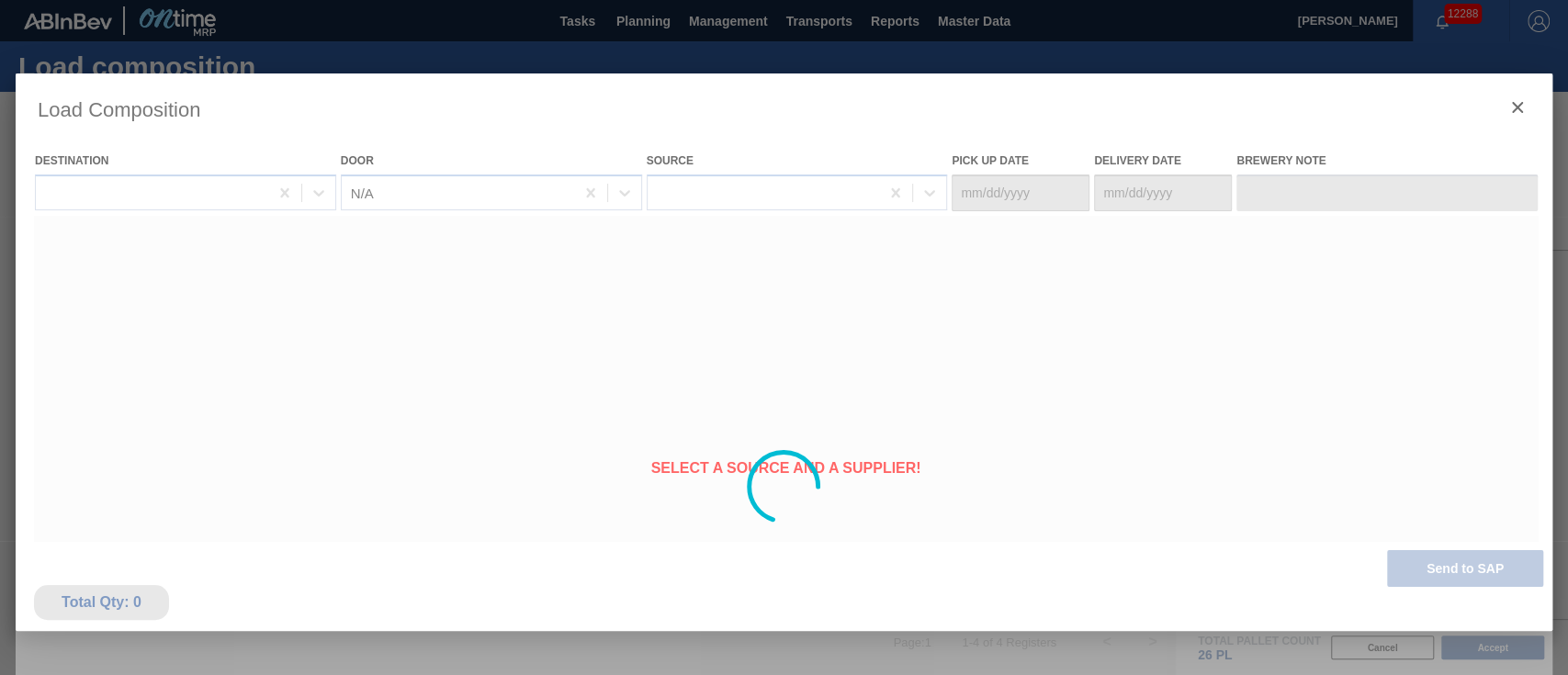
type Date "[DATE]"
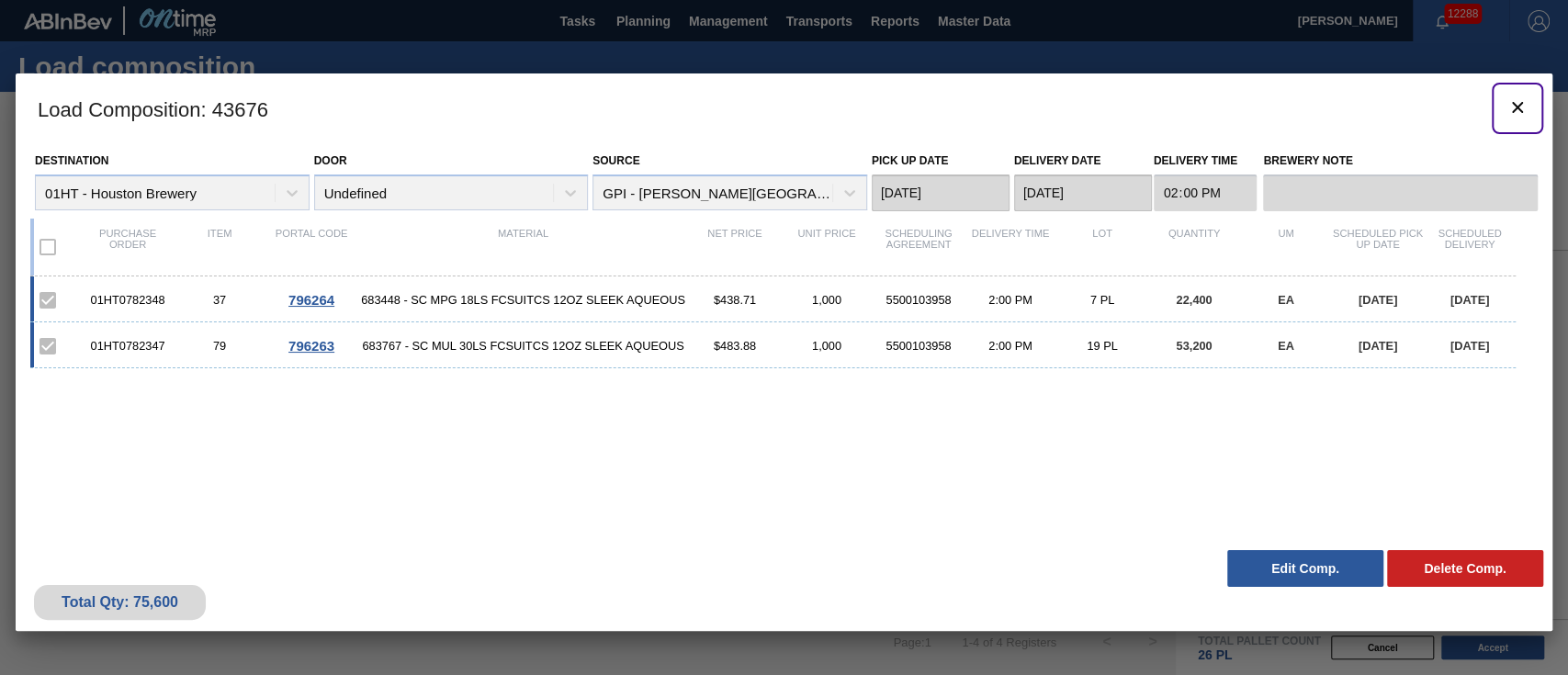
click at [1519, 96] on icon "botão de ícone" at bounding box center [1517, 107] width 22 height 22
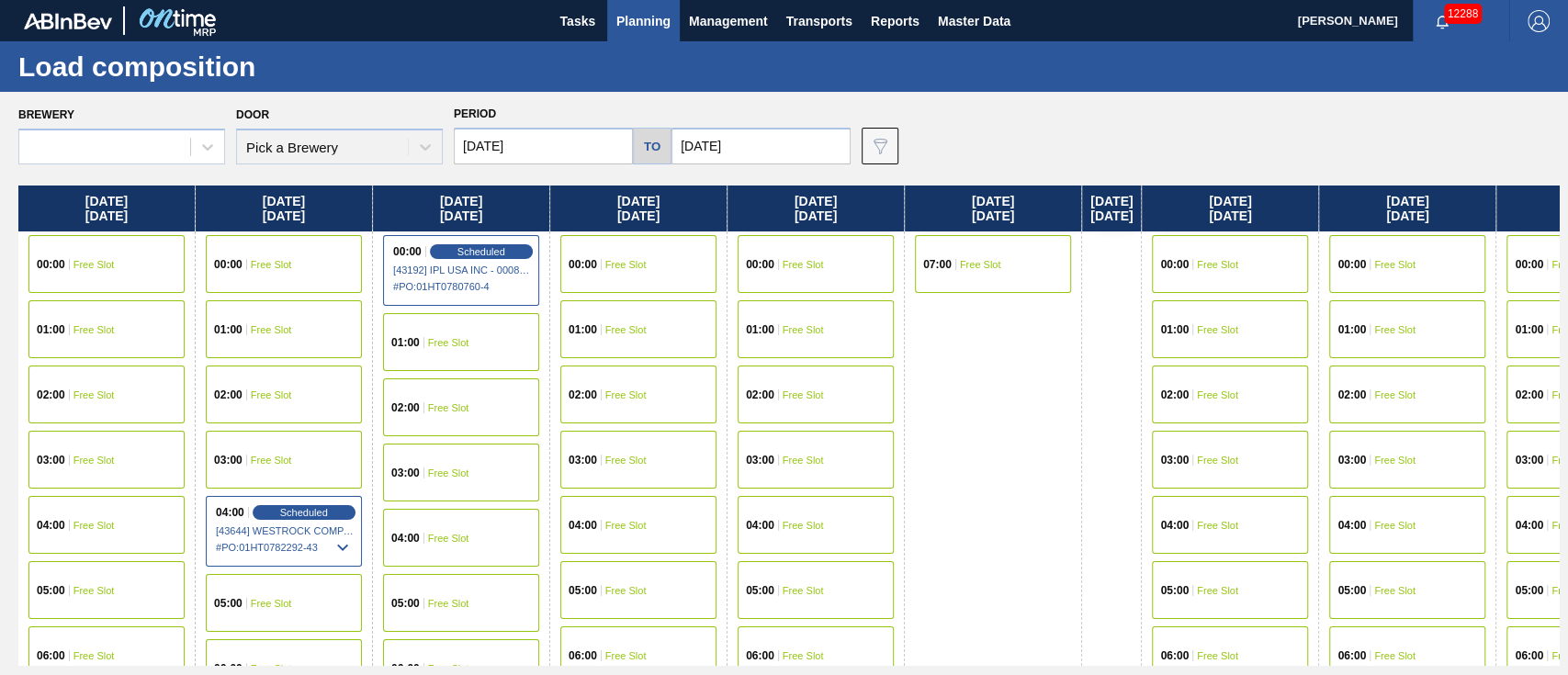
type input "[DATE]"
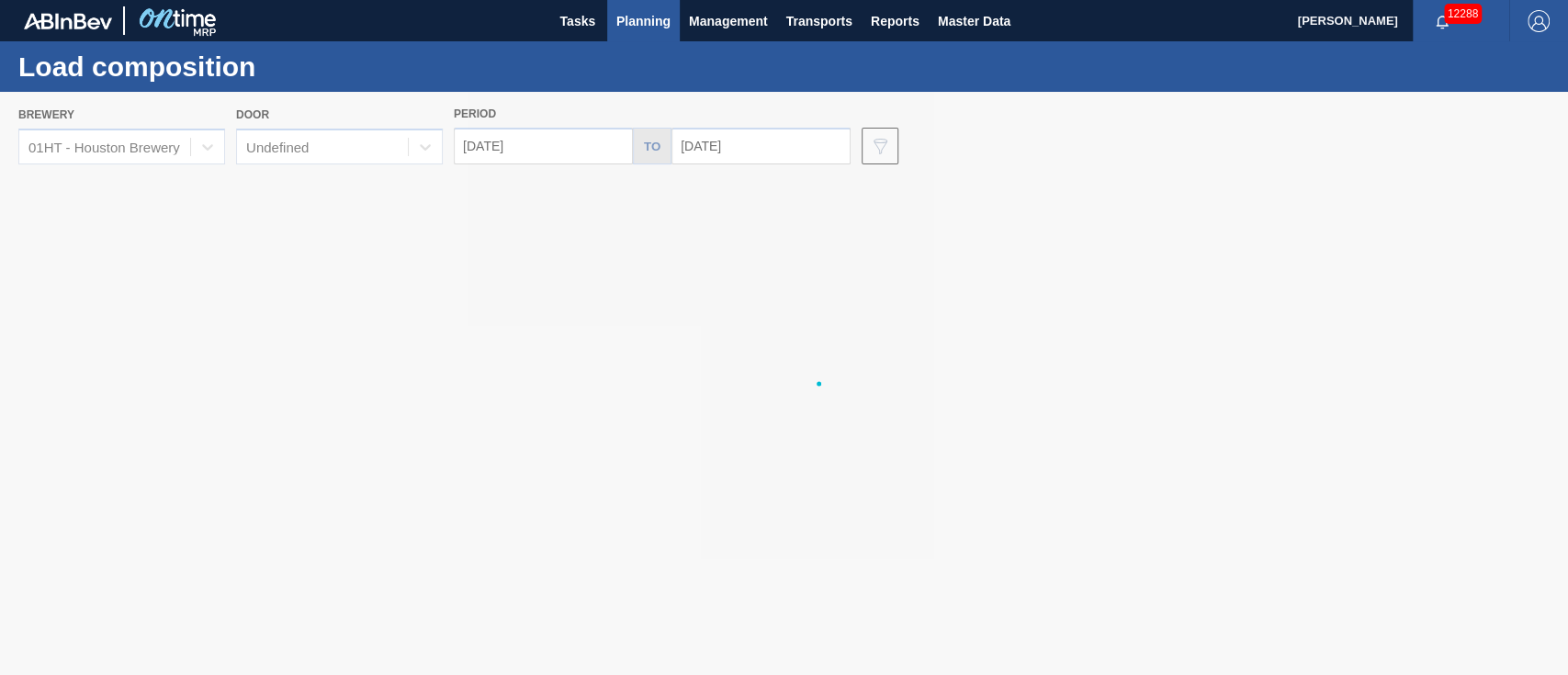
click at [650, 11] on span "Planning" at bounding box center [643, 21] width 55 height 22
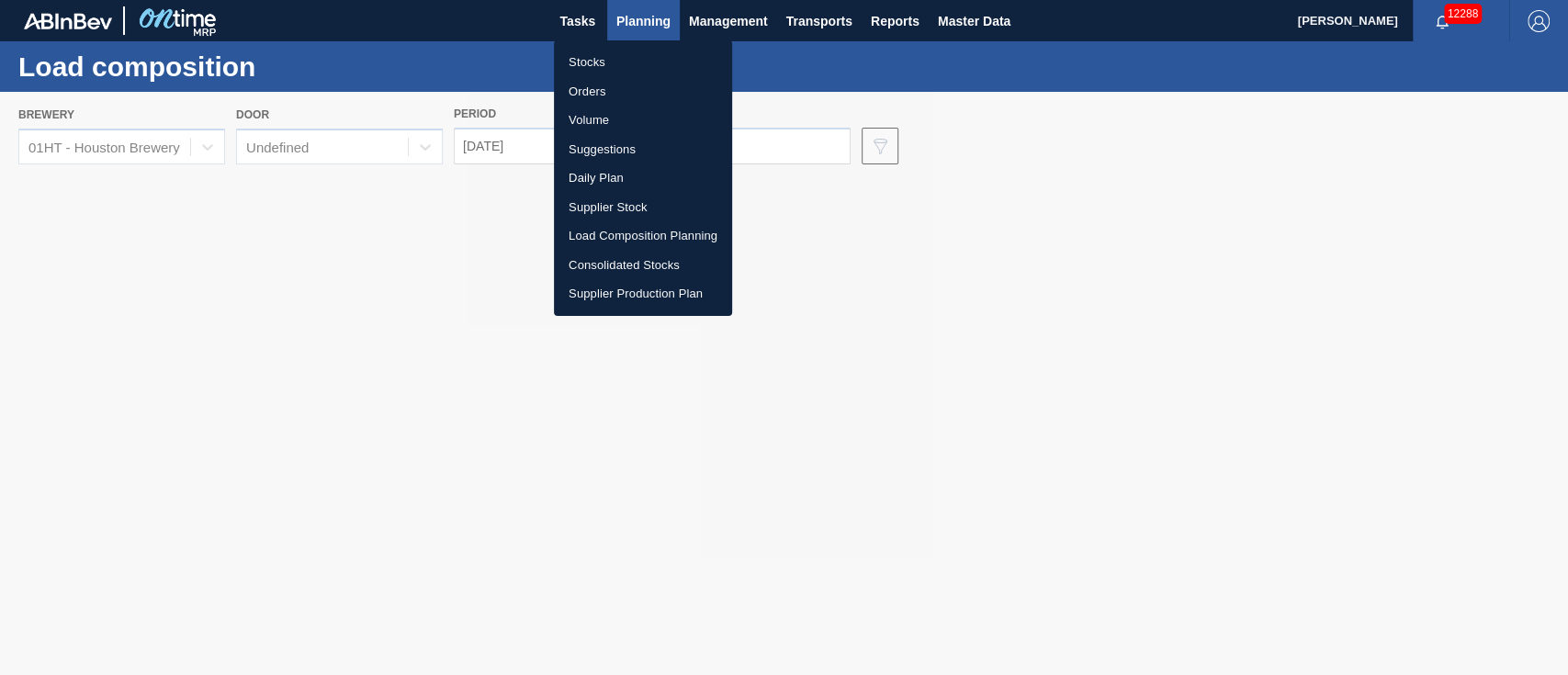
drag, startPoint x: 609, startPoint y: 152, endPoint x: 639, endPoint y: 151, distance: 30.0
click at [609, 152] on li "Suggestions" at bounding box center [642, 150] width 178 height 30
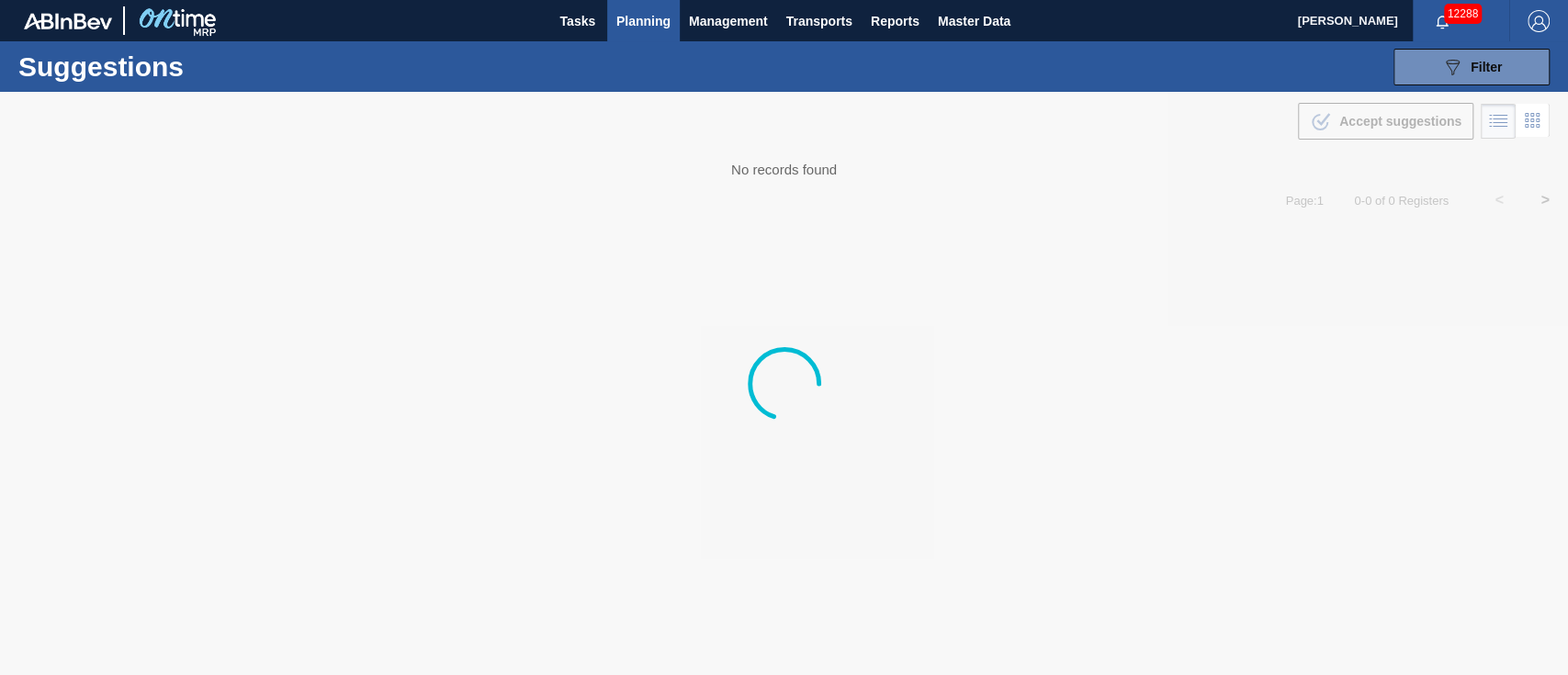
type from "[DATE]"
type to "[DATE]"
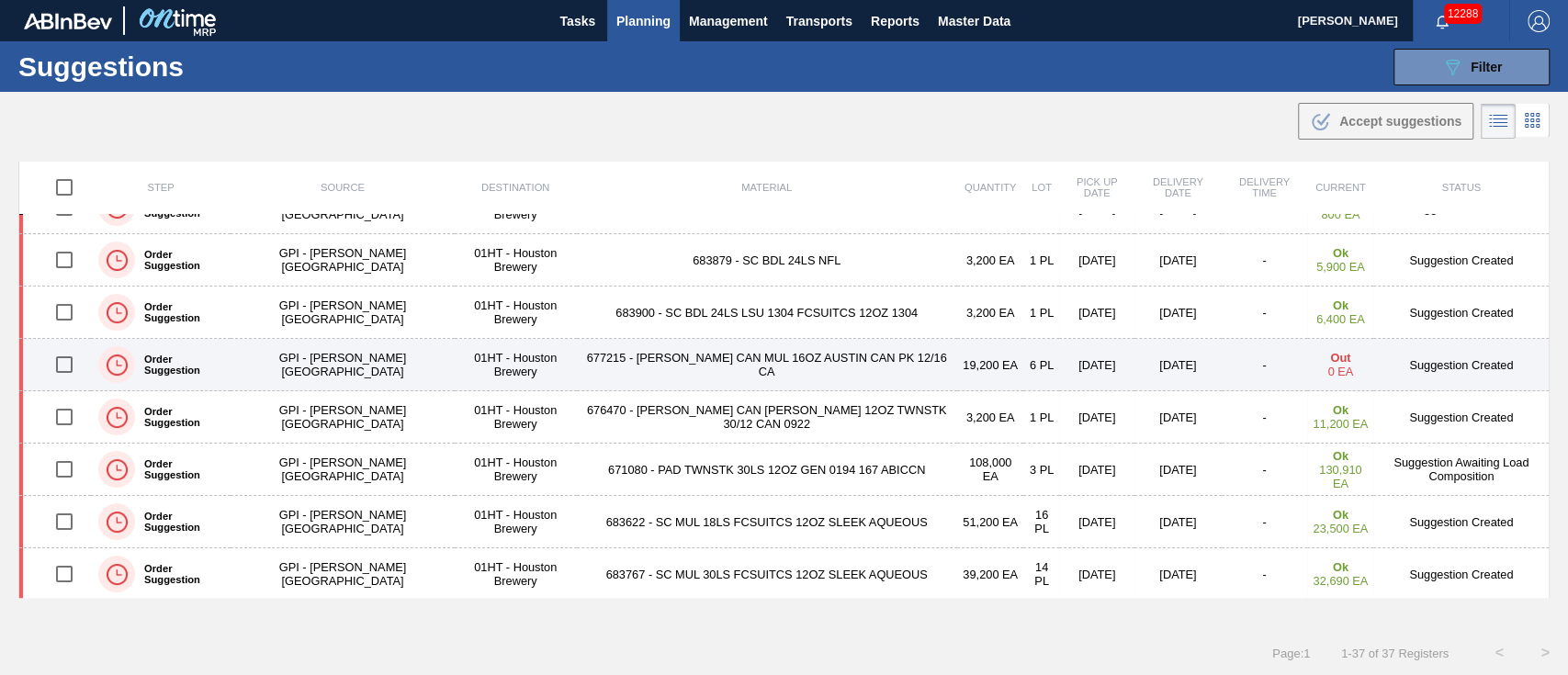
scroll to position [368, 0]
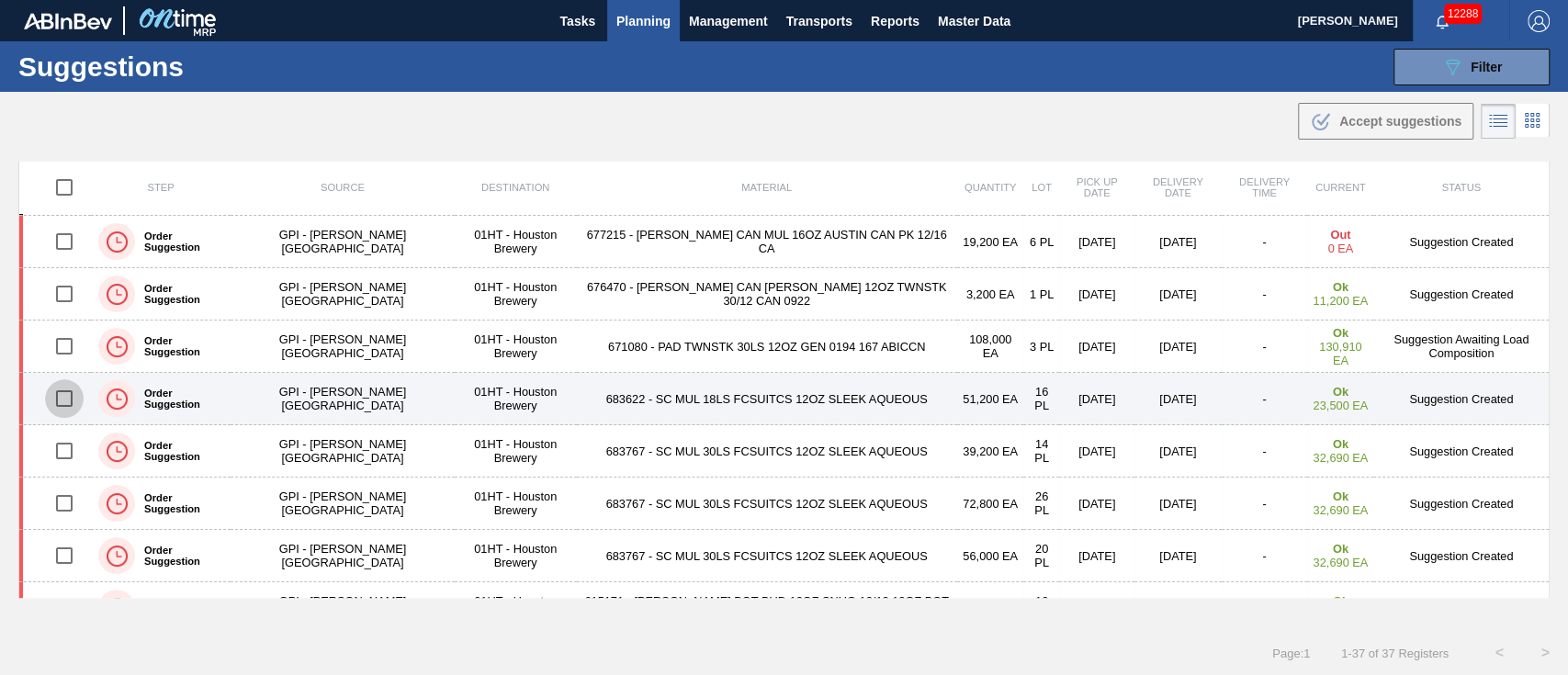
click at [67, 395] on input "checkbox" at bounding box center [65, 399] width 39 height 39
checkbox input "true"
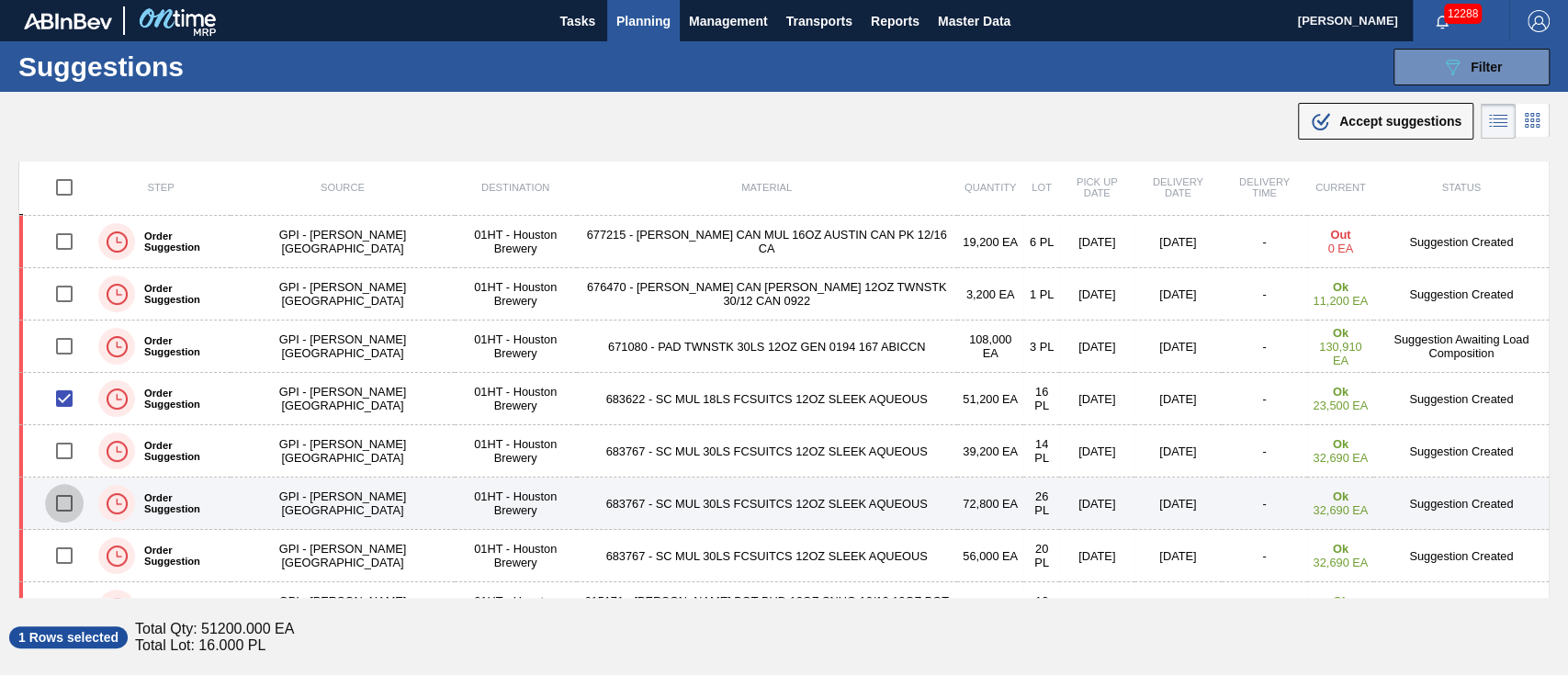
click at [67, 497] on input "checkbox" at bounding box center [65, 503] width 39 height 39
checkbox input "true"
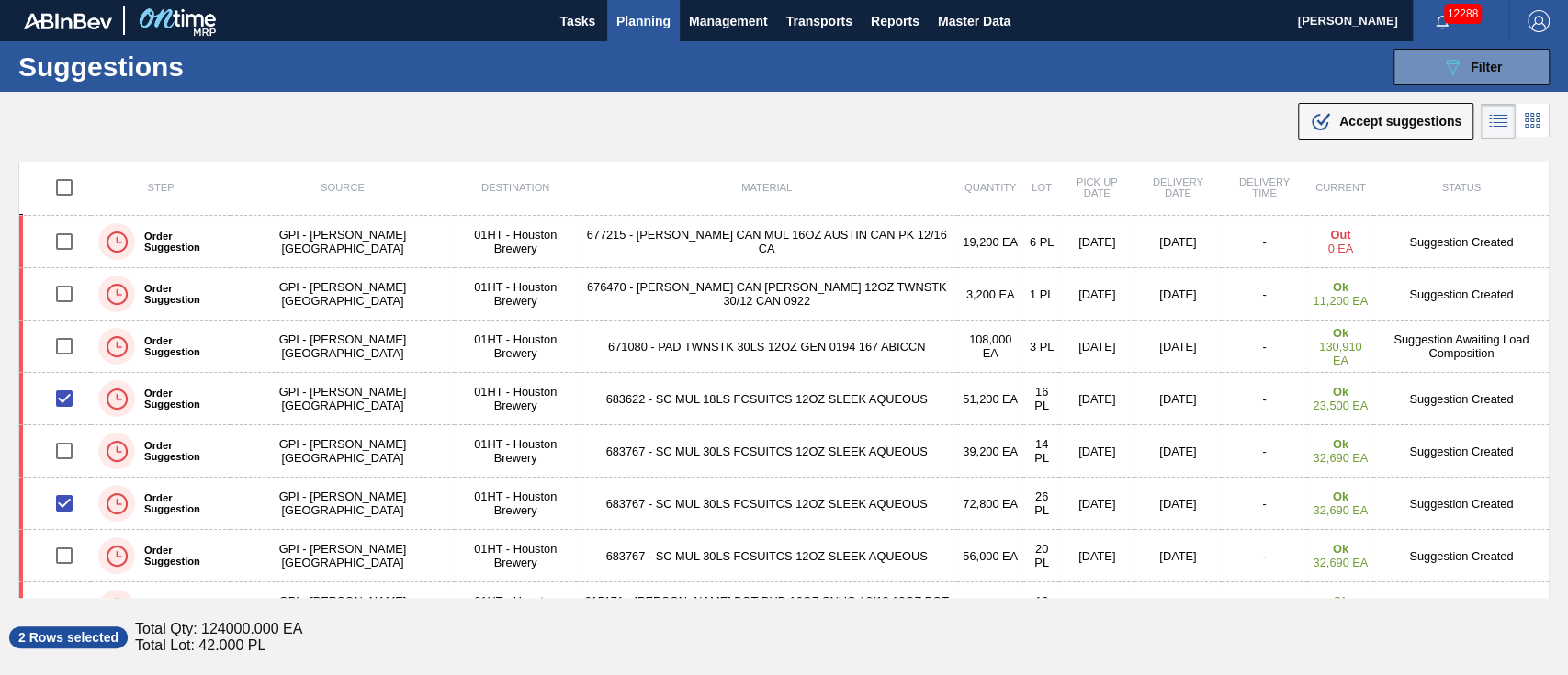
click at [620, 448] on td "683767 - SC MUL 30LS FCSUITCS 12OZ SLEEK AQUEOUS" at bounding box center [767, 451] width 381 height 53
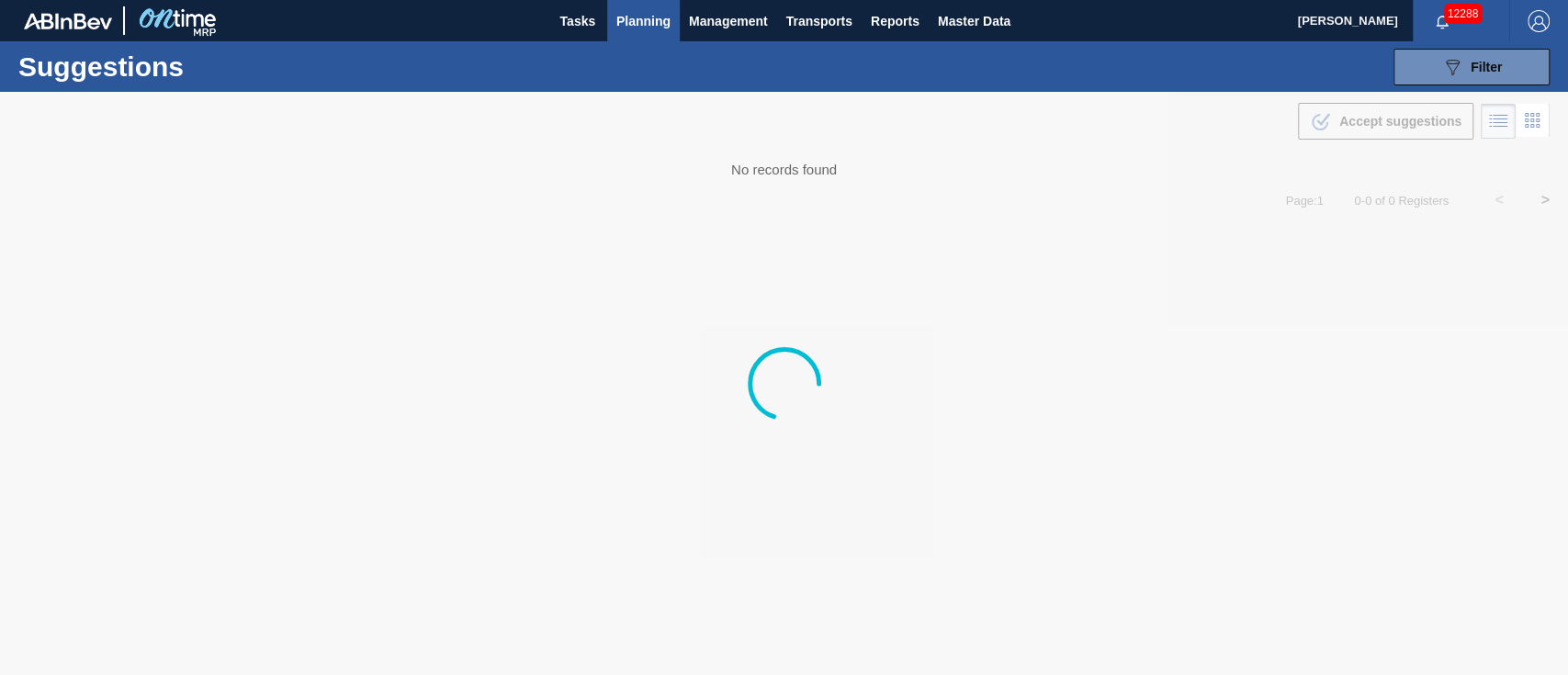
type from "[DATE]"
type to "[DATE]"
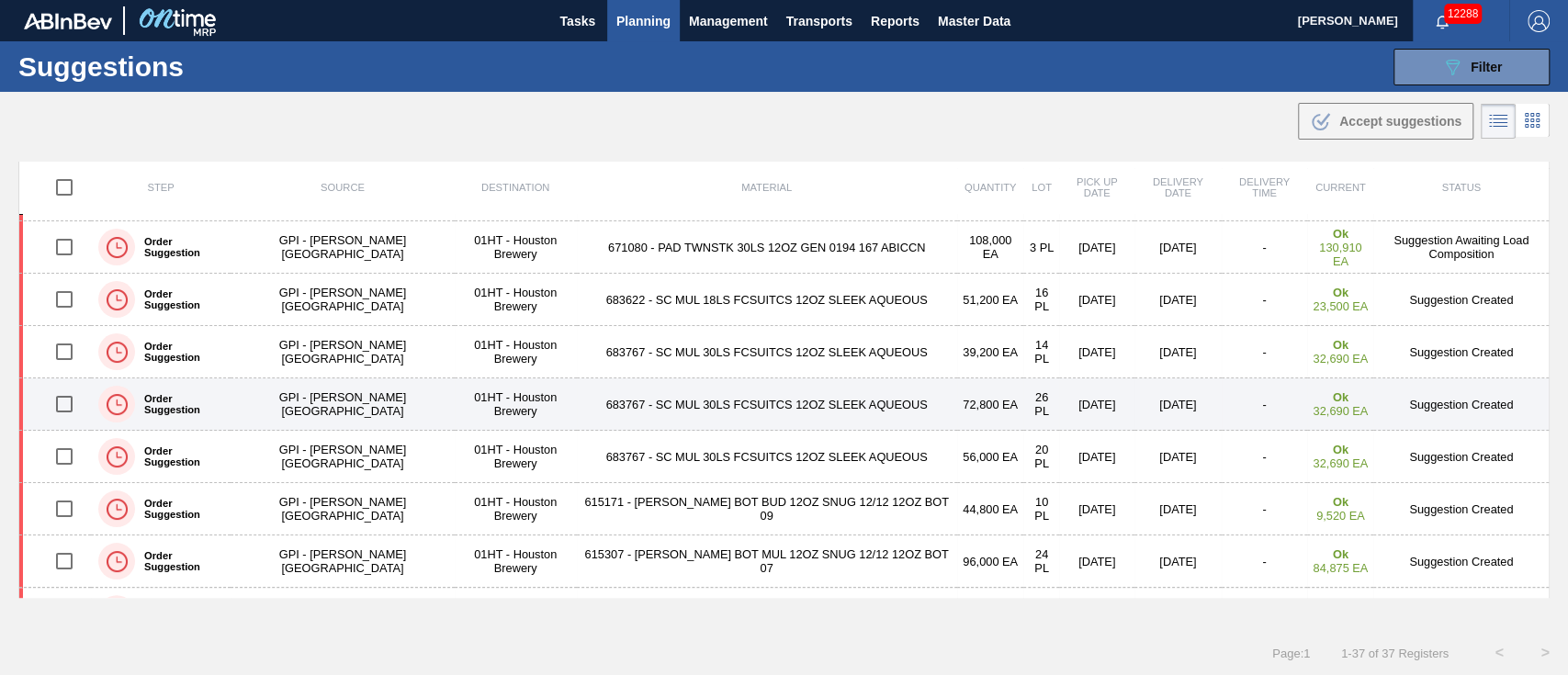
scroll to position [489, 0]
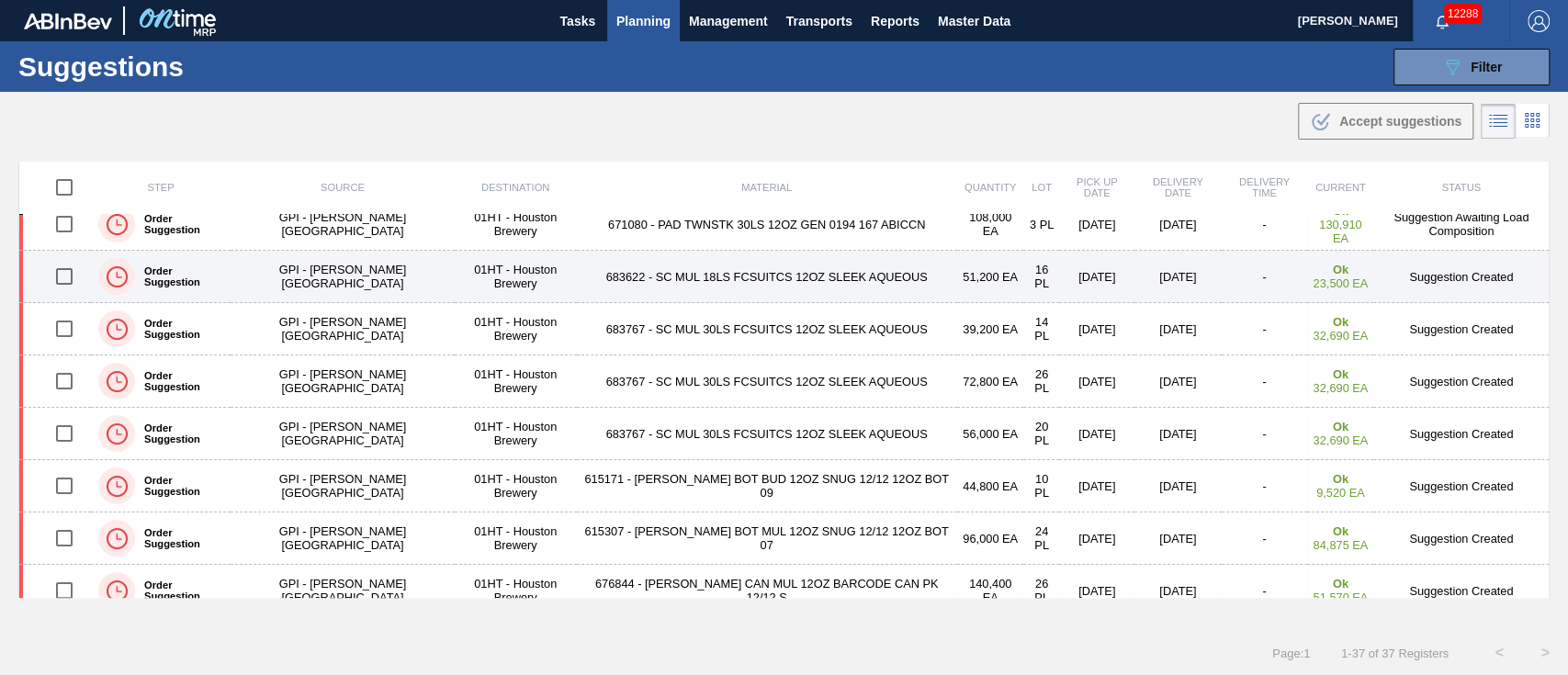
click at [67, 275] on input "checkbox" at bounding box center [65, 276] width 39 height 39
checkbox input "true"
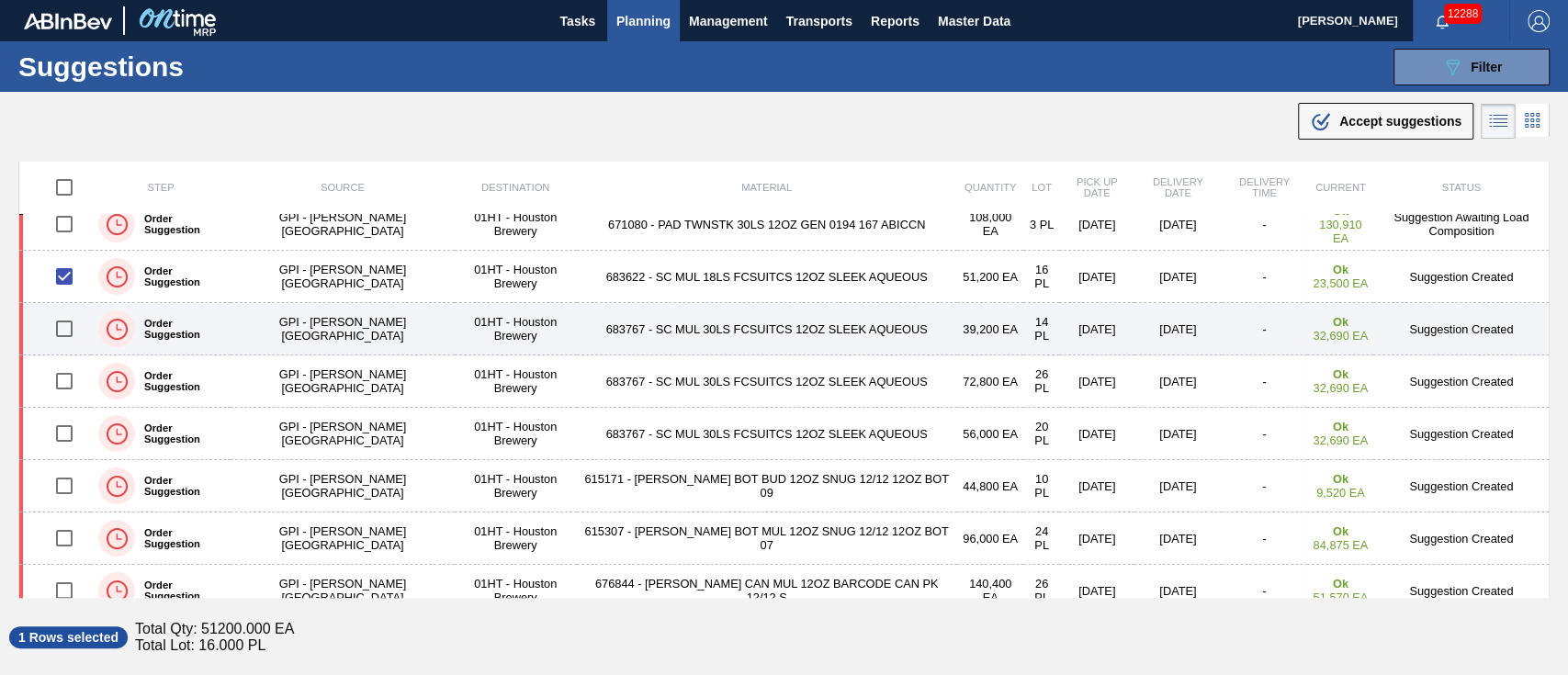
click at [67, 321] on input "checkbox" at bounding box center [65, 329] width 39 height 39
checkbox input "true"
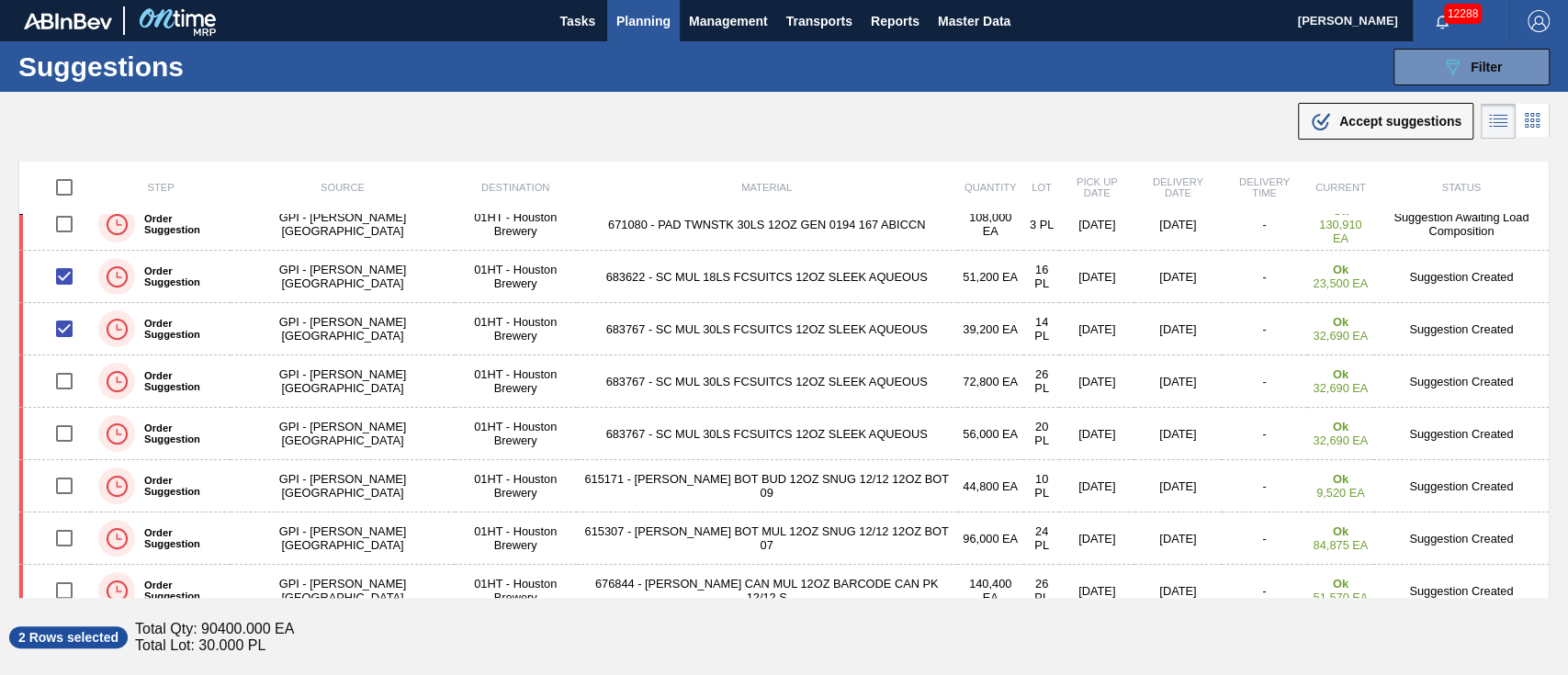
click at [1408, 127] on span "Accept suggestions" at bounding box center [1400, 121] width 122 height 15
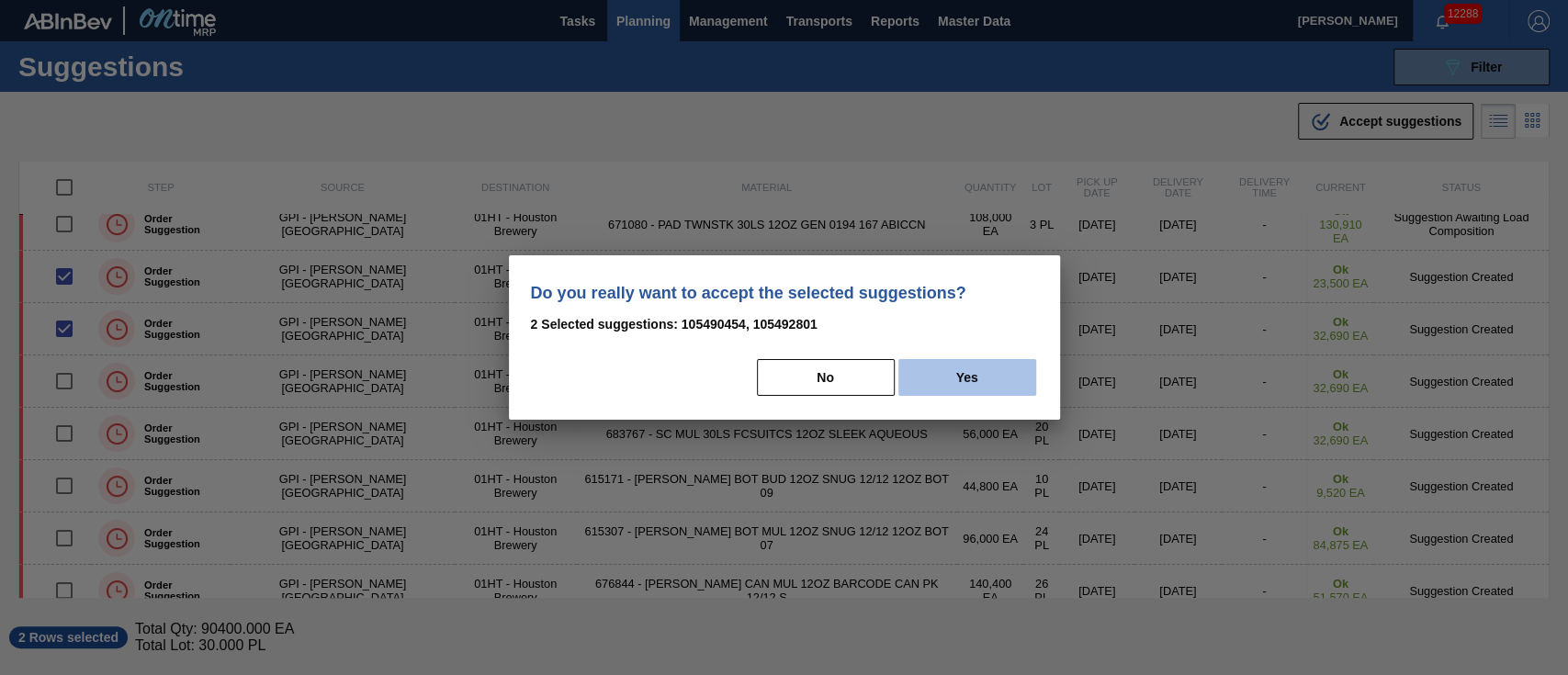
click at [970, 366] on button "Yes" at bounding box center [966, 378] width 138 height 37
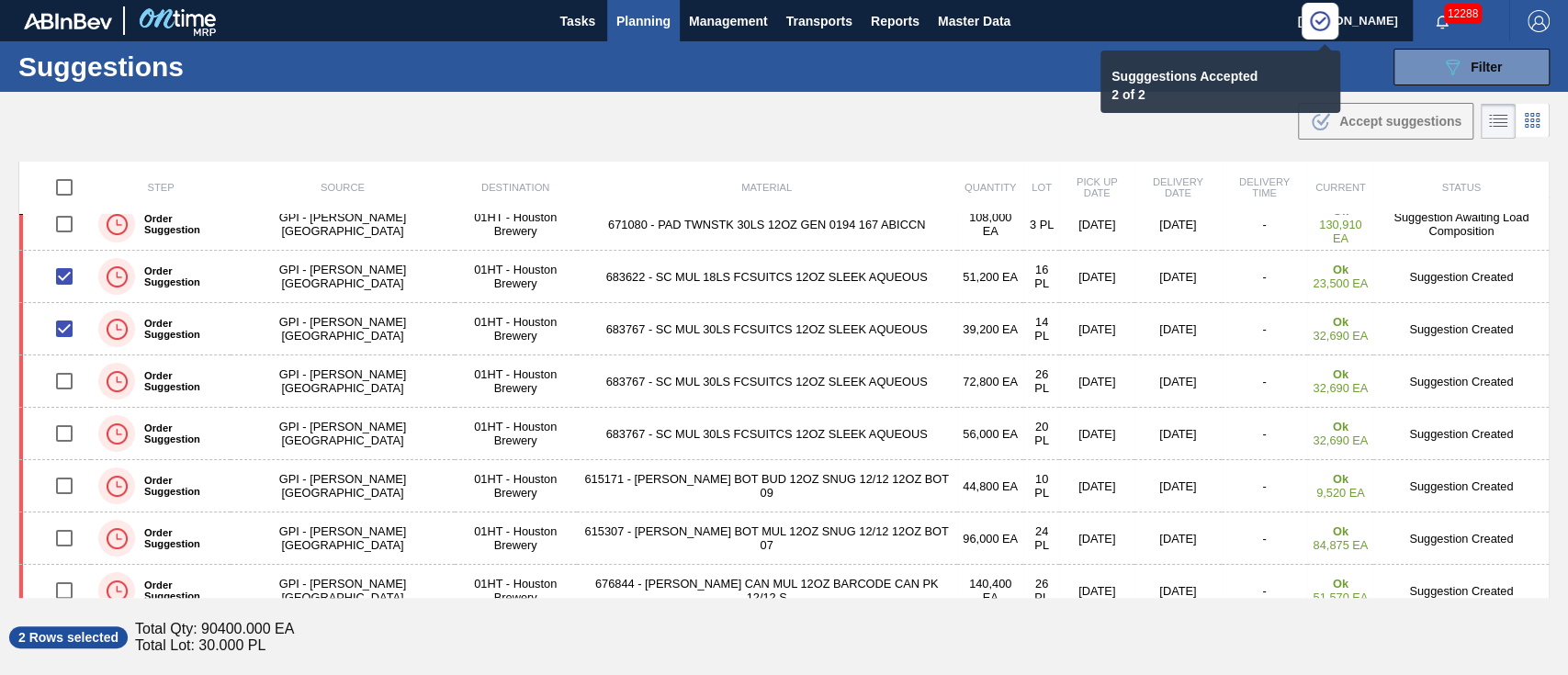
drag, startPoint x: 33, startPoint y: 297, endPoint x: 550, endPoint y: 166, distance: 533.3
click at [577, 166] on th "Material" at bounding box center [767, 187] width 381 height 54
checkbox input "false"
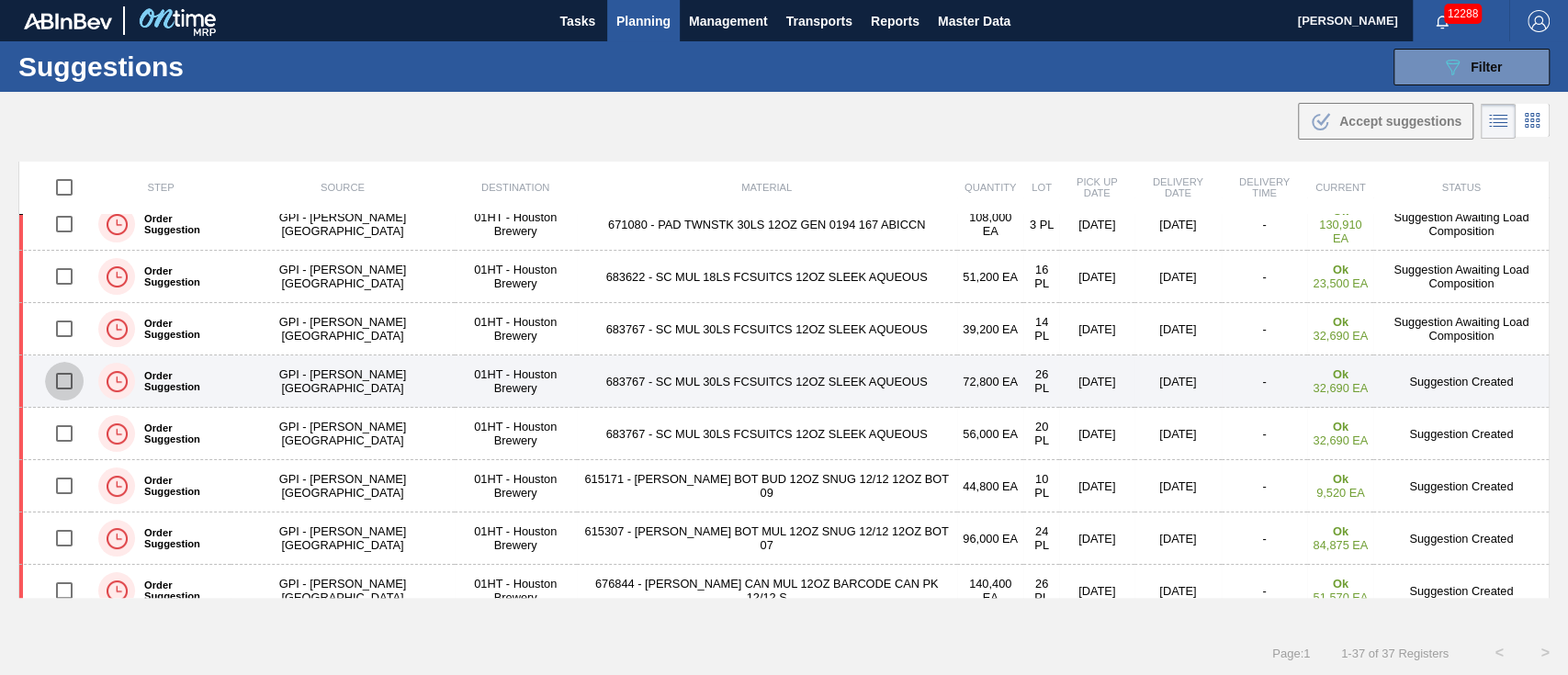
click at [69, 376] on input "checkbox" at bounding box center [65, 381] width 39 height 39
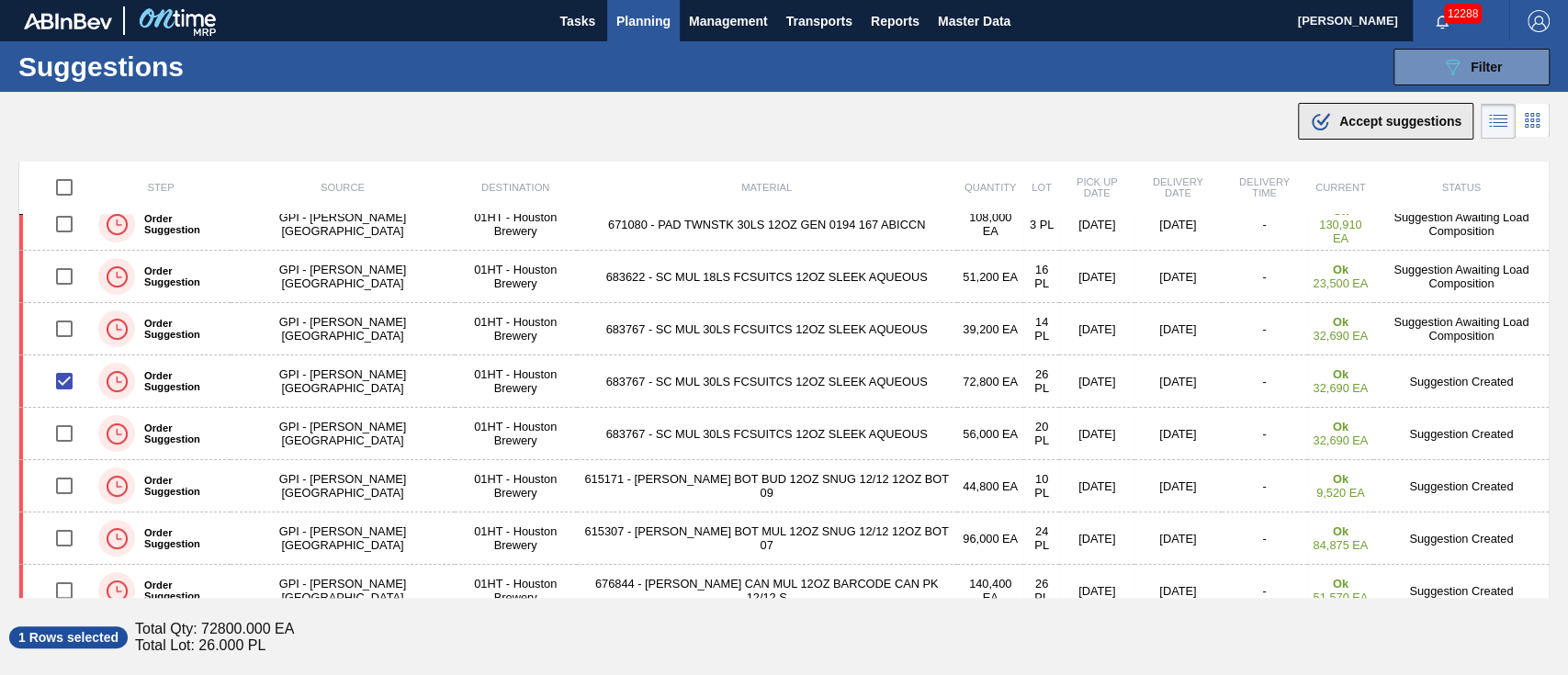
click at [1359, 115] on span "Accept suggestions" at bounding box center [1400, 121] width 122 height 15
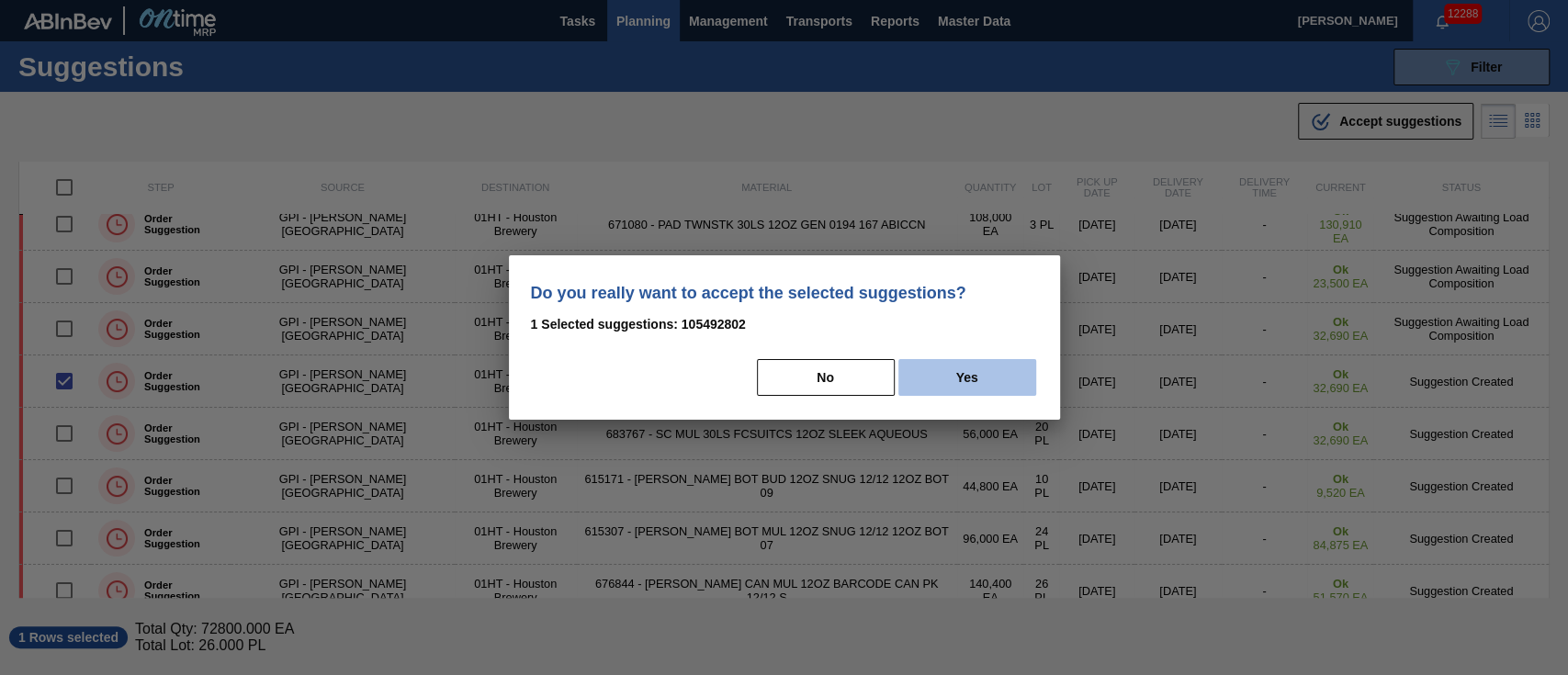
click at [954, 372] on button "Yes" at bounding box center [966, 378] width 138 height 37
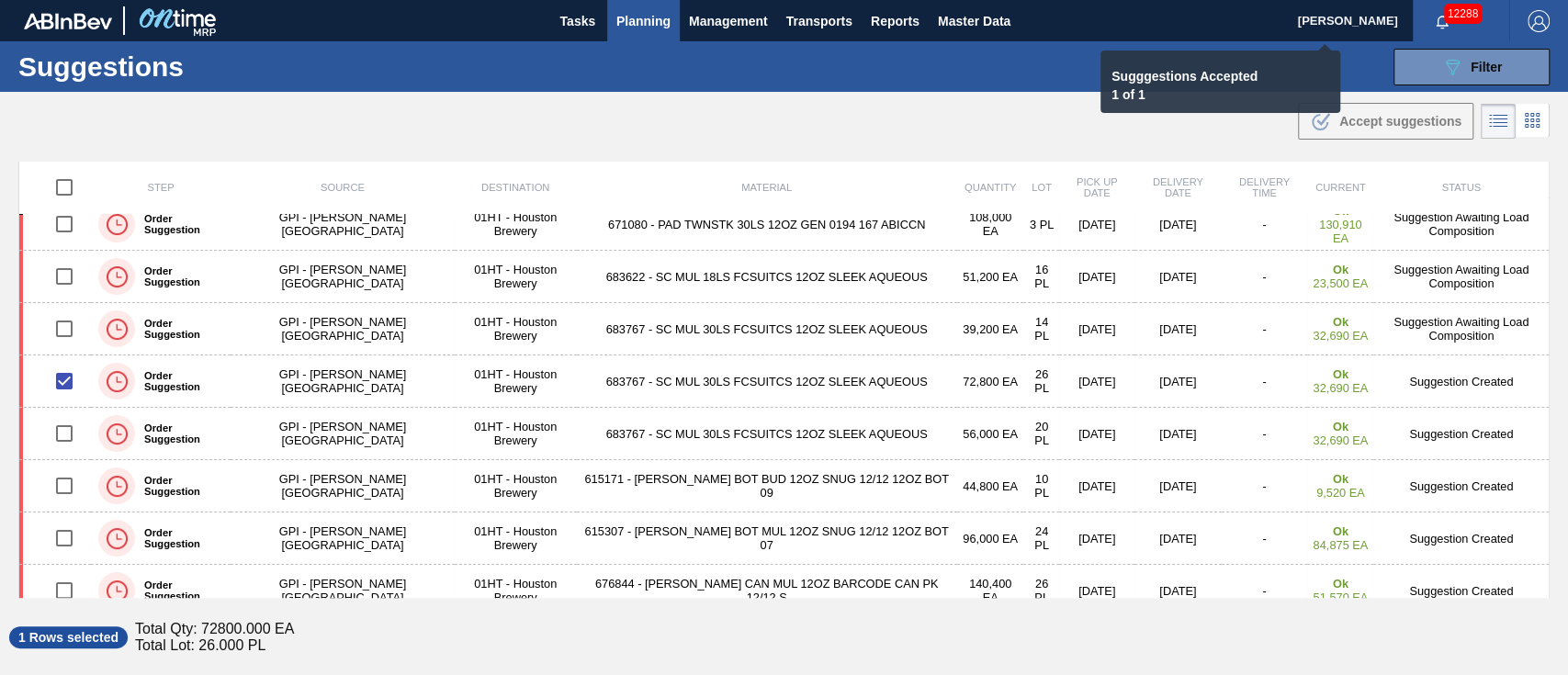
checkbox input "false"
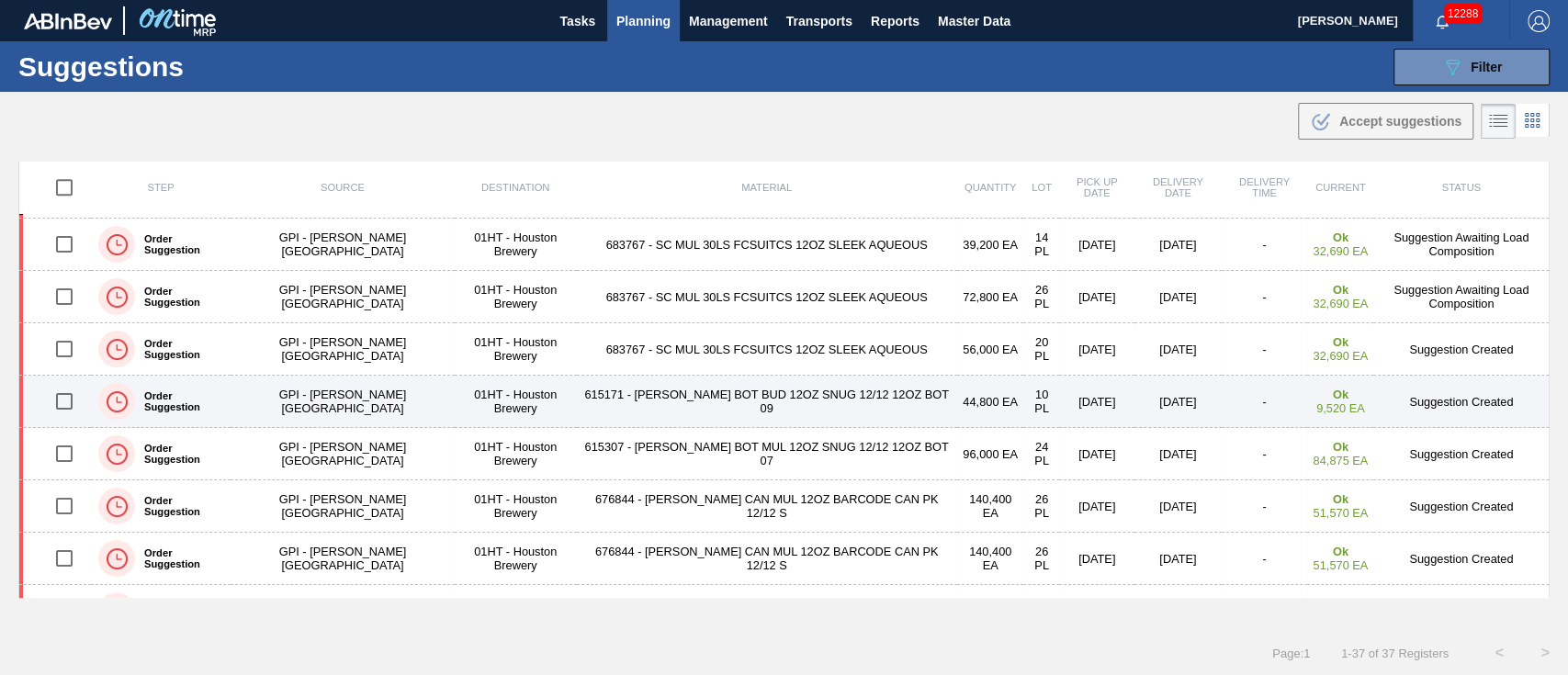
scroll to position [611, 0]
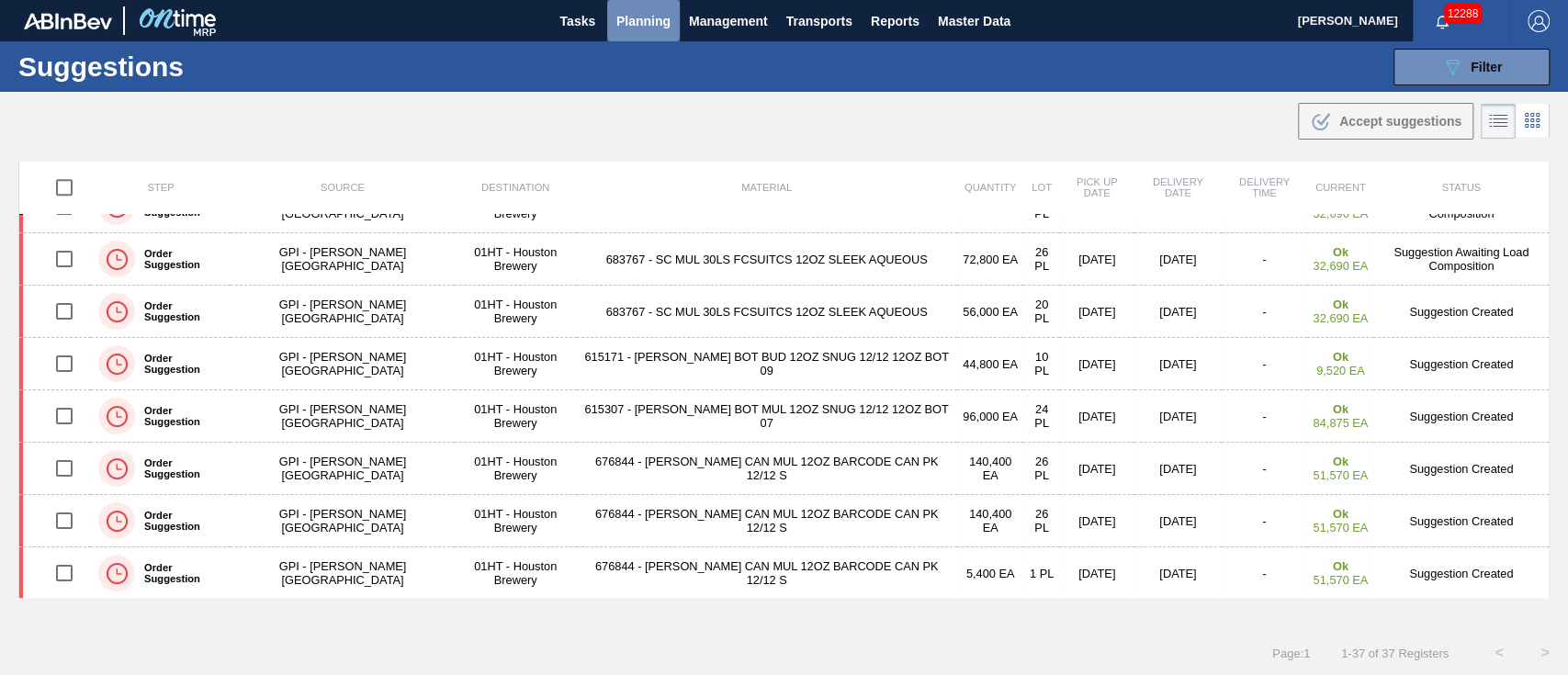
click at [638, 17] on span "Planning" at bounding box center [643, 21] width 55 height 22
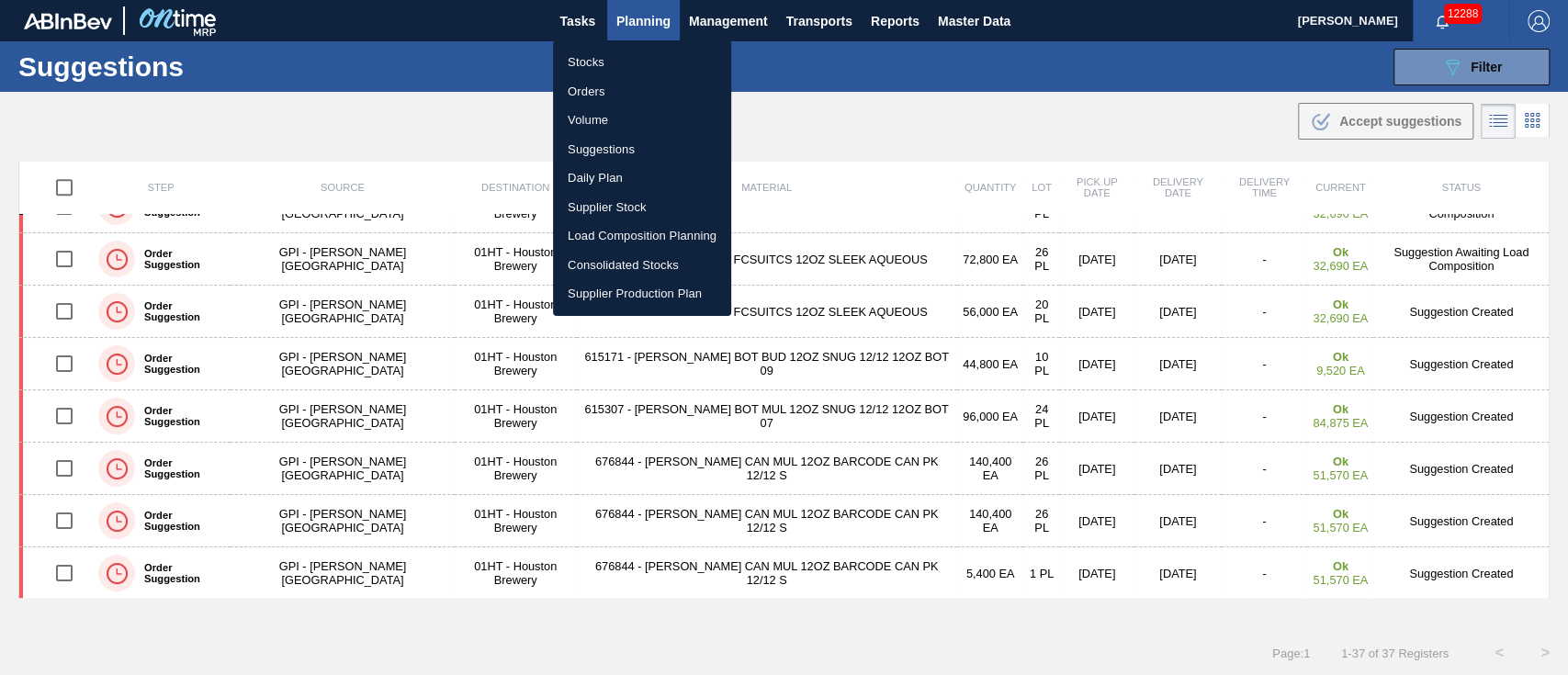
click at [598, 231] on li "Load Composition Planning" at bounding box center [641, 236] width 178 height 30
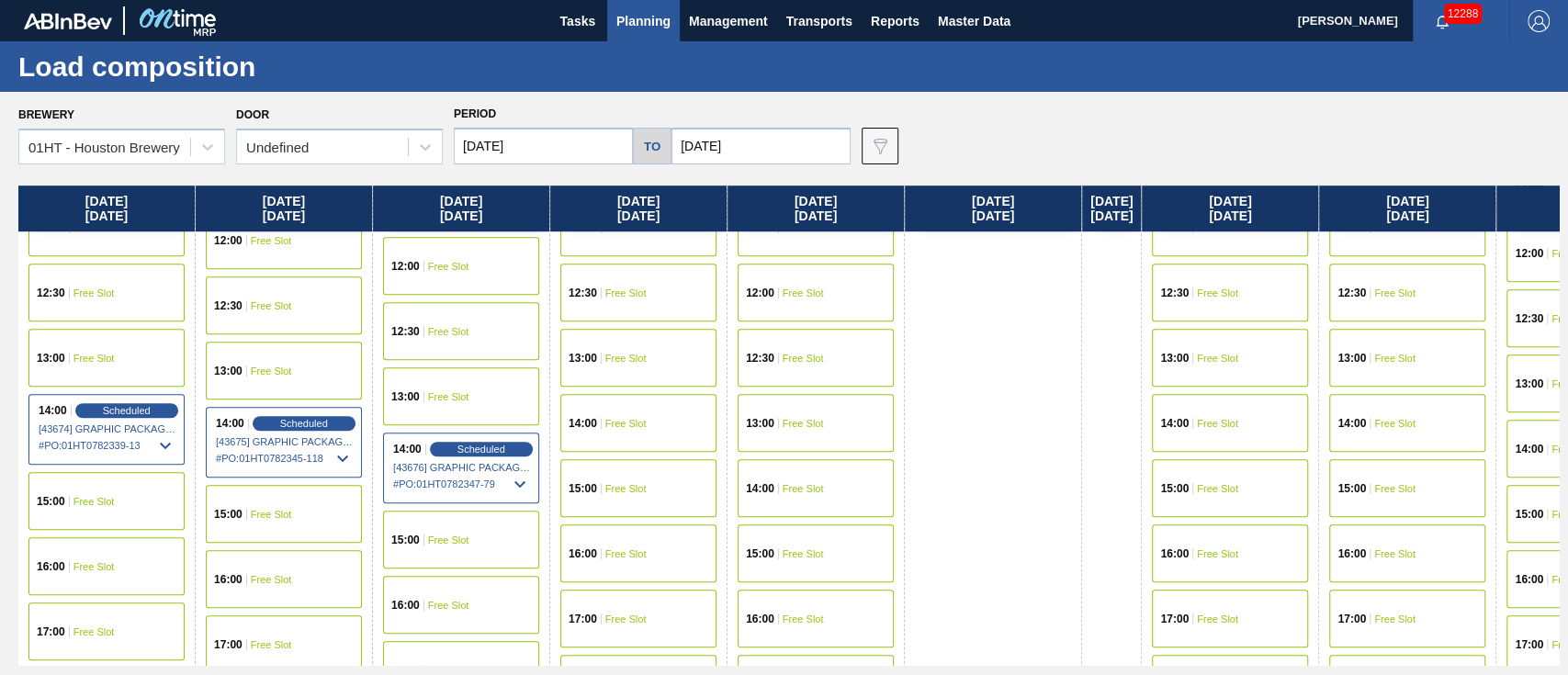
scroll to position [856, 0]
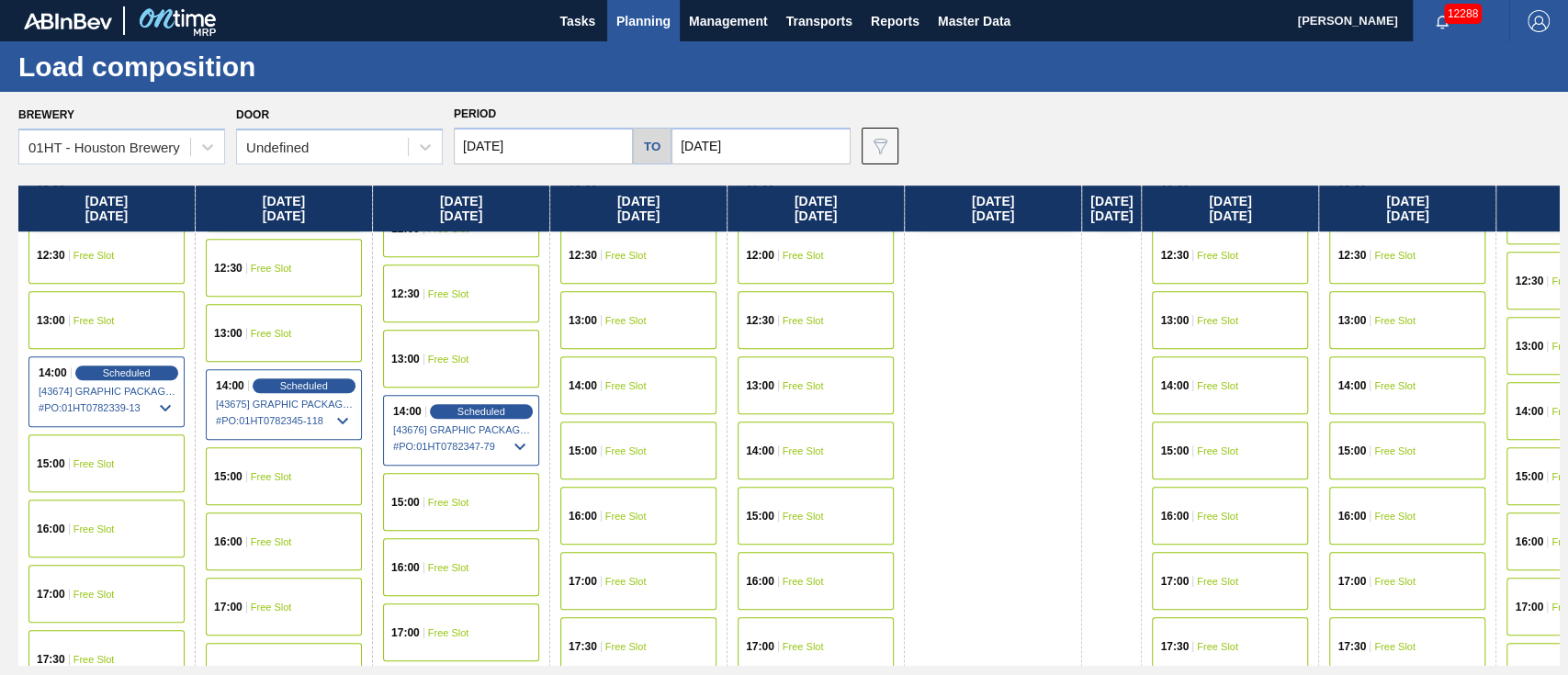
click at [456, 483] on div "15:00 Free Slot" at bounding box center [461, 501] width 156 height 58
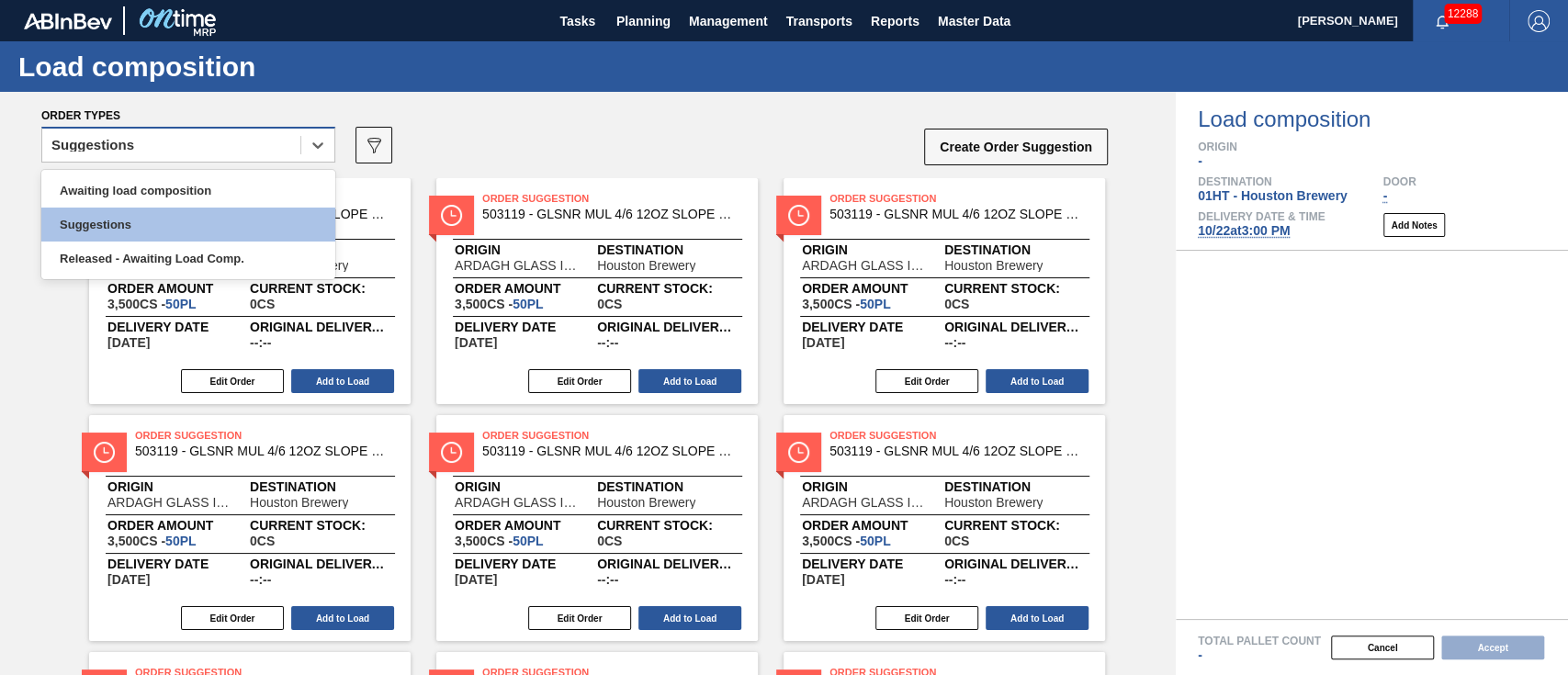
click at [160, 142] on div "Suggestions" at bounding box center [171, 145] width 258 height 27
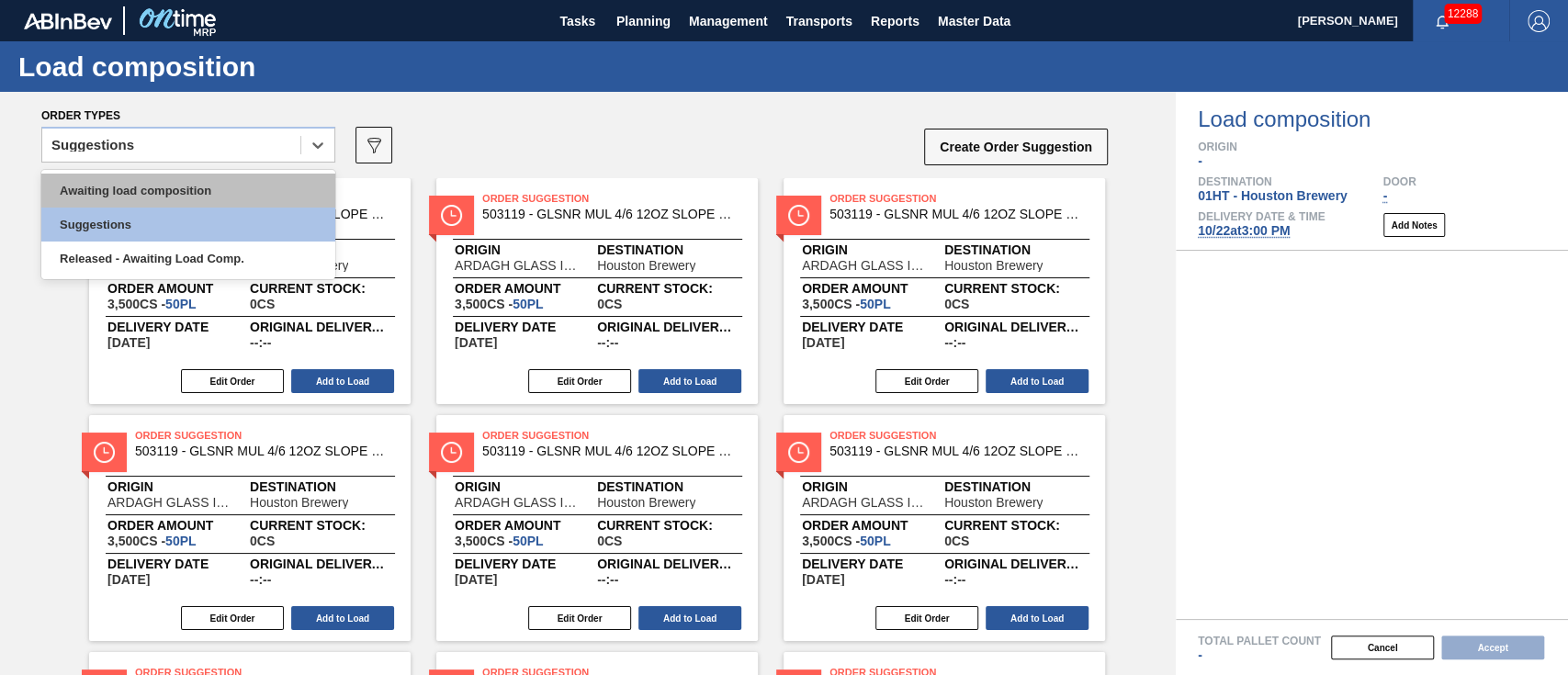
click at [141, 182] on div "Awaiting load composition" at bounding box center [188, 190] width 294 height 34
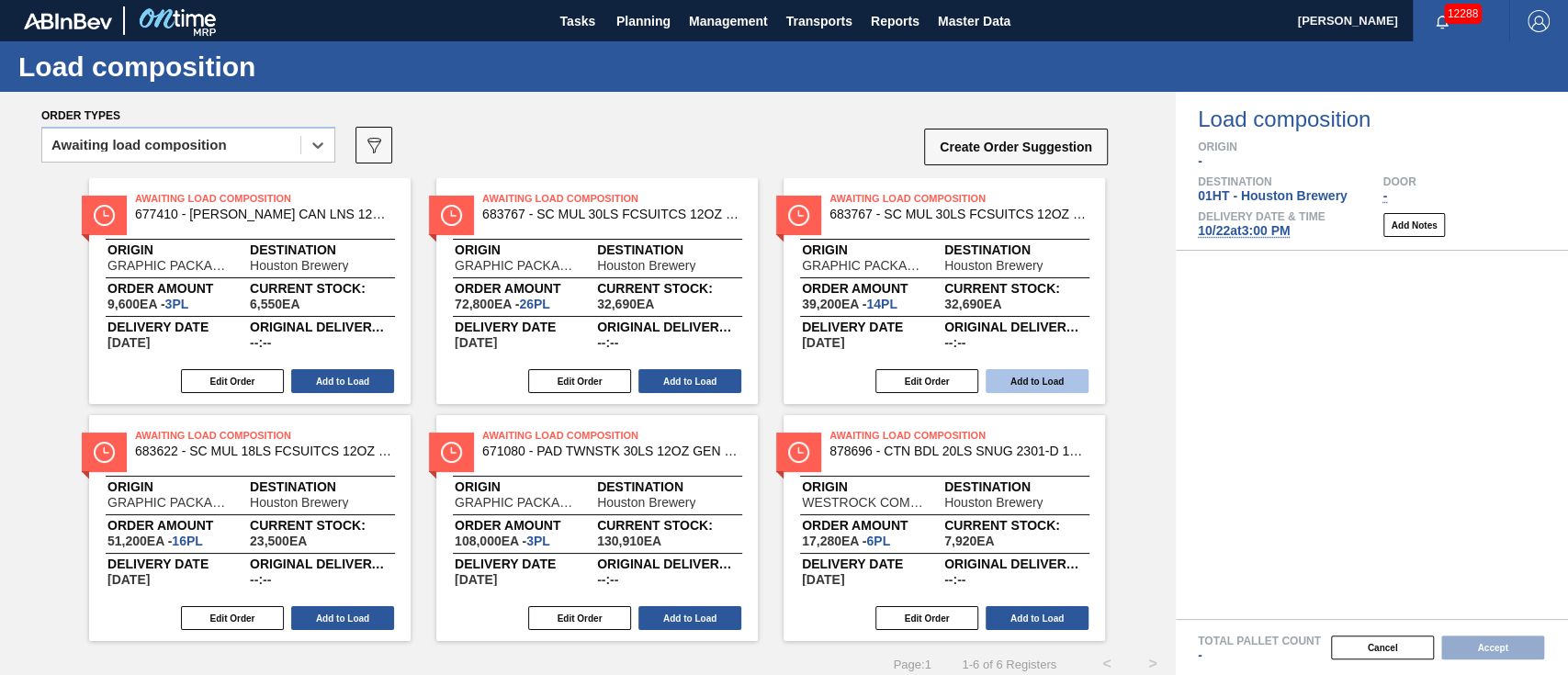
click at [1031, 381] on button "Add to Load" at bounding box center [1037, 381] width 103 height 24
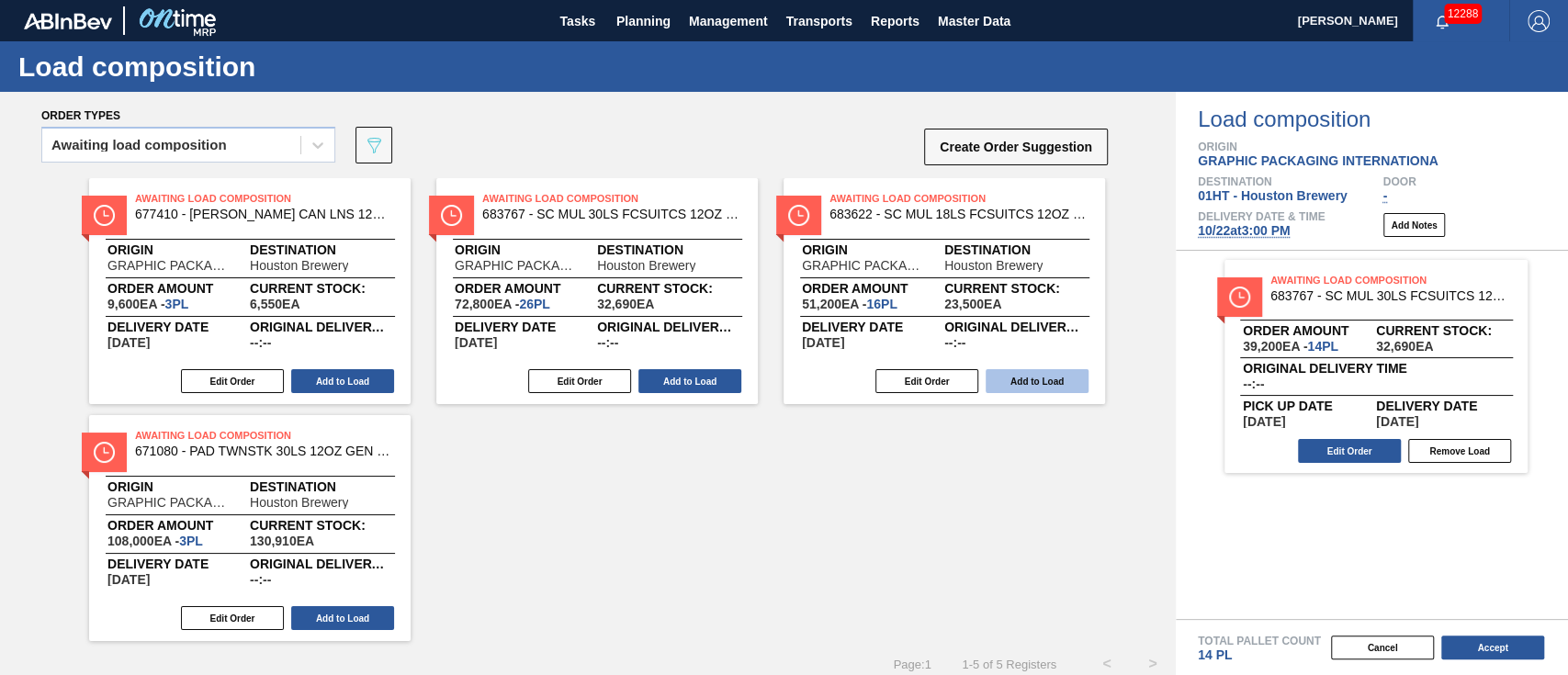
click at [1066, 370] on button "Add to Load" at bounding box center [1037, 381] width 103 height 24
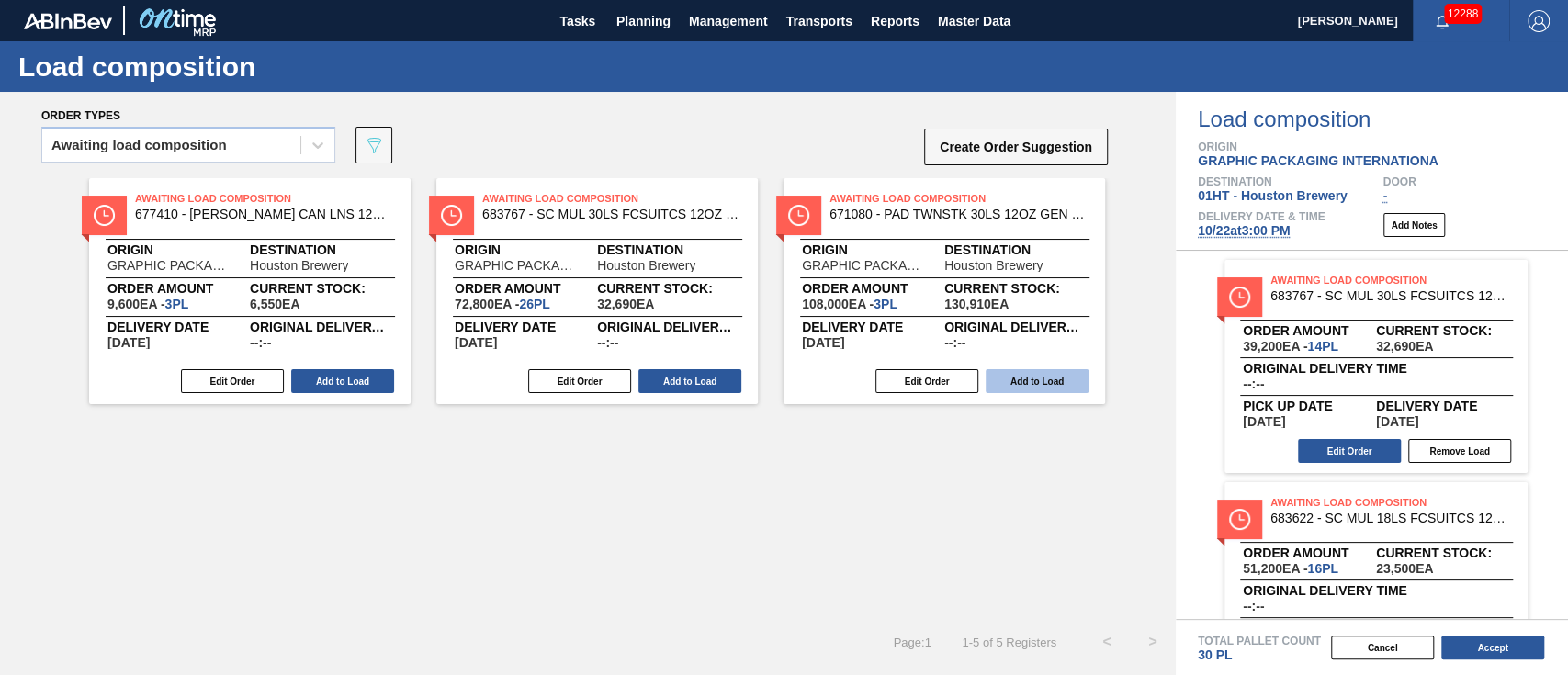
click at [1055, 380] on button "Add to Load" at bounding box center [1037, 381] width 103 height 24
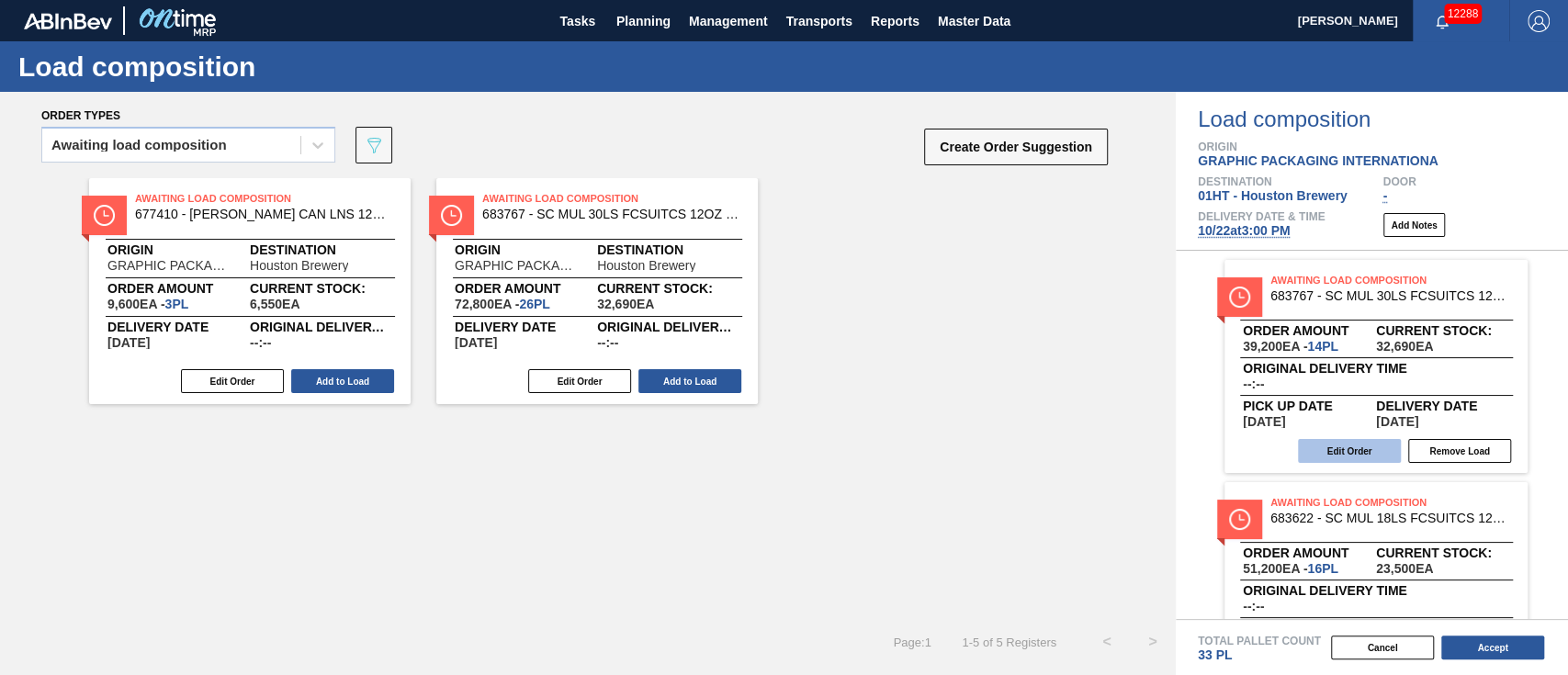
click at [1361, 447] on button "Edit Order" at bounding box center [1349, 451] width 103 height 24
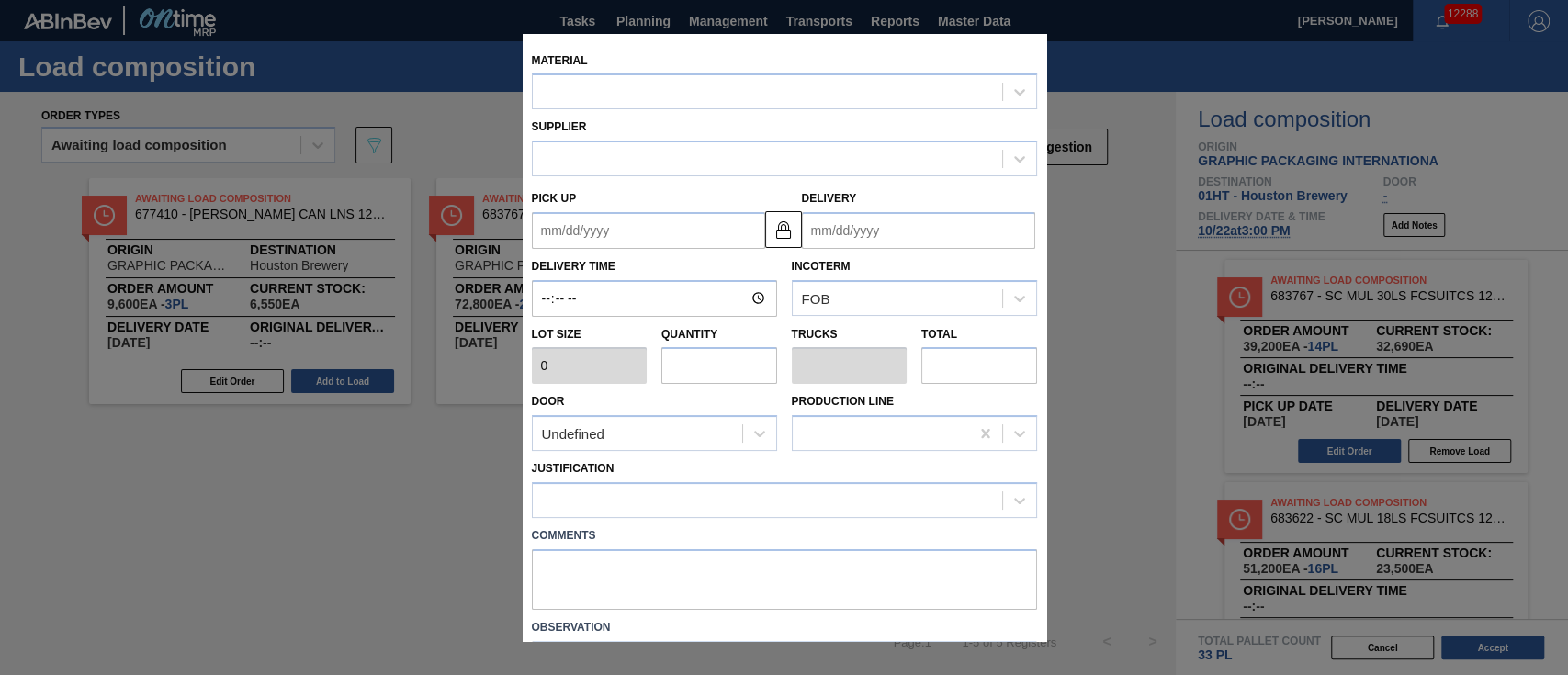
type input "2,800"
type input "14"
type input "0.538"
type input "39,200"
type up "[DATE]"
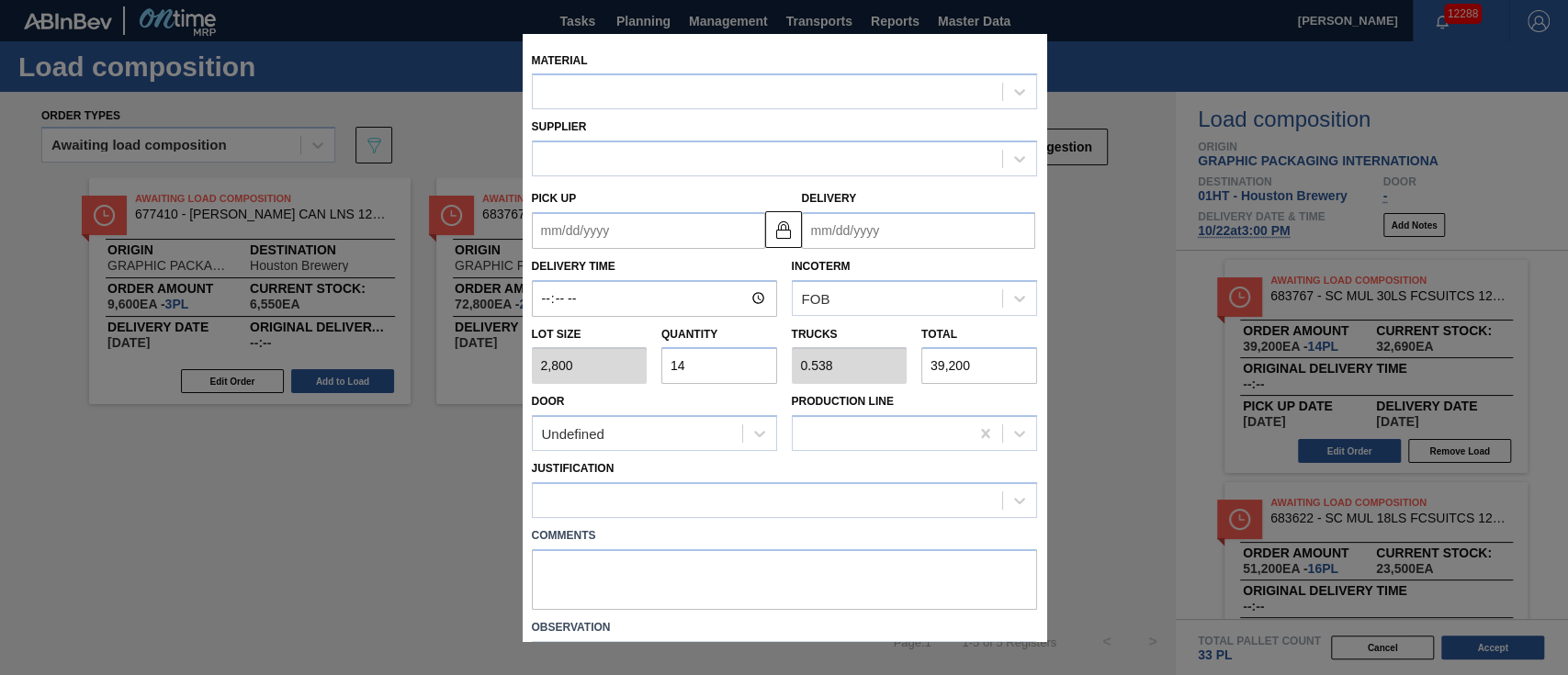
type input "[DATE]"
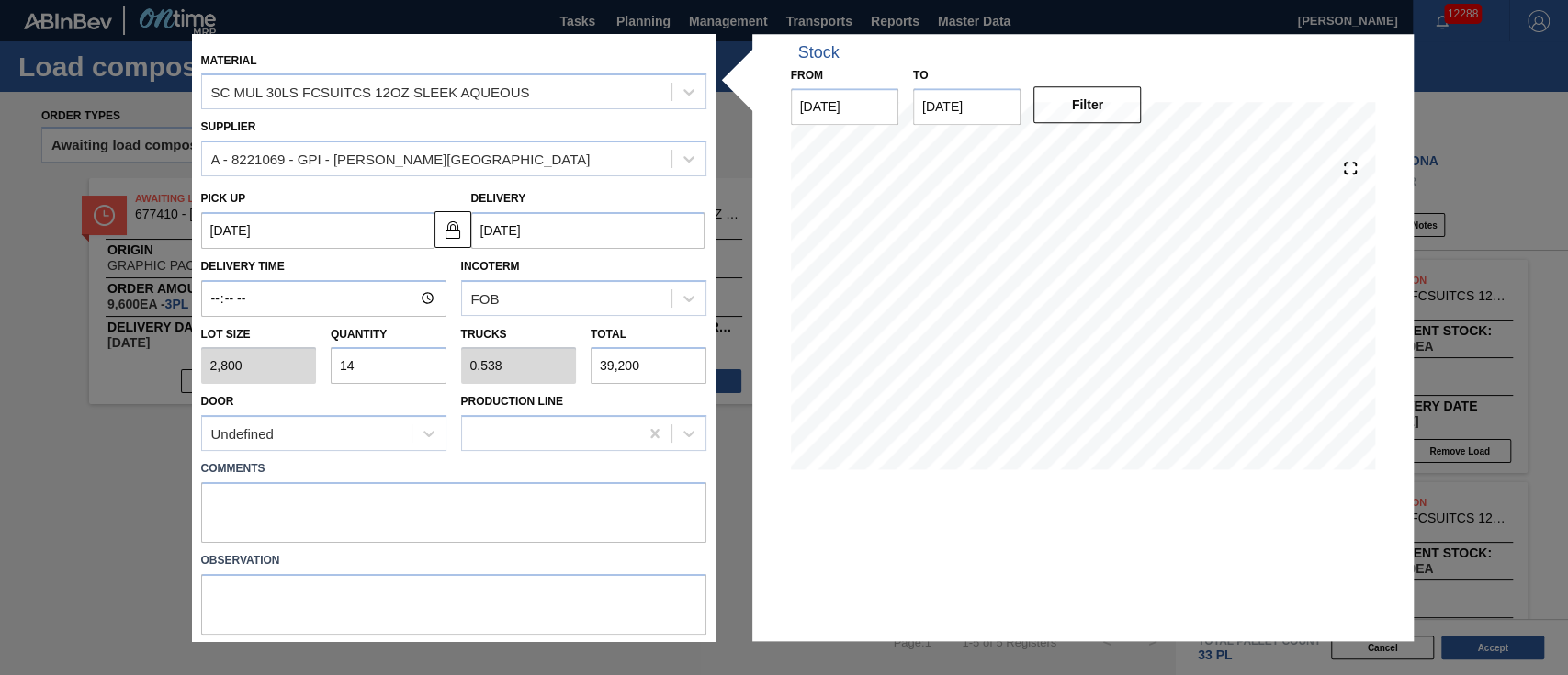
drag, startPoint x: 355, startPoint y: 366, endPoint x: 330, endPoint y: 363, distance: 25.2
click at [331, 363] on input "14" at bounding box center [388, 367] width 115 height 37
type input "7"
type input "0.269"
type input "19,600"
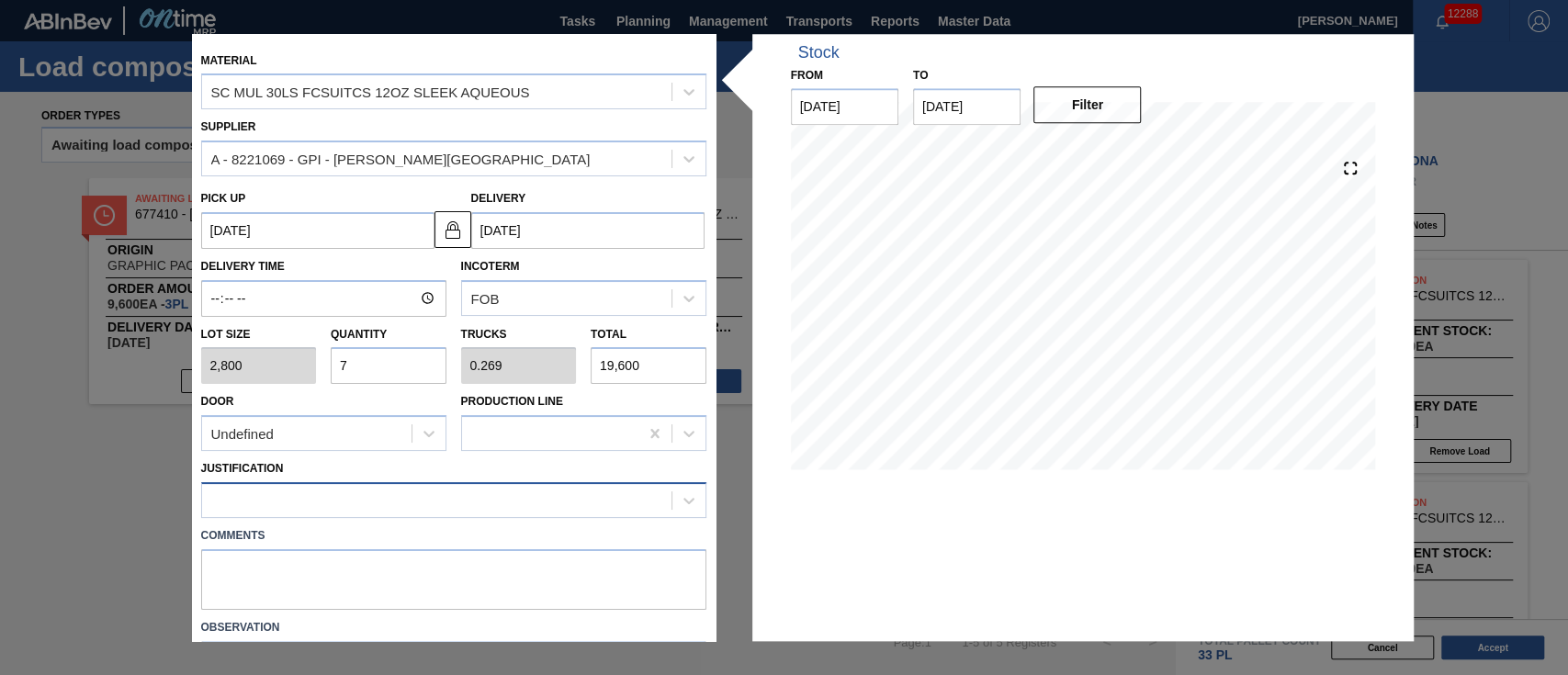
type input "7"
click at [378, 510] on div at bounding box center [437, 500] width 469 height 27
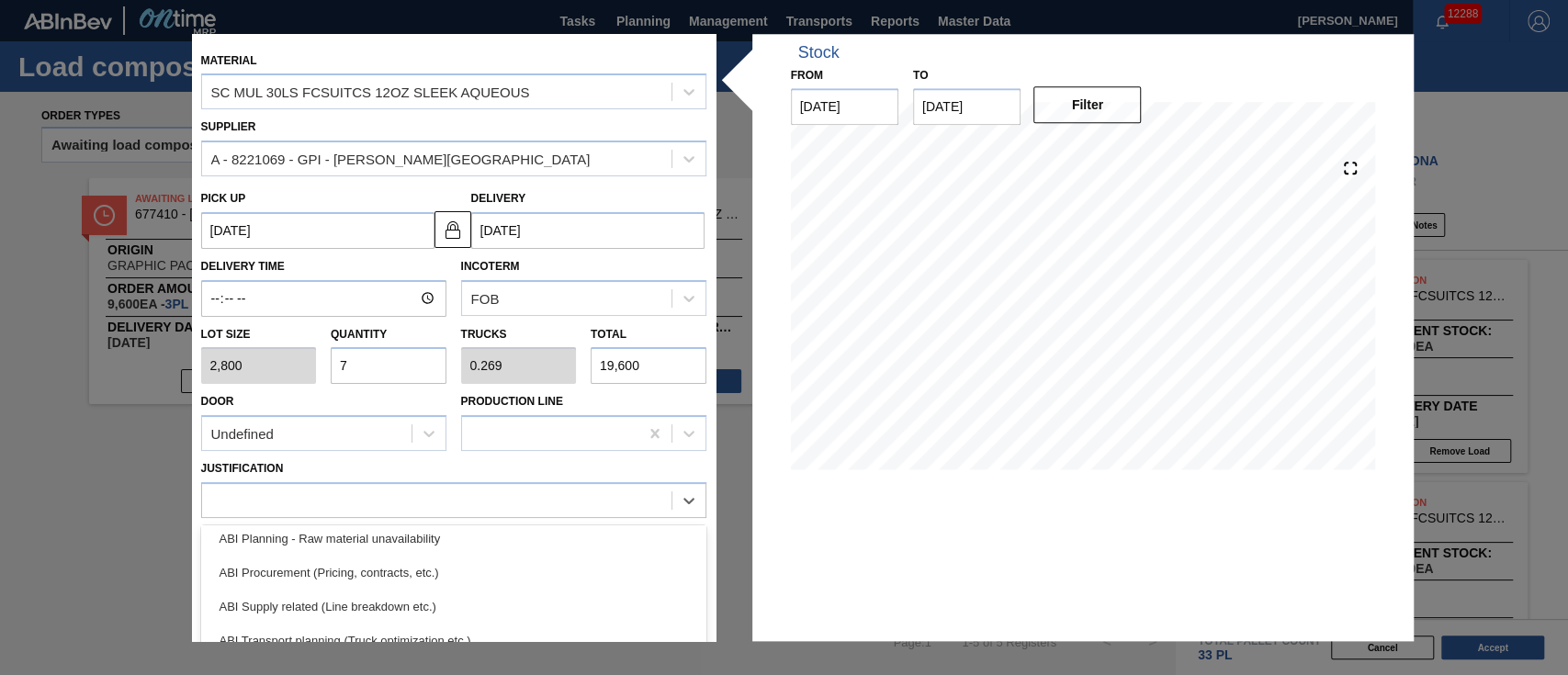
scroll to position [244, 0]
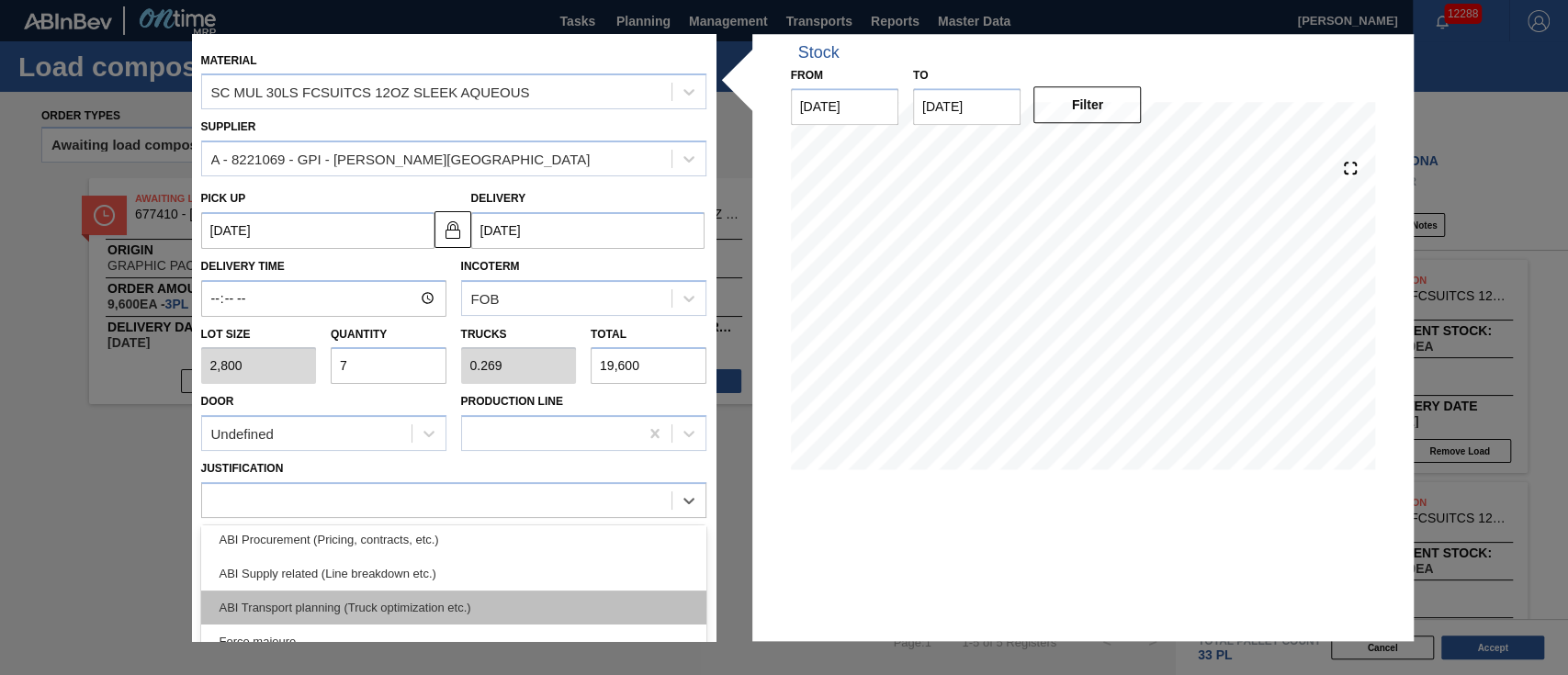
click at [465, 608] on div "ABI Transport planning (Truck optimization etc.)" at bounding box center [454, 607] width 505 height 34
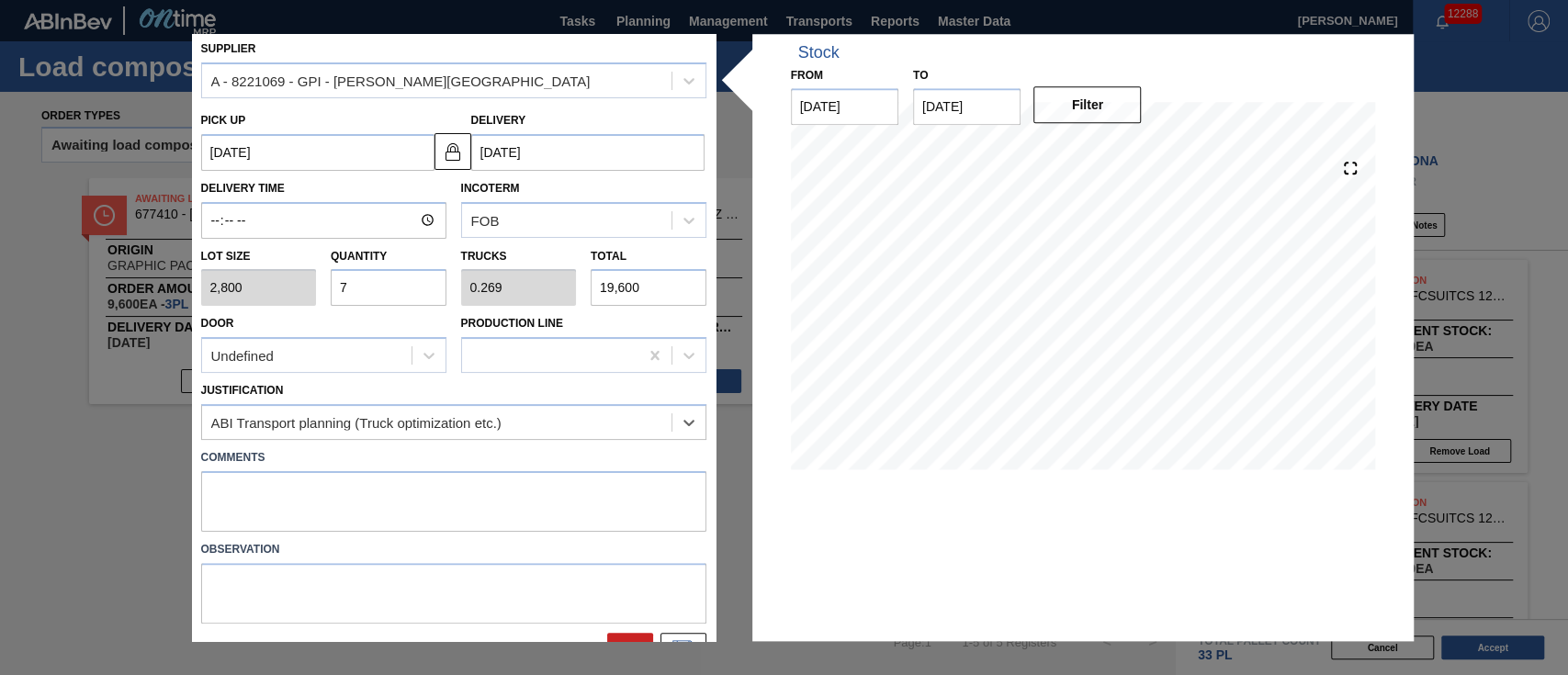
scroll to position [114, 0]
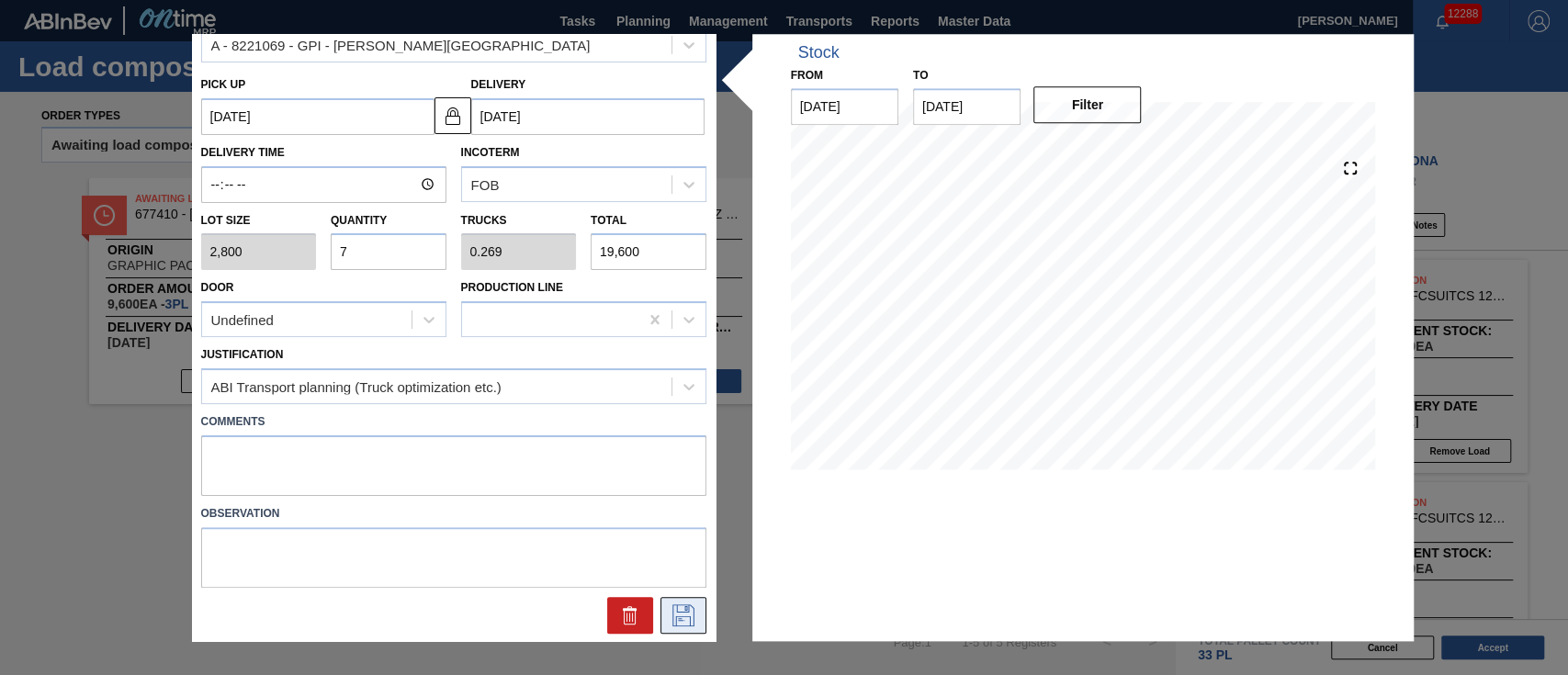
click at [683, 606] on icon at bounding box center [683, 613] width 9 height 15
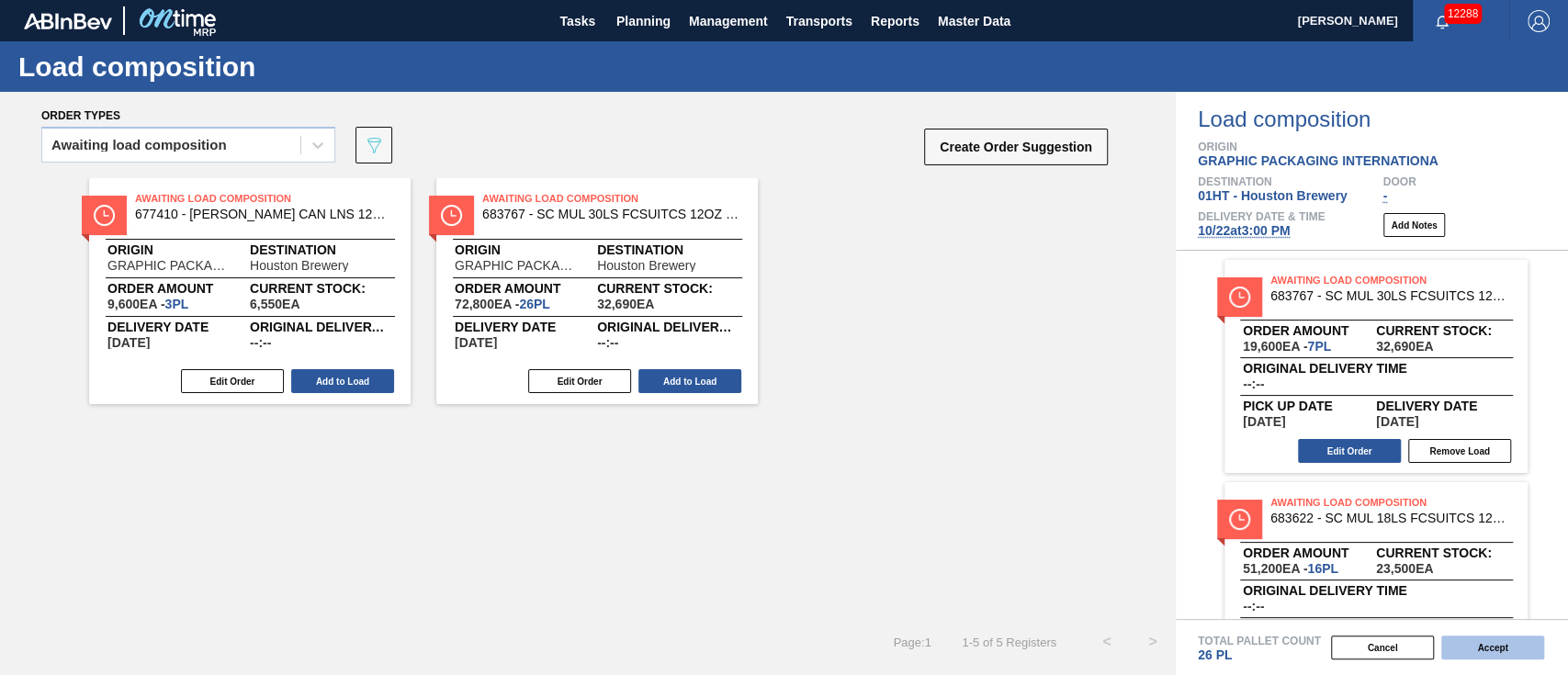
click at [1500, 643] on button "Accept" at bounding box center [1492, 647] width 103 height 24
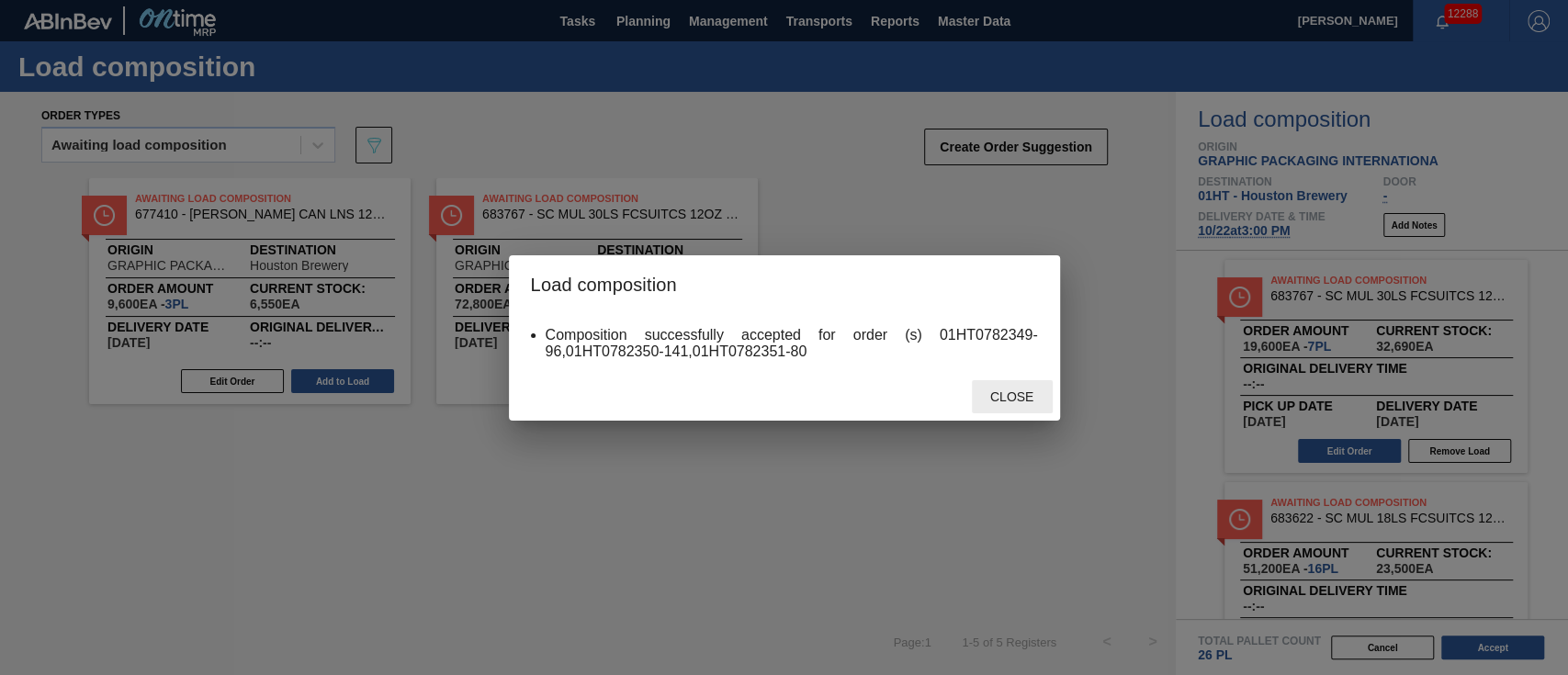
click at [1015, 392] on span "Close" at bounding box center [1012, 396] width 73 height 15
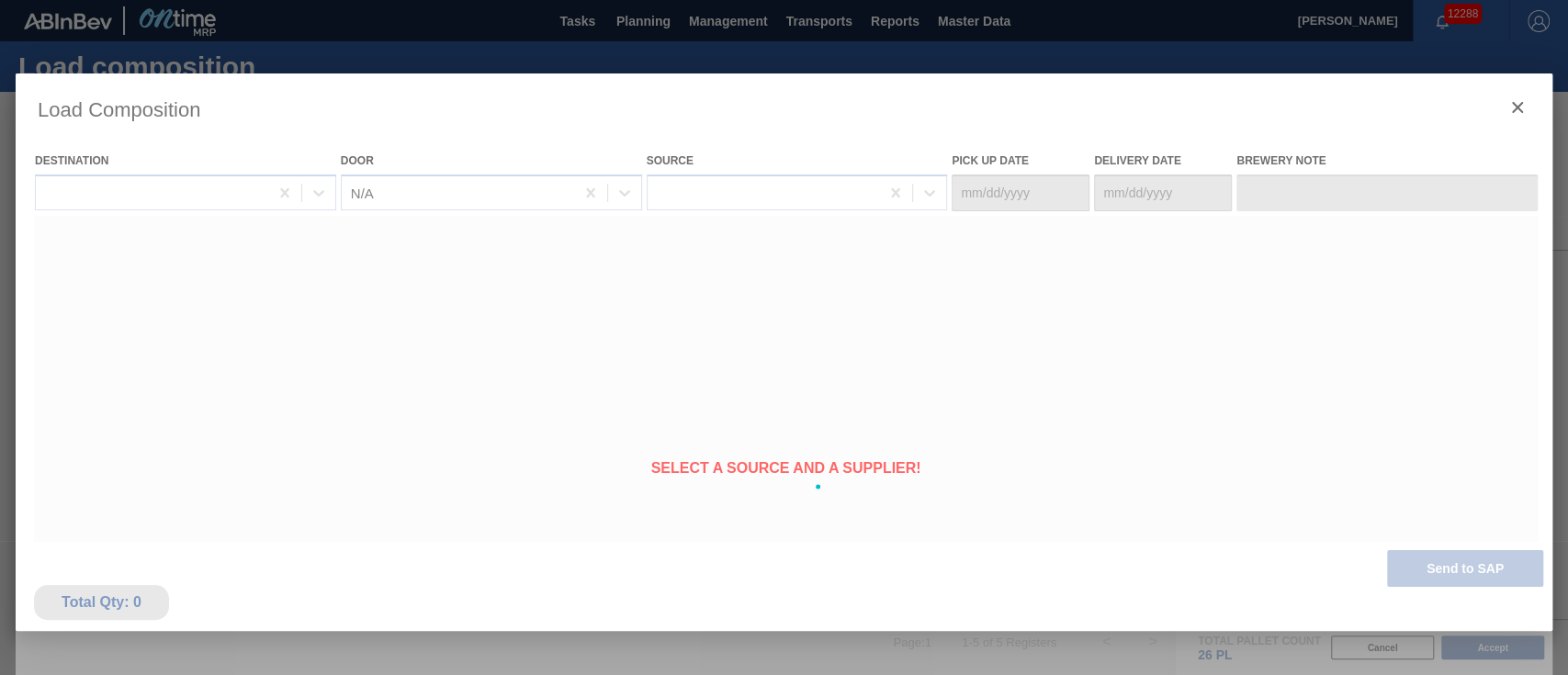
type Date "[DATE]"
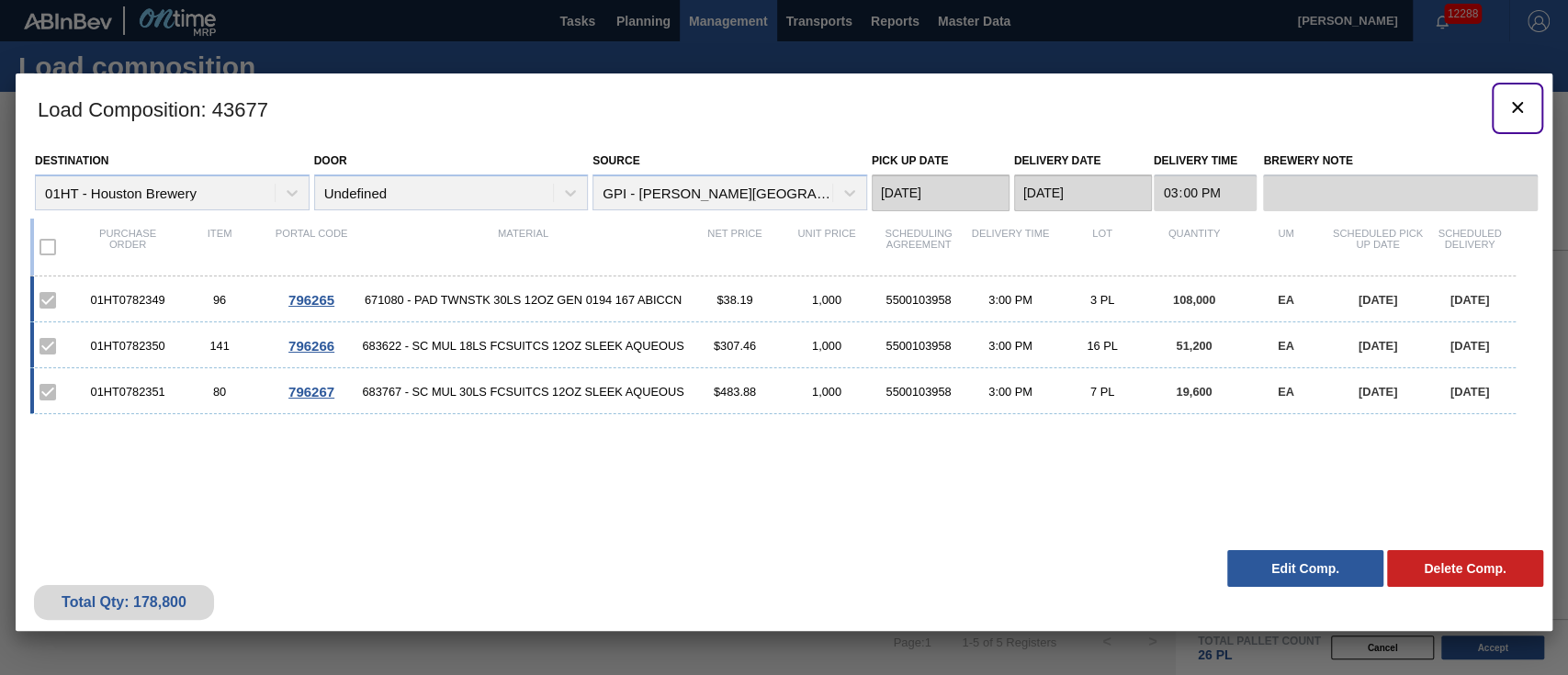
drag, startPoint x: 1527, startPoint y: 99, endPoint x: 688, endPoint y: 11, distance: 843.6
click at [1524, 98] on icon "botão de ícone" at bounding box center [1517, 107] width 22 height 22
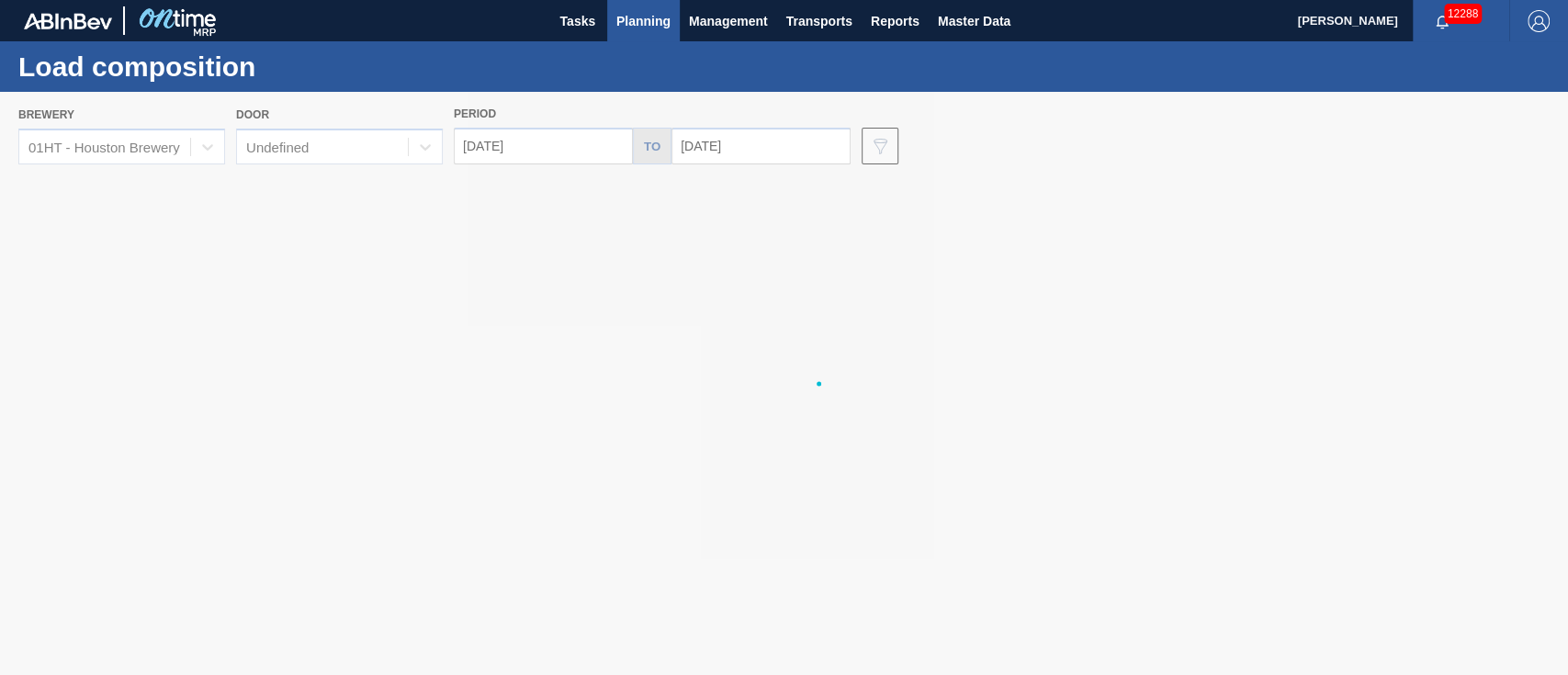
click at [656, 18] on span "Planning" at bounding box center [643, 21] width 55 height 22
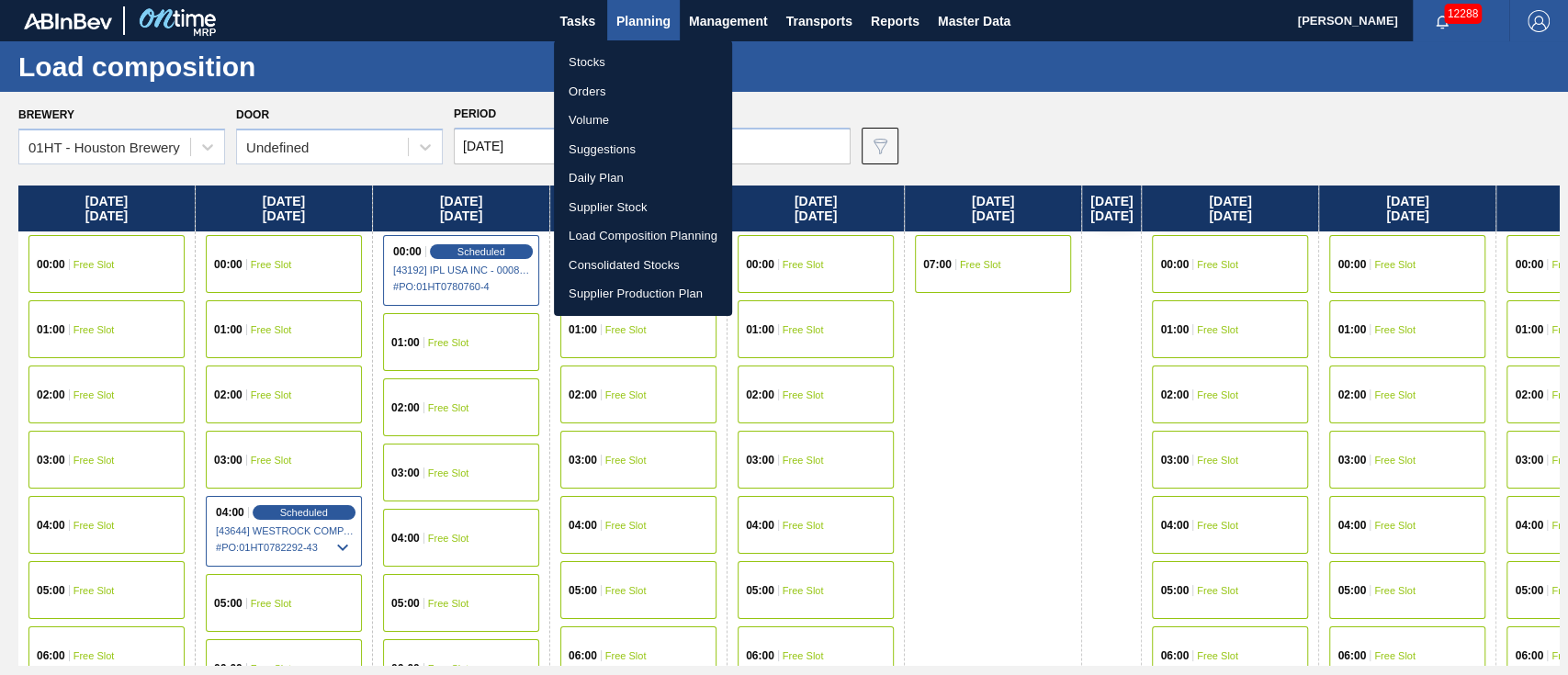
click at [607, 148] on li "Suggestions" at bounding box center [642, 150] width 178 height 30
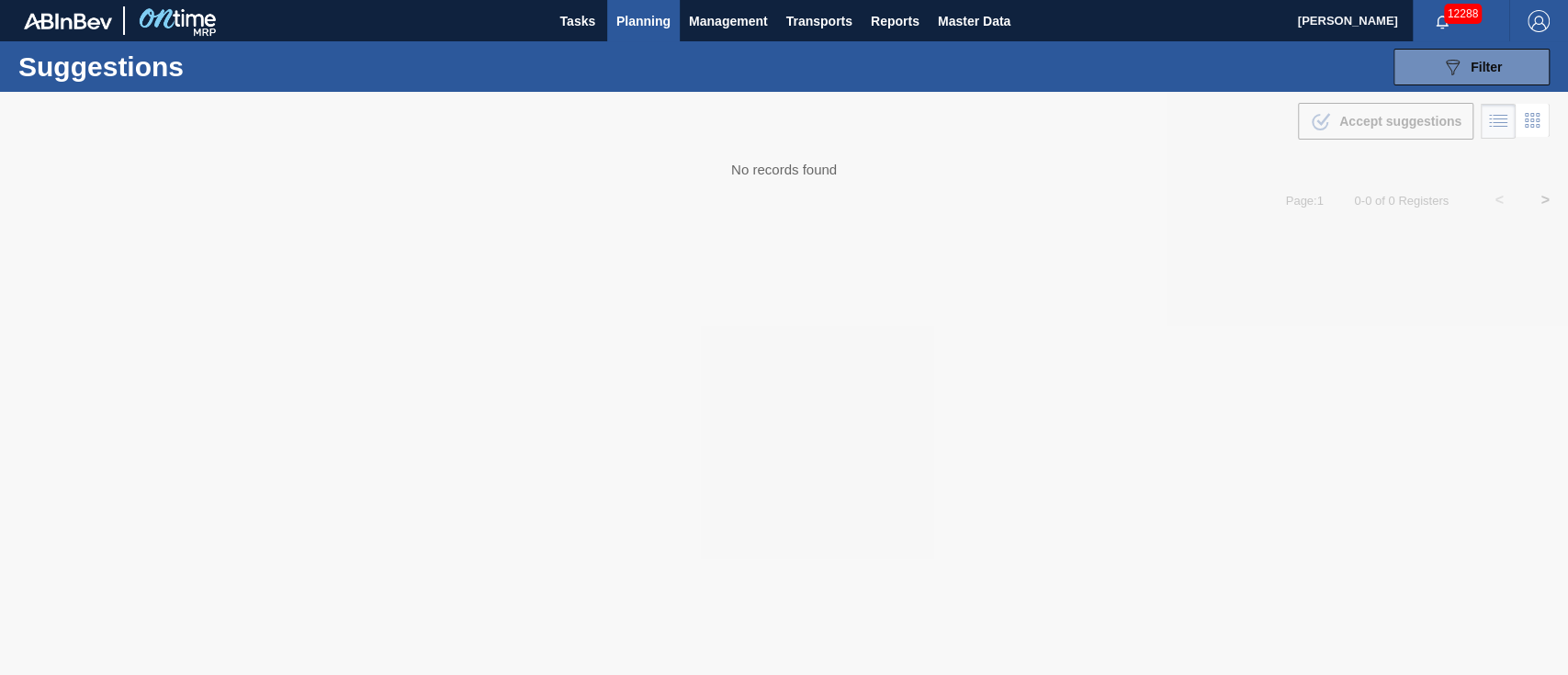
type from "[DATE]"
type to "[DATE]"
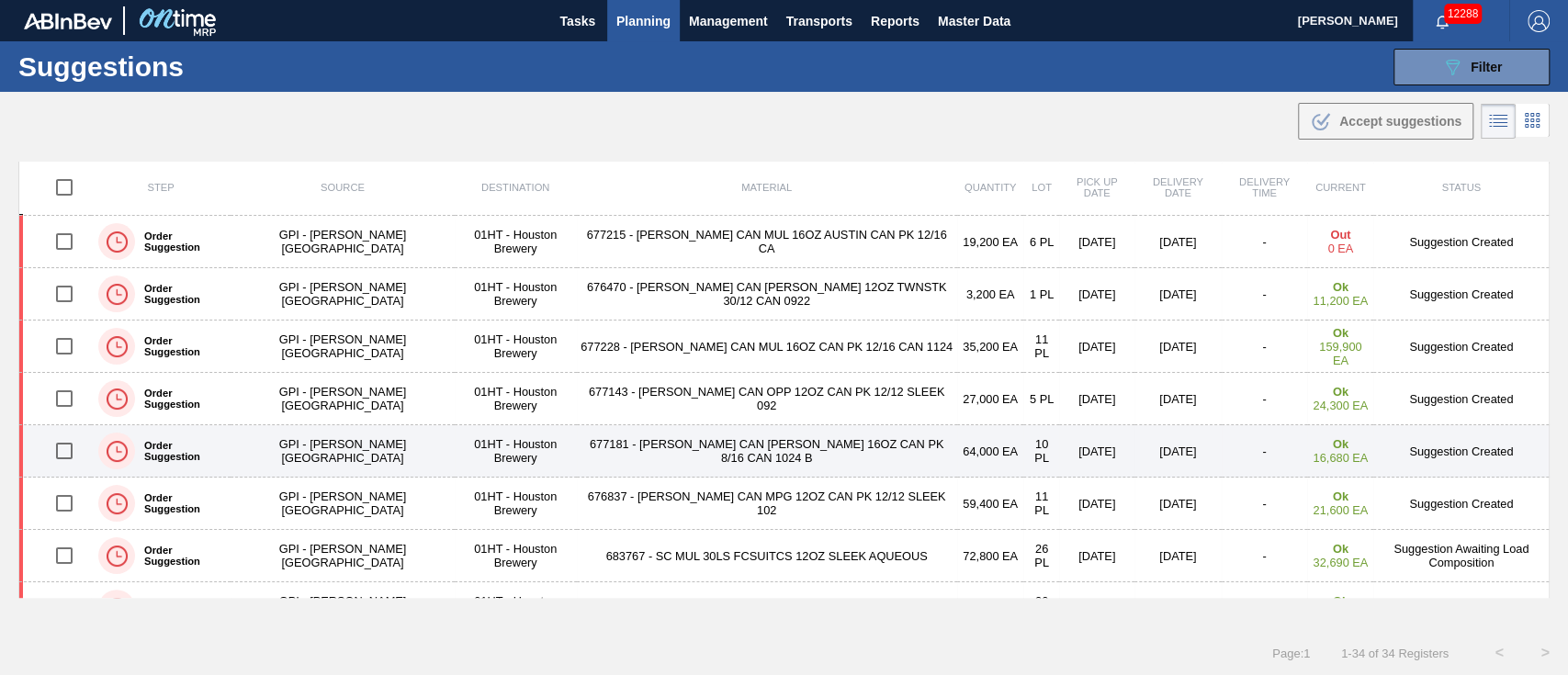
scroll to position [489, 0]
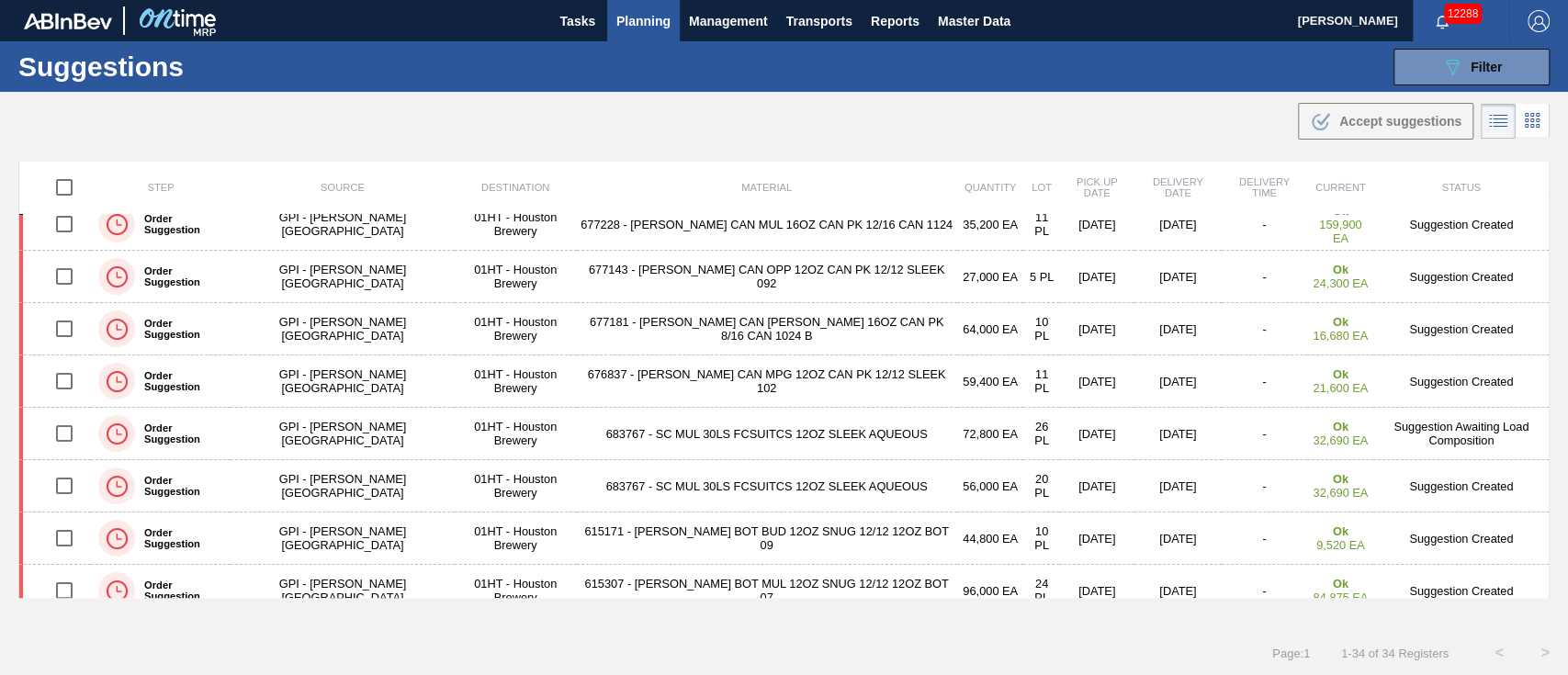
click at [779, 418] on td "683767 - SC MUL 30LS FCSUITCS 12OZ SLEEK AQUEOUS" at bounding box center [767, 433] width 381 height 53
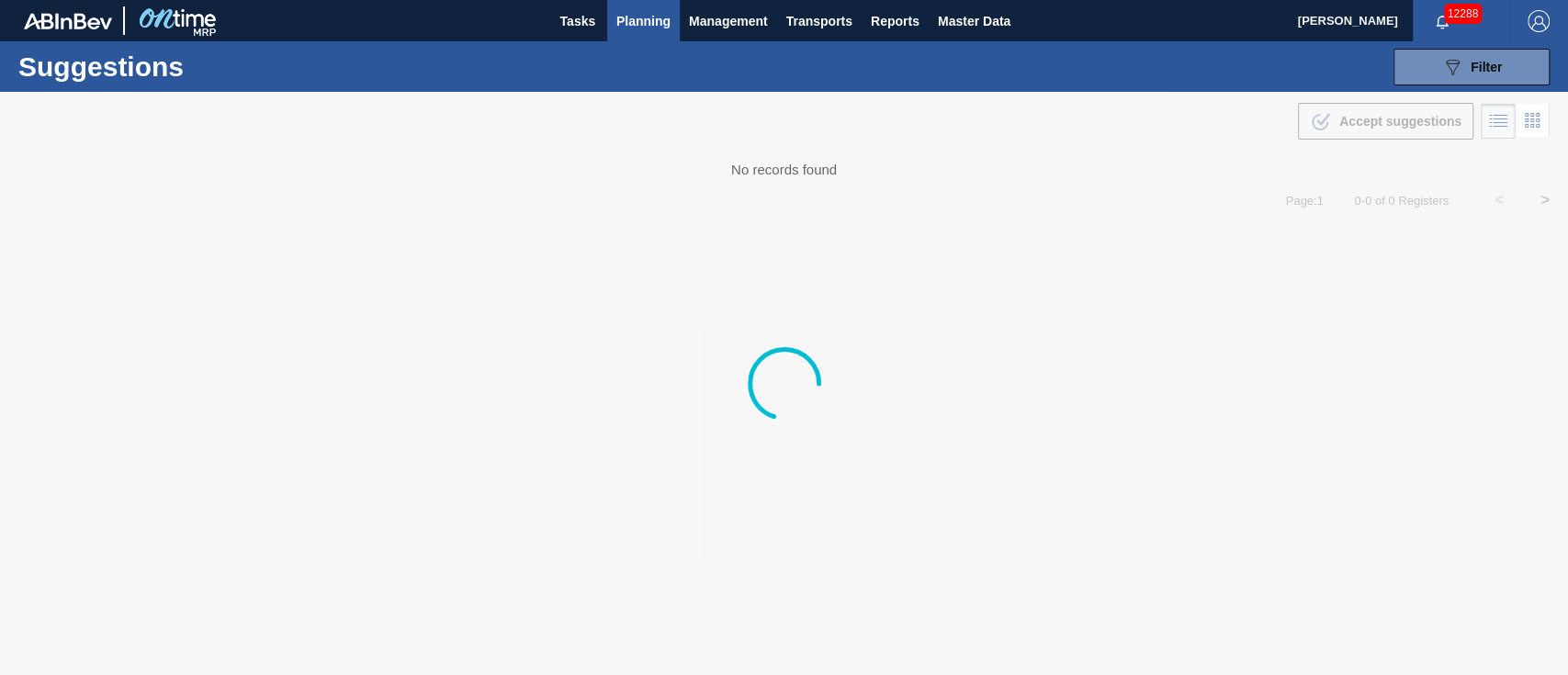
type from "[DATE]"
type to "[DATE]"
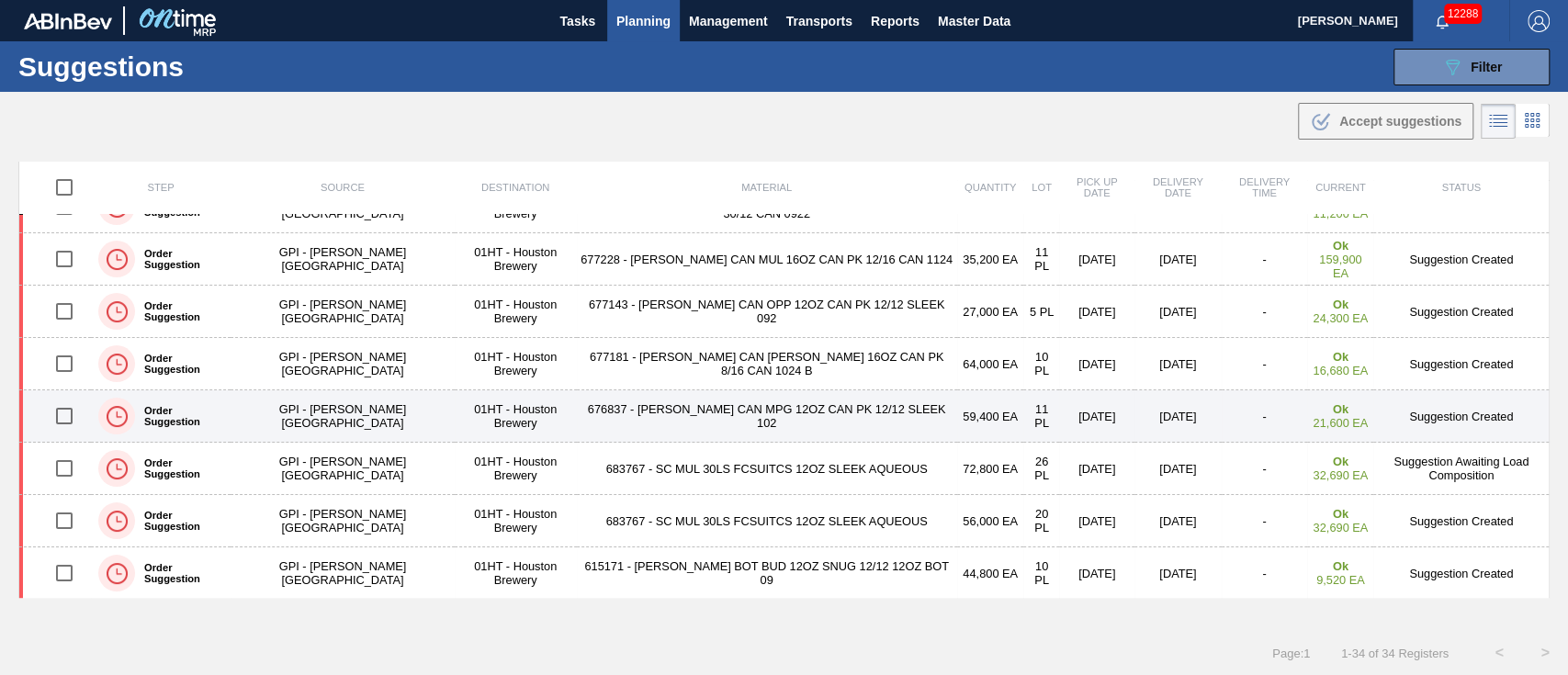
scroll to position [489, 0]
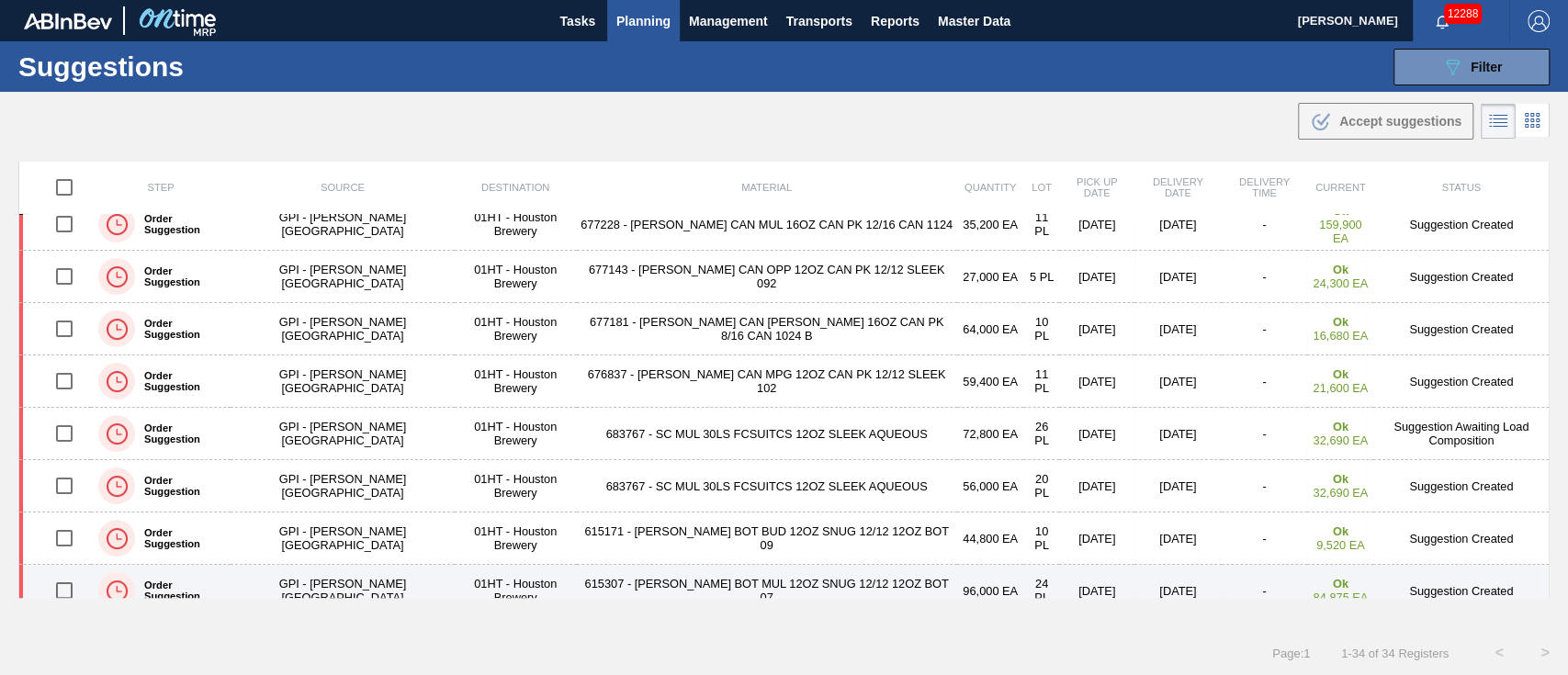
click at [634, 585] on td "615307 - [PERSON_NAME] BOT MUL 12OZ SNUG 12/12 12OZ BOT 07" at bounding box center [767, 590] width 381 height 53
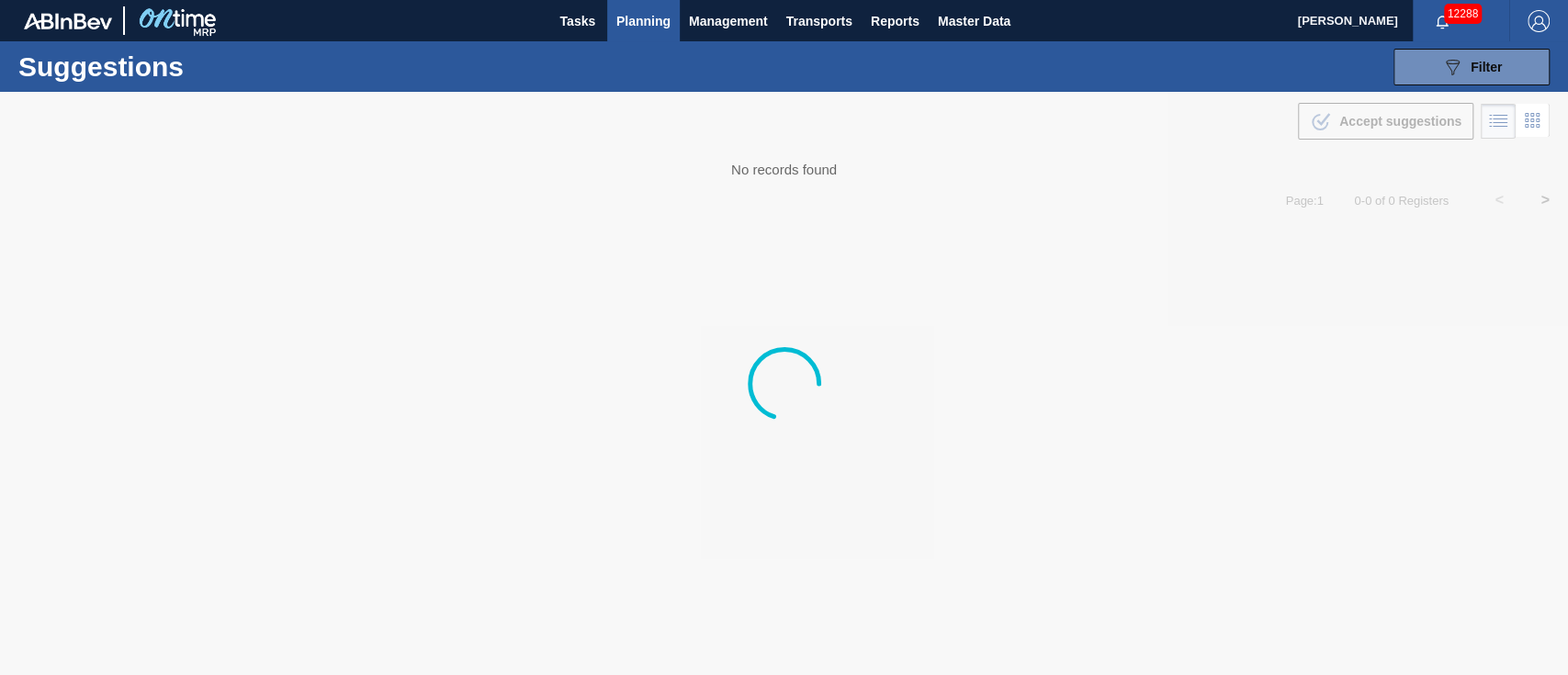
type from "[DATE]"
type to "[DATE]"
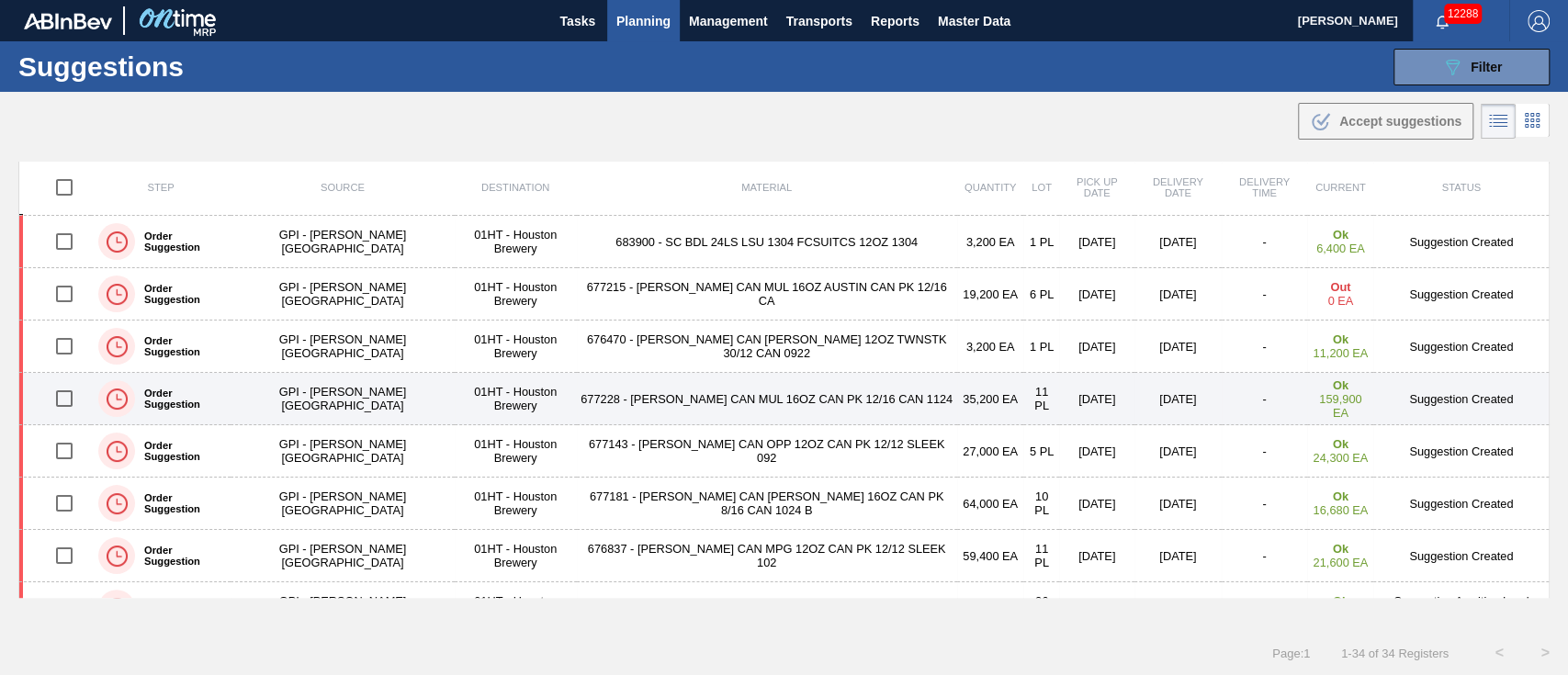
scroll to position [368, 0]
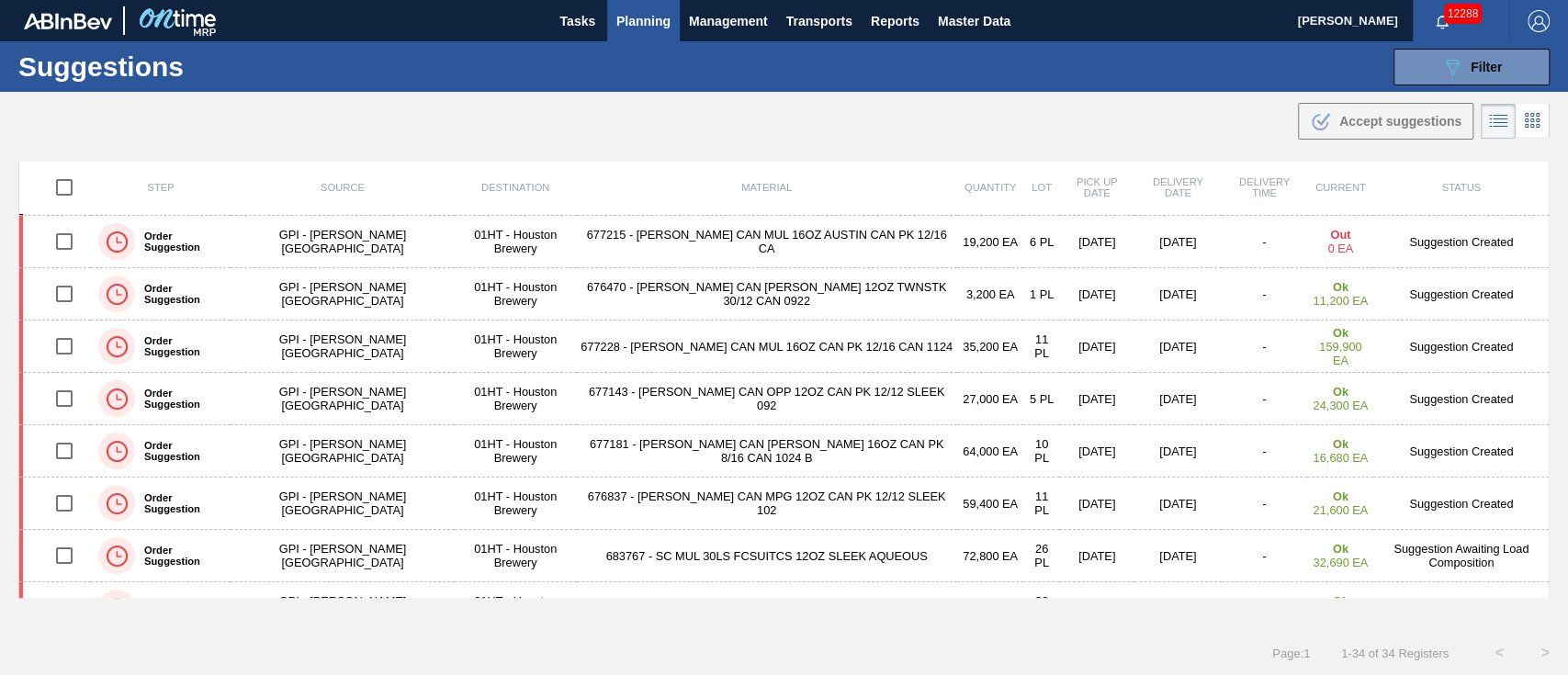
drag, startPoint x: 584, startPoint y: 396, endPoint x: 1147, endPoint y: 121, distance: 626.6
click at [1147, 121] on div ".b{fill:var(--color-action-default)} Accept suggestions" at bounding box center [784, 117] width 1568 height 52
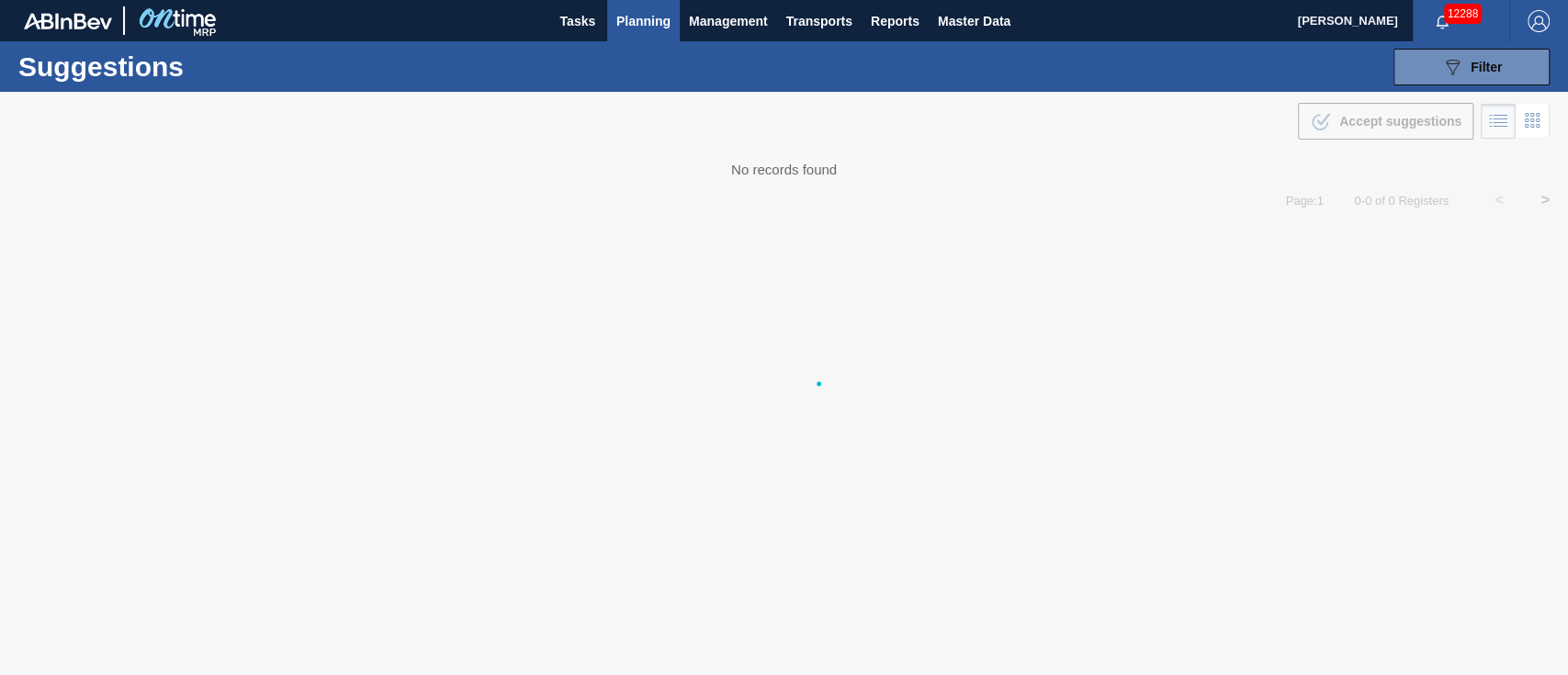
type from "[DATE]"
type to "[DATE]"
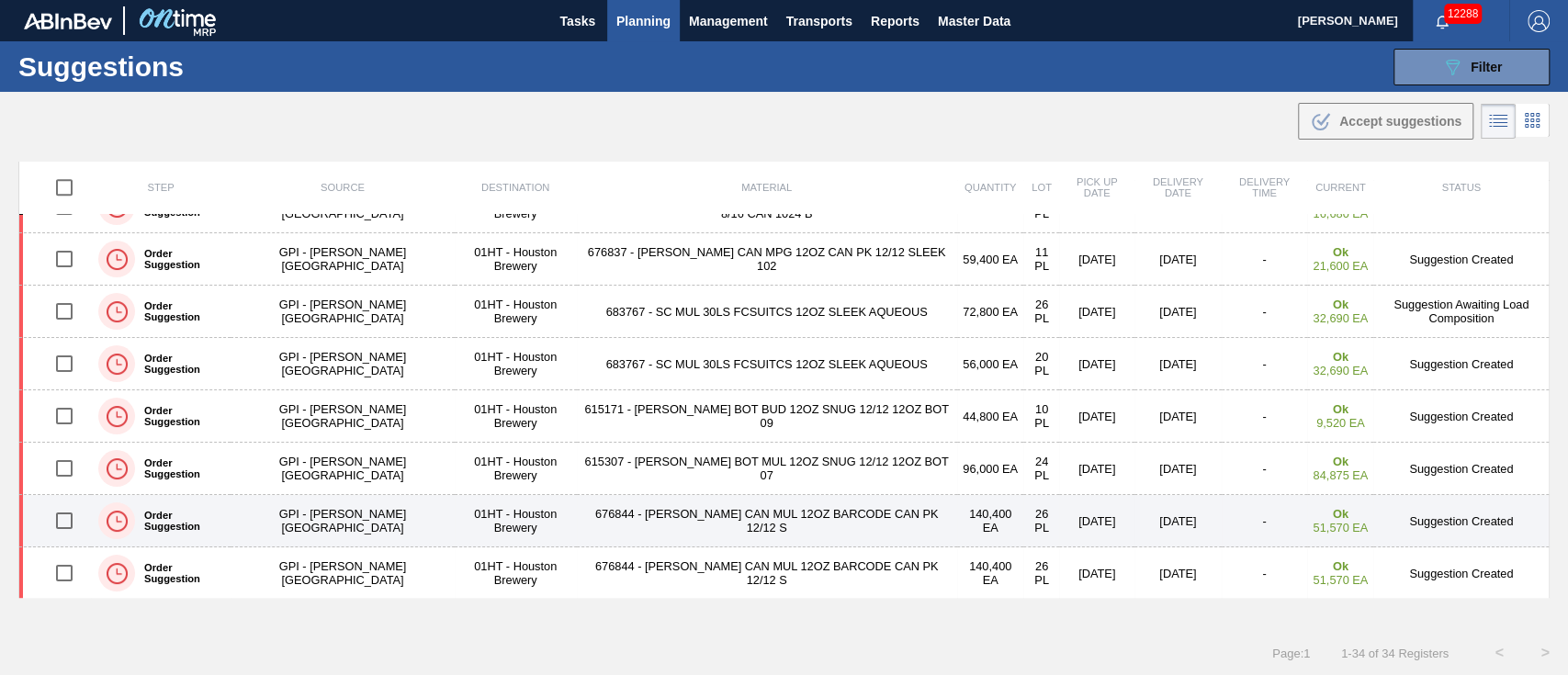
scroll to position [734, 0]
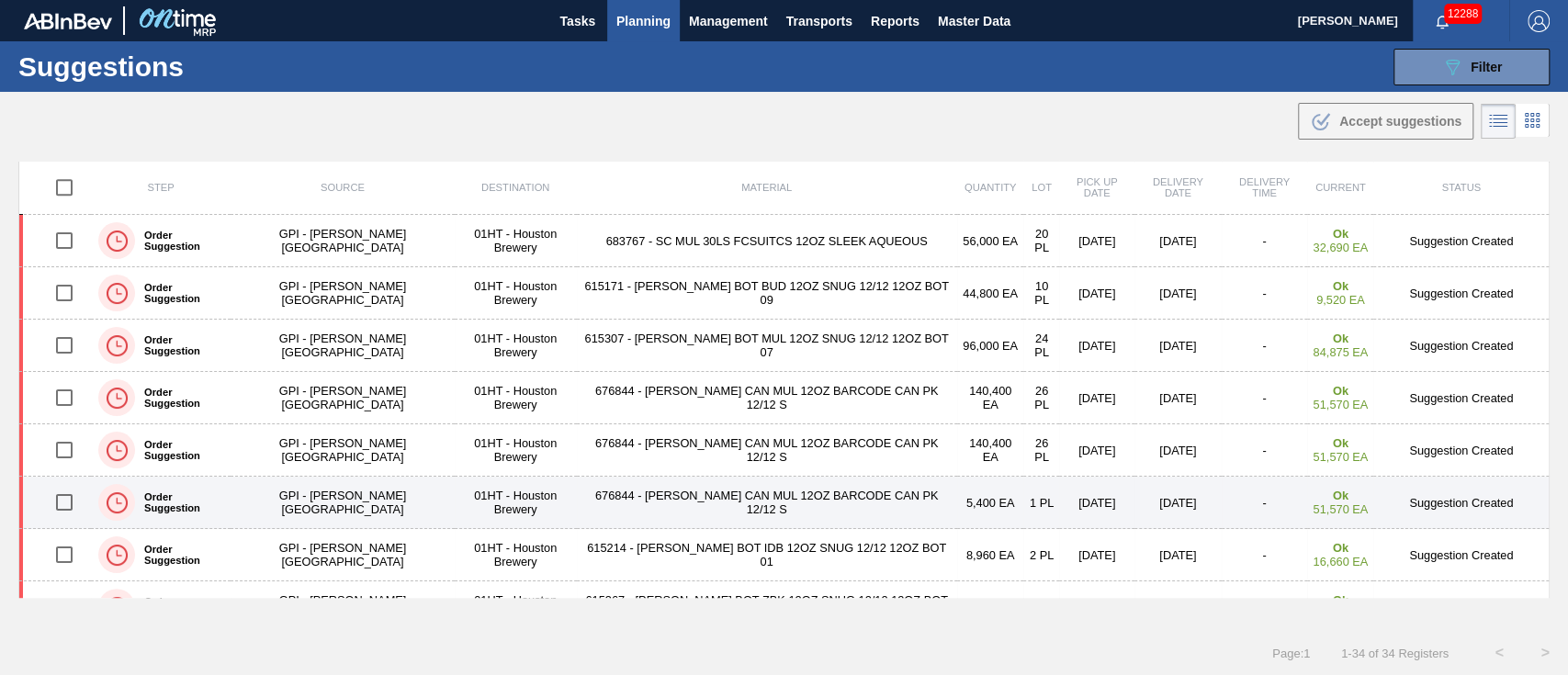
drag, startPoint x: 488, startPoint y: 511, endPoint x: 465, endPoint y: 516, distance: 23.5
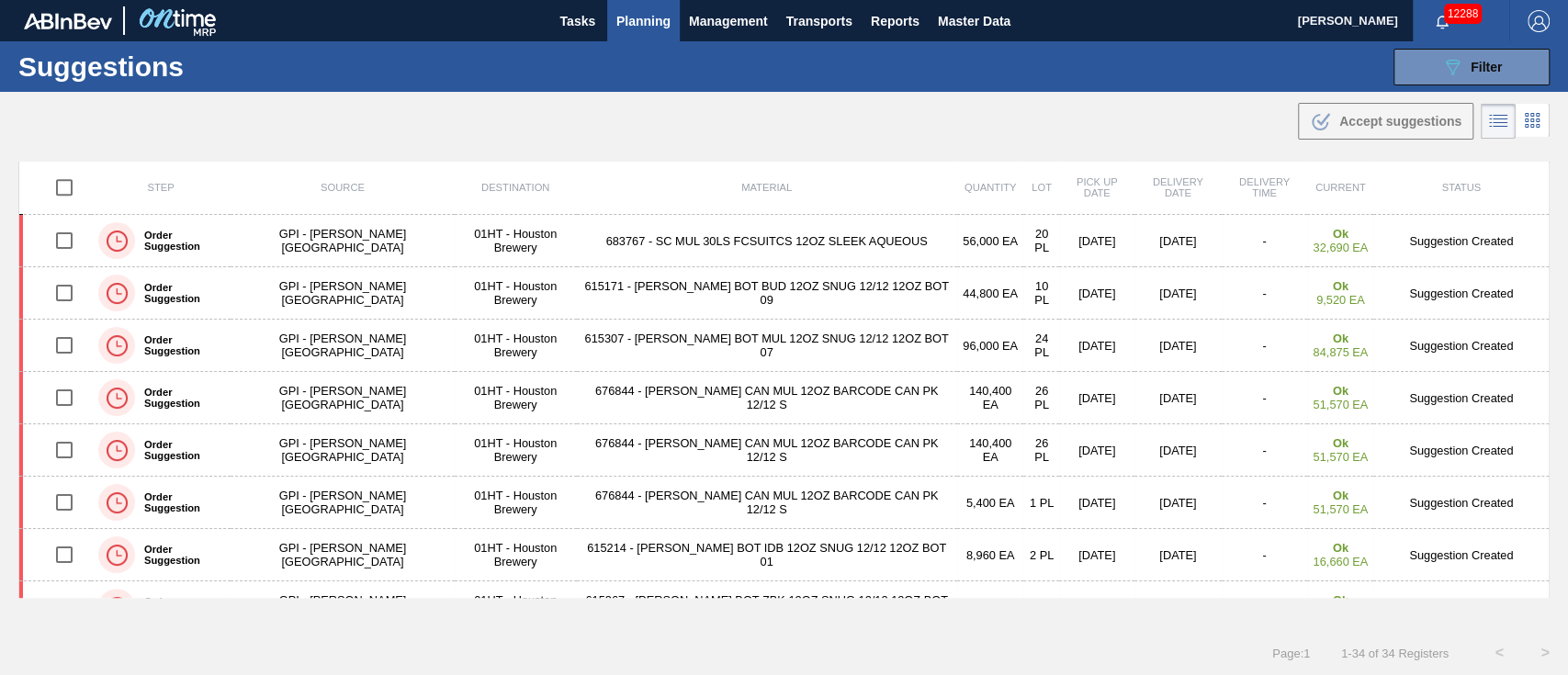
drag, startPoint x: 465, startPoint y: 516, endPoint x: 935, endPoint y: 130, distance: 608.2
click at [935, 130] on div ".b{fill:var(--color-action-default)} Accept suggestions" at bounding box center [784, 117] width 1568 height 52
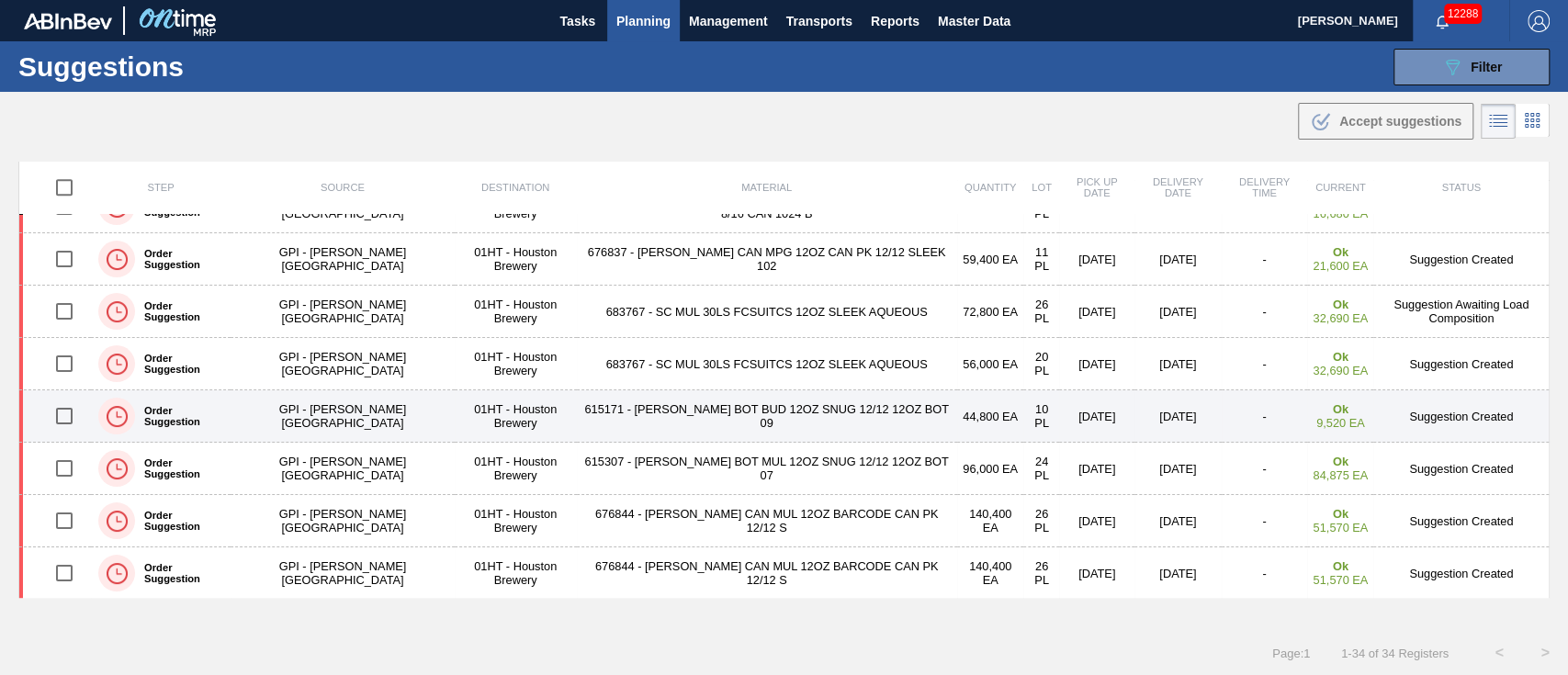
scroll to position [489, 0]
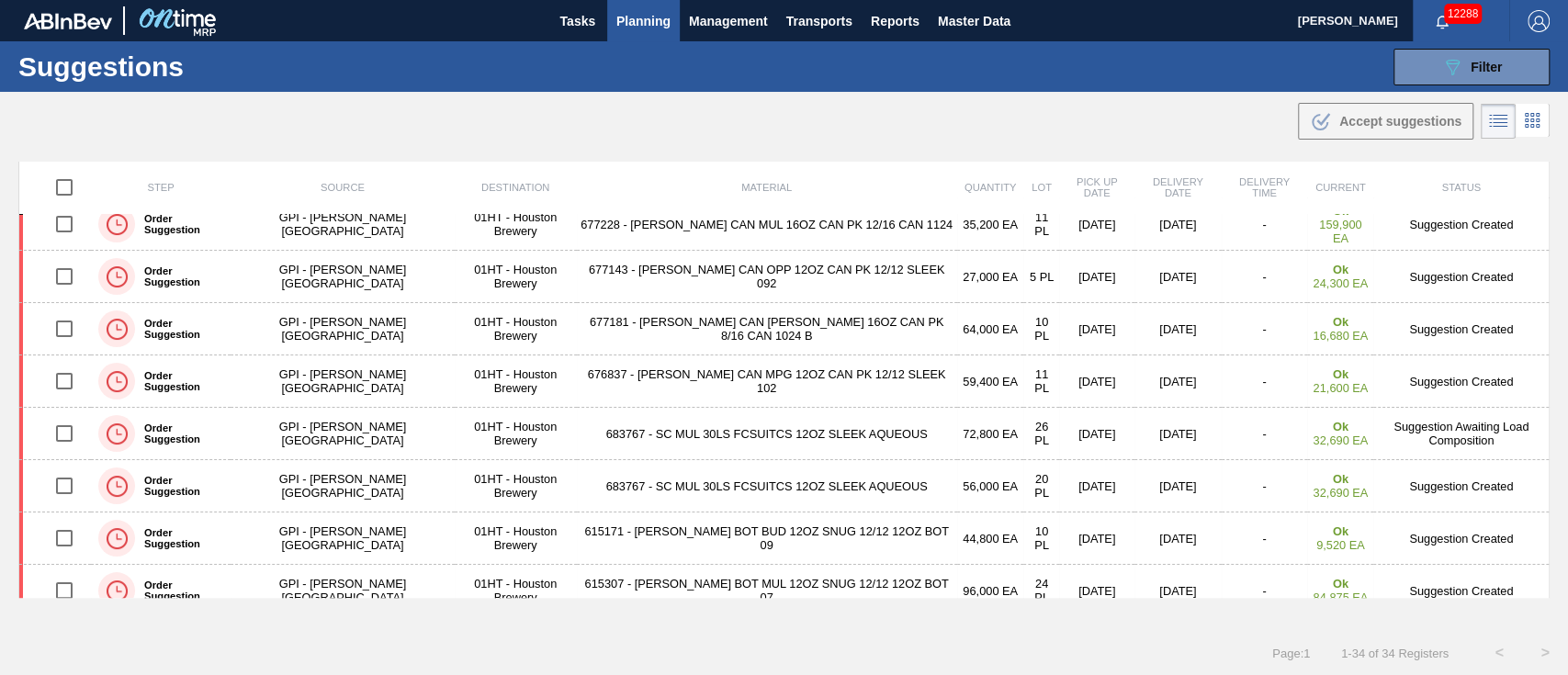
click at [652, 16] on span "Planning" at bounding box center [643, 21] width 55 height 22
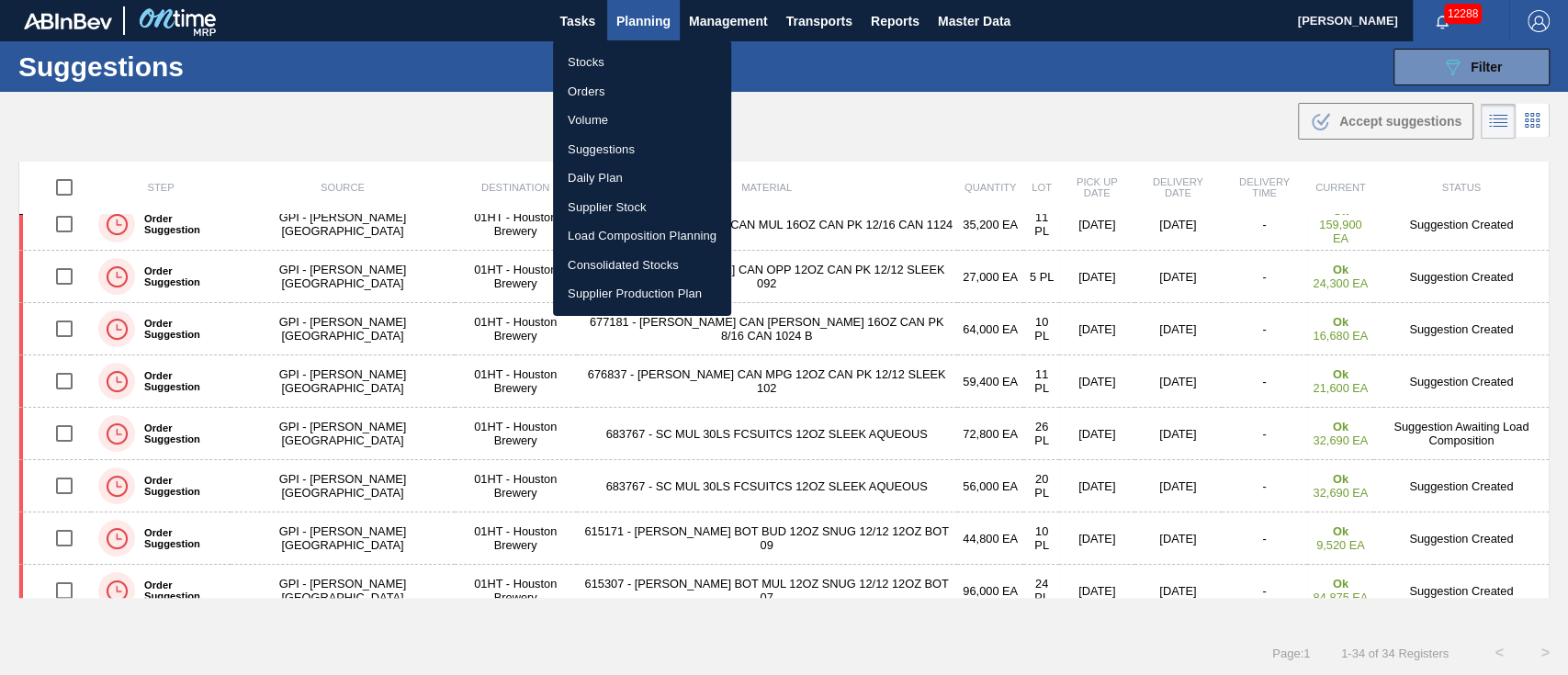
click at [667, 230] on li "Load Composition Planning" at bounding box center [641, 236] width 178 height 30
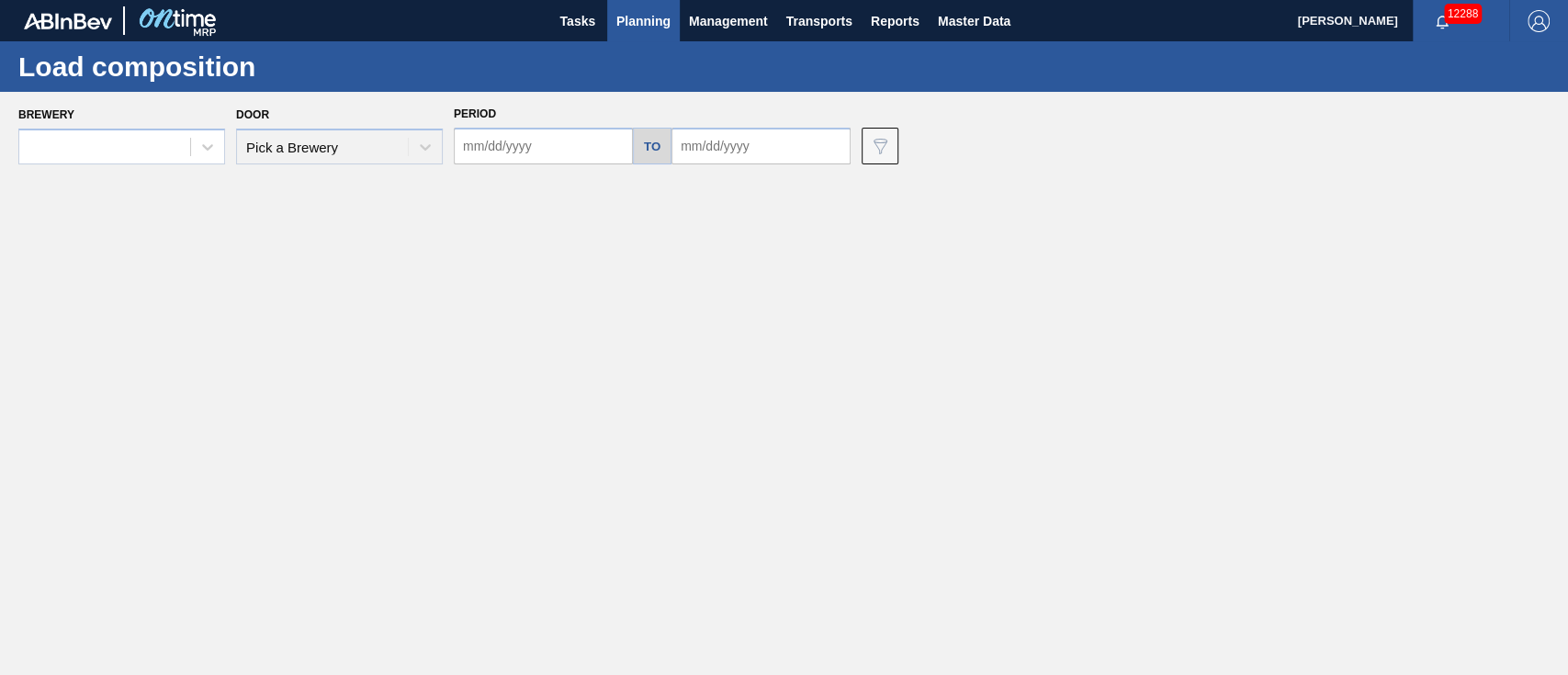
type input "[DATE]"
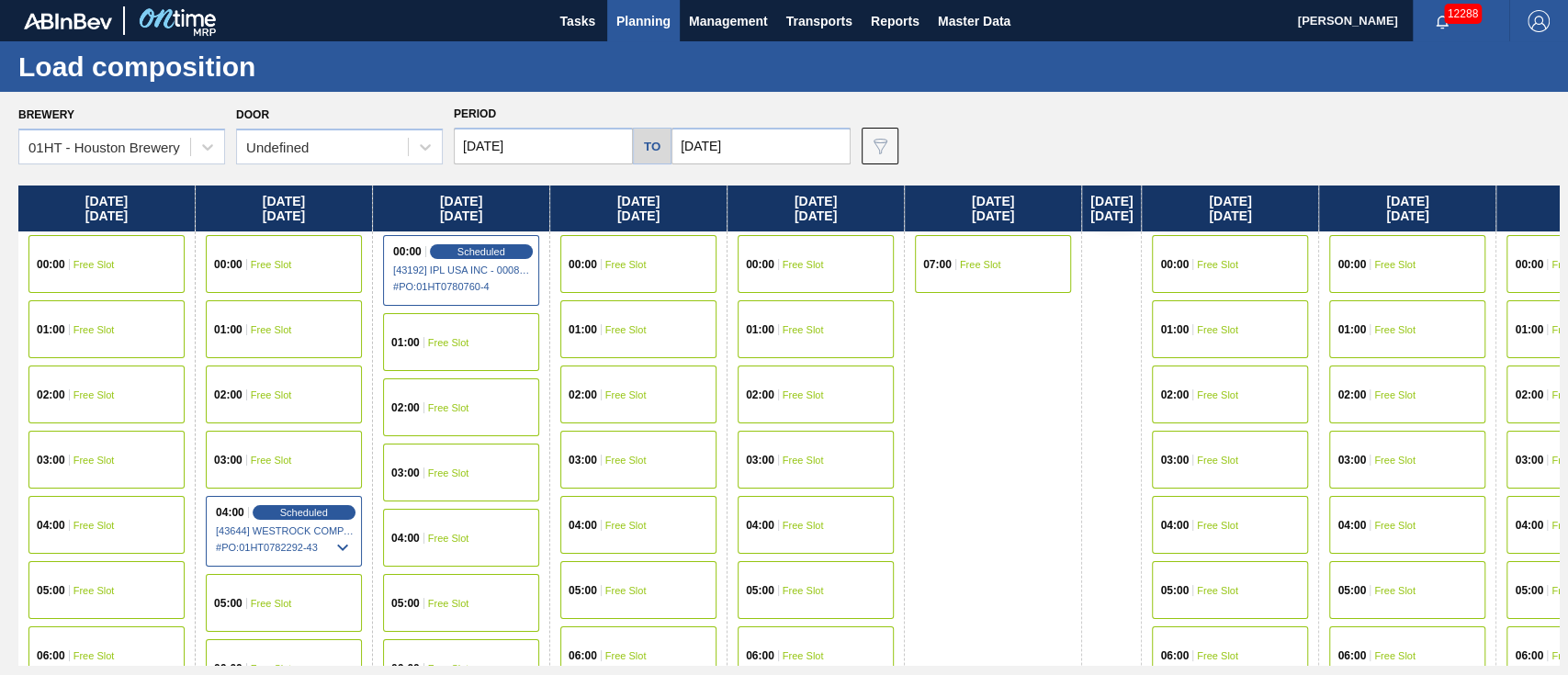
drag, startPoint x: 563, startPoint y: 334, endPoint x: 1028, endPoint y: 78, distance: 530.8
click at [1028, 78] on div "Load composition" at bounding box center [784, 66] width 1568 height 51
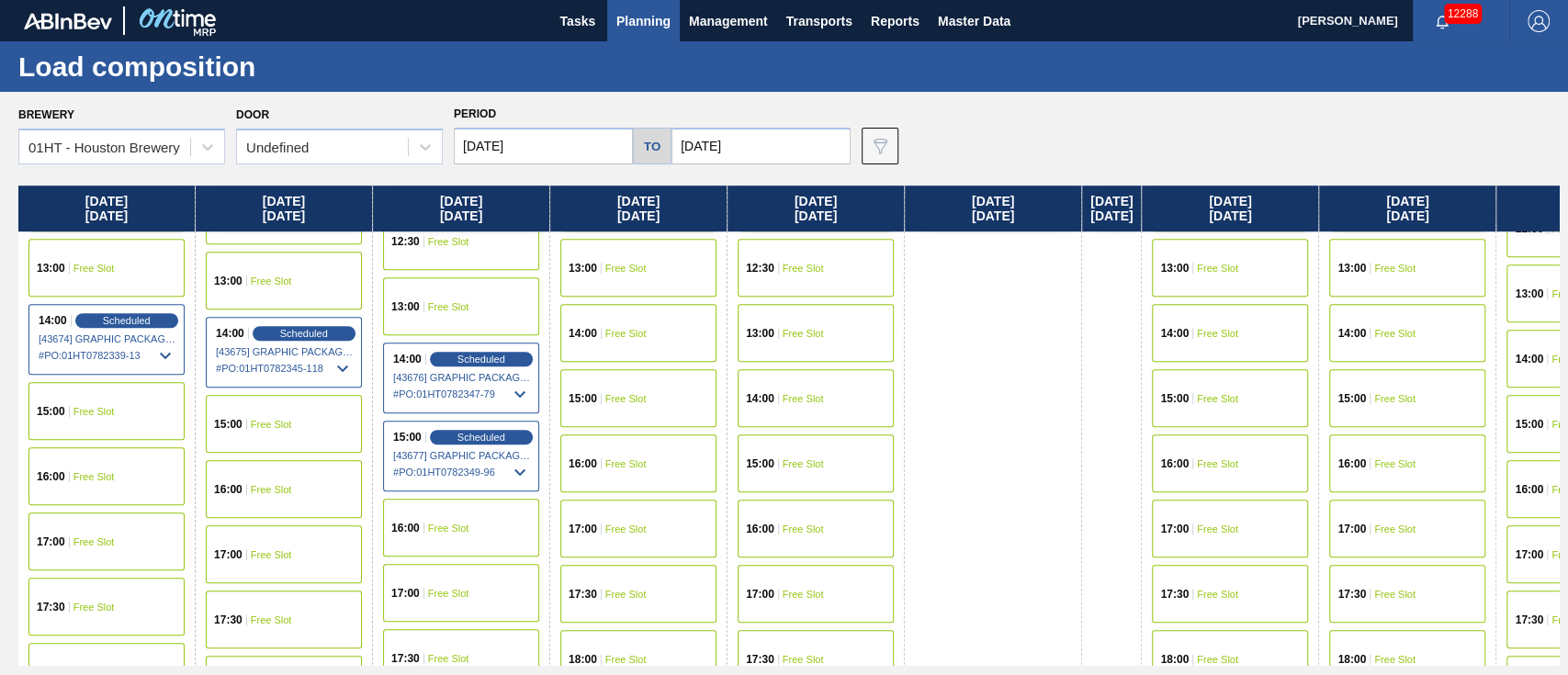
scroll to position [835, 0]
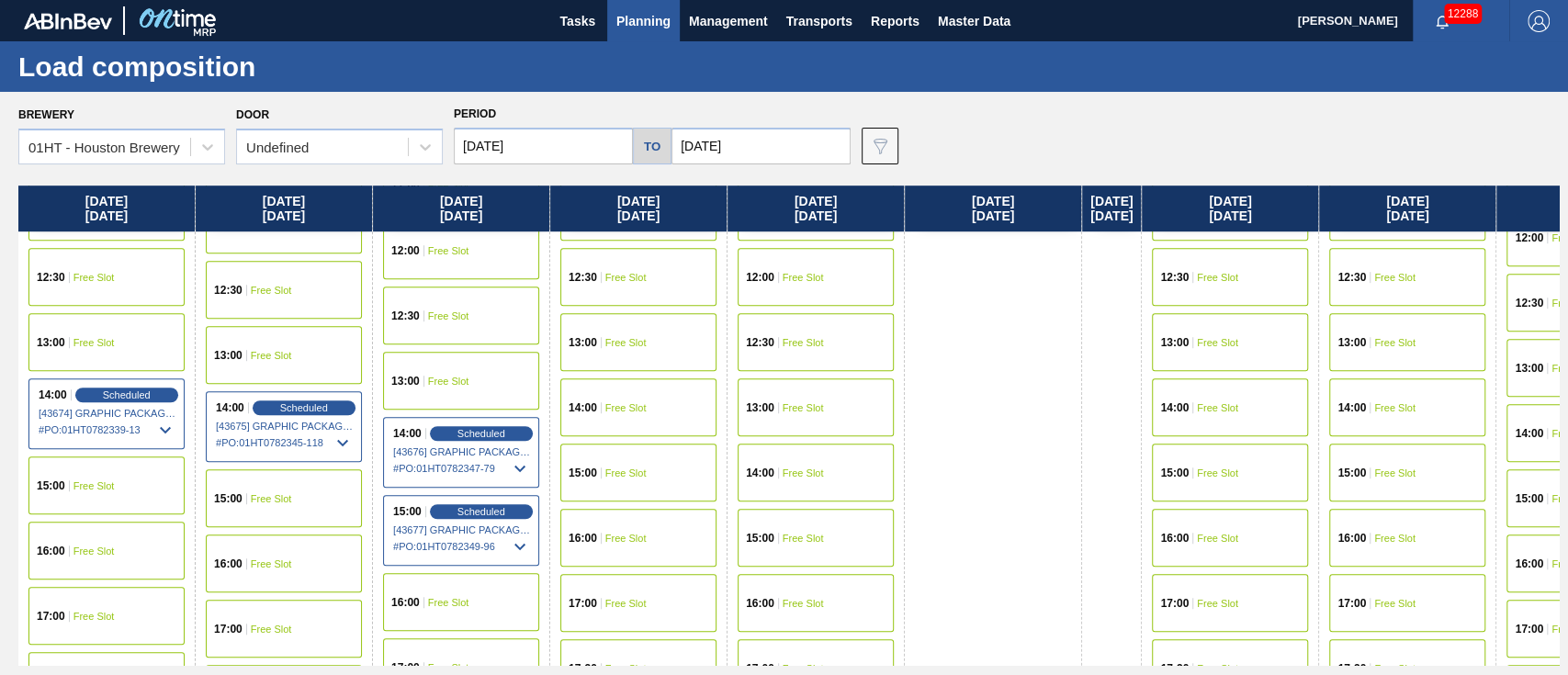
click at [294, 490] on div "15:00 Free Slot" at bounding box center [284, 498] width 156 height 58
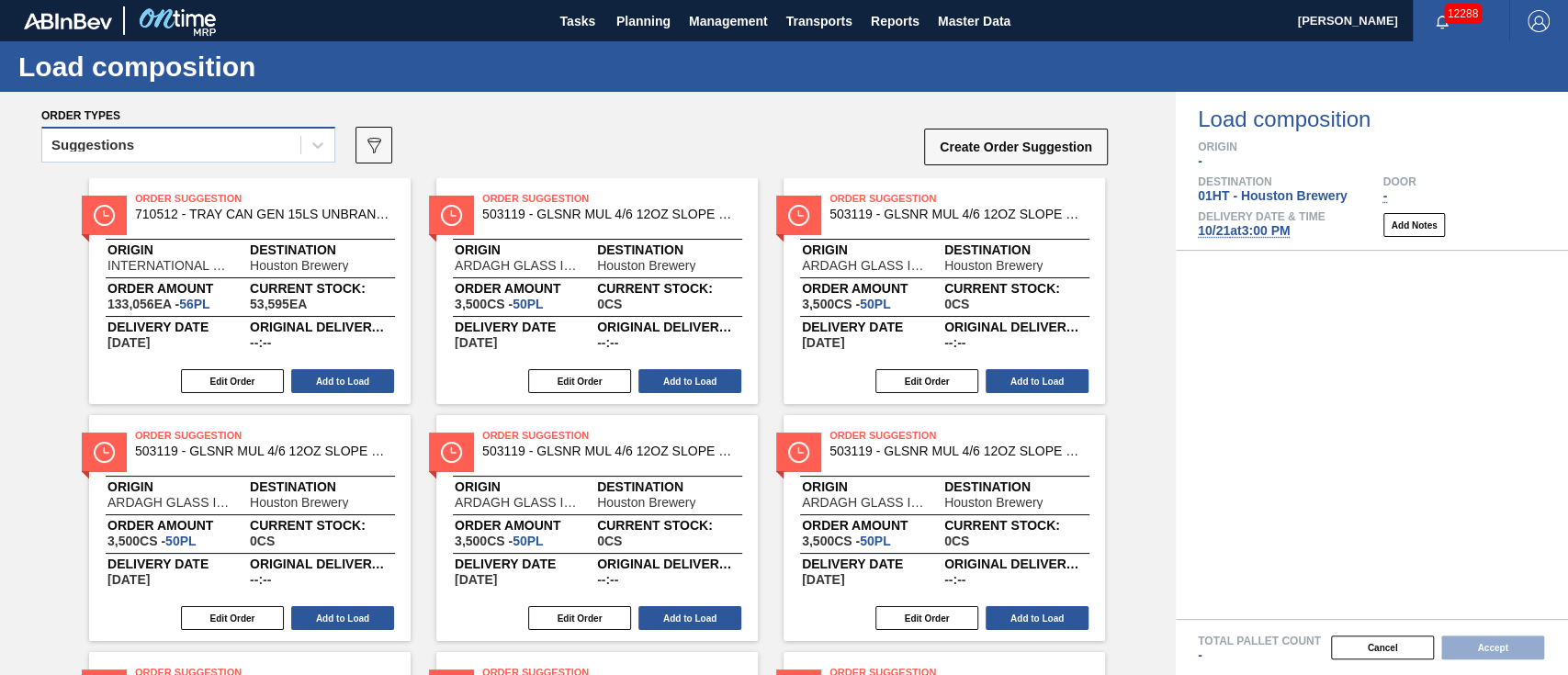
click at [165, 141] on div "Suggestions" at bounding box center [171, 145] width 258 height 27
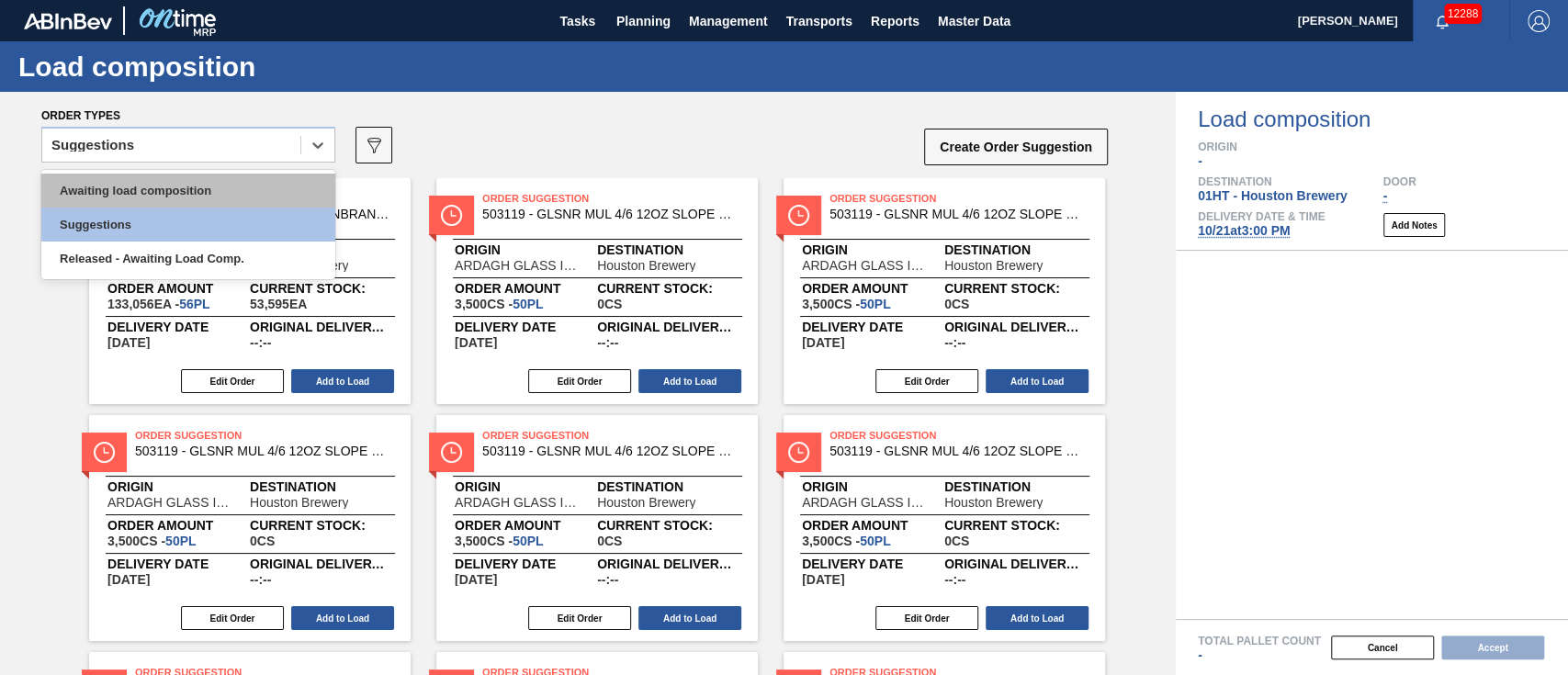
click at [148, 174] on div "Awaiting load composition" at bounding box center [188, 190] width 294 height 34
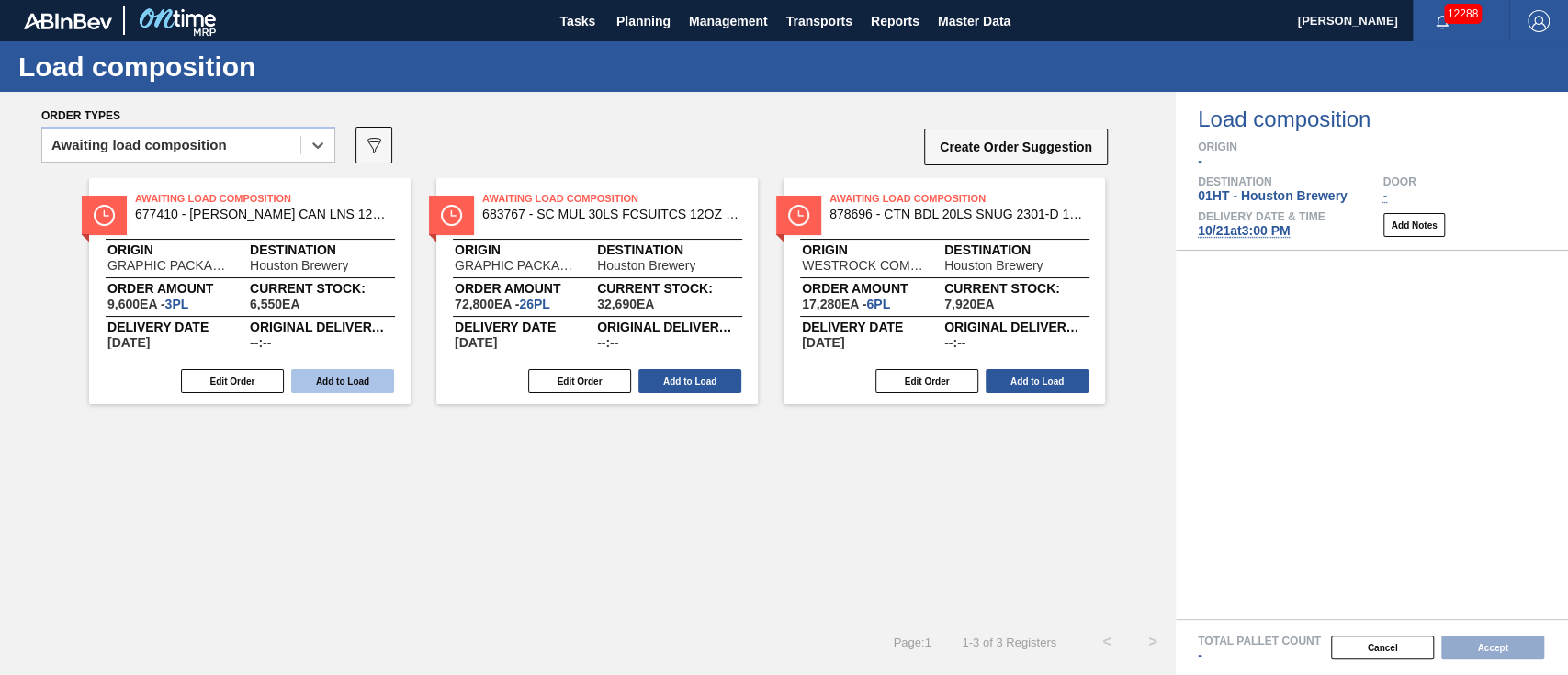
click at [367, 380] on button "Add to Load" at bounding box center [342, 381] width 103 height 24
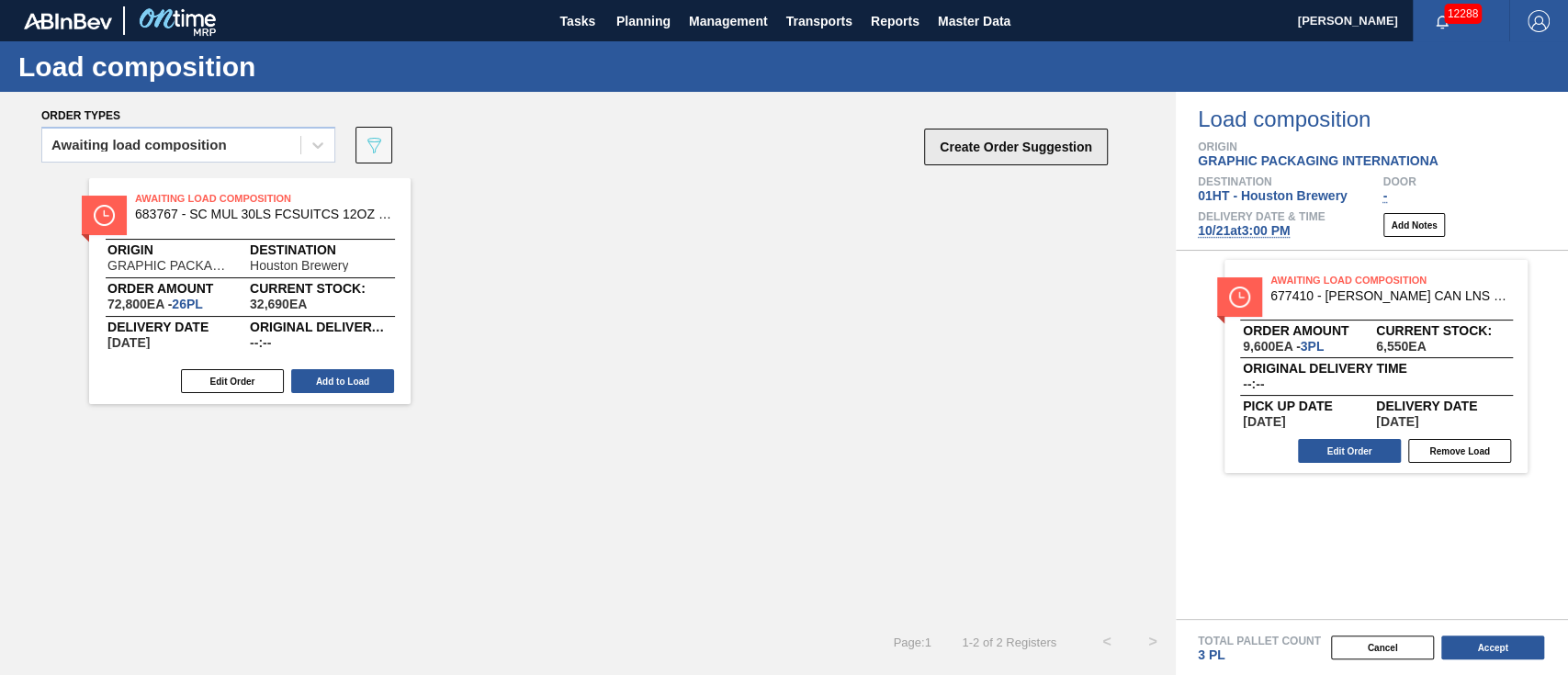
click at [1048, 140] on button "Create Order Suggestion" at bounding box center [1015, 147] width 184 height 37
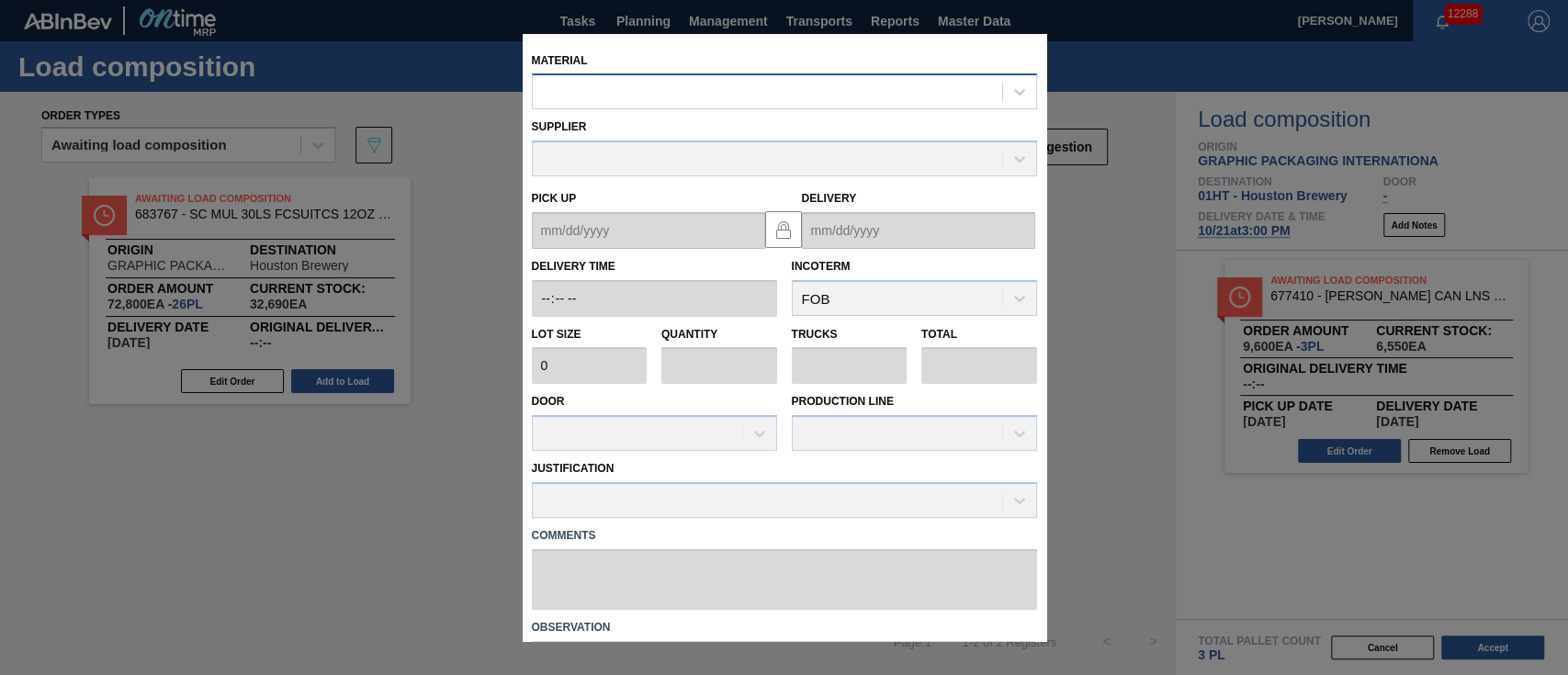
click at [699, 90] on div at bounding box center [768, 91] width 469 height 27
type input "683767"
type input "2,800"
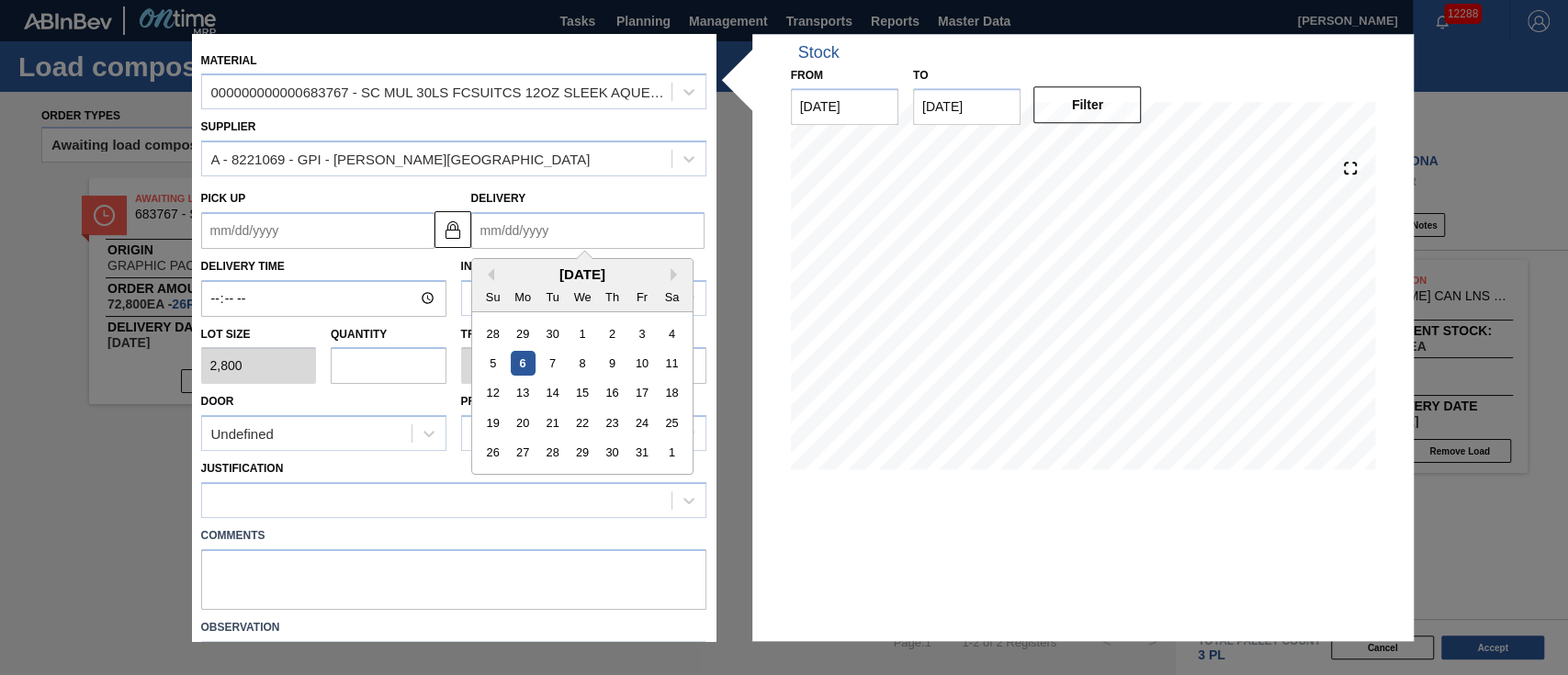
click at [570, 229] on input "Delivery" at bounding box center [588, 231] width 233 height 37
click at [614, 226] on input "Delivery" at bounding box center [588, 231] width 233 height 37
drag, startPoint x: 508, startPoint y: 269, endPoint x: 558, endPoint y: 279, distance: 51.0
click at [511, 269] on div "[DATE]" at bounding box center [582, 273] width 221 height 16
click at [558, 421] on div "21" at bounding box center [551, 422] width 25 height 25
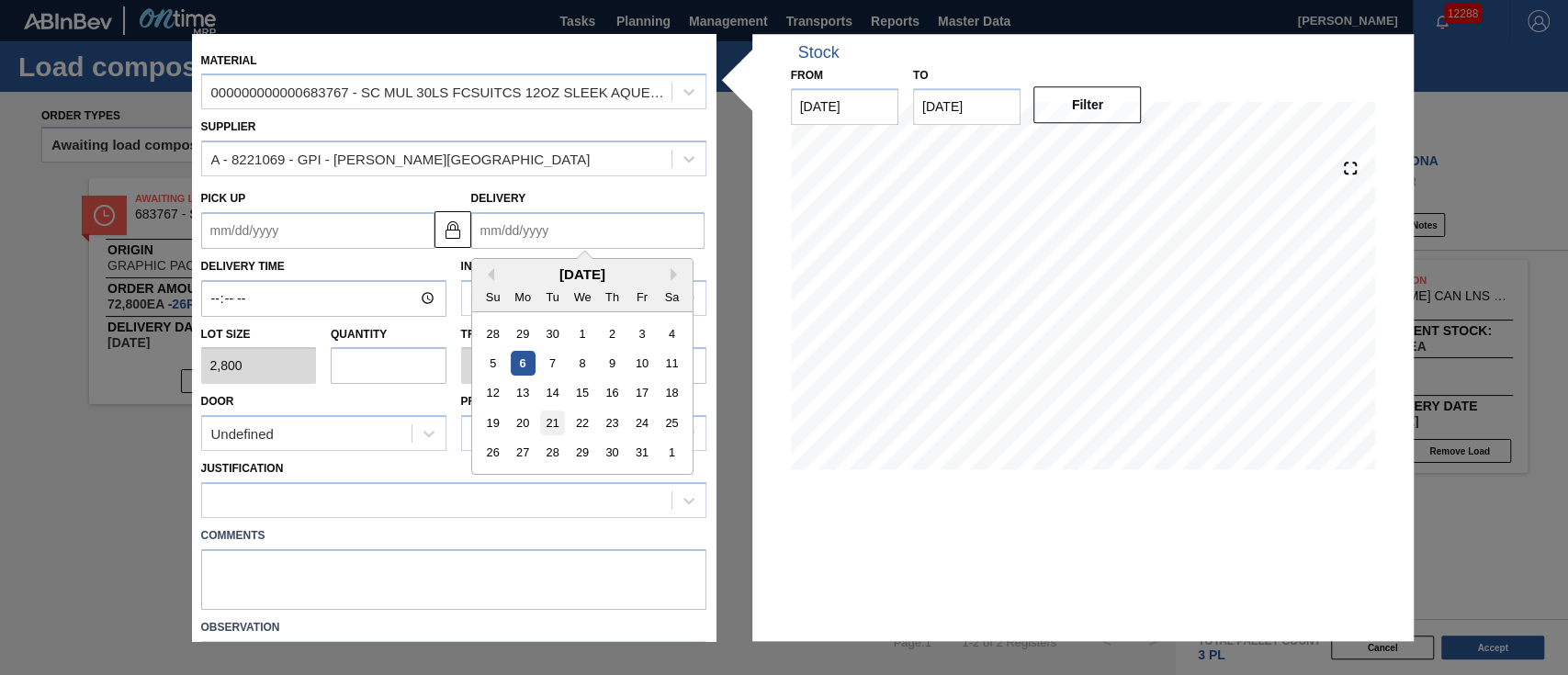
type up "[DATE]"
type input "[DATE]"
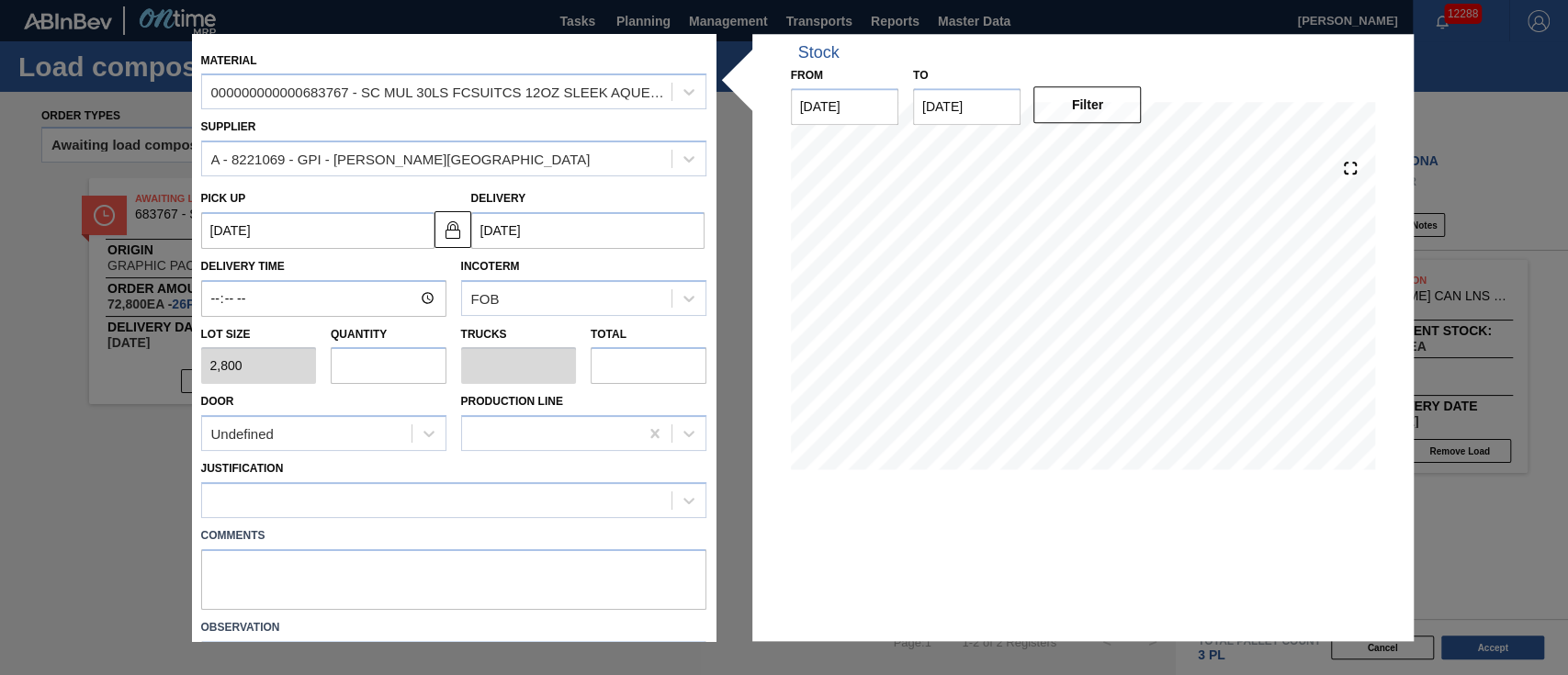
click at [378, 360] on input "text" at bounding box center [388, 367] width 115 height 37
type input "8"
type input "0.308"
type input "22,400"
type input "8"
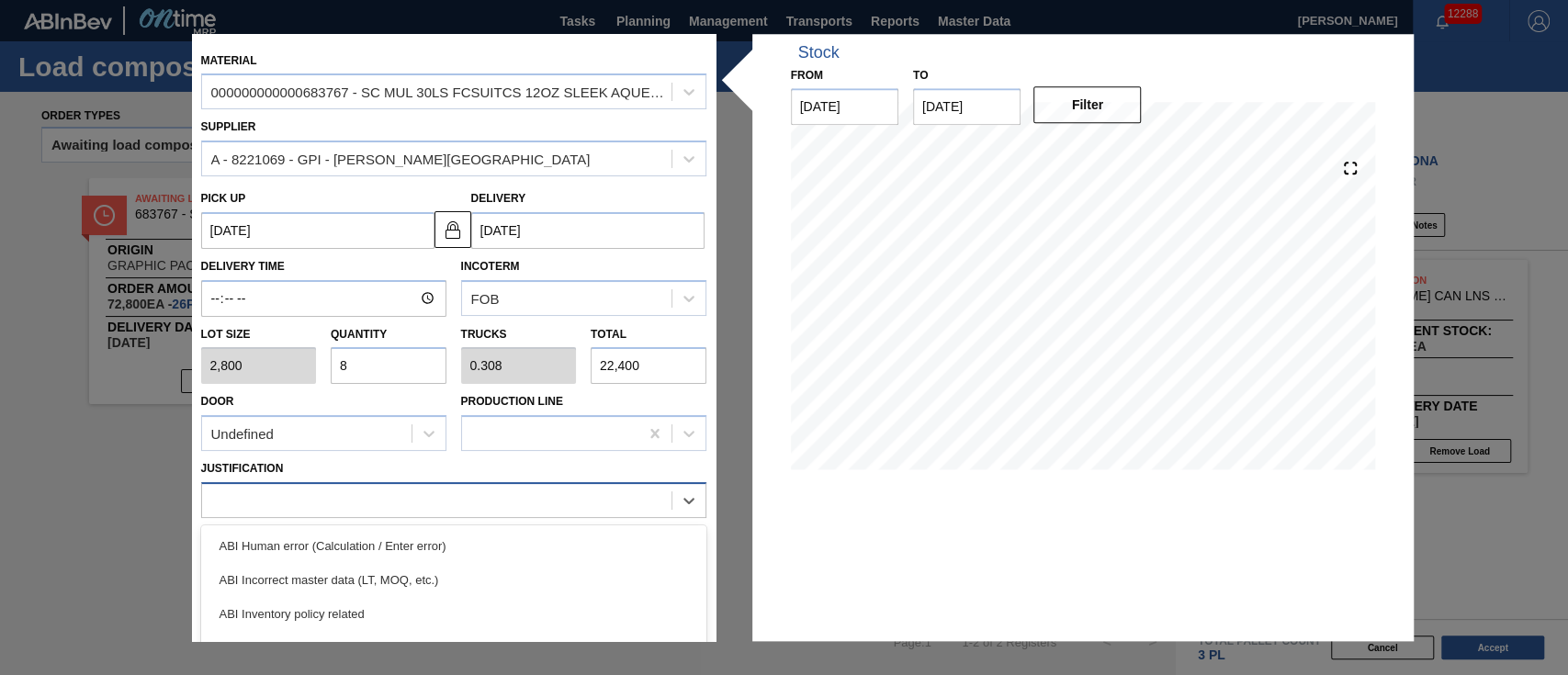
drag, startPoint x: 412, startPoint y: 503, endPoint x: 404, endPoint y: 509, distance: 10.0
click at [412, 501] on div at bounding box center [437, 500] width 469 height 27
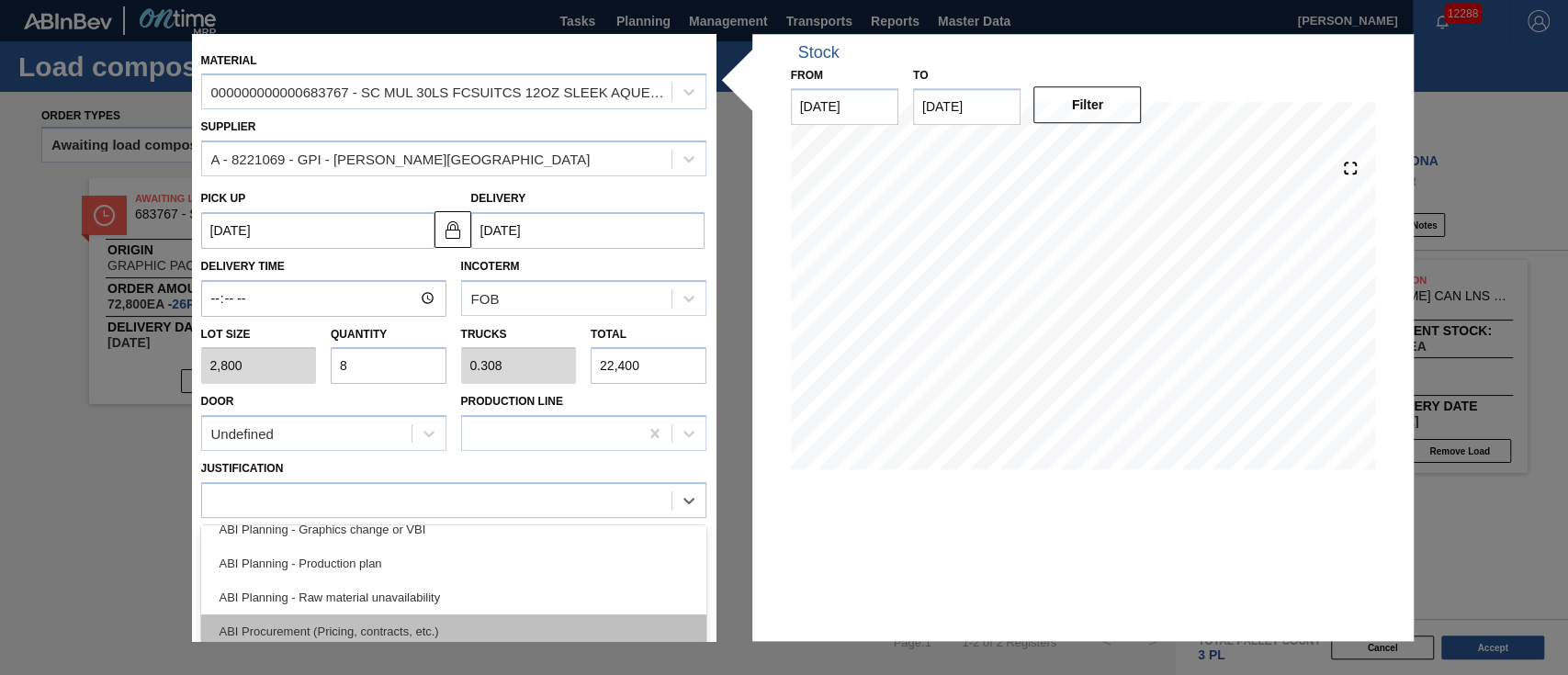
scroll to position [122, 0]
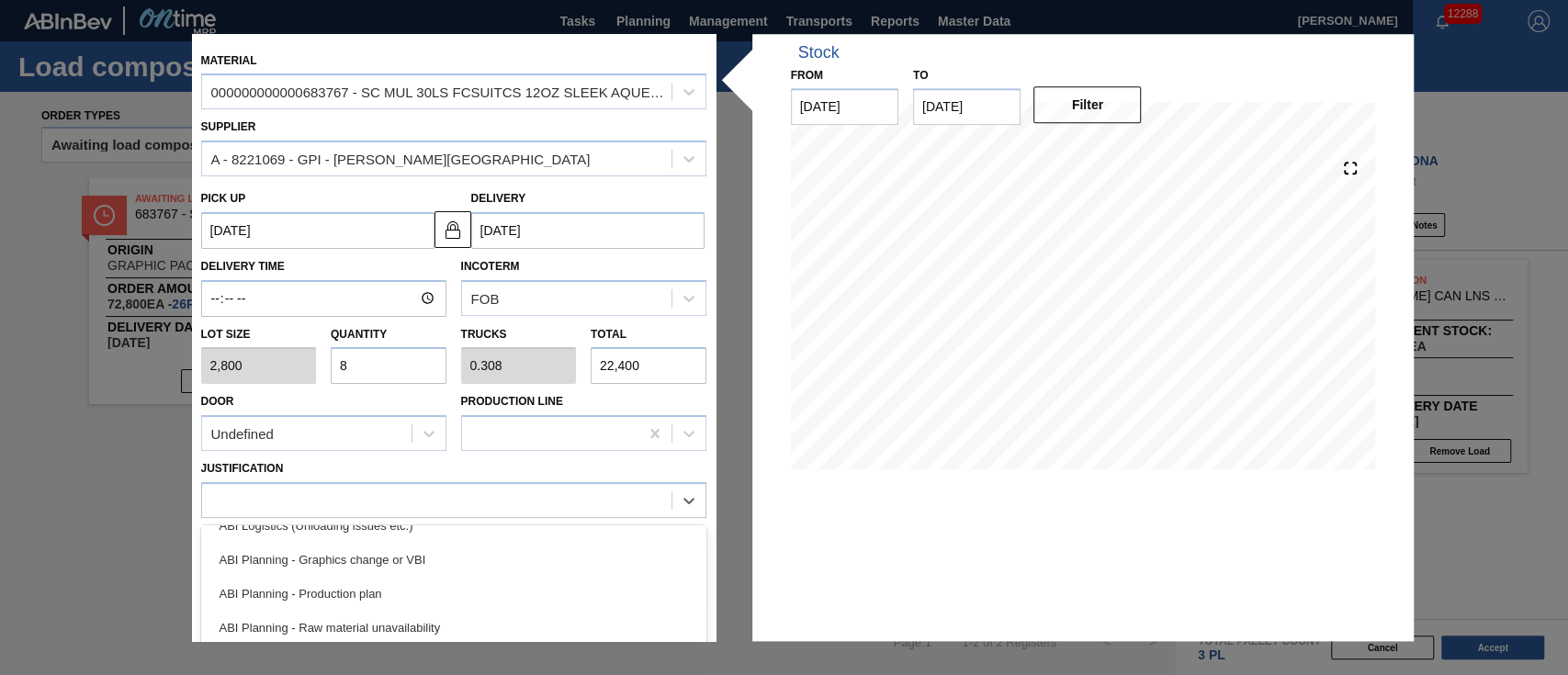
click at [350, 578] on div "ABI Planning - Production plan" at bounding box center [454, 593] width 505 height 34
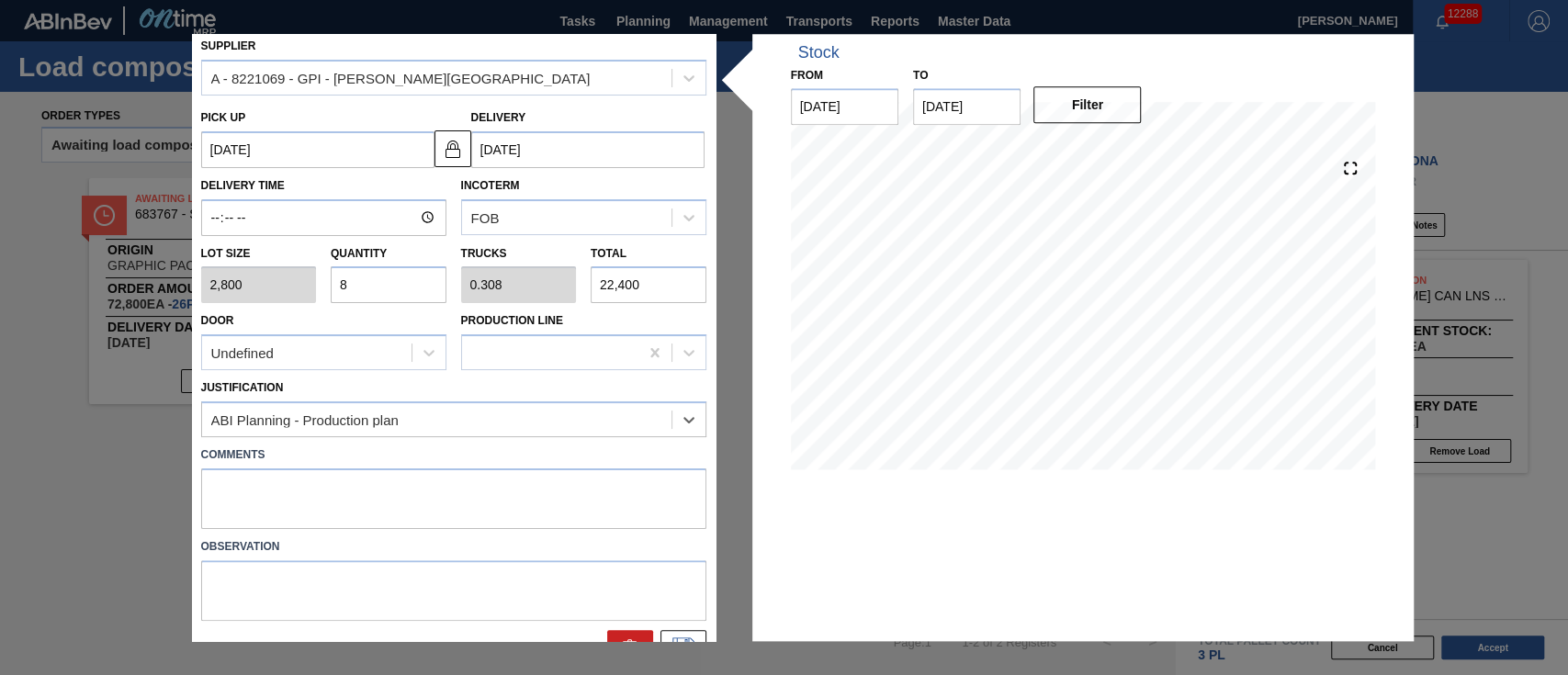
scroll to position [114, 0]
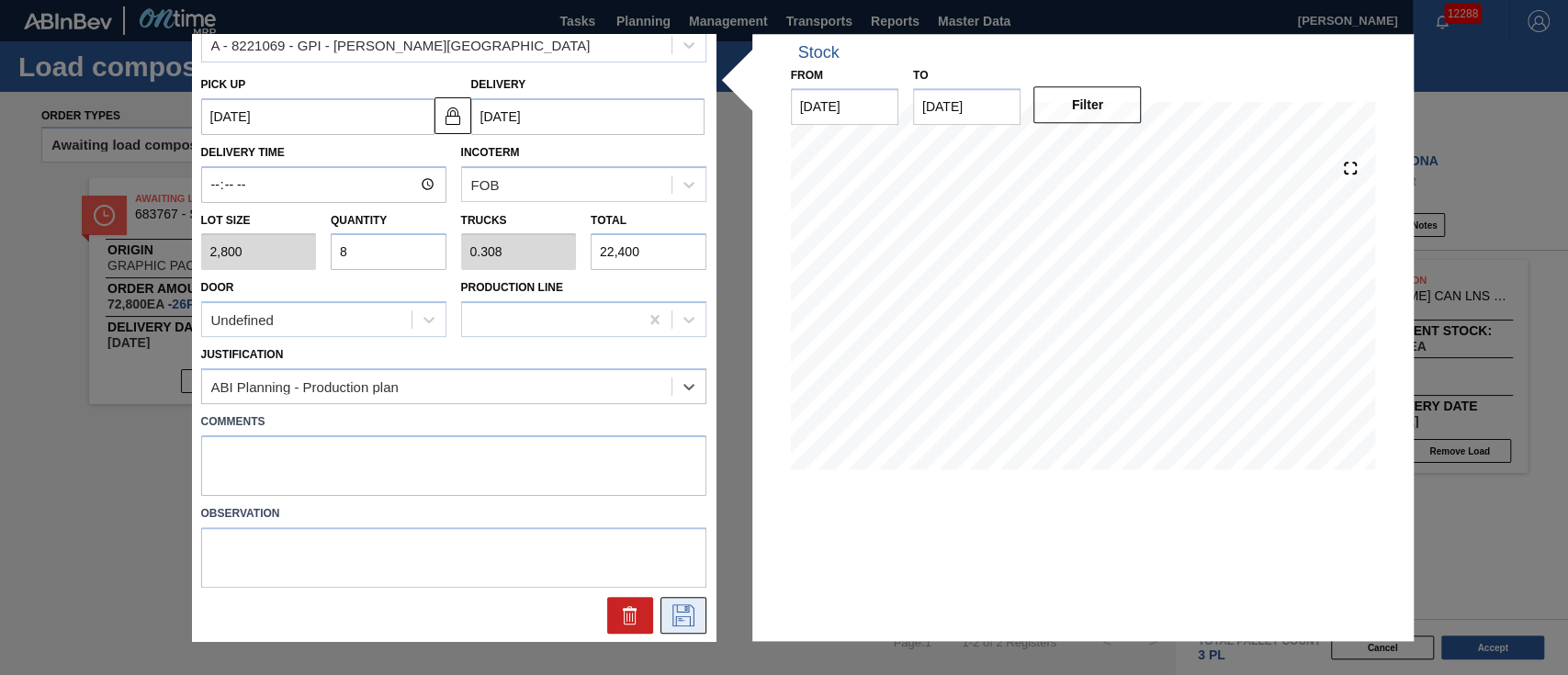
click at [672, 617] on icon at bounding box center [684, 615] width 30 height 22
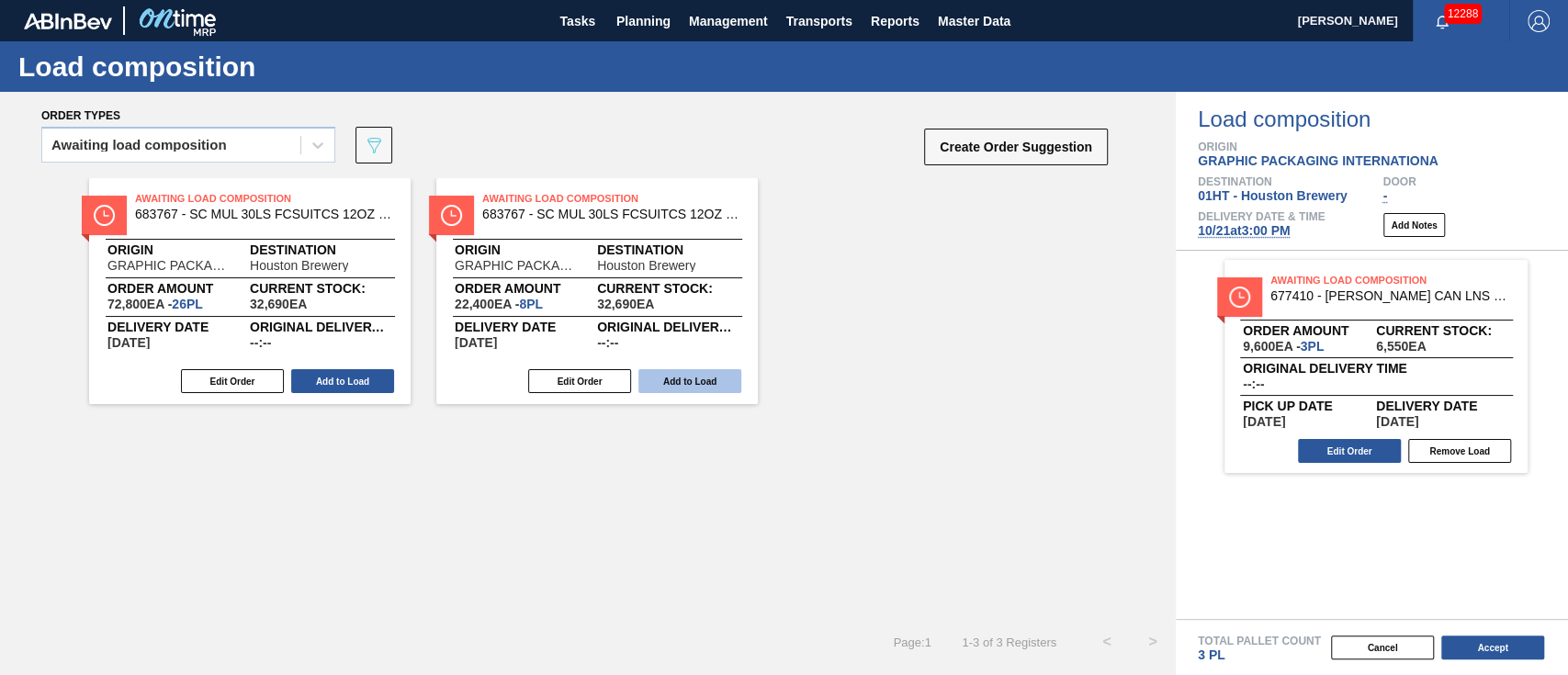
click at [713, 378] on button "Add to Load" at bounding box center [689, 381] width 103 height 24
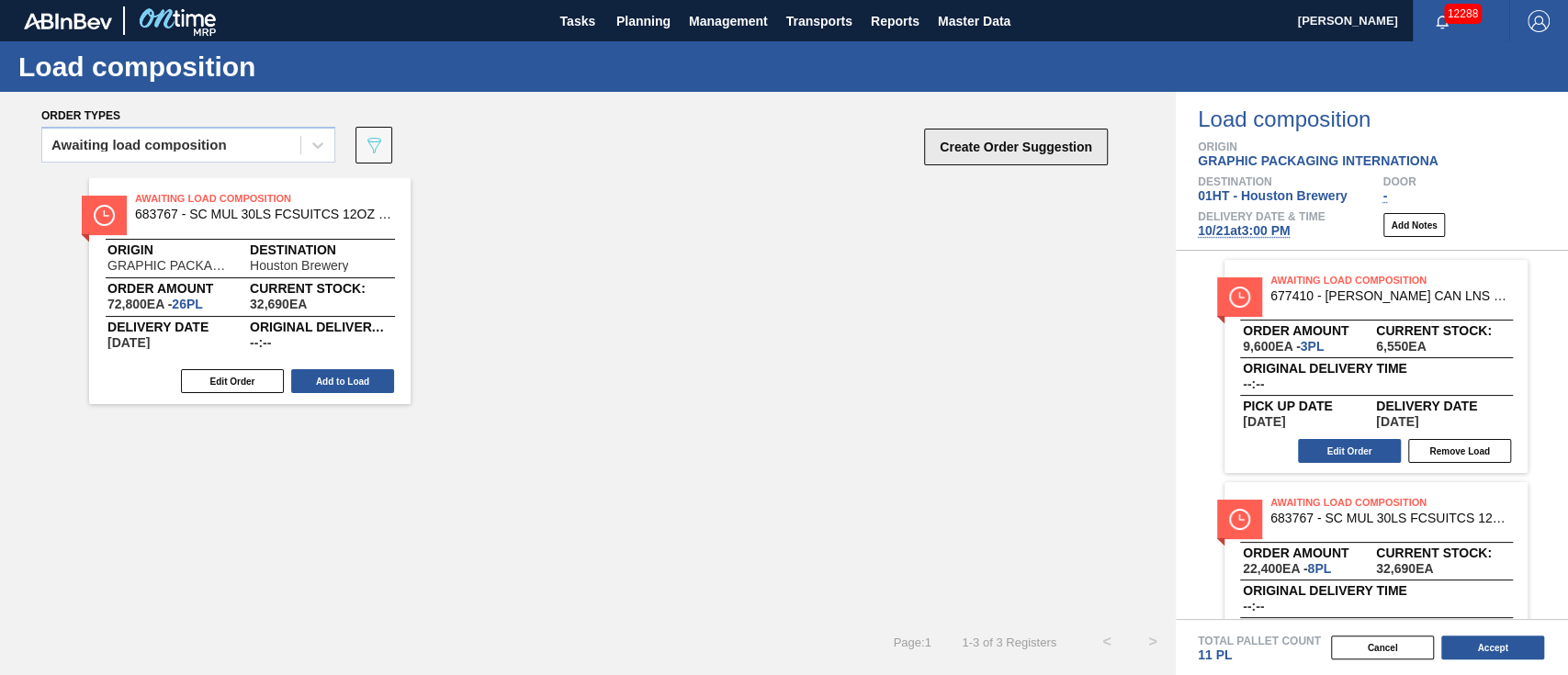
click at [968, 144] on button "Create Order Suggestion" at bounding box center [1015, 147] width 184 height 37
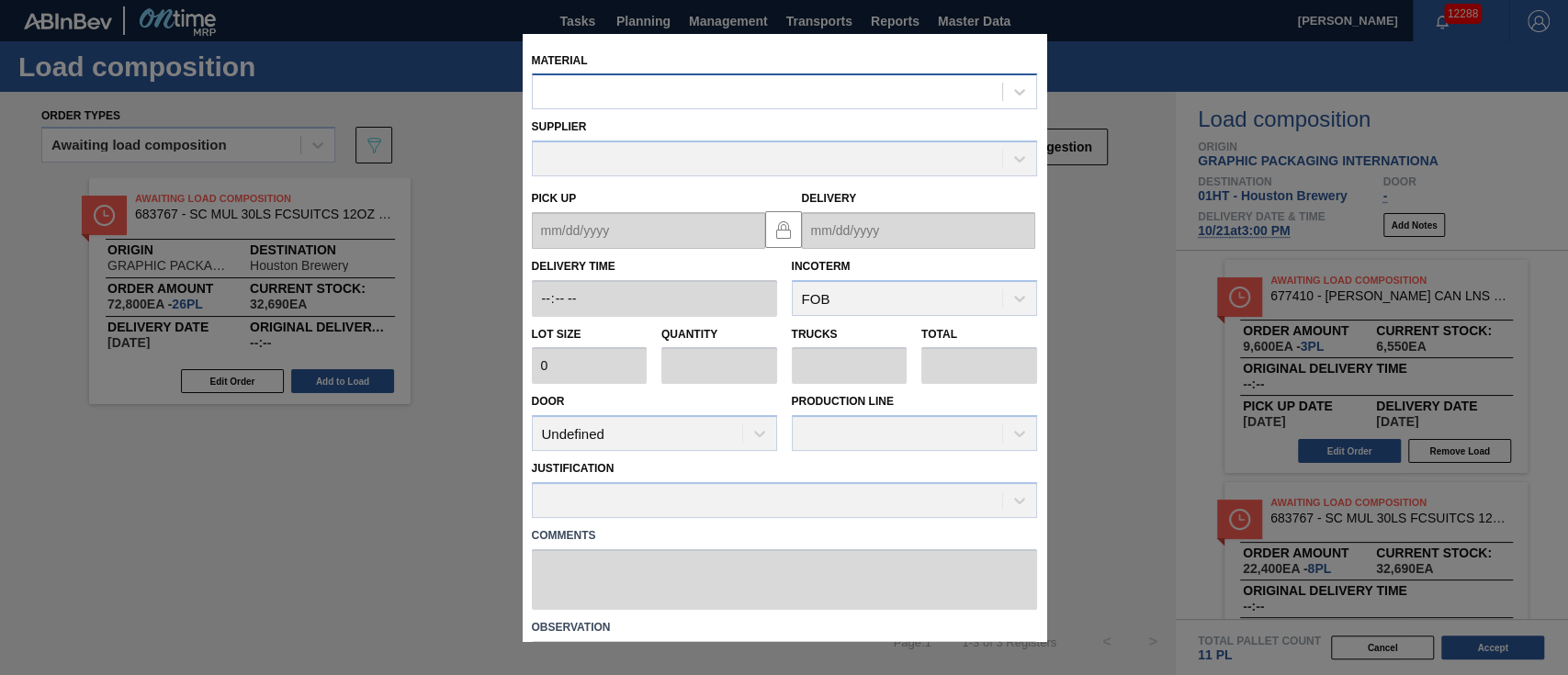
click at [676, 95] on div at bounding box center [768, 91] width 469 height 27
type input "615307"
type input "4,000"
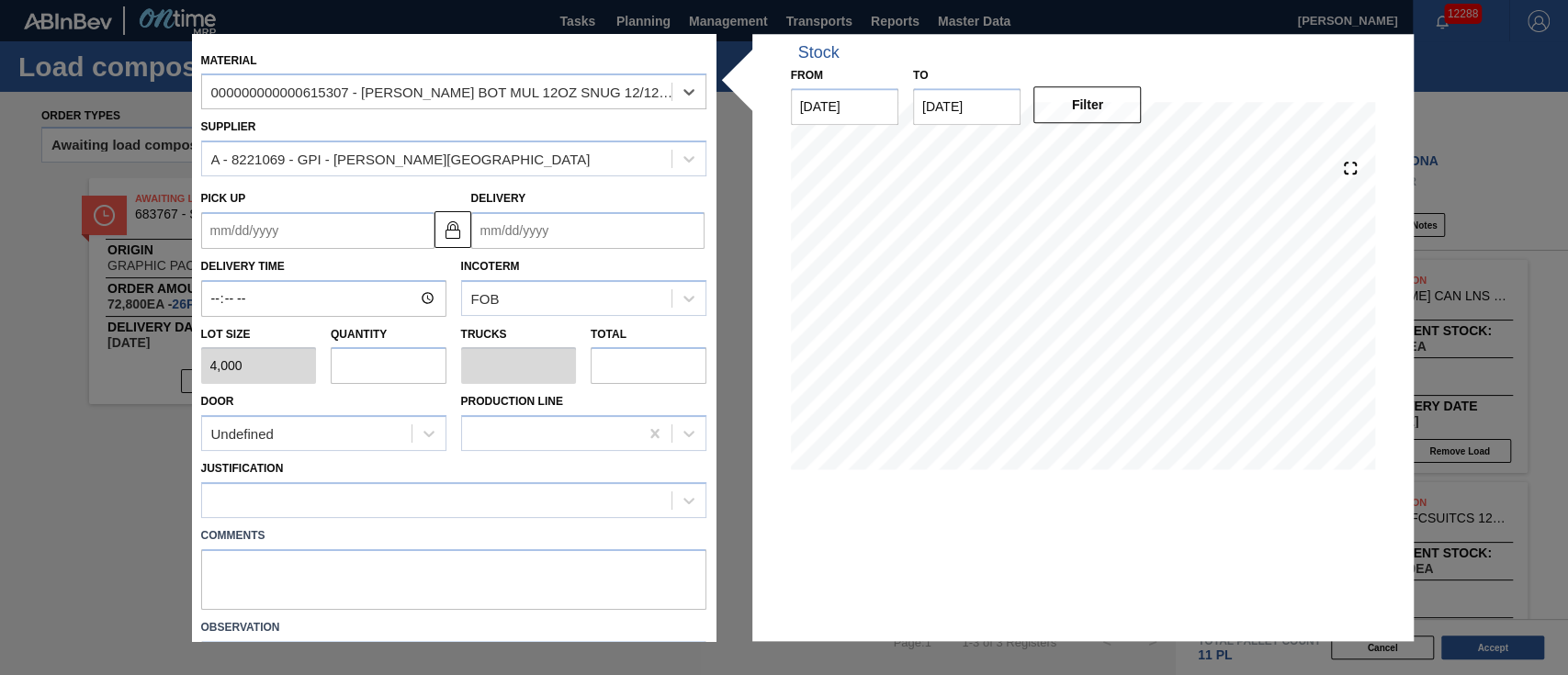
drag, startPoint x: 524, startPoint y: 219, endPoint x: 529, endPoint y: 228, distance: 10.3
click at [526, 219] on input "Delivery" at bounding box center [588, 231] width 233 height 37
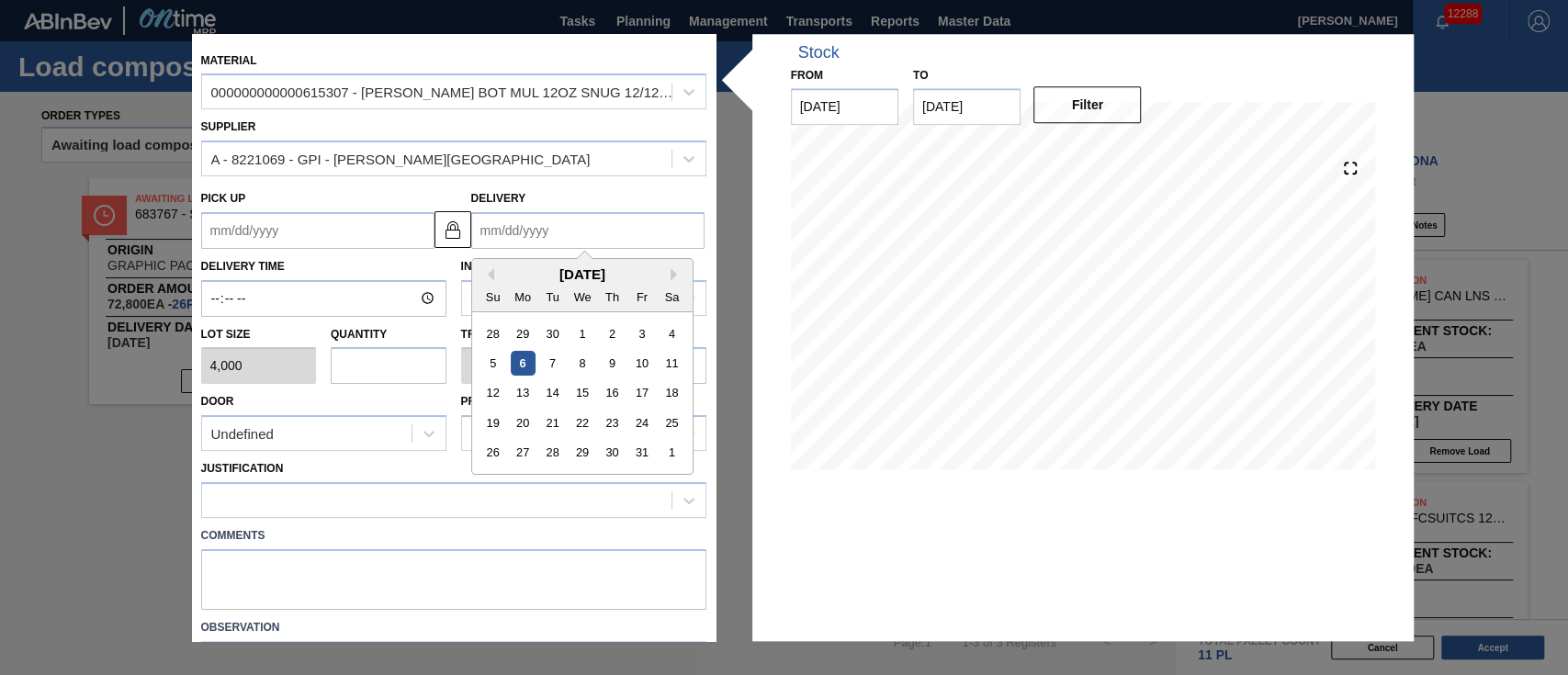
click at [512, 275] on div "[DATE]" at bounding box center [582, 273] width 221 height 16
click at [565, 421] on div "19 20 21 22 23 24 25" at bounding box center [582, 422] width 209 height 30
click at [545, 419] on div "21" at bounding box center [551, 422] width 25 height 25
type up "[DATE]"
type input "[DATE]"
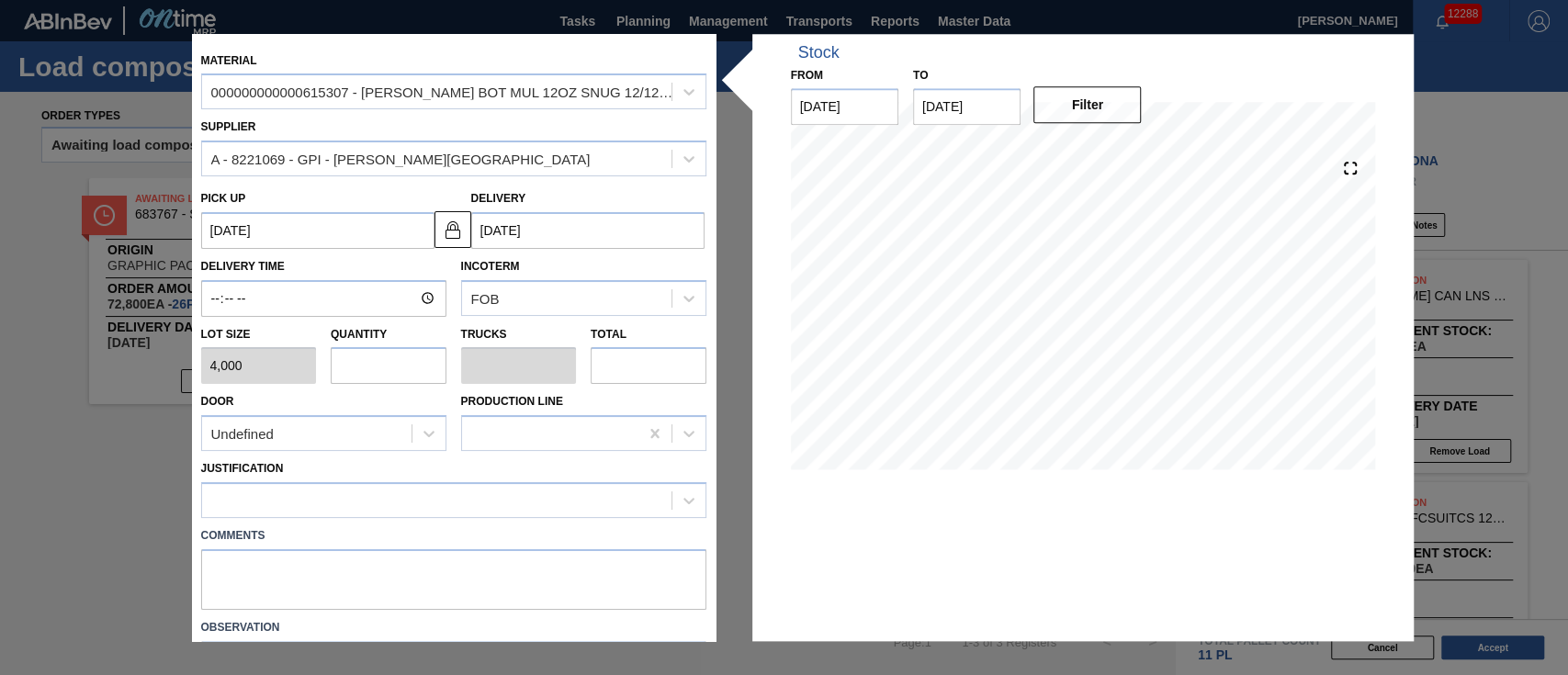
click at [389, 359] on input "text" at bounding box center [388, 367] width 115 height 37
type input "6"
type input "0.231"
type input "24,000"
type input "6"
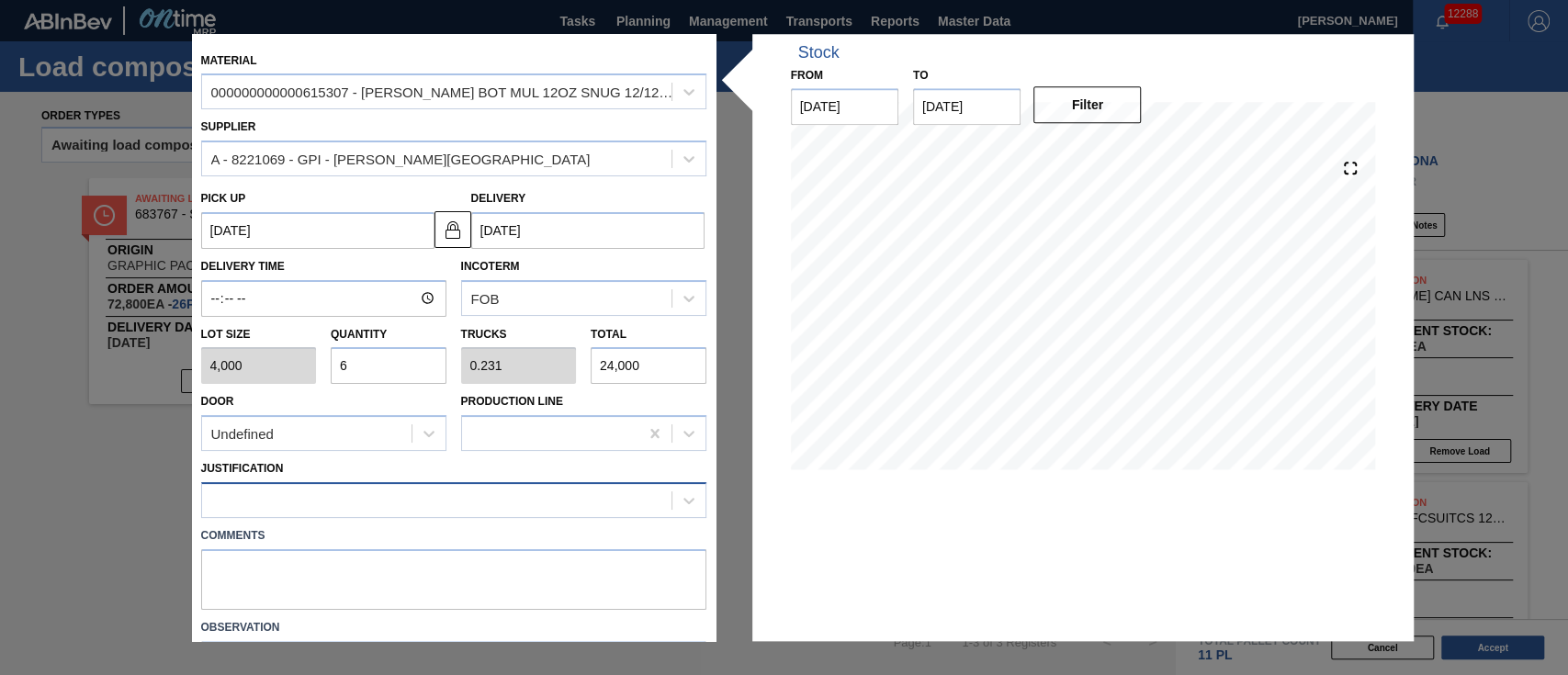
click at [468, 502] on div at bounding box center [437, 500] width 469 height 27
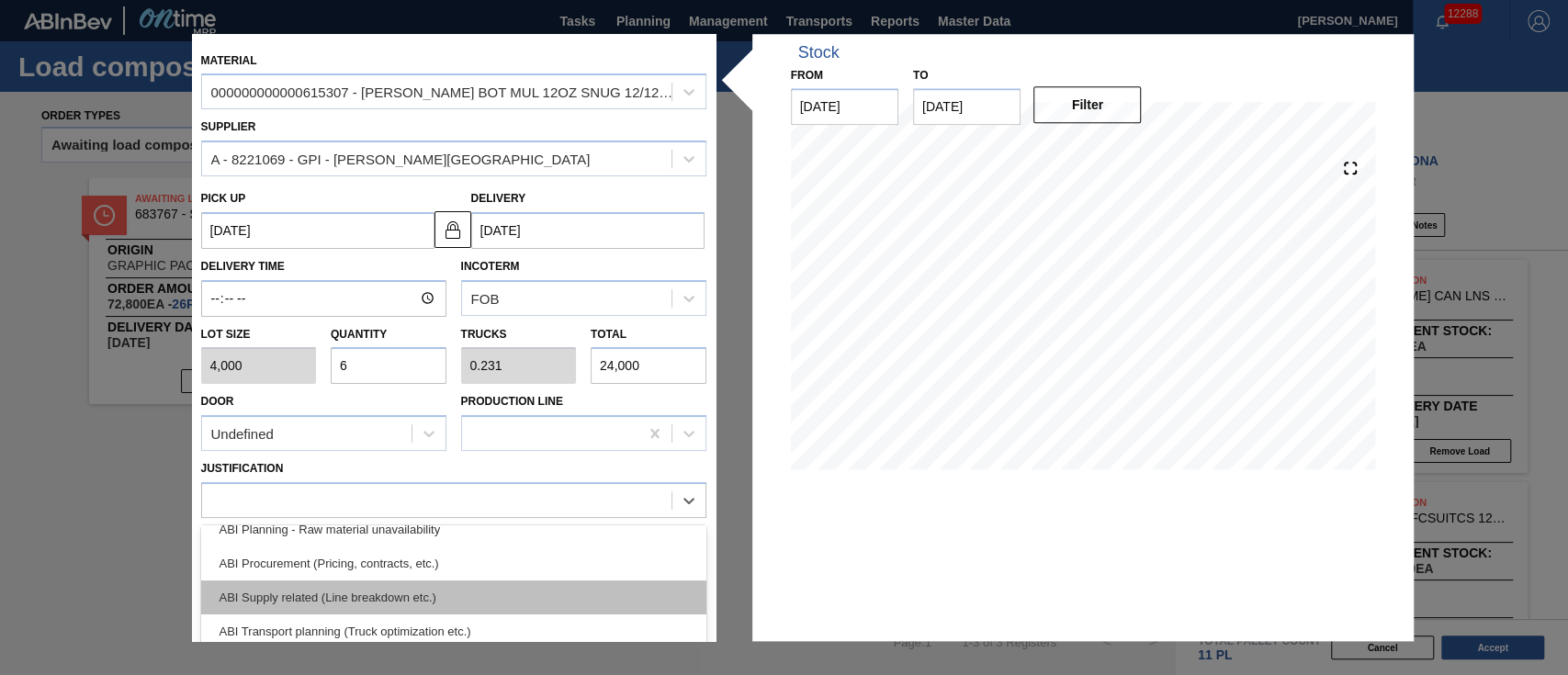
scroll to position [97, 0]
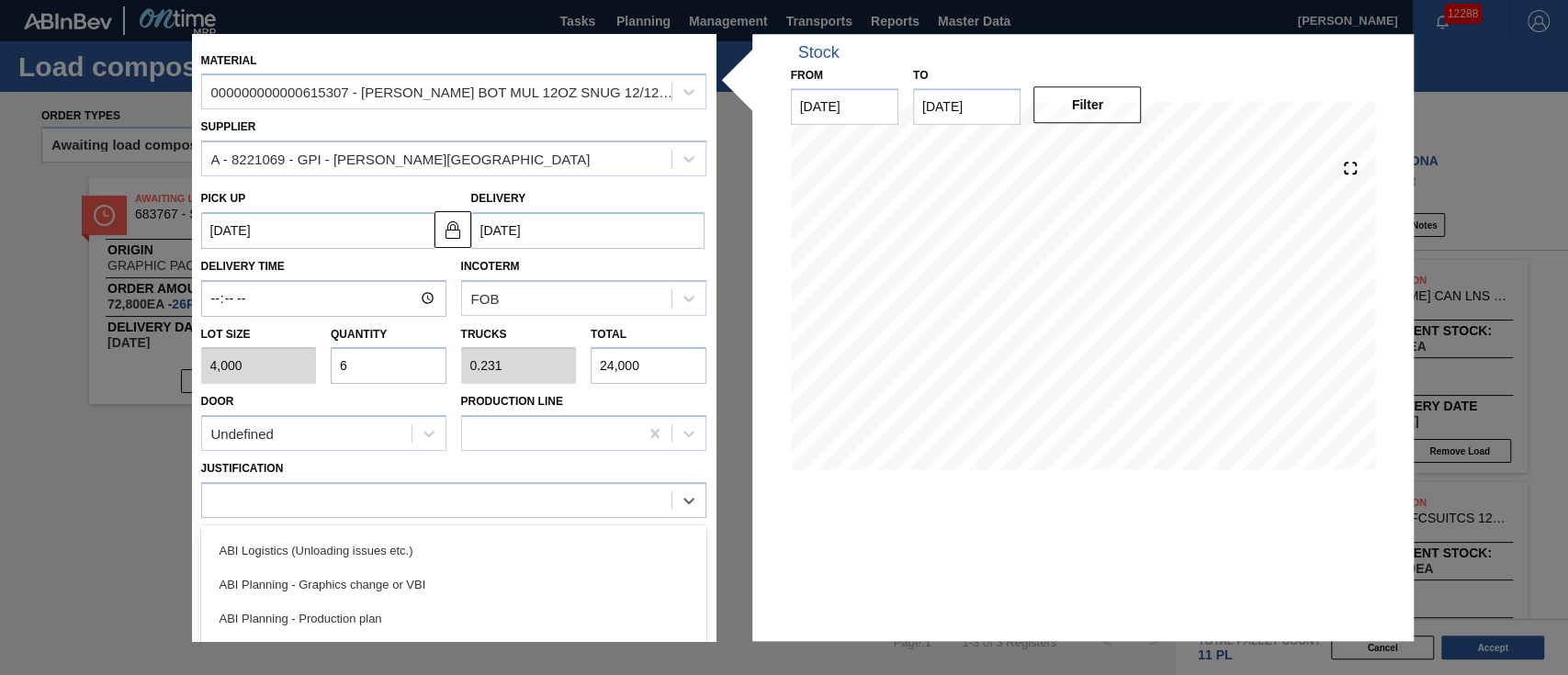
drag, startPoint x: 376, startPoint y: 603, endPoint x: 385, endPoint y: 603, distance: 9.0
click at [377, 603] on div "ABI Planning - Production plan" at bounding box center [454, 618] width 505 height 34
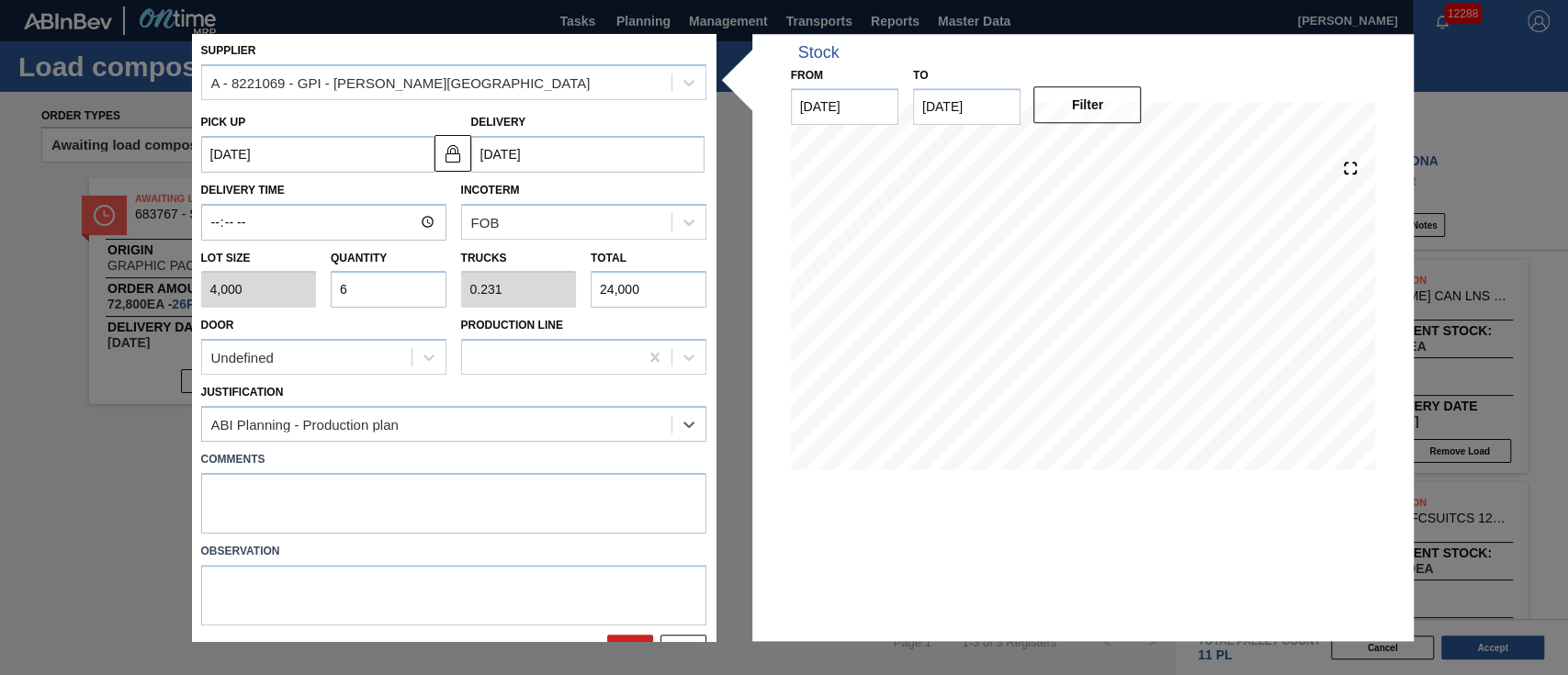
scroll to position [114, 0]
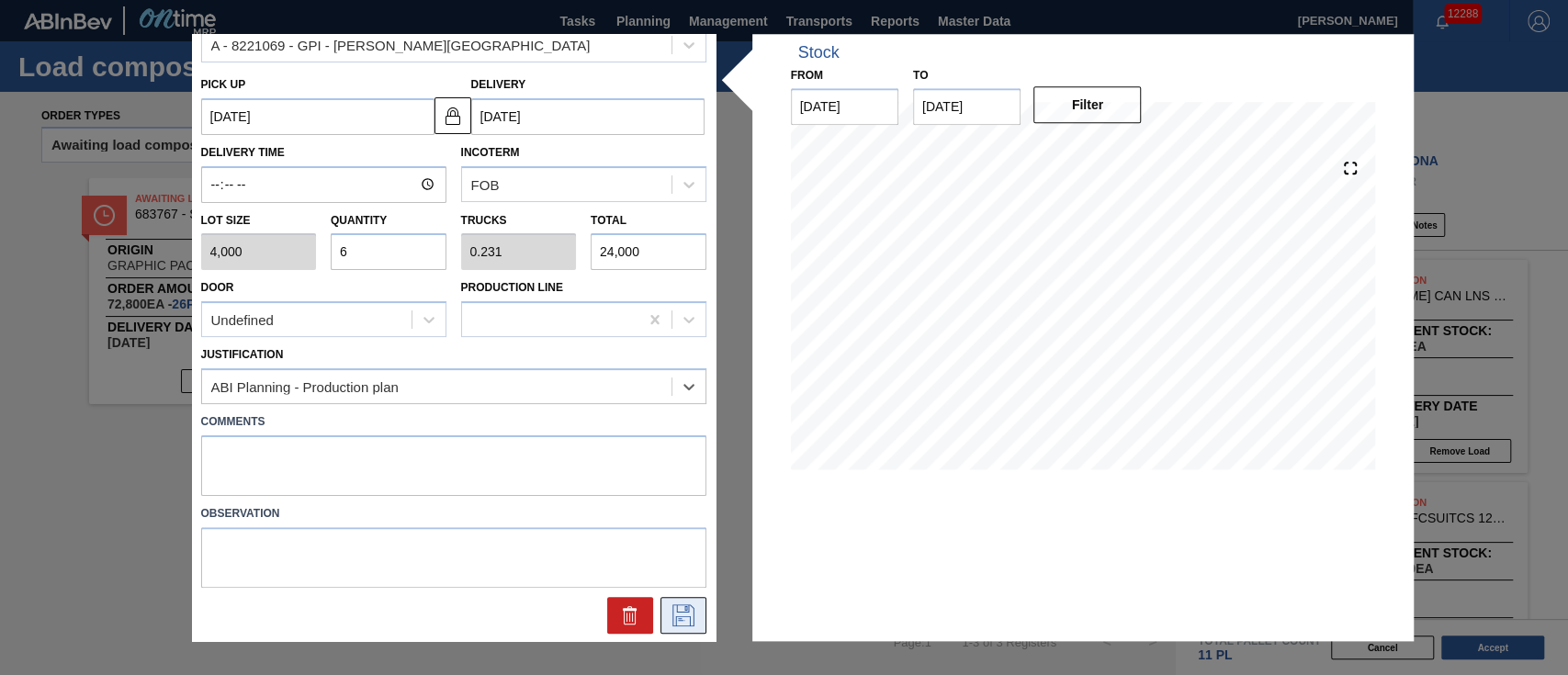
click at [680, 613] on icon at bounding box center [684, 615] width 30 height 22
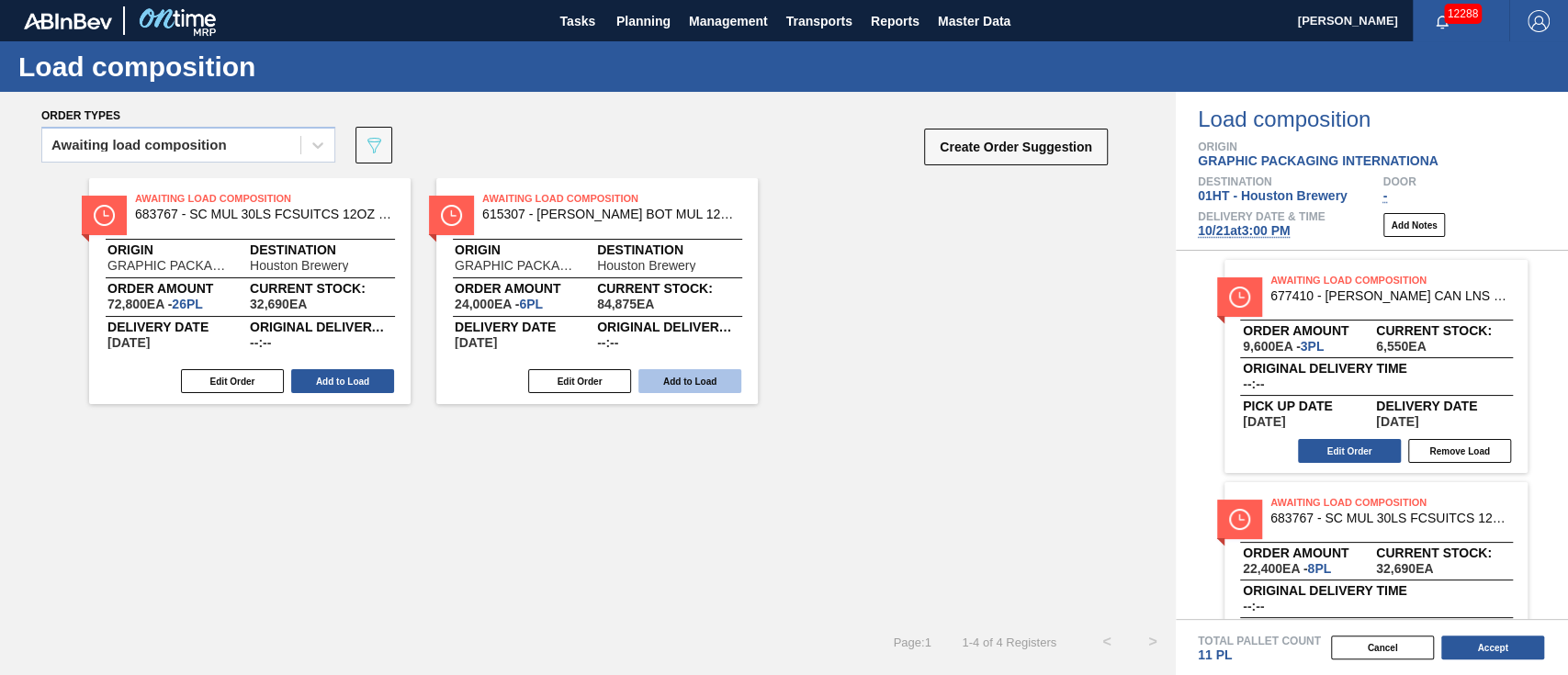
click at [716, 378] on button "Add to Load" at bounding box center [689, 381] width 103 height 24
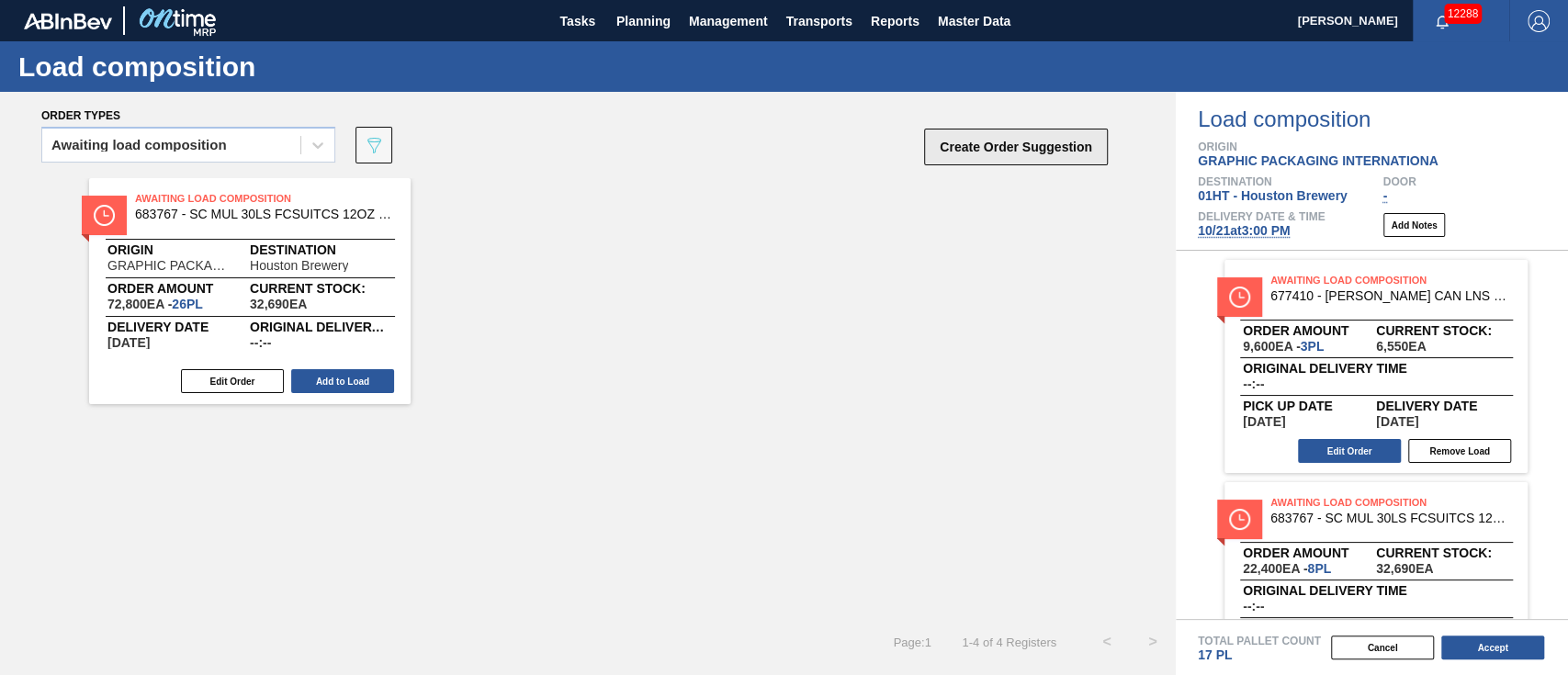
click at [992, 149] on button "Create Order Suggestion" at bounding box center [1015, 147] width 184 height 37
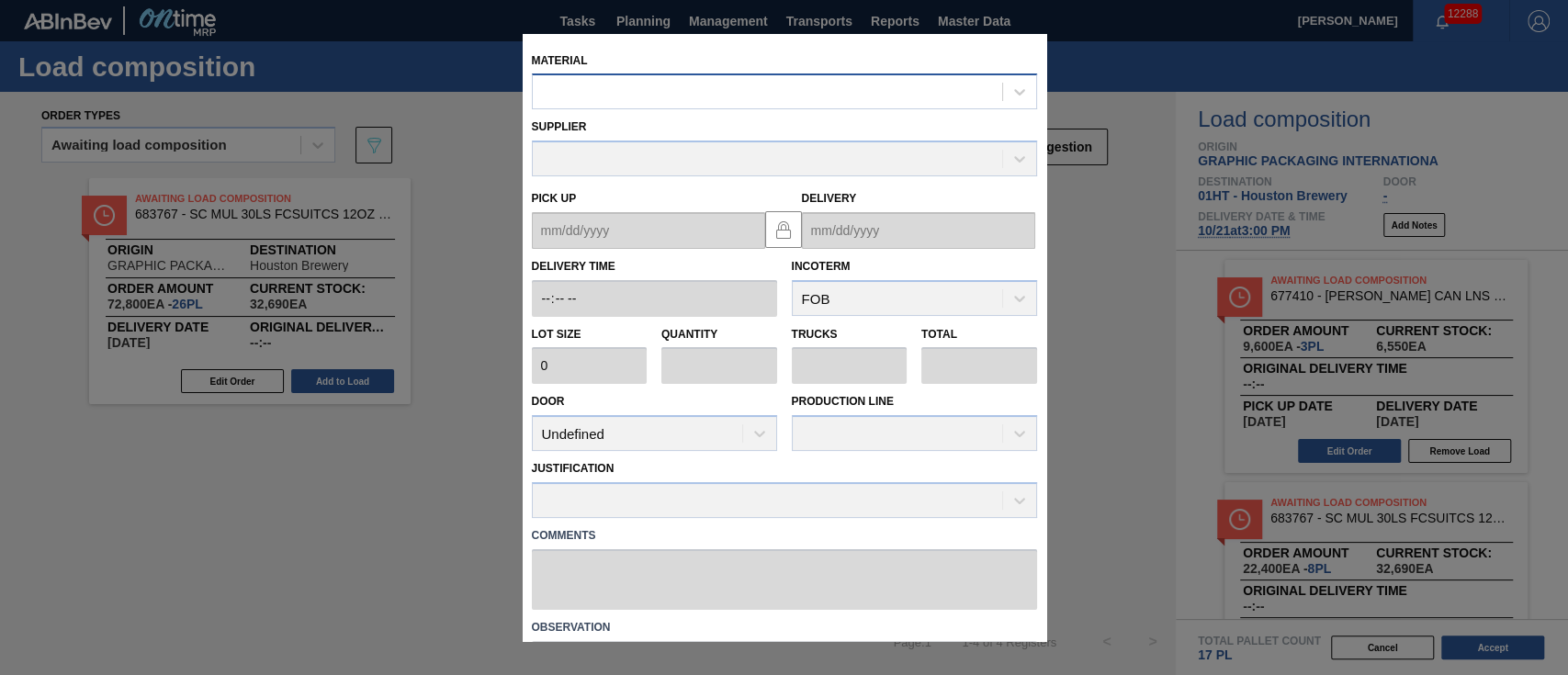
click at [610, 90] on div at bounding box center [768, 91] width 469 height 27
type input "677425"
click at [1012, 49] on div "Material" at bounding box center [784, 79] width 505 height 63
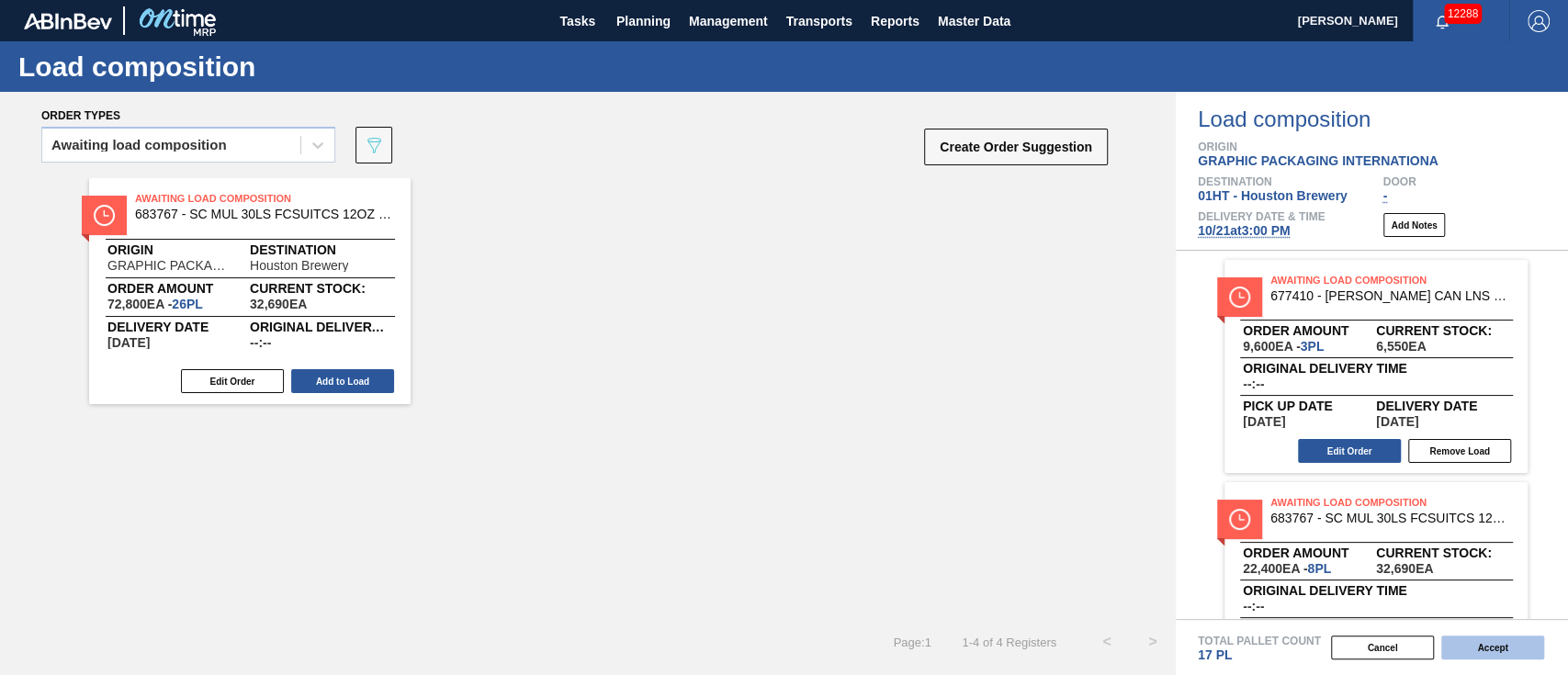
click at [1518, 646] on button "Accept" at bounding box center [1492, 647] width 103 height 24
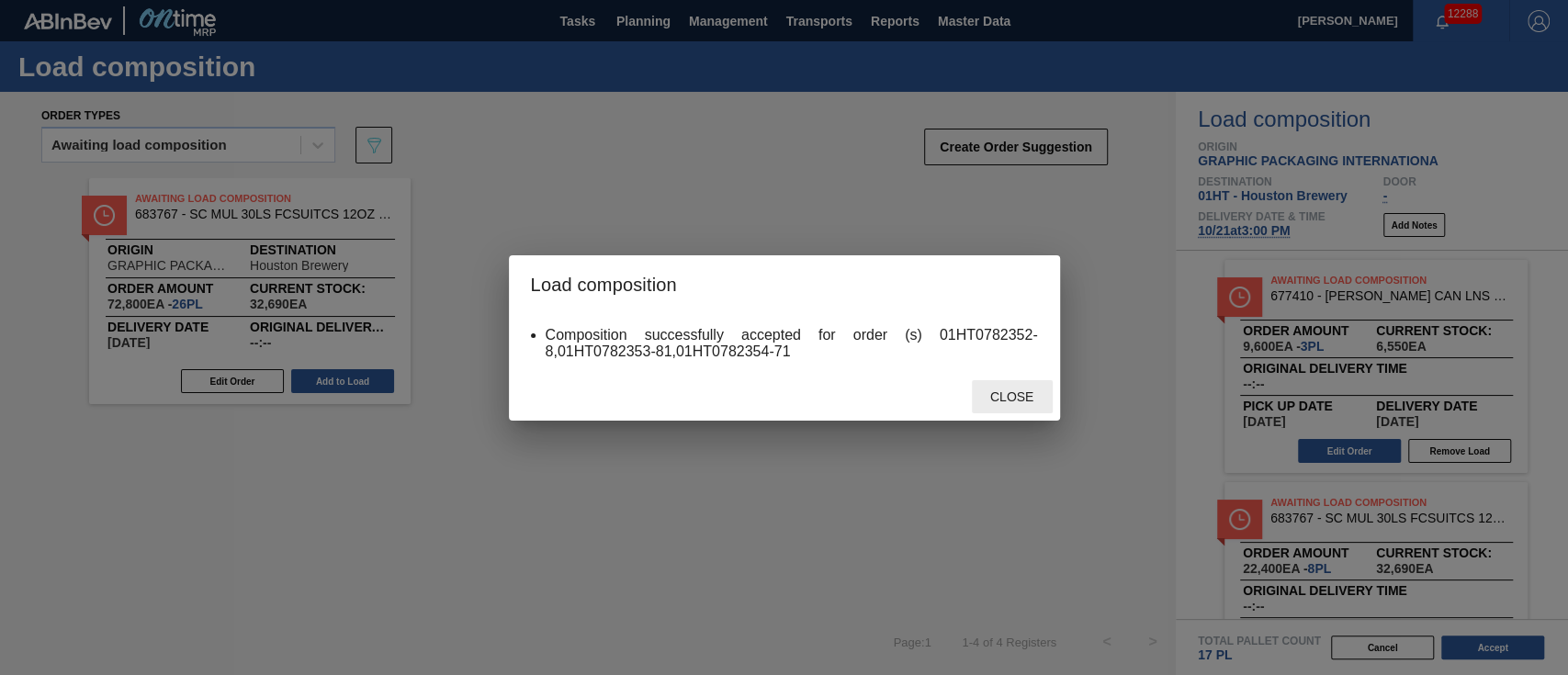
click at [1014, 388] on div "Close" at bounding box center [1012, 397] width 80 height 34
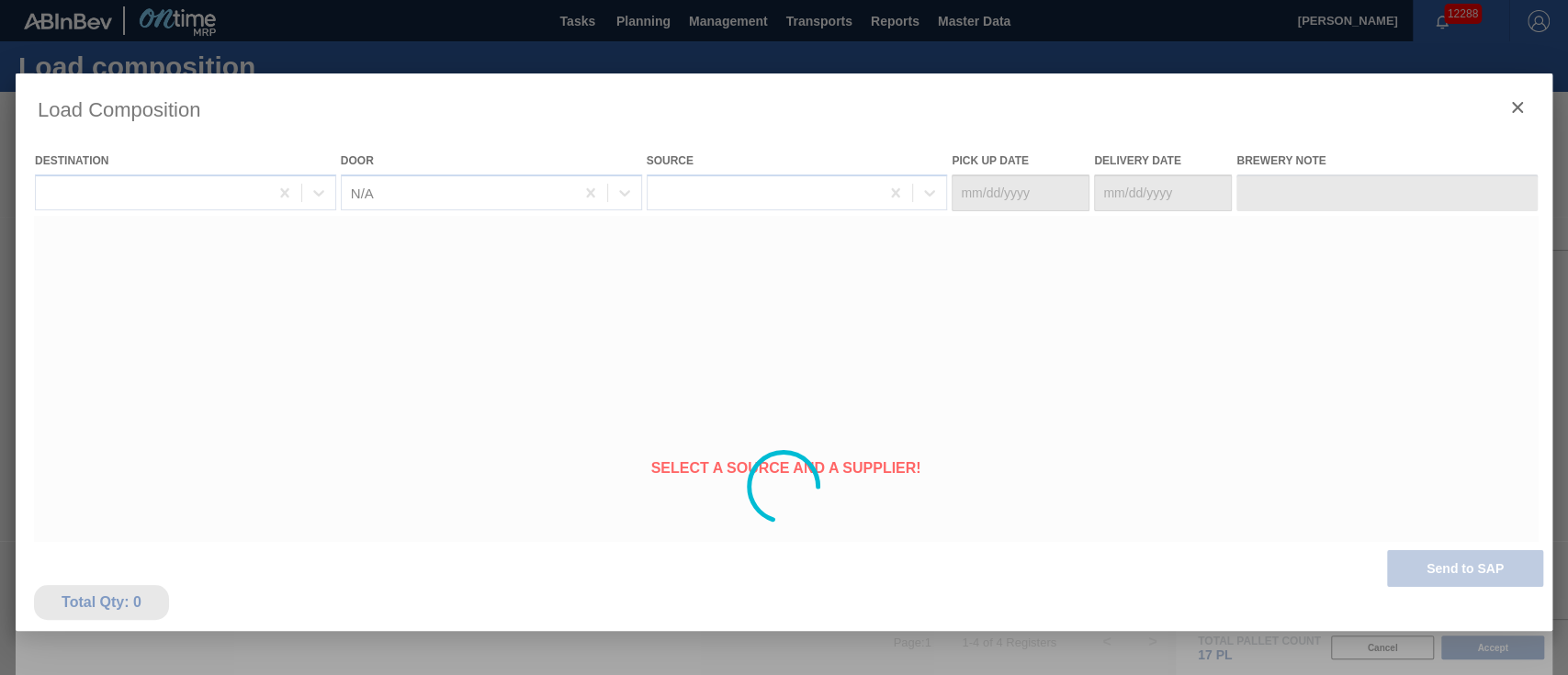
type Date "[DATE]"
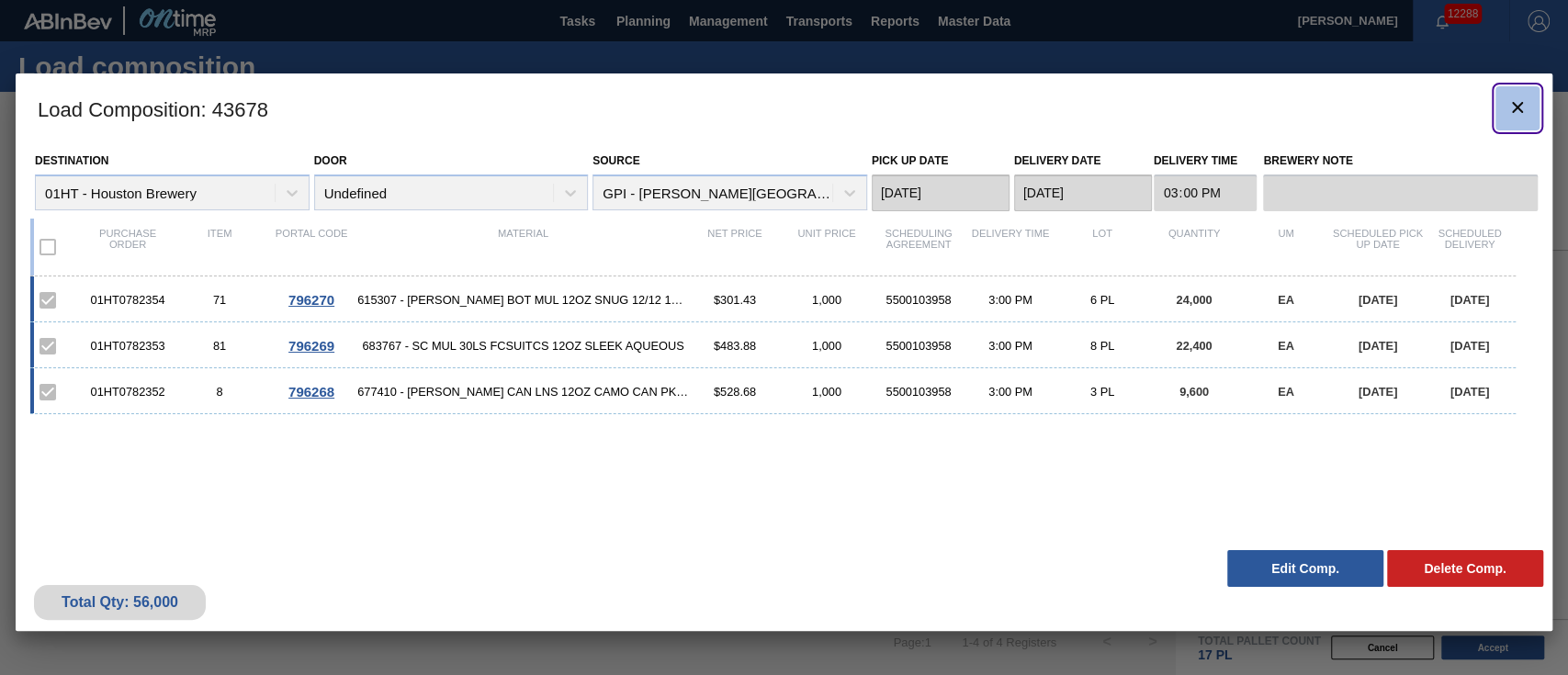
click at [1525, 106] on icon "botão de ícone" at bounding box center [1517, 107] width 22 height 22
